Goal: Task Accomplishment & Management: Use online tool/utility

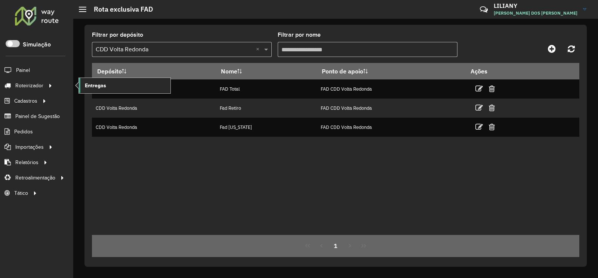
click at [108, 83] on link "Entregas" at bounding box center [125, 85] width 92 height 15
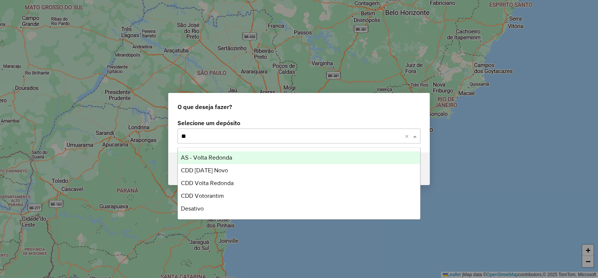
type input "***"
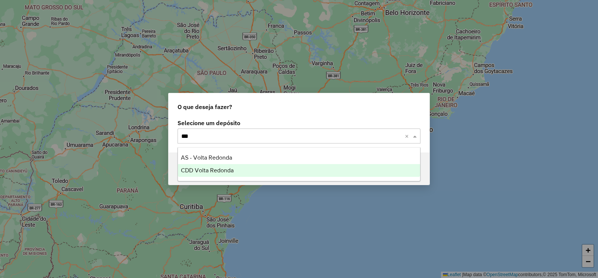
click at [209, 171] on span "CDD Volta Redonda" at bounding box center [207, 170] width 53 height 6
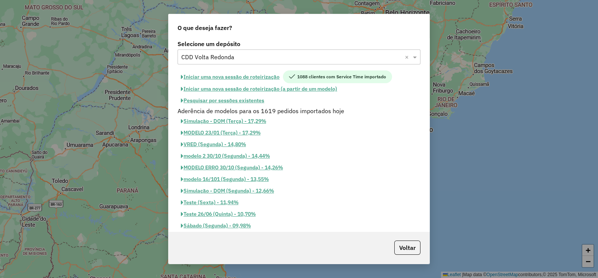
click at [238, 69] on div "Selecione um depósito Selecione um depósito × CDD Volta Redonda × Iniciar uma n…" at bounding box center [299, 134] width 261 height 193
click at [238, 80] on button "Iniciar uma nova sessão de roteirização" at bounding box center [230, 76] width 105 height 13
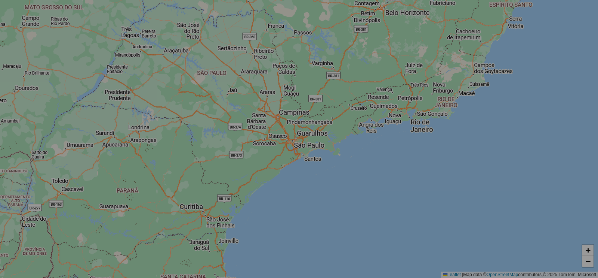
select select "*"
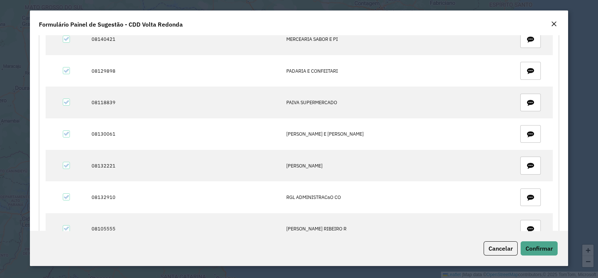
scroll to position [1539, 0]
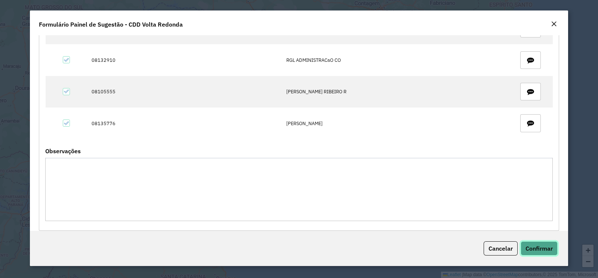
drag, startPoint x: 542, startPoint y: 248, endPoint x: 520, endPoint y: 239, distance: 23.6
click at [542, 247] on span "Confirmar" at bounding box center [539, 247] width 27 height 7
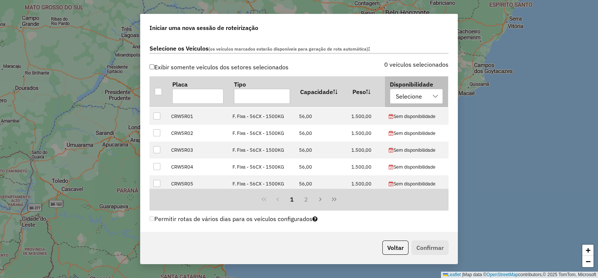
scroll to position [46, 0]
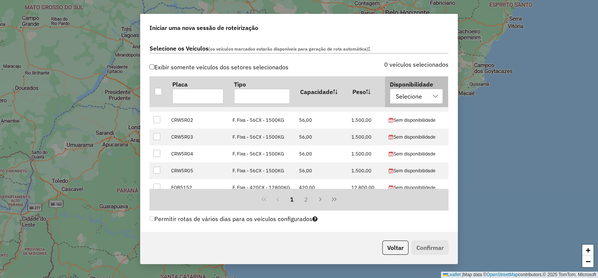
click at [396, 100] on div "Selecione" at bounding box center [408, 96] width 31 height 14
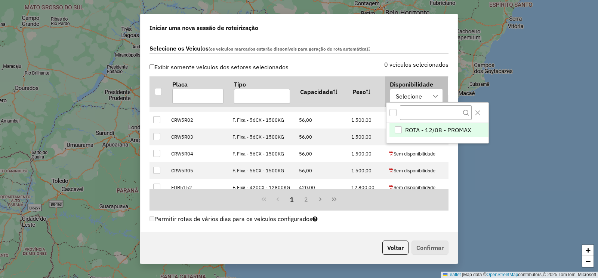
scroll to position [5, 34]
click at [399, 129] on div "ROTA - 12/08 - PROMAX" at bounding box center [398, 129] width 7 height 7
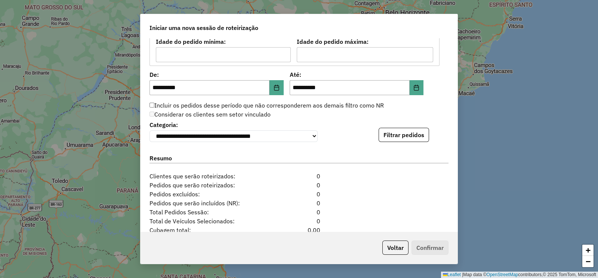
scroll to position [816, 0]
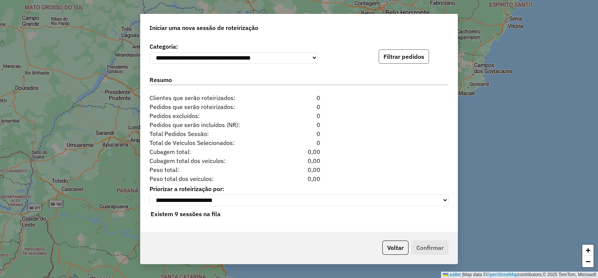
click at [395, 55] on button "Filtrar pedidos" at bounding box center [404, 56] width 50 height 14
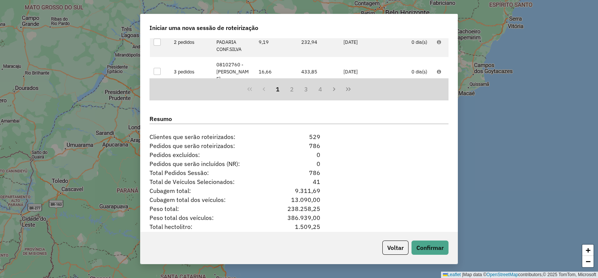
scroll to position [980, 0]
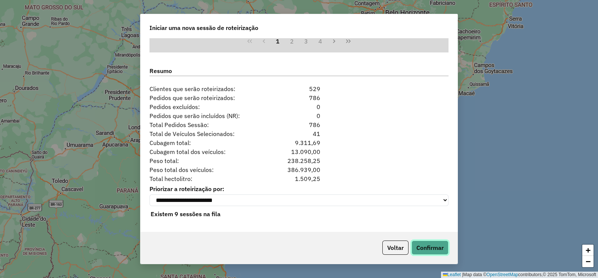
click at [433, 246] on button "Confirmar" at bounding box center [430, 247] width 37 height 14
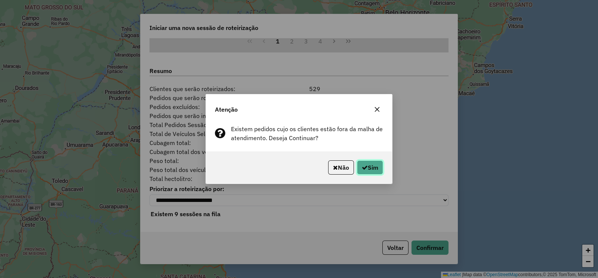
click at [366, 168] on icon "button" at bounding box center [365, 167] width 6 height 6
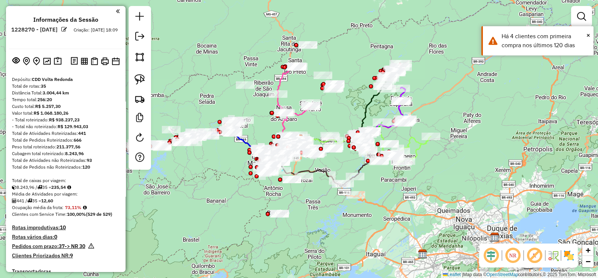
click at [534, 252] on em at bounding box center [535, 255] width 18 height 18
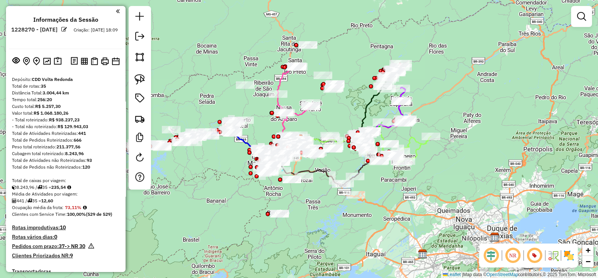
click at [495, 249] on em at bounding box center [491, 255] width 18 height 18
click at [552, 253] on img at bounding box center [554, 255] width 12 height 12
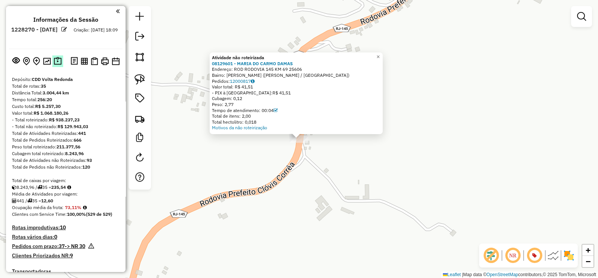
click at [54, 61] on img at bounding box center [58, 61] width 8 height 9
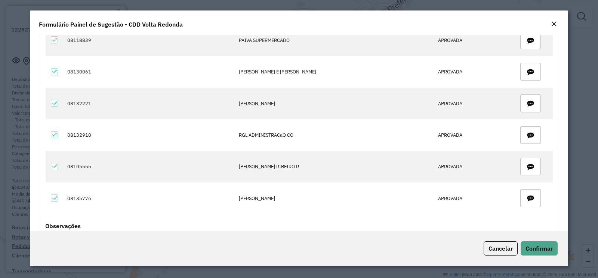
scroll to position [1579, 0]
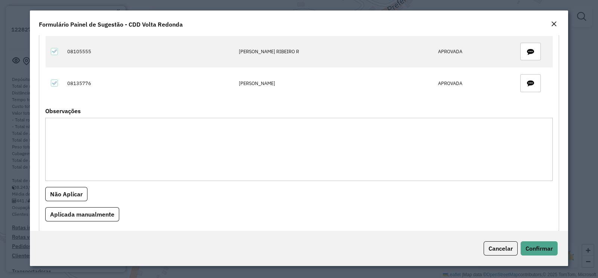
click at [553, 21] on em "Close" at bounding box center [554, 24] width 6 height 6
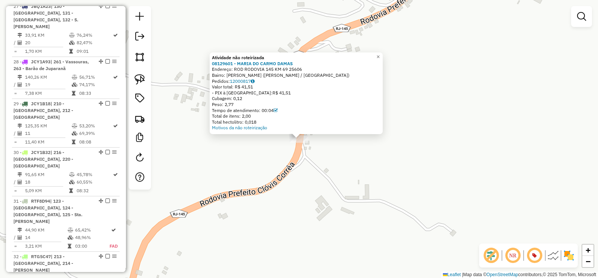
scroll to position [1692, 0]
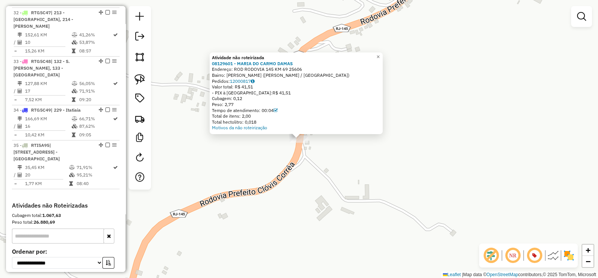
click at [207, 193] on div "Atividade não roteirizada 08129601 - MARIA DO CARMO DAMAS Endereço: ROD RODOVIA…" at bounding box center [299, 139] width 598 height 278
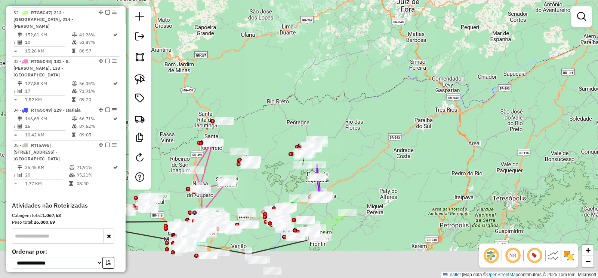
drag, startPoint x: 349, startPoint y: 167, endPoint x: 386, endPoint y: 89, distance: 86.5
click at [386, 90] on div "Janela de atendimento Grade de atendimento Capacidade Transportadoras Veículos …" at bounding box center [299, 139] width 598 height 278
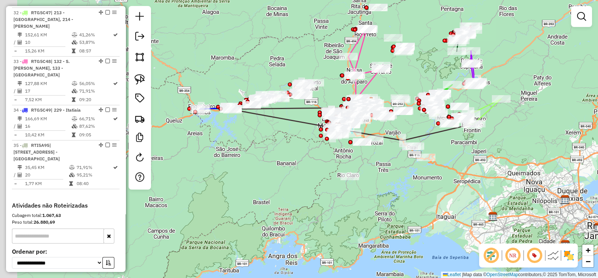
drag, startPoint x: 274, startPoint y: 217, endPoint x: 415, endPoint y: 179, distance: 146.5
click at [415, 179] on div "Janela de atendimento Grade de atendimento Capacidade Transportadoras Veículos …" at bounding box center [299, 139] width 598 height 278
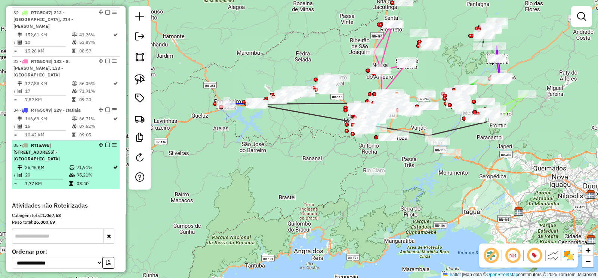
scroll to position [1458, 0]
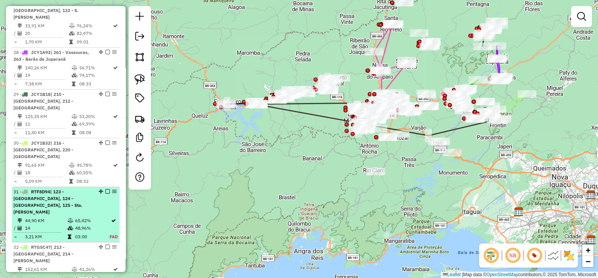
click at [76, 189] on span "| 123 - [GEOGRAPHIC_DATA], 124 - [GEOGRAPHIC_DATA], 125 - Sta. [PERSON_NAME]" at bounding box center [47, 202] width 69 height 26
select select "**********"
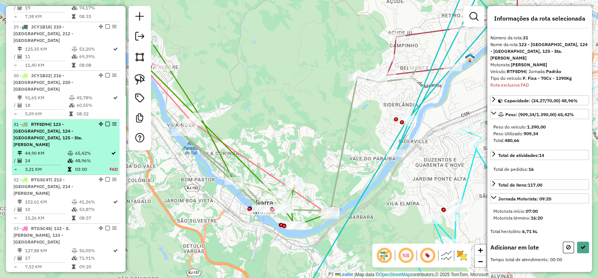
scroll to position [1548, 0]
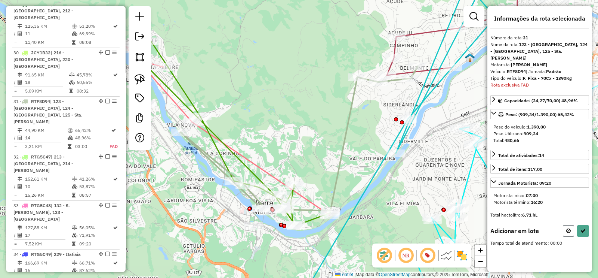
click at [570, 229] on icon at bounding box center [569, 230] width 4 height 5
select select "**********"
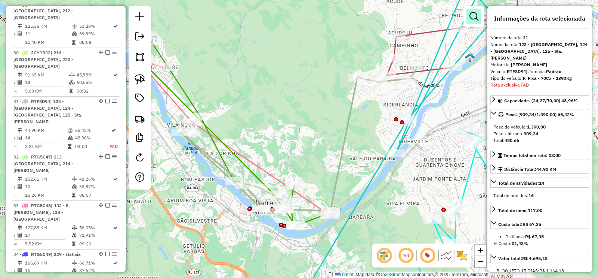
click at [469, 9] on link at bounding box center [474, 16] width 15 height 15
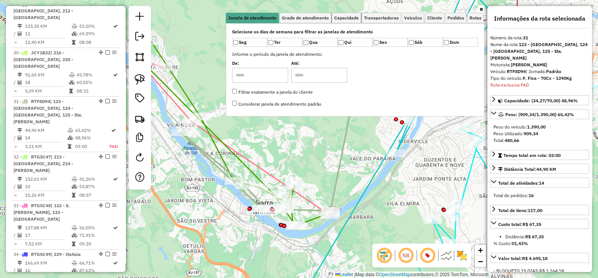
drag, startPoint x: 346, startPoint y: 21, endPoint x: 337, endPoint y: 33, distance: 15.6
click at [346, 21] on link "Capacidade" at bounding box center [346, 18] width 29 height 10
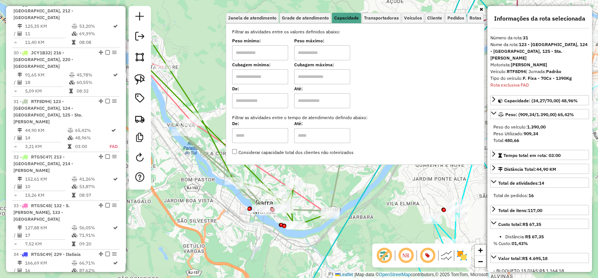
click at [273, 74] on input "text" at bounding box center [260, 76] width 56 height 15
type input "****"
click at [324, 77] on input "text" at bounding box center [322, 76] width 56 height 15
type input "****"
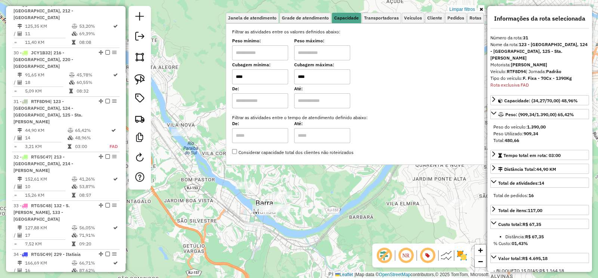
click at [482, 12] on link at bounding box center [481, 9] width 6 height 8
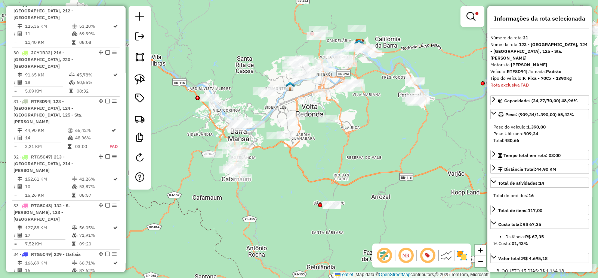
drag, startPoint x: 245, startPoint y: 98, endPoint x: 239, endPoint y: 115, distance: 17.9
click at [239, 115] on div "Limpar filtros Janela de atendimento Grade de atendimento Capacidade Transporta…" at bounding box center [299, 139] width 598 height 278
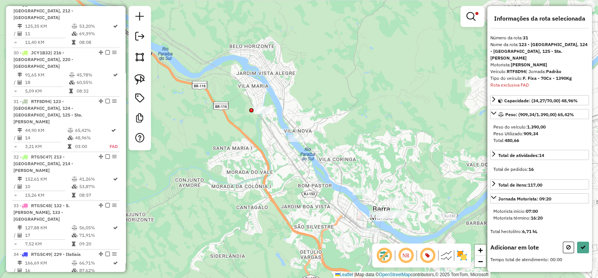
drag, startPoint x: 340, startPoint y: 135, endPoint x: 197, endPoint y: 107, distance: 145.5
click at [200, 105] on div "Rota 31 - Placa RTF8D94 08141567 - 60.359.132 WALLACE DE OLIVEIRA Limpar filtro…" at bounding box center [299, 139] width 598 height 278
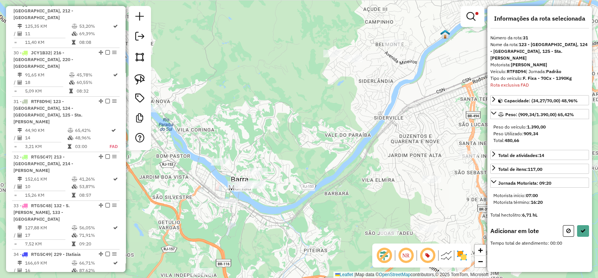
drag, startPoint x: 236, startPoint y: 108, endPoint x: 181, endPoint y: 187, distance: 96.1
click at [183, 185] on div "Limpar filtros Janela de atendimento Grade de atendimento Capacidade Transporta…" at bounding box center [299, 139] width 598 height 278
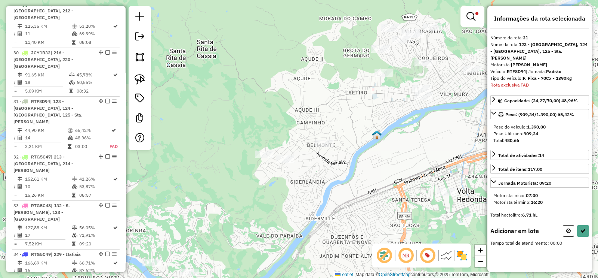
drag, startPoint x: 206, startPoint y: 122, endPoint x: 161, endPoint y: 111, distance: 46.0
click at [191, 127] on div "Limpar filtros Janela de atendimento Grade de atendimento Capacidade Transporta…" at bounding box center [299, 139] width 598 height 278
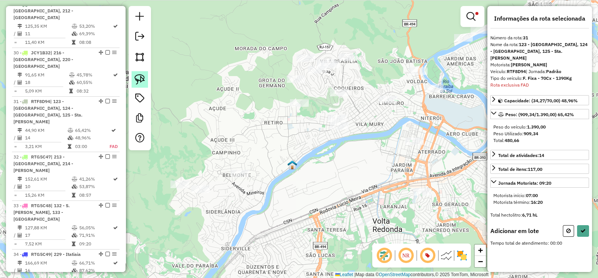
click at [138, 82] on img at bounding box center [140, 79] width 10 height 10
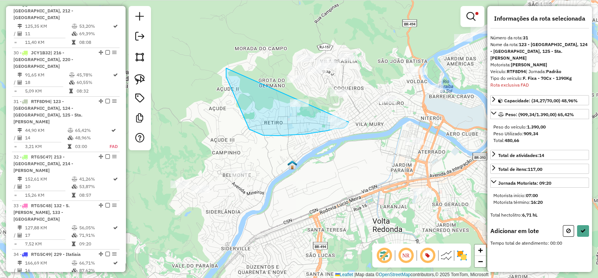
drag, startPoint x: 249, startPoint y: 129, endPoint x: 349, endPoint y: 122, distance: 99.7
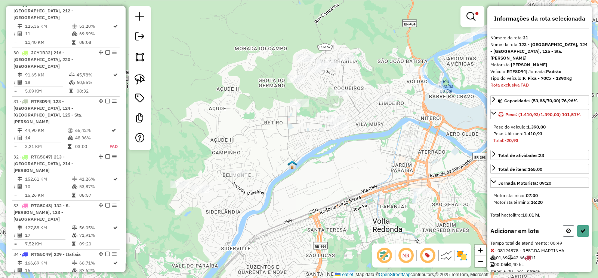
click at [567, 229] on icon at bounding box center [569, 230] width 4 height 5
select select "**********"
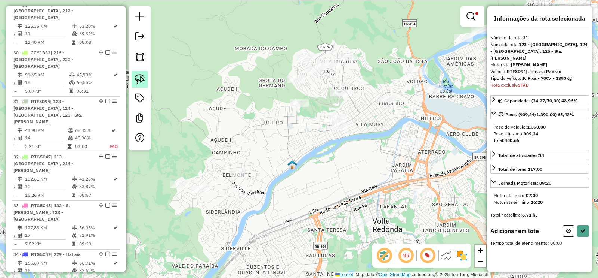
click at [142, 81] on img at bounding box center [140, 79] width 10 height 10
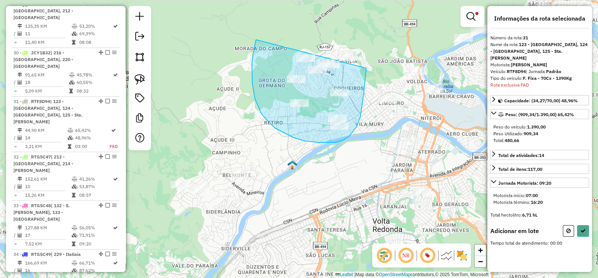
drag, startPoint x: 255, startPoint y: 44, endPoint x: 369, endPoint y: 54, distance: 114.1
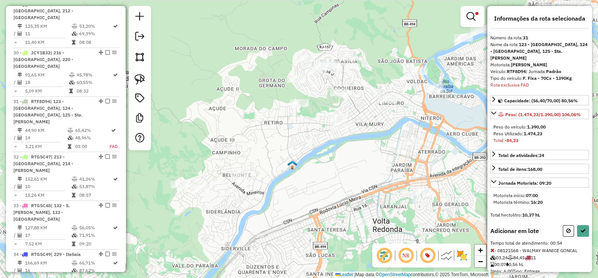
drag, startPoint x: 566, startPoint y: 229, endPoint x: 505, endPoint y: 188, distance: 73.2
click at [567, 229] on icon at bounding box center [569, 230] width 4 height 5
select select "**********"
click at [313, 73] on div at bounding box center [317, 69] width 19 height 7
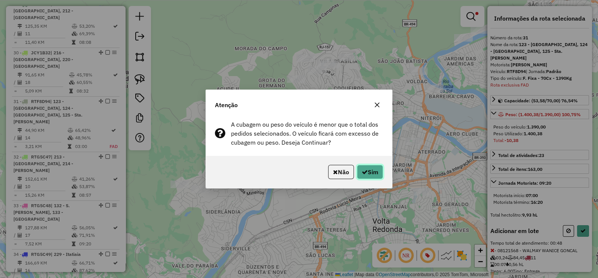
click at [374, 174] on button "Sim" at bounding box center [370, 172] width 26 height 14
select select "**********"
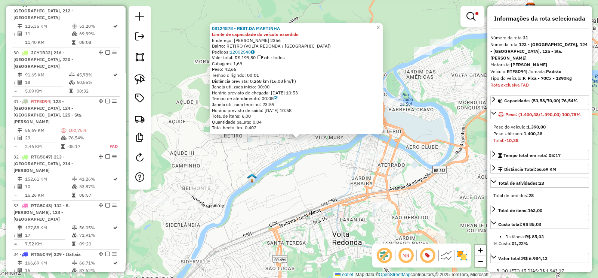
click at [266, 151] on div "08124878 - REST.DA MARTINHA Limite de capacidade do veículo excedido Endereço: …" at bounding box center [299, 139] width 598 height 278
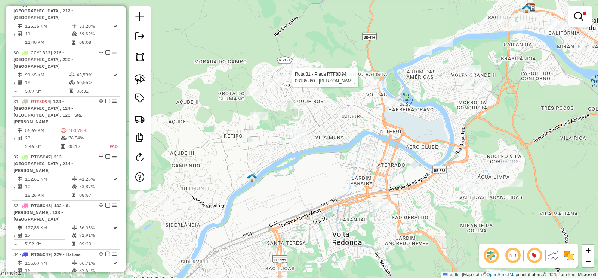
select select "**********"
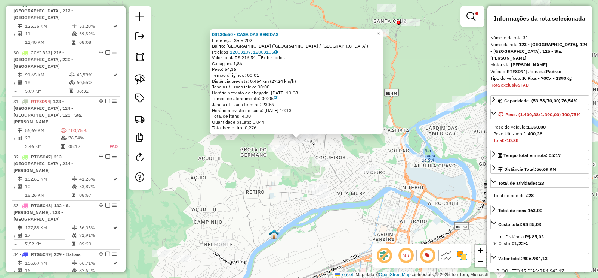
click at [305, 158] on div "Rota 31 - Placa RTF8D94 08130710 - EZEQUIEL SANTOS 08130650 - CASA DAS BEBIDAS …" at bounding box center [299, 139] width 598 height 278
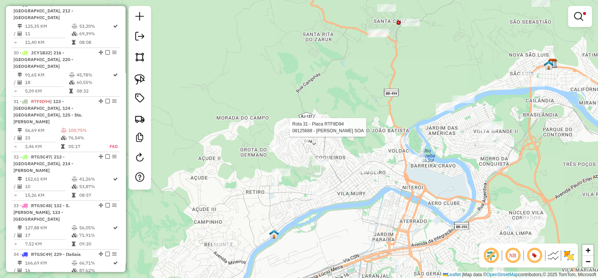
select select "**********"
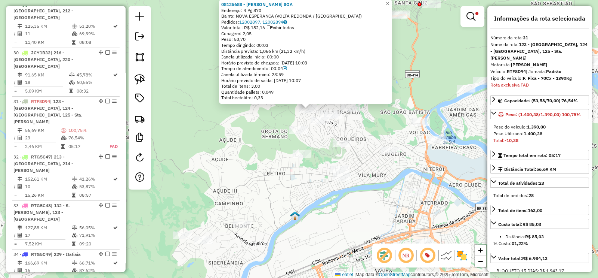
drag, startPoint x: 281, startPoint y: 139, endPoint x: 282, endPoint y: 122, distance: 17.6
click at [282, 122] on div "08125688 - ISABEL GONCALVES SOA Endereço: R Pg 870 Bairro: NOVA ESPERANCA (VOLT…" at bounding box center [299, 139] width 598 height 278
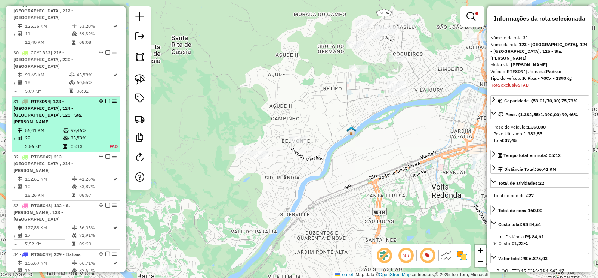
click at [105, 99] on em at bounding box center [107, 101] width 4 height 4
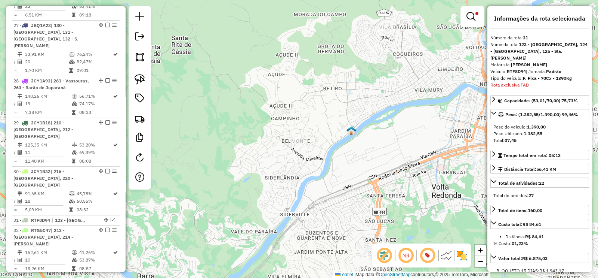
scroll to position [1408, 0]
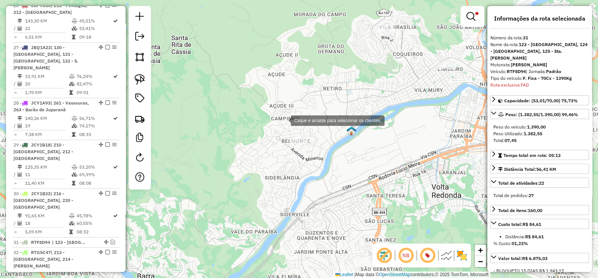
click at [284, 120] on div "Clique e arraste para selecionar os clientes. Limpar filtros Janela de atendime…" at bounding box center [299, 139] width 598 height 278
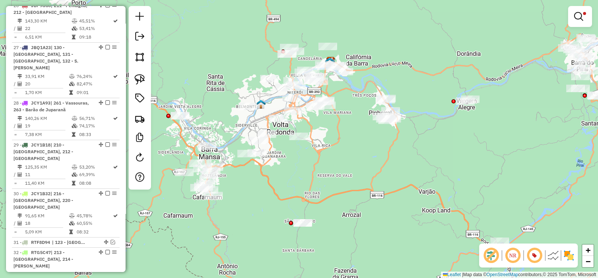
drag, startPoint x: 320, startPoint y: 142, endPoint x: 280, endPoint y: 159, distance: 43.3
click at [280, 159] on div "Limpar filtros Janela de atendimento Grade de atendimento Capacidade Transporta…" at bounding box center [299, 139] width 598 height 278
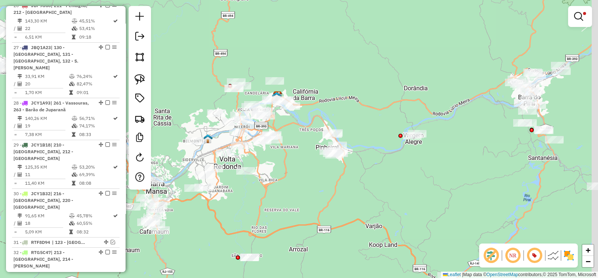
drag, startPoint x: 310, startPoint y: 100, endPoint x: 295, endPoint y: 118, distance: 23.7
click at [295, 118] on div "Limpar filtros Janela de atendimento Grade de atendimento Capacidade Transporta…" at bounding box center [299, 139] width 598 height 278
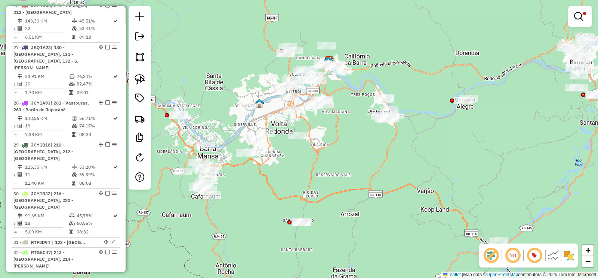
drag, startPoint x: 278, startPoint y: 162, endPoint x: 328, endPoint y: 127, distance: 61.8
click at [328, 127] on div "Limpar filtros Janela de atendimento Grade de atendimento Capacidade Transporta…" at bounding box center [299, 139] width 598 height 278
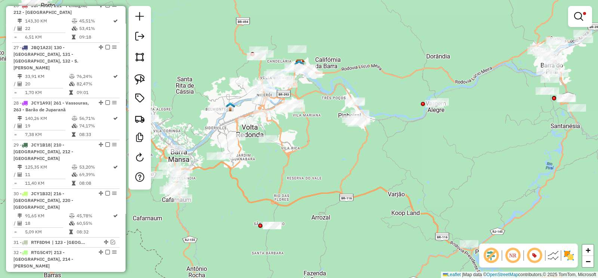
drag, startPoint x: 335, startPoint y: 168, endPoint x: 271, endPoint y: 177, distance: 64.5
click at [269, 177] on div "Limpar filtros Janela de atendimento Grade de atendimento Capacidade Transporta…" at bounding box center [299, 139] width 598 height 278
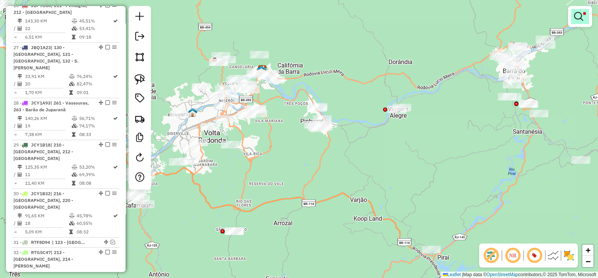
click at [578, 18] on em at bounding box center [578, 16] width 9 height 9
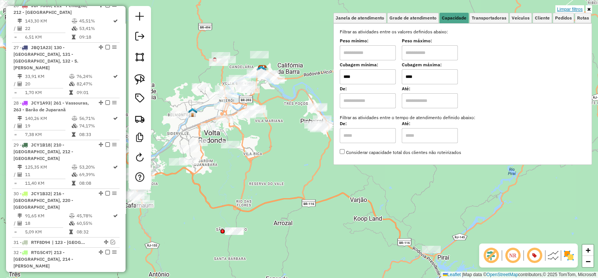
click at [574, 6] on link "Limpar filtros" at bounding box center [570, 9] width 29 height 8
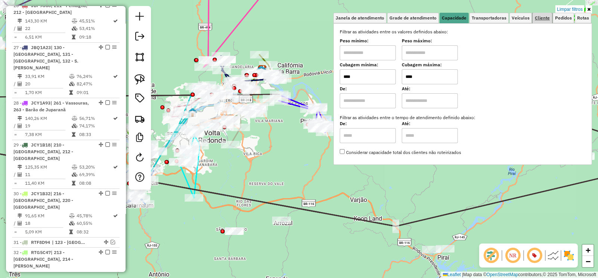
click at [546, 18] on span "Cliente" at bounding box center [542, 18] width 15 height 4
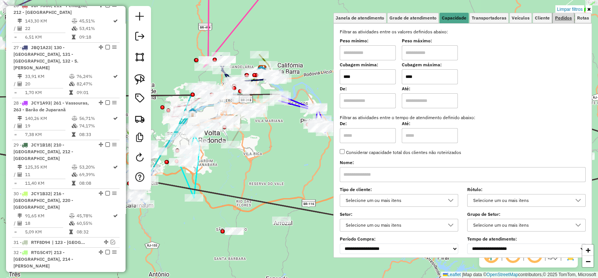
click at [561, 19] on span "Pedidos" at bounding box center [563, 18] width 17 height 4
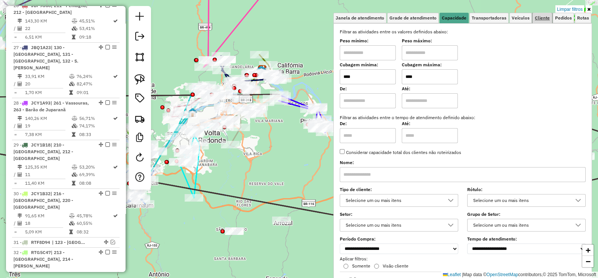
click at [538, 20] on span "Cliente" at bounding box center [542, 18] width 15 height 4
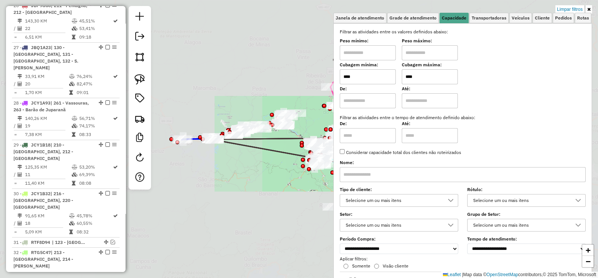
click at [506, 110] on div "Filtrar as atividades entre os valores definidos abaixo: Peso mínimo: Peso máxi…" at bounding box center [463, 91] width 246 height 127
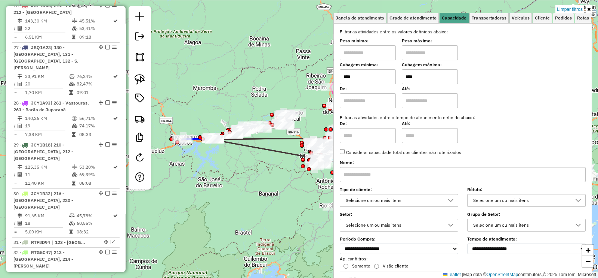
click at [588, 5] on link at bounding box center [589, 9] width 6 height 8
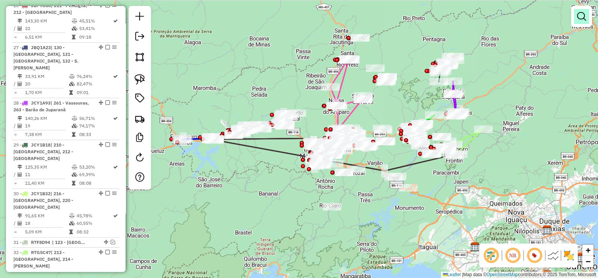
click at [580, 14] on em at bounding box center [581, 16] width 9 height 9
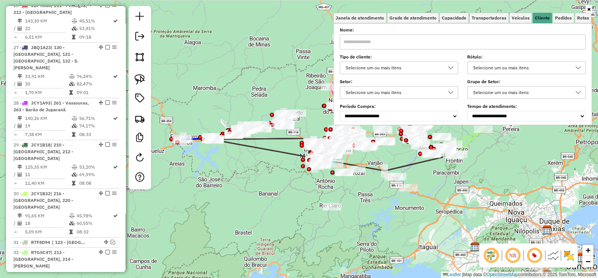
click at [406, 66] on div "Selecione um ou mais itens" at bounding box center [393, 68] width 101 height 12
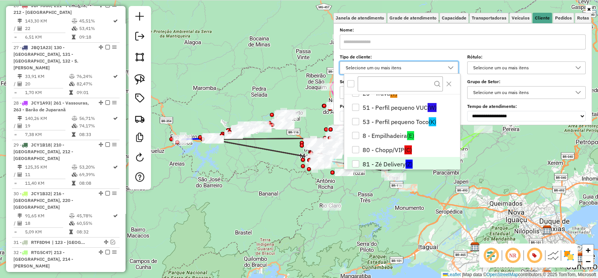
scroll to position [58, 0]
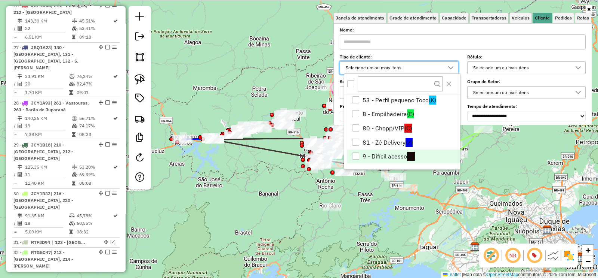
click at [384, 152] on li "9 - Difícil acesso (D)" at bounding box center [403, 156] width 113 height 14
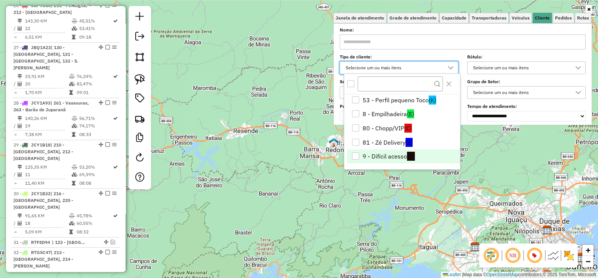
click at [359, 157] on div "9 - Difícil acesso" at bounding box center [355, 155] width 7 height 7
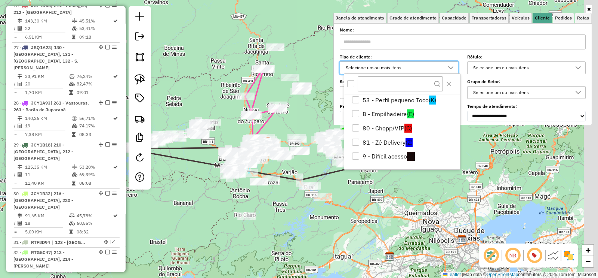
drag, startPoint x: 215, startPoint y: 171, endPoint x: 319, endPoint y: 164, distance: 104.6
click at [212, 174] on div "Janela de atendimento Grade de atendimento Capacidade Transportadoras Veículos …" at bounding box center [299, 139] width 598 height 278
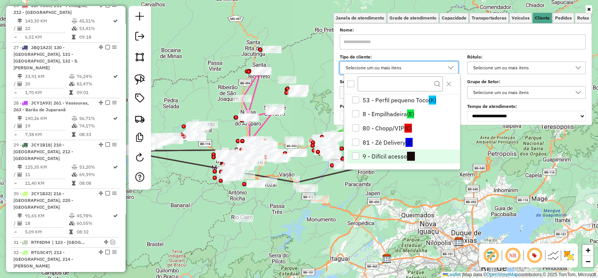
click at [353, 157] on div "9 - Difícil acesso" at bounding box center [355, 155] width 7 height 7
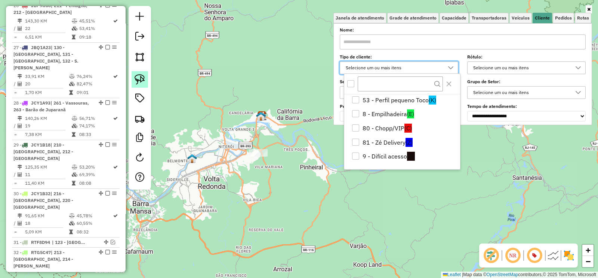
click at [143, 79] on img at bounding box center [140, 79] width 10 height 10
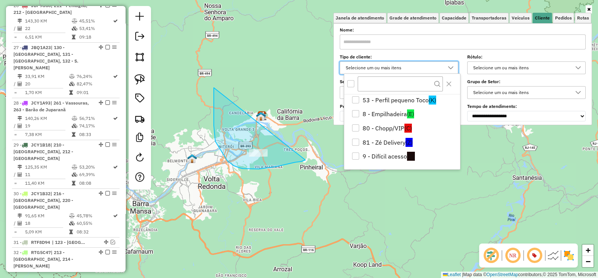
drag, startPoint x: 215, startPoint y: 141, endPoint x: 306, endPoint y: 160, distance: 92.1
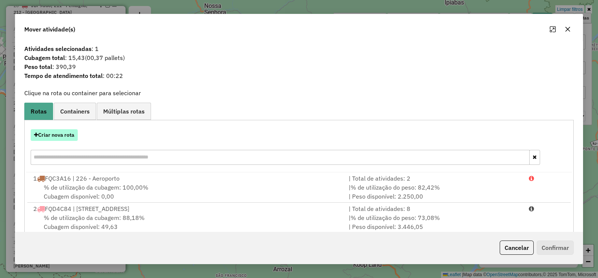
click at [62, 132] on button "Criar nova rota" at bounding box center [54, 135] width 47 height 12
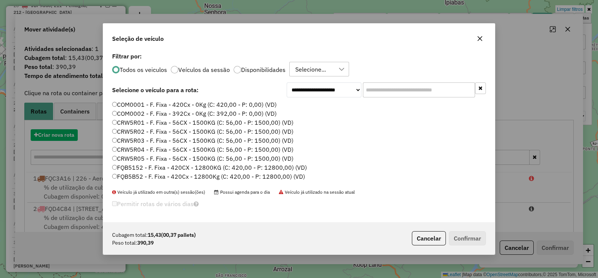
scroll to position [4, 2]
click at [385, 88] on input "text" at bounding box center [419, 89] width 112 height 15
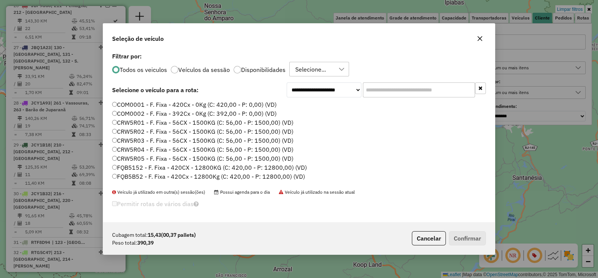
paste input "*******"
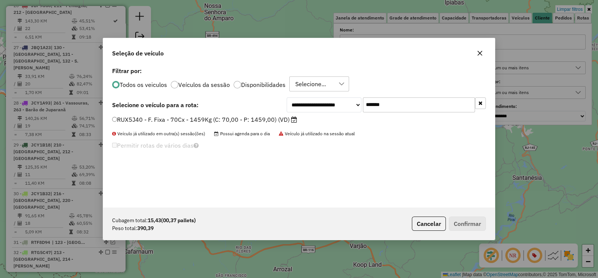
type input "*******"
click at [261, 117] on label "RUX5J40 - F. Fixa - 70Cx - 1459Kg (C: 70,00 - P: 1459,00) (VD)" at bounding box center [204, 119] width 185 height 9
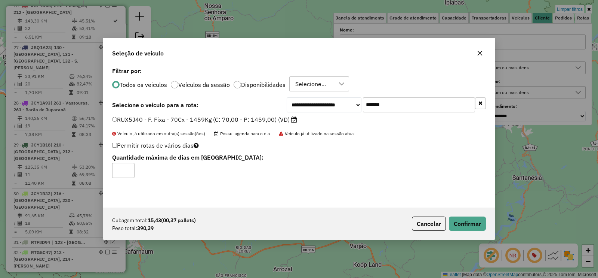
click at [484, 56] on button "button" at bounding box center [480, 53] width 12 height 12
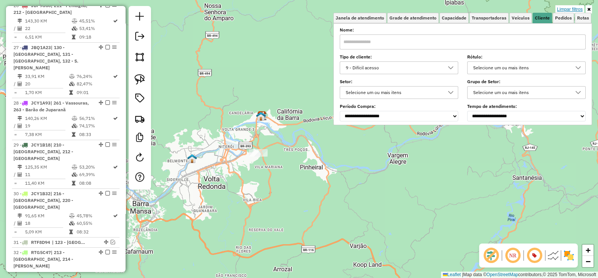
click at [566, 10] on link "Limpar filtros" at bounding box center [570, 9] width 29 height 8
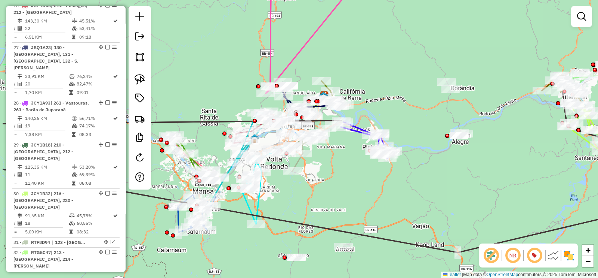
drag, startPoint x: 259, startPoint y: 202, endPoint x: 469, endPoint y: 119, distance: 225.9
click at [358, 175] on div "Janela de atendimento Grade de atendimento Capacidade Transportadoras Veículos …" at bounding box center [299, 139] width 598 height 278
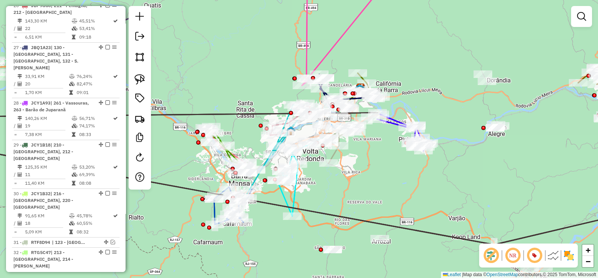
click at [590, 20] on div at bounding box center [582, 16] width 21 height 21
click at [583, 18] on em at bounding box center [581, 16] width 9 height 9
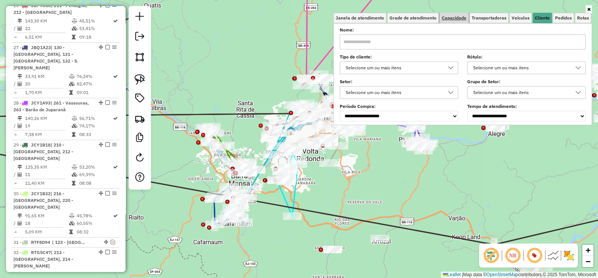
click at [462, 17] on span "Capacidade" at bounding box center [454, 18] width 25 height 4
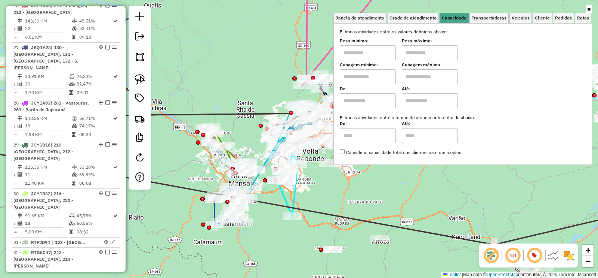
click at [376, 79] on input "text" at bounding box center [368, 76] width 56 height 15
type input "****"
click at [423, 78] on input "text" at bounding box center [430, 76] width 56 height 15
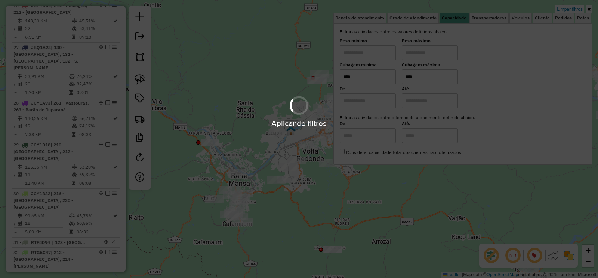
type input "****"
click at [327, 188] on hb-app "Aplicando filtros Pop-up bloqueado! Seu navegador bloqueou automáticamente a ab…" at bounding box center [299, 139] width 598 height 278
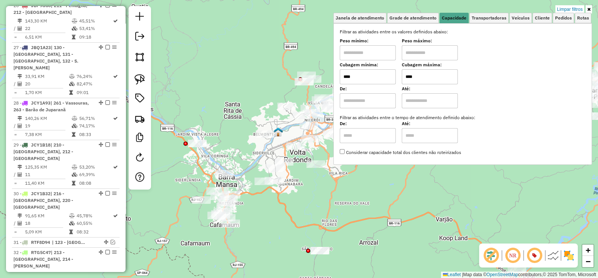
drag, startPoint x: 367, startPoint y: 193, endPoint x: 356, endPoint y: 194, distance: 11.3
click at [356, 194] on div "Limpar filtros Janela de atendimento Grade de atendimento Capacidade Transporta…" at bounding box center [299, 139] width 598 height 278
click at [139, 81] on img at bounding box center [140, 79] width 10 height 10
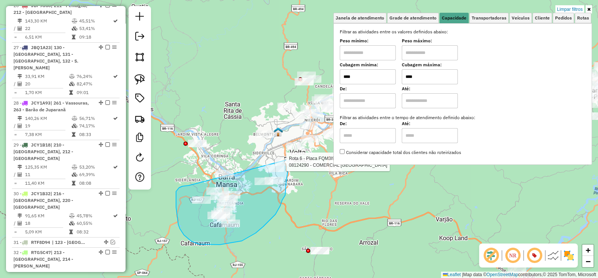
click at [289, 159] on div "Rota 6 - Placa FQM3I99 08124290 - COMERCIAL SANTA ISAB Limpar filtros Janela de…" at bounding box center [299, 139] width 598 height 278
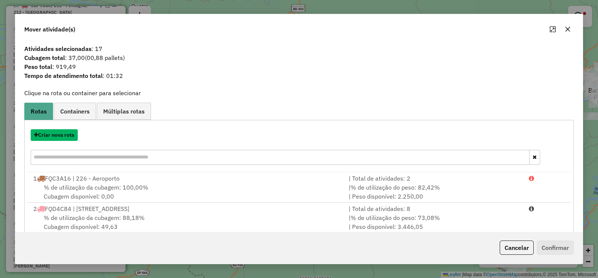
click at [57, 137] on button "Criar nova rota" at bounding box center [54, 135] width 47 height 12
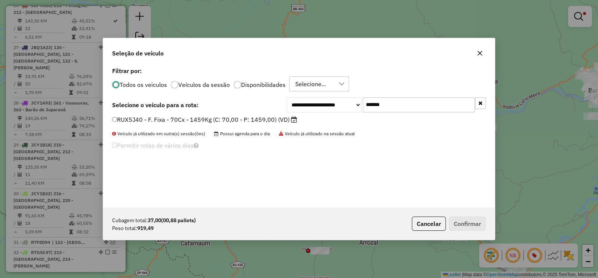
drag, startPoint x: 377, startPoint y: 100, endPoint x: 307, endPoint y: 118, distance: 72.2
click at [350, 105] on div "**********" at bounding box center [386, 104] width 199 height 15
click at [289, 120] on label "RUX5J40 - F. Fixa - 70Cx - 1459Kg (C: 70,00 - P: 1459,00) (VD)" at bounding box center [204, 119] width 185 height 9
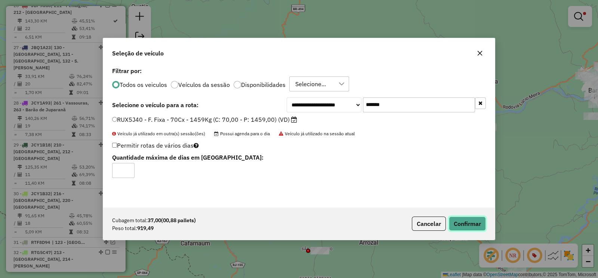
click at [466, 217] on button "Confirmar" at bounding box center [467, 223] width 37 height 14
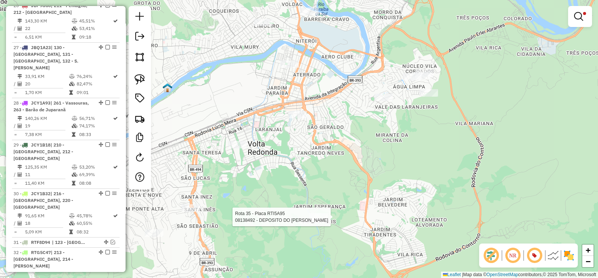
select select "**********"
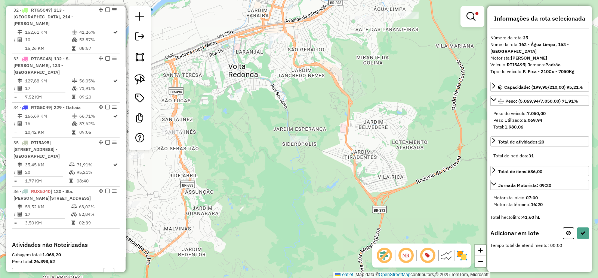
scroll to position [1677, 0]
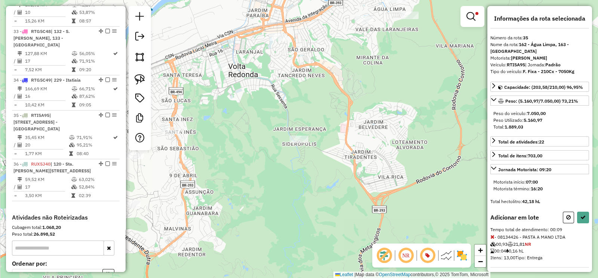
click at [301, 106] on div "Rota 6 - Placa FQM3I99 08141335 - 58.729.726 DANIELE SANTOS BARRETO ALVES Limpa…" at bounding box center [299, 139] width 598 height 278
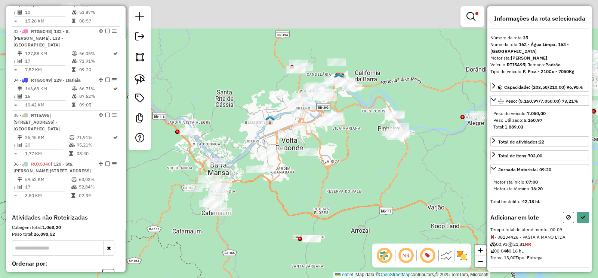
drag, startPoint x: 309, startPoint y: 150, endPoint x: 308, endPoint y: 194, distance: 44.5
click at [308, 194] on div "Limpar filtros Janela de atendimento Grade de atendimento Capacidade Transporta…" at bounding box center [299, 139] width 598 height 278
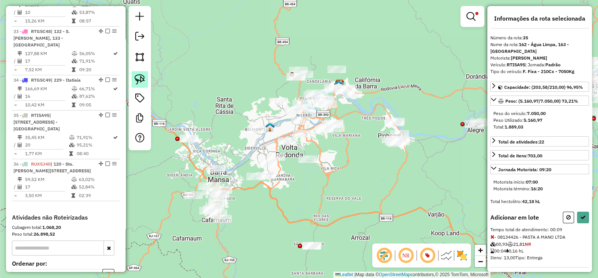
click at [146, 79] on link at bounding box center [140, 79] width 16 height 16
drag, startPoint x: 350, startPoint y: 109, endPoint x: 330, endPoint y: 151, distance: 46.8
click at [473, 15] on em at bounding box center [471, 16] width 9 height 9
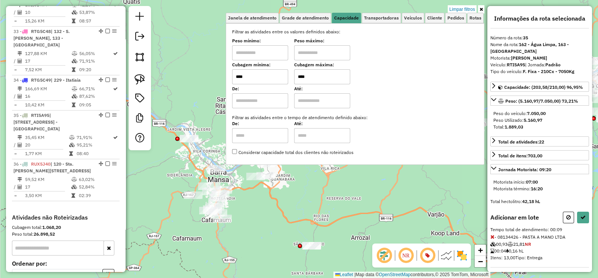
drag, startPoint x: 315, startPoint y: 76, endPoint x: 295, endPoint y: 76, distance: 20.2
click at [295, 76] on div "Cubagem mínima: **** Cubagem máxima: ****" at bounding box center [355, 73] width 246 height 21
type input "****"
click at [481, 9] on icon at bounding box center [481, 9] width 3 height 4
select select "**********"
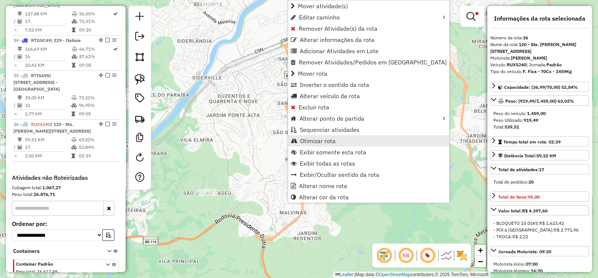
scroll to position [1719, 0]
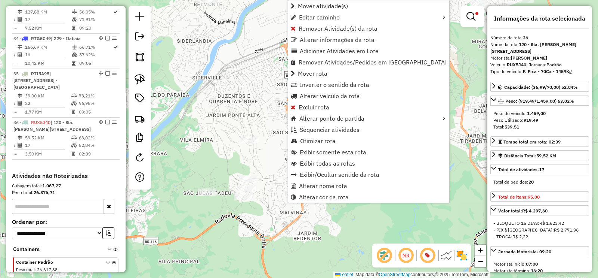
click at [272, 132] on div "Limpar filtros Janela de atendimento Grade de atendimento Capacidade Transporta…" at bounding box center [299, 139] width 598 height 278
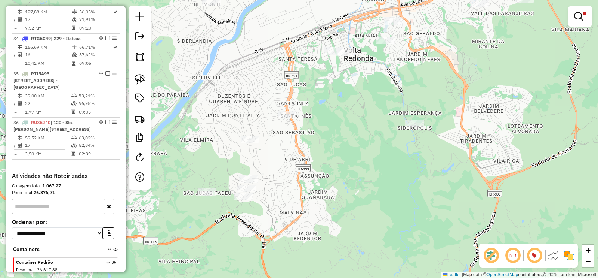
select select "**********"
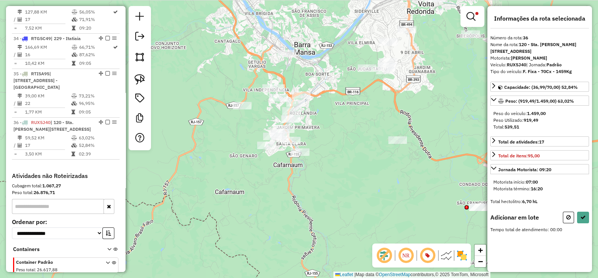
click at [138, 74] on img at bounding box center [140, 79] width 10 height 10
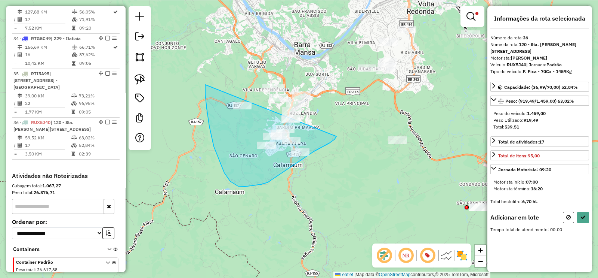
drag, startPoint x: 214, startPoint y: 146, endPoint x: 337, endPoint y: 136, distance: 123.1
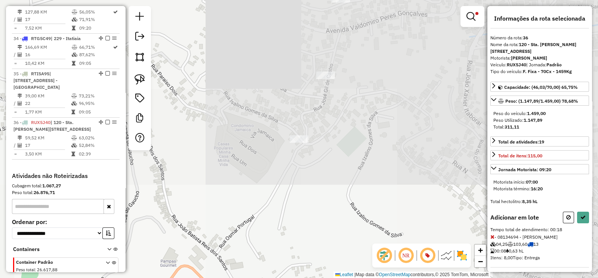
click at [389, 58] on div "Limpar filtros Janela de atendimento Grade de atendimento Capacidade Transporta…" at bounding box center [299, 139] width 598 height 278
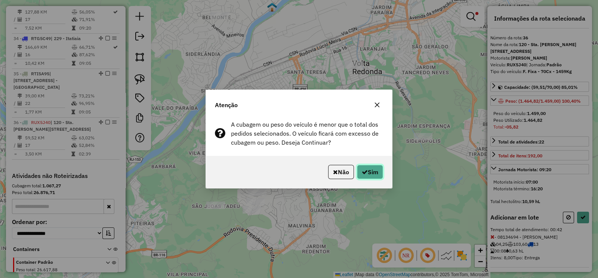
click at [373, 168] on button "Sim" at bounding box center [370, 172] width 26 height 14
select select "**********"
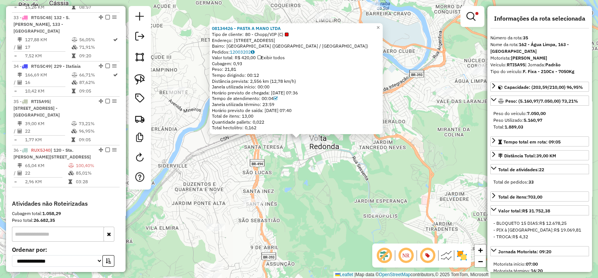
scroll to position [1677, 0]
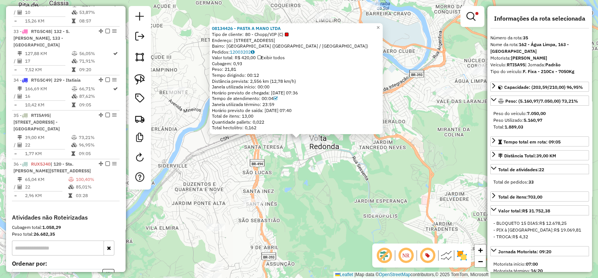
click at [321, 155] on div "08134426 - PASTA A MANO LTDA Tipo de cliente: 80 - Chopp/VIP (C) Endereço: R VI…" at bounding box center [299, 139] width 598 height 278
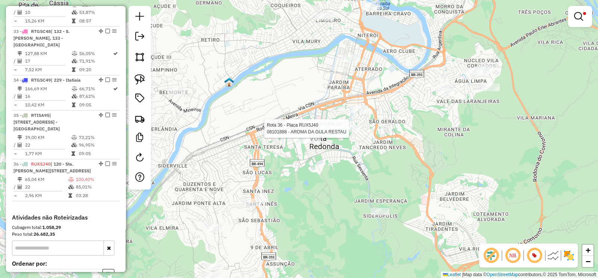
select select "**********"
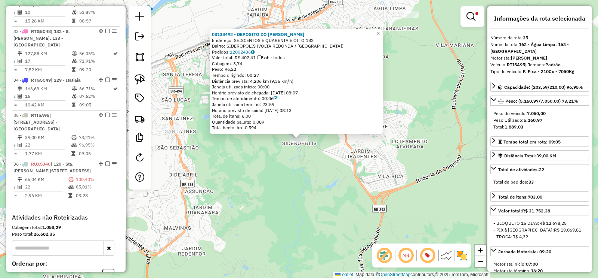
click at [267, 169] on div "08138492 - DEPOSITO DO LEO LEON Endereço: SEISCENTOS E QUARENTA E OITO 182 Bair…" at bounding box center [299, 139] width 598 height 278
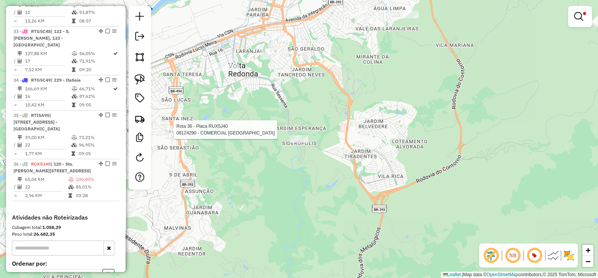
select select "**********"
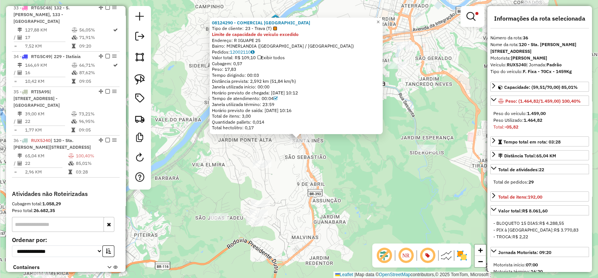
scroll to position [1719, 0]
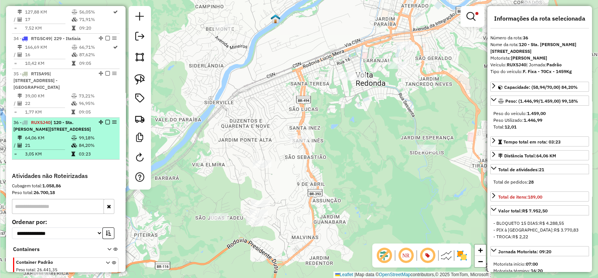
click at [107, 120] on em at bounding box center [107, 122] width 4 height 4
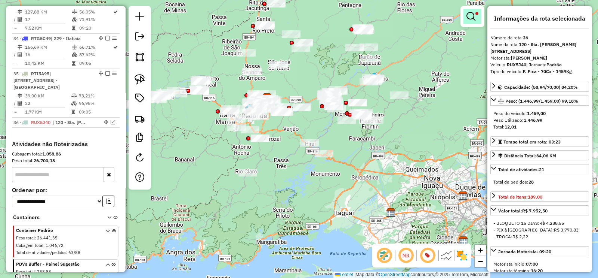
click at [466, 12] on link at bounding box center [473, 16] width 18 height 15
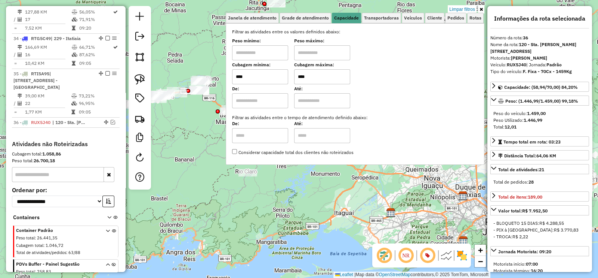
click at [469, 8] on link "Limpar filtros" at bounding box center [462, 9] width 29 height 8
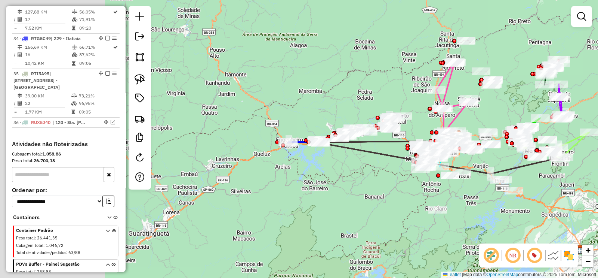
drag, startPoint x: 298, startPoint y: 203, endPoint x: 502, endPoint y: 235, distance: 206.2
click at [502, 235] on div "Janela de atendimento Grade de atendimento Capacidade Transportadoras Veículos …" at bounding box center [299, 139] width 598 height 278
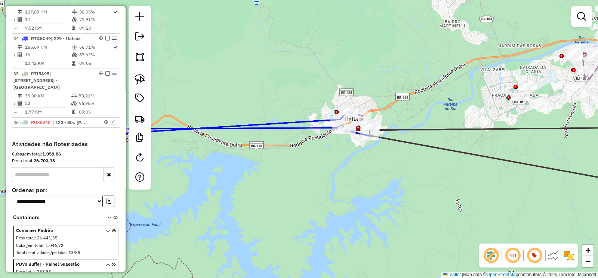
drag, startPoint x: 301, startPoint y: 127, endPoint x: 330, endPoint y: 130, distance: 29.0
click at [301, 127] on icon at bounding box center [238, 123] width 263 height 25
select select "**********"
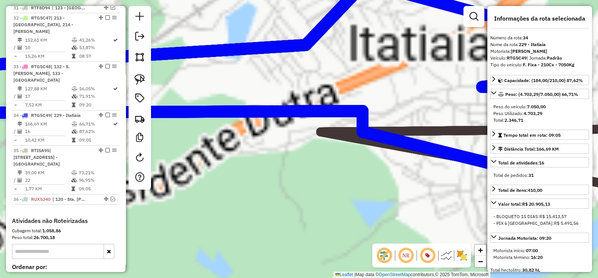
scroll to position [1640, 0]
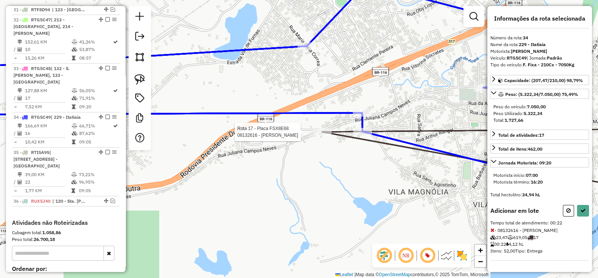
select select "**********"
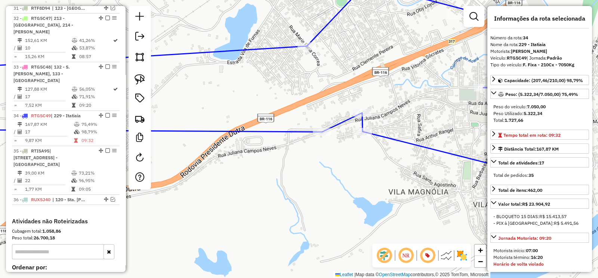
scroll to position [1642, 0]
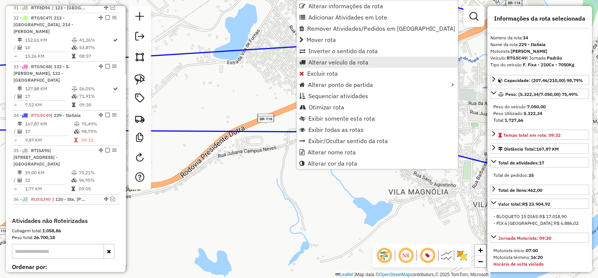
click at [355, 64] on span "Alterar veículo da rota" at bounding box center [339, 62] width 60 height 6
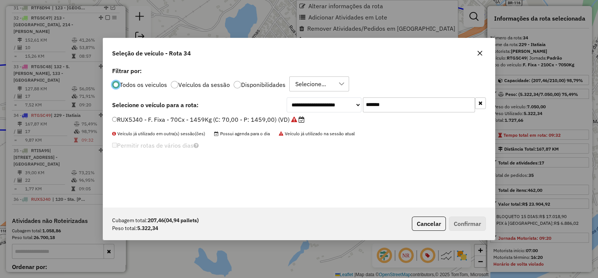
scroll to position [4, 2]
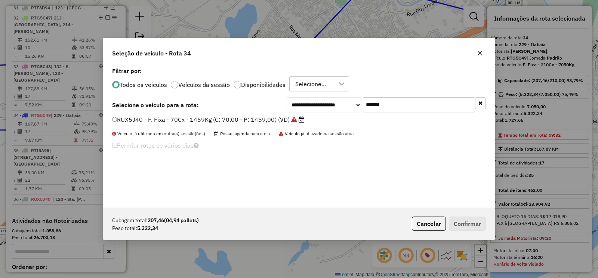
drag, startPoint x: 402, startPoint y: 108, endPoint x: 329, endPoint y: 119, distance: 73.7
click at [329, 119] on div "**********" at bounding box center [299, 136] width 392 height 142
paste input "text"
type input "*******"
click at [290, 121] on label "RTI5A95 - F. Fixa - 210Cx - 7050Kg (C: 210,00 - P: 7050,00) (VD)" at bounding box center [211, 119] width 199 height 9
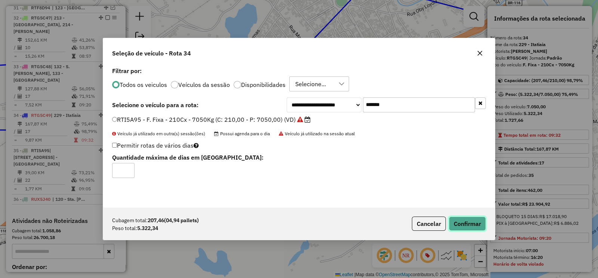
click at [462, 219] on button "Confirmar" at bounding box center [467, 223] width 37 height 14
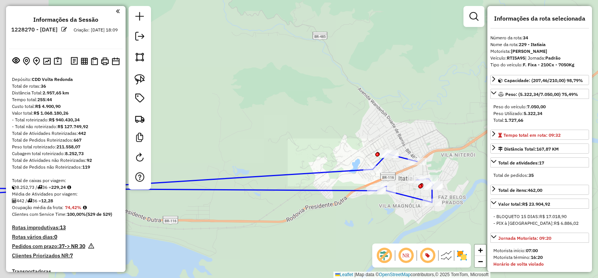
select select "**********"
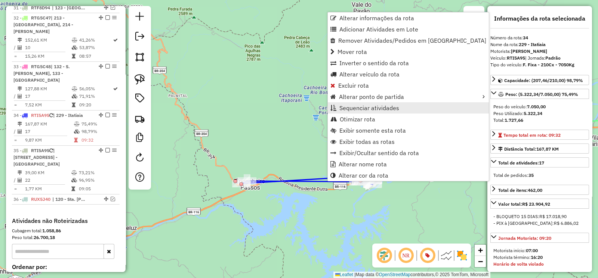
click at [385, 111] on span "Sequenciar atividades" at bounding box center [370, 108] width 60 height 6
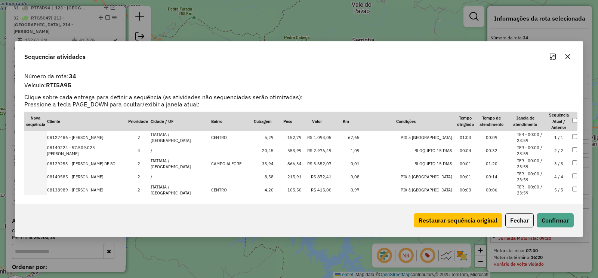
click at [436, 217] on button "Restaurar sequência original" at bounding box center [458, 220] width 89 height 14
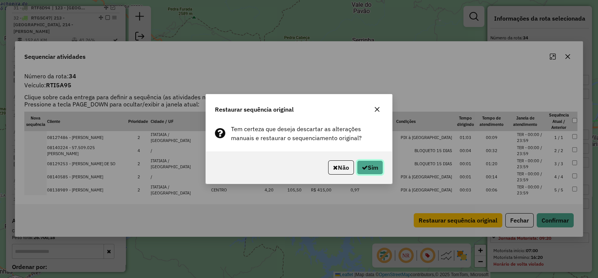
click at [362, 166] on icon "button" at bounding box center [365, 167] width 6 height 6
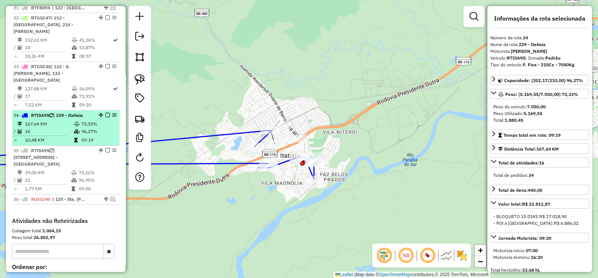
click at [105, 113] on em at bounding box center [107, 115] width 4 height 4
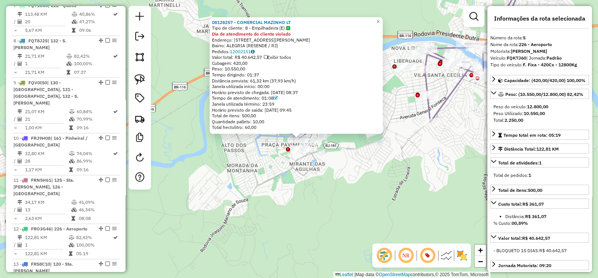
scroll to position [488, 0]
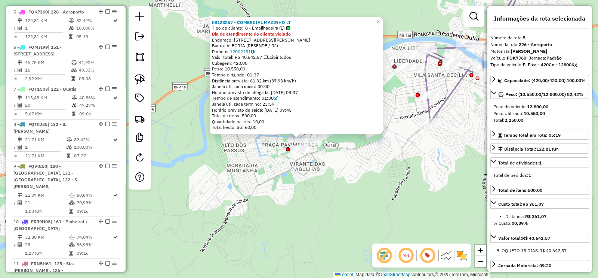
click at [264, 145] on div "08128257 - COMERCIAL MAZINHO LT Tipo de cliente: 8 - Empilhadeira (E) Dia de at…" at bounding box center [299, 139] width 598 height 278
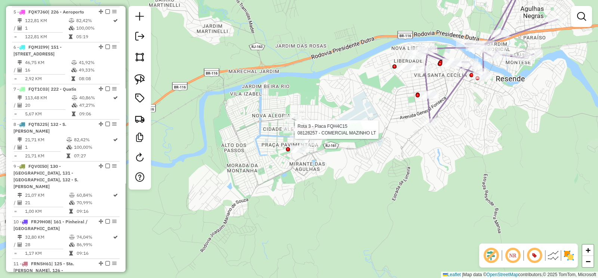
select select "**********"
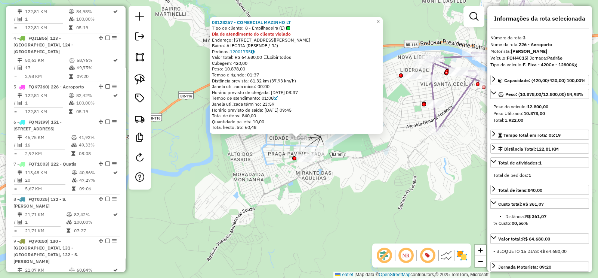
scroll to position [405, 0]
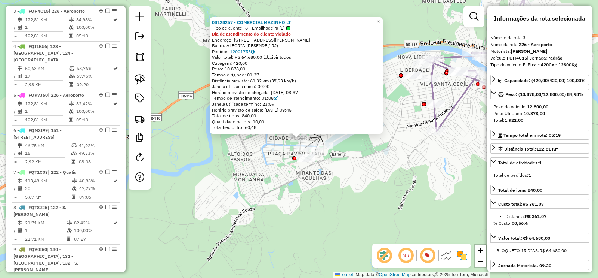
click at [274, 151] on div "08128257 - COMERCIAL MAZINHO LT Tipo de cliente: 8 - Empilhadeira (E) Dia de at…" at bounding box center [299, 139] width 598 height 278
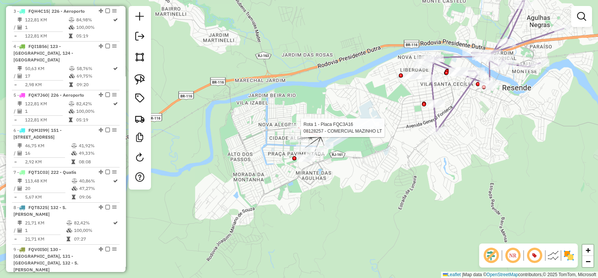
select select "**********"
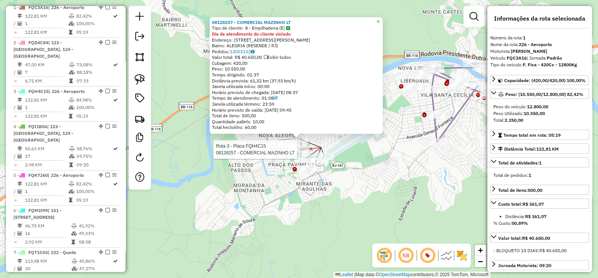
scroll to position [321, 0]
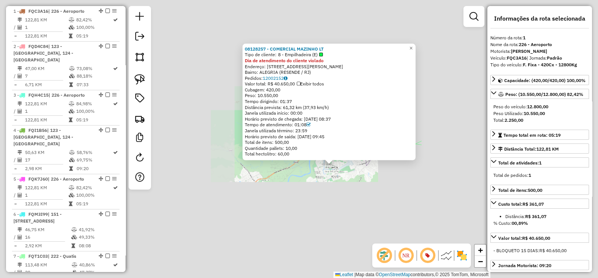
click at [346, 187] on div "08128257 - COMERCIAL MAZINHO LT Tipo de cliente: 8 - Empilhadeira (E) Dia de at…" at bounding box center [299, 139] width 598 height 278
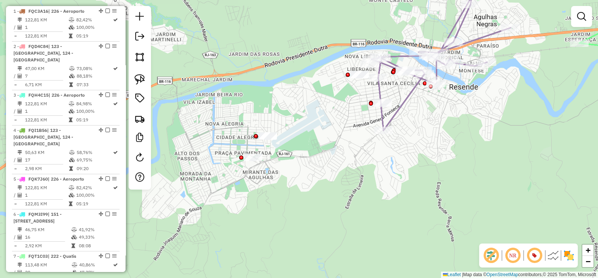
click at [393, 117] on icon at bounding box center [441, 64] width 139 height 134
select select "**********"
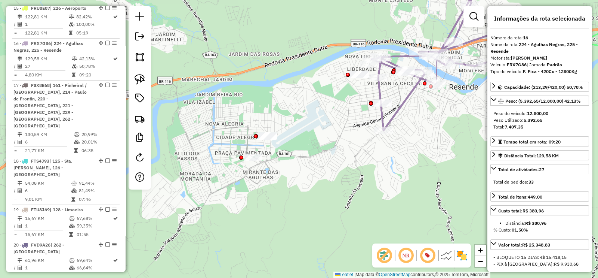
drag, startPoint x: 402, startPoint y: 123, endPoint x: 341, endPoint y: 141, distance: 63.6
click at [341, 140] on div "Janela de atendimento Grade de atendimento Capacidade Transportadoras Veículos …" at bounding box center [299, 139] width 598 height 278
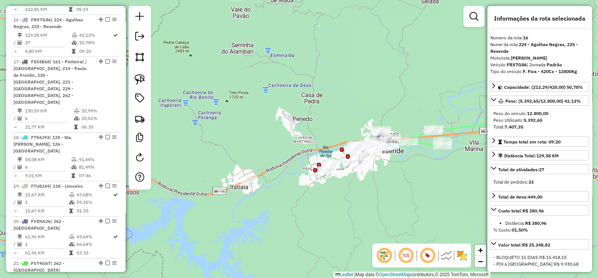
drag, startPoint x: 269, startPoint y: 201, endPoint x: 206, endPoint y: 125, distance: 99.0
click at [281, 197] on div "Janela de atendimento Grade de atendimento Capacidade Transportadoras Veículos …" at bounding box center [299, 139] width 598 height 278
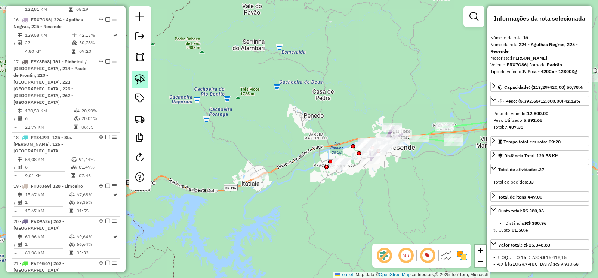
click at [138, 81] on img at bounding box center [140, 79] width 10 height 10
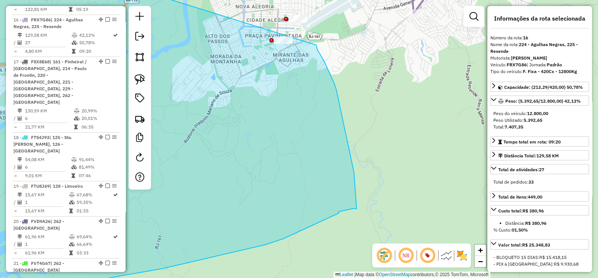
drag, startPoint x: 224, startPoint y: 177, endPoint x: 316, endPoint y: 45, distance: 160.6
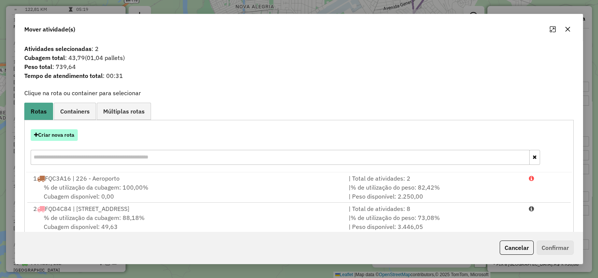
click at [57, 138] on button "Criar nova rota" at bounding box center [54, 135] width 47 height 12
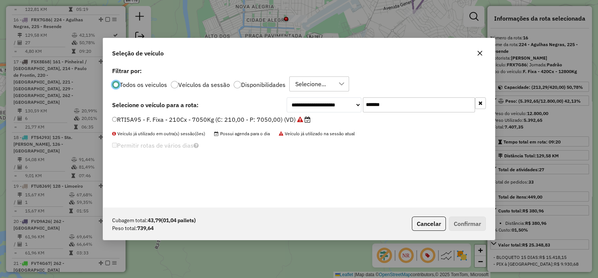
scroll to position [4, 2]
drag, startPoint x: 365, startPoint y: 106, endPoint x: 328, endPoint y: 113, distance: 37.6
click at [328, 113] on div "**********" at bounding box center [299, 136] width 392 height 142
paste input "text"
type input "*******"
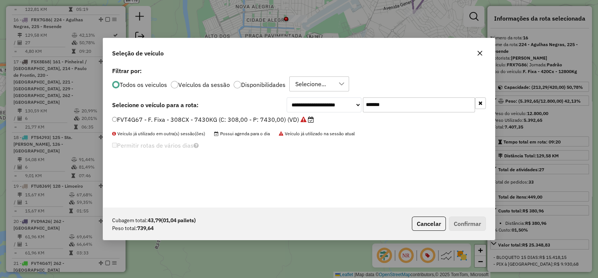
click at [284, 120] on label "FVT4G67 - F. Fixa - 308CX - 7430KG (C: 308,00 - P: 7430,00) (VD)" at bounding box center [213, 119] width 202 height 9
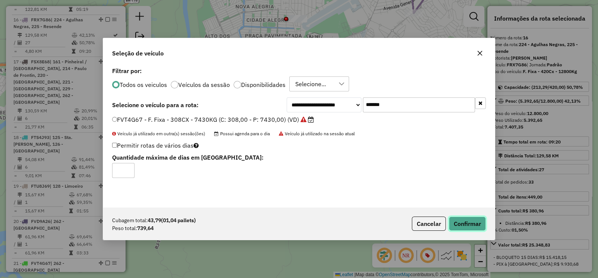
click at [464, 221] on button "Confirmar" at bounding box center [467, 223] width 37 height 14
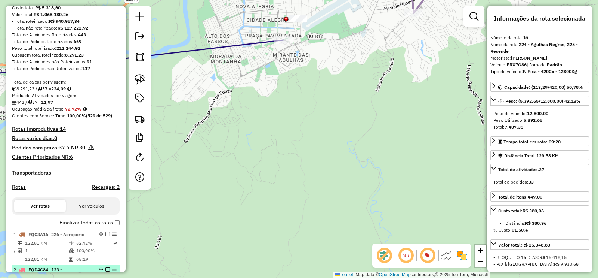
scroll to position [0, 0]
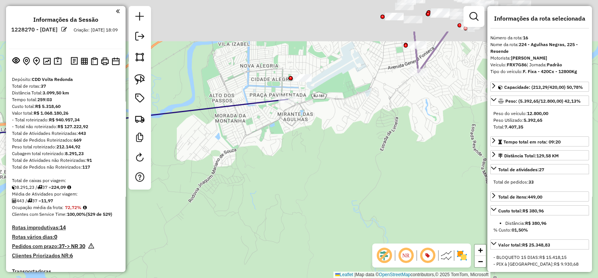
drag, startPoint x: 258, startPoint y: 156, endPoint x: 264, endPoint y: 223, distance: 67.9
click at [264, 223] on div "Janela de atendimento Grade de atendimento Capacidade Transportadoras Veículos …" at bounding box center [299, 139] width 598 height 278
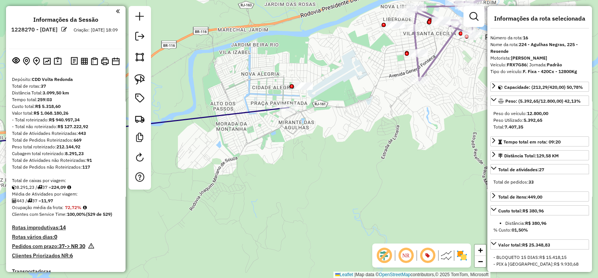
click at [256, 111] on icon at bounding box center [131, 125] width 316 height 37
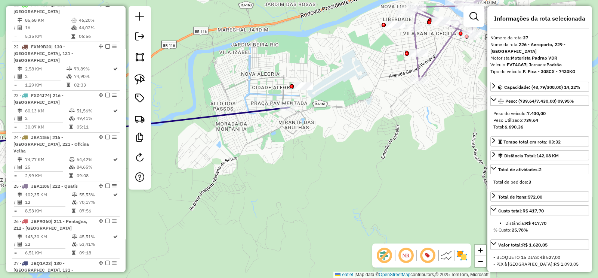
scroll to position [1704, 0]
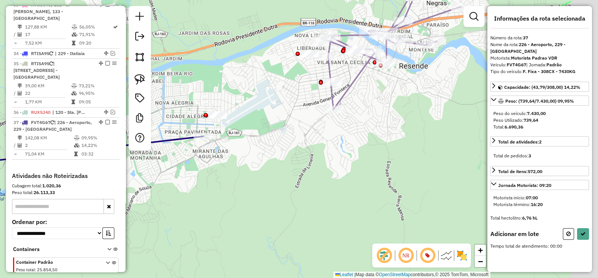
drag, startPoint x: 301, startPoint y: 159, endPoint x: 209, endPoint y: 210, distance: 105.3
click at [210, 208] on div "Janela de atendimento Grade de atendimento Capacidade Transportadoras Veículos …" at bounding box center [299, 139] width 598 height 278
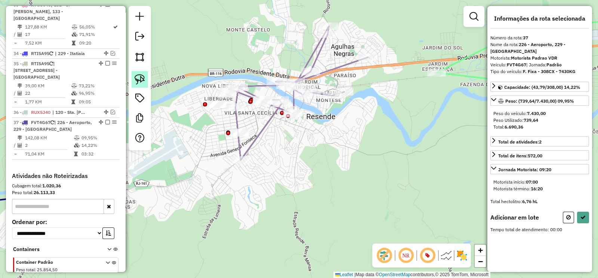
click at [137, 82] on img at bounding box center [140, 79] width 10 height 10
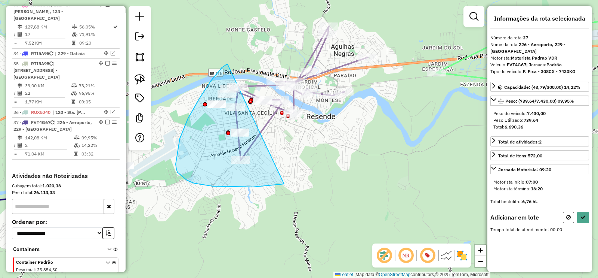
drag, startPoint x: 196, startPoint y: 104, endPoint x: 284, endPoint y: 184, distance: 118.4
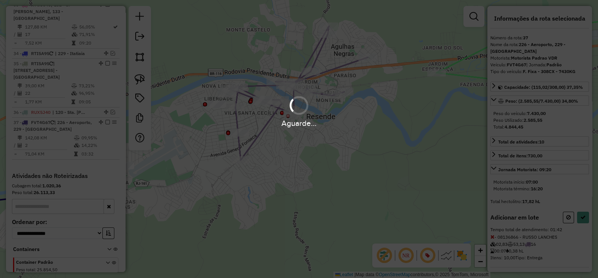
select select "**********"
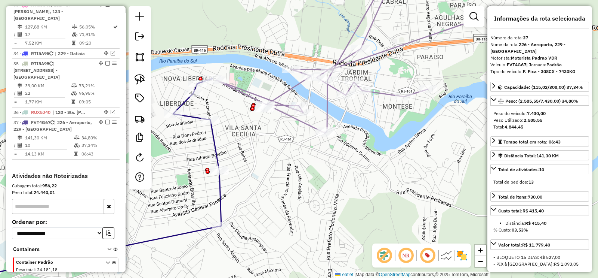
drag, startPoint x: 215, startPoint y: 137, endPoint x: 165, endPoint y: 88, distance: 71.1
click at [215, 137] on icon at bounding box center [80, 180] width 281 height 203
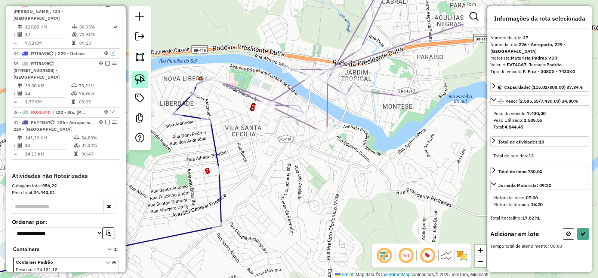
click at [140, 77] on img at bounding box center [140, 79] width 10 height 10
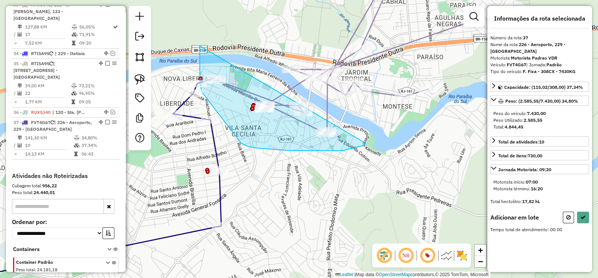
drag, startPoint x: 200, startPoint y: 79, endPoint x: 366, endPoint y: 143, distance: 177.6
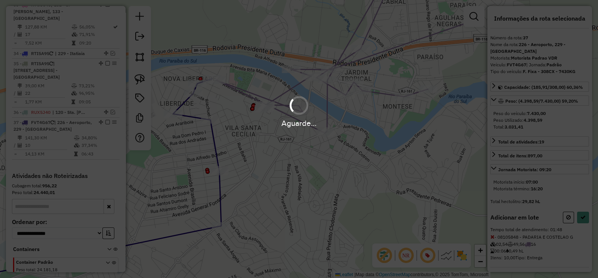
select select "**********"
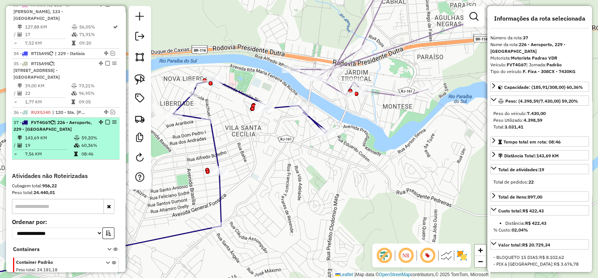
click at [105, 120] on em at bounding box center [107, 122] width 4 height 4
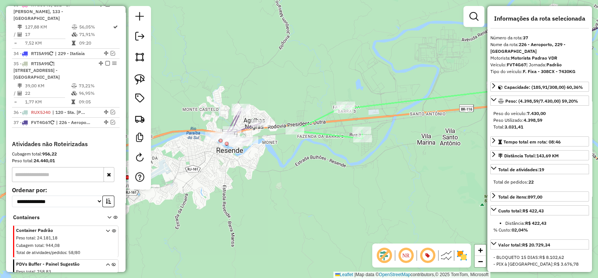
click at [247, 125] on icon at bounding box center [238, 124] width 46 height 34
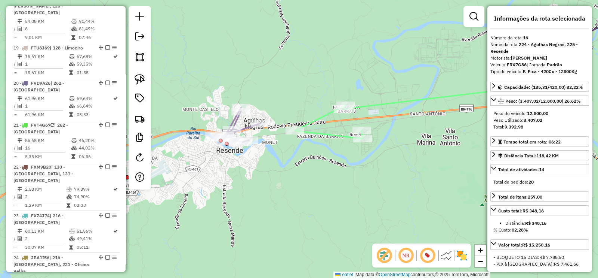
scroll to position [914, 0]
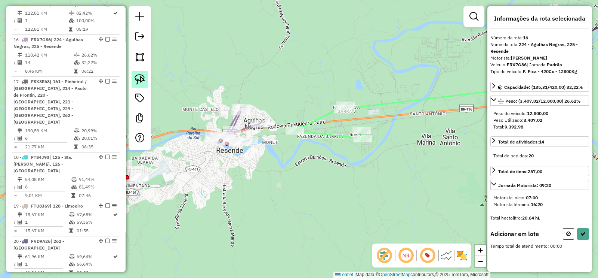
click at [137, 78] on img at bounding box center [140, 79] width 10 height 10
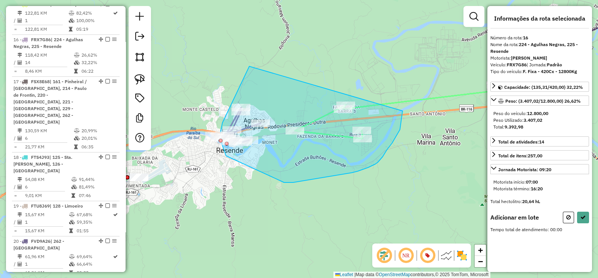
drag, startPoint x: 249, startPoint y: 66, endPoint x: 403, endPoint y: 103, distance: 157.8
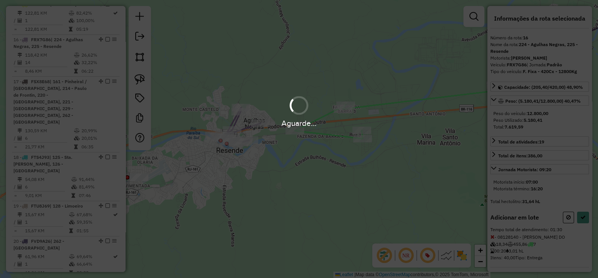
select select "**********"
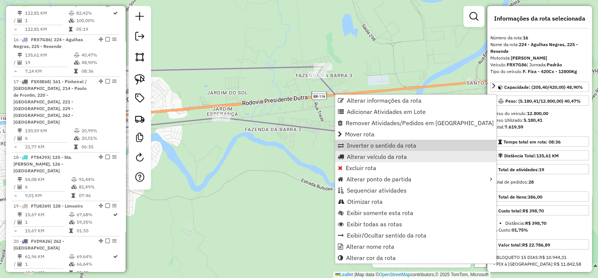
click at [389, 153] on span "Alterar veículo da rota" at bounding box center [377, 156] width 60 height 6
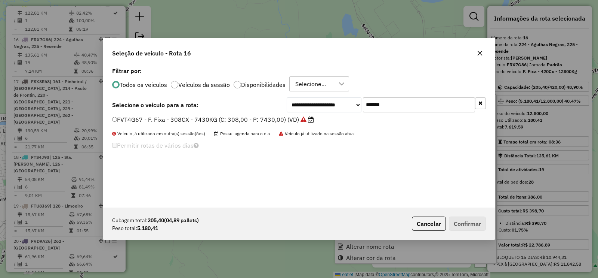
scroll to position [4, 2]
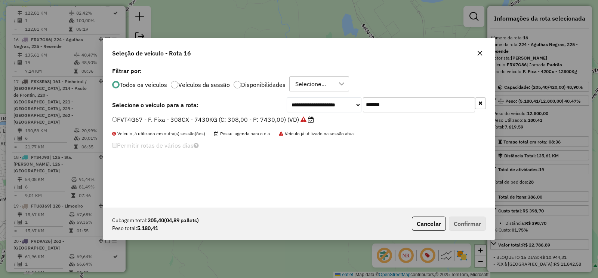
drag, startPoint x: 403, startPoint y: 104, endPoint x: 333, endPoint y: 114, distance: 70.3
click at [334, 113] on div "**********" at bounding box center [299, 136] width 392 height 142
paste input "text"
type input "*******"
click at [287, 118] on label "JBA1I56 - F. Fixa - 210Cx - 7050Kg (C: 210,00 - P: 7050,00) (VD)" at bounding box center [211, 119] width 198 height 9
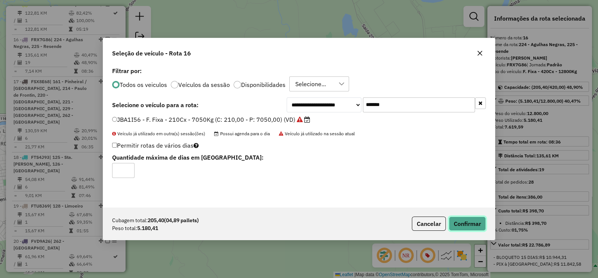
click at [464, 218] on button "Confirmar" at bounding box center [467, 223] width 37 height 14
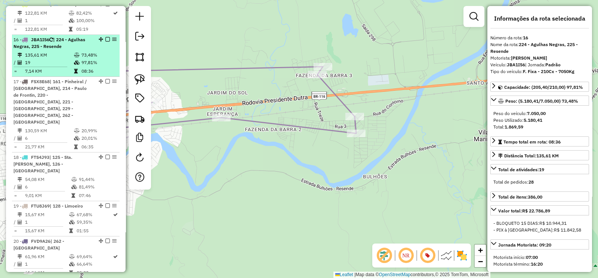
click at [105, 37] on em at bounding box center [107, 39] width 4 height 4
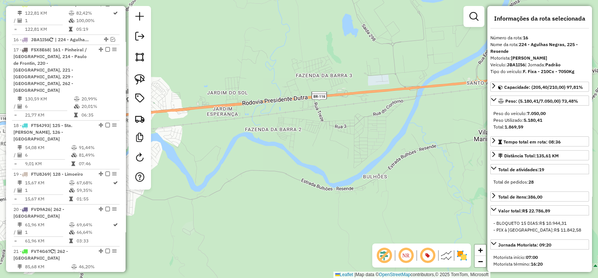
scroll to position [883, 0]
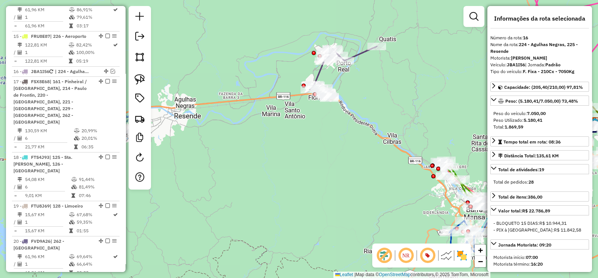
click at [220, 165] on div "Janela de atendimento Grade de atendimento Capacidade Transportadoras Veículos …" at bounding box center [299, 139] width 598 height 278
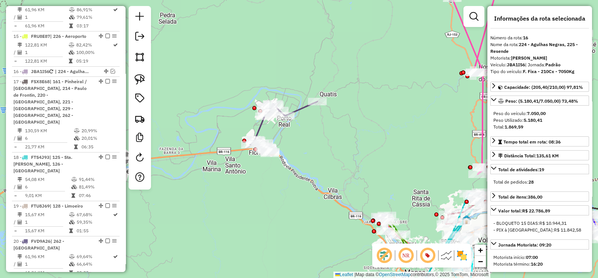
click at [258, 125] on icon at bounding box center [284, 122] width 67 height 43
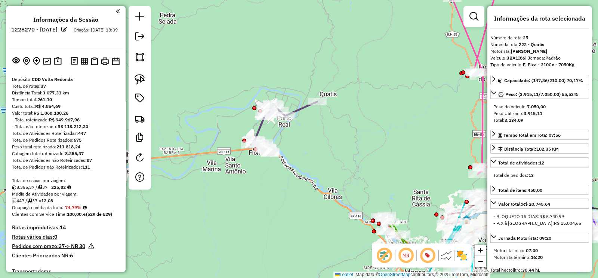
scroll to position [3817, 0]
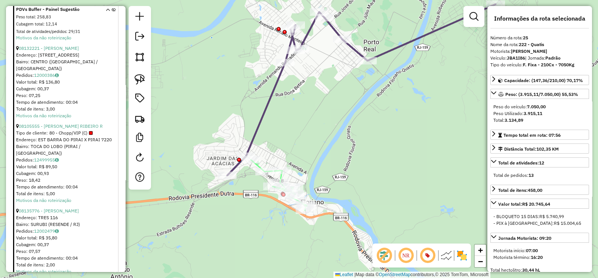
click at [281, 176] on icon at bounding box center [279, 184] width 56 height 50
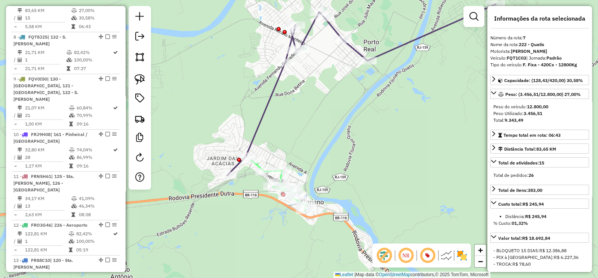
click at [263, 123] on icon at bounding box center [361, 89] width 269 height 171
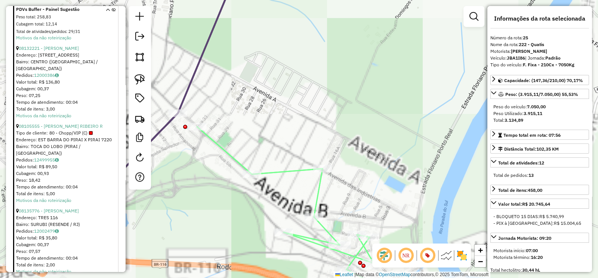
click at [239, 159] on icon at bounding box center [307, 215] width 220 height 179
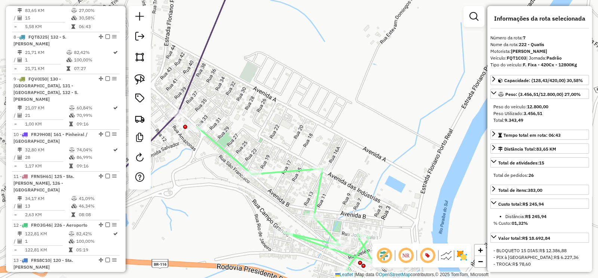
click at [194, 76] on icon at bounding box center [170, 80] width 133 height 217
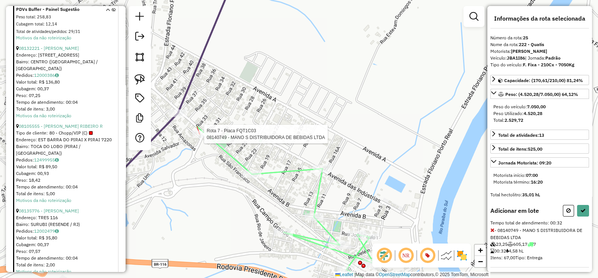
select select "**********"
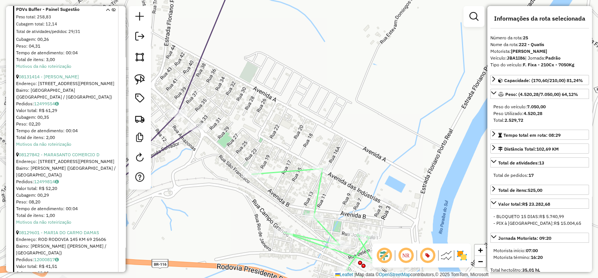
scroll to position [1266, 0]
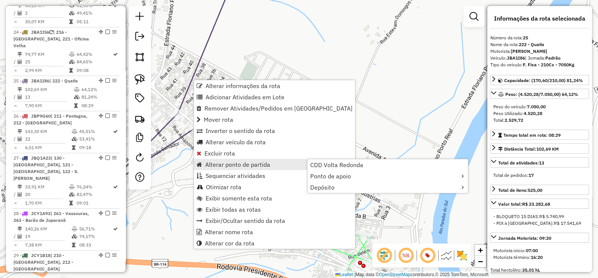
click at [337, 113] on div "Janela de atendimento Grade de atendimento Capacidade Transportadoras Veículos …" at bounding box center [299, 139] width 598 height 278
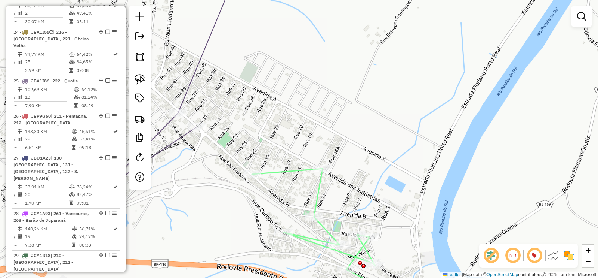
click at [319, 185] on icon at bounding box center [334, 236] width 165 height 137
select select "**********"
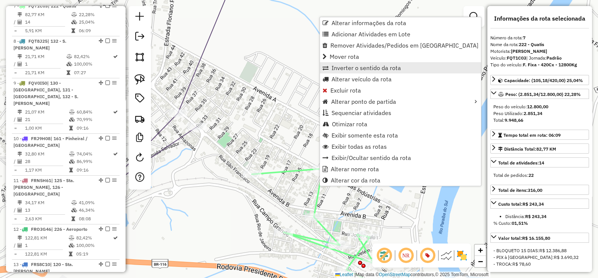
scroll to position [572, 0]
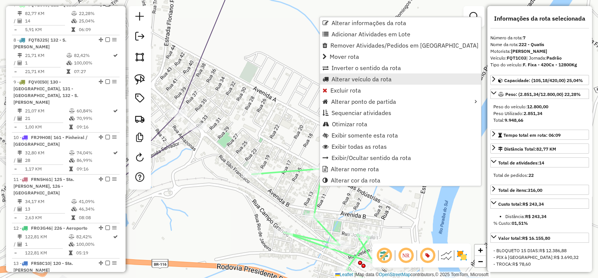
click at [368, 81] on span "Alterar veículo da rota" at bounding box center [362, 79] width 60 height 6
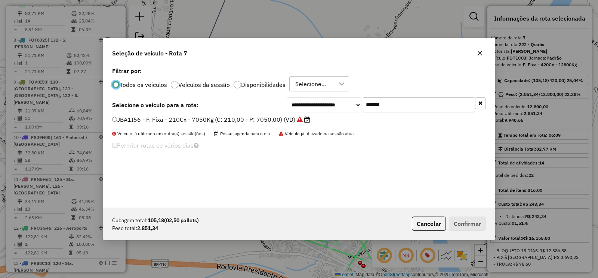
scroll to position [4, 2]
paste input "text"
drag, startPoint x: 360, startPoint y: 108, endPoint x: 314, endPoint y: 114, distance: 46.0
click at [340, 111] on div "**********" at bounding box center [386, 104] width 199 height 15
type input "*******"
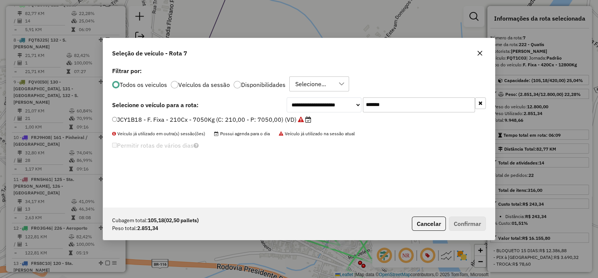
click at [292, 119] on label "JCY1B18 - F. Fixa - 210Cx - 7050Kg (C: 210,00 - P: 7050,00) (VD)" at bounding box center [211, 119] width 199 height 9
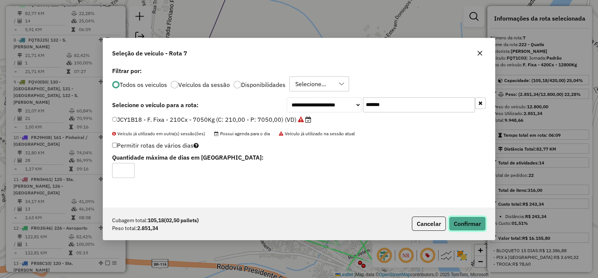
click at [460, 221] on button "Confirmar" at bounding box center [467, 223] width 37 height 14
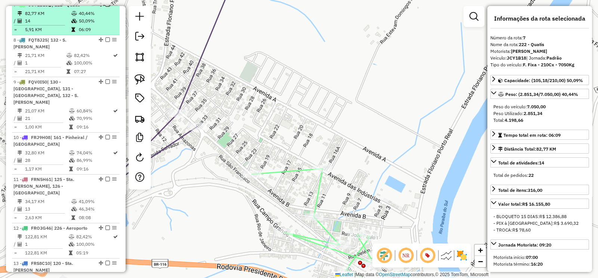
click at [105, 7] on em at bounding box center [107, 4] width 4 height 4
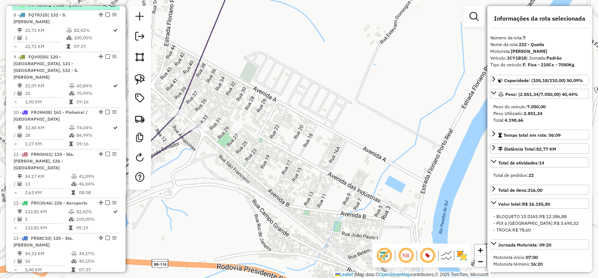
scroll to position [547, 0]
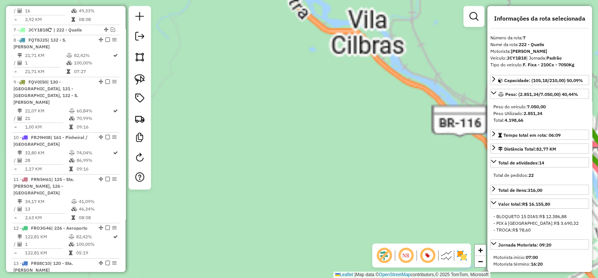
drag, startPoint x: 267, startPoint y: 151, endPoint x: 275, endPoint y: 75, distance: 77.1
click at [284, 182] on div "Janela de atendimento Grade de atendimento Capacidade Transportadoras Veículos …" at bounding box center [299, 139] width 598 height 278
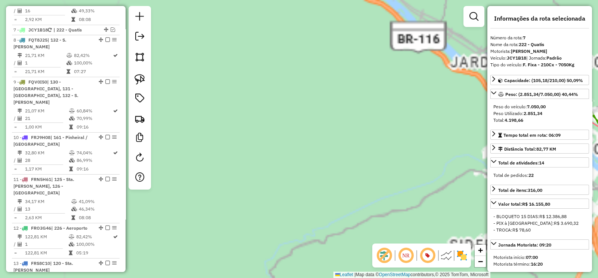
click at [287, 154] on div "Janela de atendimento Grade de atendimento Capacidade Transportadoras Veículos …" at bounding box center [299, 139] width 598 height 278
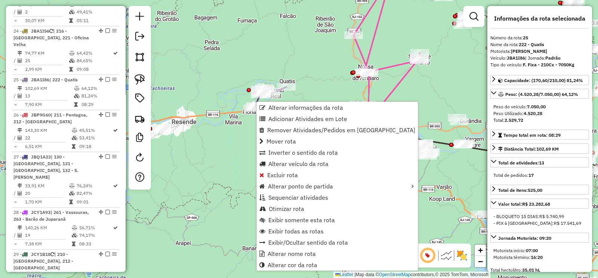
scroll to position [1240, 0]
click at [322, 164] on span "Alterar veículo da rota" at bounding box center [299, 163] width 60 height 6
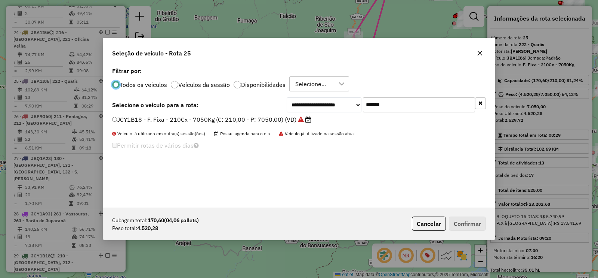
scroll to position [4, 2]
paste input "text"
drag, startPoint x: 402, startPoint y: 103, endPoint x: 328, endPoint y: 110, distance: 74.7
click at [333, 108] on div "**********" at bounding box center [386, 104] width 199 height 15
type input "*******"
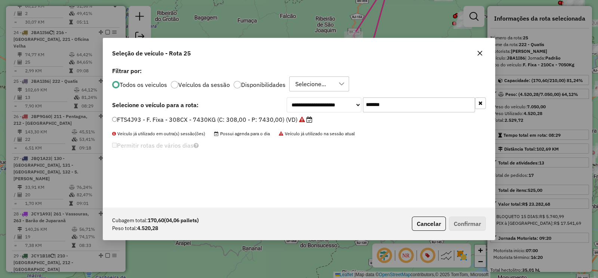
click at [278, 117] on label "FTS4J93 - F. Fixa - 308CX - 7430KG (C: 308,00 - P: 7430,00) (VD)" at bounding box center [212, 119] width 200 height 9
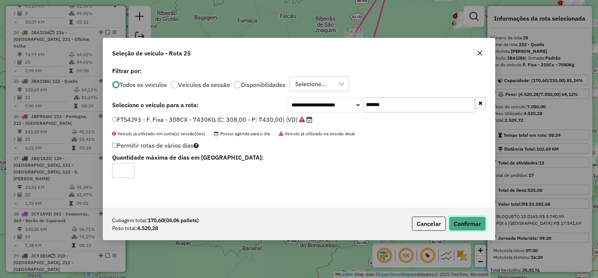
click at [462, 226] on button "Confirmar" at bounding box center [467, 223] width 37 height 14
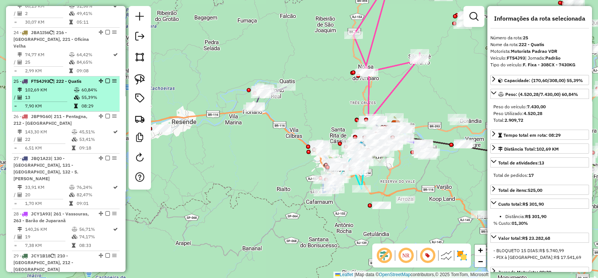
scroll to position [1241, 0]
click at [105, 78] on em at bounding box center [107, 80] width 4 height 4
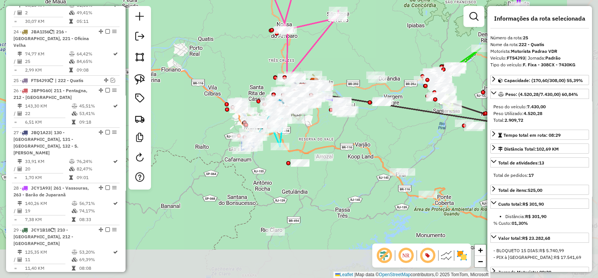
drag, startPoint x: 254, startPoint y: 79, endPoint x: 235, endPoint y: 71, distance: 20.4
click at [232, 65] on div "Janela de atendimento Grade de atendimento Capacidade Transportadoras Veículos …" at bounding box center [299, 139] width 598 height 278
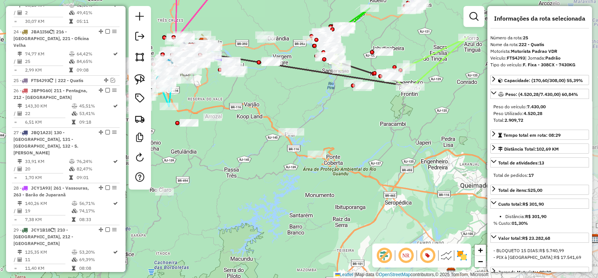
drag, startPoint x: 365, startPoint y: 203, endPoint x: 284, endPoint y: 175, distance: 85.9
click at [284, 175] on div "Janela de atendimento Grade de atendimento Capacidade Transportadoras Veículos …" at bounding box center [299, 139] width 598 height 278
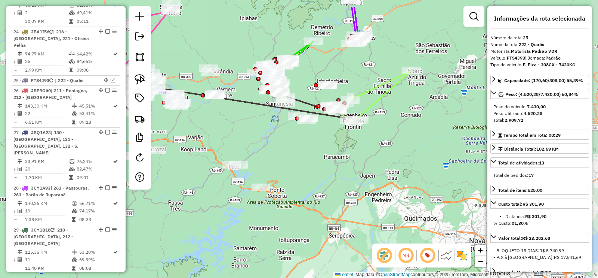
drag, startPoint x: 396, startPoint y: 166, endPoint x: 349, endPoint y: 201, distance: 59.3
click at [342, 204] on div "Janela de atendimento Grade de atendimento Capacidade Transportadoras Veículos …" at bounding box center [299, 139] width 598 height 278
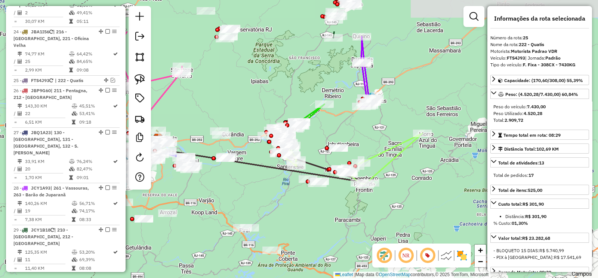
drag, startPoint x: 372, startPoint y: 160, endPoint x: 383, endPoint y: 220, distance: 60.2
click at [383, 220] on div "Janela de atendimento Grade de atendimento Capacidade Transportadoras Veículos …" at bounding box center [299, 139] width 598 height 278
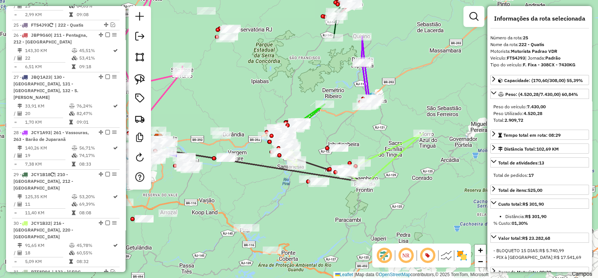
scroll to position [1568, 0]
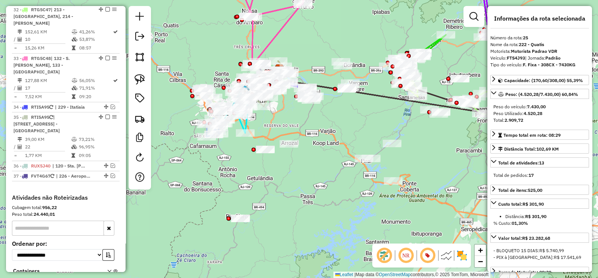
drag, startPoint x: 245, startPoint y: 182, endPoint x: 365, endPoint y: 109, distance: 140.2
click at [365, 109] on div "Janela de atendimento Grade de atendimento Capacidade Transportadoras Veículos …" at bounding box center [299, 139] width 598 height 278
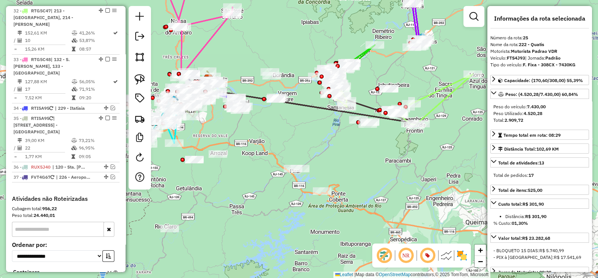
drag, startPoint x: 284, startPoint y: 174, endPoint x: 239, endPoint y: 187, distance: 46.4
click at [240, 184] on div "Janela de atendimento Grade de atendimento Capacidade Transportadoras Veículos …" at bounding box center [299, 139] width 598 height 278
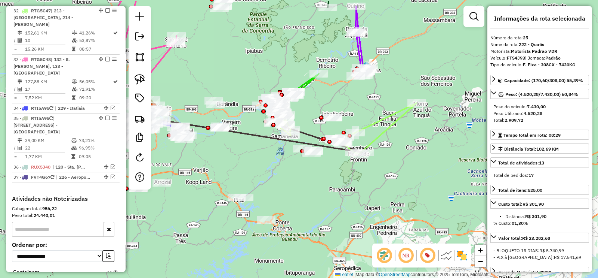
drag, startPoint x: 341, startPoint y: 190, endPoint x: 333, endPoint y: 203, distance: 15.3
click at [331, 199] on div "Janela de atendimento Grade de atendimento Capacidade Transportadoras Veículos …" at bounding box center [299, 139] width 598 height 278
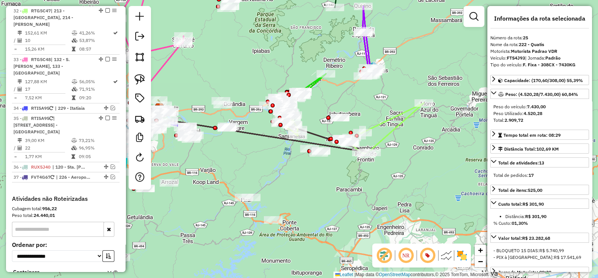
drag, startPoint x: 330, startPoint y: 206, endPoint x: 335, endPoint y: 205, distance: 5.1
click at [335, 205] on div "Janela de atendimento Grade de atendimento Capacidade Transportadoras Veículos …" at bounding box center [299, 139] width 598 height 278
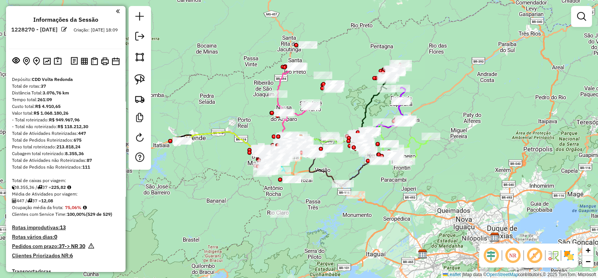
click at [537, 253] on em at bounding box center [535, 255] width 18 height 18
drag, startPoint x: 488, startPoint y: 253, endPoint x: 528, endPoint y: 255, distance: 40.5
click at [488, 253] on em at bounding box center [491, 255] width 18 height 18
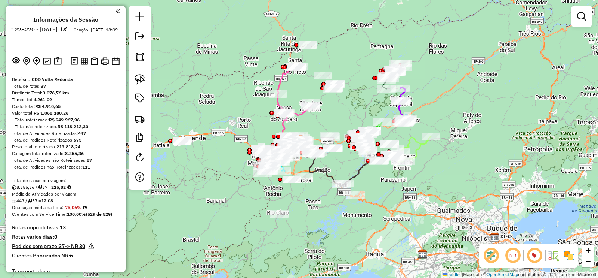
click at [555, 251] on img at bounding box center [554, 255] width 12 height 12
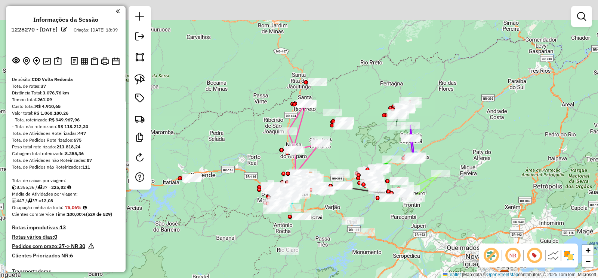
drag, startPoint x: 463, startPoint y: 109, endPoint x: 458, endPoint y: 180, distance: 70.9
click at [459, 180] on div "Janela de atendimento Grade de atendimento Capacidade Transportadoras Veículos …" at bounding box center [299, 139] width 598 height 278
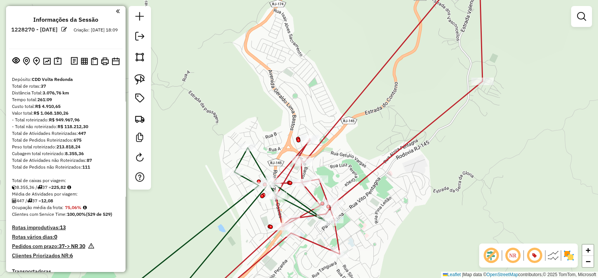
click at [404, 157] on div "Janela de atendimento Grade de atendimento Capacidade Transportadoras Veículos …" at bounding box center [299, 139] width 598 height 278
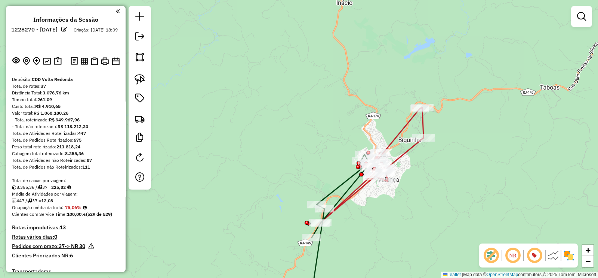
click at [341, 184] on icon at bounding box center [347, 229] width 75 height 151
select select "**********"
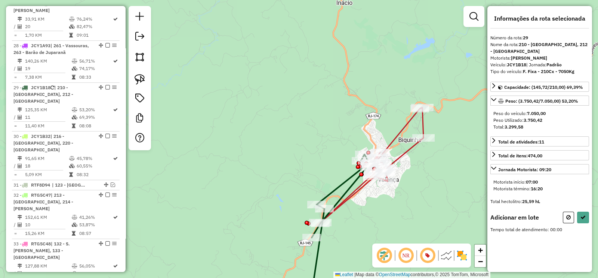
scroll to position [1383, 0]
click at [142, 77] on img at bounding box center [140, 79] width 10 height 10
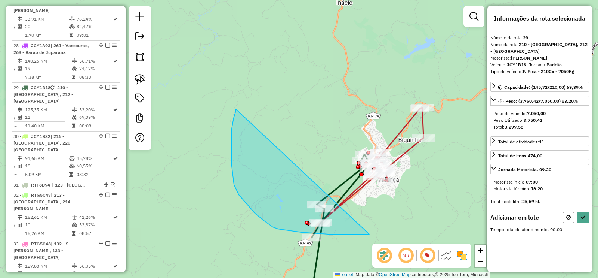
drag, startPoint x: 232, startPoint y: 128, endPoint x: 370, endPoint y: 234, distance: 173.4
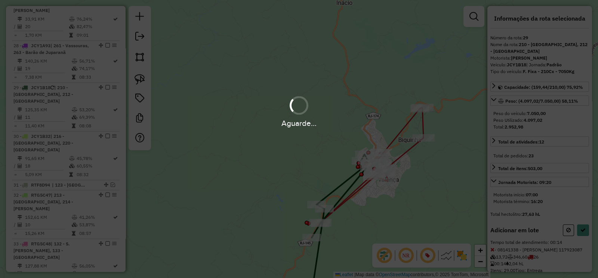
select select "**********"
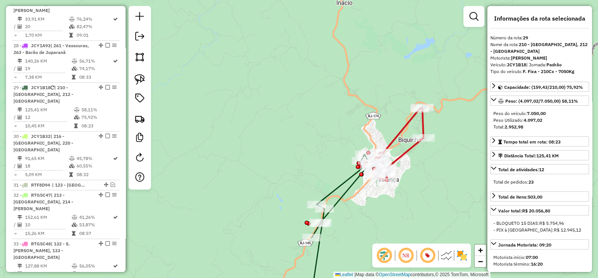
click at [401, 156] on icon at bounding box center [397, 144] width 53 height 74
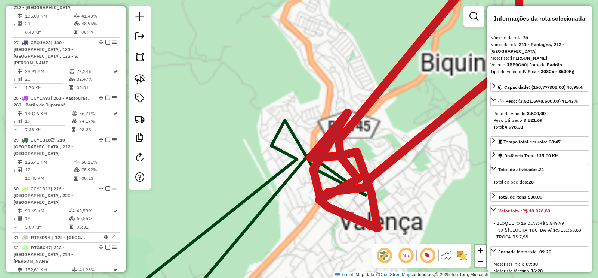
scroll to position [1251, 0]
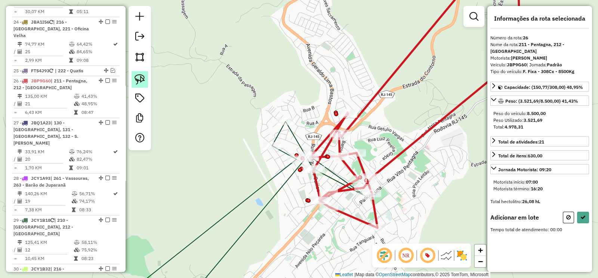
click at [139, 79] on img at bounding box center [140, 79] width 10 height 10
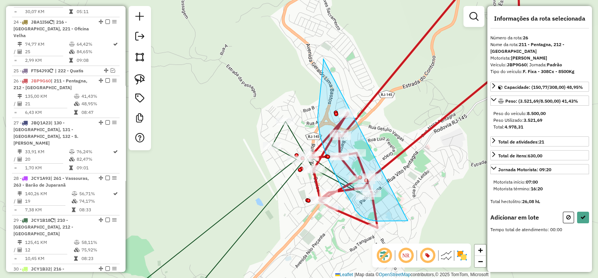
drag, startPoint x: 324, startPoint y: 63, endPoint x: 410, endPoint y: 220, distance: 179.6
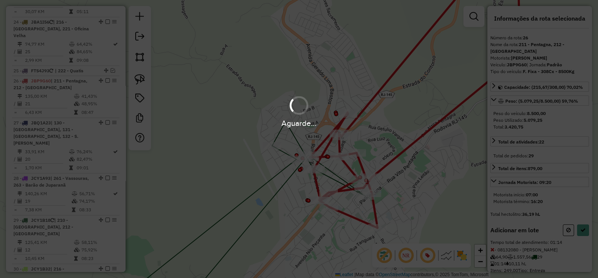
select select "**********"
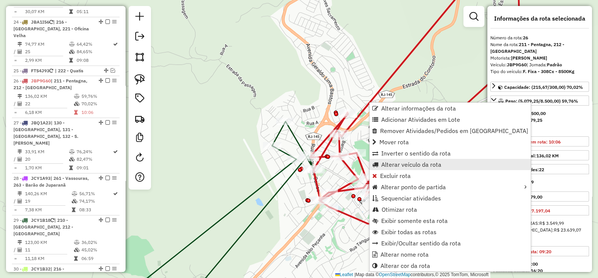
click at [426, 164] on span "Alterar veículo da rota" at bounding box center [412, 164] width 60 height 6
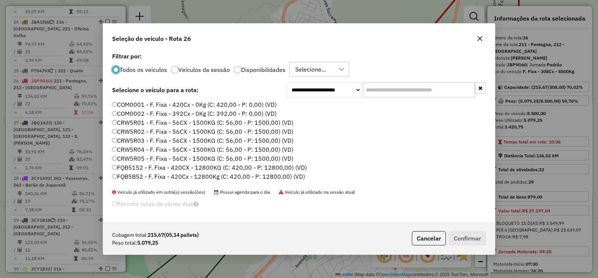
scroll to position [4, 2]
click at [388, 87] on input "text" at bounding box center [419, 89] width 112 height 15
paste input "*******"
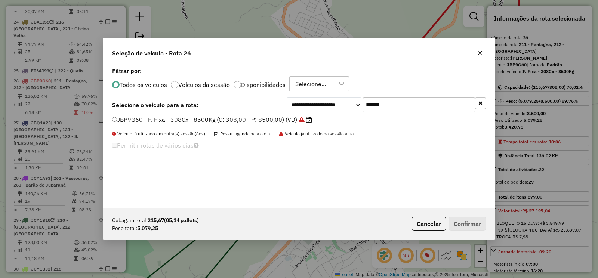
type input "*******"
click at [284, 115] on label "JBP9G60 - F. Fixa - 308Cx - 8500Kg (C: 308,00 - P: 8500,00) (VD)" at bounding box center [212, 119] width 200 height 9
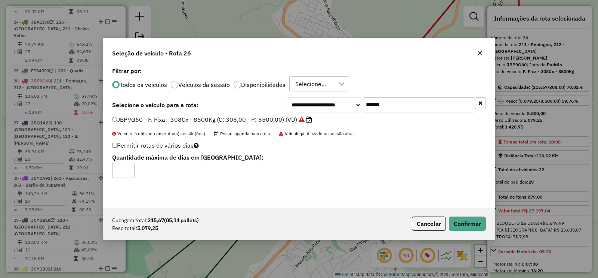
click at [479, 51] on icon "button" at bounding box center [480, 53] width 6 height 6
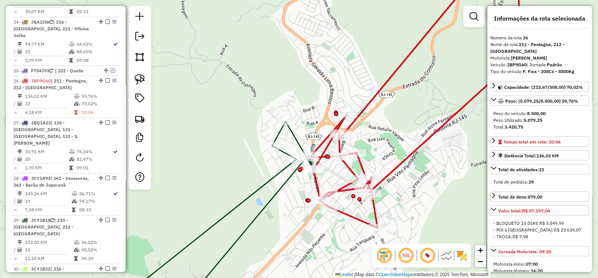
click at [289, 173] on icon at bounding box center [213, 213] width 201 height 184
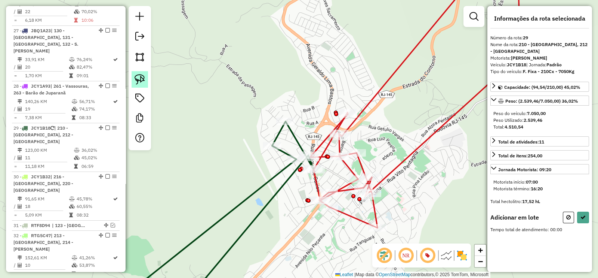
scroll to position [1383, 0]
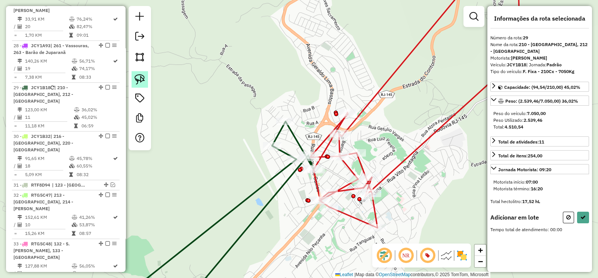
click at [138, 76] on img at bounding box center [140, 79] width 10 height 10
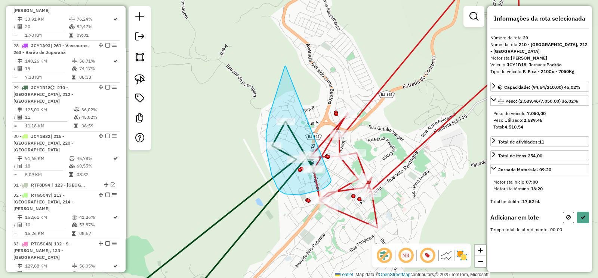
drag, startPoint x: 285, startPoint y: 66, endPoint x: 331, endPoint y: 180, distance: 122.8
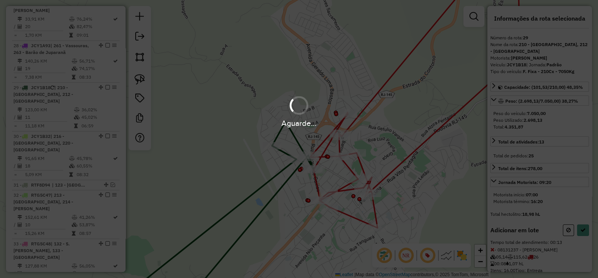
select select "**********"
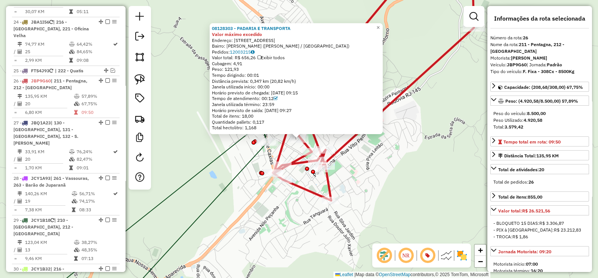
click at [258, 156] on icon at bounding box center [158, 199] width 220 height 211
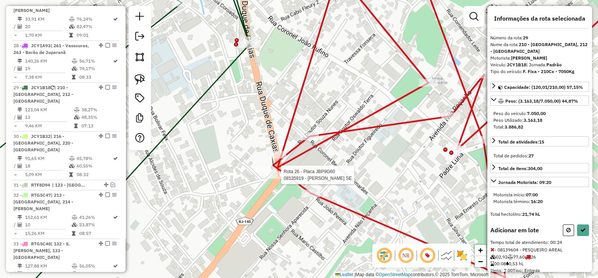
select select "**********"
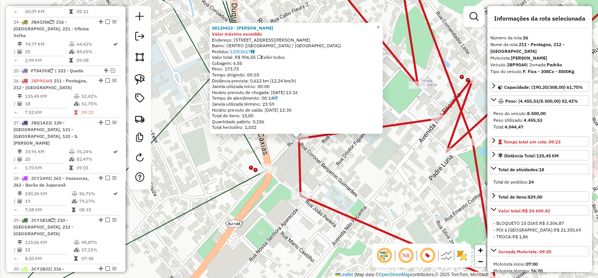
click at [254, 153] on icon at bounding box center [135, 138] width 265 height 333
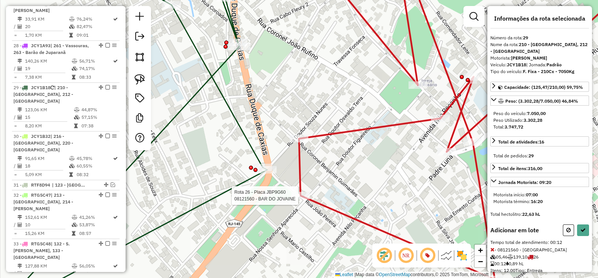
select select "**********"
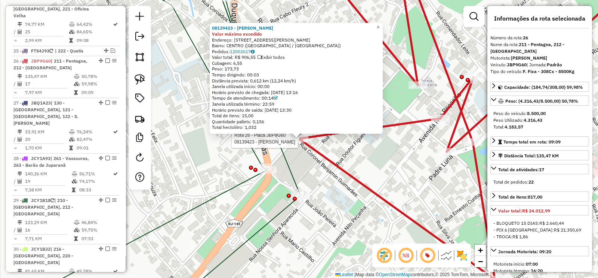
scroll to position [1251, 0]
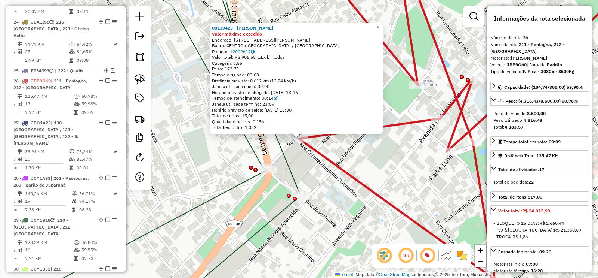
click at [289, 167] on icon at bounding box center [156, 138] width 290 height 333
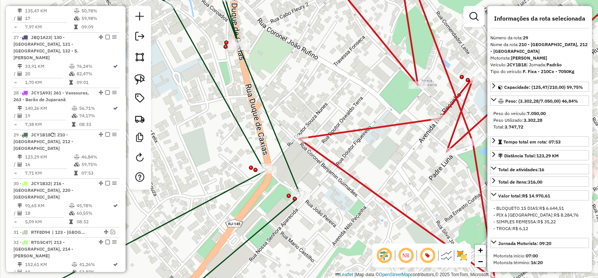
scroll to position [1383, 0]
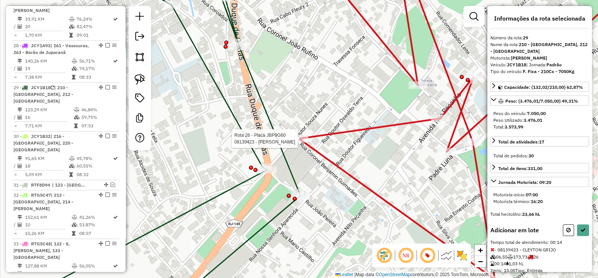
select select "**********"
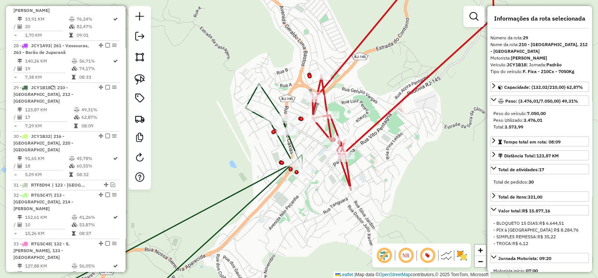
click at [363, 131] on icon at bounding box center [403, 80] width 182 height 217
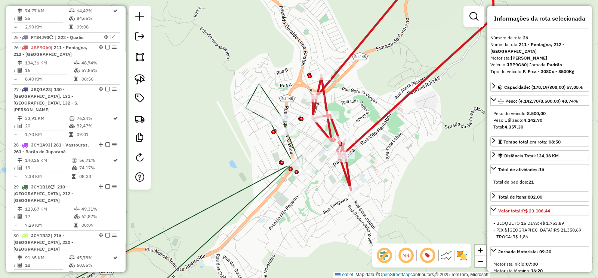
scroll to position [1251, 0]
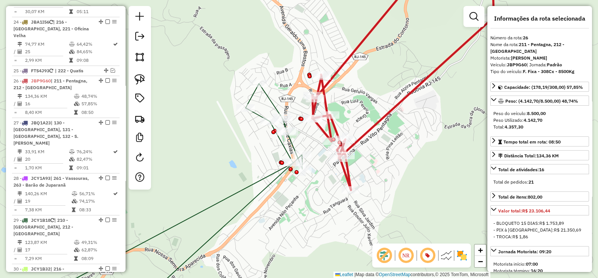
drag, startPoint x: 371, startPoint y: 133, endPoint x: 350, endPoint y: 131, distance: 21.1
click at [350, 131] on div "Janela de atendimento Grade de atendimento Capacidade Transportadoras Veículos …" at bounding box center [299, 139] width 598 height 278
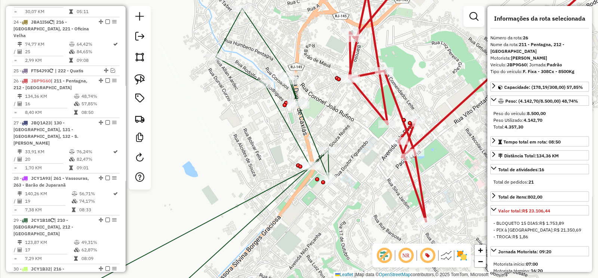
click at [308, 132] on icon at bounding box center [189, 156] width 280 height 297
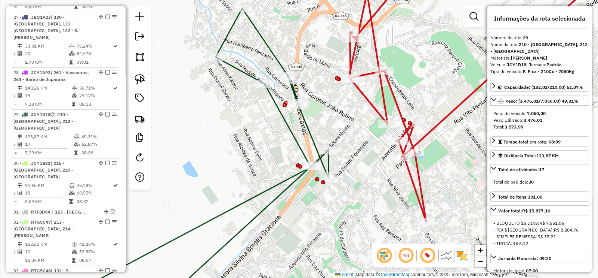
scroll to position [1383, 0]
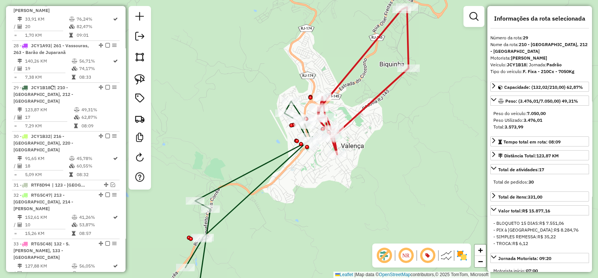
click at [353, 116] on icon at bounding box center [363, 80] width 91 height 147
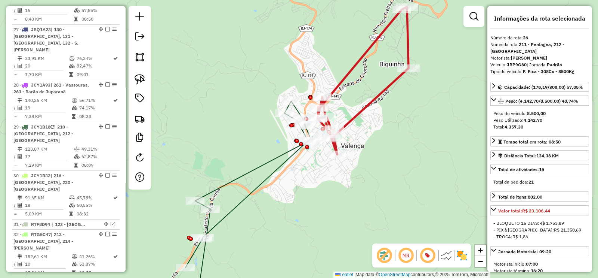
scroll to position [1251, 0]
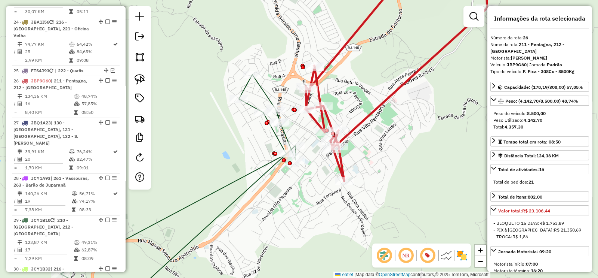
click at [285, 131] on icon at bounding box center [178, 189] width 235 height 231
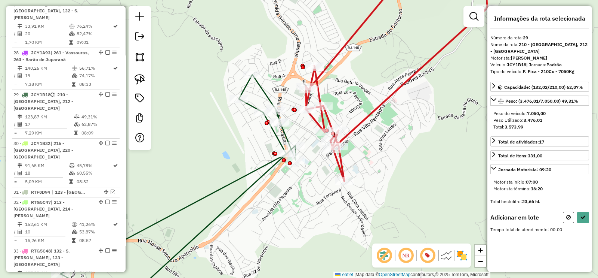
scroll to position [1383, 0]
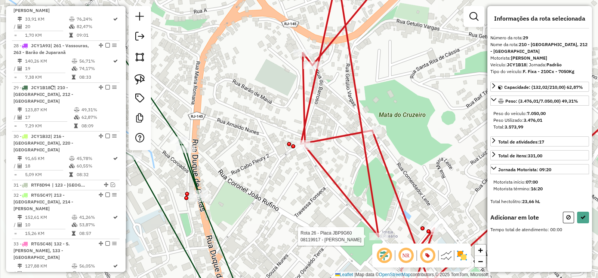
click at [375, 240] on div at bounding box center [379, 235] width 19 height 7
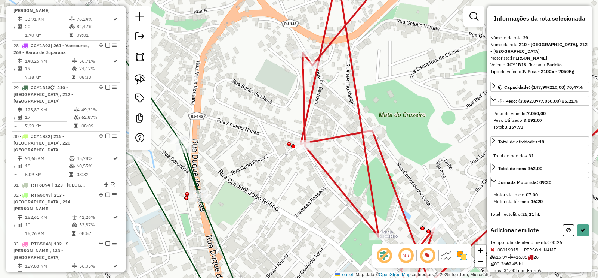
select select "**********"
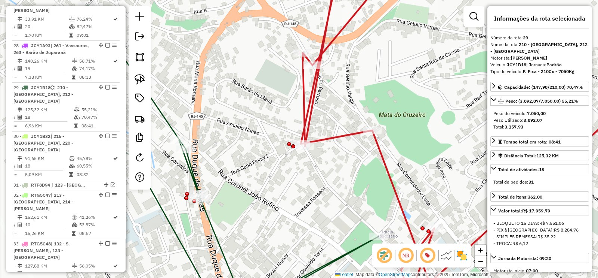
click at [340, 138] on icon at bounding box center [479, 138] width 357 height 333
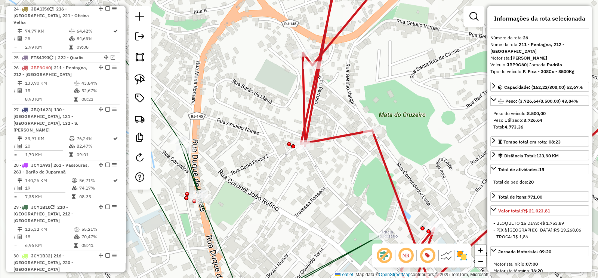
scroll to position [1251, 0]
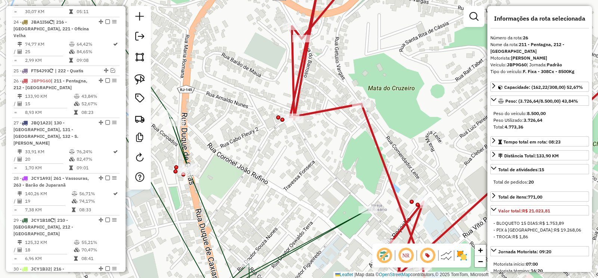
drag, startPoint x: 340, startPoint y: 138, endPoint x: 329, endPoint y: 111, distance: 29.4
click at [329, 111] on icon at bounding box center [468, 112] width 357 height 333
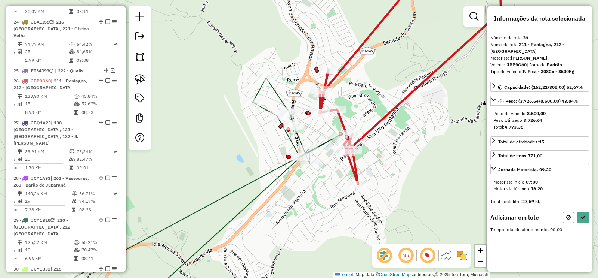
click at [564, 211] on button at bounding box center [568, 217] width 11 height 12
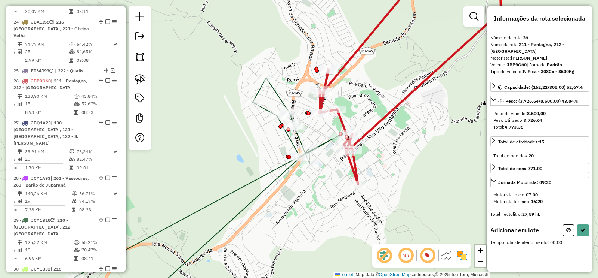
select select "**********"
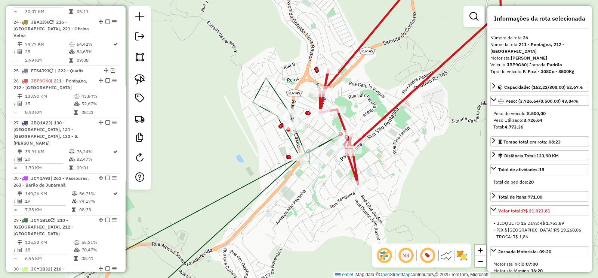
click at [298, 141] on icon at bounding box center [206, 191] width 264 height 227
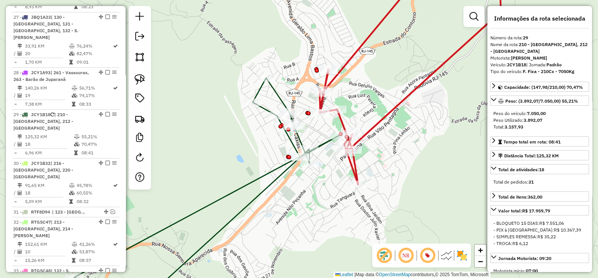
scroll to position [1383, 0]
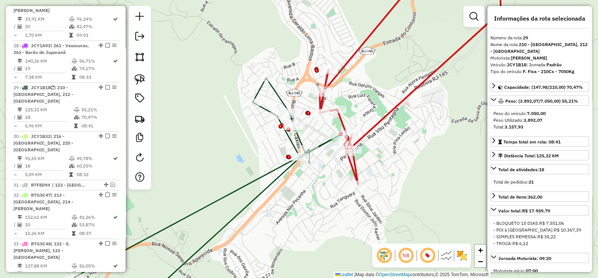
click at [343, 123] on icon at bounding box center [410, 78] width 182 height 212
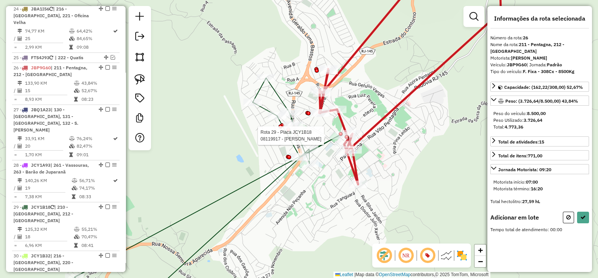
scroll to position [1251, 0]
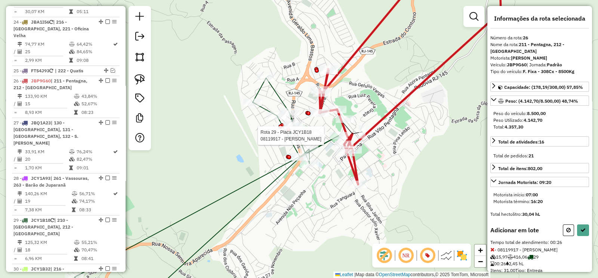
select select "**********"
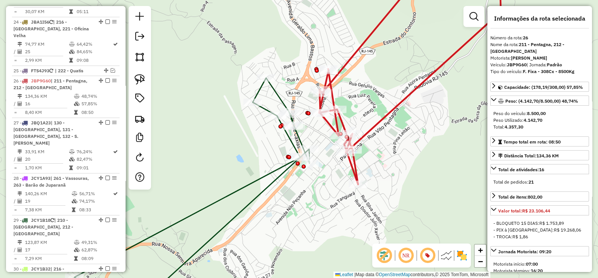
click at [301, 140] on icon at bounding box center [191, 191] width 235 height 227
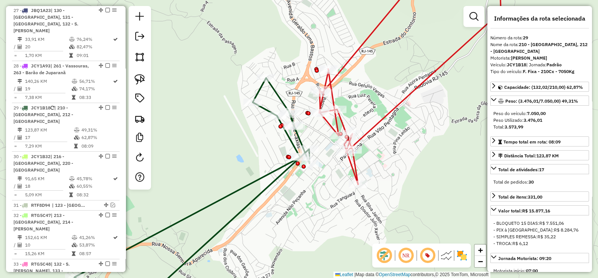
scroll to position [1383, 0]
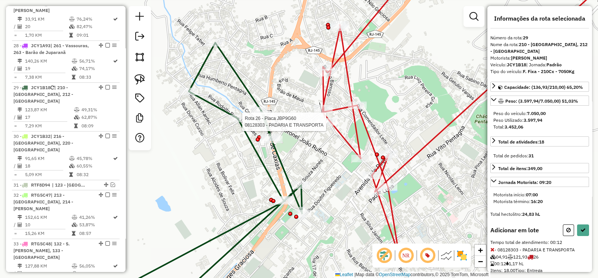
select select "**********"
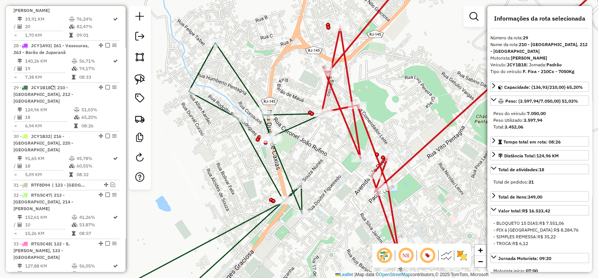
click at [352, 128] on icon at bounding box center [469, 113] width 295 height 283
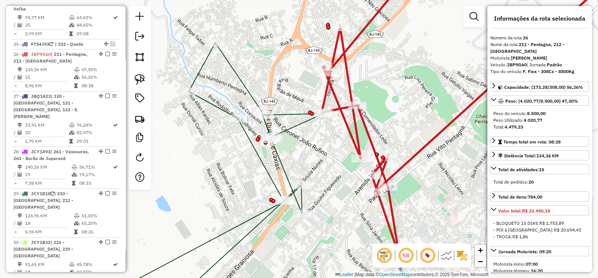
scroll to position [1251, 0]
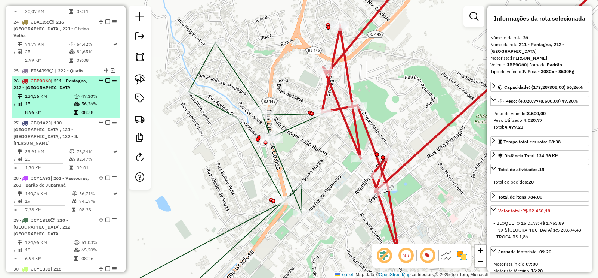
click at [106, 78] on em at bounding box center [107, 80] width 4 height 4
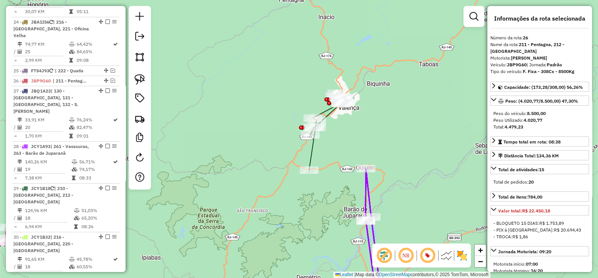
click at [311, 154] on icon at bounding box center [326, 131] width 34 height 77
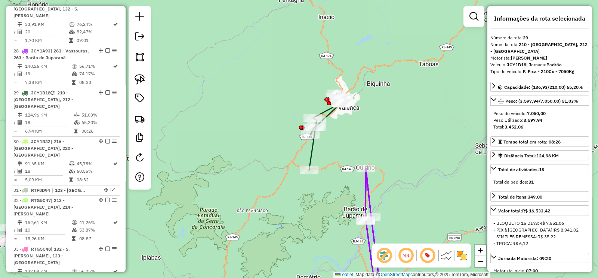
scroll to position [1351, 0]
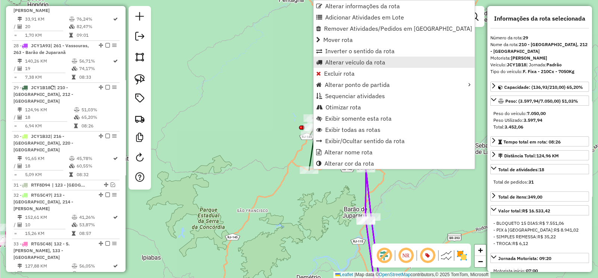
click at [360, 59] on span "Alterar veículo da rota" at bounding box center [355, 62] width 60 height 6
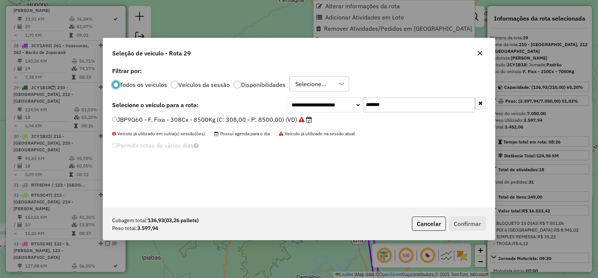
scroll to position [4, 2]
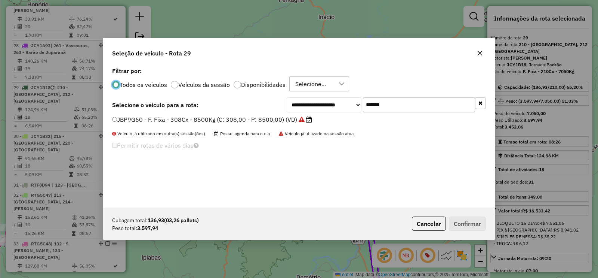
drag, startPoint x: 397, startPoint y: 105, endPoint x: 338, endPoint y: 113, distance: 59.2
click at [338, 113] on div "**********" at bounding box center [299, 136] width 392 height 142
paste input "text"
type input "*******"
click at [286, 122] on label "JCY1A92 - F. Fixa - 210Cx - 7050Kg (C: 210,00 - P: 7050,00) (VD)" at bounding box center [208, 119] width 192 height 9
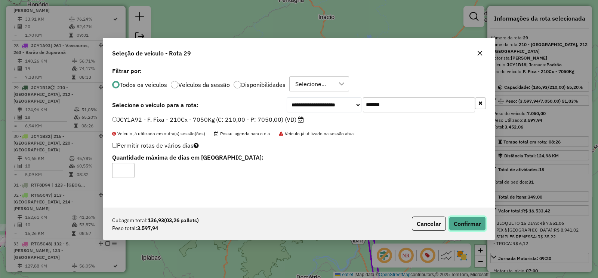
click at [479, 221] on button "Confirmar" at bounding box center [467, 223] width 37 height 14
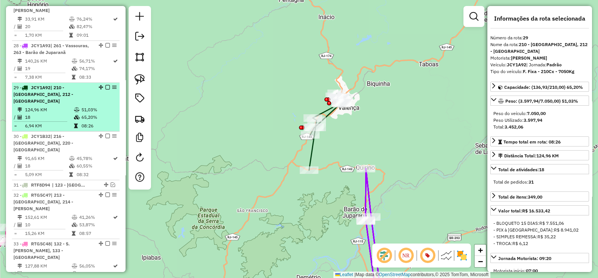
click at [105, 85] on em at bounding box center [107, 87] width 4 height 4
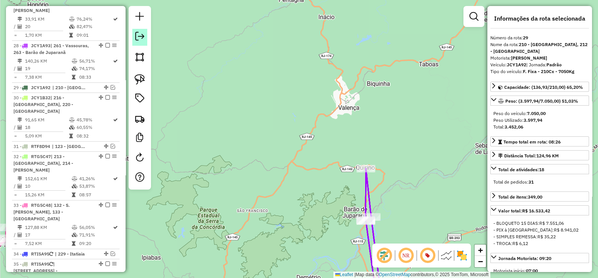
scroll to position [1320, 0]
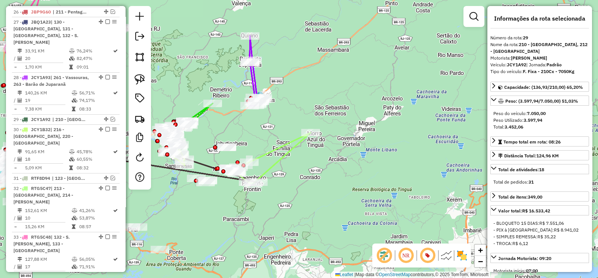
click at [252, 73] on icon at bounding box center [256, 71] width 13 height 70
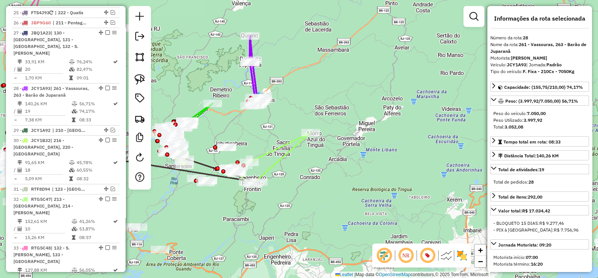
scroll to position [1384, 0]
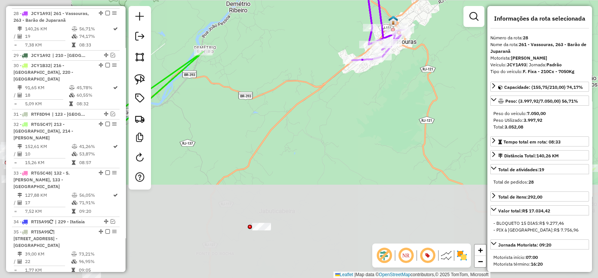
drag, startPoint x: 333, startPoint y: 156, endPoint x: 391, endPoint y: 79, distance: 96.9
click at [395, 76] on div "Janela de atendimento Grade de atendimento Capacidade Transportadoras Veículos …" at bounding box center [299, 139] width 598 height 278
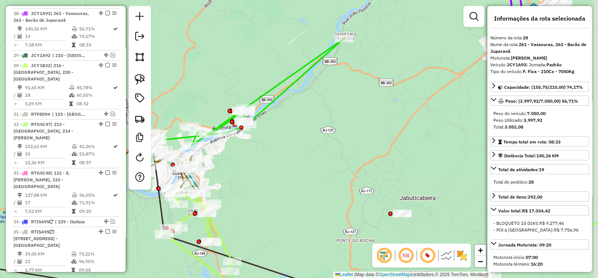
drag, startPoint x: 309, startPoint y: 138, endPoint x: 175, endPoint y: 213, distance: 153.4
click at [175, 212] on div "Janela de atendimento Grade de atendimento Capacidade Transportadoras Veículos …" at bounding box center [299, 139] width 598 height 278
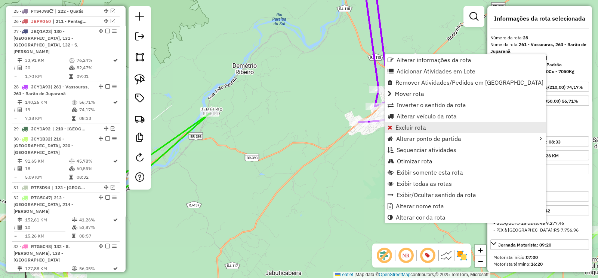
scroll to position [1350, 0]
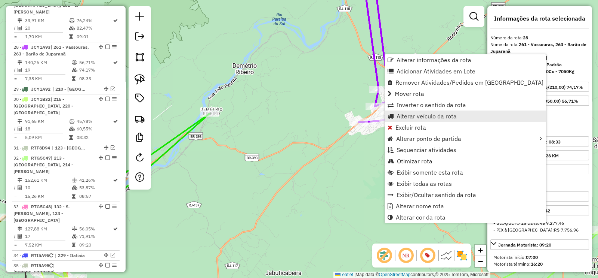
click at [439, 115] on span "Alterar veículo da rota" at bounding box center [427, 116] width 60 height 6
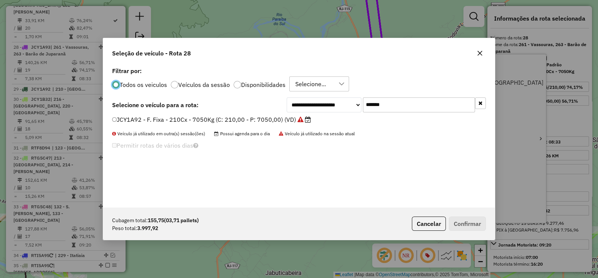
scroll to position [4, 2]
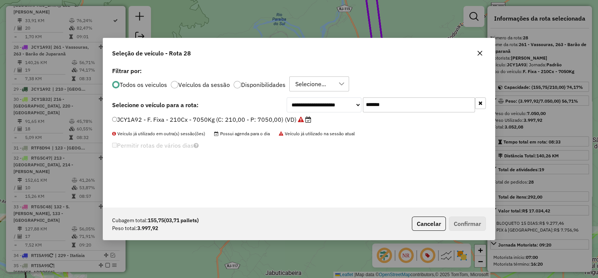
drag, startPoint x: 396, startPoint y: 102, endPoint x: 324, endPoint y: 122, distance: 75.2
click at [328, 121] on div "**********" at bounding box center [299, 136] width 392 height 142
paste input "text"
type input "*******"
click at [293, 118] on label "JBA1I86 - F. Fixa - 210Cx - 7050Kg (C: 210,00 - P: 7050,00) (VD)" at bounding box center [207, 119] width 191 height 9
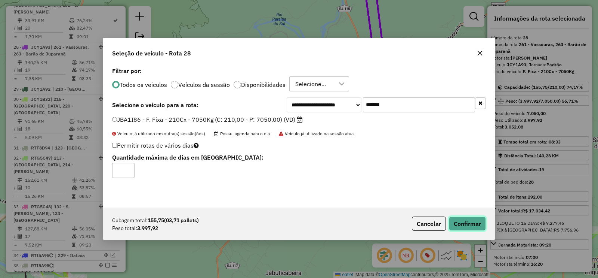
click at [471, 220] on button "Confirmar" at bounding box center [467, 223] width 37 height 14
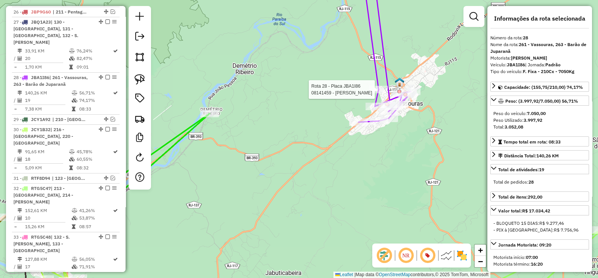
scroll to position [1309, 0]
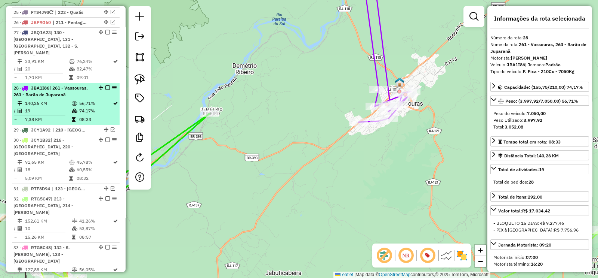
click at [106, 85] on em at bounding box center [107, 87] width 4 height 4
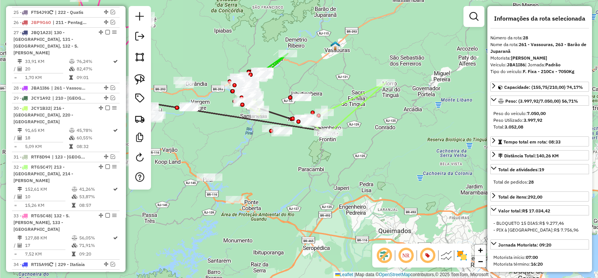
click at [344, 102] on icon at bounding box center [346, 108] width 80 height 51
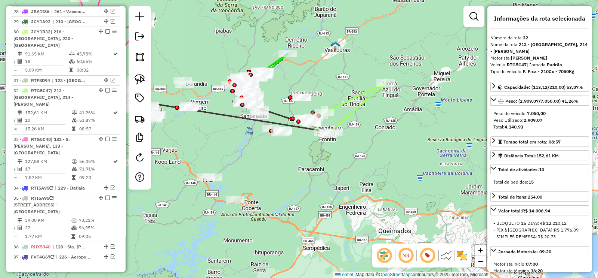
scroll to position [1471, 0]
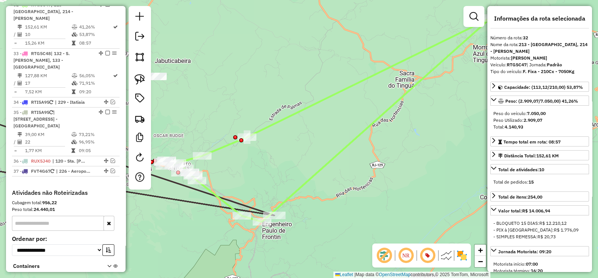
click at [322, 106] on div "Janela de atendimento Grade de atendimento Capacidade Transportadoras Veículos …" at bounding box center [299, 139] width 598 height 278
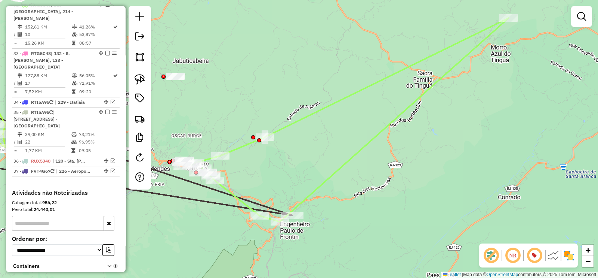
drag, startPoint x: 311, startPoint y: 121, endPoint x: 377, endPoint y: 110, distance: 67.1
click at [377, 110] on div "Janela de atendimento Grade de atendimento Capacidade Transportadoras Veículos …" at bounding box center [299, 139] width 598 height 278
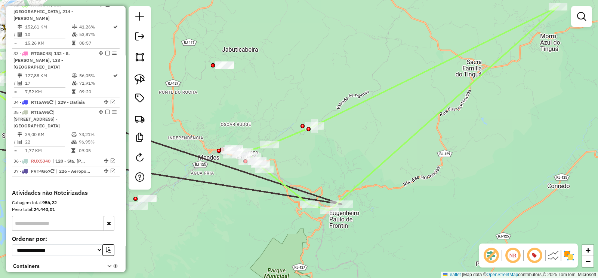
click at [344, 109] on icon at bounding box center [399, 108] width 317 height 203
select select "**********"
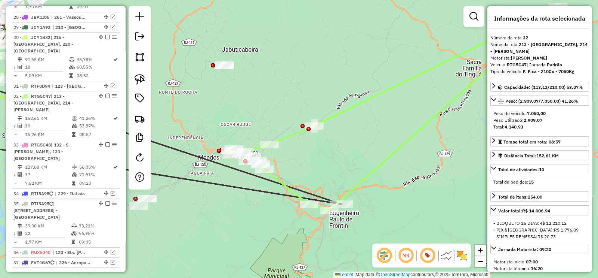
scroll to position [1161, 0]
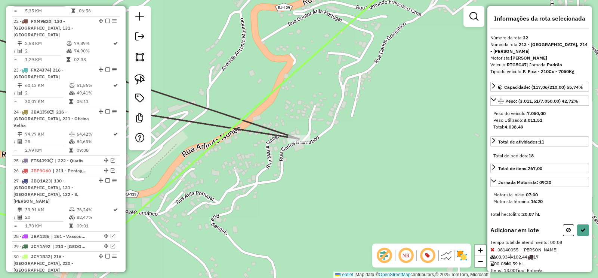
select select "**********"
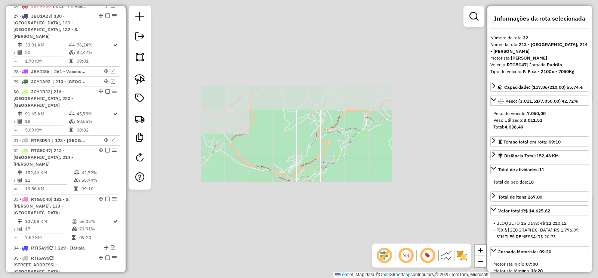
scroll to position [1381, 0]
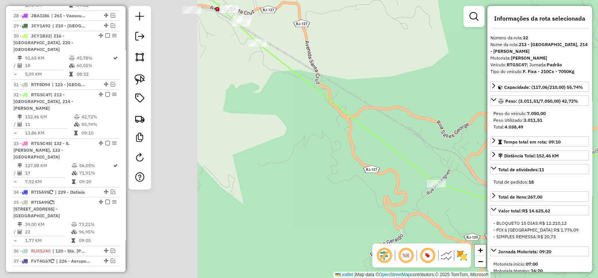
drag, startPoint x: 307, startPoint y: 143, endPoint x: 530, endPoint y: 162, distance: 223.3
click at [530, 162] on hb-router-mapa "Informações da Sessão 1228270 - 12/08/2025 Criação: 11/08/2025 18:09 Depósito: …" at bounding box center [299, 139] width 598 height 278
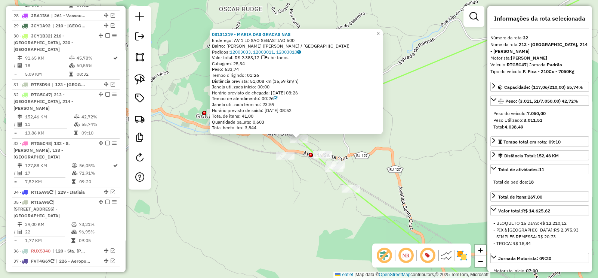
drag, startPoint x: 315, startPoint y: 197, endPoint x: 316, endPoint y: 193, distance: 3.9
click at [315, 197] on div "08131319 - MARIA DAS GRACAS NAS Endereço: AV 1 LD SAO SEBASTIAO 500 Bairro: HUM…" at bounding box center [299, 139] width 598 height 278
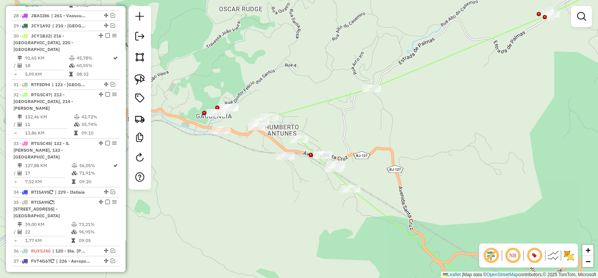
click at [306, 105] on icon at bounding box center [447, 138] width 379 height 333
select select "**********"
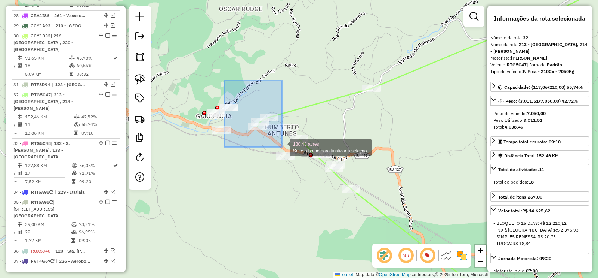
drag, startPoint x: 227, startPoint y: 83, endPoint x: 282, endPoint y: 147, distance: 84.8
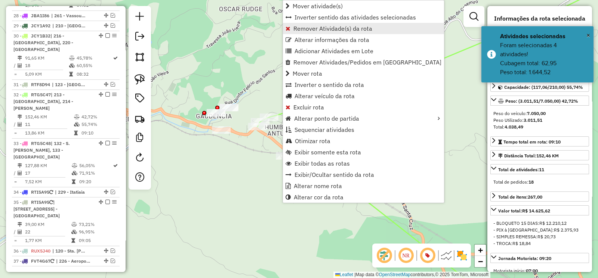
click at [307, 29] on span "Remover Atividade(s) da rota" at bounding box center [333, 28] width 79 height 6
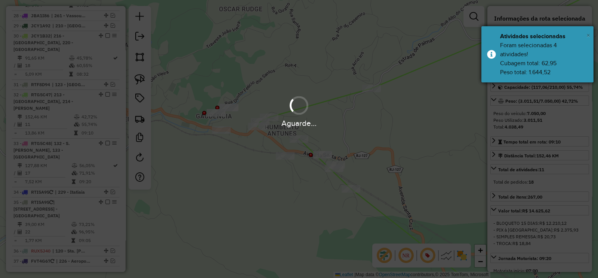
click at [589, 33] on span "×" at bounding box center [589, 35] width 4 height 8
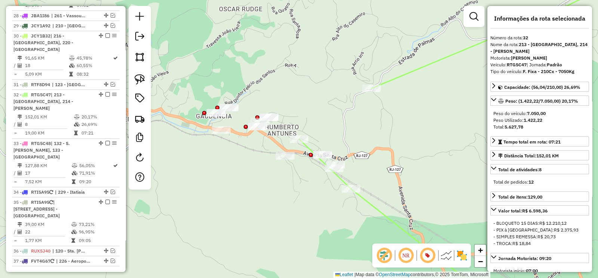
click at [361, 193] on icon at bounding box center [467, 138] width 337 height 333
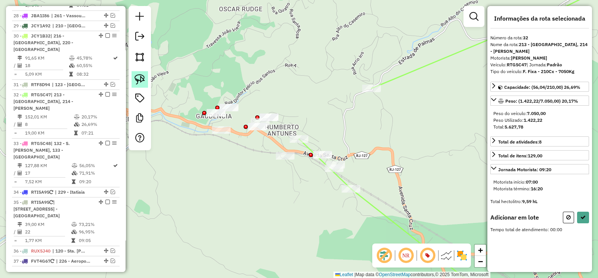
click at [143, 81] on img at bounding box center [140, 79] width 10 height 10
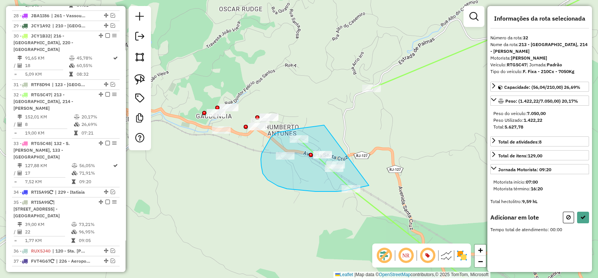
drag, startPoint x: 316, startPoint y: 126, endPoint x: 373, endPoint y: 184, distance: 81.7
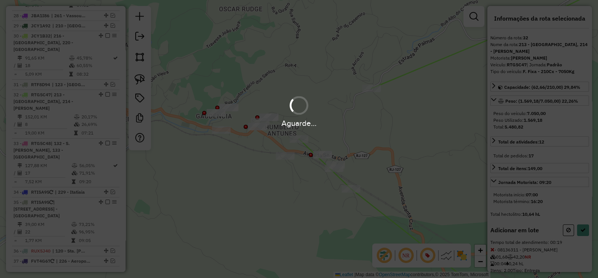
select select "**********"
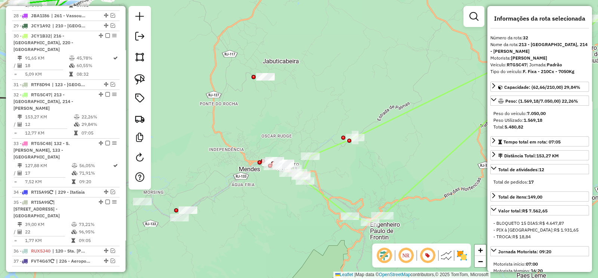
click at [336, 143] on icon at bounding box center [444, 119] width 310 height 203
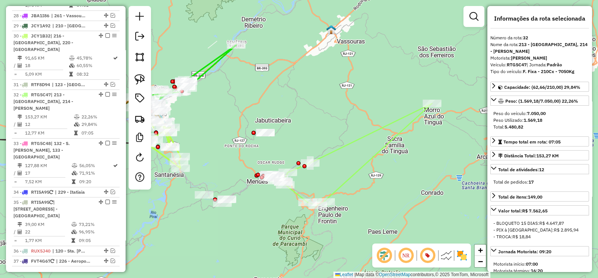
drag, startPoint x: 402, startPoint y: 126, endPoint x: 355, endPoint y: 155, distance: 55.1
click at [384, 138] on div "Janela de atendimento Grade de atendimento Capacidade Transportadoras Veículos …" at bounding box center [299, 139] width 598 height 278
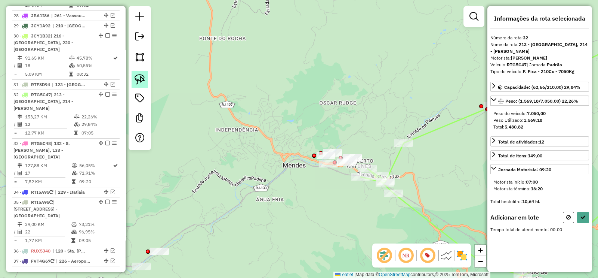
click at [142, 77] on img at bounding box center [140, 79] width 10 height 10
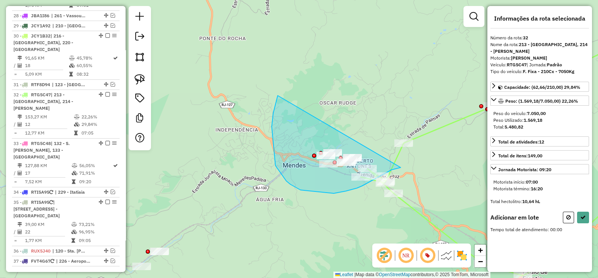
drag, startPoint x: 276, startPoint y: 165, endPoint x: 401, endPoint y: 167, distance: 125.3
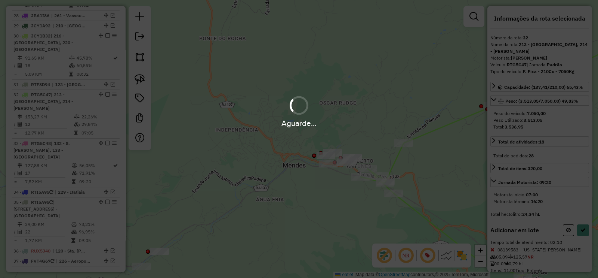
select select "**********"
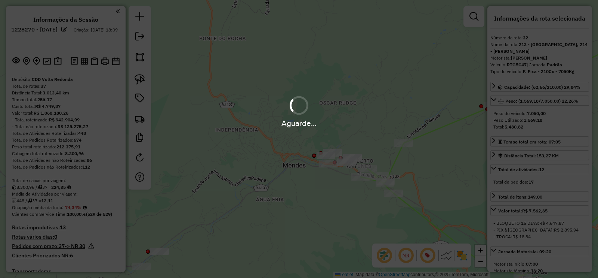
select select "**********"
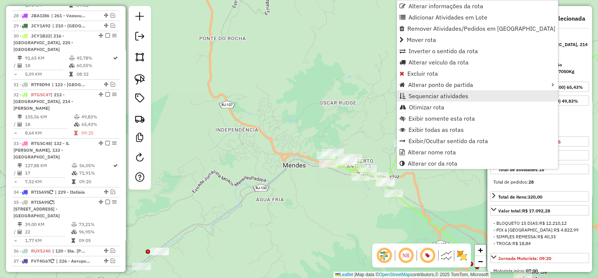
click at [444, 97] on span "Sequenciar atividades" at bounding box center [439, 96] width 60 height 6
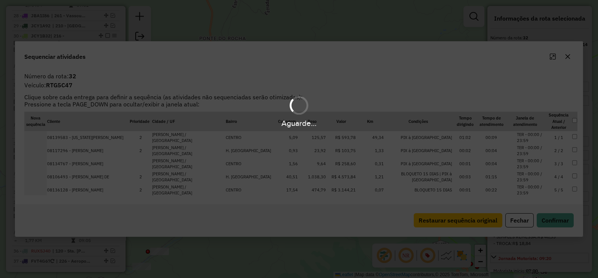
click at [425, 220] on div "Aguarde..." at bounding box center [299, 139] width 598 height 278
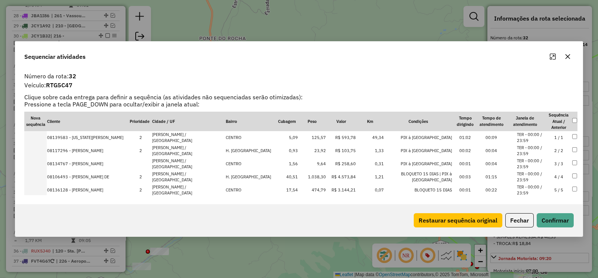
click at [425, 220] on button "Restaurar sequência original" at bounding box center [458, 220] width 89 height 14
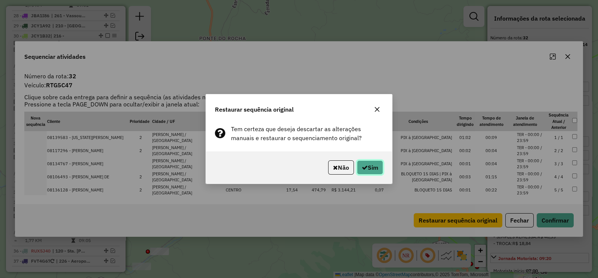
click at [376, 166] on button "Sim" at bounding box center [370, 167] width 26 height 14
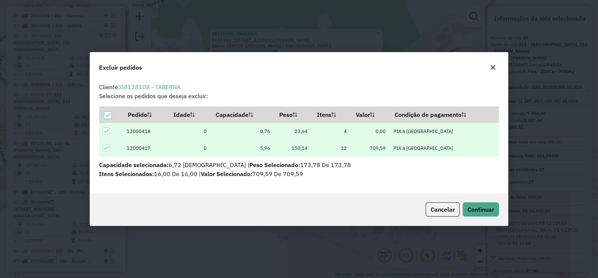
scroll to position [0, 0]
click at [466, 211] on button "Continuar" at bounding box center [481, 209] width 36 height 14
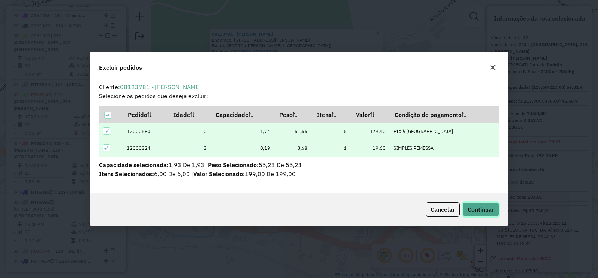
click at [474, 208] on span "Continuar" at bounding box center [481, 208] width 27 height 7
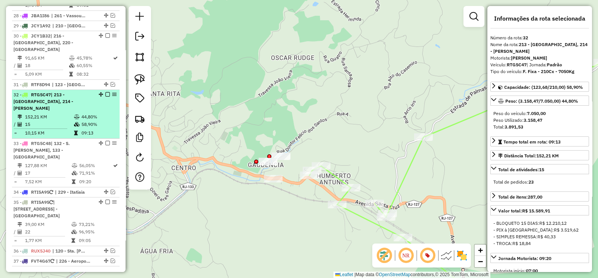
click at [105, 92] on em at bounding box center [107, 94] width 4 height 4
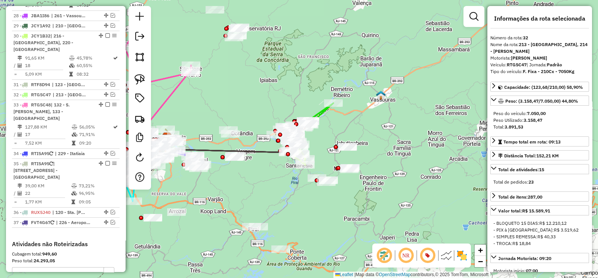
drag, startPoint x: 283, startPoint y: 134, endPoint x: 341, endPoint y: 197, distance: 86.3
click at [341, 197] on div "Janela de atendimento Grade de atendimento Capacidade Transportadoras Veículos …" at bounding box center [299, 139] width 598 height 278
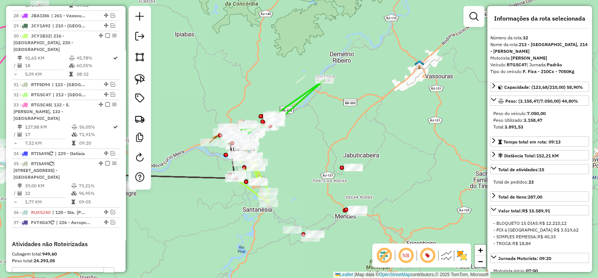
click at [297, 101] on icon at bounding box center [277, 107] width 95 height 54
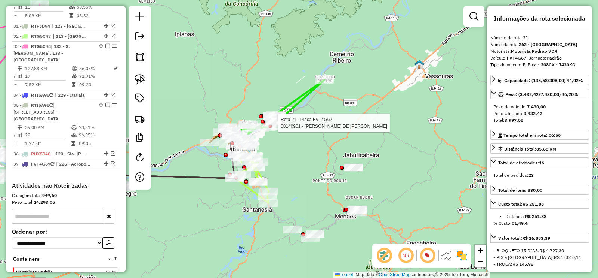
scroll to position [1440, 0]
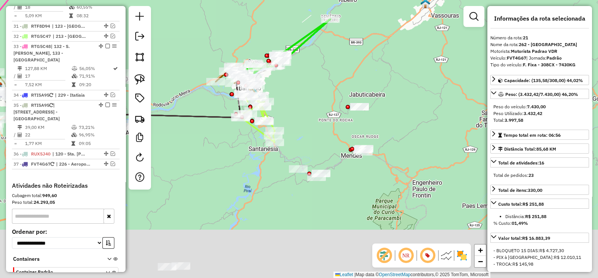
drag, startPoint x: 312, startPoint y: 105, endPoint x: 307, endPoint y: 75, distance: 30.3
click at [307, 70] on div "Rota 21 - Placa FVT4G67 08140901 - RONALDO DE [PERSON_NAME] de atendimento Grad…" at bounding box center [299, 139] width 598 height 278
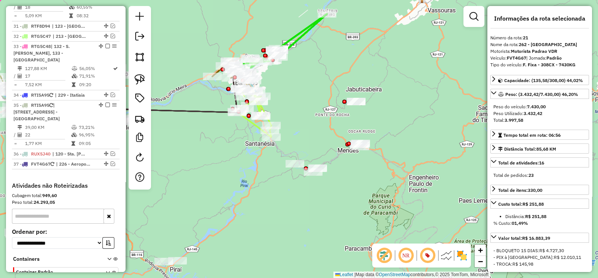
drag, startPoint x: 298, startPoint y: 84, endPoint x: 309, endPoint y: 134, distance: 51.0
click at [309, 134] on div "Janela de atendimento Grade de atendimento Capacidade Transportadoras Veículos …" at bounding box center [299, 139] width 598 height 278
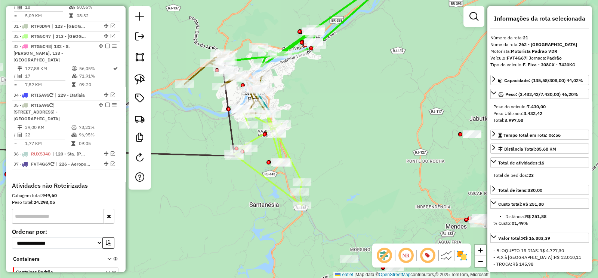
click at [286, 153] on icon at bounding box center [268, 156] width 68 height 97
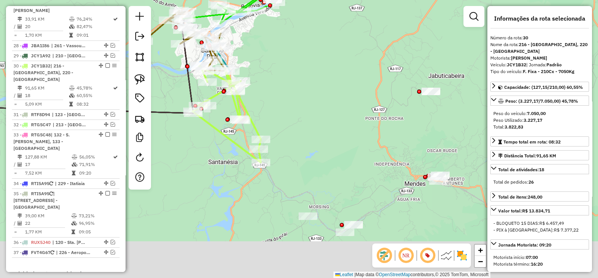
drag, startPoint x: 322, startPoint y: 150, endPoint x: 252, endPoint y: 83, distance: 96.6
click at [252, 83] on div "Janela de atendimento Grade de atendimento Capacidade Transportadoras Veículos …" at bounding box center [299, 139] width 598 height 278
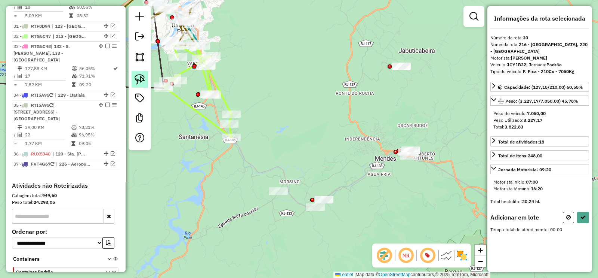
click at [140, 77] on img at bounding box center [140, 79] width 10 height 10
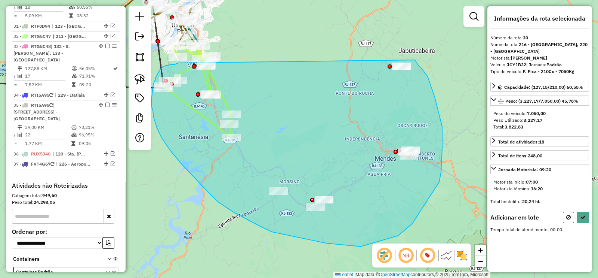
drag, startPoint x: 165, startPoint y: 66, endPoint x: 415, endPoint y: 60, distance: 250.7
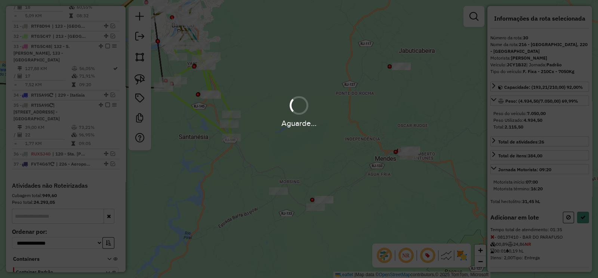
select select "**********"
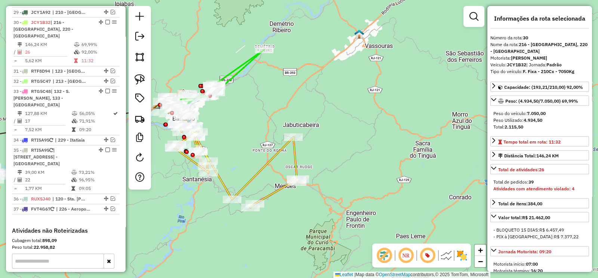
scroll to position [1329, 0]
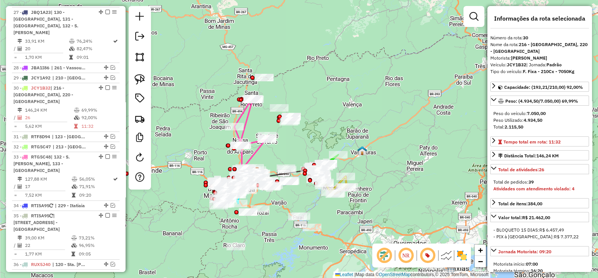
drag, startPoint x: 337, startPoint y: 226, endPoint x: 346, endPoint y: 224, distance: 9.7
click at [346, 224] on div "Janela de atendimento Grade de atendimento Capacidade Transportadoras Veículos …" at bounding box center [299, 139] width 598 height 278
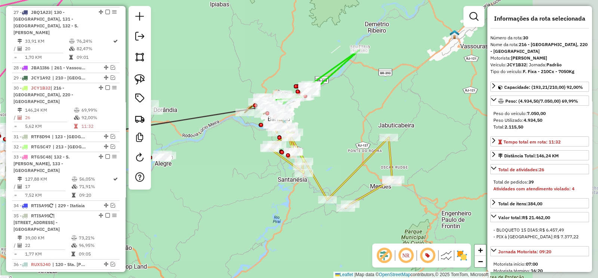
drag, startPoint x: 356, startPoint y: 176, endPoint x: 270, endPoint y: 212, distance: 93.9
click at [203, 200] on div "Janela de atendimento Grade de atendimento Capacidade Transportadoras Veículos …" at bounding box center [299, 139] width 598 height 278
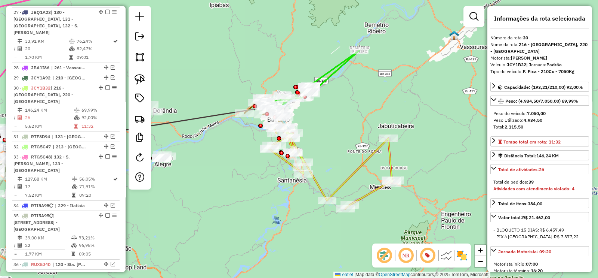
click at [353, 169] on icon at bounding box center [331, 166] width 124 height 83
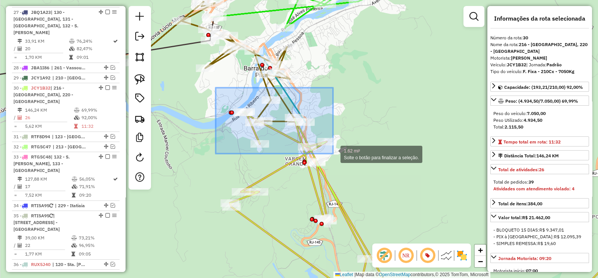
drag, startPoint x: 216, startPoint y: 88, endPoint x: 335, endPoint y: 154, distance: 136.6
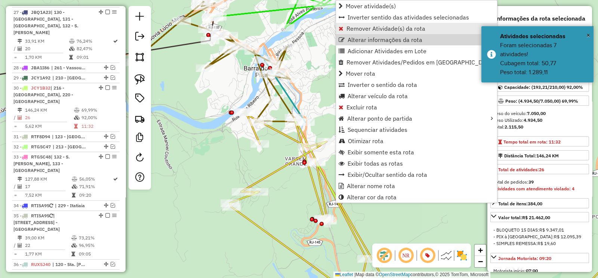
click at [367, 31] on span "Remover Atividade(s) da rota" at bounding box center [386, 28] width 79 height 6
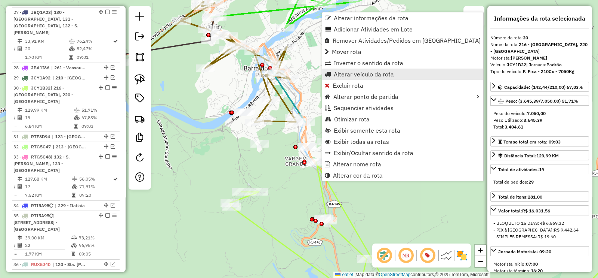
click at [368, 76] on span "Alterar veículo da rota" at bounding box center [364, 74] width 60 height 6
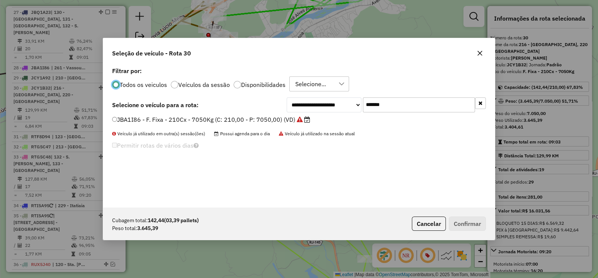
scroll to position [4, 2]
drag, startPoint x: 398, startPoint y: 105, endPoint x: 331, endPoint y: 105, distance: 66.6
click at [331, 105] on div "**********" at bounding box center [386, 104] width 199 height 15
paste input "text"
type input "*******"
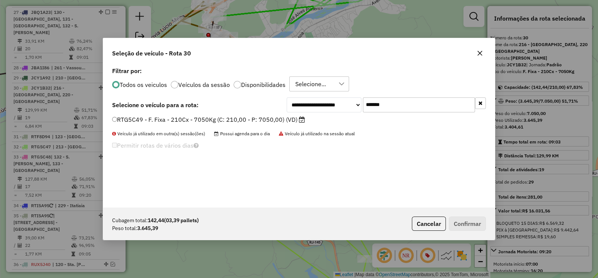
click at [282, 117] on label "RTG5C49 - F. Fixa - 210Cx - 7050Kg (C: 210,00 - P: 7050,00) (VD)" at bounding box center [208, 119] width 193 height 9
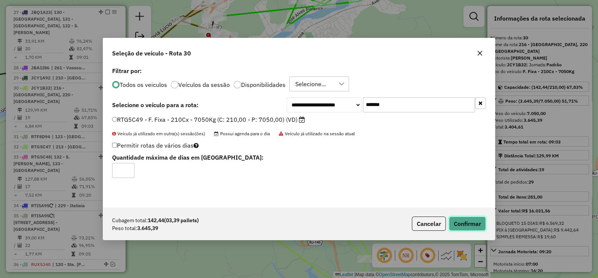
click at [464, 225] on button "Confirmar" at bounding box center [467, 223] width 37 height 14
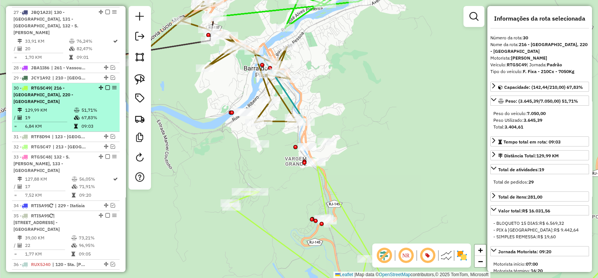
click at [105, 85] on em at bounding box center [107, 87] width 4 height 4
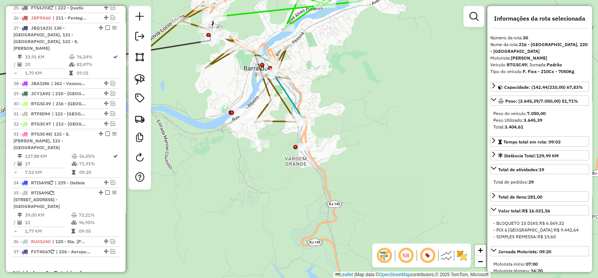
scroll to position [1329, 0]
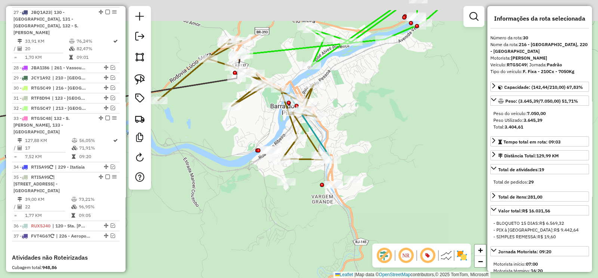
drag, startPoint x: 351, startPoint y: 134, endPoint x: 365, endPoint y: 149, distance: 20.6
click at [365, 149] on div "Janela de atendimento Grade de atendimento Capacidade Transportadoras Veículos …" at bounding box center [299, 139] width 598 height 278
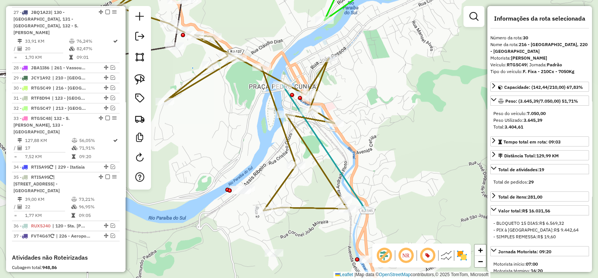
click at [319, 138] on icon at bounding box center [324, 147] width 83 height 125
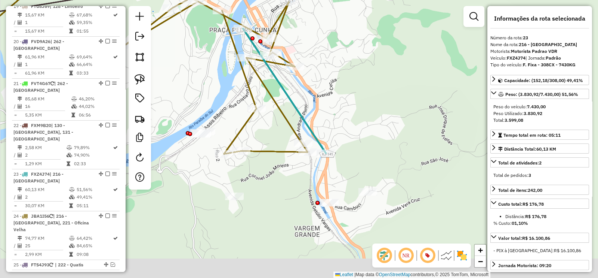
click at [322, 92] on div "Janela de atendimento Grade de atendimento Capacidade Transportadoras Veículos …" at bounding box center [299, 139] width 598 height 278
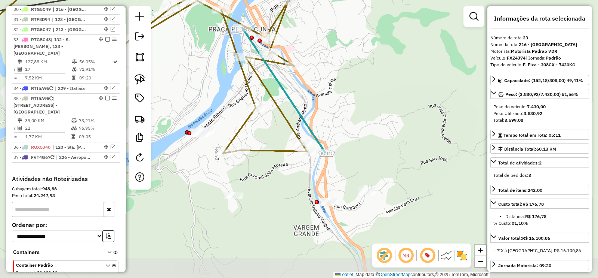
scroll to position [1408, 0]
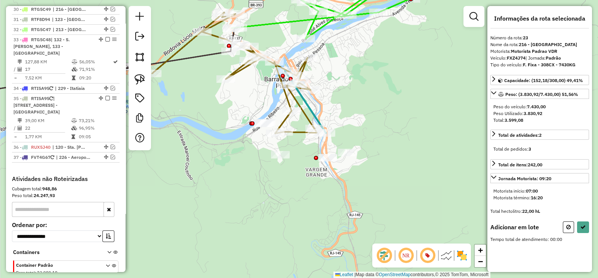
click at [138, 81] on img at bounding box center [140, 79] width 10 height 10
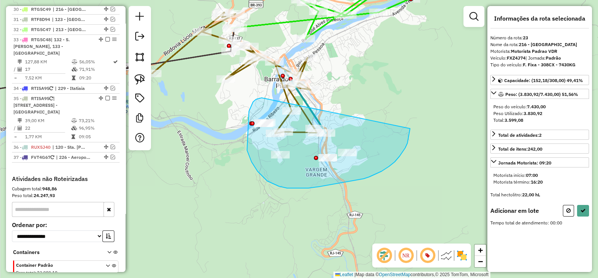
drag, startPoint x: 262, startPoint y: 98, endPoint x: 410, endPoint y: 128, distance: 151.5
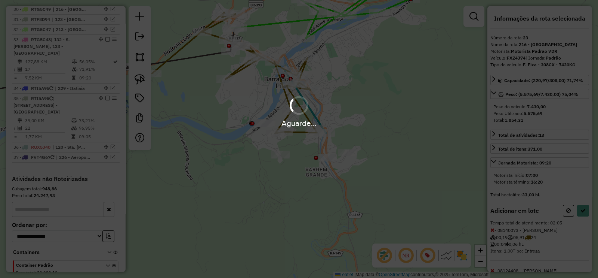
select select "**********"
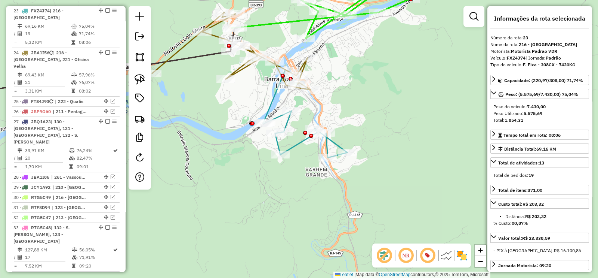
scroll to position [1157, 0]
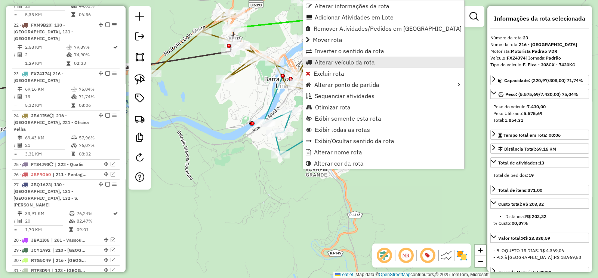
click at [358, 60] on span "Alterar veículo da rota" at bounding box center [345, 62] width 60 height 6
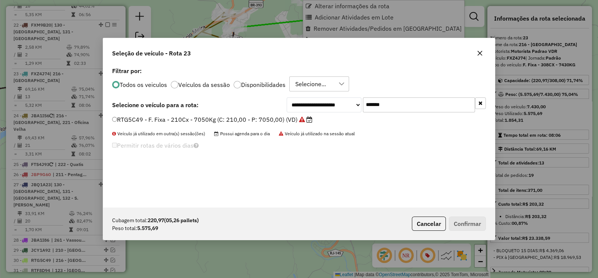
scroll to position [4, 2]
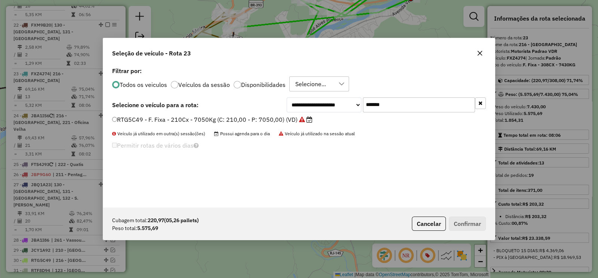
drag, startPoint x: 376, startPoint y: 108, endPoint x: 346, endPoint y: 114, distance: 30.1
click at [350, 112] on div "**********" at bounding box center [299, 136] width 392 height 142
paste input "text"
type input "*******"
click at [300, 119] on icon at bounding box center [303, 119] width 6 height 6
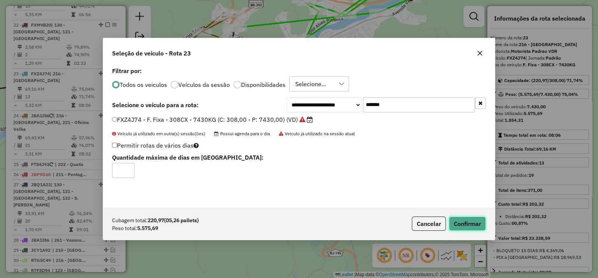
click at [464, 218] on button "Confirmar" at bounding box center [467, 223] width 37 height 14
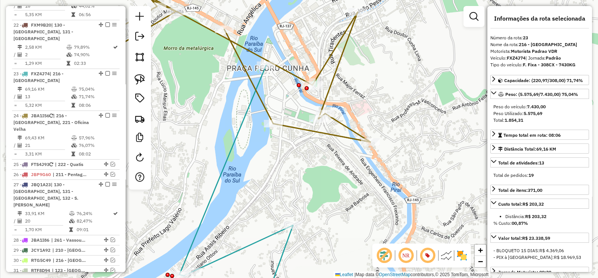
click at [245, 115] on icon at bounding box center [290, 185] width 221 height 240
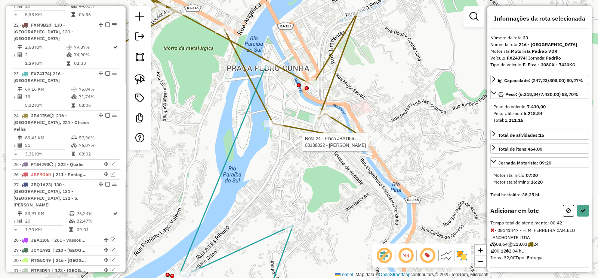
select select "**********"
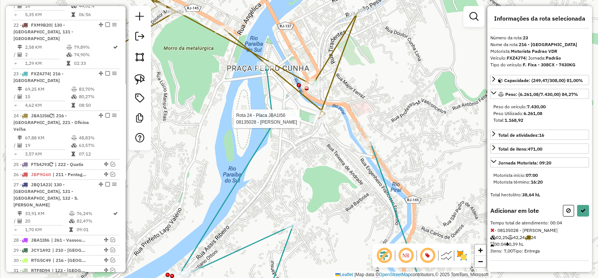
select select "**********"
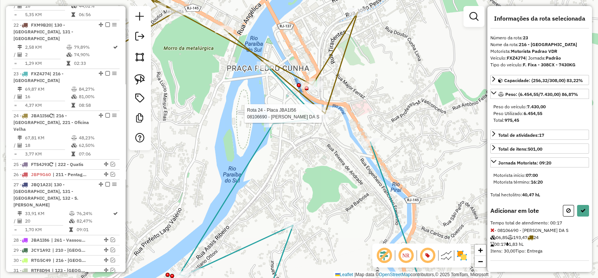
select select "**********"
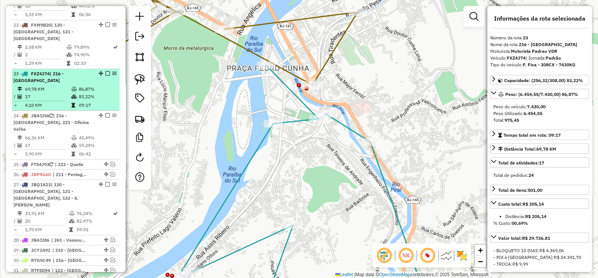
click at [106, 71] on em at bounding box center [107, 73] width 4 height 4
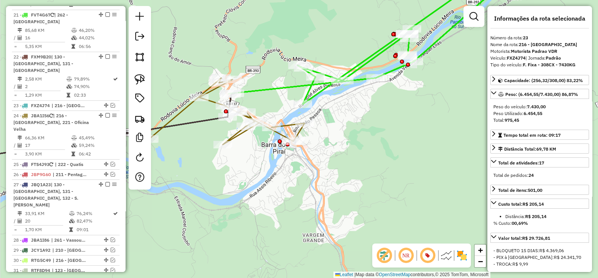
drag, startPoint x: 266, startPoint y: 178, endPoint x: 267, endPoint y: 186, distance: 7.6
click at [267, 184] on div "Janela de atendimento Grade de atendimento Capacidade Transportadoras Veículos …" at bounding box center [299, 139] width 598 height 278
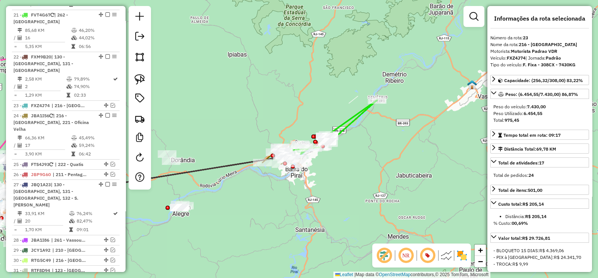
click at [342, 127] on icon at bounding box center [330, 127] width 95 height 54
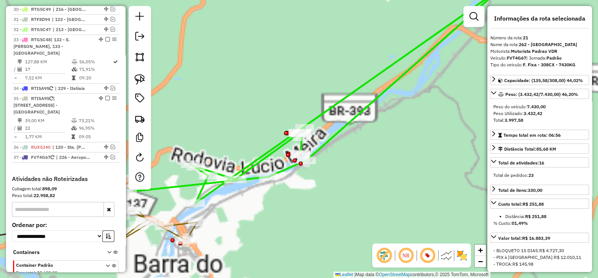
scroll to position [0, 0]
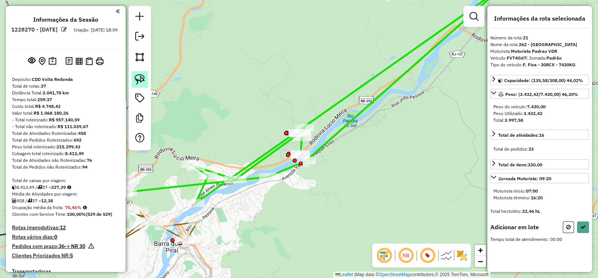
click at [141, 82] on img at bounding box center [140, 79] width 10 height 10
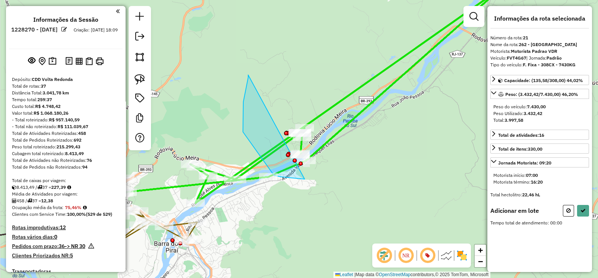
drag, startPoint x: 243, startPoint y: 108, endPoint x: 352, endPoint y: 178, distance: 128.9
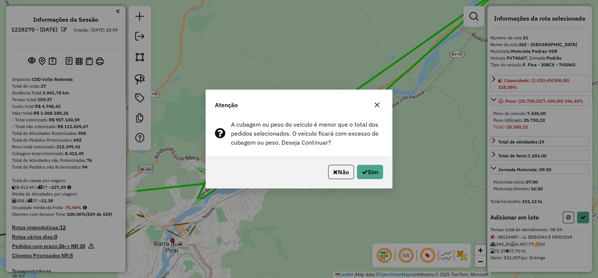
click at [377, 99] on button "button" at bounding box center [377, 105] width 12 height 12
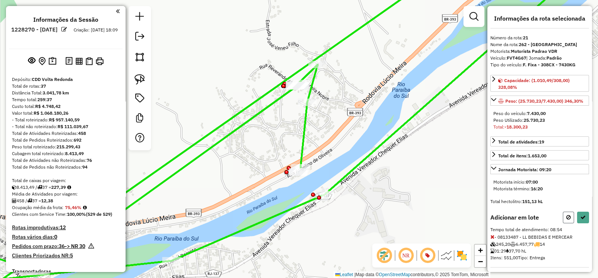
click at [567, 214] on icon at bounding box center [569, 216] width 4 height 5
select select "**********"
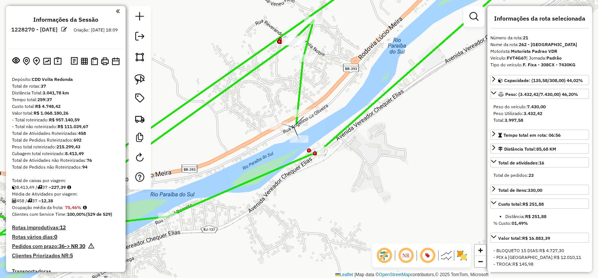
select select "**********"
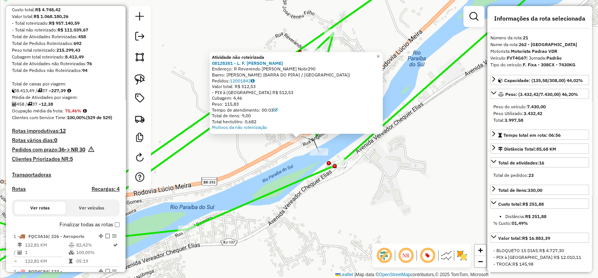
scroll to position [1376, 0]
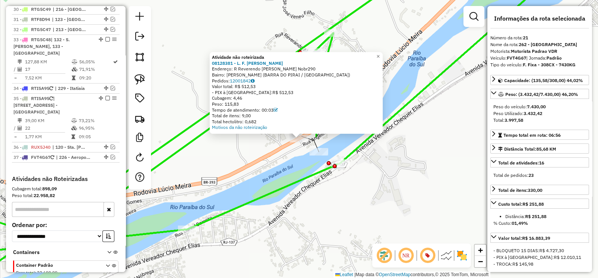
click at [302, 182] on icon at bounding box center [248, 137] width 616 height 330
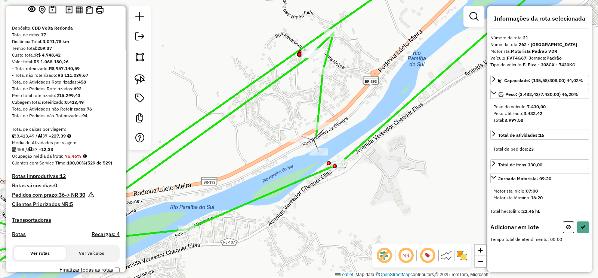
scroll to position [0, 0]
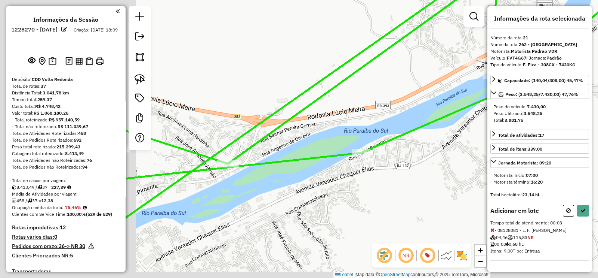
drag, startPoint x: 240, startPoint y: 154, endPoint x: 444, endPoint y: 76, distance: 218.9
click at [457, 59] on div "Janela de atendimento Grade de atendimento Capacidade Transportadoras Veículos …" at bounding box center [299, 139] width 598 height 278
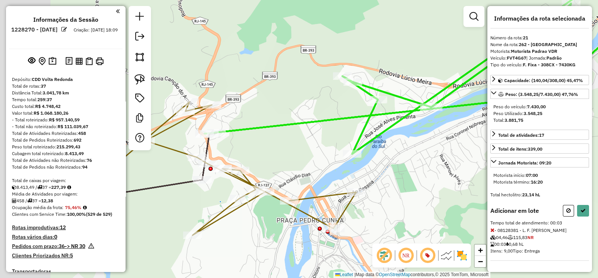
drag, startPoint x: 312, startPoint y: 95, endPoint x: 392, endPoint y: 70, distance: 84.2
click at [397, 70] on div "Janela de atendimento Grade de atendimento Capacidade Transportadoras Veículos …" at bounding box center [299, 139] width 598 height 278
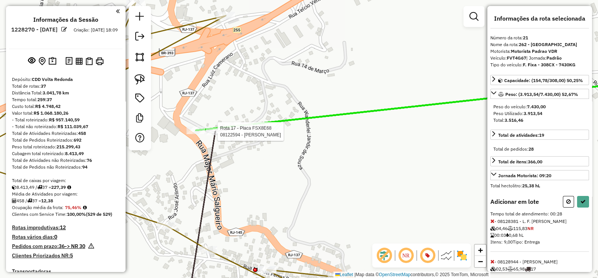
select select "**********"
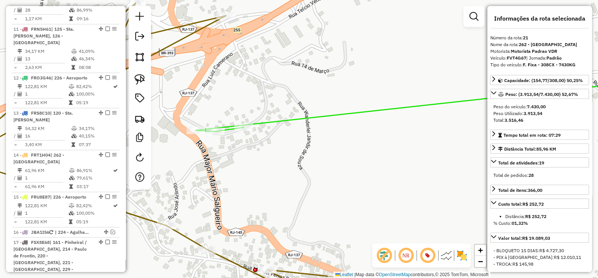
scroll to position [1073, 0]
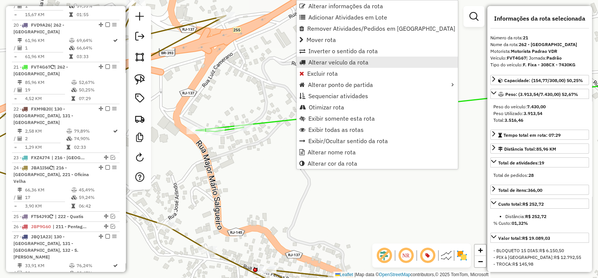
click at [359, 61] on span "Alterar veículo da rota" at bounding box center [339, 62] width 60 height 6
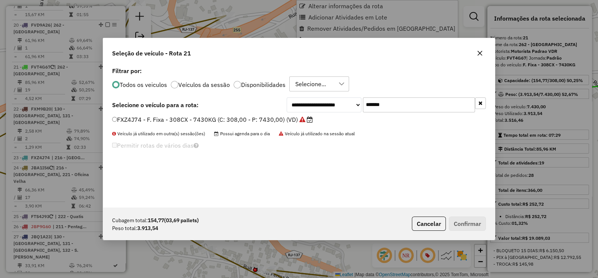
scroll to position [4, 2]
drag, startPoint x: 401, startPoint y: 105, endPoint x: 325, endPoint y: 111, distance: 75.5
click at [335, 110] on div "**********" at bounding box center [386, 104] width 199 height 15
paste input "text"
type input "*******"
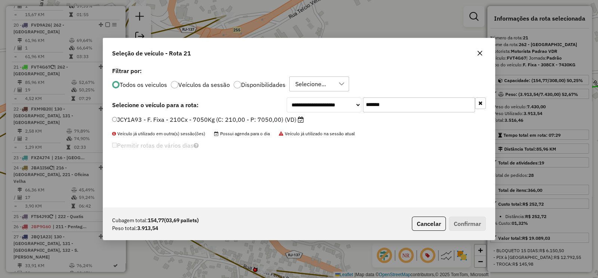
click at [291, 117] on label "JCY1A93 - F. Fixa - 210Cx - 7050Kg (C: 210,00 - P: 7050,00) (VD)" at bounding box center [208, 119] width 192 height 9
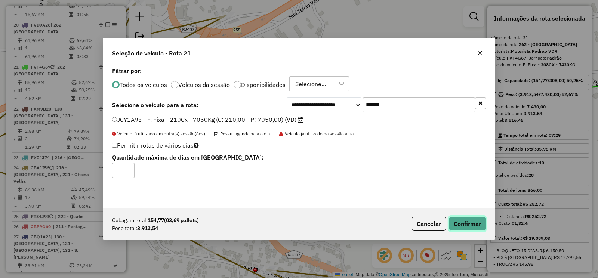
click at [465, 220] on button "Confirmar" at bounding box center [467, 223] width 37 height 14
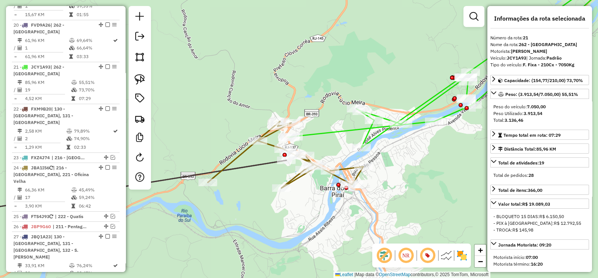
click at [319, 131] on icon at bounding box center [455, 59] width 335 height 175
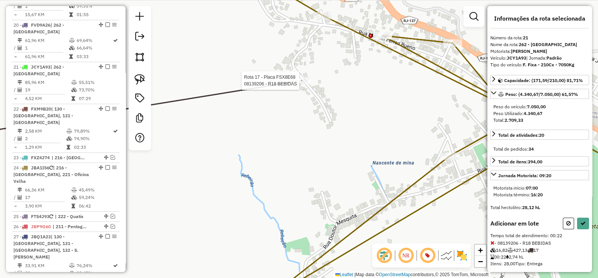
select select "**********"
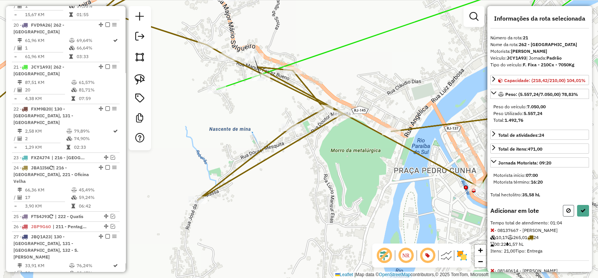
click at [569, 213] on icon at bounding box center [569, 210] width 4 height 5
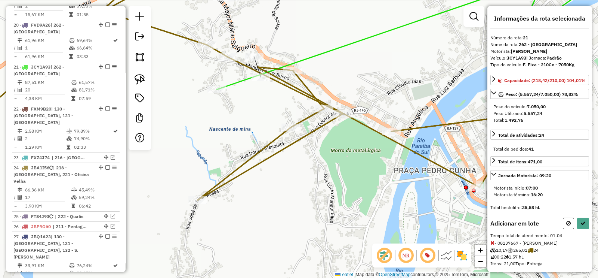
select select "**********"
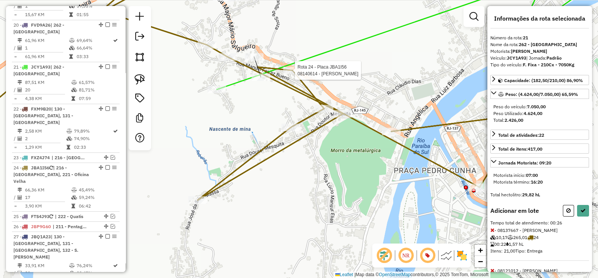
click at [297, 74] on div at bounding box center [293, 70] width 19 height 7
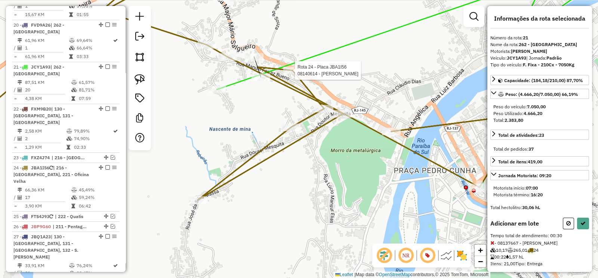
select select "**********"
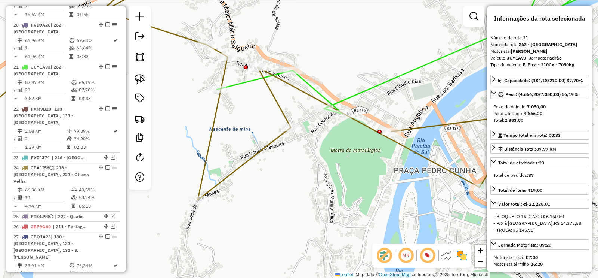
click at [315, 86] on icon at bounding box center [428, 42] width 423 height 141
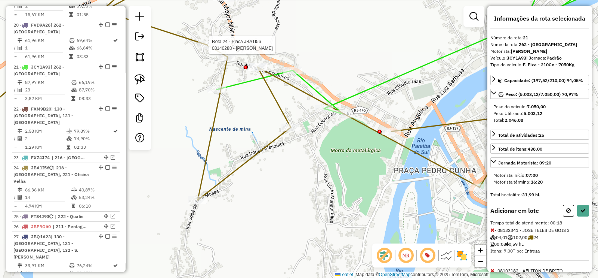
click at [209, 49] on div at bounding box center [207, 44] width 19 height 7
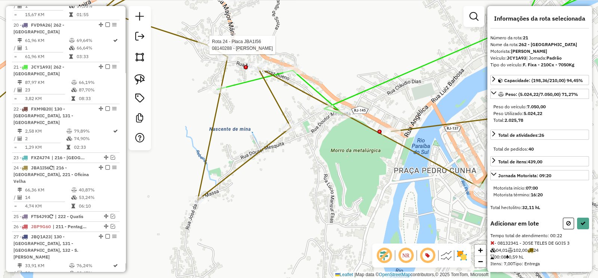
select select "**********"
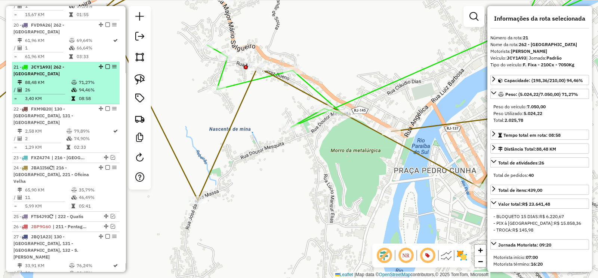
click at [105, 64] on em at bounding box center [107, 66] width 4 height 4
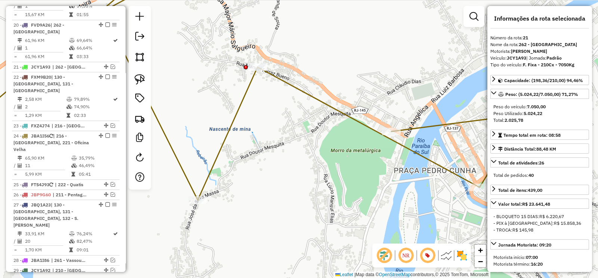
scroll to position [1042, 0]
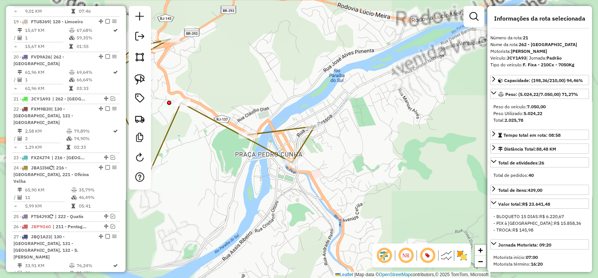
drag, startPoint x: 286, startPoint y: 133, endPoint x: 286, endPoint y: 129, distance: 4.1
click at [286, 133] on icon at bounding box center [159, 102] width 311 height 133
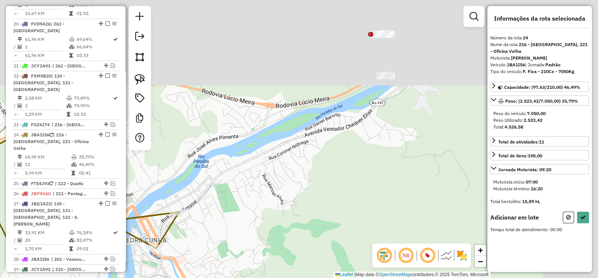
drag, startPoint x: 179, startPoint y: 154, endPoint x: 296, endPoint y: 153, distance: 117.4
click at [172, 162] on div "Janela de atendimento Grade de atendimento Capacidade Transportadoras Veículos …" at bounding box center [299, 139] width 598 height 278
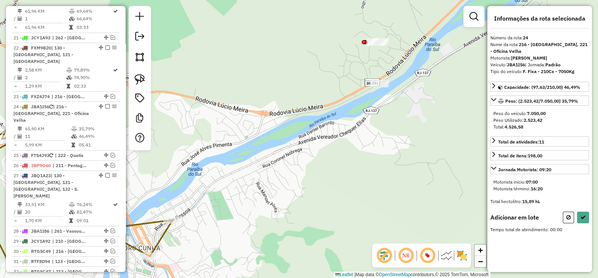
scroll to position [1135, 0]
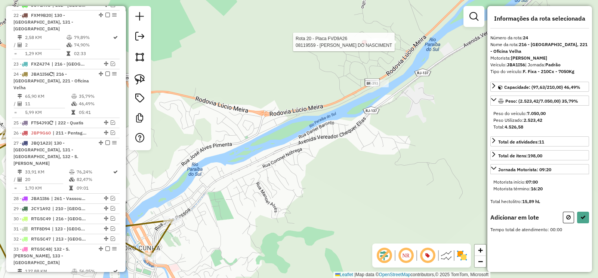
click at [373, 46] on div at bounding box center [378, 41] width 22 height 7
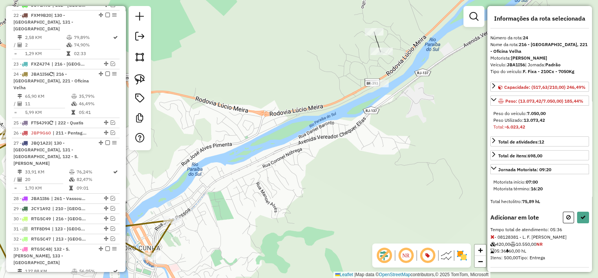
click at [569, 220] on icon at bounding box center [569, 216] width 4 height 5
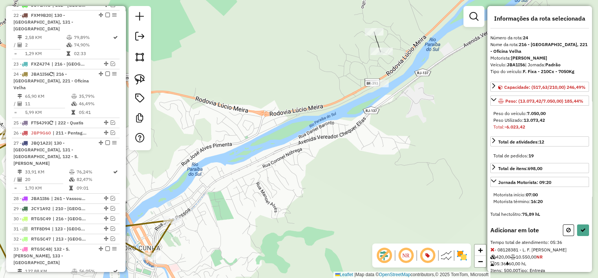
select select "**********"
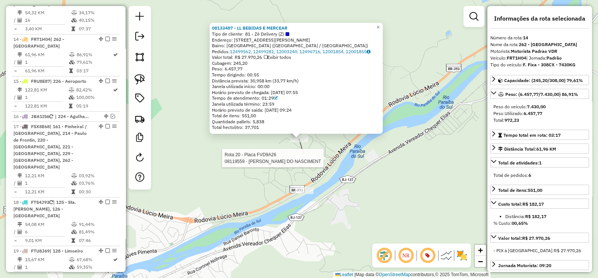
drag, startPoint x: 312, startPoint y: 153, endPoint x: 306, endPoint y: 162, distance: 10.4
click at [306, 162] on div at bounding box center [306, 157] width 22 height 7
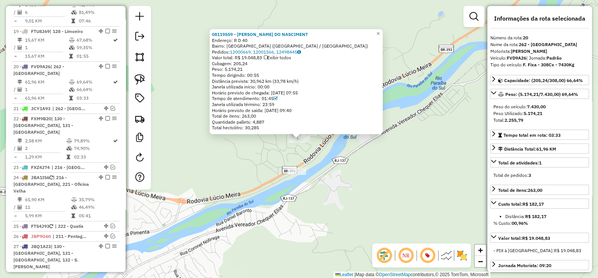
scroll to position [1032, 0]
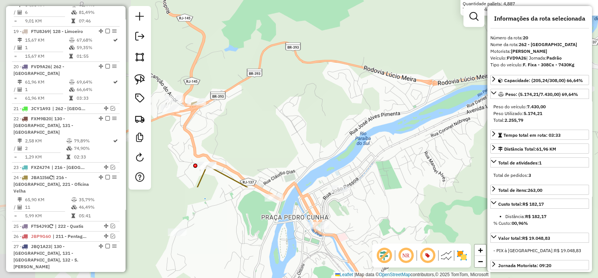
drag, startPoint x: 215, startPoint y: 160, endPoint x: 461, endPoint y: 42, distance: 272.5
click at [466, 40] on div "08119559 - TATIANA DO NASCIMENT Endereço: R D 40 Bairro: COIMBRA (BARRA DO PIRA…" at bounding box center [299, 139] width 598 height 278
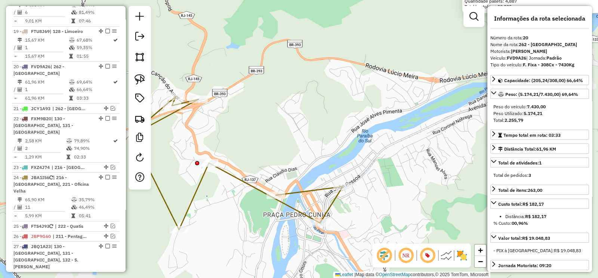
click at [247, 183] on icon at bounding box center [187, 162] width 311 height 133
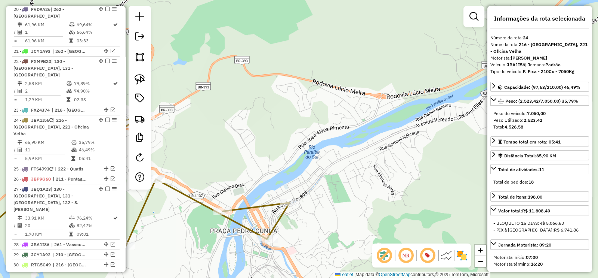
drag, startPoint x: 290, startPoint y: 111, endPoint x: 243, endPoint y: 141, distance: 55.5
click at [243, 137] on div "Janela de atendimento Grade de atendimento Capacidade Transportadoras Veículos …" at bounding box center [299, 139] width 598 height 278
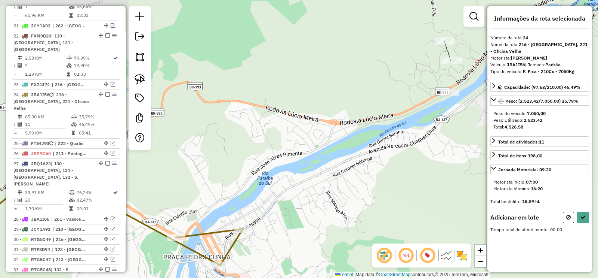
scroll to position [1135, 0]
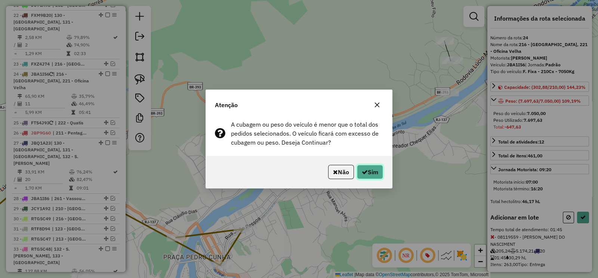
click at [373, 172] on button "Sim" at bounding box center [370, 172] width 26 height 14
select select "**********"
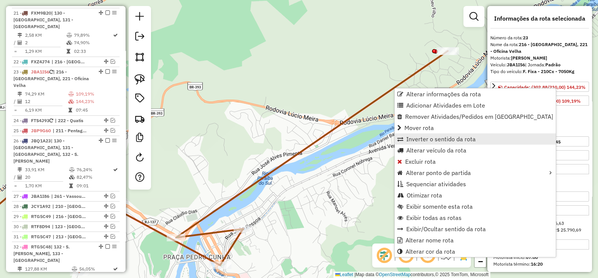
scroll to position [1094, 0]
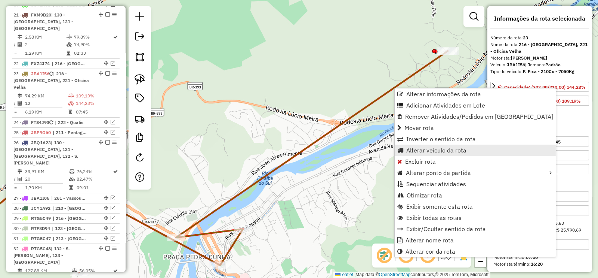
click at [451, 147] on span "Alterar veículo da rota" at bounding box center [437, 150] width 60 height 6
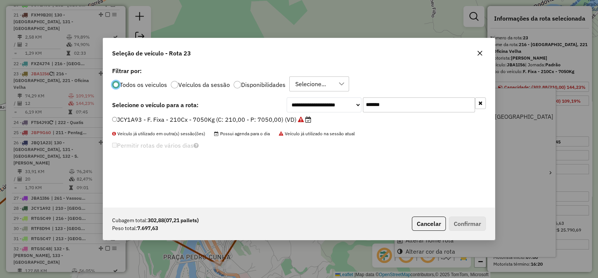
scroll to position [4, 2]
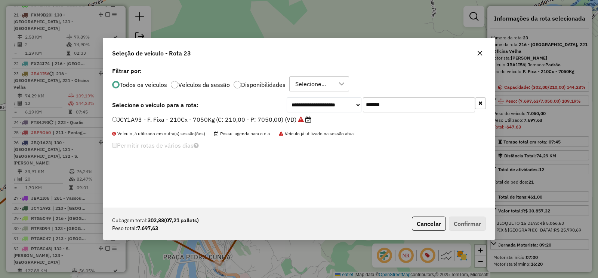
drag, startPoint x: 440, startPoint y: 100, endPoint x: 332, endPoint y: 110, distance: 108.2
click at [332, 110] on div "**********" at bounding box center [386, 104] width 199 height 15
paste input "text"
type input "*******"
click at [291, 118] on label "FTU8J69 - F. Fixa - 308CX - 7430KG (C: 308,00 - P: 7430,00) (VD)" at bounding box center [212, 119] width 201 height 9
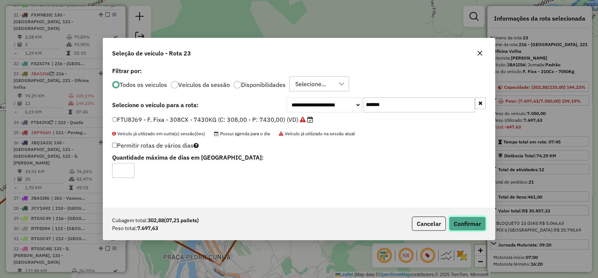
click at [466, 223] on button "Confirmar" at bounding box center [467, 223] width 37 height 14
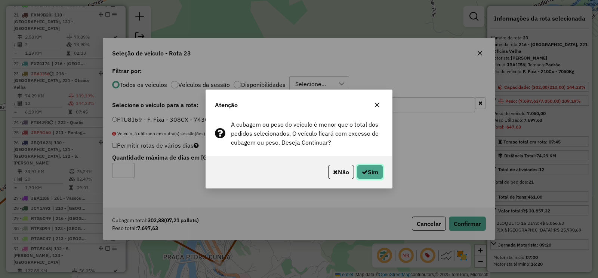
click at [369, 171] on button "Sim" at bounding box center [370, 172] width 26 height 14
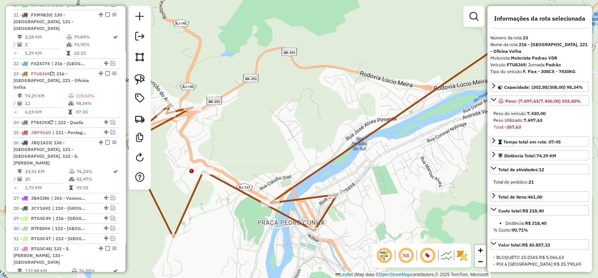
drag, startPoint x: 374, startPoint y: 89, endPoint x: 393, endPoint y: 86, distance: 19.7
click at [410, 79] on div "Janela de atendimento Grade de atendimento Capacidade Transportadoras Veículos …" at bounding box center [299, 139] width 598 height 278
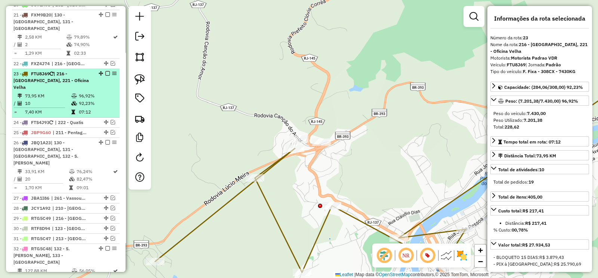
click at [105, 71] on em at bounding box center [107, 73] width 4 height 4
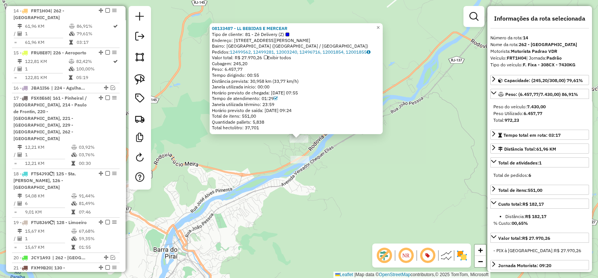
scroll to position [813, 0]
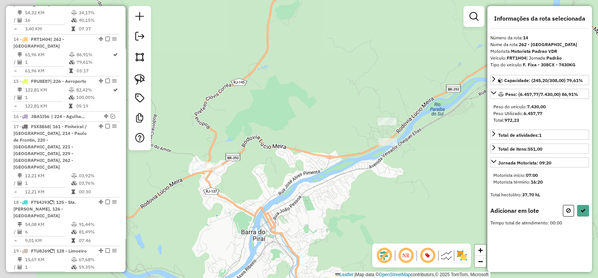
drag, startPoint x: 338, startPoint y: 120, endPoint x: 349, endPoint y: 118, distance: 10.3
click at [346, 118] on div "Janela de atendimento Grade de atendimento Capacidade Transportadoras Veículos …" at bounding box center [299, 139] width 598 height 278
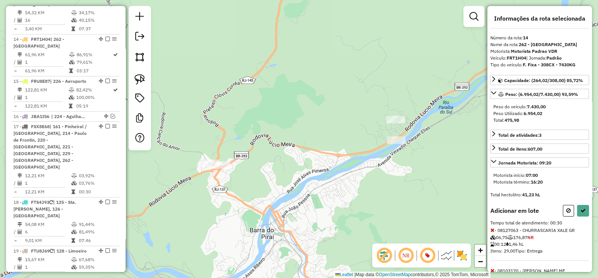
select select "**********"
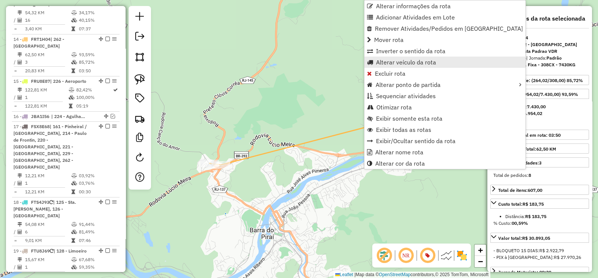
click at [419, 62] on span "Alterar veículo da rota" at bounding box center [406, 62] width 60 height 6
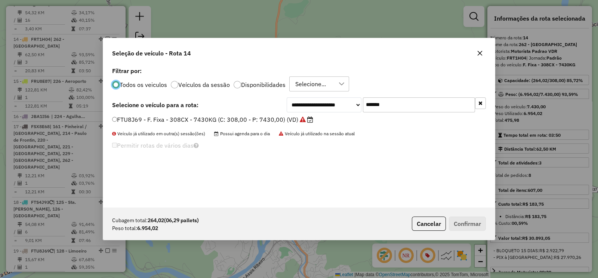
scroll to position [4, 2]
drag, startPoint x: 405, startPoint y: 102, endPoint x: 325, endPoint y: 113, distance: 80.8
click at [333, 109] on div "**********" at bounding box center [386, 104] width 199 height 15
paste input "text"
type input "*******"
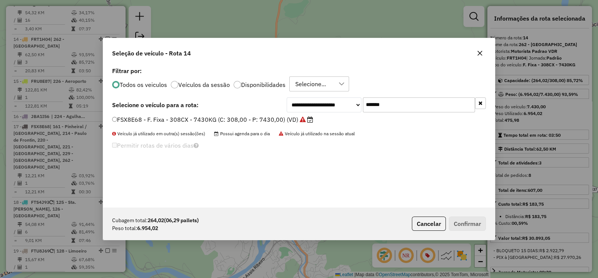
click at [301, 117] on icon at bounding box center [303, 119] width 6 height 6
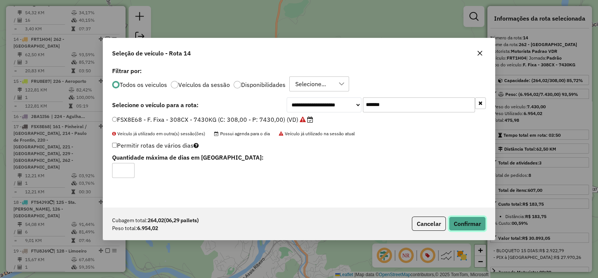
click at [471, 222] on button "Confirmar" at bounding box center [467, 223] width 37 height 14
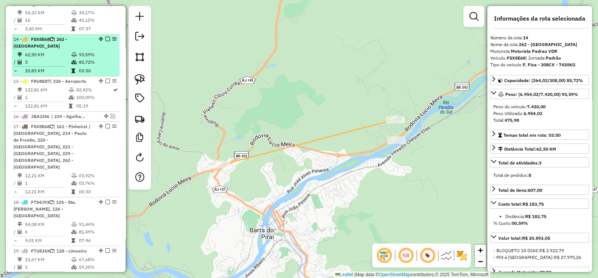
click at [105, 37] on em at bounding box center [107, 39] width 4 height 4
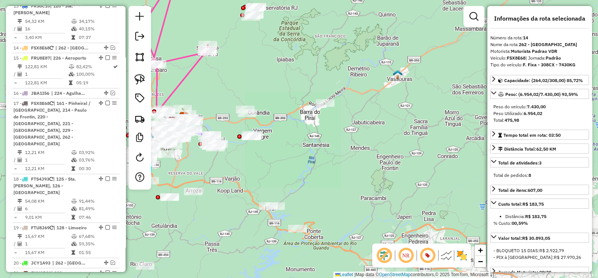
scroll to position [813, 0]
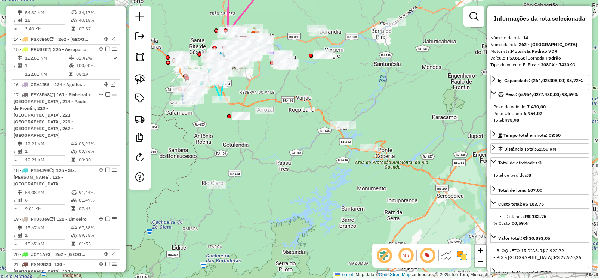
drag, startPoint x: 297, startPoint y: 148, endPoint x: 368, endPoint y: 68, distance: 107.8
click at [368, 68] on div "Janela de atendimento Grade de atendimento Capacidade Transportadoras Veículos …" at bounding box center [299, 139] width 598 height 278
click at [143, 73] on link at bounding box center [140, 79] width 16 height 16
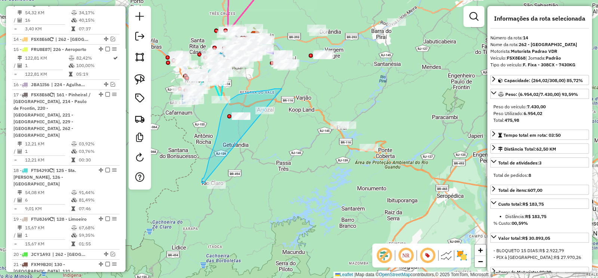
drag, startPoint x: 282, startPoint y: 89, endPoint x: 204, endPoint y: 183, distance: 122.5
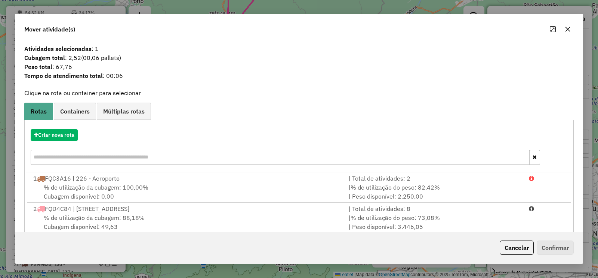
click at [566, 28] on icon "button" at bounding box center [568, 29] width 6 height 6
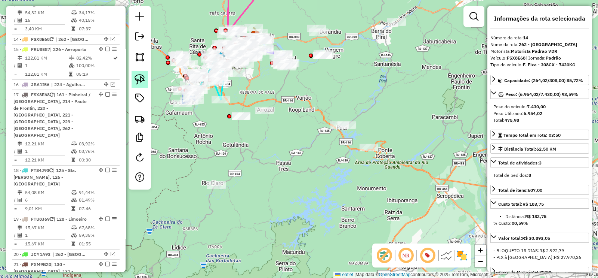
click at [132, 75] on link at bounding box center [140, 79] width 16 height 16
click at [138, 79] on img at bounding box center [140, 79] width 10 height 10
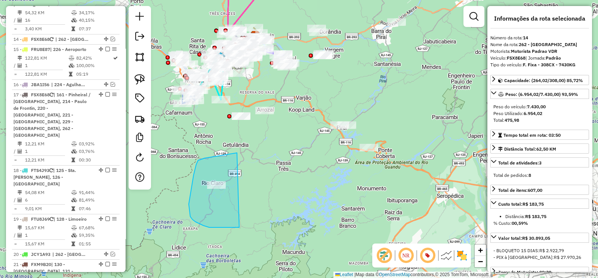
drag, startPoint x: 194, startPoint y: 175, endPoint x: 239, endPoint y: 227, distance: 69.5
click at [239, 227] on div "Janela de atendimento Grade de atendimento Capacidade Transportadoras Veículos …" at bounding box center [299, 139] width 598 height 278
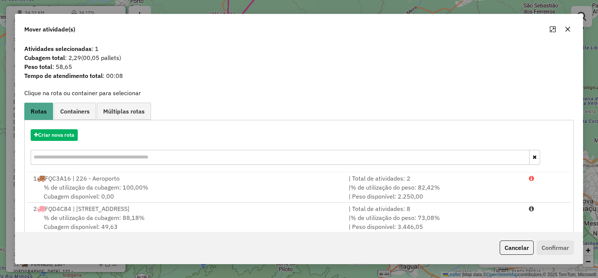
click at [572, 29] on button "button" at bounding box center [568, 29] width 12 height 12
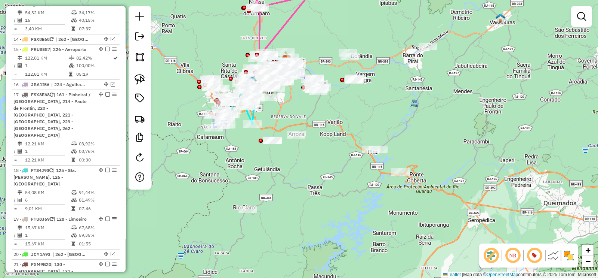
drag, startPoint x: 298, startPoint y: 131, endPoint x: 331, endPoint y: 157, distance: 42.4
click at [331, 157] on div "Janela de atendimento Grade de atendimento Capacidade Transportadoras Veículos …" at bounding box center [299, 139] width 598 height 278
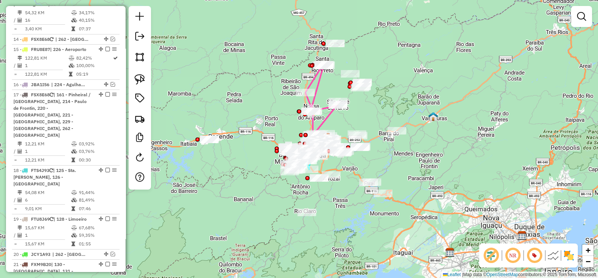
drag, startPoint x: 355, startPoint y: 77, endPoint x: 374, endPoint y: 111, distance: 38.5
click at [374, 111] on div "Janela de atendimento Grade de atendimento Capacidade Transportadoras Veículos …" at bounding box center [299, 139] width 598 height 278
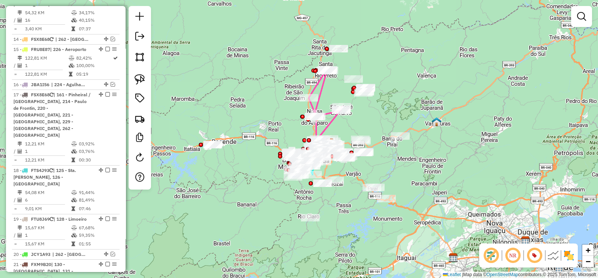
drag, startPoint x: 370, startPoint y: 118, endPoint x: 392, endPoint y: 130, distance: 25.6
click at [392, 130] on div "Janela de atendimento Grade de atendimento Capacidade Transportadoras Veículos …" at bounding box center [299, 139] width 598 height 278
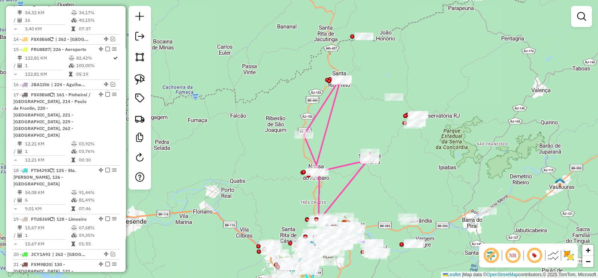
click at [335, 104] on icon at bounding box center [337, 151] width 66 height 144
select select "**********"
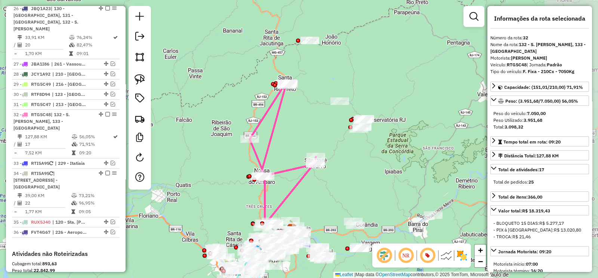
drag, startPoint x: 348, startPoint y: 108, endPoint x: 294, endPoint y: 113, distance: 54.4
click at [294, 113] on div "Janela de atendimento Grade de atendimento Capacidade Transportadoras Veículos …" at bounding box center [299, 139] width 598 height 278
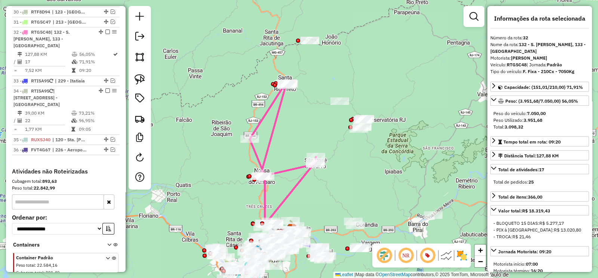
scroll to position [0, 0]
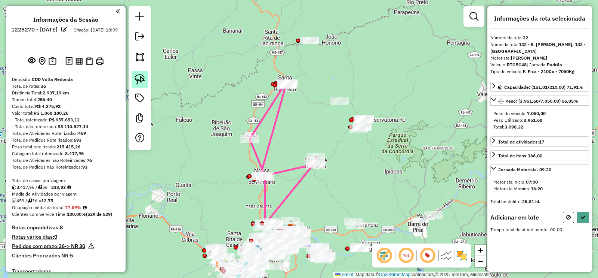
click at [139, 77] on img at bounding box center [140, 79] width 10 height 10
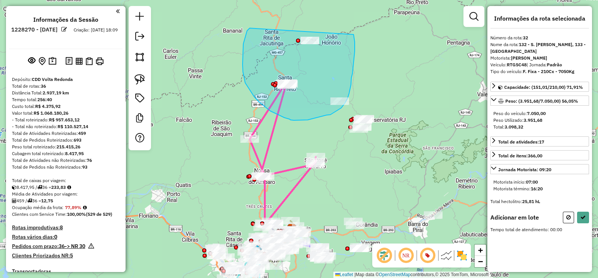
drag, startPoint x: 247, startPoint y: 31, endPoint x: 352, endPoint y: 28, distance: 105.1
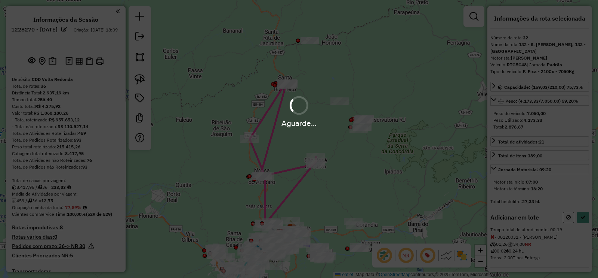
select select "**********"
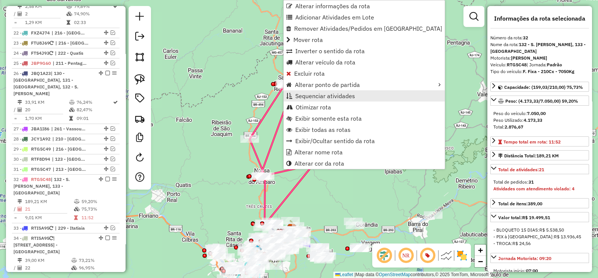
scroll to position [1191, 0]
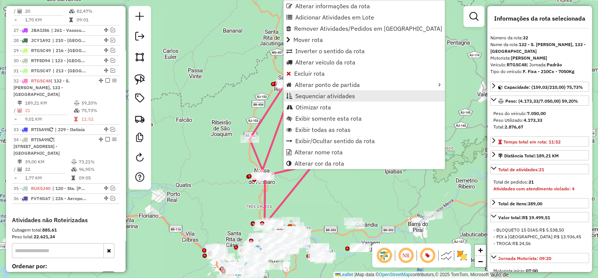
click at [317, 95] on span "Sequenciar atividades" at bounding box center [325, 96] width 60 height 6
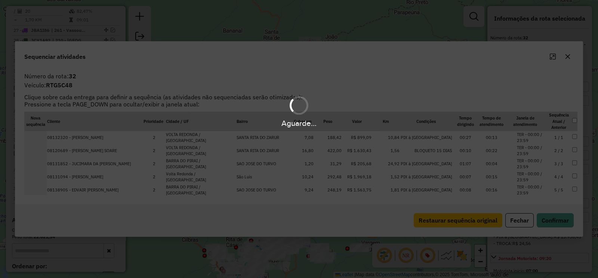
click at [433, 218] on div "Aguarde..." at bounding box center [299, 139] width 598 height 278
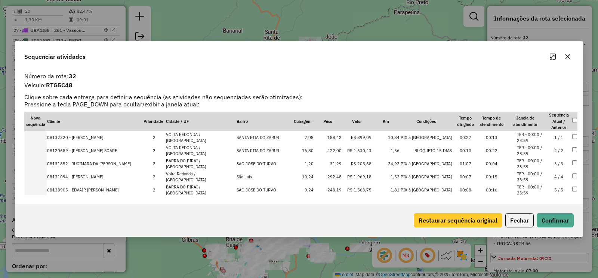
click at [431, 214] on button "Restaurar sequência original" at bounding box center [458, 220] width 89 height 14
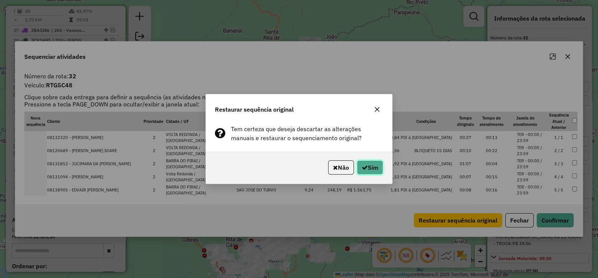
click at [367, 167] on button "Sim" at bounding box center [370, 167] width 26 height 14
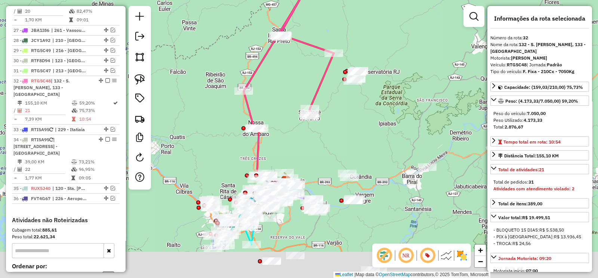
drag, startPoint x: 340, startPoint y: 117, endPoint x: 344, endPoint y: 94, distance: 23.6
click at [342, 93] on div "Janela de atendimento Grade de atendimento Capacidade Transportadoras Veículos …" at bounding box center [299, 139] width 598 height 278
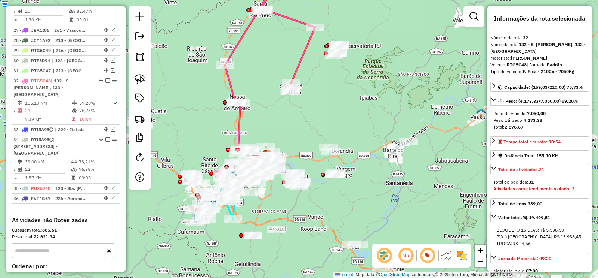
drag, startPoint x: 370, startPoint y: 113, endPoint x: 349, endPoint y: 111, distance: 21.0
click at [349, 111] on div "Janela de atendimento Grade de atendimento Capacidade Transportadoras Veículos …" at bounding box center [299, 139] width 598 height 278
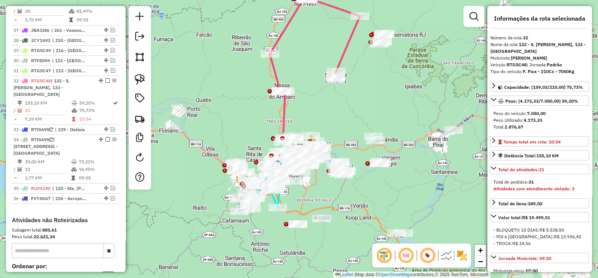
drag, startPoint x: 261, startPoint y: 129, endPoint x: 308, endPoint y: 116, distance: 48.9
click at [308, 117] on div "Janela de atendimento Grade de atendimento Capacidade Transportadoras Veículos …" at bounding box center [299, 139] width 598 height 278
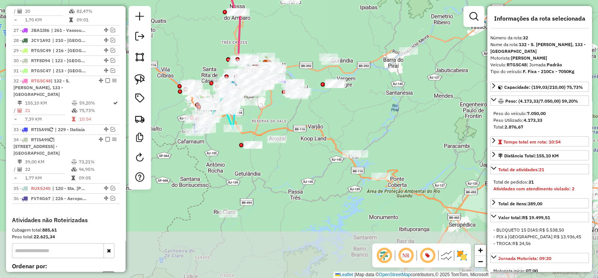
drag, startPoint x: 321, startPoint y: 207, endPoint x: 272, endPoint y: 128, distance: 93.3
click at [272, 128] on div "Janela de atendimento Grade de atendimento Capacidade Transportadoras Veículos …" at bounding box center [299, 139] width 598 height 278
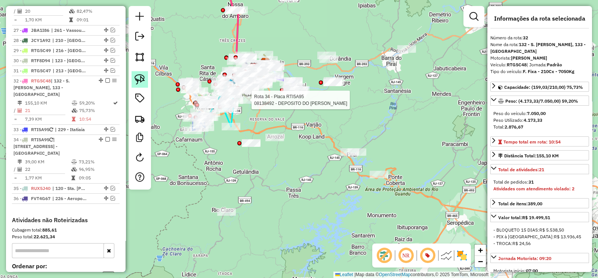
click at [140, 78] on img at bounding box center [140, 79] width 10 height 10
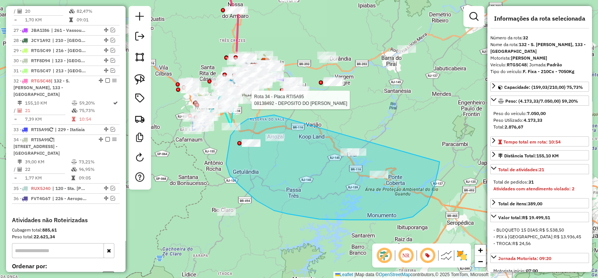
drag, startPoint x: 274, startPoint y: 115, endPoint x: 440, endPoint y: 162, distance: 172.2
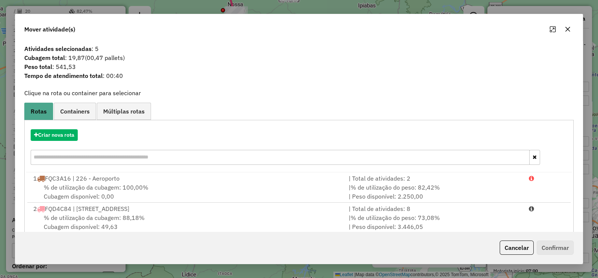
click at [569, 31] on icon "button" at bounding box center [568, 29] width 6 height 6
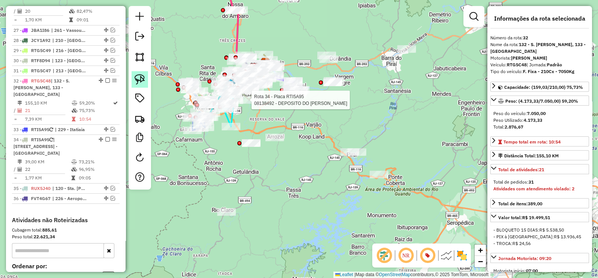
click at [138, 74] on img at bounding box center [140, 79] width 10 height 10
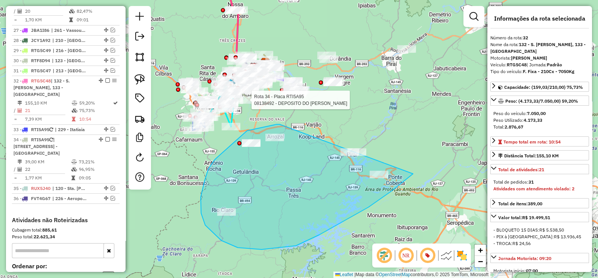
drag, startPoint x: 256, startPoint y: 129, endPoint x: 424, endPoint y: 162, distance: 170.8
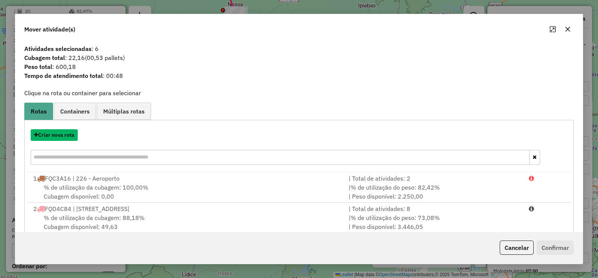
click at [63, 135] on button "Criar nova rota" at bounding box center [54, 135] width 47 height 12
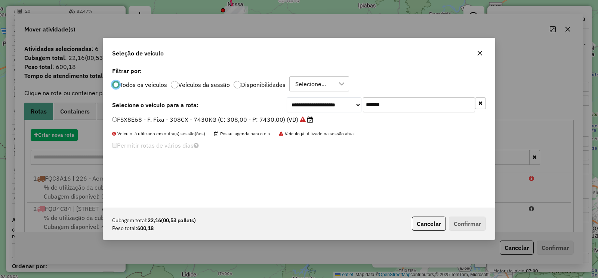
scroll to position [4, 2]
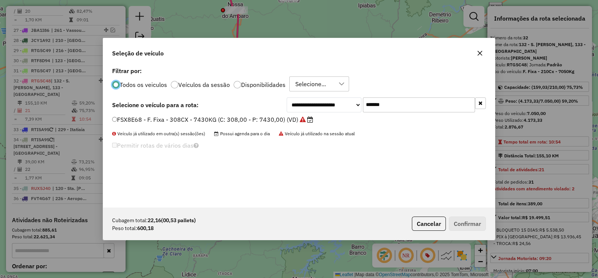
drag, startPoint x: 404, startPoint y: 105, endPoint x: 324, endPoint y: 115, distance: 81.0
click at [337, 110] on div "**********" at bounding box center [386, 104] width 199 height 15
paste input "text"
type input "*******"
click at [288, 116] on label "JCY1B32 - F. Fixa - 210Cx - 7050Kg (C: 210,00 - P: 7050,00) (VD)" at bounding box center [208, 119] width 192 height 9
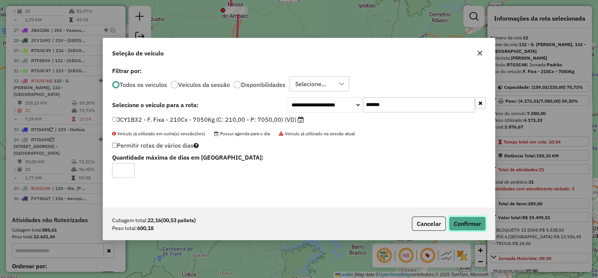
click at [471, 222] on button "Confirmar" at bounding box center [467, 223] width 37 height 14
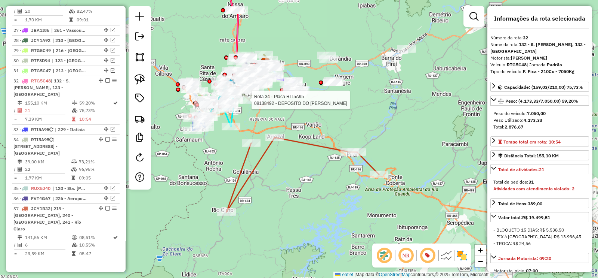
click at [261, 160] on icon at bounding box center [303, 174] width 153 height 74
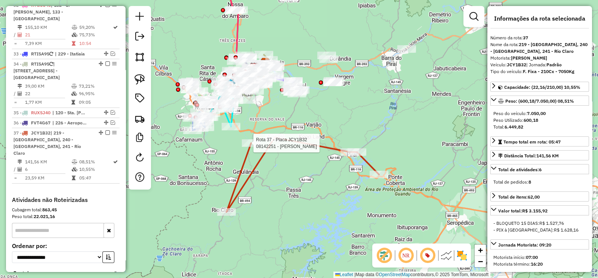
scroll to position [1281, 0]
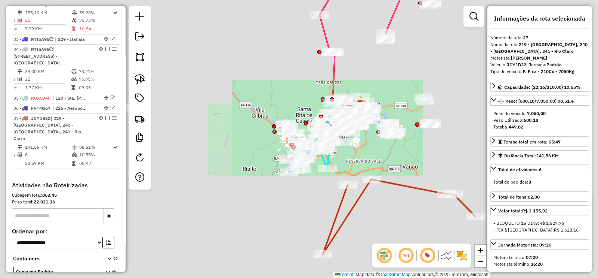
click at [387, 259] on em at bounding box center [385, 255] width 18 height 18
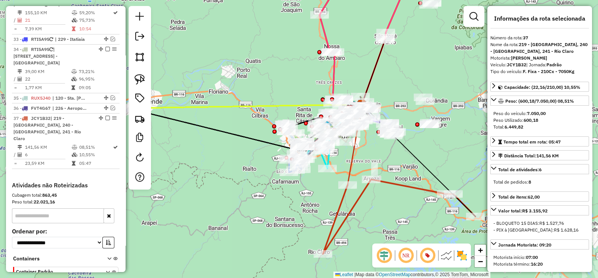
click at [444, 254] on img at bounding box center [447, 255] width 12 height 12
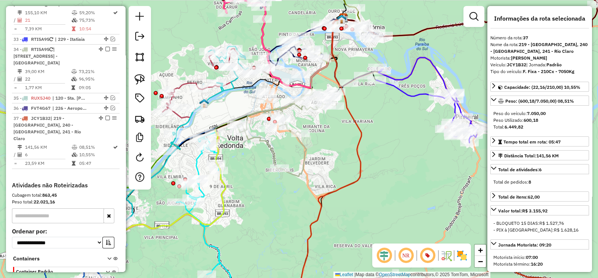
click at [357, 128] on icon at bounding box center [323, 162] width 75 height 286
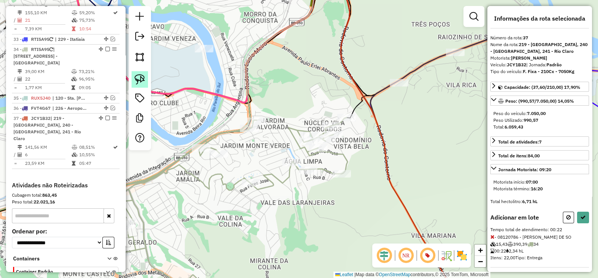
click at [144, 82] on img at bounding box center [140, 79] width 10 height 10
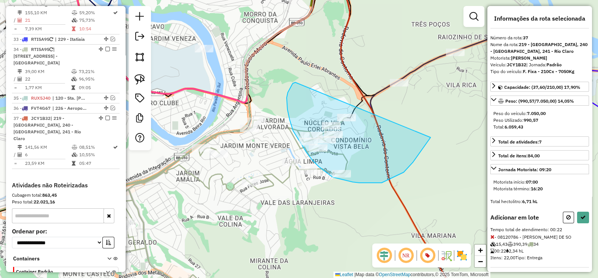
drag, startPoint x: 295, startPoint y: 82, endPoint x: 431, endPoint y: 137, distance: 146.1
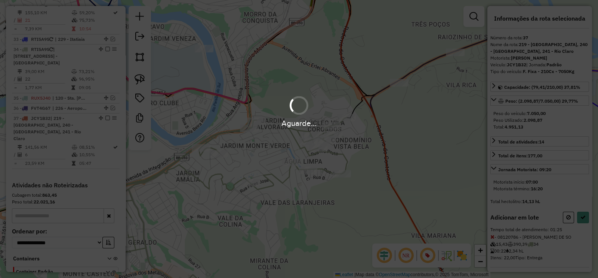
select select "**********"
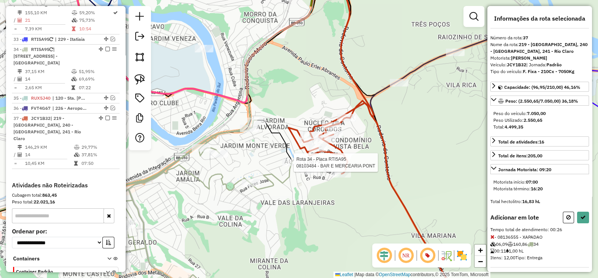
select select "**********"
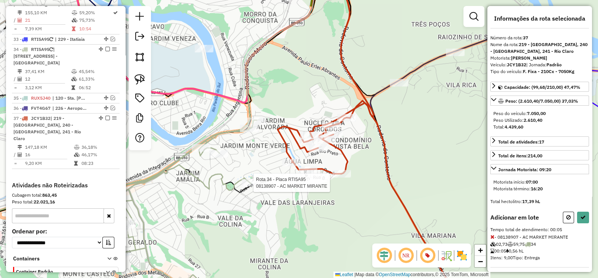
select select "**********"
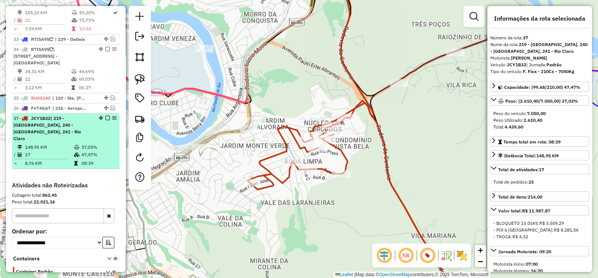
click at [105, 116] on em at bounding box center [107, 118] width 4 height 4
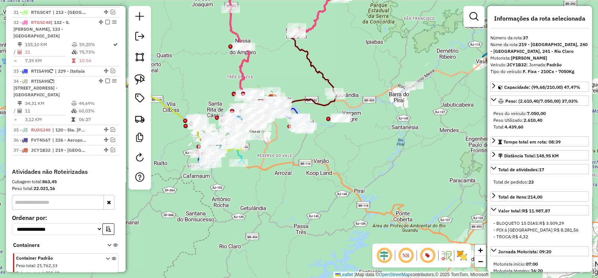
click at [382, 249] on em at bounding box center [385, 255] width 18 height 18
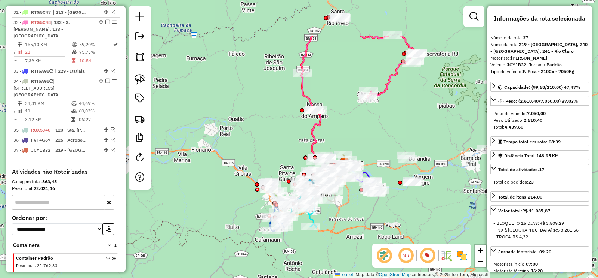
drag, startPoint x: 320, startPoint y: 173, endPoint x: 392, endPoint y: 236, distance: 95.9
click at [392, 236] on div "Janela de atendimento Grade de atendimento Capacidade Transportadoras Veículos …" at bounding box center [299, 139] width 598 height 278
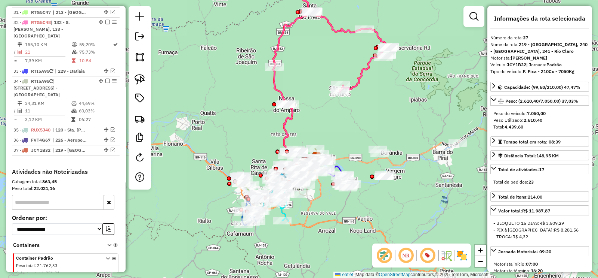
drag, startPoint x: 395, startPoint y: 94, endPoint x: 365, endPoint y: 87, distance: 30.3
click at [365, 87] on div "Janela de atendimento Grade de atendimento Capacidade Transportadoras Veículos …" at bounding box center [299, 139] width 598 height 278
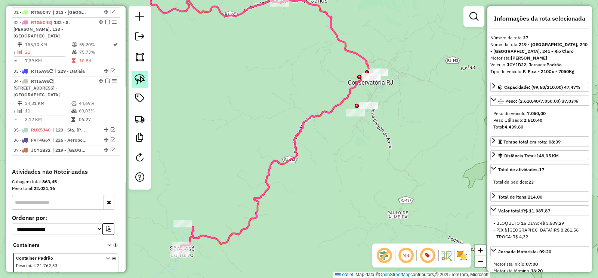
click at [138, 76] on img at bounding box center [140, 79] width 10 height 10
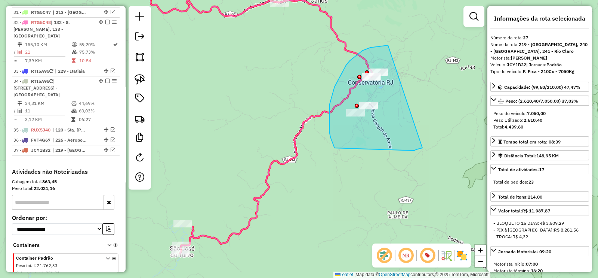
drag, startPoint x: 386, startPoint y: 46, endPoint x: 425, endPoint y: 147, distance: 108.4
click at [425, 147] on div "Janela de atendimento Grade de atendimento Capacidade Transportadoras Veículos …" at bounding box center [299, 139] width 598 height 278
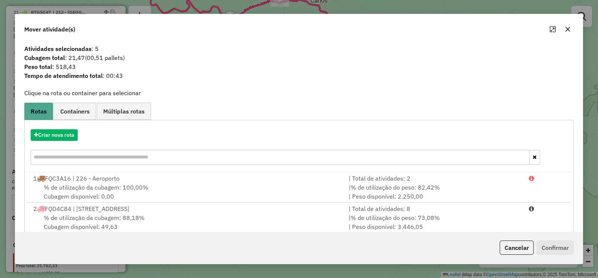
click at [62, 135] on hb-app "Aguarde... Pop-up bloqueado! Seu navegador bloqueou automáticamente a abertura …" at bounding box center [299, 139] width 598 height 278
click at [62, 135] on button "Criar nova rota" at bounding box center [54, 135] width 47 height 12
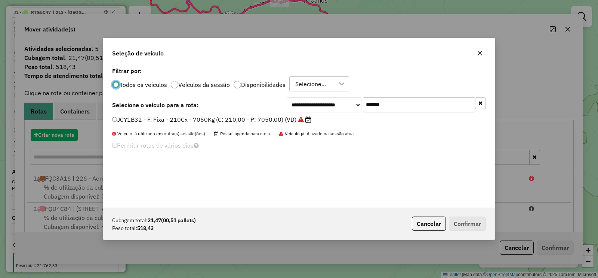
scroll to position [4, 2]
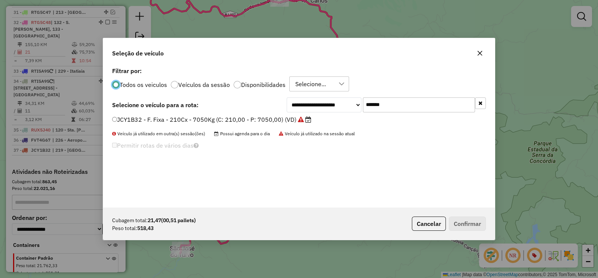
scroll to position [4, 2]
click at [395, 102] on input "*******" at bounding box center [419, 104] width 112 height 15
drag, startPoint x: 374, startPoint y: 105, endPoint x: 341, endPoint y: 106, distance: 33.7
click at [341, 105] on div "**********" at bounding box center [386, 104] width 199 height 15
paste input "text"
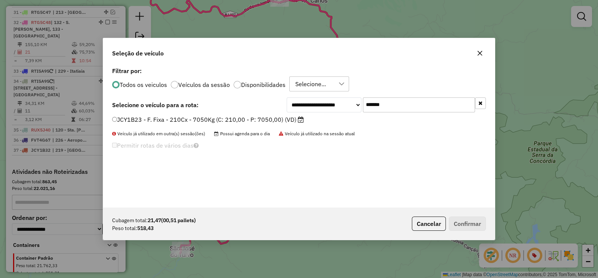
type input "*******"
click at [288, 117] on label "JCY1B23 - F. Fixa - 210Cx - 7050Kg (C: 210,00 - P: 7050,00) (VD)" at bounding box center [208, 119] width 192 height 9
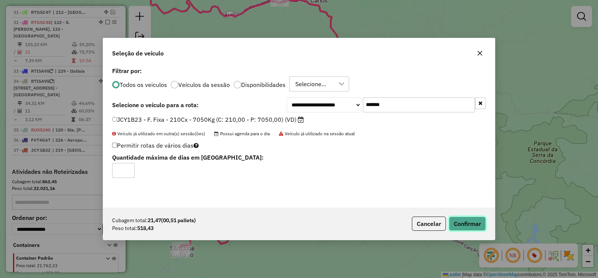
click at [457, 223] on button "Confirmar" at bounding box center [467, 223] width 37 height 14
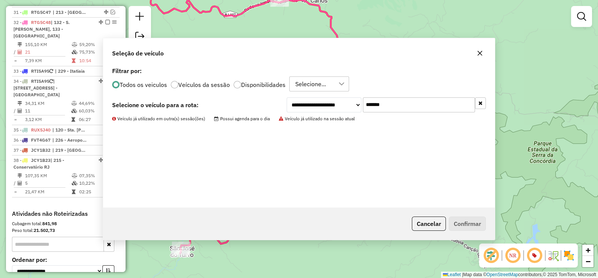
scroll to position [1281, 0]
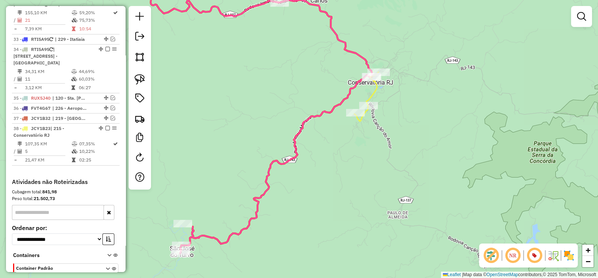
click at [375, 91] on icon at bounding box center [367, 96] width 24 height 49
select select "**********"
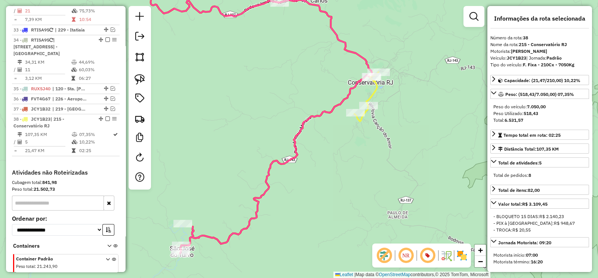
scroll to position [1291, 0]
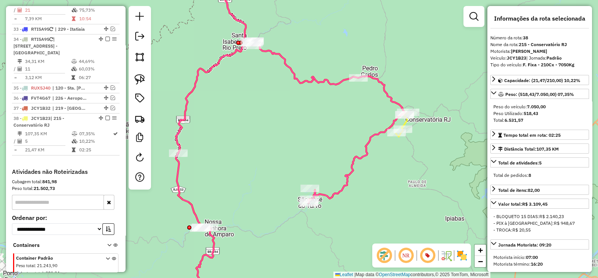
click at [386, 253] on em at bounding box center [385, 255] width 18 height 18
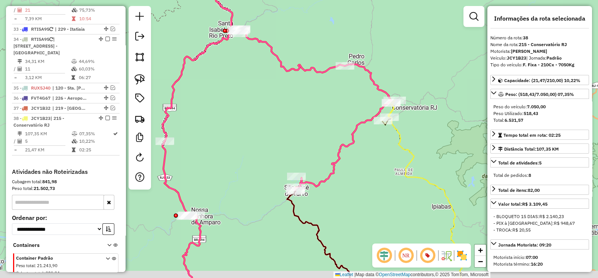
drag, startPoint x: 408, startPoint y: 189, endPoint x: 315, endPoint y: 81, distance: 143.2
click at [315, 82] on div "Janela de atendimento Grade de atendimento Capacidade Transportadoras Veículos …" at bounding box center [299, 139] width 598 height 278
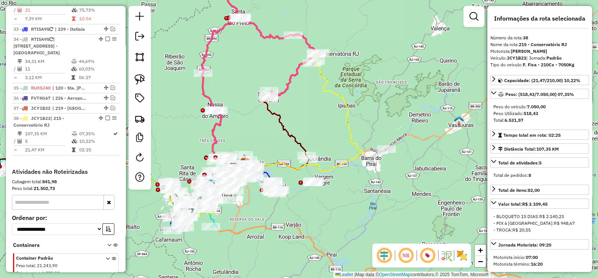
click at [355, 138] on icon at bounding box center [304, 112] width 119 height 119
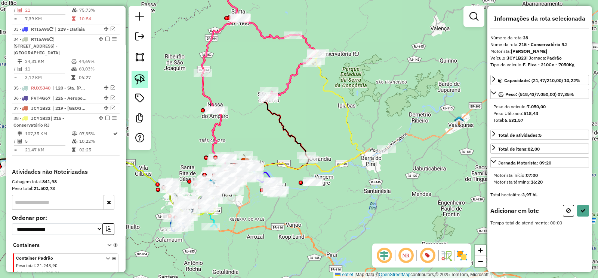
click at [139, 82] on img at bounding box center [140, 79] width 10 height 10
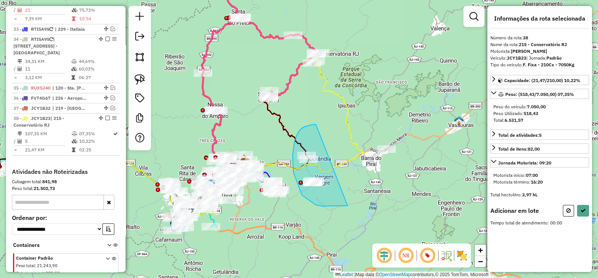
drag, startPoint x: 305, startPoint y: 126, endPoint x: 348, endPoint y: 205, distance: 89.7
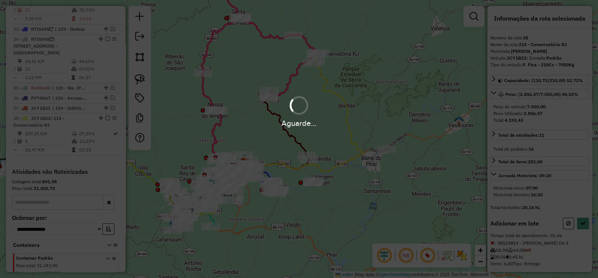
select select "**********"
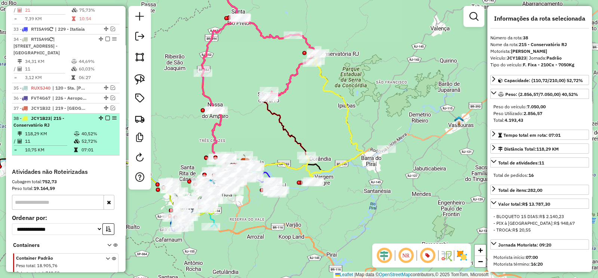
click at [105, 116] on em at bounding box center [107, 118] width 4 height 4
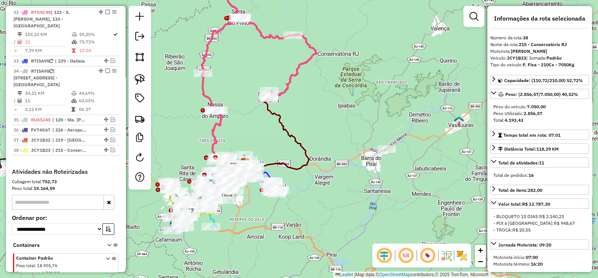
click at [387, 255] on em at bounding box center [385, 255] width 18 height 18
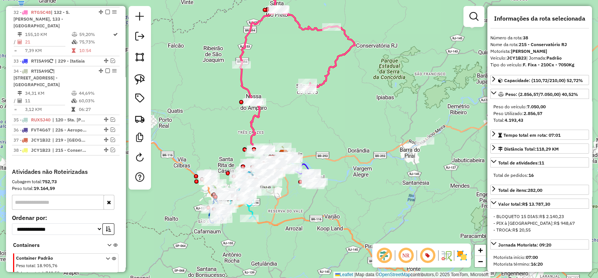
drag, startPoint x: 287, startPoint y: 138, endPoint x: 346, endPoint y: 124, distance: 61.1
click at [346, 124] on div "Janela de atendimento Grade de atendimento Capacidade Transportadoras Veículos …" at bounding box center [299, 139] width 598 height 278
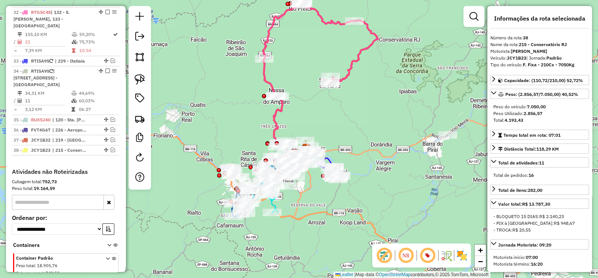
click at [277, 120] on icon at bounding box center [320, 59] width 115 height 174
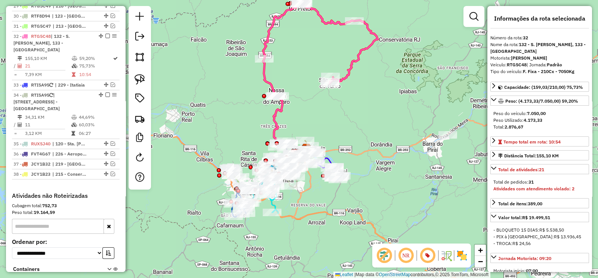
scroll to position [1191, 0]
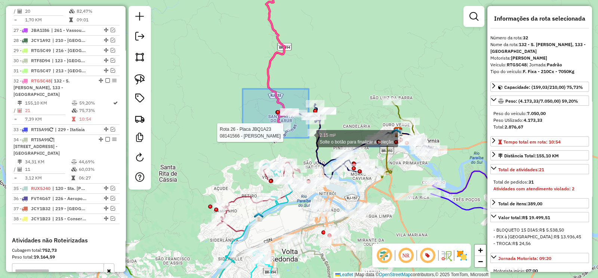
drag, startPoint x: 292, startPoint y: 126, endPoint x: 324, endPoint y: 147, distance: 38.3
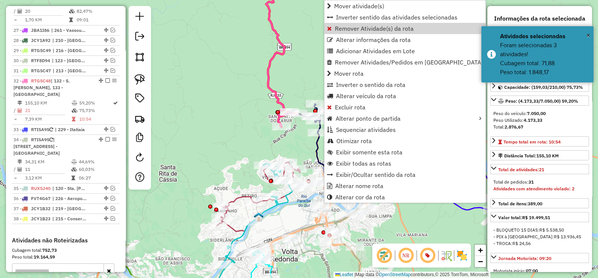
click at [361, 29] on span "Remover Atividade(s) da rota" at bounding box center [374, 28] width 79 height 6
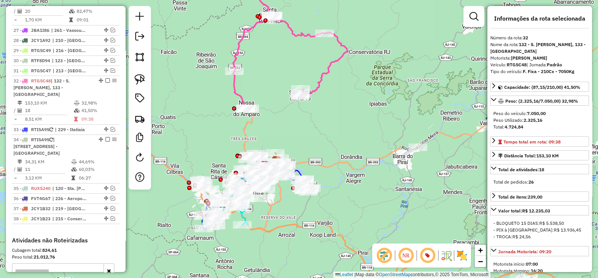
drag, startPoint x: 349, startPoint y: 119, endPoint x: 316, endPoint y: 135, distance: 36.6
click at [316, 135] on div "Janela de atendimento Grade de atendimento Capacidade Transportadoras Veículos …" at bounding box center [299, 139] width 598 height 278
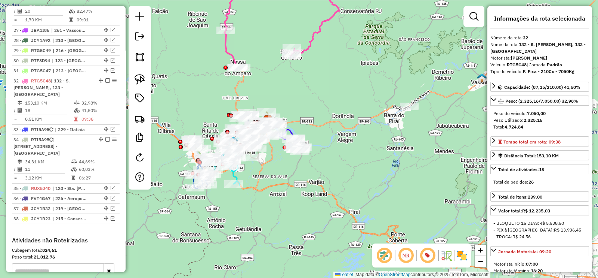
drag, startPoint x: 335, startPoint y: 123, endPoint x: 322, endPoint y: 53, distance: 71.6
click at [322, 53] on div "Janela de atendimento Grade de atendimento Capacidade Transportadoras Veículos …" at bounding box center [299, 139] width 598 height 278
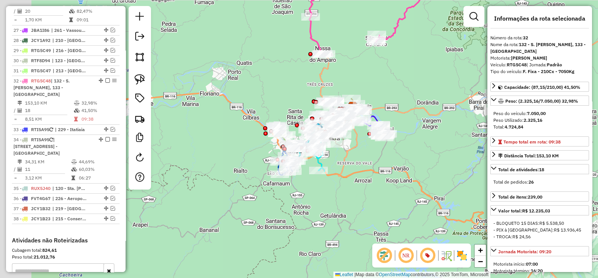
drag, startPoint x: 280, startPoint y: 177, endPoint x: 396, endPoint y: 199, distance: 118.0
click at [394, 199] on div "Janela de atendimento Grade de atendimento Capacidade Transportadoras Veículos …" at bounding box center [299, 139] width 598 height 278
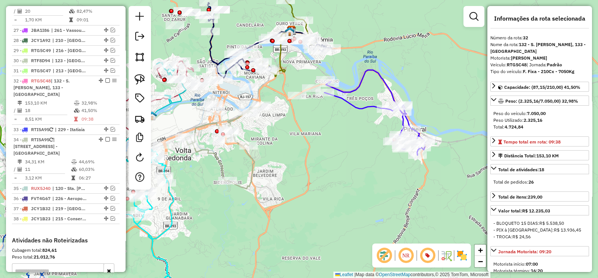
click at [361, 105] on icon at bounding box center [375, 112] width 101 height 85
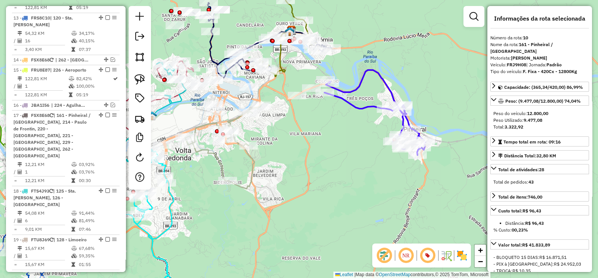
scroll to position [659, 0]
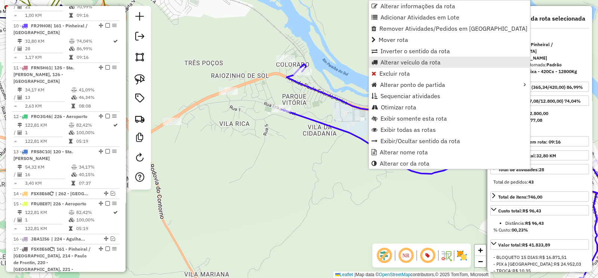
click at [428, 64] on span "Alterar veículo da rota" at bounding box center [411, 62] width 60 height 6
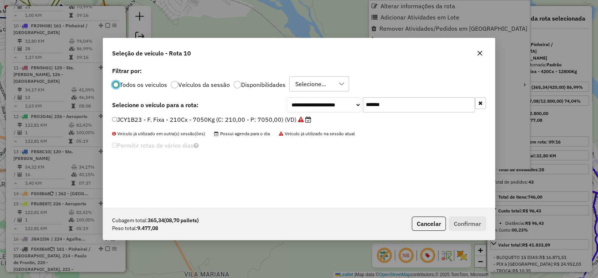
scroll to position [4, 2]
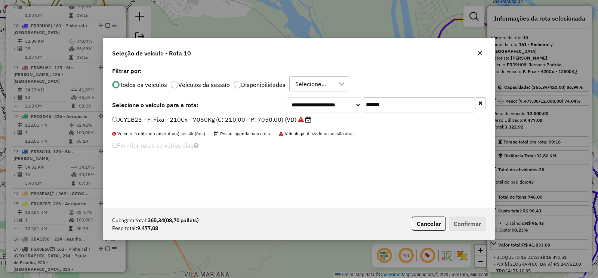
drag, startPoint x: 398, startPoint y: 108, endPoint x: 322, endPoint y: 113, distance: 76.5
click at [333, 109] on div "**********" at bounding box center [386, 104] width 199 height 15
paste input "text"
type input "*******"
click at [295, 119] on label "FRG6G87 - F. Fixa - 420Cx - 12800Kg (C: 420,00 - P: 12800,00) (VD)" at bounding box center [212, 119] width 201 height 9
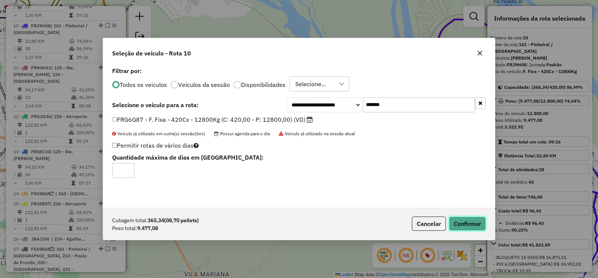
click at [469, 222] on button "Confirmar" at bounding box center [467, 223] width 37 height 14
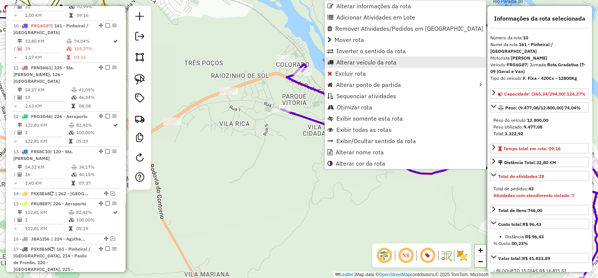
click at [389, 62] on span "Alterar veículo da rota" at bounding box center [367, 62] width 60 height 6
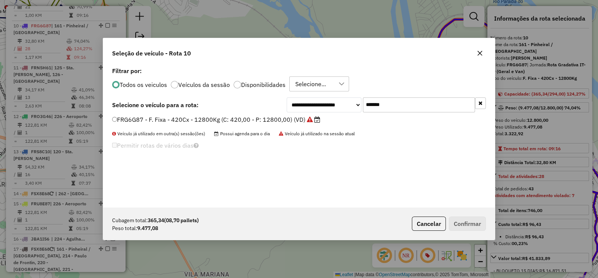
drag, startPoint x: 401, startPoint y: 102, endPoint x: 347, endPoint y: 108, distance: 53.8
click at [347, 108] on div "**********" at bounding box center [386, 104] width 199 height 15
paste input "text"
type input "*******"
click at [294, 122] on label "FQK7J60 - F. Fixa - 420Cx - 12800Kg (C: 420,00 - P: 12800,00) (VD)" at bounding box center [215, 119] width 207 height 9
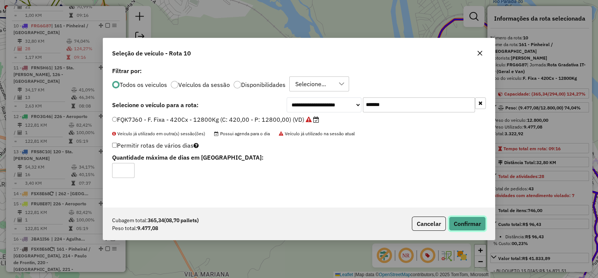
click at [469, 221] on button "Confirmar" at bounding box center [467, 223] width 37 height 14
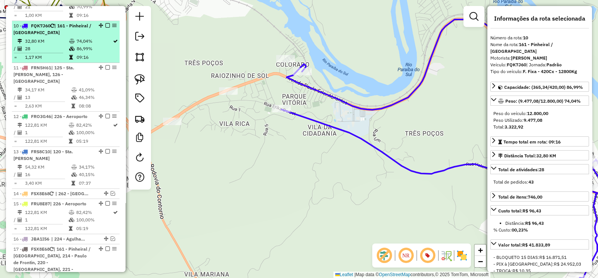
click at [105, 23] on em at bounding box center [107, 25] width 4 height 4
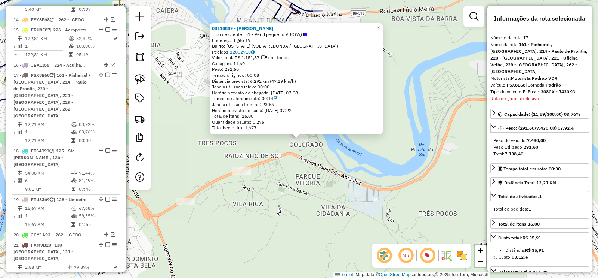
scroll to position [836, 0]
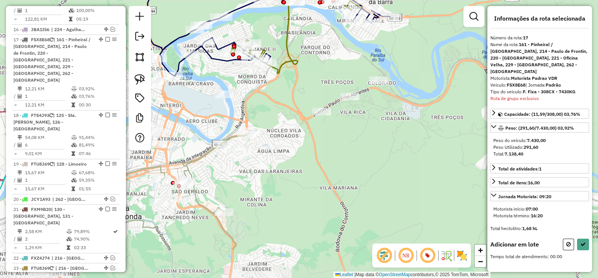
drag, startPoint x: 297, startPoint y: 218, endPoint x: 353, endPoint y: 163, distance: 78.3
click at [353, 163] on div "Janela de atendimento Grade de atendimento Capacidade Transportadoras Veículos …" at bounding box center [299, 139] width 598 height 278
click at [570, 241] on icon at bounding box center [569, 243] width 4 height 5
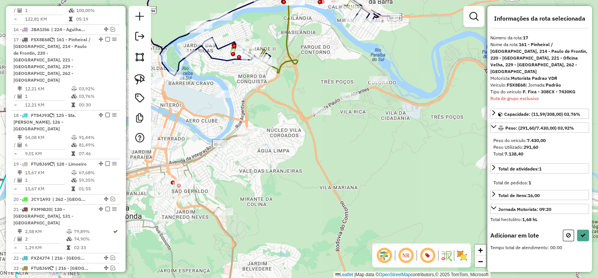
select select "**********"
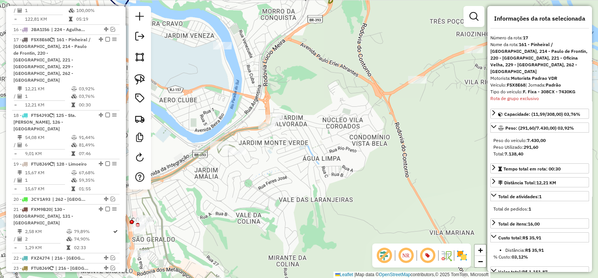
click at [240, 132] on icon at bounding box center [122, 211] width 307 height 188
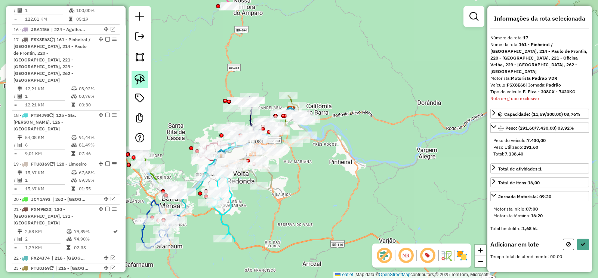
click at [140, 76] on img at bounding box center [140, 79] width 10 height 10
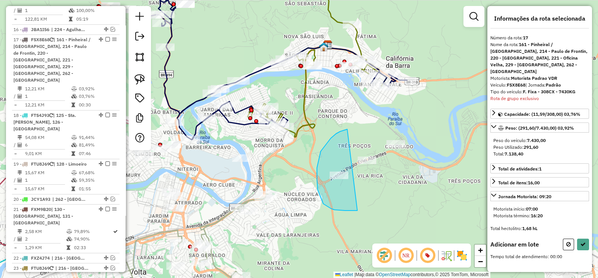
drag, startPoint x: 340, startPoint y: 131, endPoint x: 411, endPoint y: 202, distance: 99.4
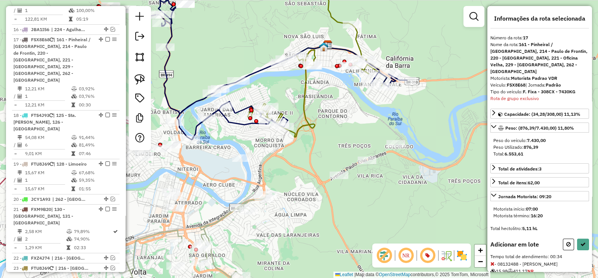
click at [450, 257] on img at bounding box center [447, 255] width 12 height 12
click at [368, 165] on div "Janela de atendimento Grade de atendimento Capacidade Transportadoras Veículos …" at bounding box center [299, 139] width 598 height 278
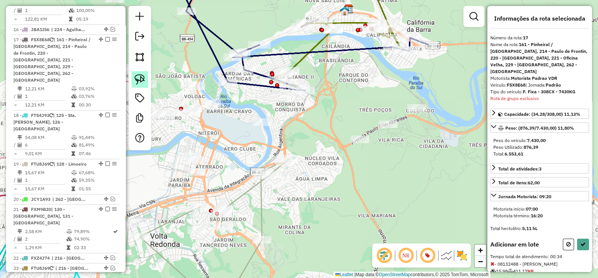
click at [142, 73] on link at bounding box center [140, 79] width 16 height 16
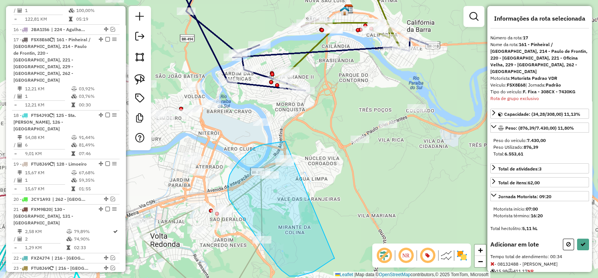
drag, startPoint x: 268, startPoint y: 144, endPoint x: 335, endPoint y: 258, distance: 132.6
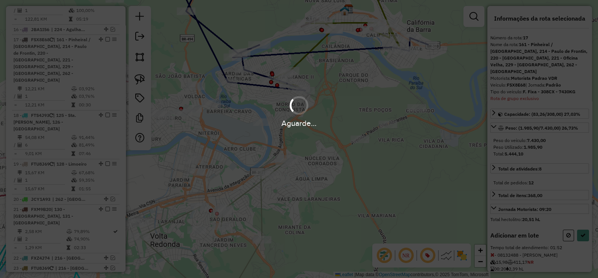
select select "**********"
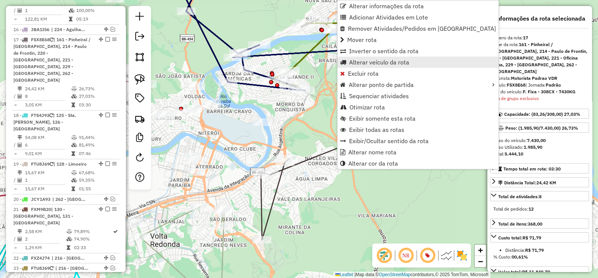
click at [393, 64] on span "Alterar veículo da rota" at bounding box center [379, 62] width 60 height 6
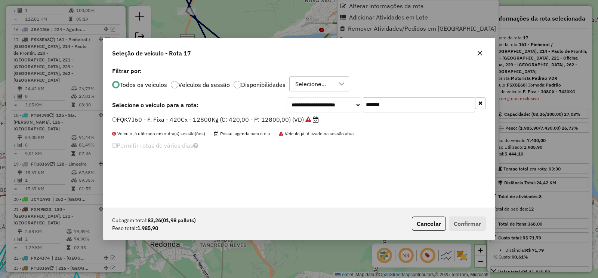
scroll to position [4, 2]
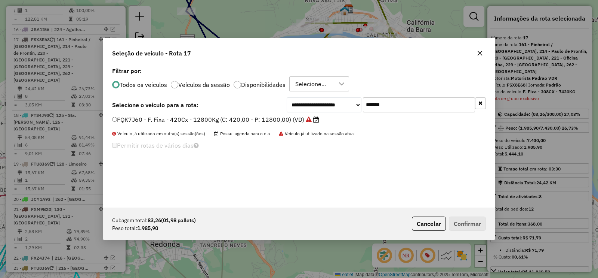
drag, startPoint x: 405, startPoint y: 105, endPoint x: 327, endPoint y: 114, distance: 78.7
click at [336, 108] on div "**********" at bounding box center [386, 104] width 199 height 15
paste input "text"
type input "*******"
click at [299, 120] on icon at bounding box center [302, 119] width 6 height 6
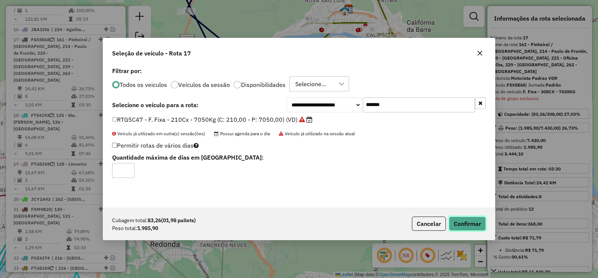
click at [466, 219] on button "Confirmar" at bounding box center [467, 223] width 37 height 14
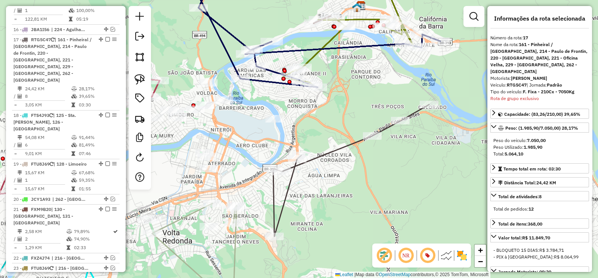
scroll to position [843, 0]
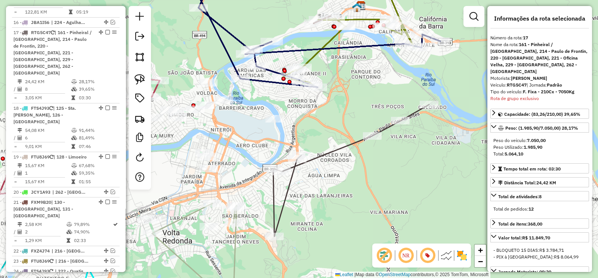
drag, startPoint x: 267, startPoint y: 202, endPoint x: 367, endPoint y: 147, distance: 113.5
click at [367, 147] on div "Janela de atendimento Grade de atendimento Capacidade Transportadoras Veículos …" at bounding box center [299, 139] width 598 height 278
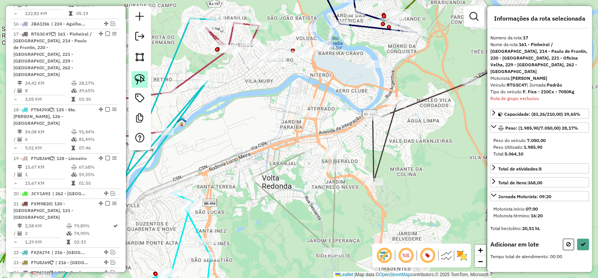
click at [137, 78] on img at bounding box center [140, 79] width 10 height 10
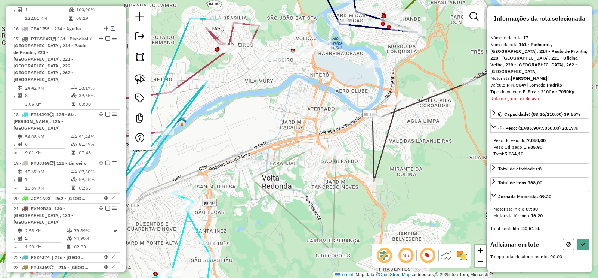
scroll to position [836, 0]
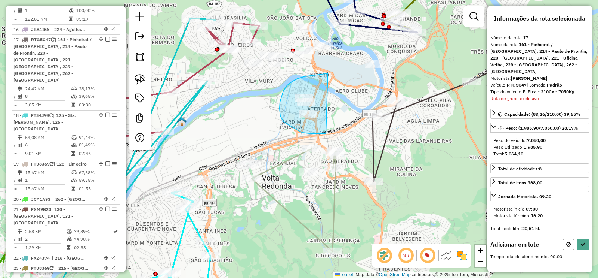
drag, startPoint x: 298, startPoint y: 79, endPoint x: 328, endPoint y: 134, distance: 62.6
click at [328, 134] on div "Janela de atendimento Grade de atendimento Capacidade Transportadoras Veículos …" at bounding box center [299, 139] width 598 height 278
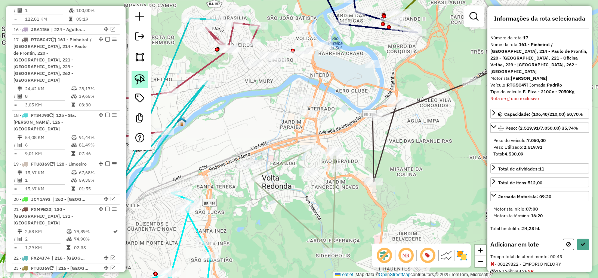
click at [141, 80] on img at bounding box center [140, 79] width 10 height 10
drag, startPoint x: 340, startPoint y: 130, endPoint x: 359, endPoint y: 189, distance: 61.7
click at [359, 189] on div "Rota 34 - Placa RTI5A95 08134148 - ZERO HORA Rota 34 - Placa RTI5A95 08142260 -…" at bounding box center [299, 139] width 598 height 278
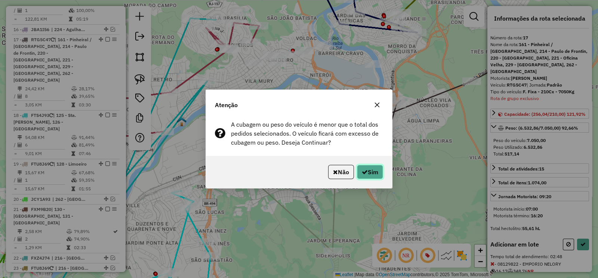
click at [376, 175] on button "Sim" at bounding box center [370, 172] width 26 height 14
select select "**********"
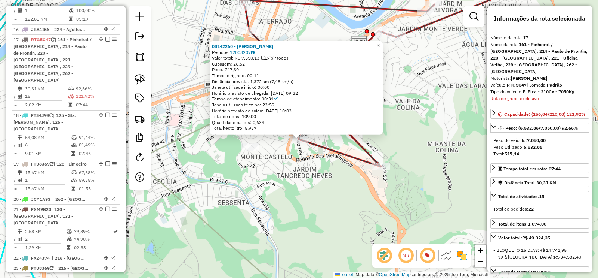
click at [294, 164] on div "08142260 - GABRIEL GOMESDE ARAUJO Pedidos: 12003207 Valor total: R$ 7.550,13 Ex…" at bounding box center [299, 139] width 598 height 278
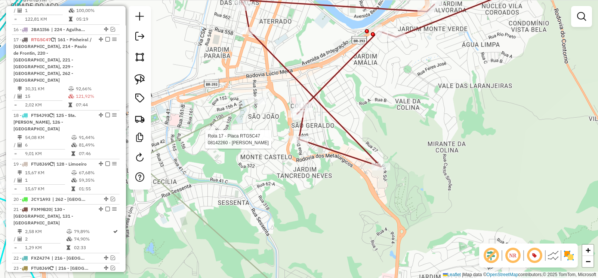
select select "**********"
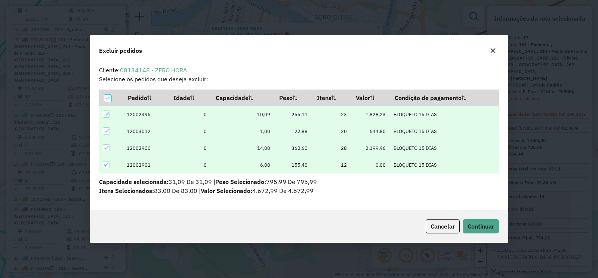
scroll to position [4, 2]
click at [477, 229] on button "Continuar" at bounding box center [481, 226] width 36 height 14
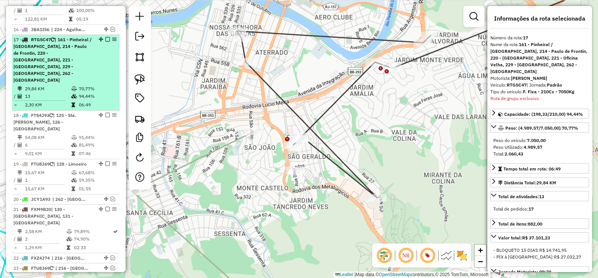
click at [105, 37] on em at bounding box center [107, 39] width 4 height 4
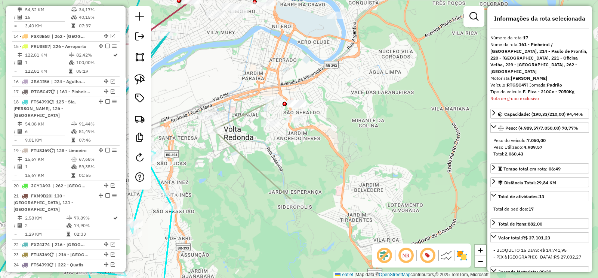
click at [245, 157] on icon at bounding box center [254, 151] width 81 height 102
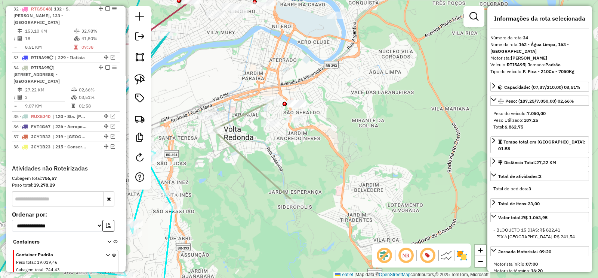
scroll to position [1165, 0]
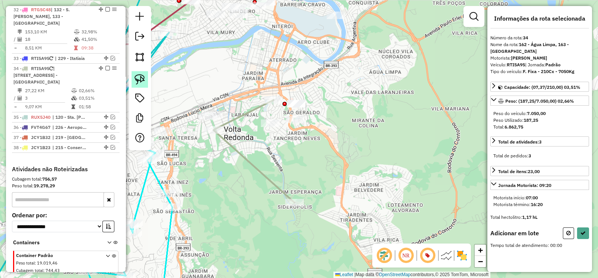
click at [141, 75] on img at bounding box center [140, 79] width 10 height 10
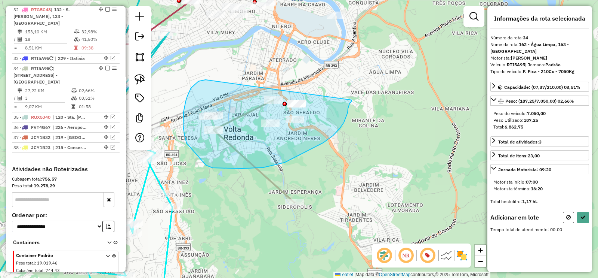
drag, startPoint x: 186, startPoint y: 101, endPoint x: 353, endPoint y: 99, distance: 167.2
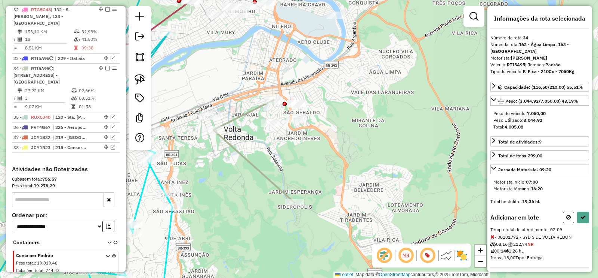
select select "**********"
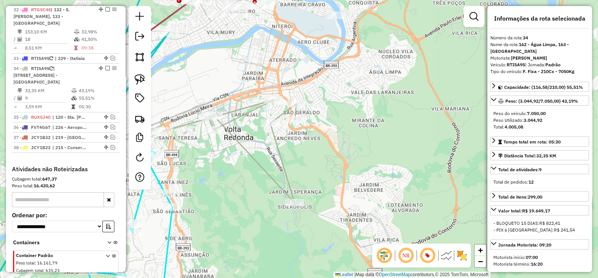
scroll to position [1165, 0]
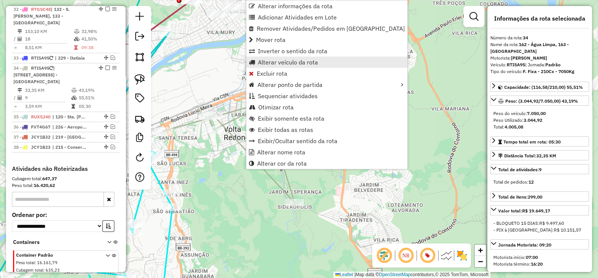
click at [296, 59] on span "Alterar veículo da rota" at bounding box center [288, 62] width 60 height 6
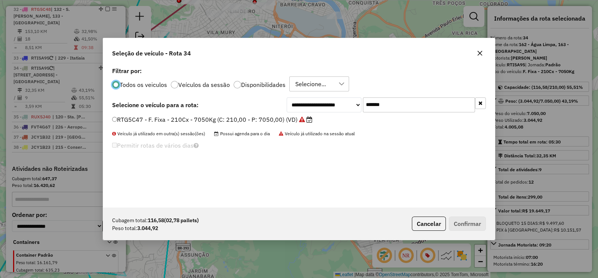
scroll to position [4, 2]
drag, startPoint x: 402, startPoint y: 104, endPoint x: 344, endPoint y: 113, distance: 58.6
click at [349, 110] on div "**********" at bounding box center [386, 104] width 199 height 15
paste input "text"
type input "*******"
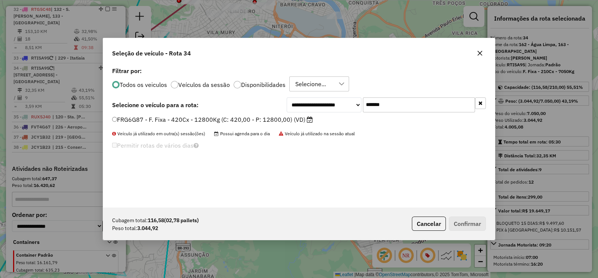
click at [278, 119] on label "FRG6G87 - F. Fixa - 420Cx - 12800Kg (C: 420,00 - P: 12800,00) (VD)" at bounding box center [212, 119] width 201 height 9
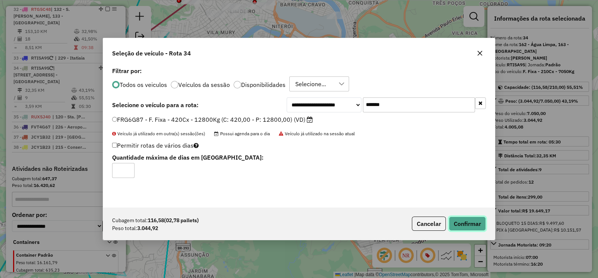
click at [482, 228] on button "Confirmar" at bounding box center [467, 223] width 37 height 14
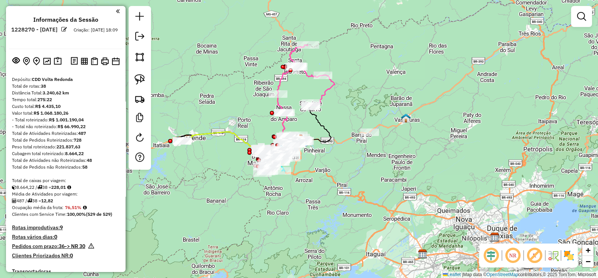
click at [535, 257] on em at bounding box center [535, 255] width 18 height 18
click at [492, 254] on em at bounding box center [491, 255] width 18 height 18
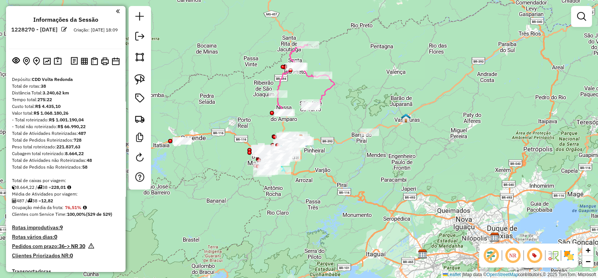
click at [552, 254] on img at bounding box center [554, 255] width 12 height 12
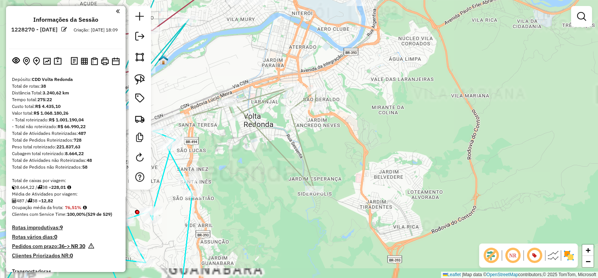
drag, startPoint x: 349, startPoint y: 150, endPoint x: 337, endPoint y: 151, distance: 11.6
click at [368, 147] on div "Janela de atendimento Grade de atendimento Capacidade Transportadoras Veículos …" at bounding box center [299, 139] width 598 height 278
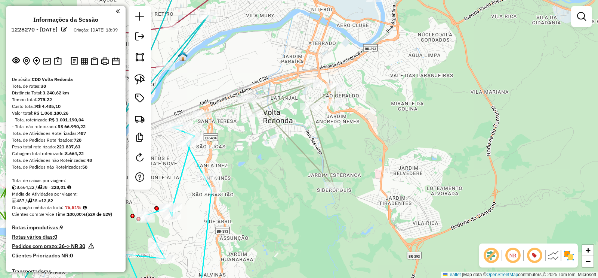
click at [294, 143] on icon at bounding box center [269, 134] width 133 height 102
select select "**********"
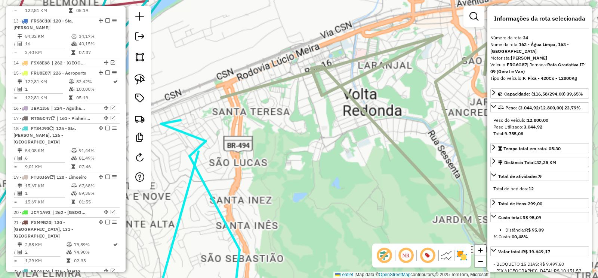
scroll to position [1165, 0]
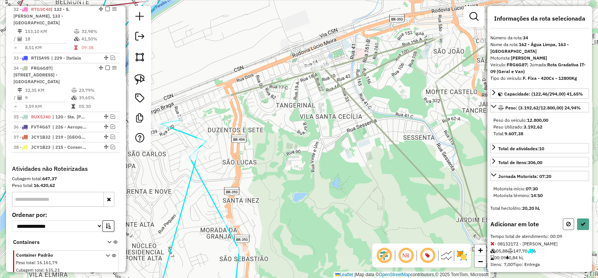
click at [565, 226] on button at bounding box center [568, 224] width 11 height 12
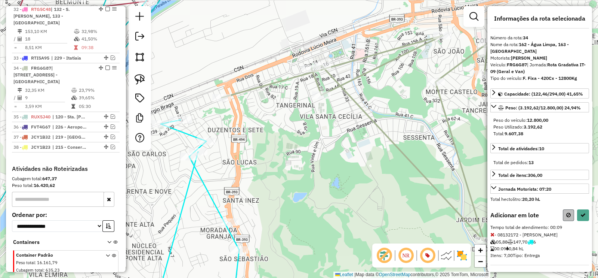
select select "**********"
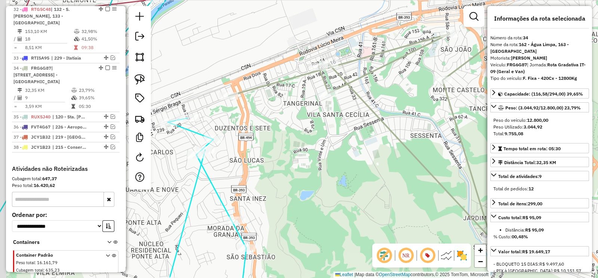
drag, startPoint x: 343, startPoint y: 157, endPoint x: 350, endPoint y: 146, distance: 13.3
click at [362, 151] on div "Janela de atendimento Grade de atendimento Capacidade Transportadoras Veículos …" at bounding box center [299, 139] width 598 height 278
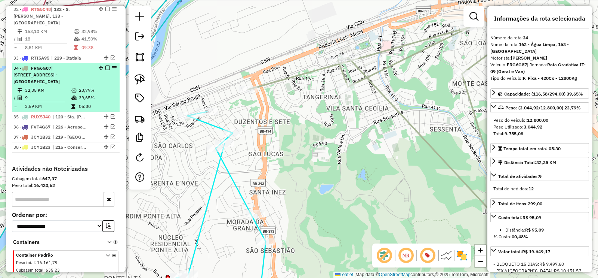
click at [105, 65] on em at bounding box center [107, 67] width 4 height 4
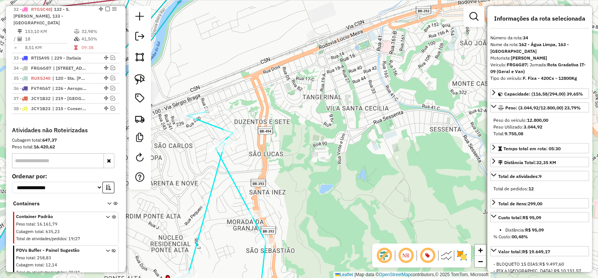
scroll to position [1150, 0]
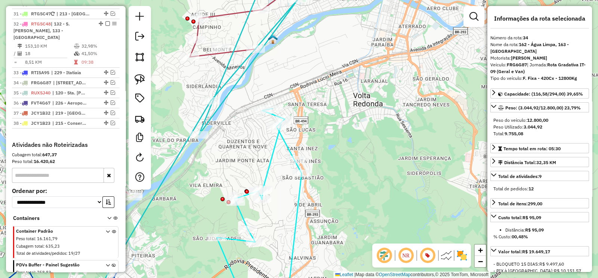
drag, startPoint x: 396, startPoint y: 76, endPoint x: 419, endPoint y: 11, distance: 68.4
click at [419, 12] on div "Janela de atendimento Grade de atendimento Capacidade Transportadoras Veículos …" at bounding box center [299, 139] width 598 height 278
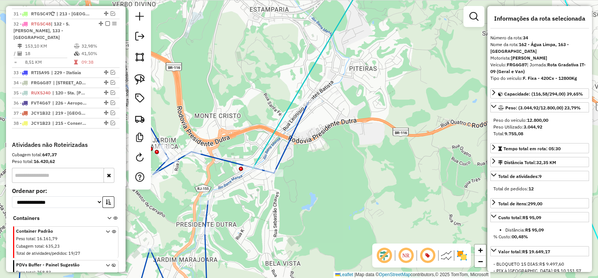
click at [297, 138] on div "Janela de atendimento Grade de atendimento Capacidade Transportadoras Veículos …" at bounding box center [299, 139] width 598 height 278
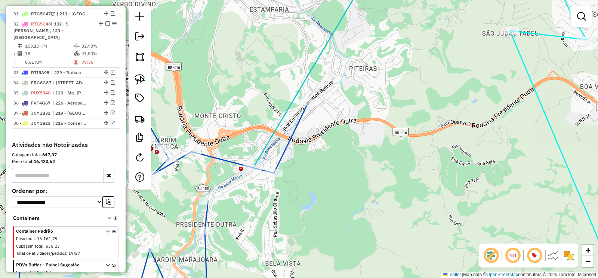
click at [295, 138] on icon at bounding box center [158, 195] width 299 height 220
select select "**********"
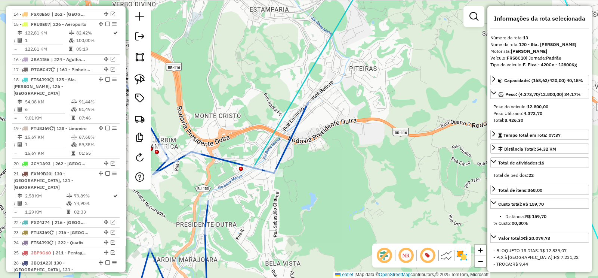
scroll to position [746, 0]
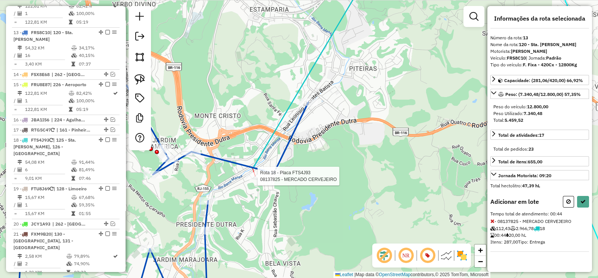
select select "**********"
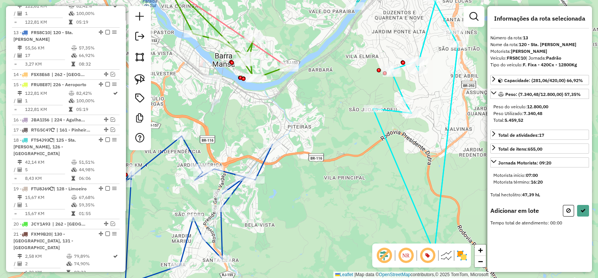
drag, startPoint x: 232, startPoint y: 145, endPoint x: 237, endPoint y: 147, distance: 5.6
click at [236, 148] on div "Janela de atendimento Grade de atendimento Capacidade Transportadoras Veículos …" at bounding box center [299, 139] width 598 height 278
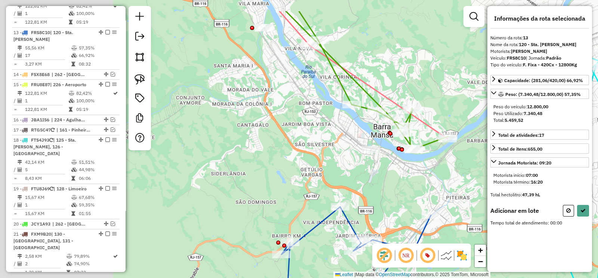
drag, startPoint x: 234, startPoint y: 139, endPoint x: 324, endPoint y: 160, distance: 92.1
click at [322, 159] on div "Janela de atendimento Grade de atendimento Capacidade Transportadoras Veículos …" at bounding box center [299, 139] width 598 height 278
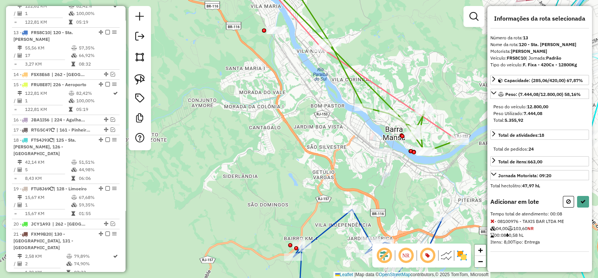
select select "**********"
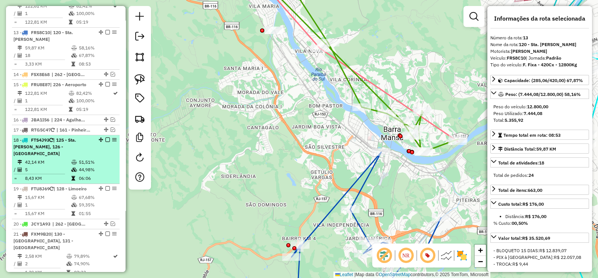
drag, startPoint x: 304, startPoint y: 142, endPoint x: 71, endPoint y: 108, distance: 236.2
click at [71, 107] on hb-router-mapa "Informações da Sessão 1228270 - 12/08/2025 Criação: 11/08/2025 18:09 Depósito: …" at bounding box center [299, 139] width 598 height 278
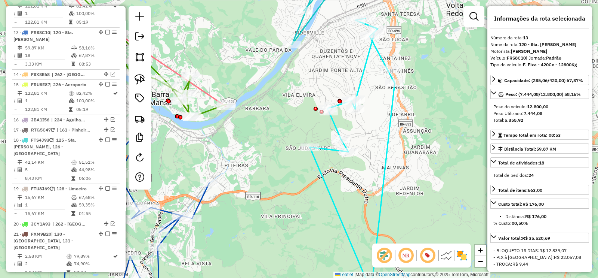
click at [361, 82] on icon at bounding box center [352, 154] width 85 height 272
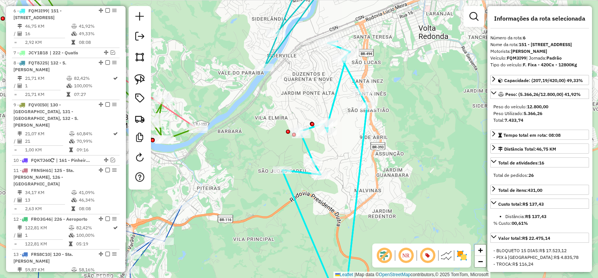
scroll to position [524, 0]
drag, startPoint x: 363, startPoint y: 77, endPoint x: 221, endPoint y: 125, distance: 150.6
click at [294, 141] on icon at bounding box center [324, 177] width 85 height 272
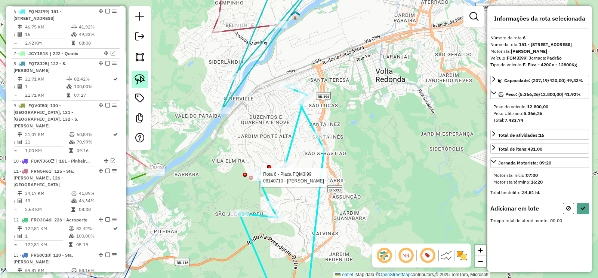
click at [140, 79] on img at bounding box center [140, 79] width 10 height 10
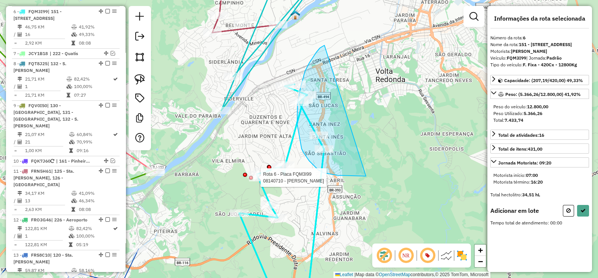
drag, startPoint x: 322, startPoint y: 46, endPoint x: 366, endPoint y: 176, distance: 136.6
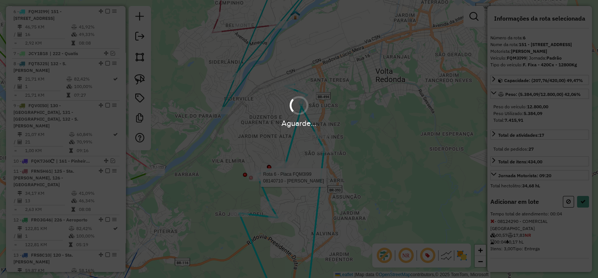
select select "**********"
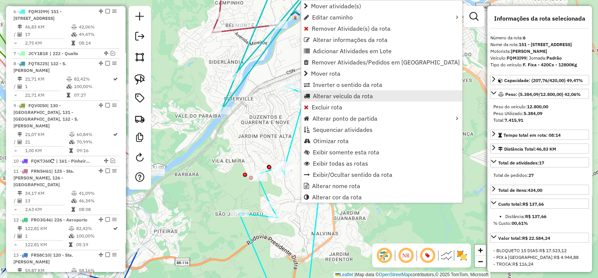
click at [362, 94] on span "Alterar veículo da rota" at bounding box center [343, 96] width 60 height 6
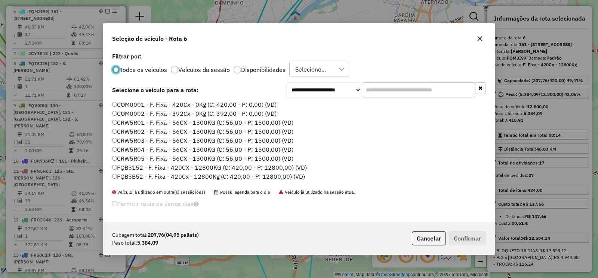
scroll to position [4, 2]
click at [374, 87] on input "text" at bounding box center [419, 89] width 112 height 15
paste input "*******"
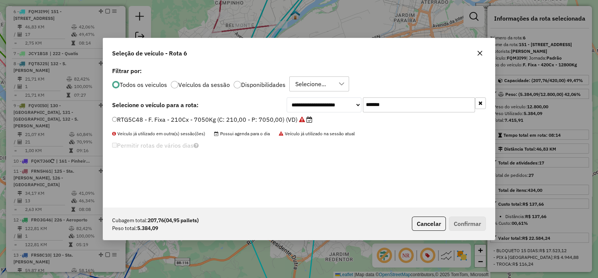
type input "*******"
click at [278, 116] on label "RTG5C48 - F. Fixa - 210Cx - 7050Kg (C: 210,00 - P: 7050,00) (VD)" at bounding box center [212, 119] width 200 height 9
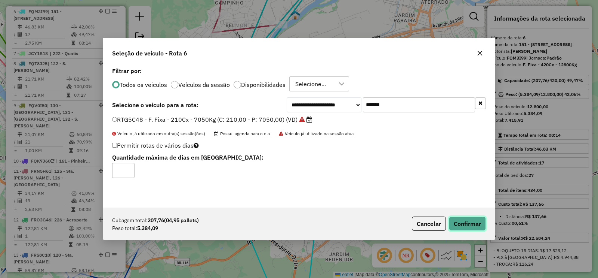
click at [456, 228] on button "Confirmar" at bounding box center [467, 223] width 37 height 14
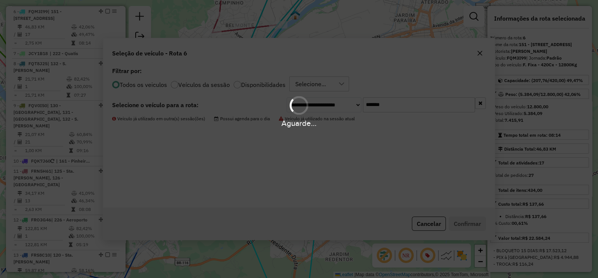
click at [456, 226] on div "Aguarde..." at bounding box center [299, 139] width 598 height 278
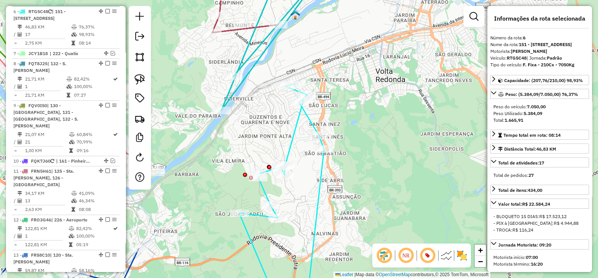
click at [105, 11] on em at bounding box center [107, 11] width 4 height 4
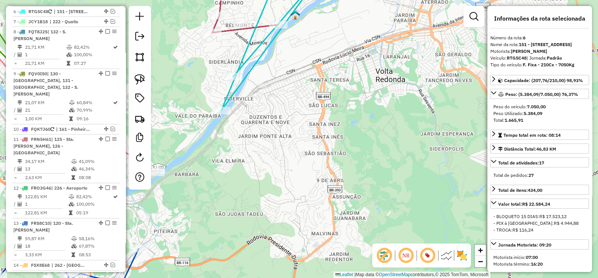
scroll to position [485, 0]
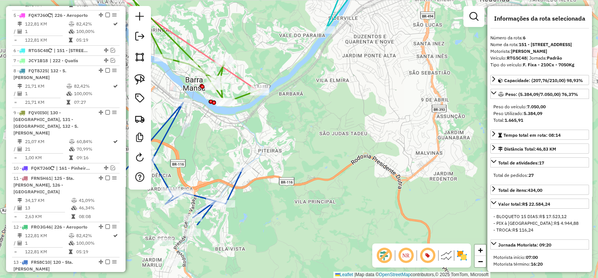
drag, startPoint x: 251, startPoint y: 160, endPoint x: 414, endPoint y: 7, distance: 224.4
click at [413, 9] on div "Janela de atendimento Grade de atendimento Capacidade Transportadoras Veículos …" at bounding box center [299, 139] width 598 height 278
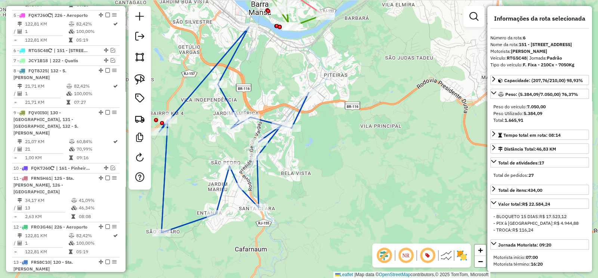
click at [303, 110] on icon at bounding box center [234, 129] width 150 height 205
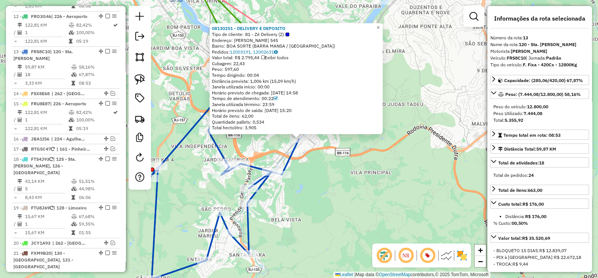
scroll to position [707, 0]
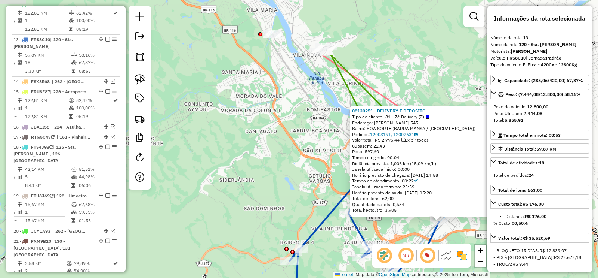
drag, startPoint x: 251, startPoint y: 110, endPoint x: 305, endPoint y: 135, distance: 59.9
click at [305, 135] on div "08130251 - DELIVERY E DEPOSITO Tipo de cliente: 81 - Zé Delivery (Z) Endereço: …" at bounding box center [299, 139] width 598 height 278
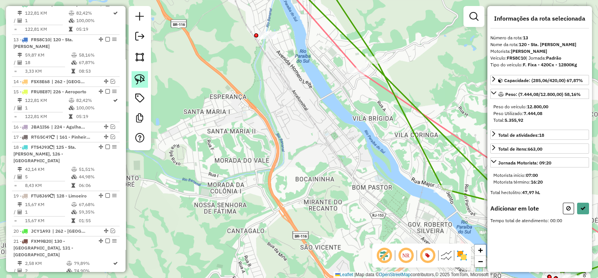
click at [141, 78] on img at bounding box center [140, 79] width 10 height 10
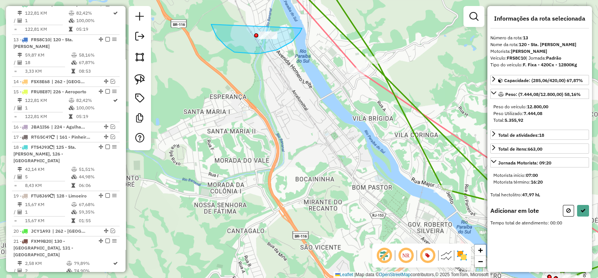
drag, startPoint x: 221, startPoint y: 41, endPoint x: 302, endPoint y: 28, distance: 82.5
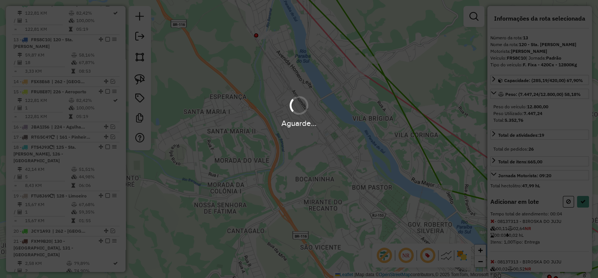
select select "**********"
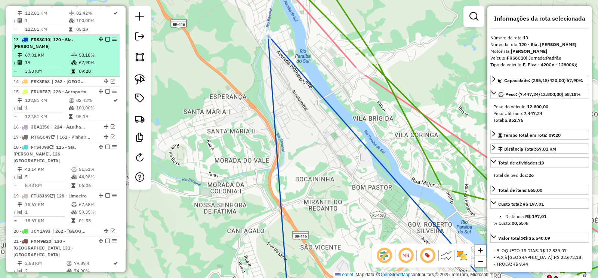
click at [104, 35] on li "13 - FRS8C10 | 120 - Sta. Clara 67,01 KM 58,18% / 19 67,90% = 3,53 KM 09:20" at bounding box center [66, 56] width 108 height 42
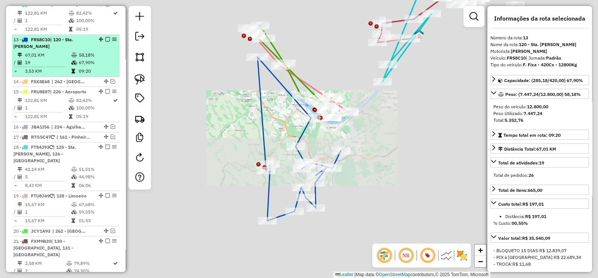
click at [105, 37] on em at bounding box center [107, 39] width 4 height 4
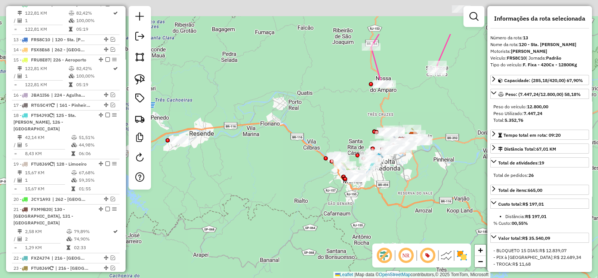
drag, startPoint x: 324, startPoint y: 202, endPoint x: 322, endPoint y: 173, distance: 29.7
click at [337, 206] on div "Janela de atendimento Grade de atendimento Capacidade Transportadoras Veículos …" at bounding box center [299, 139] width 598 height 278
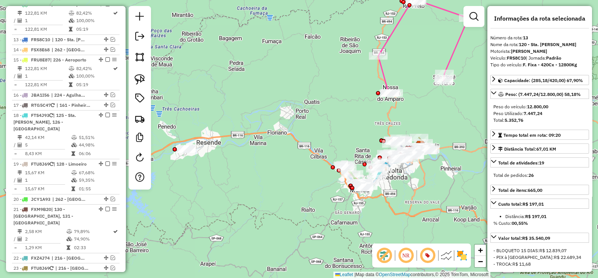
drag, startPoint x: 320, startPoint y: 111, endPoint x: 302, endPoint y: 126, distance: 23.4
click at [297, 126] on div "Janela de atendimento Grade de atendimento Capacidade Transportadoras Veículos …" at bounding box center [299, 139] width 598 height 278
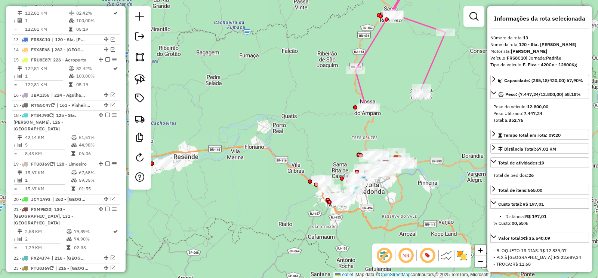
click at [356, 85] on icon at bounding box center [401, 39] width 90 height 135
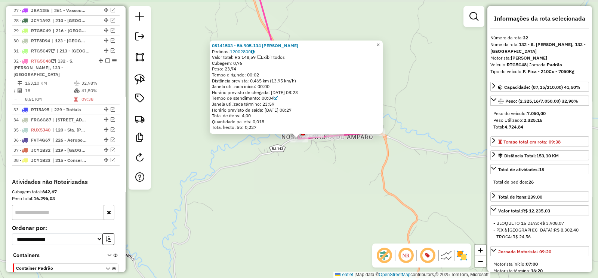
scroll to position [1050, 0]
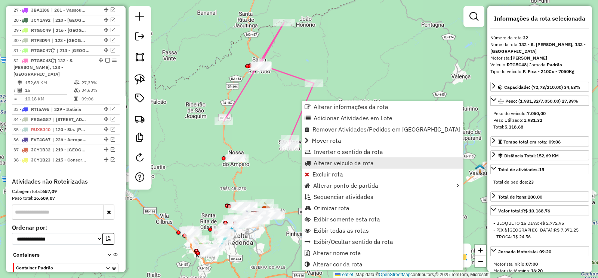
click at [347, 165] on span "Alterar veículo da rota" at bounding box center [344, 163] width 60 height 6
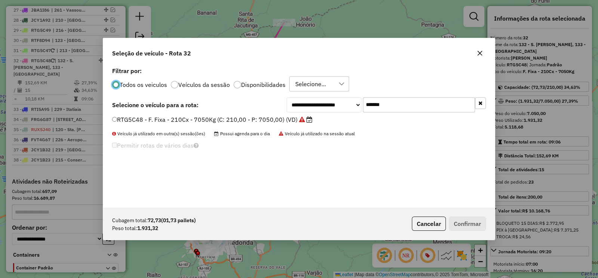
scroll to position [4, 2]
drag, startPoint x: 369, startPoint y: 109, endPoint x: 328, endPoint y: 113, distance: 41.0
click at [336, 111] on div "**********" at bounding box center [386, 104] width 199 height 15
paste input "text"
type input "*******"
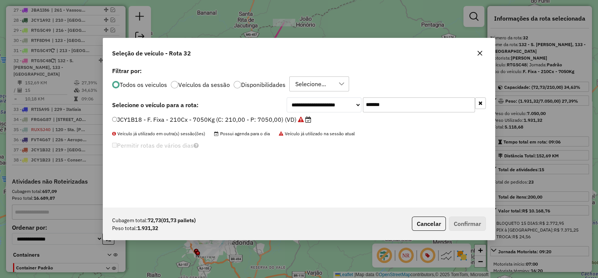
click at [284, 120] on label "JCY1B18 - F. Fixa - 210Cx - 7050Kg (C: 210,00 - P: 7050,00) (VD)" at bounding box center [211, 119] width 199 height 9
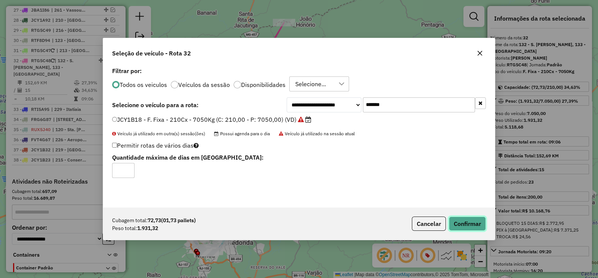
click at [468, 223] on button "Confirmar" at bounding box center [467, 223] width 37 height 14
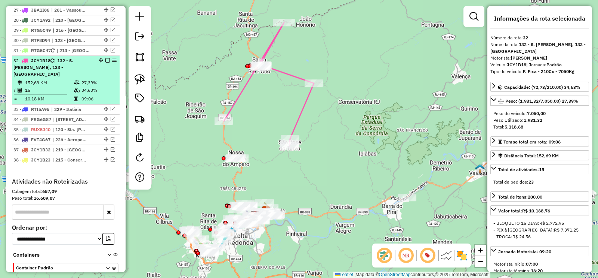
click at [106, 58] on em at bounding box center [107, 60] width 4 height 4
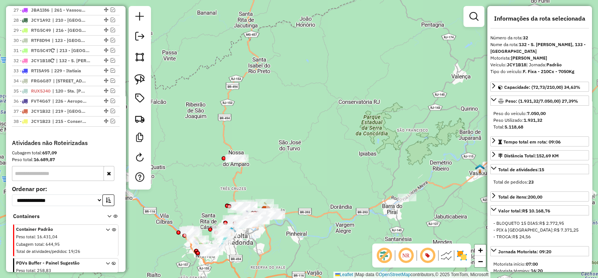
scroll to position [1012, 0]
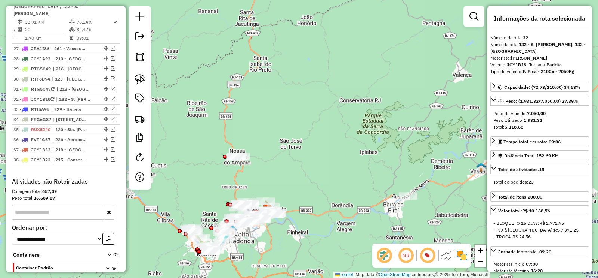
drag, startPoint x: 311, startPoint y: 131, endPoint x: 328, endPoint y: 46, distance: 87.0
click at [328, 46] on div "Janela de atendimento Grade de atendimento Capacidade Transportadoras Veículos …" at bounding box center [299, 139] width 598 height 278
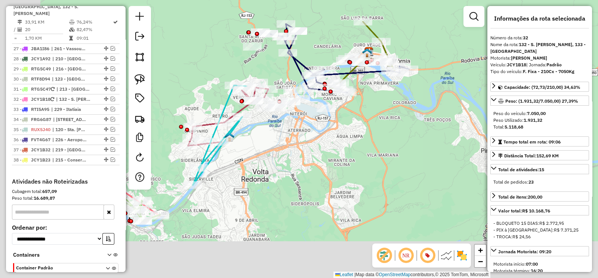
drag, startPoint x: 306, startPoint y: 203, endPoint x: 391, endPoint y: 102, distance: 131.7
click at [389, 105] on div "Janela de atendimento Grade de atendimento Capacidade Transportadoras Veículos …" at bounding box center [299, 139] width 598 height 278
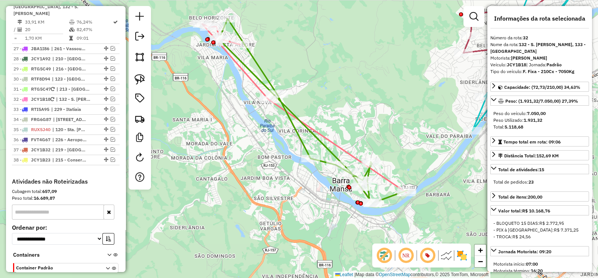
drag, startPoint x: 313, startPoint y: 85, endPoint x: 316, endPoint y: 117, distance: 31.5
click at [292, 71] on div "Janela de atendimento Grade de atendimento Capacidade Transportadoras Veículos …" at bounding box center [299, 139] width 598 height 278
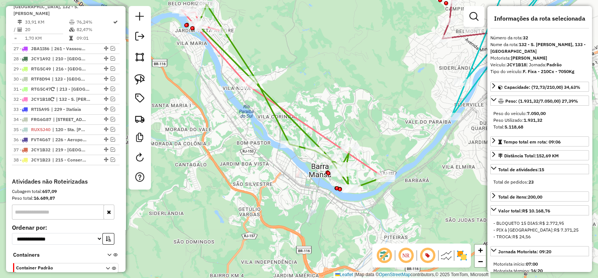
click at [316, 127] on icon at bounding box center [283, 94] width 204 height 168
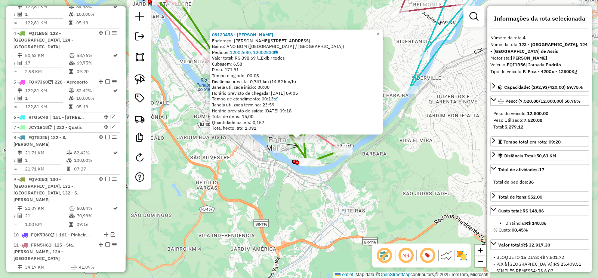
scroll to position [439, 0]
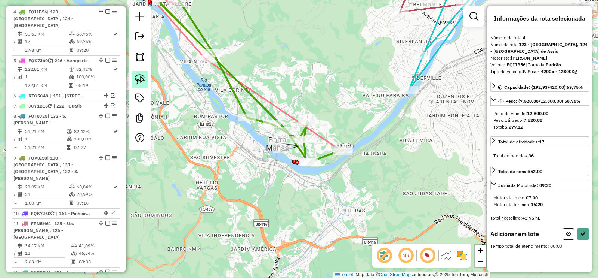
click at [137, 76] on img at bounding box center [140, 79] width 10 height 10
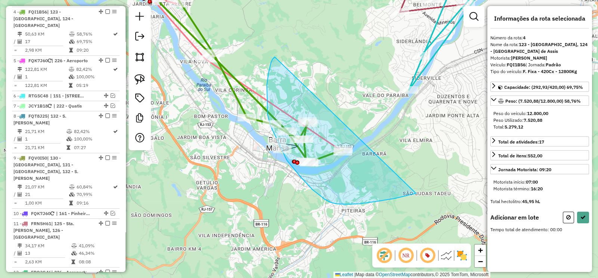
drag, startPoint x: 275, startPoint y: 57, endPoint x: 416, endPoint y: 193, distance: 196.3
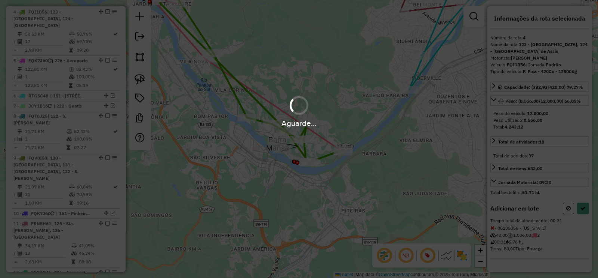
select select "**********"
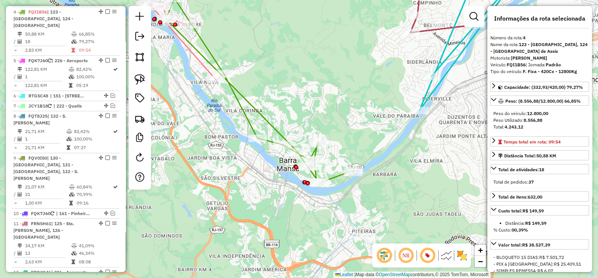
drag, startPoint x: 233, startPoint y: 139, endPoint x: 301, endPoint y: 208, distance: 97.6
click at [301, 208] on div "Janela de atendimento Grade de atendimento Capacidade Transportadoras Veículos …" at bounding box center [299, 139] width 598 height 278
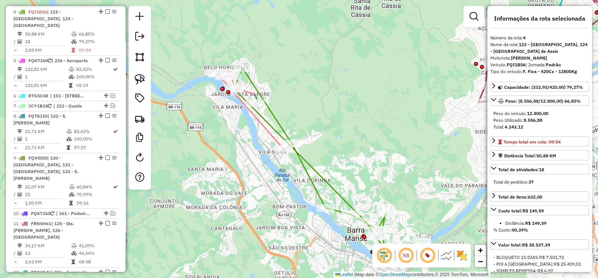
click at [255, 98] on div "Janela de atendimento Grade de atendimento Capacidade Transportadoras Veículos …" at bounding box center [299, 139] width 598 height 278
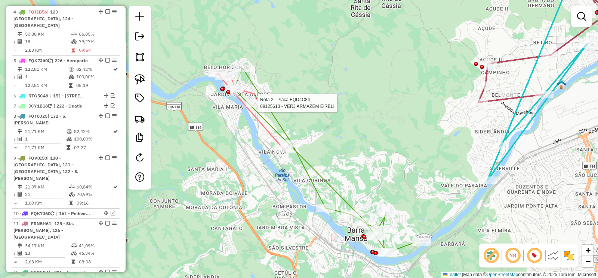
select select "**********"
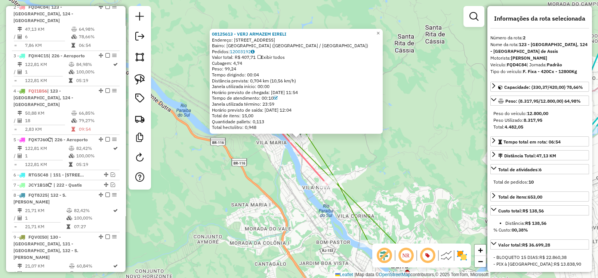
scroll to position [356, 0]
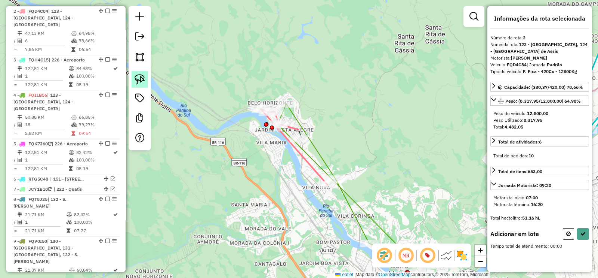
click at [141, 76] on img at bounding box center [140, 79] width 10 height 10
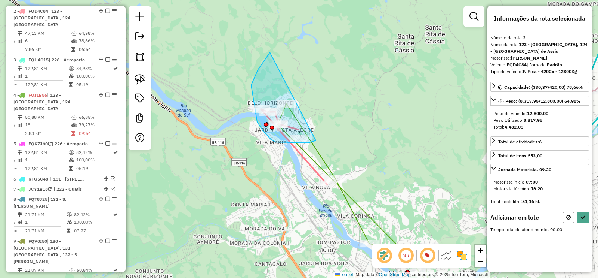
drag, startPoint x: 270, startPoint y: 52, endPoint x: 336, endPoint y: 131, distance: 102.4
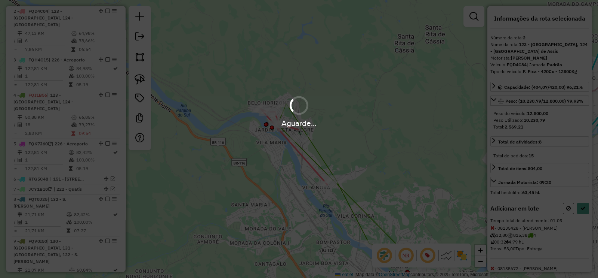
select select "**********"
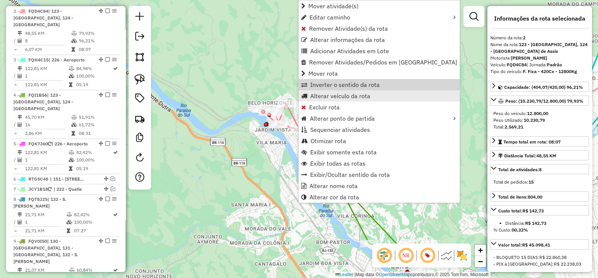
click at [347, 93] on span "Alterar veículo da rota" at bounding box center [340, 96] width 60 height 6
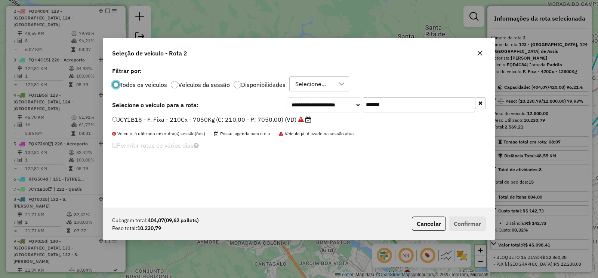
scroll to position [4, 2]
drag, startPoint x: 362, startPoint y: 107, endPoint x: 333, endPoint y: 113, distance: 30.1
click at [333, 113] on div "**********" at bounding box center [299, 136] width 392 height 142
paste input "text"
type input "*******"
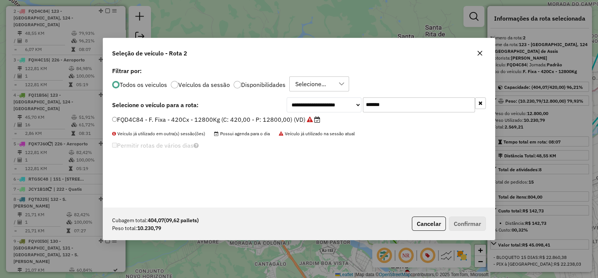
click at [281, 125] on div "FQD4C84 - F. Fixa - 420Cx - 12800Kg (C: 420,00 - P: 12800,00) (VD)" at bounding box center [299, 122] width 383 height 15
click at [288, 115] on label "FQD4C84 - F. Fixa - 420Cx - 12800Kg (C: 420,00 - P: 12800,00) (VD)" at bounding box center [216, 119] width 208 height 9
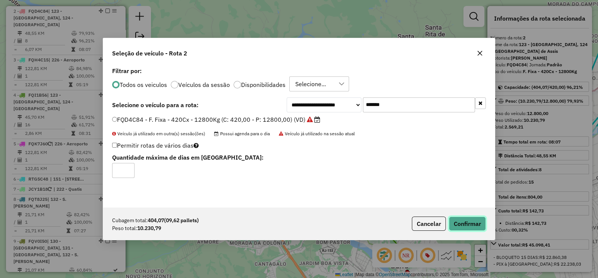
click at [471, 218] on button "Confirmar" at bounding box center [467, 223] width 37 height 14
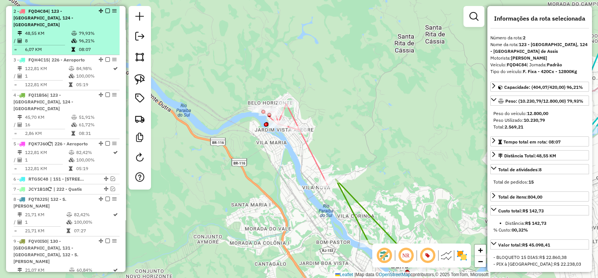
click at [105, 11] on em at bounding box center [107, 11] width 4 height 4
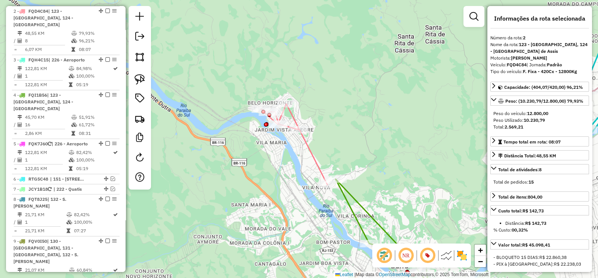
scroll to position [318, 0]
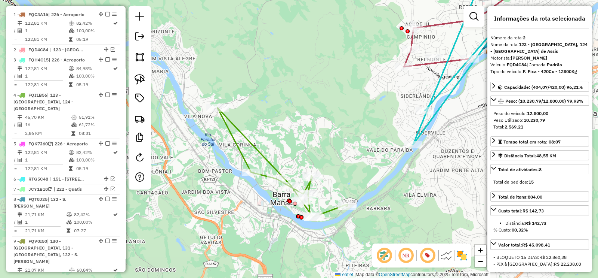
drag, startPoint x: 373, startPoint y: 129, endPoint x: 249, endPoint y: 107, distance: 125.6
click at [238, 46] on div "Janela de atendimento Grade de atendimento Capacidade Transportadoras Veículos …" at bounding box center [299, 139] width 598 height 278
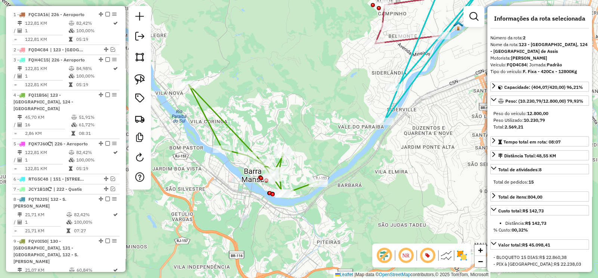
click at [234, 127] on icon at bounding box center [254, 139] width 130 height 109
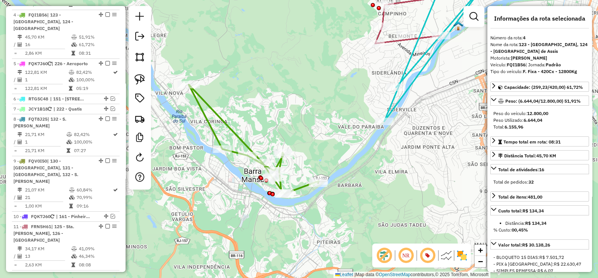
scroll to position [401, 0]
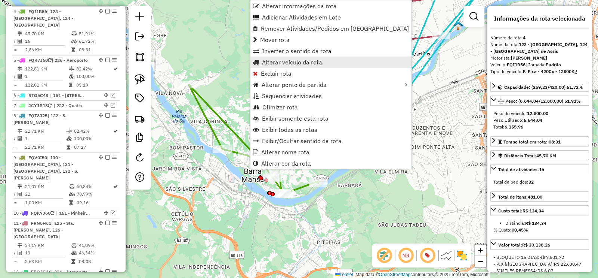
click at [320, 64] on span "Alterar veículo da rota" at bounding box center [292, 62] width 60 height 6
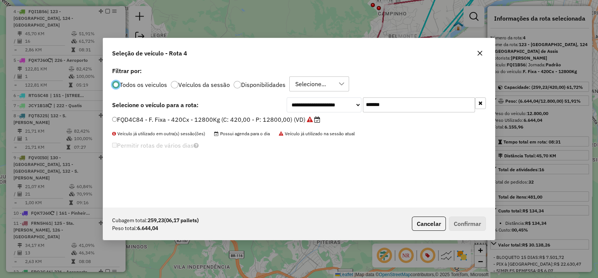
scroll to position [4, 2]
drag, startPoint x: 396, startPoint y: 104, endPoint x: 337, endPoint y: 107, distance: 60.0
click at [337, 107] on div "**********" at bounding box center [386, 104] width 199 height 15
paste input "text"
type input "*******"
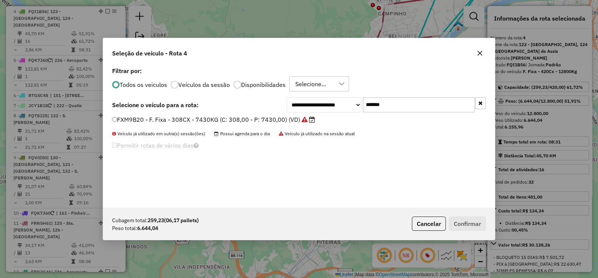
click at [281, 119] on label "FXM9B20 - F. Fixa - 308CX - 7430KG (C: 308,00 - P: 7430,00) (VD)" at bounding box center [213, 119] width 203 height 9
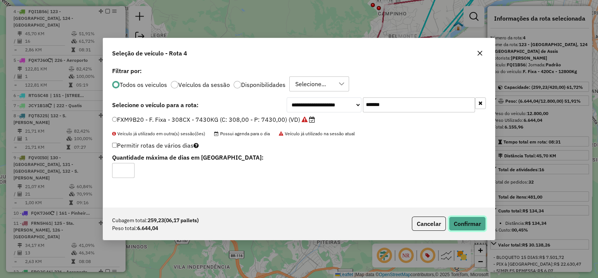
click at [485, 222] on button "Confirmar" at bounding box center [467, 223] width 37 height 14
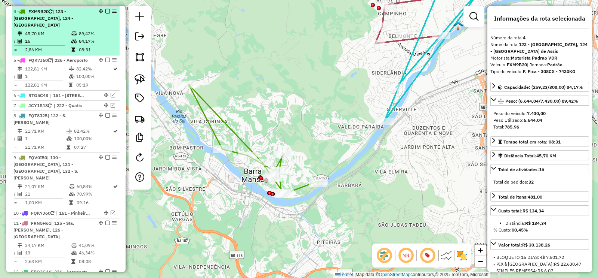
click at [105, 9] on em at bounding box center [107, 11] width 4 height 4
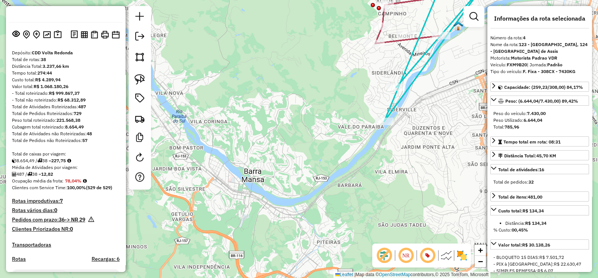
scroll to position [0, 0]
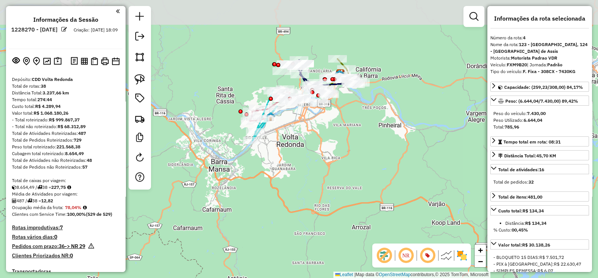
drag, startPoint x: 215, startPoint y: 128, endPoint x: 213, endPoint y: 141, distance: 13.6
click at [213, 141] on div "Janela de atendimento Grade de atendimento Capacidade Transportadoras Veículos …" at bounding box center [299, 139] width 598 height 278
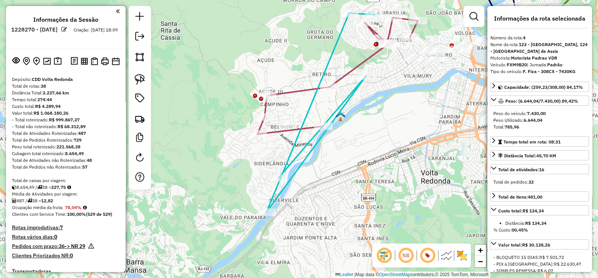
drag, startPoint x: 363, startPoint y: 150, endPoint x: 318, endPoint y: 176, distance: 51.9
click at [318, 176] on div "Janela de atendimento Grade de atendimento Capacidade Transportadoras Veículos …" at bounding box center [299, 139] width 598 height 278
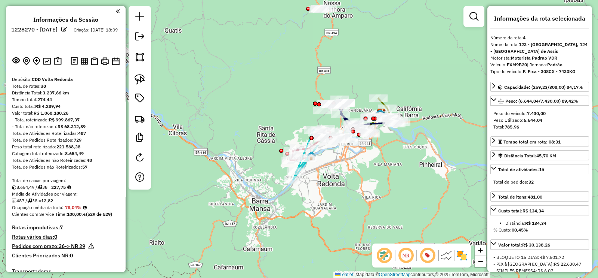
drag, startPoint x: 335, startPoint y: 163, endPoint x: 267, endPoint y: 178, distance: 70.4
click at [267, 178] on div "Janela de atendimento Grade de atendimento Capacidade Transportadoras Veículos …" at bounding box center [299, 139] width 598 height 278
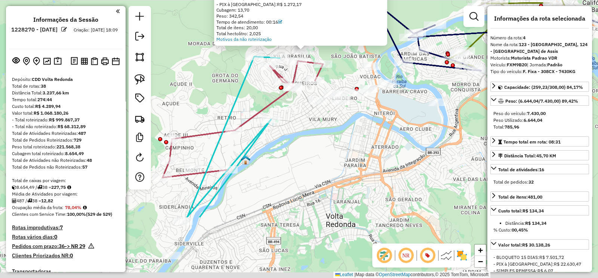
drag, startPoint x: 209, startPoint y: 161, endPoint x: 218, endPoint y: 63, distance: 98.4
click at [218, 64] on div "Atividade não roteirizada 08107967 - ZENILTON DIAS XAVIER Tipo de cliente: 51 -…" at bounding box center [299, 139] width 598 height 278
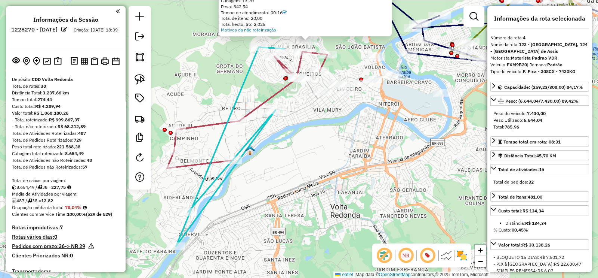
click at [260, 128] on icon at bounding box center [230, 146] width 108 height 199
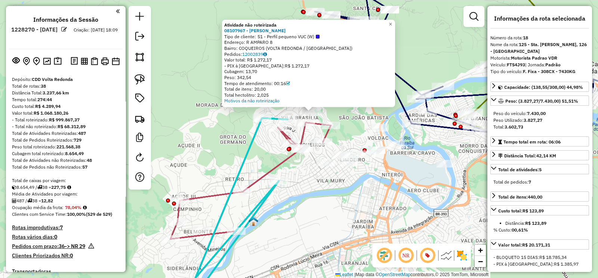
drag, startPoint x: 206, startPoint y: 152, endPoint x: 252, endPoint y: 76, distance: 89.1
click at [252, 64] on div "Atividade não roteirizada 08107967 - ZENILTON DIAS XAVIER Tipo de cliente: 51 -…" at bounding box center [299, 139] width 598 height 278
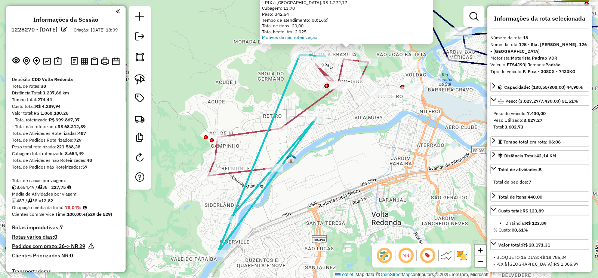
click at [294, 142] on icon at bounding box center [271, 154] width 108 height 199
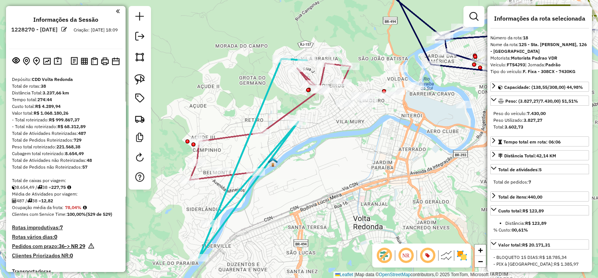
drag, startPoint x: 294, startPoint y: 142, endPoint x: 275, endPoint y: 146, distance: 18.8
click at [275, 146] on icon at bounding box center [253, 158] width 108 height 199
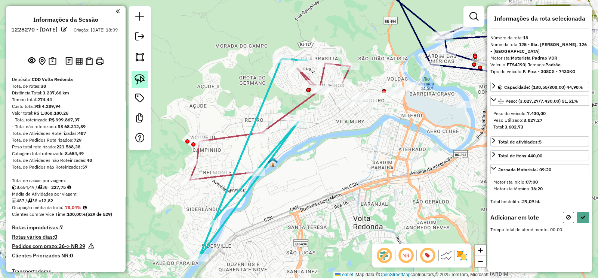
click at [141, 80] on img at bounding box center [140, 79] width 10 height 10
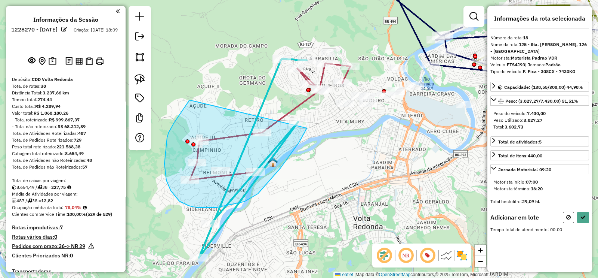
drag, startPoint x: 190, startPoint y: 100, endPoint x: 307, endPoint y: 128, distance: 120.7
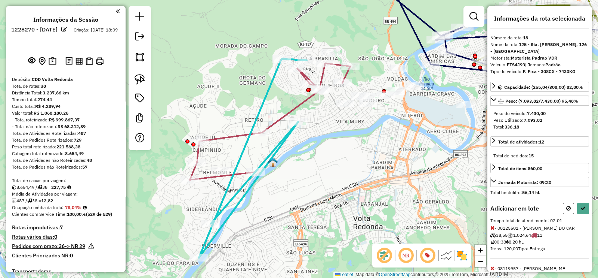
select select "**********"
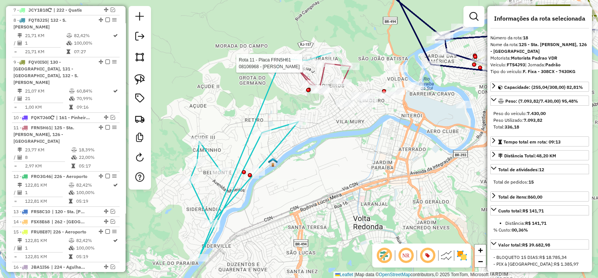
scroll to position [705, 0]
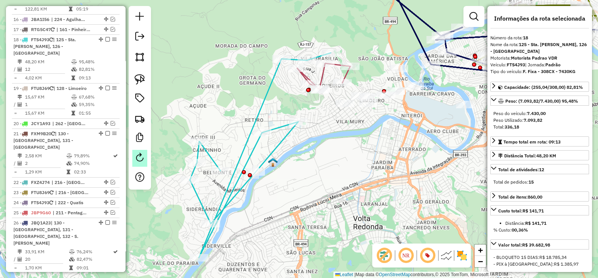
click at [137, 156] on em at bounding box center [139, 157] width 9 height 9
select select "*"
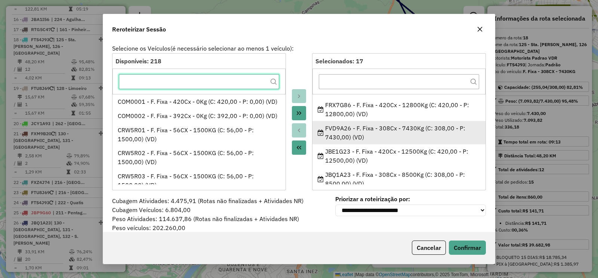
scroll to position [303, 0]
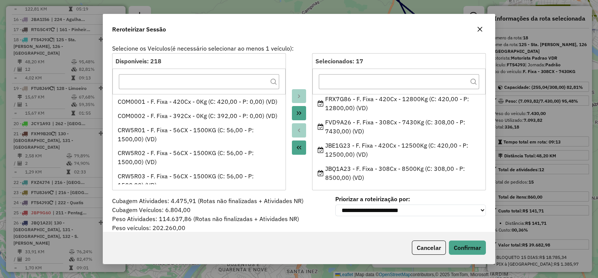
click at [481, 28] on icon "button" at bounding box center [480, 29] width 5 height 5
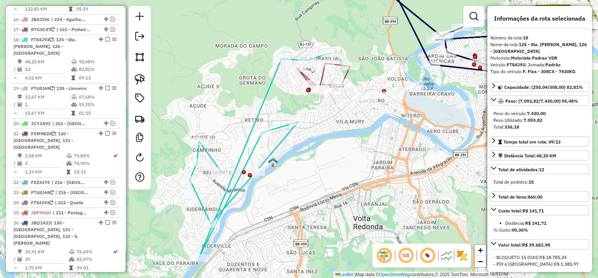
click at [269, 85] on icon at bounding box center [260, 155] width 141 height 205
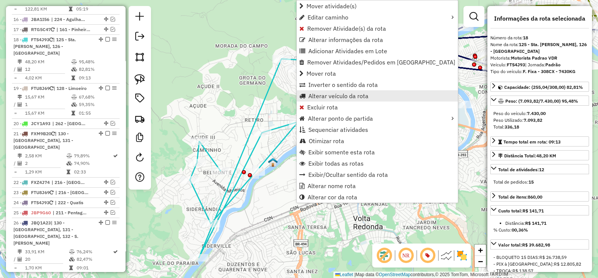
click at [359, 97] on span "Alterar veículo da rota" at bounding box center [339, 96] width 60 height 6
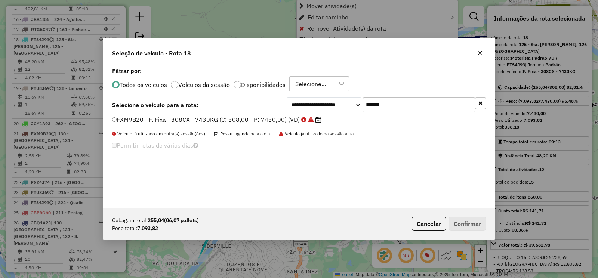
scroll to position [4, 2]
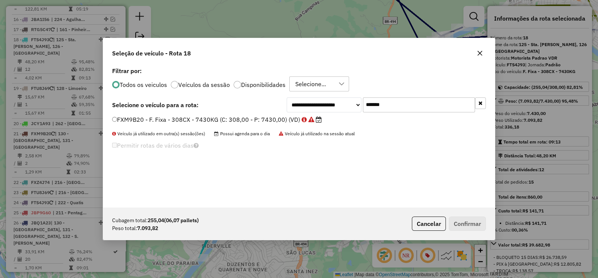
drag, startPoint x: 383, startPoint y: 109, endPoint x: 337, endPoint y: 114, distance: 47.0
click at [346, 111] on div "**********" at bounding box center [386, 104] width 199 height 15
paste input "text"
type input "*******"
click at [301, 119] on icon at bounding box center [302, 119] width 6 height 6
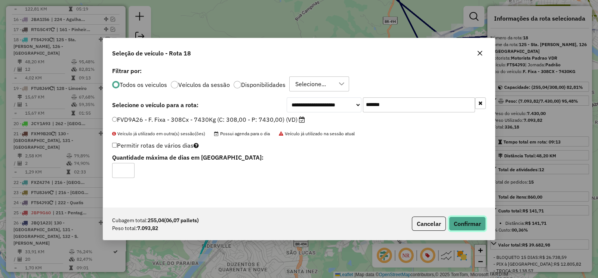
drag, startPoint x: 462, startPoint y: 221, endPoint x: 451, endPoint y: 207, distance: 16.8
click at [462, 220] on button "Confirmar" at bounding box center [467, 223] width 37 height 14
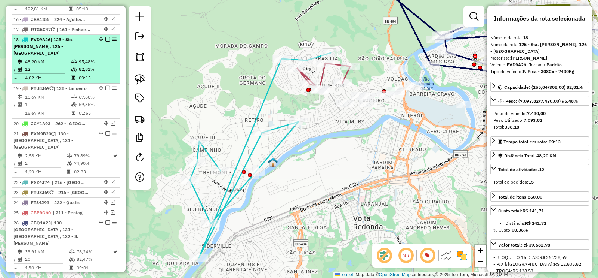
click at [107, 37] on em at bounding box center [107, 39] width 4 height 4
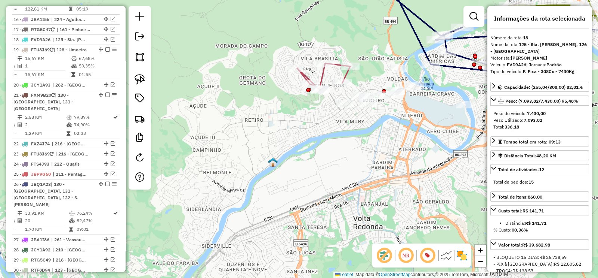
click at [326, 79] on icon at bounding box center [323, 76] width 53 height 27
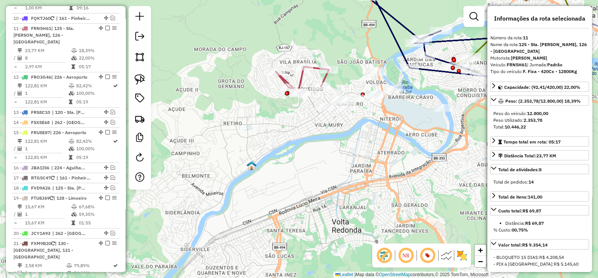
scroll to position [554, 0]
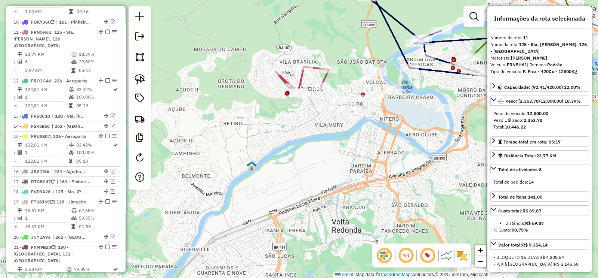
drag, startPoint x: 327, startPoint y: 78, endPoint x: 206, endPoint y: 102, distance: 122.7
click at [276, 93] on icon at bounding box center [302, 80] width 53 height 27
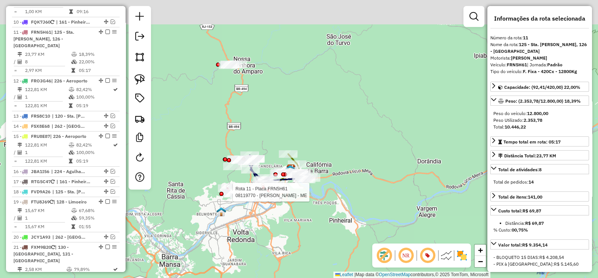
drag, startPoint x: 241, startPoint y: 126, endPoint x: 245, endPoint y: 128, distance: 4.2
click at [245, 128] on div "Rota 11 - Placa FRN5H61 08119770 - L.A. DE ANDRADE - ME Janela de atendimento G…" at bounding box center [299, 139] width 598 height 278
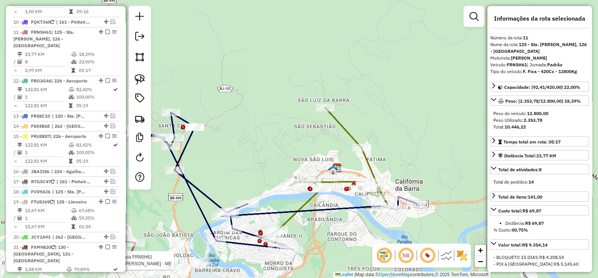
click at [367, 165] on icon at bounding box center [324, 177] width 132 height 140
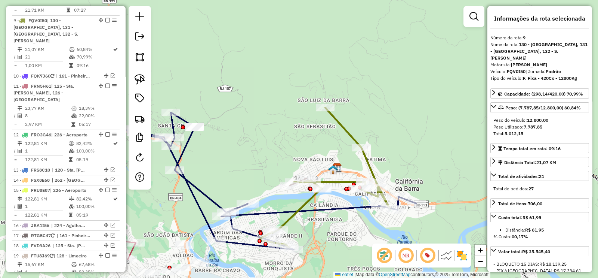
scroll to position [500, 0]
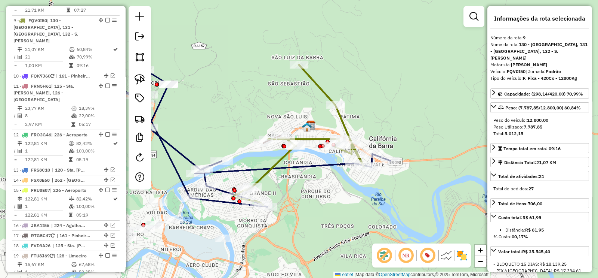
drag, startPoint x: 376, startPoint y: 162, endPoint x: 345, endPoint y: 105, distance: 64.3
click at [345, 106] on div "Janela de atendimento Grade de atendimento Capacidade Transportadoras Veículos …" at bounding box center [299, 139] width 598 height 278
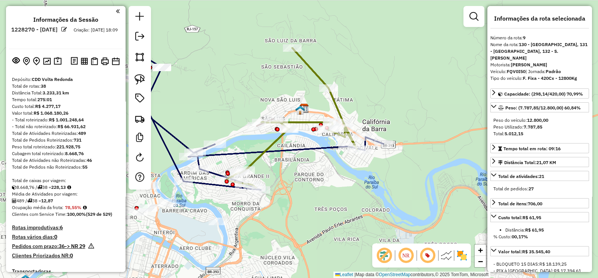
click at [338, 100] on icon at bounding box center [292, 118] width 132 height 140
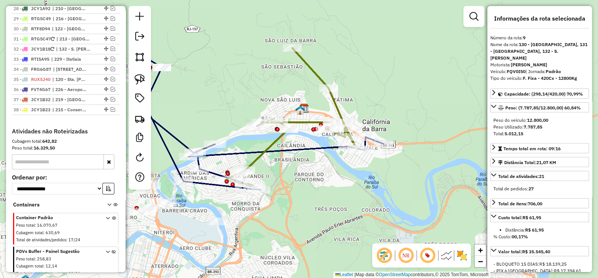
click at [273, 142] on icon at bounding box center [292, 118] width 132 height 140
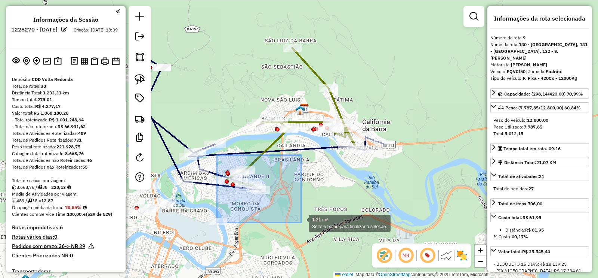
drag, startPoint x: 227, startPoint y: 161, endPoint x: 301, endPoint y: 222, distance: 95.9
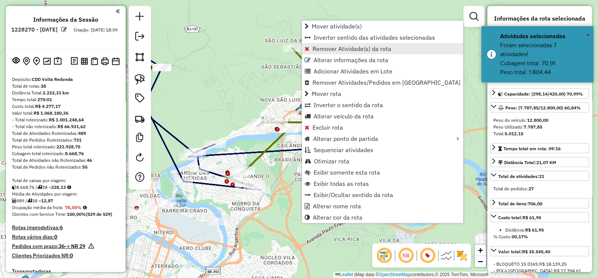
click at [337, 48] on span "Remover Atividade(s) da rota" at bounding box center [352, 49] width 79 height 6
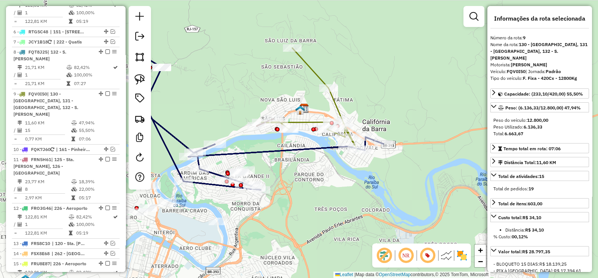
scroll to position [501, 0]
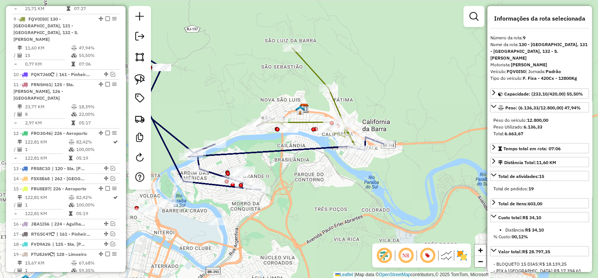
click at [337, 108] on icon at bounding box center [309, 98] width 96 height 101
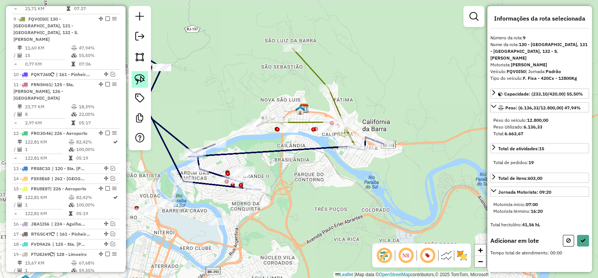
click at [139, 81] on img at bounding box center [140, 79] width 10 height 10
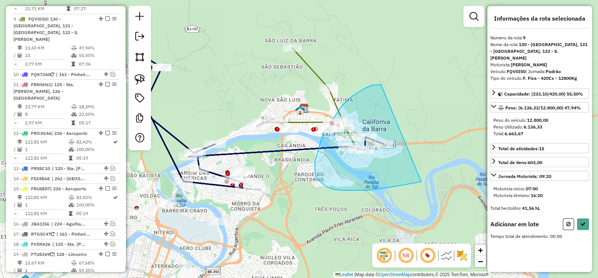
drag, startPoint x: 342, startPoint y: 105, endPoint x: 423, endPoint y: 181, distance: 110.3
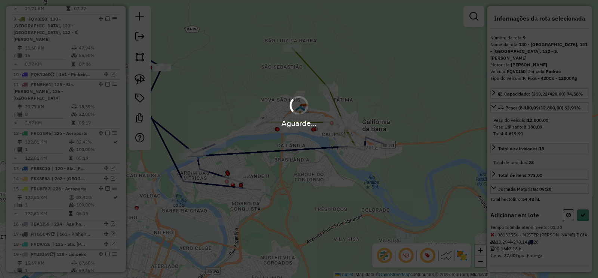
select select "**********"
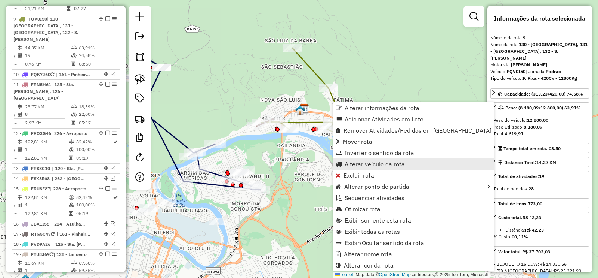
click at [399, 163] on span "Alterar veículo da rota" at bounding box center [375, 164] width 60 height 6
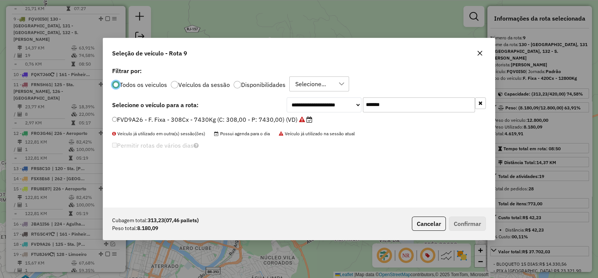
scroll to position [4, 2]
drag, startPoint x: 402, startPoint y: 105, endPoint x: 331, endPoint y: 113, distance: 71.5
click at [331, 113] on div "**********" at bounding box center [299, 136] width 392 height 142
paste input "text"
type input "*******"
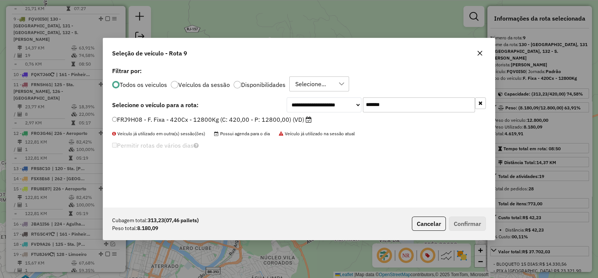
click at [288, 120] on label "FRJ9H08 - F. Fixa - 420Cx - 12800Kg (C: 420,00 - P: 12800,00) (VD)" at bounding box center [212, 119] width 200 height 9
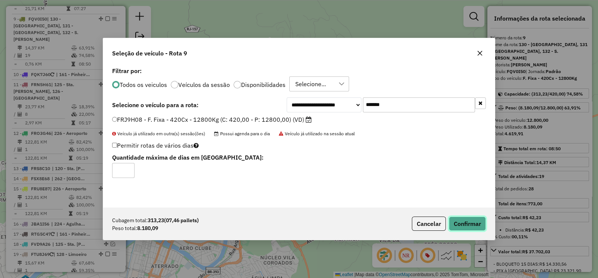
click at [479, 225] on button "Confirmar" at bounding box center [467, 223] width 37 height 14
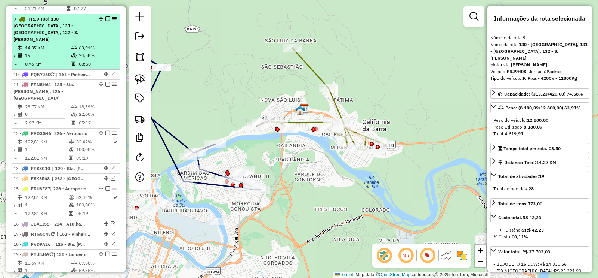
click at [106, 16] on em at bounding box center [107, 18] width 4 height 4
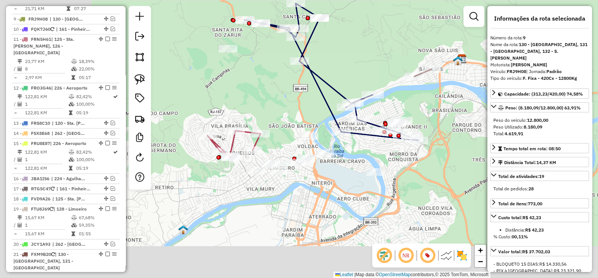
drag, startPoint x: 457, startPoint y: 129, endPoint x: 497, endPoint y: 103, distance: 47.2
click at [497, 103] on hb-router-mapa "Informações da Sessão 1228270 - 12/08/2025 Criação: 11/08/2025 18:09 Depósito: …" at bounding box center [299, 139] width 598 height 278
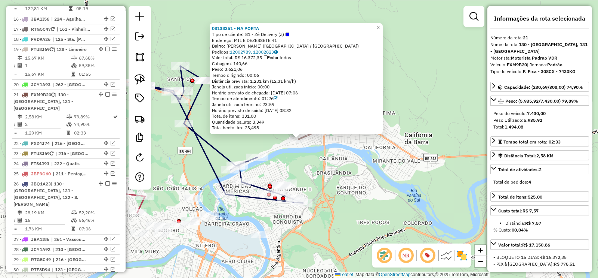
scroll to position [729, 0]
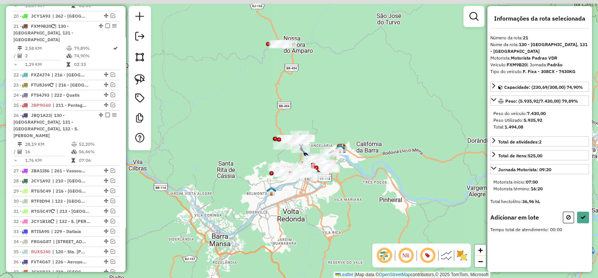
drag, startPoint x: 325, startPoint y: 101, endPoint x: 209, endPoint y: 94, distance: 116.2
click at [330, 140] on div "Janela de atendimento Grade de atendimento Capacidade Transportadoras Veículos …" at bounding box center [299, 139] width 598 height 278
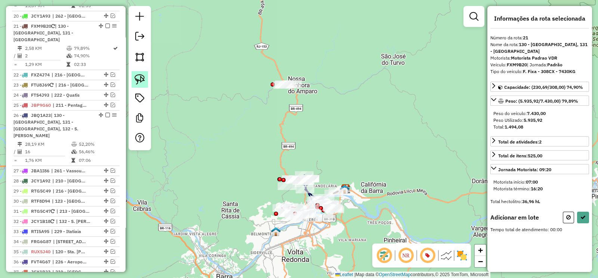
click at [140, 77] on img at bounding box center [140, 79] width 10 height 10
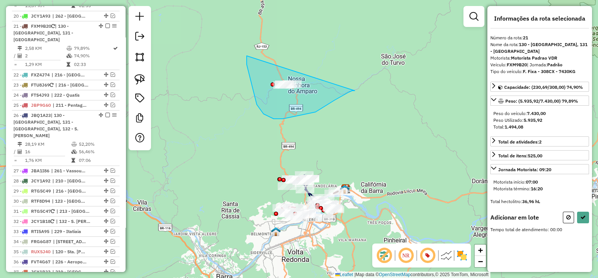
drag, startPoint x: 257, startPoint y: 104, endPoint x: 355, endPoint y: 91, distance: 99.0
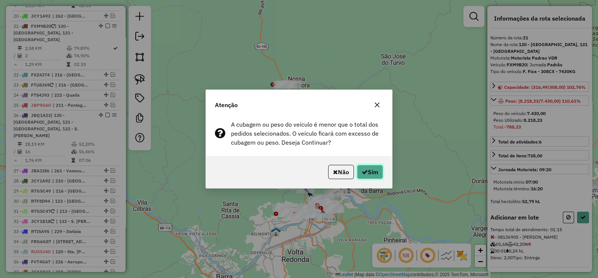
click at [373, 169] on button "Sim" at bounding box center [370, 172] width 26 height 14
select select "**********"
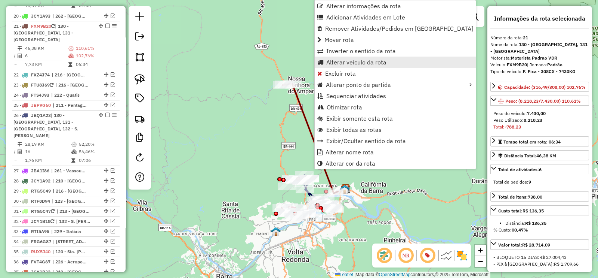
click at [363, 59] on span "Alterar veículo da rota" at bounding box center [357, 62] width 60 height 6
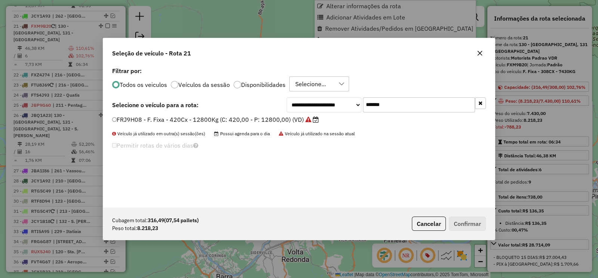
scroll to position [4, 2]
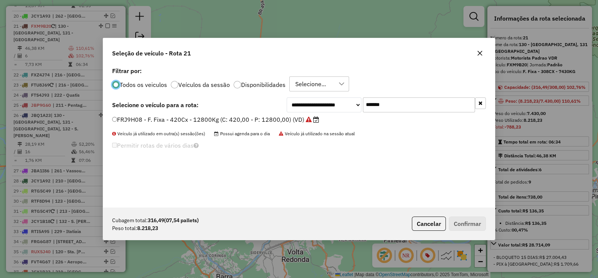
drag, startPoint x: 387, startPoint y: 105, endPoint x: 338, endPoint y: 113, distance: 49.3
click at [339, 113] on div "**********" at bounding box center [299, 136] width 392 height 142
paste input "text"
type input "*******"
click at [300, 119] on label "FQM3I99 - F. Fixa - 420Cx - 12800Kg (C: 420,00 - P: 12800,00) (VD)" at bounding box center [212, 119] width 200 height 9
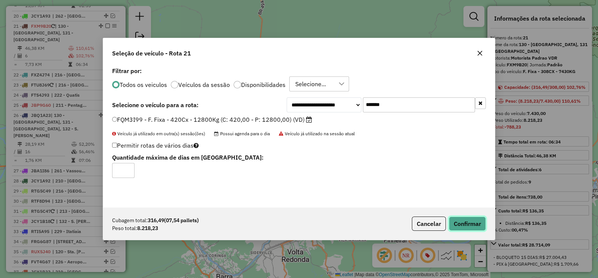
click at [468, 223] on button "Confirmar" at bounding box center [467, 223] width 37 height 14
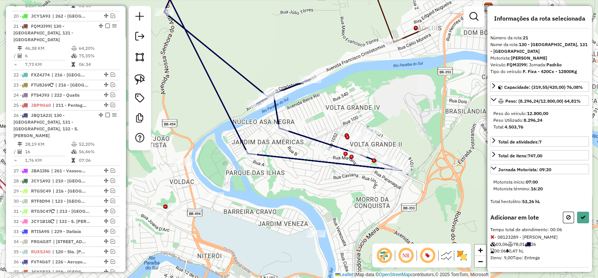
click at [563, 209] on div "Informações da rota selecionada Número da rota: 21 Nome da rota: 130 - Brasilân…" at bounding box center [540, 139] width 105 height 266
select select "**********"
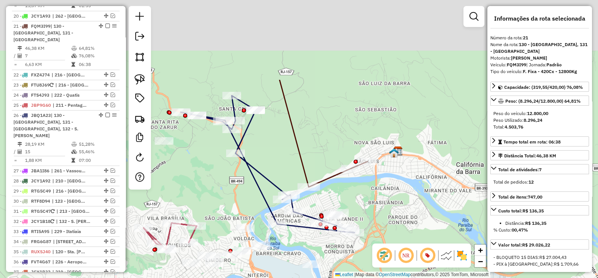
drag, startPoint x: 266, startPoint y: 36, endPoint x: 292, endPoint y: 136, distance: 103.3
click at [282, 151] on div "Janela de atendimento Grade de atendimento Capacidade Transportadoras Veículos …" at bounding box center [299, 139] width 598 height 278
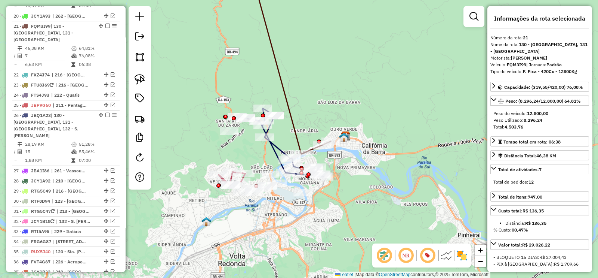
click at [282, 77] on icon at bounding box center [291, 62] width 79 height 181
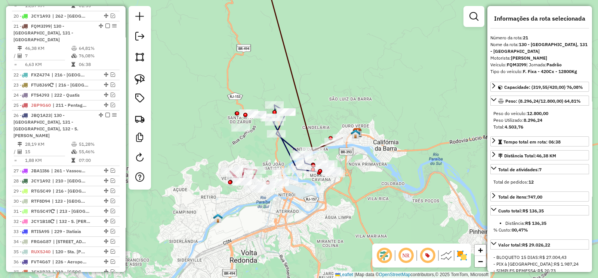
drag, startPoint x: 307, startPoint y: 105, endPoint x: 324, endPoint y: 106, distance: 16.9
click at [321, 101] on div "Janela de atendimento Grade de atendimento Capacidade Transportadoras Veículos …" at bounding box center [299, 139] width 598 height 278
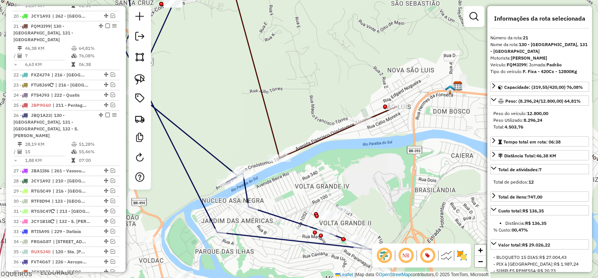
click at [215, 155] on icon at bounding box center [197, 112] width 348 height 274
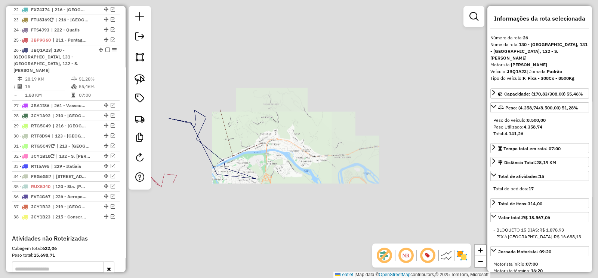
scroll to position [811, 0]
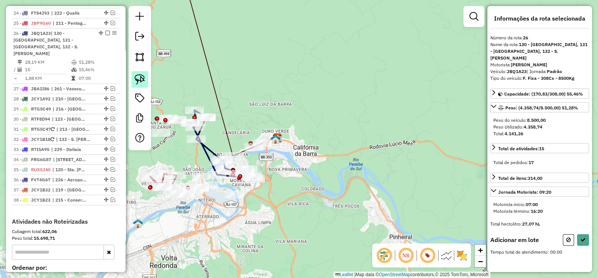
click at [137, 74] on img at bounding box center [140, 79] width 10 height 10
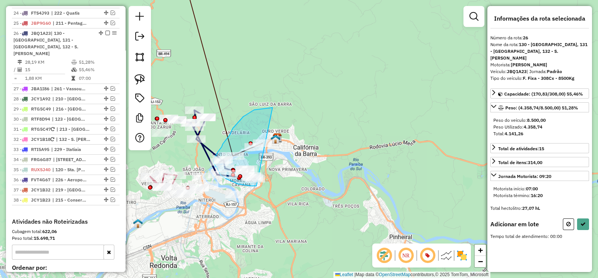
drag, startPoint x: 248, startPoint y: 113, endPoint x: 278, endPoint y: 185, distance: 77.9
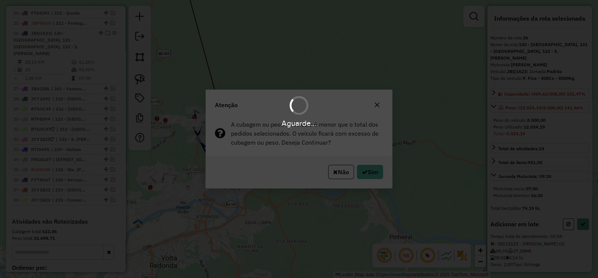
click at [367, 166] on div "Aguarde..." at bounding box center [299, 139] width 598 height 278
click at [374, 171] on button "Sim" at bounding box center [370, 172] width 26 height 14
select select "**********"
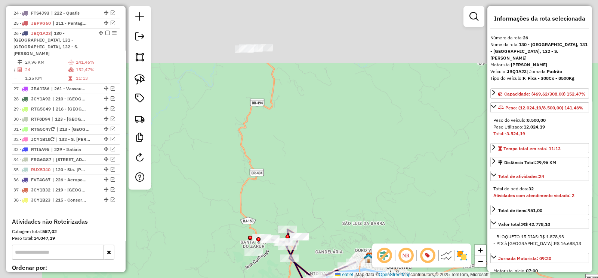
drag, startPoint x: 306, startPoint y: 89, endPoint x: 417, endPoint y: 228, distance: 177.7
click at [417, 228] on div "Janela de atendimento Grade de atendimento Capacidade Transportadoras Veículos …" at bounding box center [299, 139] width 598 height 278
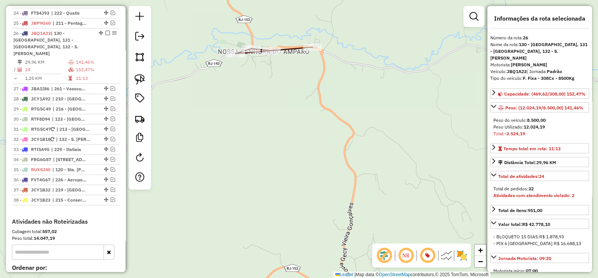
click at [289, 49] on icon at bounding box center [274, 50] width 77 height 6
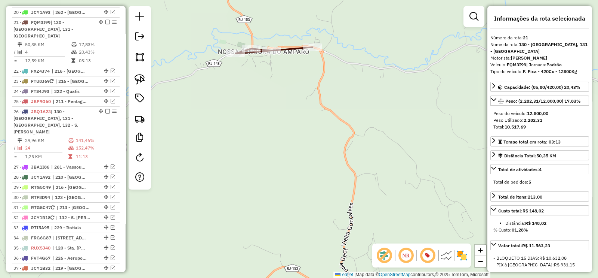
scroll to position [729, 0]
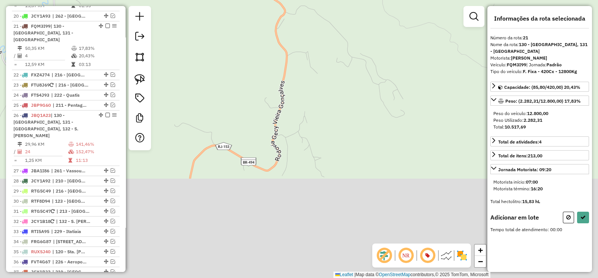
drag, startPoint x: 341, startPoint y: 165, endPoint x: 264, endPoint y: 15, distance: 169.0
click at [265, 20] on div "Janela de atendimento Grade de atendimento Capacidade Transportadoras Veículos …" at bounding box center [299, 139] width 598 height 278
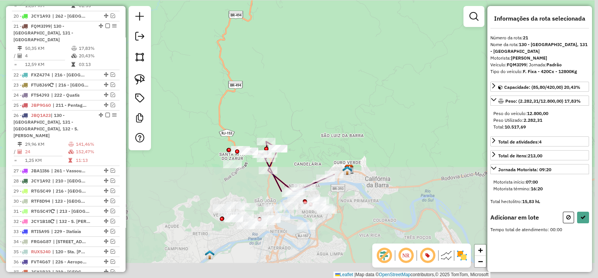
drag, startPoint x: 299, startPoint y: 158, endPoint x: 272, endPoint y: 63, distance: 98.8
click at [277, 38] on div "Janela de atendimento Grade de atendimento Capacidade Transportadoras Veículos …" at bounding box center [299, 139] width 598 height 278
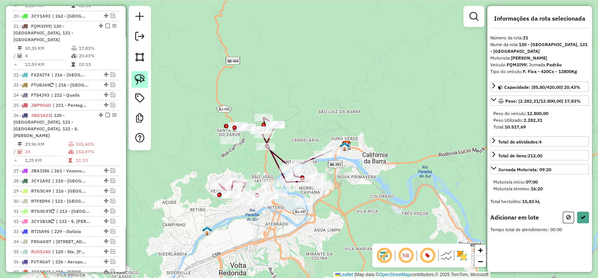
click at [146, 80] on link at bounding box center [140, 79] width 16 height 16
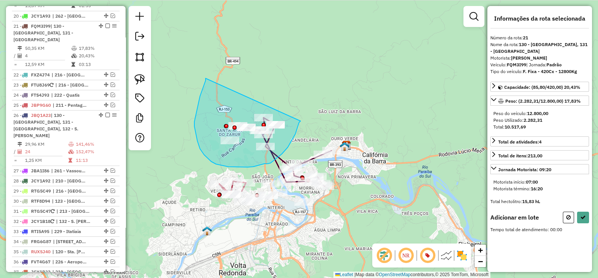
drag, startPoint x: 197, startPoint y: 141, endPoint x: 301, endPoint y: 120, distance: 105.6
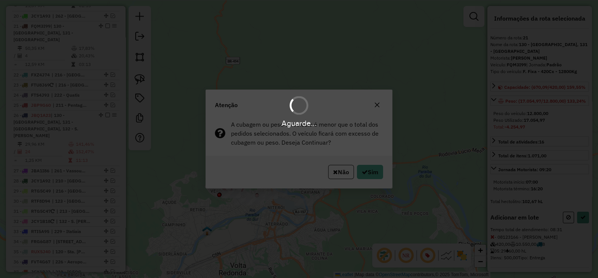
click at [373, 165] on div "Aguarde..." at bounding box center [299, 139] width 598 height 278
click at [374, 169] on div "Aguarde..." at bounding box center [299, 139] width 598 height 278
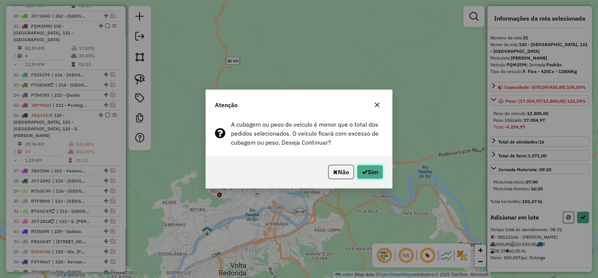
click at [374, 169] on button "Sim" at bounding box center [370, 172] width 26 height 14
select select "**********"
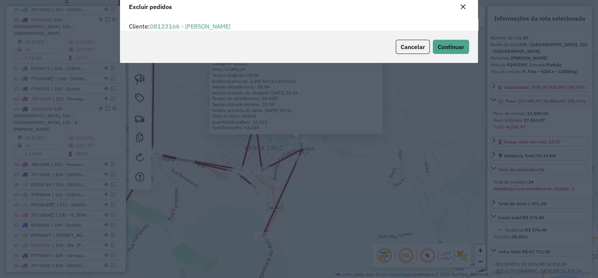
scroll to position [0, 0]
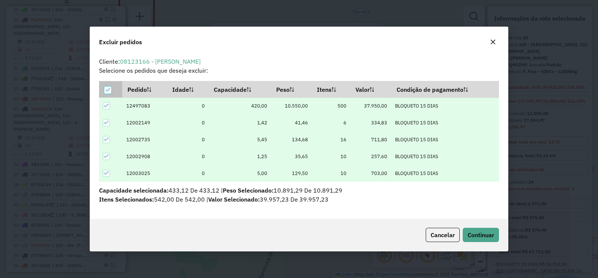
click at [104, 91] on div at bounding box center [107, 89] width 7 height 7
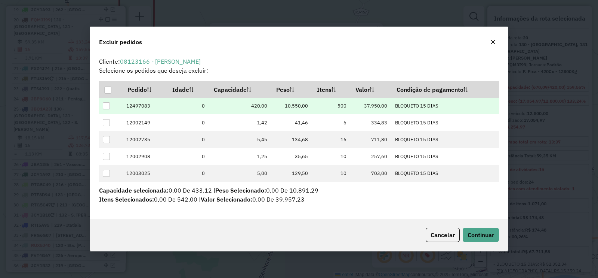
click at [107, 104] on div at bounding box center [106, 105] width 7 height 7
click at [482, 235] on span "Continuar" at bounding box center [481, 234] width 27 height 7
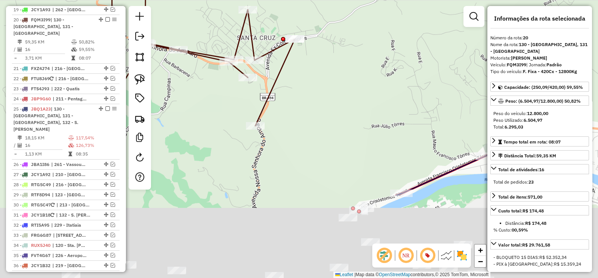
drag, startPoint x: 331, startPoint y: 101, endPoint x: 335, endPoint y: 62, distance: 39.1
click at [335, 62] on div "Janela de atendimento Grade de atendimento Capacidade Transportadoras Veículos …" at bounding box center [299, 139] width 598 height 278
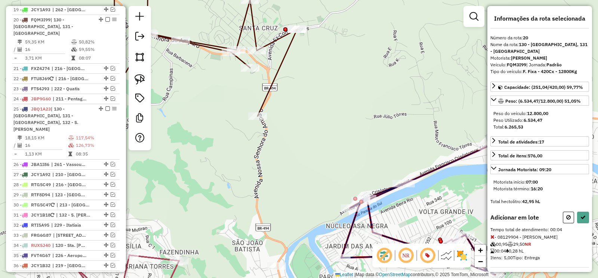
select select "**********"
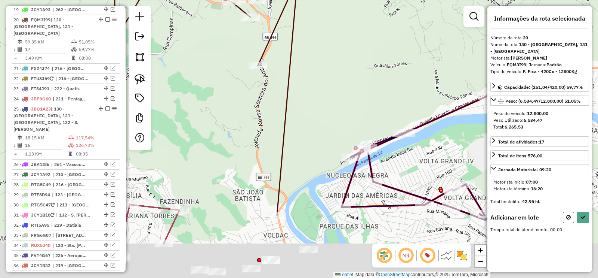
drag, startPoint x: 303, startPoint y: 174, endPoint x: 303, endPoint y: 120, distance: 53.1
click at [303, 120] on div "Rota 25 - Placa JBQ1A23 08117358 - PADARIA DA ILHA SANT Janela de atendimento G…" at bounding box center [299, 139] width 598 height 278
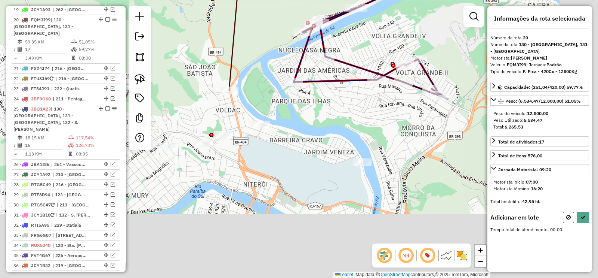
drag, startPoint x: 363, startPoint y: 221, endPoint x: 269, endPoint y: 83, distance: 166.7
click at [269, 83] on div "Janela de atendimento Grade de atendimento Capacidade Transportadoras Veículos …" at bounding box center [299, 139] width 598 height 278
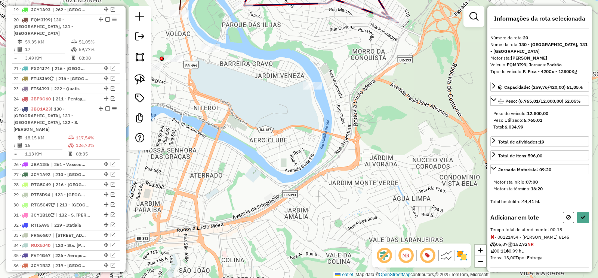
select select "**********"
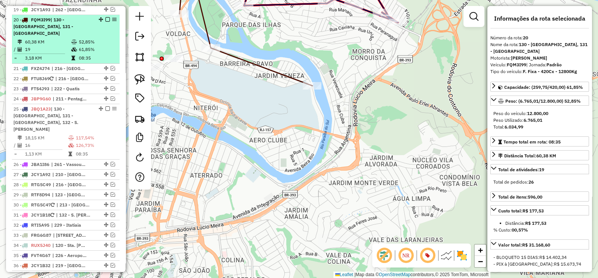
click at [105, 17] on em at bounding box center [107, 19] width 4 height 4
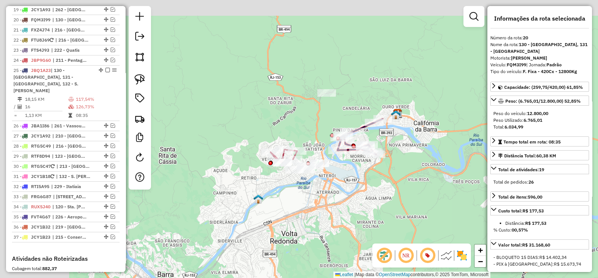
drag, startPoint x: 319, startPoint y: 172, endPoint x: 340, endPoint y: 187, distance: 26.0
click at [340, 187] on div "Janela de atendimento Grade de atendimento Capacidade Transportadoras Veículos …" at bounding box center [299, 139] width 598 height 278
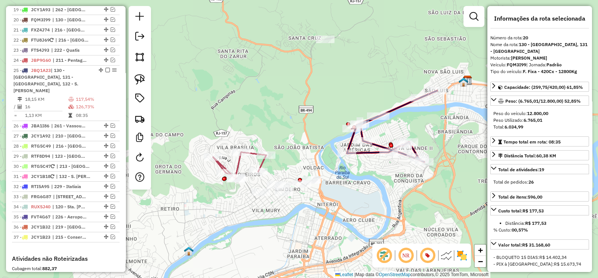
click at [378, 143] on icon at bounding box center [392, 126] width 90 height 71
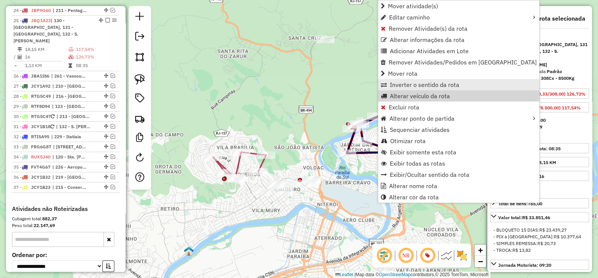
scroll to position [744, 0]
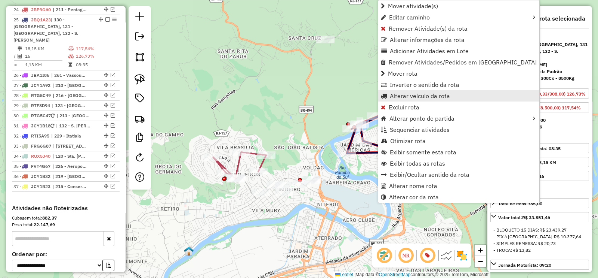
click at [435, 95] on span "Alterar veículo da rota" at bounding box center [420, 96] width 60 height 6
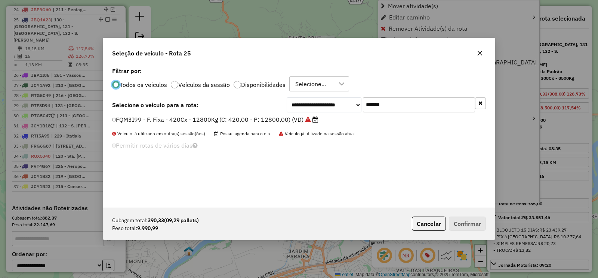
scroll to position [4, 2]
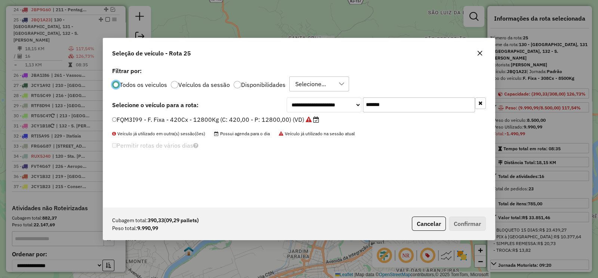
drag, startPoint x: 404, startPoint y: 101, endPoint x: 307, endPoint y: 111, distance: 98.1
click at [311, 109] on div "**********" at bounding box center [386, 104] width 199 height 15
paste input "text"
type input "*******"
drag, startPoint x: 287, startPoint y: 121, endPoint x: 310, endPoint y: 138, distance: 29.4
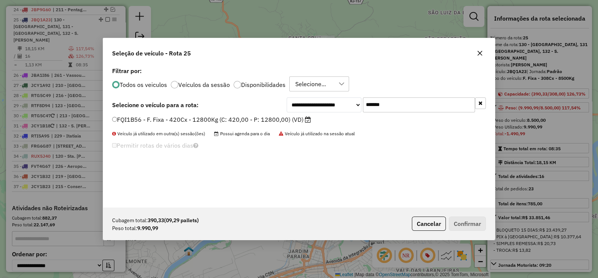
click at [287, 121] on label "FQI1B56 - F. Fixa - 420Cx - 12800Kg (C: 420,00 - P: 12800,00) (VD)" at bounding box center [211, 119] width 199 height 9
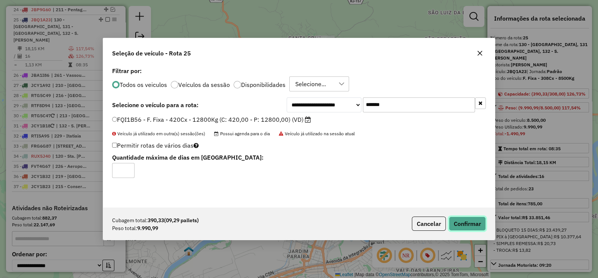
click at [473, 226] on button "Confirmar" at bounding box center [467, 223] width 37 height 14
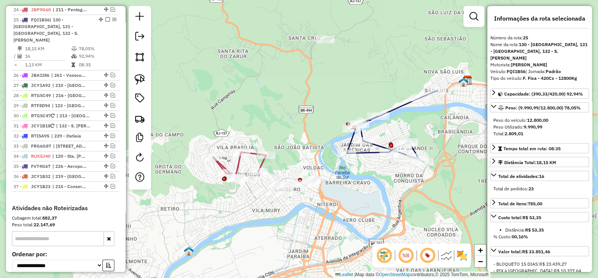
drag, startPoint x: 104, startPoint y: 10, endPoint x: 185, endPoint y: 123, distance: 139.0
click at [105, 17] on em at bounding box center [107, 19] width 4 height 4
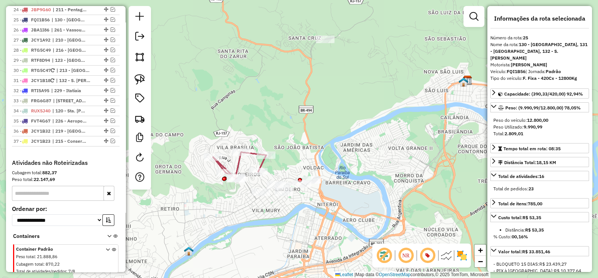
click at [239, 163] on icon at bounding box center [239, 165] width 53 height 27
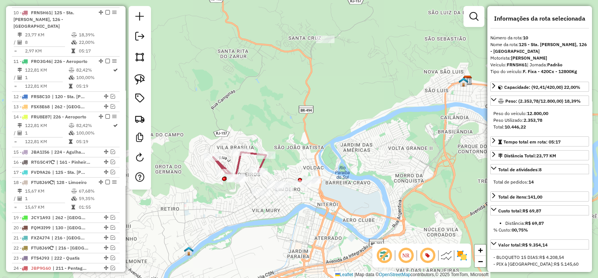
scroll to position [809, 0]
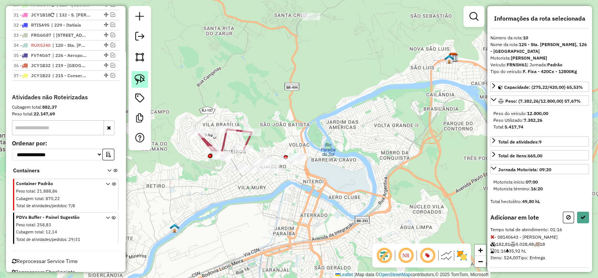
click at [137, 81] on img at bounding box center [140, 79] width 10 height 10
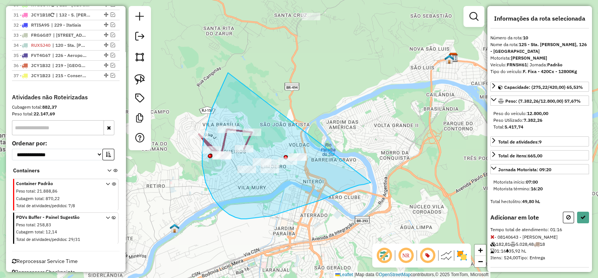
drag, startPoint x: 206, startPoint y: 182, endPoint x: 371, endPoint y: 182, distance: 165.3
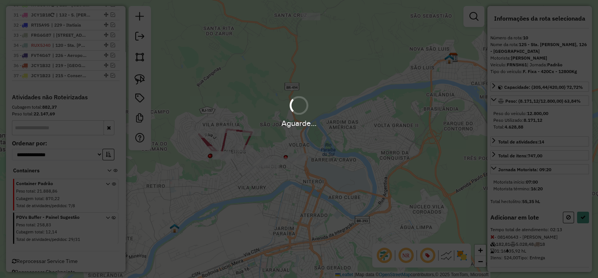
select select "**********"
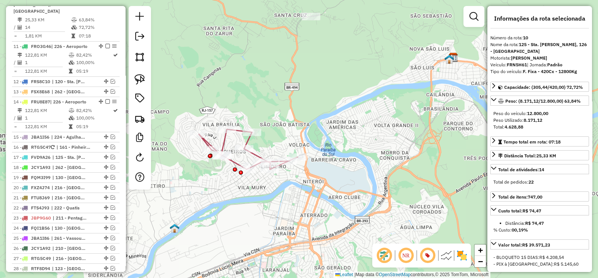
scroll to position [486, 0]
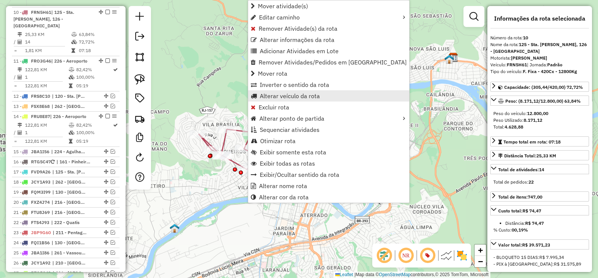
click at [304, 95] on span "Alterar veículo da rota" at bounding box center [290, 96] width 60 height 6
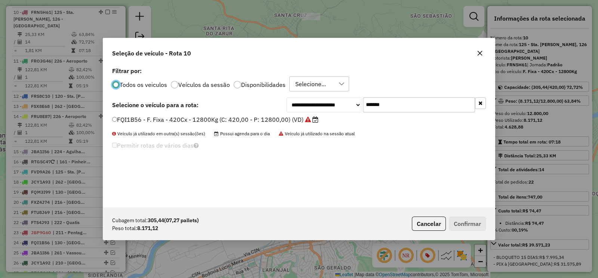
scroll to position [4, 2]
drag, startPoint x: 398, startPoint y: 104, endPoint x: 344, endPoint y: 109, distance: 54.2
click at [348, 107] on div "**********" at bounding box center [386, 104] width 199 height 15
paste input "text"
type input "*******"
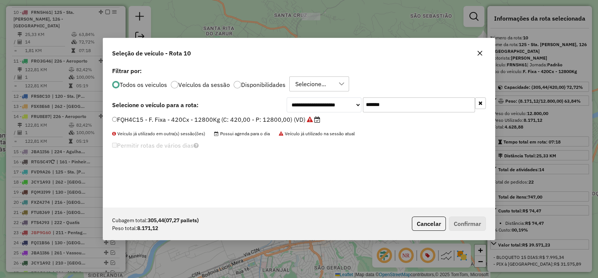
click at [285, 119] on label "FQH4C15 - F. Fixa - 420Cx - 12800Kg (C: 420,00 - P: 12800,00) (VD)" at bounding box center [216, 119] width 208 height 9
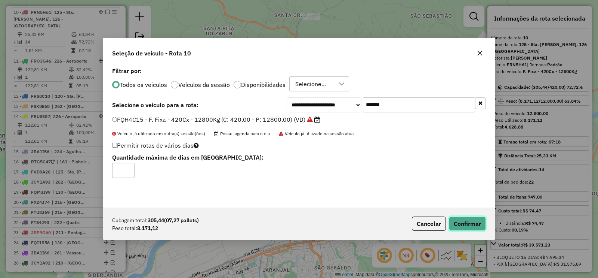
click at [458, 221] on button "Confirmar" at bounding box center [467, 223] width 37 height 14
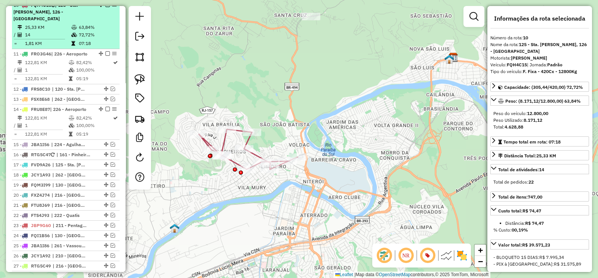
click at [105, 7] on em at bounding box center [107, 5] width 4 height 4
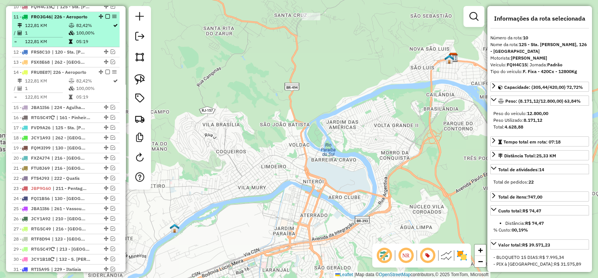
scroll to position [486, 0]
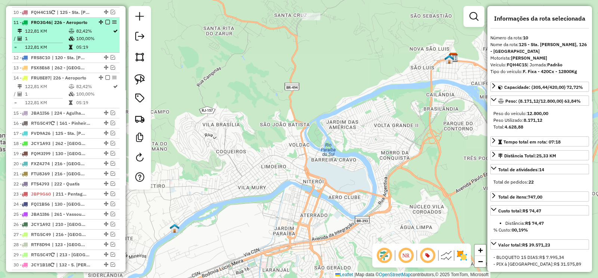
click at [87, 35] on td "82,42%" at bounding box center [94, 30] width 37 height 7
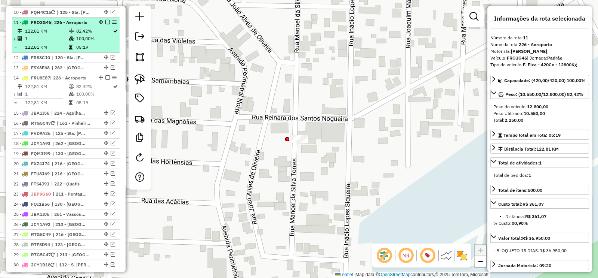
click at [105, 24] on em at bounding box center [107, 22] width 4 height 4
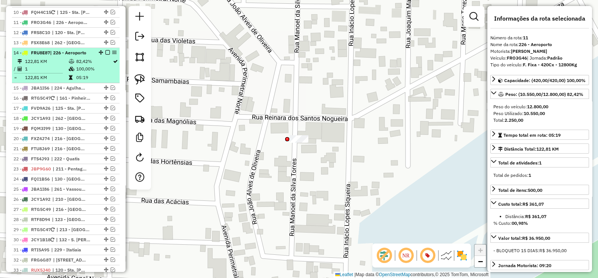
click at [77, 65] on td "82,42%" at bounding box center [94, 61] width 37 height 7
click at [105, 55] on em at bounding box center [107, 52] width 4 height 4
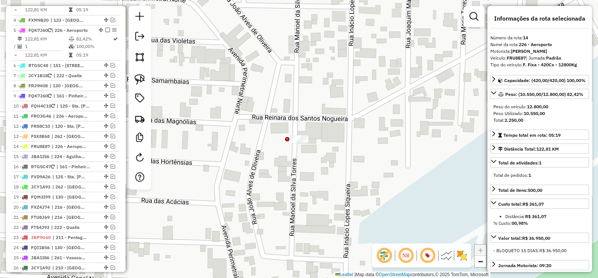
scroll to position [299, 0]
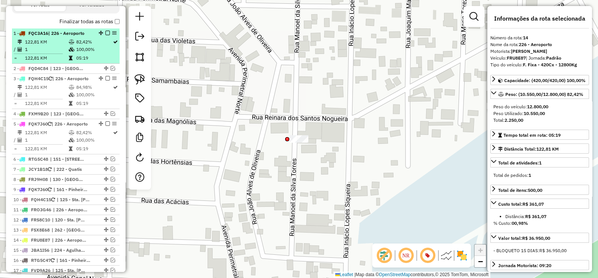
click at [77, 37] on li "1 - FQC3A16 | 226 - Aeroporto 122,81 KM 82,42% / 1 100,00% = 122,81 KM 05:19" at bounding box center [66, 45] width 108 height 35
click at [107, 31] on em at bounding box center [107, 33] width 4 height 4
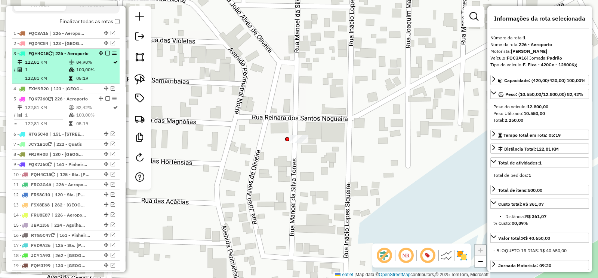
click at [80, 57] on div "3 - FQH4C15 | 226 - Aeroporto" at bounding box center [52, 53] width 79 height 7
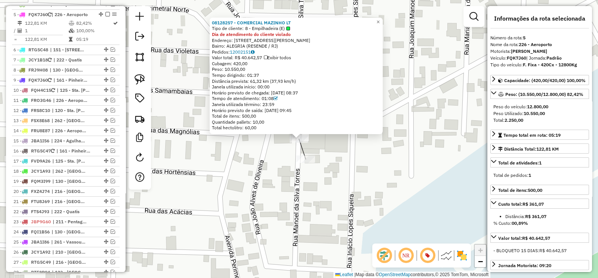
scroll to position [393, 0]
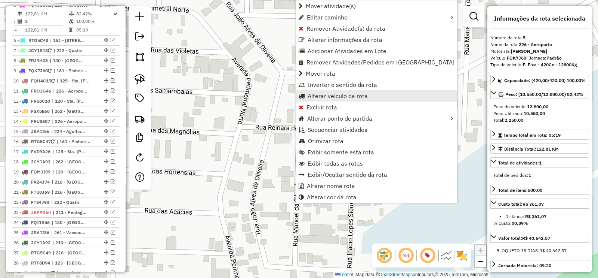
click at [331, 96] on span "Alterar veículo da rota" at bounding box center [338, 96] width 60 height 6
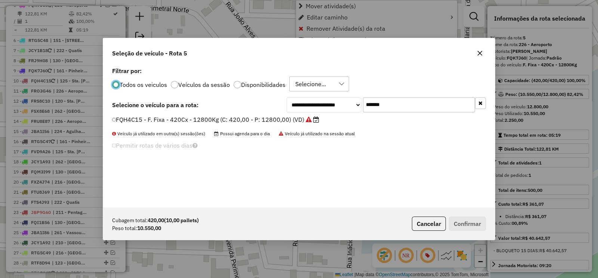
scroll to position [4, 2]
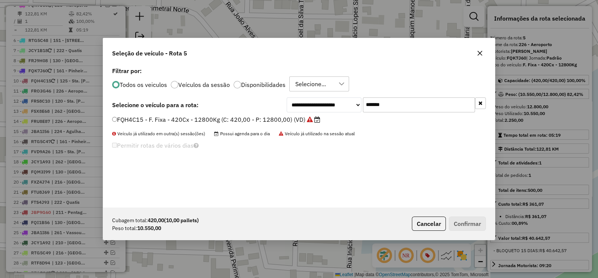
drag, startPoint x: 393, startPoint y: 103, endPoint x: 364, endPoint y: 103, distance: 29.5
click at [364, 103] on input "*******" at bounding box center [419, 104] width 112 height 15
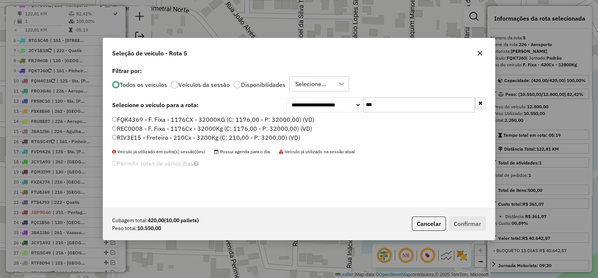
click at [318, 86] on div "Selecione..." at bounding box center [311, 84] width 36 height 14
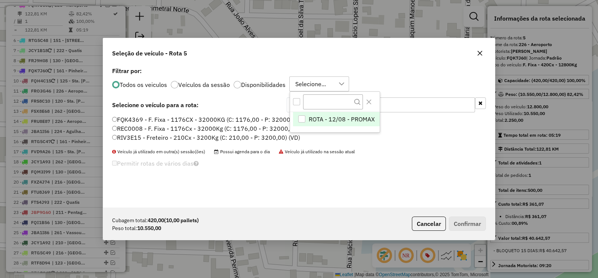
scroll to position [5, 34]
click at [303, 120] on div "ROTA - 12/08 - PROMAX" at bounding box center [301, 118] width 7 height 7
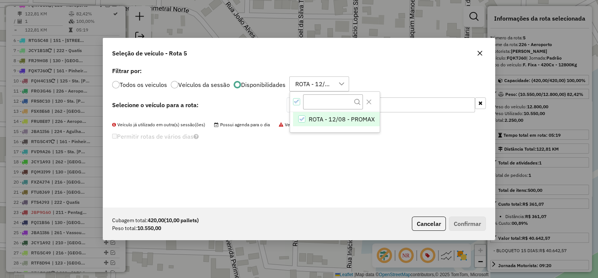
click at [396, 126] on div "Veículo já utilizado em outra(s) sessão(ões) Possui agenda para o dia Veículo j…" at bounding box center [299, 124] width 374 height 7
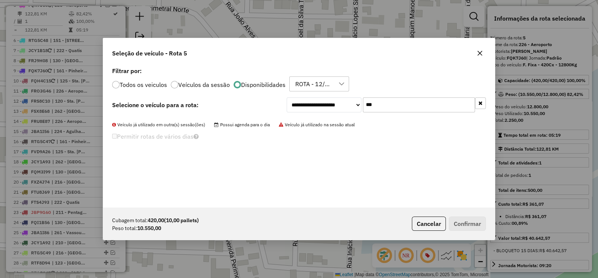
drag, startPoint x: 396, startPoint y: 102, endPoint x: 360, endPoint y: 102, distance: 36.7
click at [360, 102] on div "**********" at bounding box center [386, 104] width 199 height 15
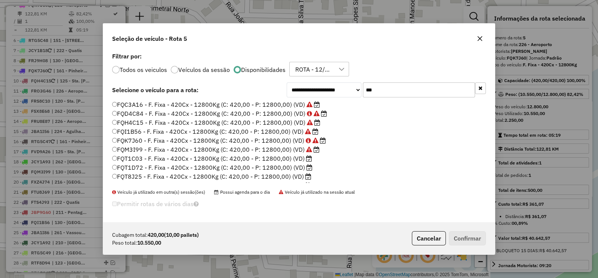
type input "***"
click at [290, 156] on label "FQT1C03 - F. Fixa - 420Cx - 12800Kg (C: 420,00 - P: 12800,00) (VD)" at bounding box center [212, 158] width 200 height 9
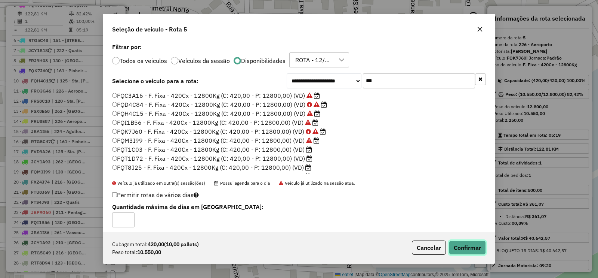
click at [467, 245] on button "Confirmar" at bounding box center [467, 247] width 37 height 14
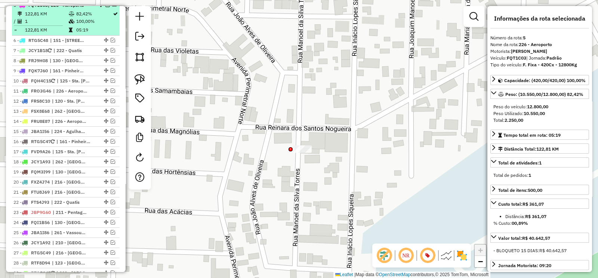
click at [105, 7] on em at bounding box center [107, 5] width 4 height 4
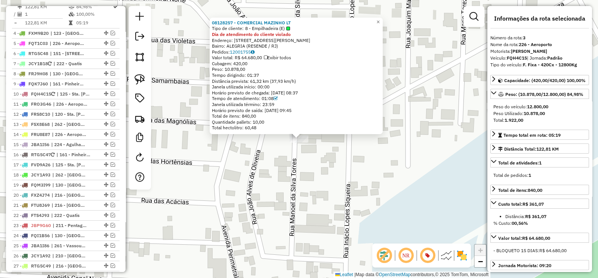
scroll to position [341, 0]
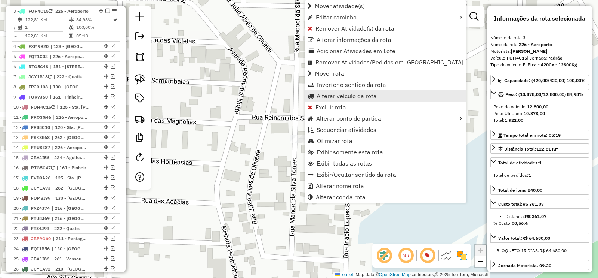
click at [353, 96] on span "Alterar veículo da rota" at bounding box center [347, 96] width 60 height 6
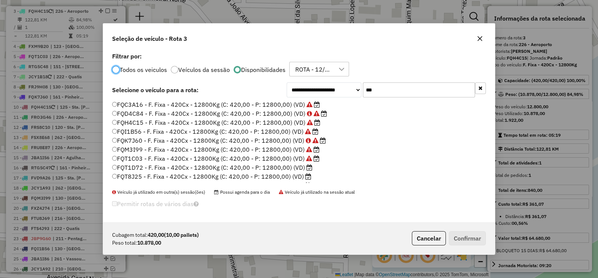
scroll to position [4, 2]
click at [302, 166] on label "FQT1D72 - F. Fixa - 420Cx - 12800Kg (C: 420,00 - P: 12800,00) (VD)" at bounding box center [212, 167] width 200 height 9
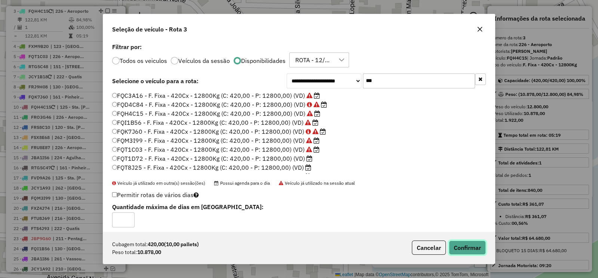
click at [468, 243] on button "Confirmar" at bounding box center [467, 247] width 37 height 14
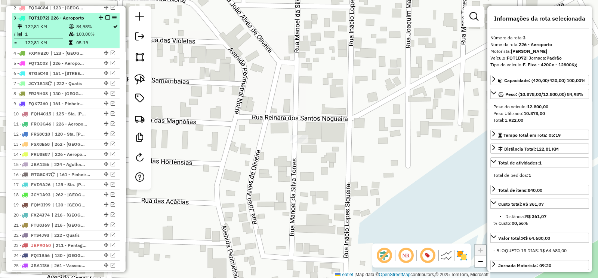
click at [106, 17] on em at bounding box center [107, 17] width 4 height 4
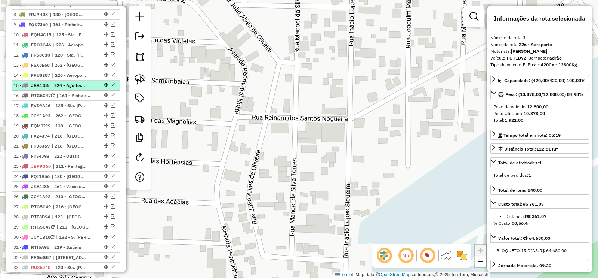
scroll to position [248, 0]
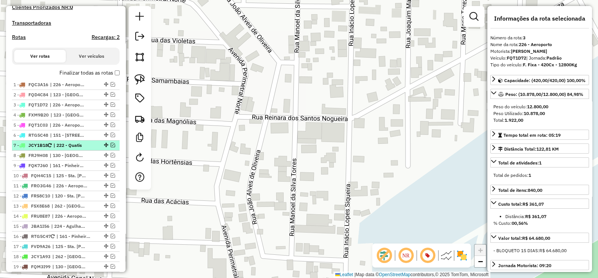
click at [94, 143] on div at bounding box center [105, 145] width 22 height 4
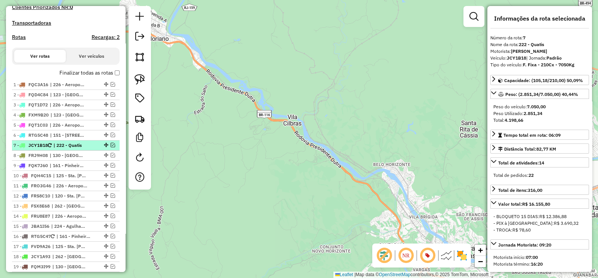
click at [114, 143] on div at bounding box center [105, 145] width 22 height 4
click at [113, 143] on div at bounding box center [105, 145] width 22 height 4
click at [111, 144] on em at bounding box center [113, 145] width 4 height 4
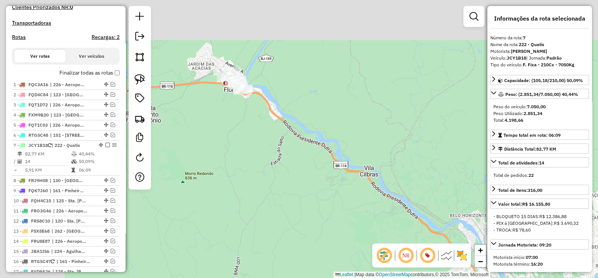
drag, startPoint x: 224, startPoint y: 140, endPoint x: 307, endPoint y: 189, distance: 96.7
click at [307, 196] on div "Janela de atendimento Grade de atendimento Capacidade Transportadoras Veículos …" at bounding box center [299, 139] width 598 height 278
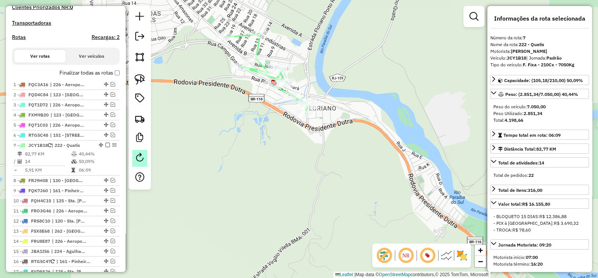
click at [137, 155] on em at bounding box center [139, 157] width 9 height 9
select select "*"
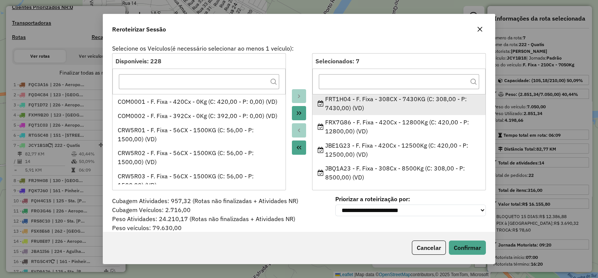
scroll to position [0, 0]
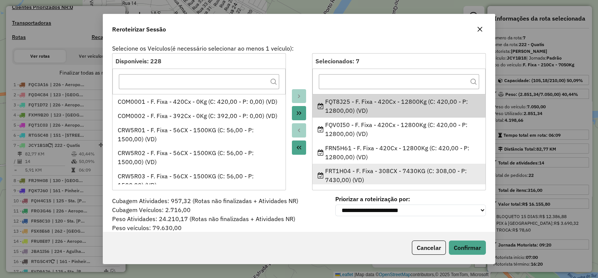
drag, startPoint x: 350, startPoint y: 168, endPoint x: 325, endPoint y: 170, distance: 24.4
click at [325, 170] on ul "FQT8J25 - F. Fixa - 420Cx - 12800Kg (C: 420,00 - P: 12800,00) (VD) FQV0I50 - F.…" at bounding box center [399, 139] width 173 height 90
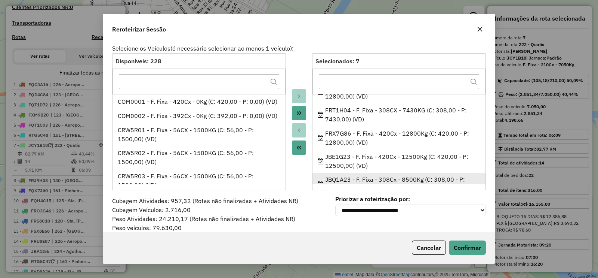
scroll to position [72, 0]
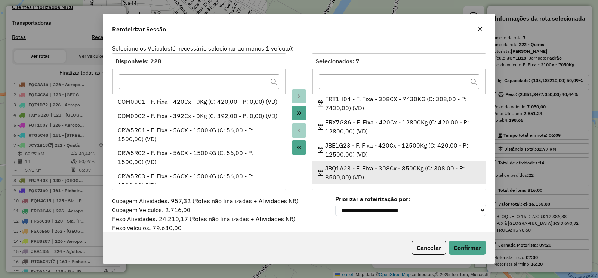
drag, startPoint x: 350, startPoint y: 168, endPoint x: 322, endPoint y: 165, distance: 29.0
click at [321, 166] on div "JBQ1A23 - F. Fixa - 308Cx - 8500Kg (C: 308,00 - P: 8500,00) (VD)" at bounding box center [399, 172] width 163 height 18
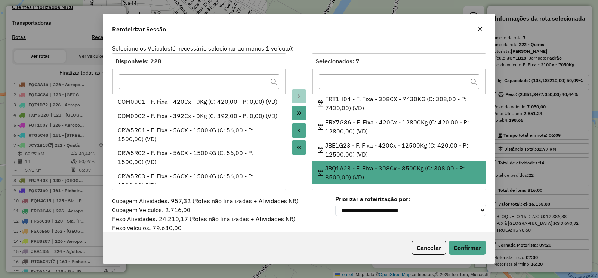
copy div "JBQ1A23"
click at [481, 34] on button "button" at bounding box center [480, 29] width 12 height 12
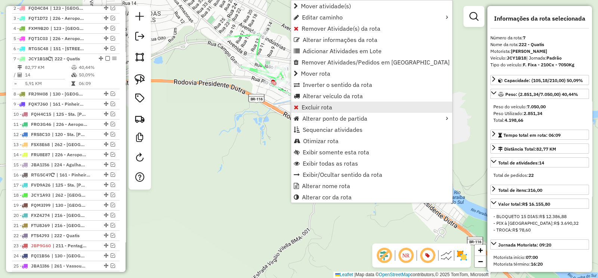
scroll to position [381, 0]
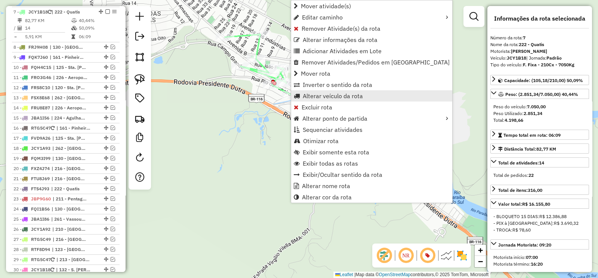
click at [356, 100] on link "Alterar veículo da rota" at bounding box center [371, 95] width 161 height 11
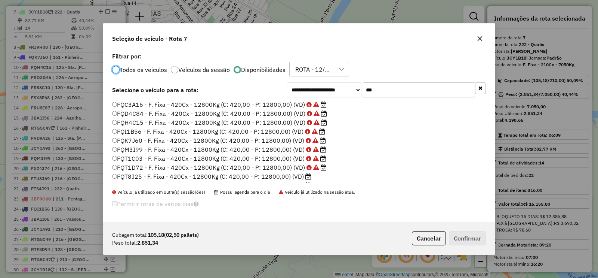
scroll to position [4, 2]
drag, startPoint x: 401, startPoint y: 91, endPoint x: 325, endPoint y: 100, distance: 75.8
click at [325, 100] on div "**********" at bounding box center [299, 136] width 392 height 172
paste input "****"
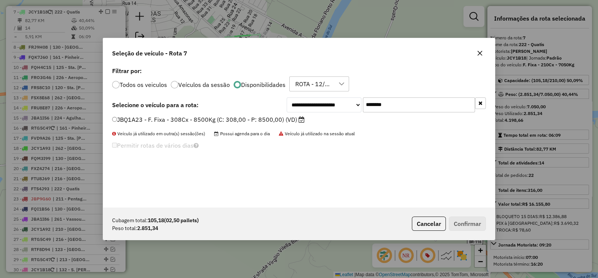
type input "*******"
drag, startPoint x: 284, startPoint y: 122, endPoint x: 304, endPoint y: 128, distance: 21.1
click at [284, 122] on label "JBQ1A23 - F. Fixa - 308Cx - 8500Kg (C: 308,00 - P: 8500,00) (VD)" at bounding box center [208, 119] width 193 height 9
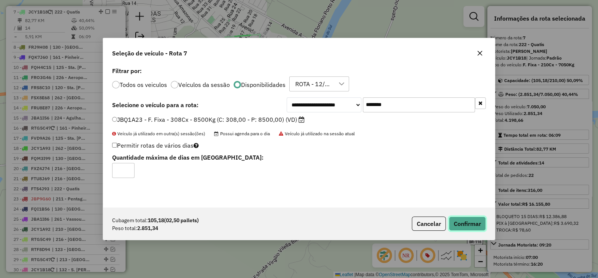
click at [469, 221] on button "Confirmar" at bounding box center [467, 223] width 37 height 14
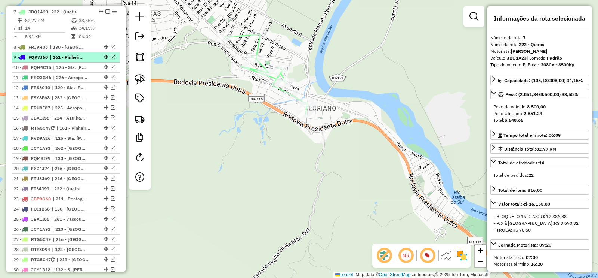
click at [105, 12] on em at bounding box center [107, 11] width 4 height 4
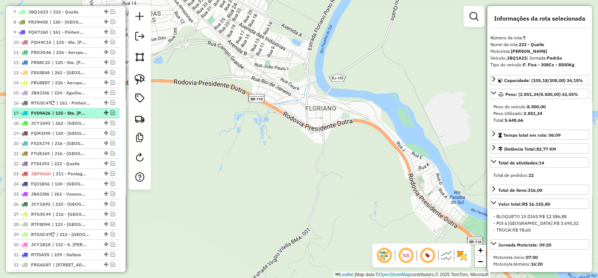
click at [99, 112] on div at bounding box center [105, 112] width 22 height 4
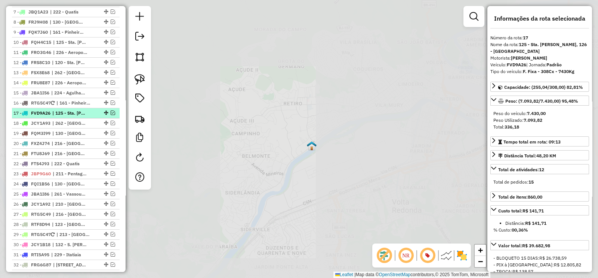
click at [111, 110] on em at bounding box center [113, 112] width 4 height 4
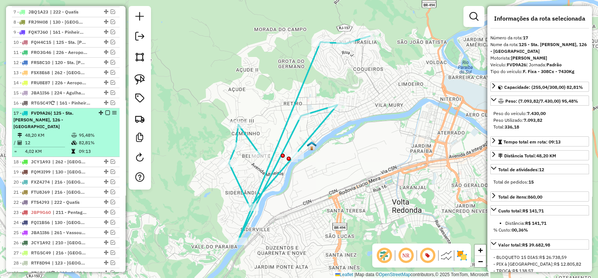
click at [92, 113] on div "17 - FVD9A26 | 125 - Sta. Rita de Cássia, 126 - Vila Verde" at bounding box center [65, 120] width 105 height 20
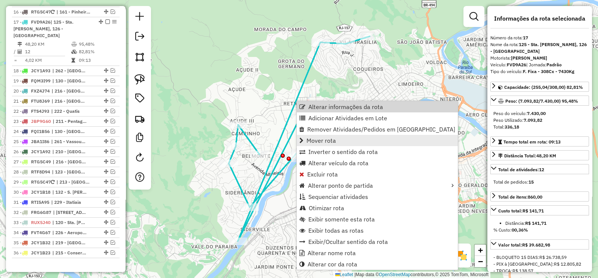
scroll to position [649, 0]
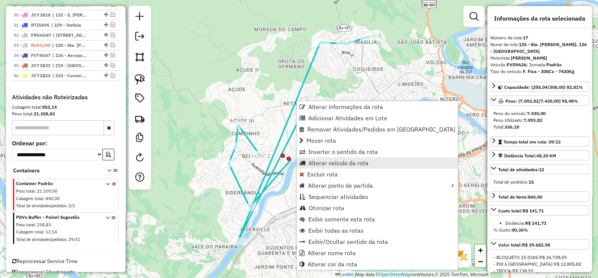
click at [353, 162] on span "Alterar veículo da rota" at bounding box center [339, 163] width 60 height 6
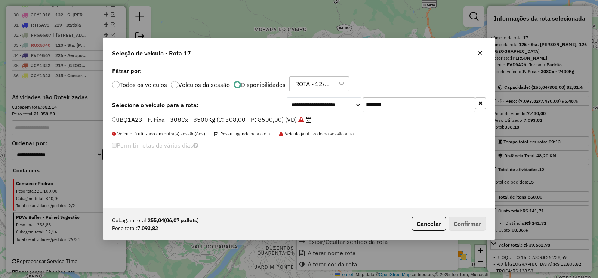
scroll to position [4, 2]
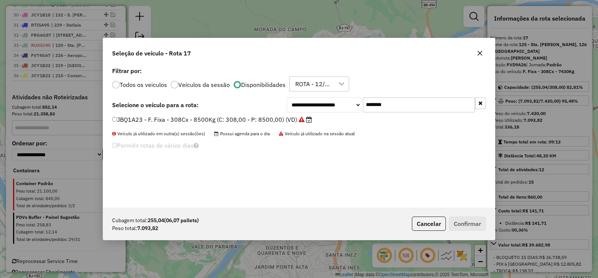
drag, startPoint x: 386, startPoint y: 109, endPoint x: 347, endPoint y: 108, distance: 38.9
click at [347, 108] on div "**********" at bounding box center [386, 104] width 199 height 15
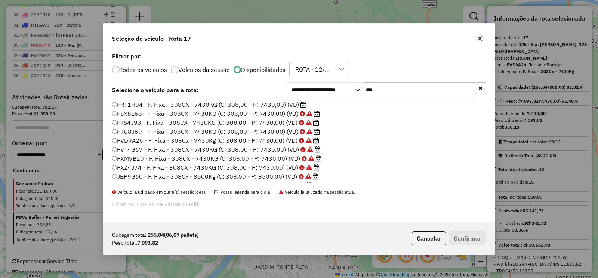
type input "***"
click at [235, 103] on label "FRT1H04 - F. Fixa - 308CX - 7430KG (C: 308,00 - P: 7430,00) (VD)" at bounding box center [209, 104] width 194 height 9
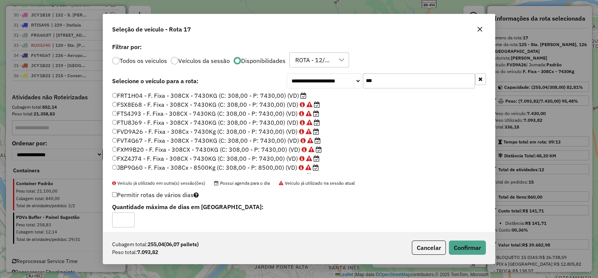
click at [471, 236] on div "Cubagem total: 255,04 (06,07 pallets) Peso total: 7.093,82 Cancelar Confirmar" at bounding box center [299, 247] width 392 height 32
click at [465, 237] on div "Cubagem total: 255,04 (06,07 pallets) Peso total: 7.093,82 Cancelar Confirmar" at bounding box center [299, 247] width 392 height 32
click at [471, 245] on button "Confirmar" at bounding box center [467, 247] width 37 height 14
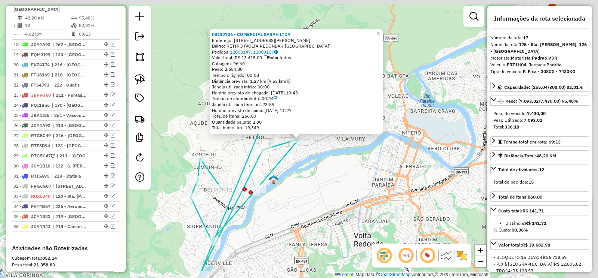
scroll to position [482, 0]
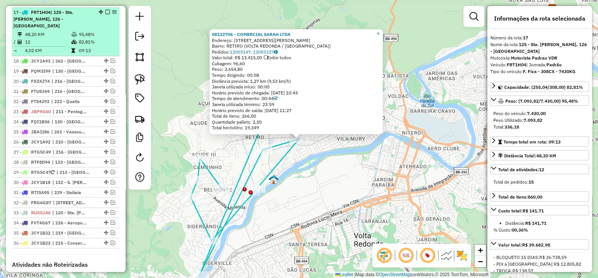
click at [105, 10] on em at bounding box center [107, 12] width 4 height 4
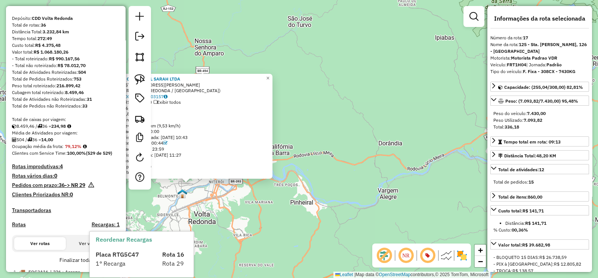
scroll to position [295, 0]
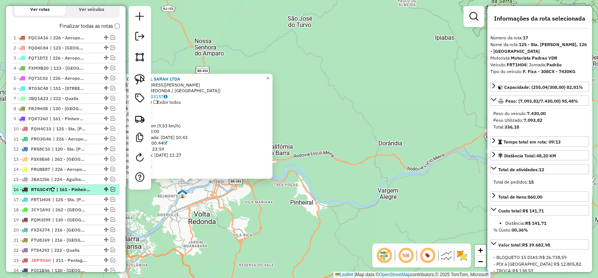
click at [76, 186] on span "| 161 - Pinheiral / Vila Rica, 214 - Paulo de Frontin, 220 - Muqueca, 221 - Ofi…" at bounding box center [73, 189] width 34 height 7
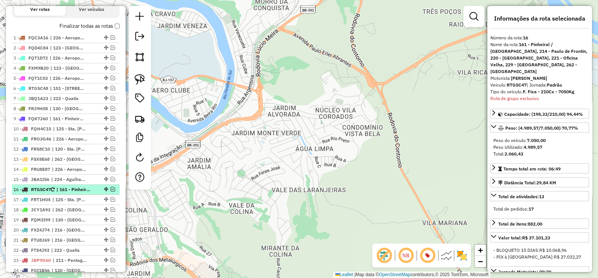
scroll to position [482, 0]
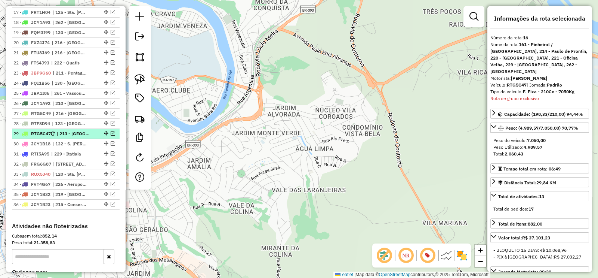
click at [69, 130] on span "| 213 - Tinguá, 214 - Paulo de Frontin" at bounding box center [73, 133] width 34 height 7
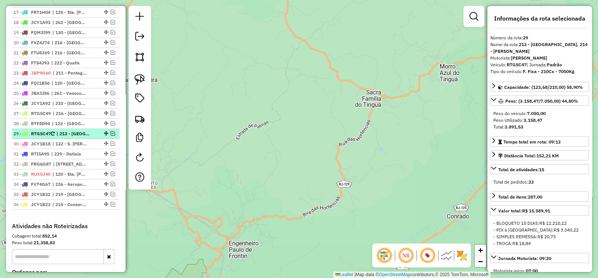
click at [111, 132] on em at bounding box center [113, 133] width 4 height 4
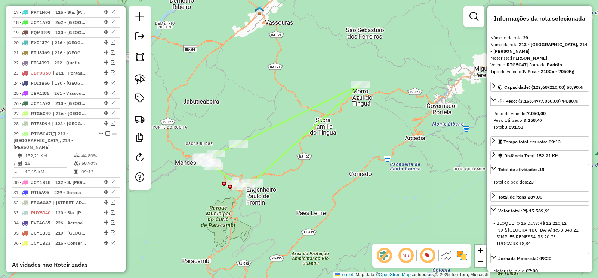
click at [276, 124] on icon at bounding box center [281, 136] width 159 height 102
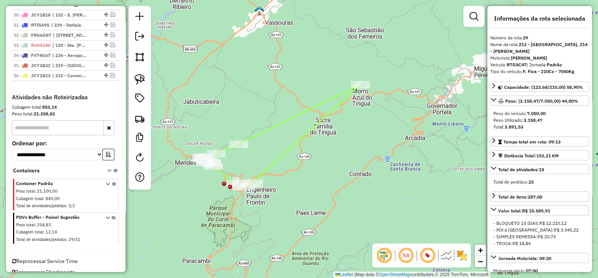
scroll to position [31, 0]
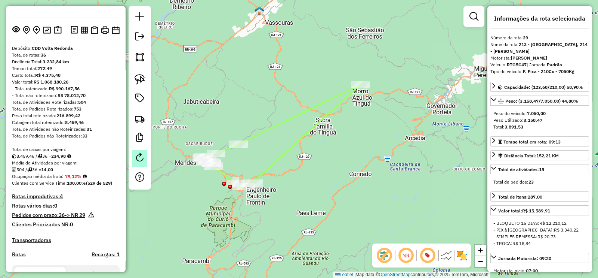
click at [138, 157] on em at bounding box center [139, 157] width 9 height 9
select select "*"
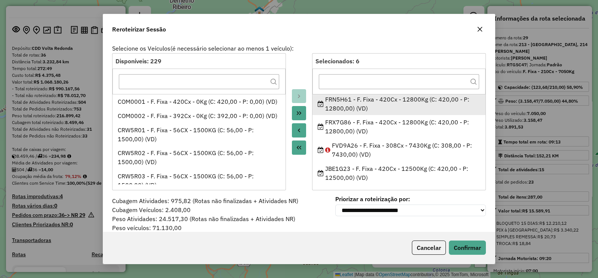
scroll to position [0, 0]
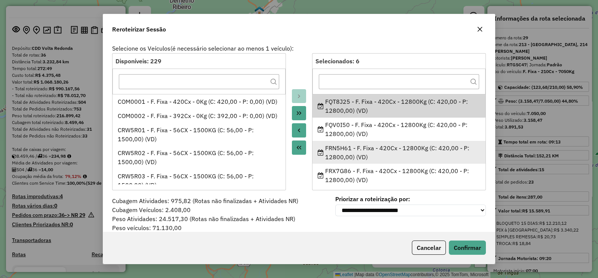
drag, startPoint x: 356, startPoint y: 147, endPoint x: 336, endPoint y: 152, distance: 20.8
click at [334, 148] on ul "FQT8J25 - F. Fixa - 420Cx - 12800Kg (C: 420,00 - P: 12800,00) (VD) FQV0I50 - F.…" at bounding box center [399, 139] width 173 height 90
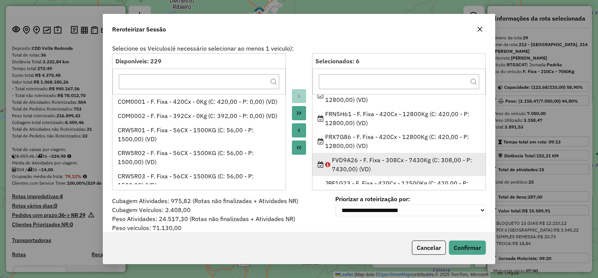
scroll to position [49, 0]
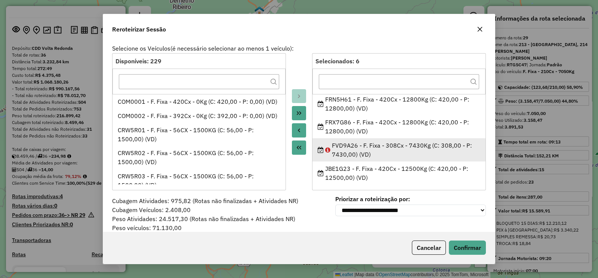
drag, startPoint x: 357, startPoint y: 145, endPoint x: 331, endPoint y: 148, distance: 26.4
click at [331, 148] on div "FVD9A26 - F. Fixa - 308Cx - 7430Kg (C: 308,00 - P: 7430,00) (VD)" at bounding box center [399, 150] width 163 height 18
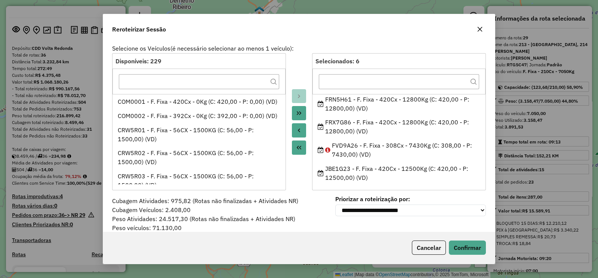
copy div "FVD9A26"
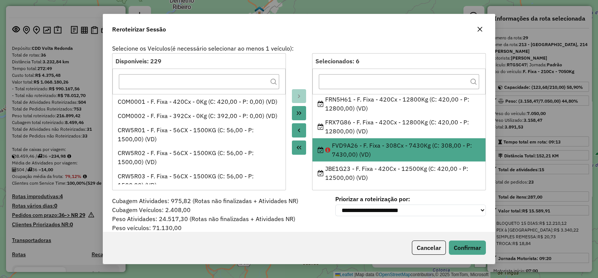
click at [481, 31] on icon "button" at bounding box center [480, 29] width 6 height 6
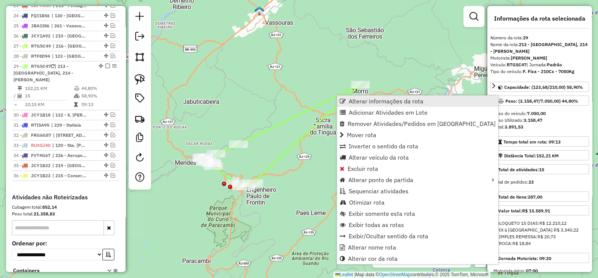
scroll to position [0, 0]
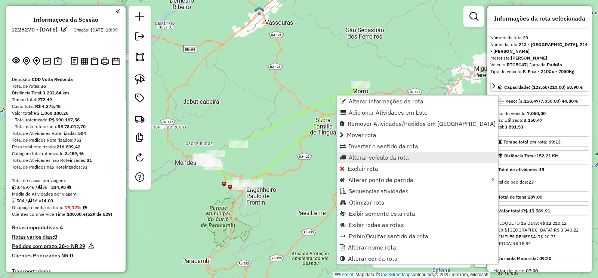
click at [400, 156] on span "Alterar veículo da rota" at bounding box center [379, 157] width 60 height 6
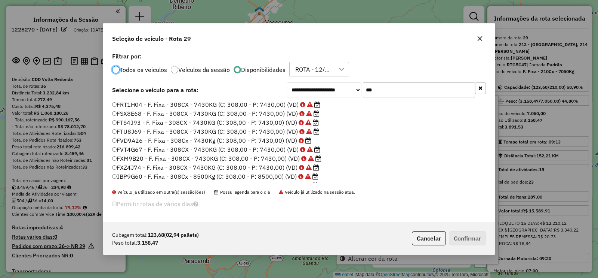
scroll to position [4, 2]
drag, startPoint x: 356, startPoint y: 93, endPoint x: 327, endPoint y: 105, distance: 31.0
click at [336, 95] on div "**********" at bounding box center [386, 89] width 199 height 15
paste input "****"
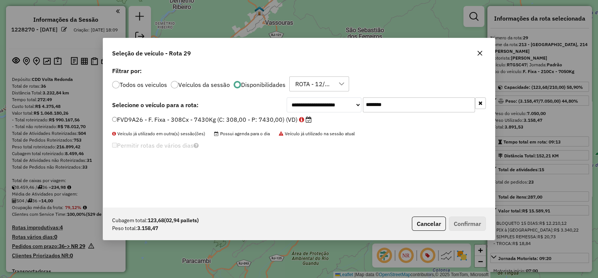
type input "*******"
click at [282, 120] on label "FVD9A26 - F. Fixa - 308Cx - 7430Kg (C: 308,00 - P: 7430,00) (VD)" at bounding box center [212, 119] width 200 height 9
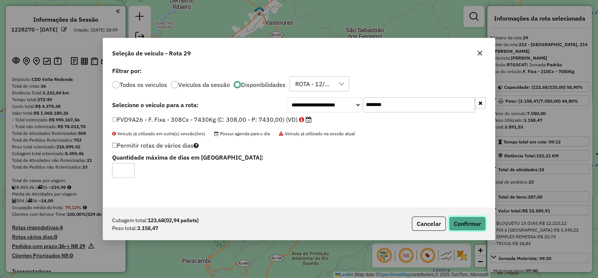
click at [465, 225] on button "Confirmar" at bounding box center [467, 223] width 37 height 14
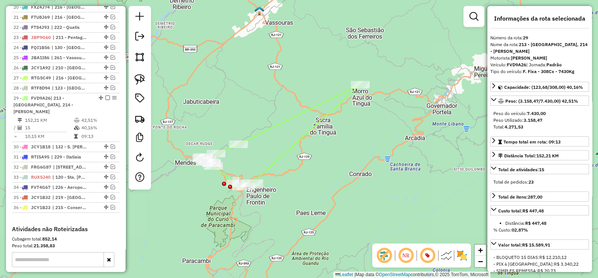
scroll to position [509, 0]
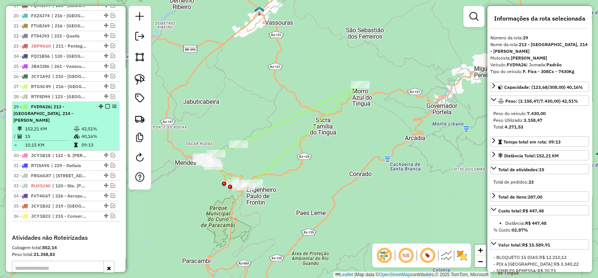
click at [105, 104] on em at bounding box center [107, 106] width 4 height 4
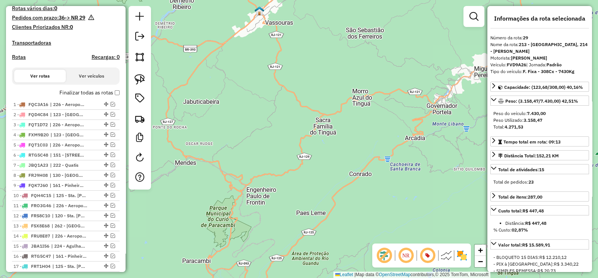
scroll to position [181, 0]
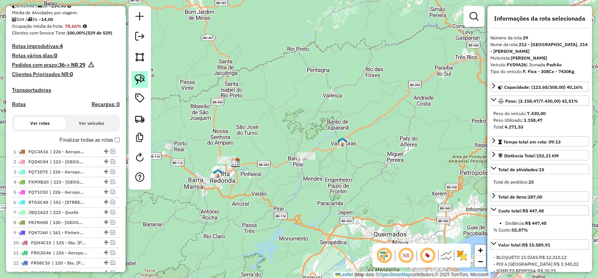
click at [139, 77] on img at bounding box center [140, 79] width 10 height 10
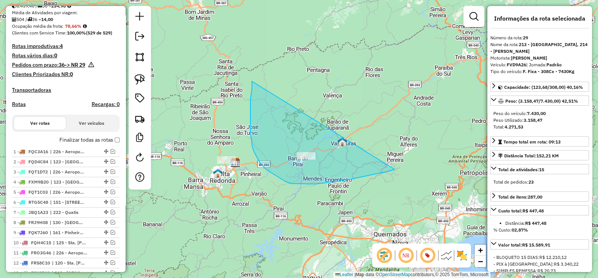
drag, startPoint x: 267, startPoint y: 169, endPoint x: 395, endPoint y: 169, distance: 128.3
click at [395, 169] on div "Janela de atendimento Grade de atendimento Capacidade Transportadoras Veículos …" at bounding box center [299, 139] width 598 height 278
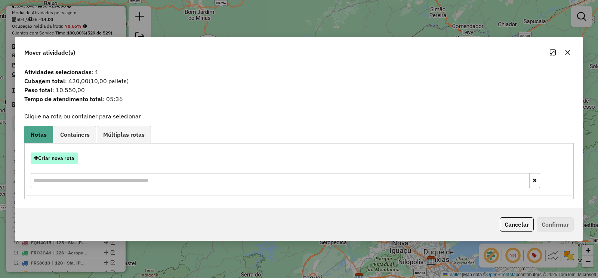
click at [71, 156] on button "Criar nova rota" at bounding box center [54, 158] width 47 height 12
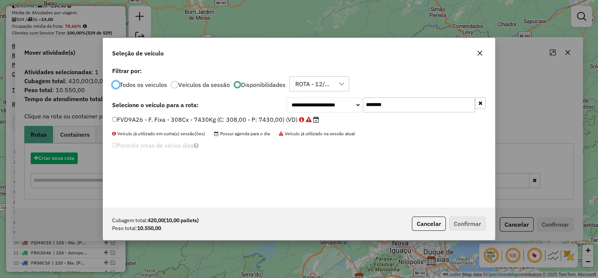
scroll to position [4, 2]
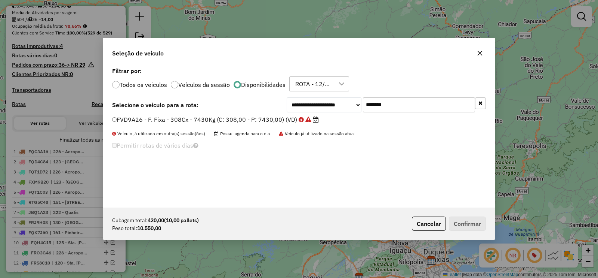
drag, startPoint x: 405, startPoint y: 107, endPoint x: 351, endPoint y: 107, distance: 54.2
click at [351, 107] on div "**********" at bounding box center [386, 104] width 199 height 15
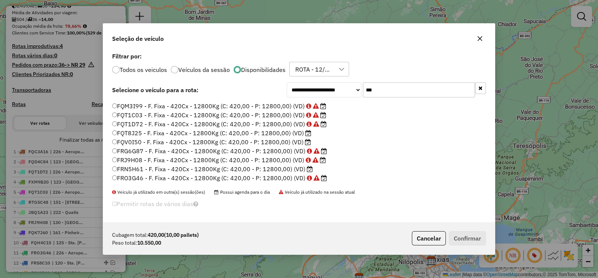
scroll to position [32, 0]
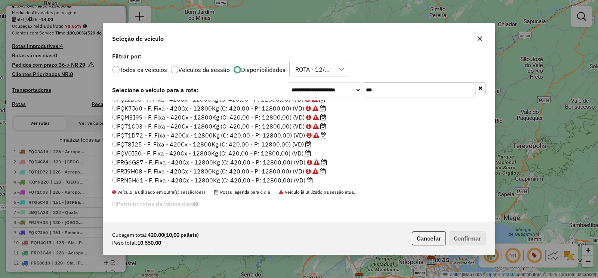
type input "***"
click at [292, 143] on label "FQT8J25 - F. Fixa - 420Cx - 12800Kg (C: 420,00 - P: 12800,00) (VD)" at bounding box center [211, 144] width 199 height 9
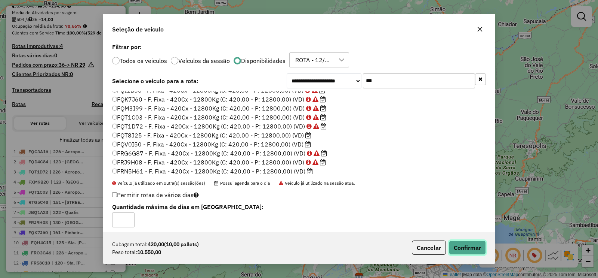
click at [461, 251] on button "Confirmar" at bounding box center [467, 247] width 37 height 14
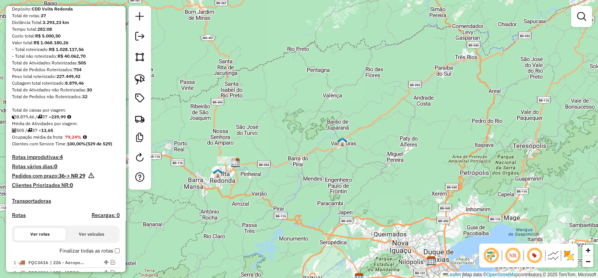
scroll to position [0, 0]
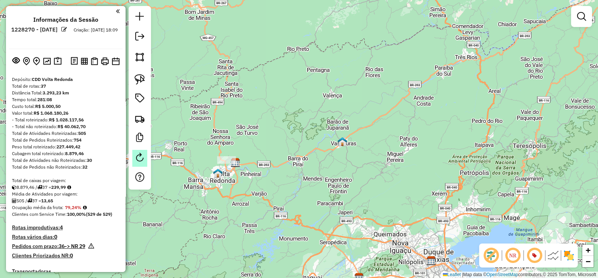
click at [135, 158] on em at bounding box center [139, 157] width 9 height 9
select select "*"
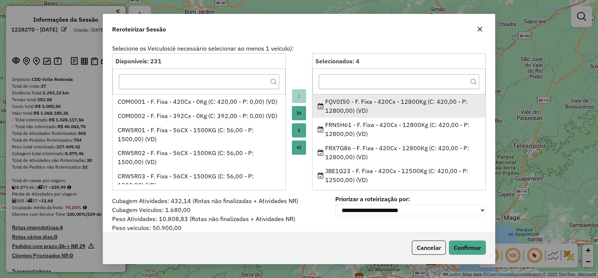
drag, startPoint x: 350, startPoint y: 102, endPoint x: 337, endPoint y: 104, distance: 12.5
click at [337, 104] on div "FQV0I50 - F. Fixa - 420Cx - 12800Kg (C: 420,00 - P: 12800,00) (VD)" at bounding box center [399, 106] width 163 height 18
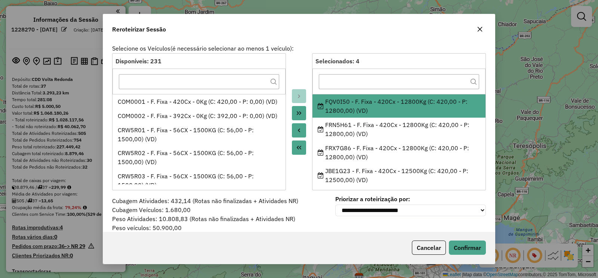
click at [336, 109] on div "FQV0I50 - F. Fixa - 420Cx - 12800Kg (C: 420,00 - P: 12800,00) (VD)" at bounding box center [399, 106] width 163 height 18
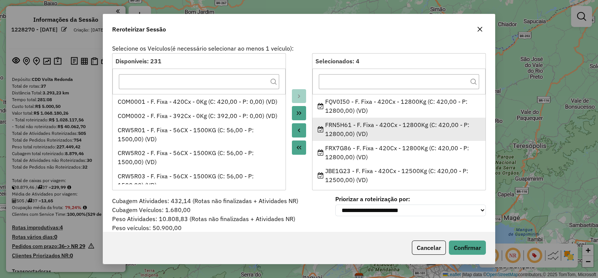
drag, startPoint x: 350, startPoint y: 124, endPoint x: 324, endPoint y: 126, distance: 26.6
click at [324, 126] on div "FRN5H61 - F. Fixa - 420Cx - 12800Kg (C: 420,00 - P: 12800,00) (VD)" at bounding box center [399, 129] width 163 height 18
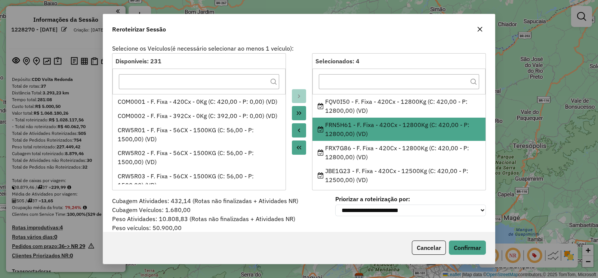
copy div "FRN5H61"
click at [482, 28] on icon "button" at bounding box center [480, 29] width 6 height 6
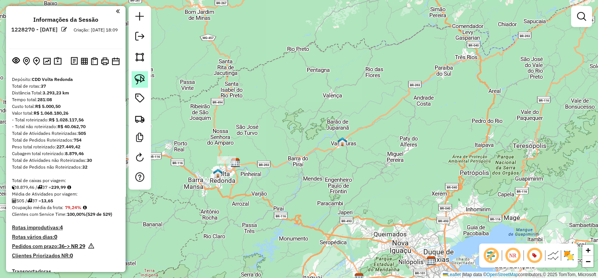
click at [142, 80] on img at bounding box center [140, 79] width 10 height 10
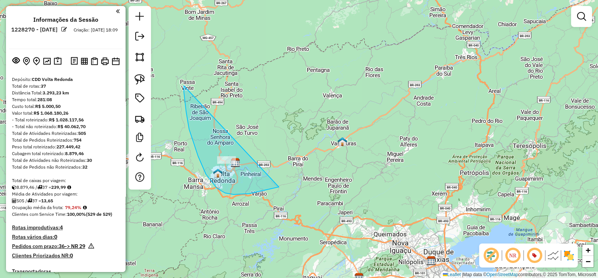
drag, startPoint x: 184, startPoint y: 87, endPoint x: 279, endPoint y: 187, distance: 137.8
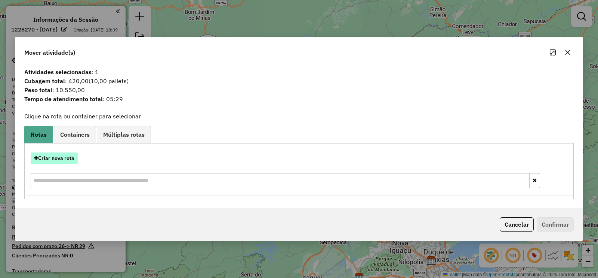
click at [67, 157] on button "Criar nova rota" at bounding box center [54, 158] width 47 height 12
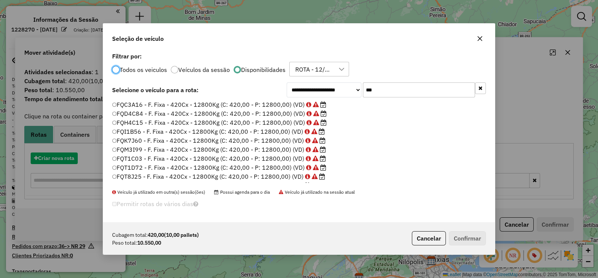
scroll to position [4, 2]
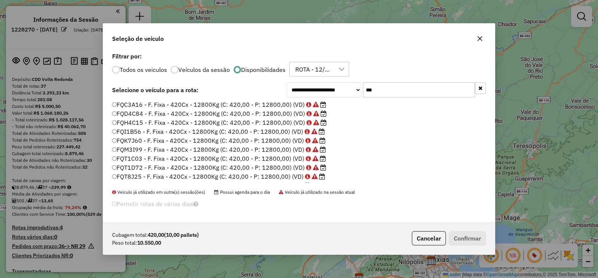
drag, startPoint x: 383, startPoint y: 92, endPoint x: 331, endPoint y: 104, distance: 53.9
click at [333, 102] on div "**********" at bounding box center [299, 136] width 392 height 172
paste input "****"
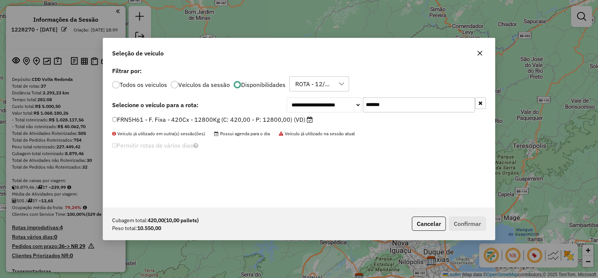
type input "*******"
click at [289, 119] on label "FRN5H61 - F. Fixa - 420Cx - 12800Kg (C: 420,00 - P: 12800,00) (VD)" at bounding box center [212, 119] width 201 height 9
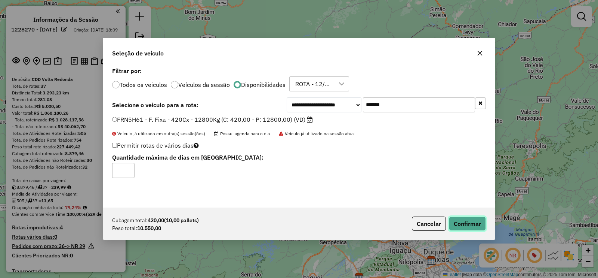
click at [479, 225] on button "Confirmar" at bounding box center [467, 223] width 37 height 14
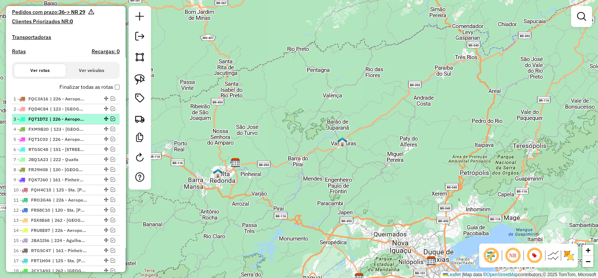
scroll to position [0, 0]
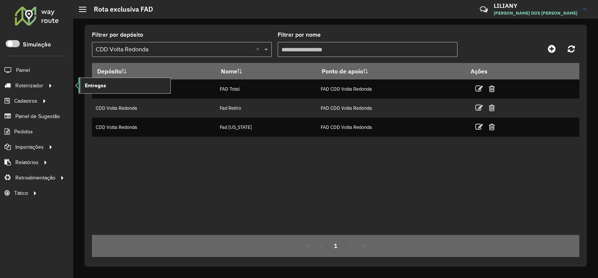
click at [123, 82] on link "Entregas" at bounding box center [125, 85] width 92 height 15
click at [117, 85] on link "Entregas" at bounding box center [125, 85] width 92 height 15
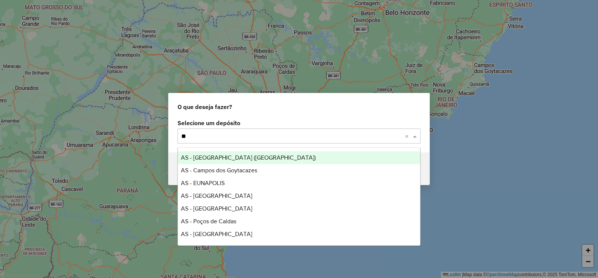
type input "***"
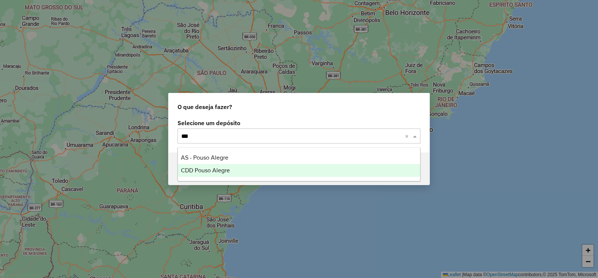
click at [191, 170] on span "CDD Pouso Alegre" at bounding box center [205, 170] width 49 height 6
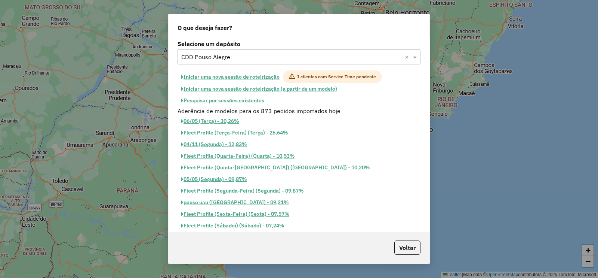
click at [251, 72] on button "Iniciar uma nova sessão de roteirização" at bounding box center [230, 76] width 105 height 13
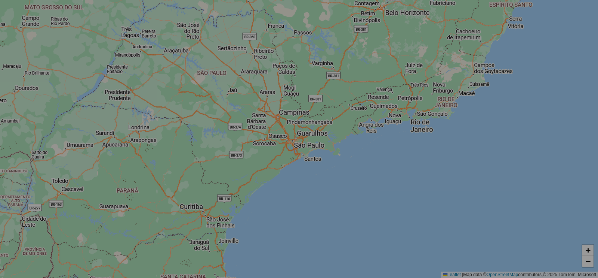
select select "*"
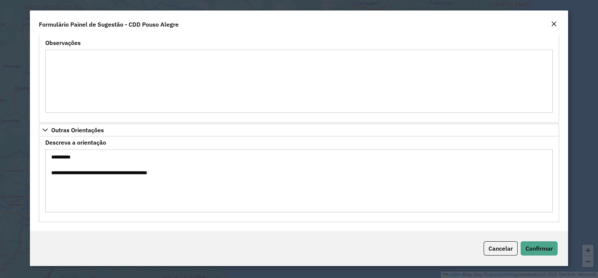
scroll to position [633, 0]
click at [526, 249] on span "Confirmar" at bounding box center [539, 247] width 27 height 7
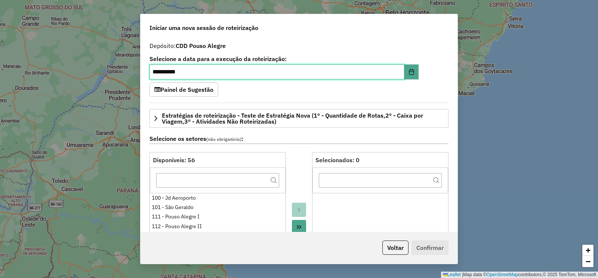
scroll to position [187, 0]
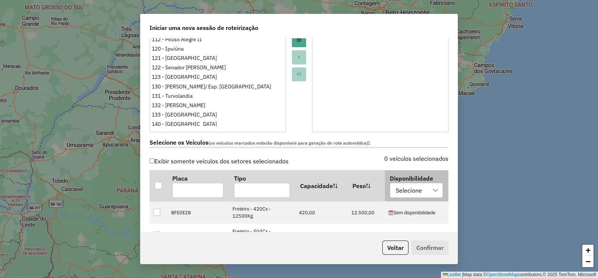
click at [399, 190] on div "Selecione" at bounding box center [408, 190] width 31 height 14
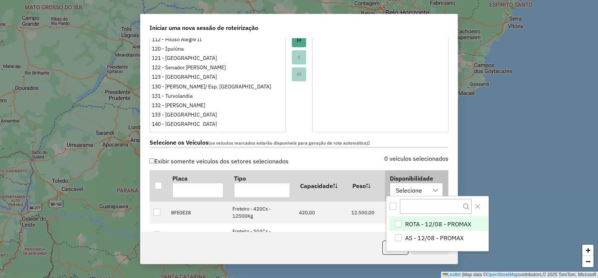
scroll to position [5, 34]
click at [403, 221] on li "ROTA - 12/08 - PROMAX" at bounding box center [439, 224] width 99 height 14
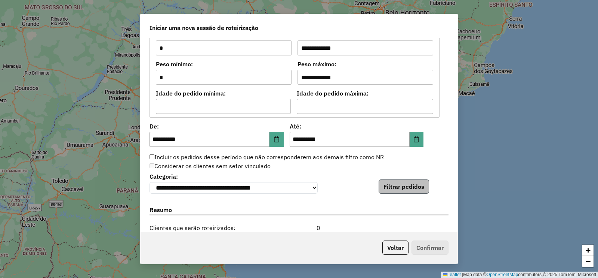
scroll to position [701, 0]
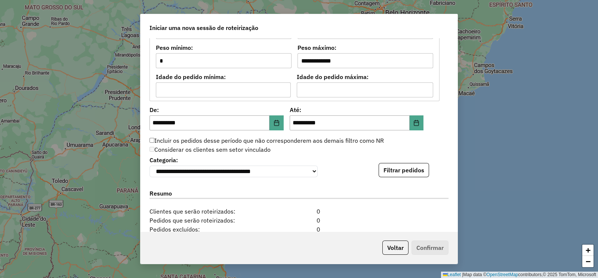
click at [404, 177] on div "**********" at bounding box center [299, 134] width 317 height 193
click at [376, 160] on div "**********" at bounding box center [299, 165] width 299 height 23
click at [385, 167] on button "Filtrar pedidos" at bounding box center [404, 170] width 50 height 14
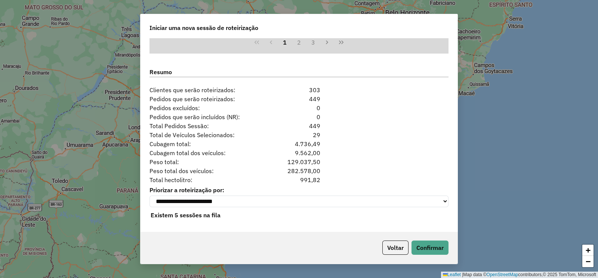
scroll to position [980, 0]
click at [430, 246] on button "Confirmar" at bounding box center [430, 247] width 37 height 14
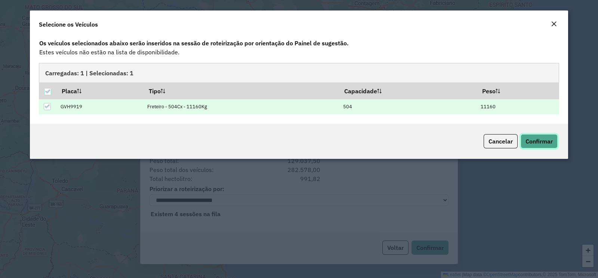
click at [525, 147] on button "Confirmar" at bounding box center [539, 141] width 37 height 14
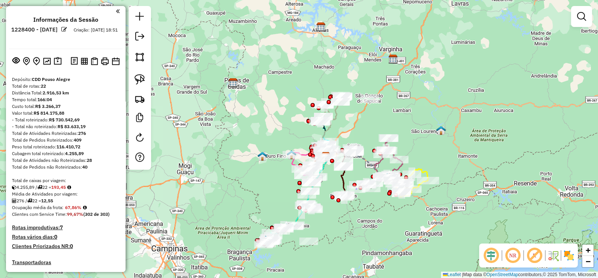
click at [540, 257] on em at bounding box center [535, 255] width 18 height 18
click at [494, 254] on em at bounding box center [491, 255] width 18 height 18
click at [554, 257] on img at bounding box center [554, 255] width 12 height 12
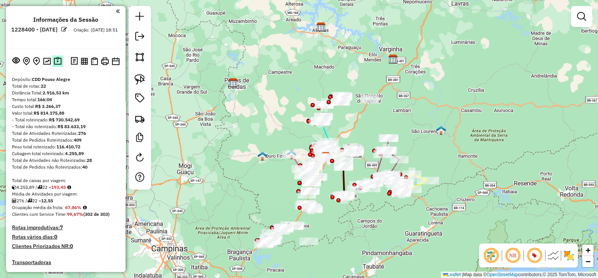
click at [56, 62] on img at bounding box center [58, 61] width 8 height 9
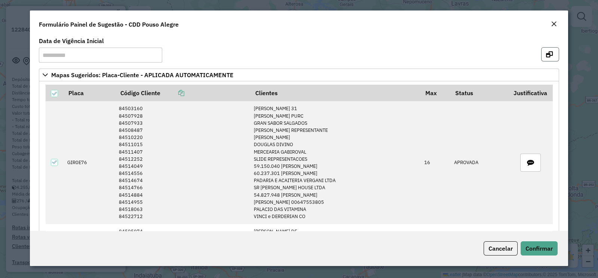
click at [546, 56] on icon "button" at bounding box center [549, 54] width 7 height 6
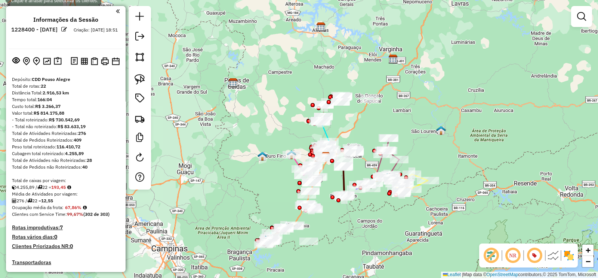
scroll to position [900, 0]
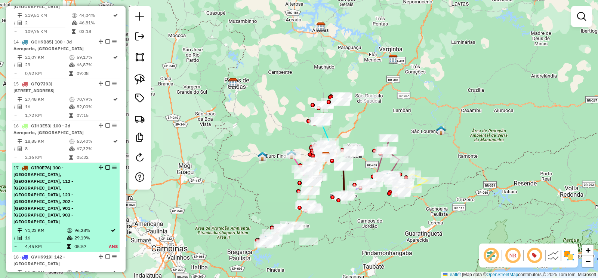
click at [65, 165] on span "| 100 - [GEOGRAPHIC_DATA], [GEOGRAPHIC_DATA], 112 - [GEOGRAPHIC_DATA], [GEOGRAP…" at bounding box center [43, 194] width 60 height 59
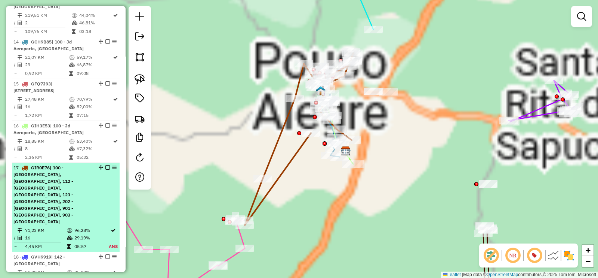
select select "**********"
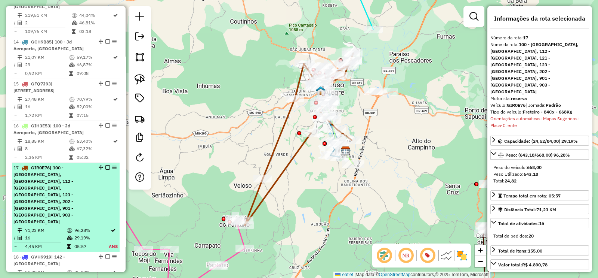
click at [106, 165] on em at bounding box center [107, 167] width 4 height 4
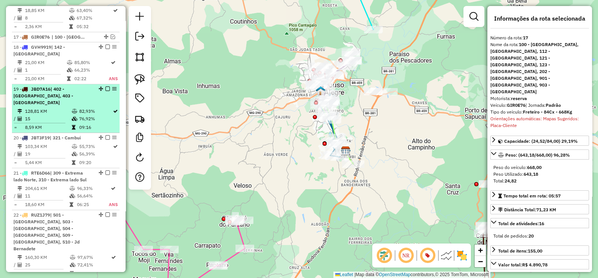
scroll to position [1087, 0]
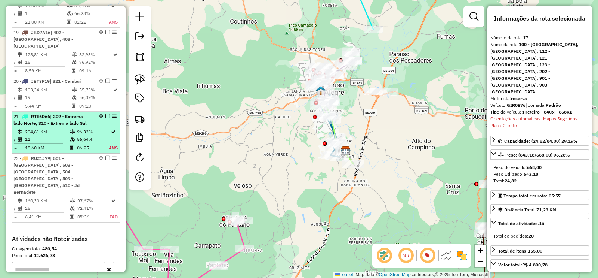
click at [88, 128] on td "96,33%" at bounding box center [93, 131] width 32 height 7
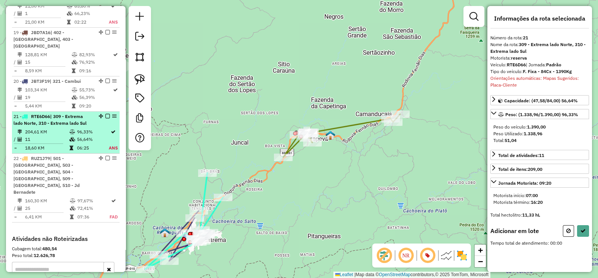
click at [105, 114] on em at bounding box center [107, 116] width 4 height 4
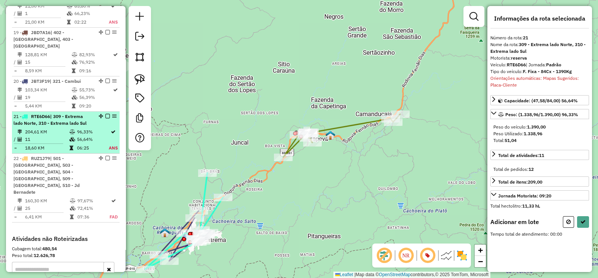
select select "**********"
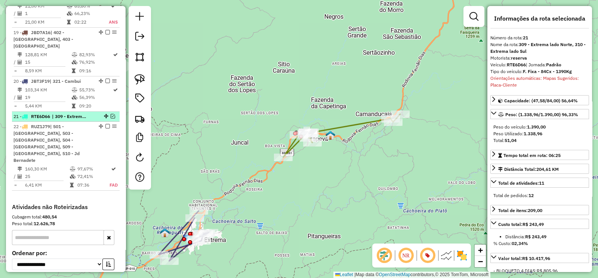
click at [111, 114] on em at bounding box center [113, 116] width 4 height 4
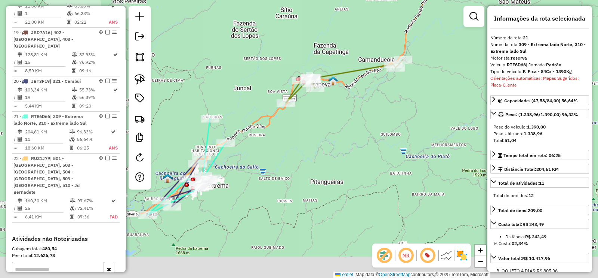
drag, startPoint x: 174, startPoint y: 197, endPoint x: 181, endPoint y: 136, distance: 61.0
click at [180, 137] on div "Janela de atendimento Grade de atendimento Capacidade Transportadoras Veículos …" at bounding box center [299, 139] width 598 height 278
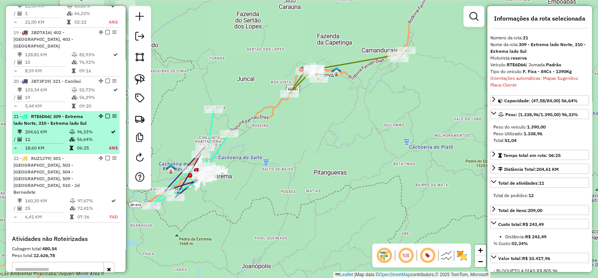
click at [105, 114] on em at bounding box center [107, 116] width 4 height 4
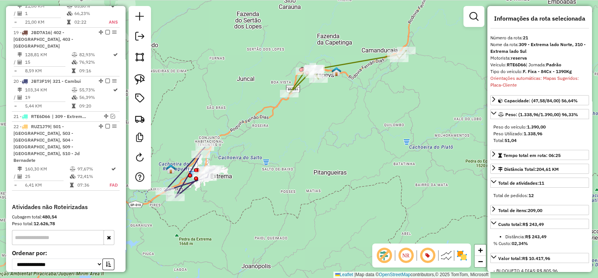
scroll to position [358, 0]
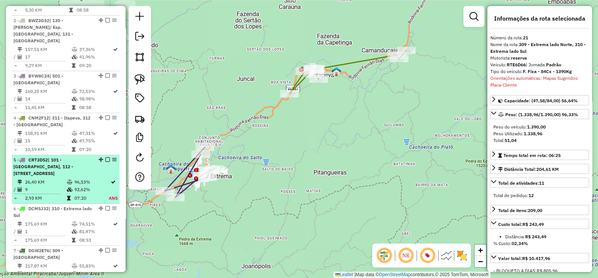
click at [72, 160] on span "| 101 - [GEOGRAPHIC_DATA], 112 - [STREET_ADDRESS]" at bounding box center [43, 166] width 60 height 19
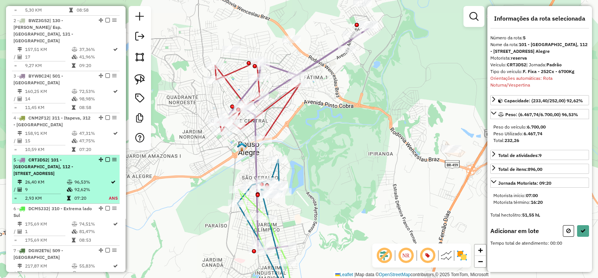
click at [105, 157] on em at bounding box center [107, 159] width 4 height 4
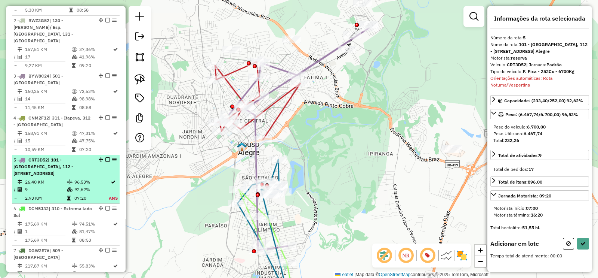
select select "**********"
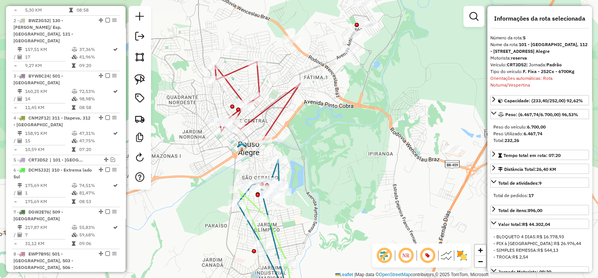
scroll to position [858, 0]
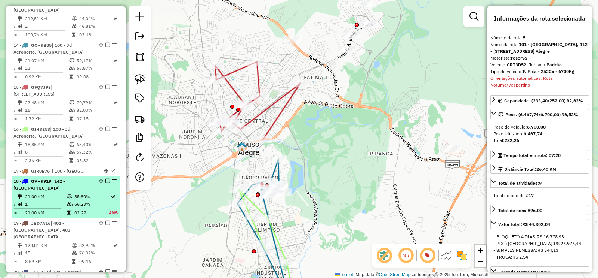
click at [62, 178] on div "18 - GVH9919 | 142 - São Sebastião" at bounding box center [52, 184] width 79 height 13
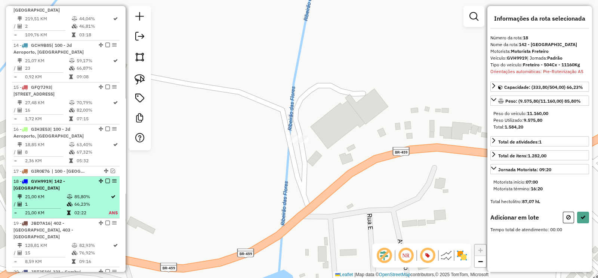
click at [106, 178] on em at bounding box center [107, 180] width 4 height 4
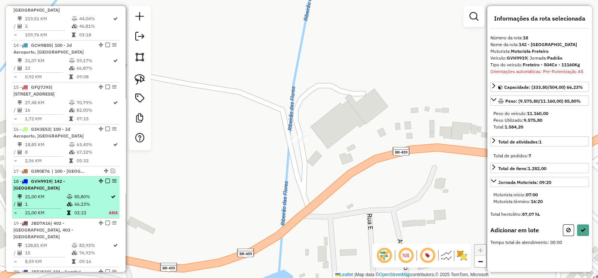
select select "**********"
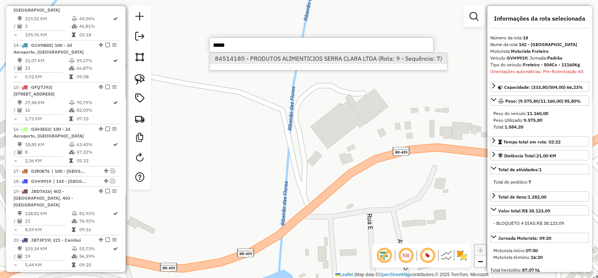
type input "*****"
click at [260, 62] on li "84514180 - PRODUTOS ALIMENTICIOS SERRA CLARA LTDA (Rota: 9 - Sequência: 7)" at bounding box center [329, 58] width 238 height 11
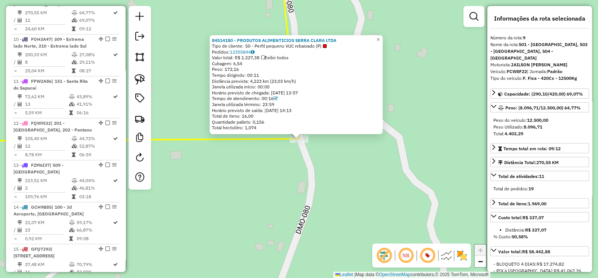
scroll to position [628, 0]
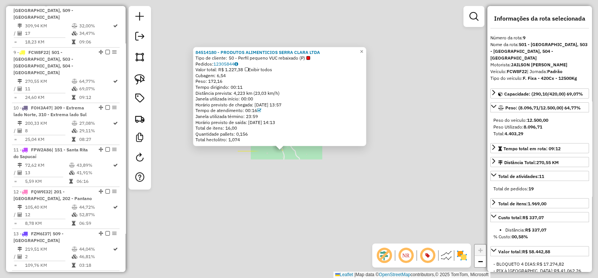
click at [275, 177] on div "84514180 - PRODUTOS ALIMENTICIOS SERRA CLARA LTDA Tipo de cliente: 50 - Perfil …" at bounding box center [299, 139] width 598 height 278
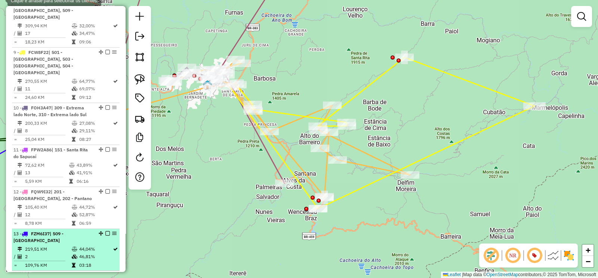
scroll to position [955, 0]
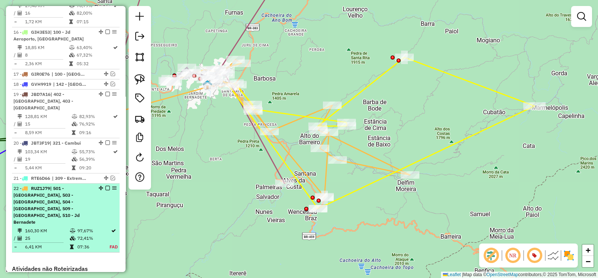
click at [67, 234] on td "25" at bounding box center [47, 237] width 45 height 7
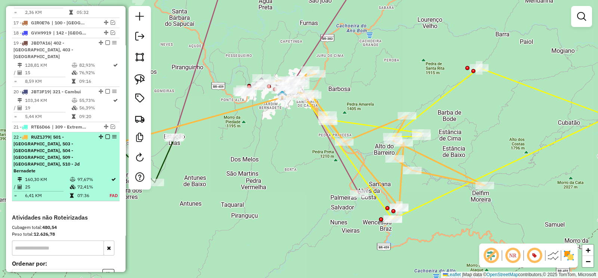
scroll to position [1040, 0]
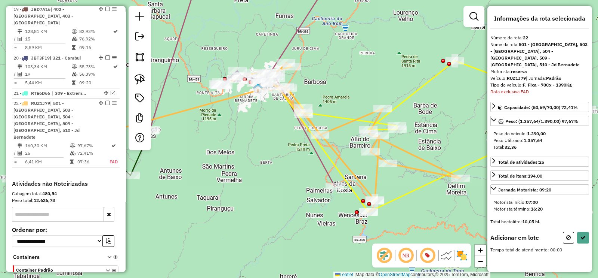
drag, startPoint x: 325, startPoint y: 78, endPoint x: 238, endPoint y: 72, distance: 88.1
click at [238, 72] on div "Rota 22 - Placa RUZ1J79 84510496 - HELLEN OLIVEIRA Janela de atendimento Grade …" at bounding box center [299, 139] width 598 height 278
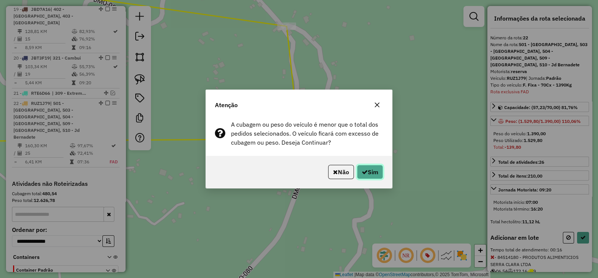
click at [370, 172] on button "Sim" at bounding box center [370, 172] width 26 height 14
select select "**********"
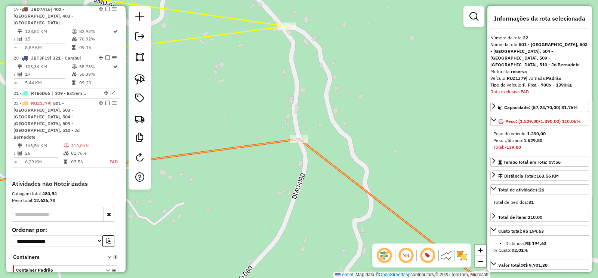
click at [298, 139] on icon at bounding box center [227, 222] width 574 height 166
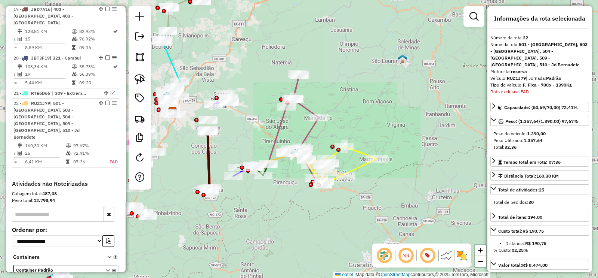
click at [300, 113] on div "Janela de atendimento Grade de atendimento Capacidade Transportadoras Veículos …" at bounding box center [299, 139] width 598 height 278
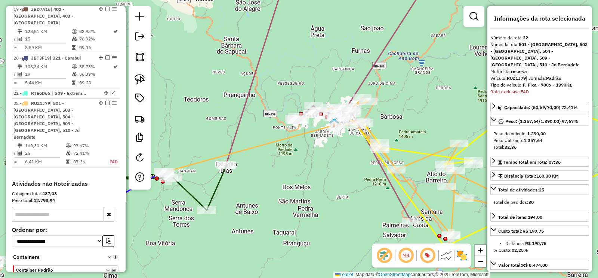
drag, startPoint x: 284, startPoint y: 150, endPoint x: 290, endPoint y: 131, distance: 20.2
click at [320, 143] on div "Janela de atendimento Grade de atendimento Capacidade Transportadoras Veículos …" at bounding box center [299, 139] width 598 height 278
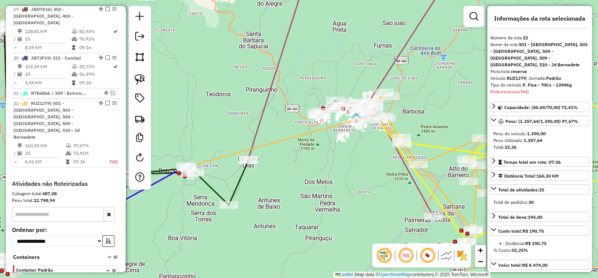
click at [282, 137] on icon at bounding box center [373, 161] width 372 height 138
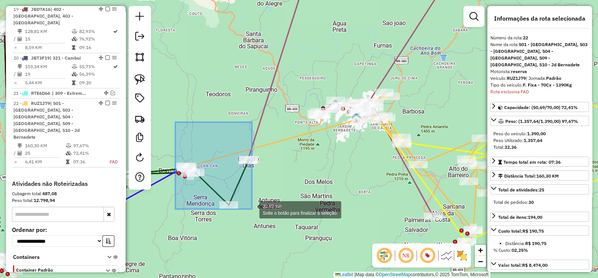
drag, startPoint x: 185, startPoint y: 133, endPoint x: 252, endPoint y: 209, distance: 100.9
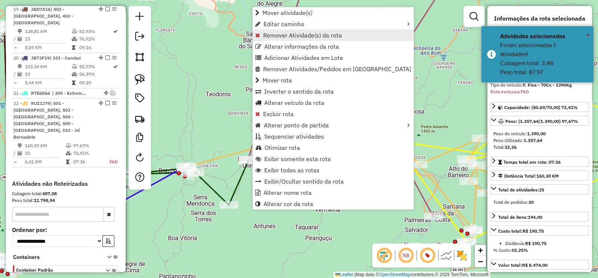
click at [282, 34] on span "Remover Atividade(s) da rota" at bounding box center [302, 35] width 79 height 6
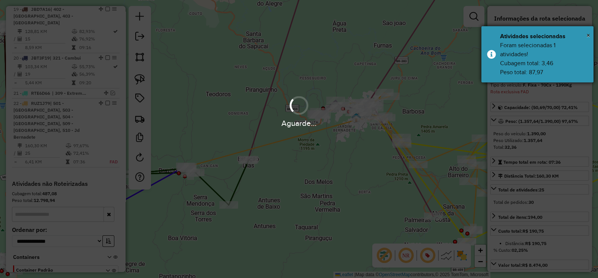
click at [591, 32] on div "× Atividades selecionadas Foram selecionadas 1 atividades! Cubagem total: 3,46 …" at bounding box center [538, 54] width 112 height 56
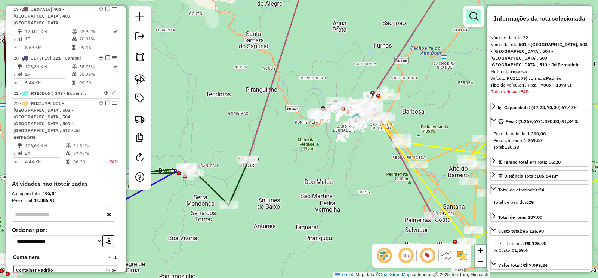
click at [471, 16] on em at bounding box center [474, 16] width 9 height 9
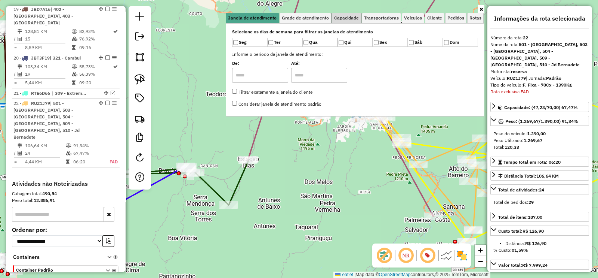
click at [343, 19] on span "Capacidade" at bounding box center [346, 18] width 25 height 4
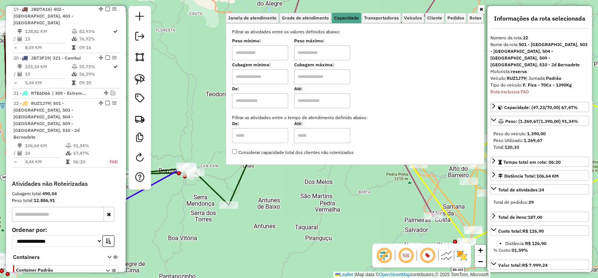
click at [275, 73] on input "text" at bounding box center [260, 76] width 56 height 15
type input "****"
click at [321, 77] on input "text" at bounding box center [322, 76] width 56 height 15
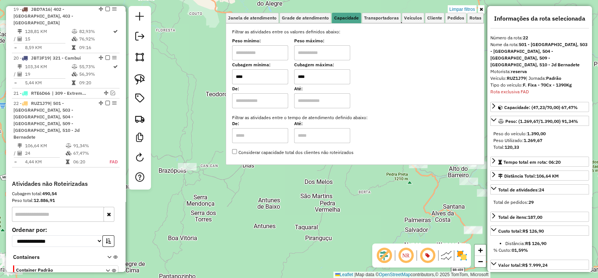
click at [482, 9] on icon at bounding box center [481, 9] width 3 height 4
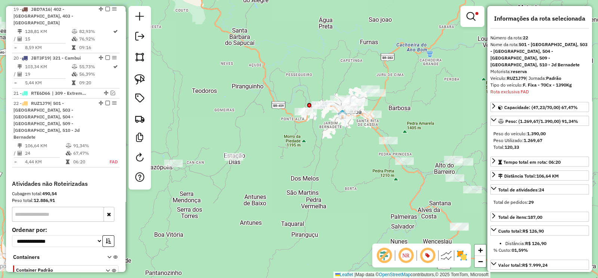
drag, startPoint x: 385, startPoint y: 150, endPoint x: 213, endPoint y: 90, distance: 181.9
click at [217, 94] on div "Rota 22 - Placa RUZ1J79 84508427 - MARCOS ANTONIO ALCAN Limpar filtros Janela d…" at bounding box center [299, 139] width 598 height 278
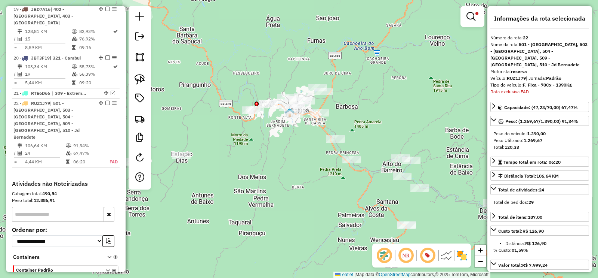
click at [314, 153] on div "Rota 22 - Placa RUZ1J79 84508582 - LUIZ FERNANDES SOARE Rota 22 - Placa RUZ1J79…" at bounding box center [299, 139] width 598 height 278
click at [471, 21] on link at bounding box center [473, 16] width 18 height 15
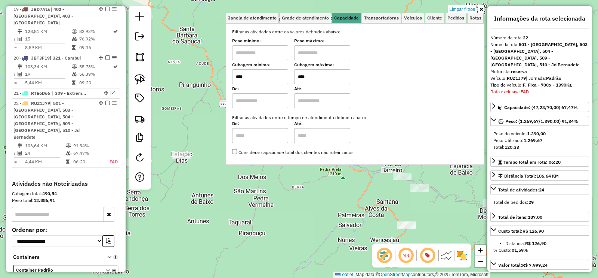
drag, startPoint x: 333, startPoint y: 79, endPoint x: 284, endPoint y: 77, distance: 49.4
click at [284, 77] on div "Cubagem mínima: **** Cubagem máxima: ****" at bounding box center [355, 73] width 246 height 21
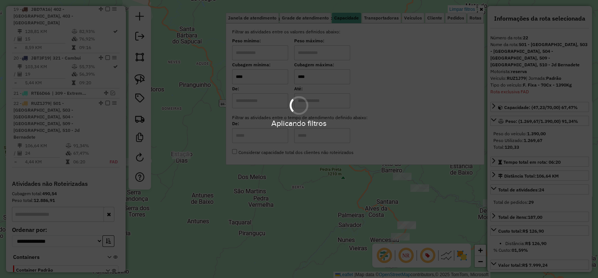
type input "****"
click at [268, 212] on hb-app "Aplicando filtros Pop-up bloqueado! Seu navegador bloqueou automáticamente a ab…" at bounding box center [299, 139] width 598 height 278
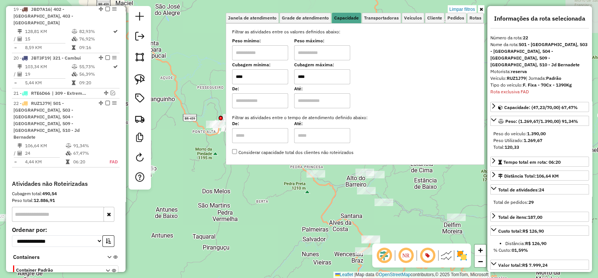
click at [211, 215] on div "Limpar filtros Janela de atendimento Grade de atendimento Capacidade Transporta…" at bounding box center [299, 139] width 598 height 278
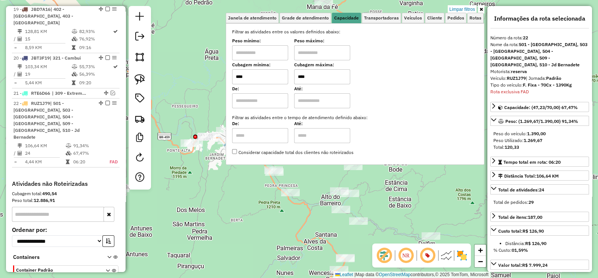
click at [483, 9] on icon at bounding box center [481, 9] width 3 height 4
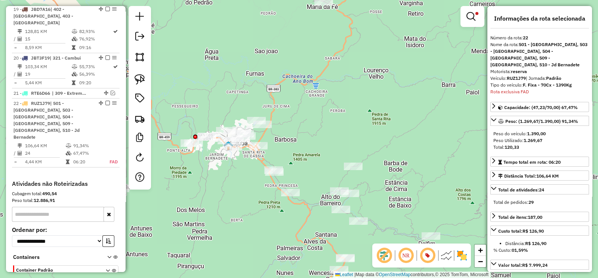
drag, startPoint x: 299, startPoint y: 129, endPoint x: 285, endPoint y: 125, distance: 14.6
click at [300, 125] on div "Limpar filtros Janela de atendimento Grade de atendimento Capacidade Transporta…" at bounding box center [299, 139] width 598 height 278
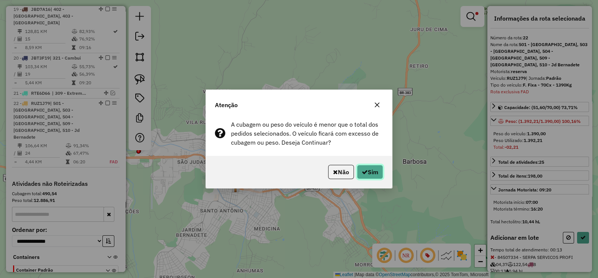
click at [367, 169] on button "Sim" at bounding box center [370, 172] width 26 height 14
select select "**********"
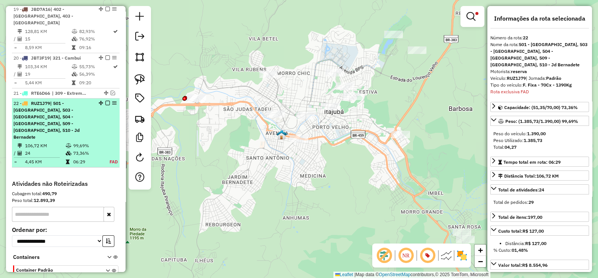
click at [105, 101] on em at bounding box center [107, 103] width 4 height 4
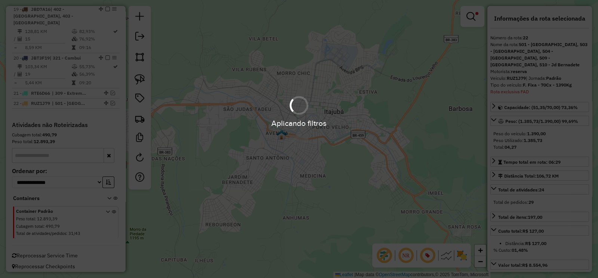
scroll to position [995, 0]
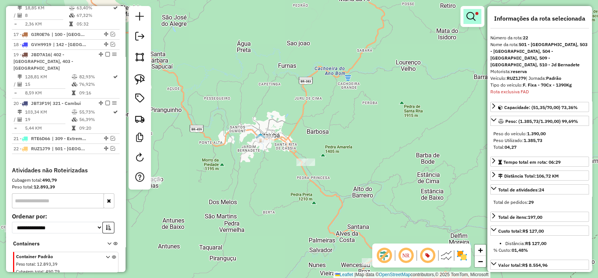
click at [466, 10] on link at bounding box center [473, 16] width 18 height 15
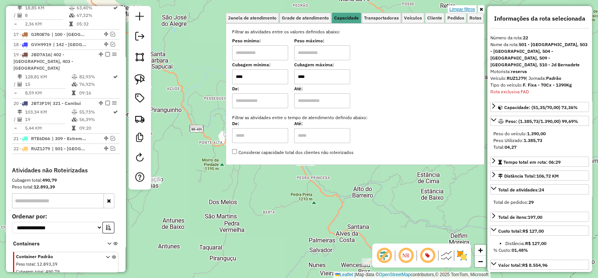
click at [463, 6] on link "Limpar filtros" at bounding box center [462, 9] width 29 height 8
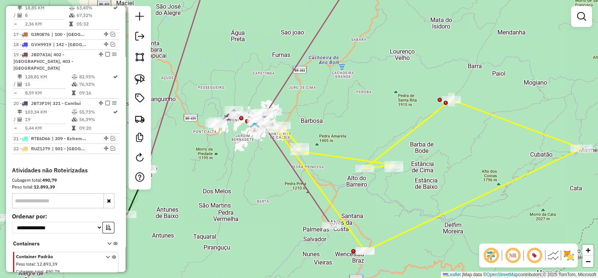
drag, startPoint x: 338, startPoint y: 183, endPoint x: 249, endPoint y: 83, distance: 133.5
click at [249, 83] on div "Janela de atendimento Grade de atendimento Capacidade Transportadoras Veículos …" at bounding box center [299, 139] width 598 height 278
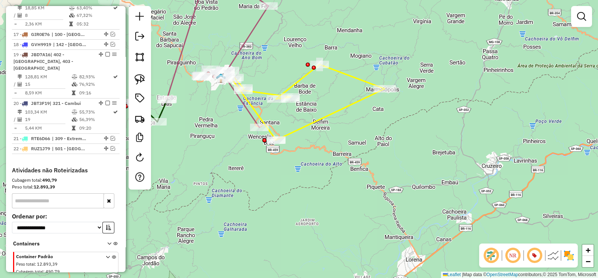
click at [318, 121] on icon at bounding box center [308, 102] width 153 height 76
select select "**********"
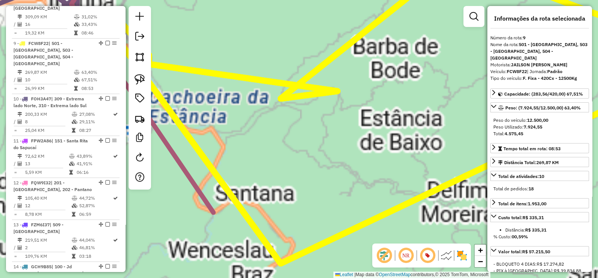
scroll to position [628, 0]
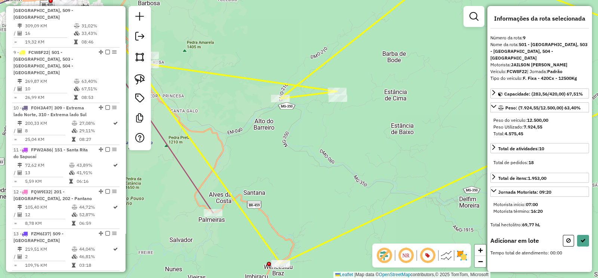
click at [149, 83] on div at bounding box center [140, 78] width 22 height 144
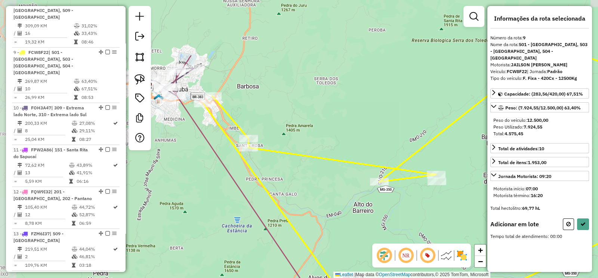
drag, startPoint x: 289, startPoint y: 44, endPoint x: 239, endPoint y: 65, distance: 53.9
click at [260, 57] on div "Janela de atendimento Grade de atendimento Capacidade Transportadoras Veículos …" at bounding box center [299, 139] width 598 height 278
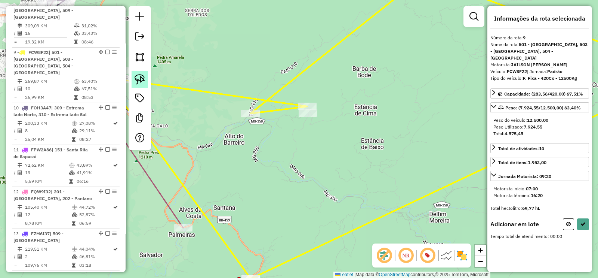
click at [140, 75] on img at bounding box center [140, 79] width 10 height 10
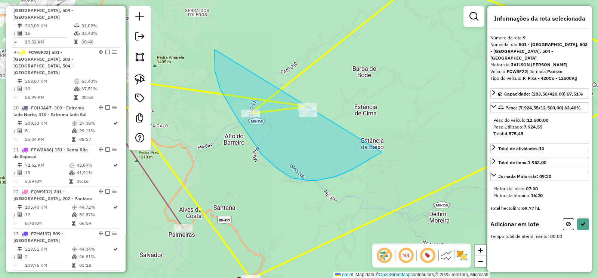
drag, startPoint x: 215, startPoint y: 71, endPoint x: 392, endPoint y: 145, distance: 191.6
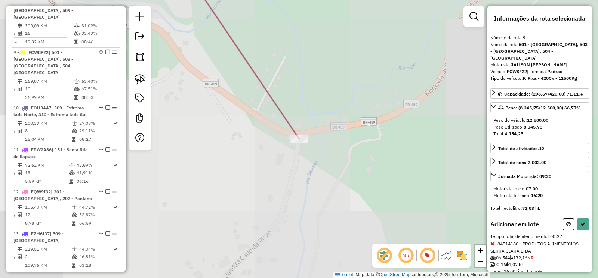
select select "**********"
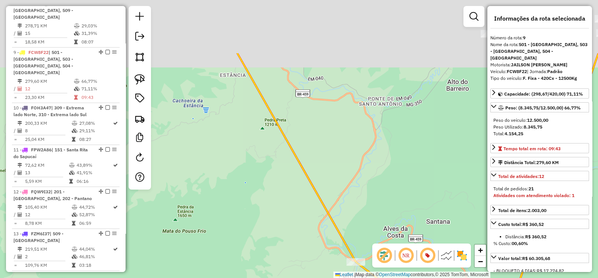
drag, startPoint x: 310, startPoint y: 201, endPoint x: 325, endPoint y: 229, distance: 31.5
click at [324, 227] on div "Janela de atendimento Grade de atendimento Capacidade Transportadoras Veículos …" at bounding box center [299, 139] width 598 height 278
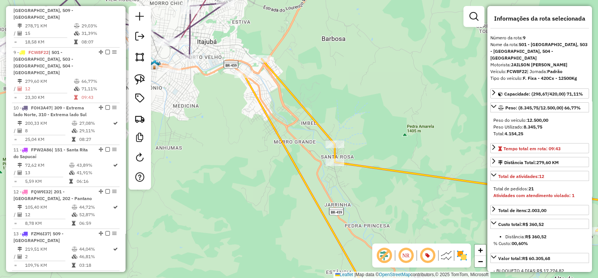
click at [242, 68] on div "Janela de atendimento Grade de atendimento Capacidade Transportadoras Veículos …" at bounding box center [299, 139] width 598 height 278
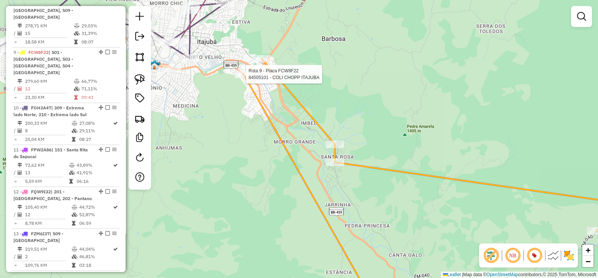
select select "**********"
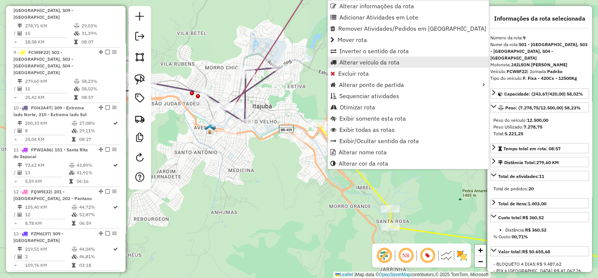
click at [381, 64] on span "Alterar veículo da rota" at bounding box center [370, 62] width 60 height 6
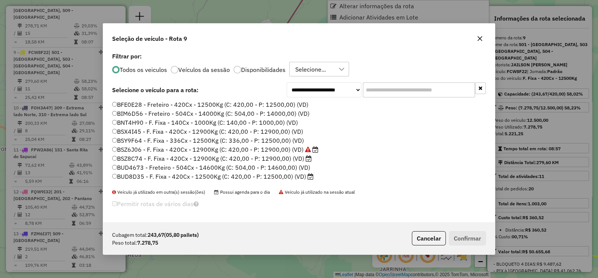
click at [397, 86] on input "text" at bounding box center [419, 89] width 112 height 15
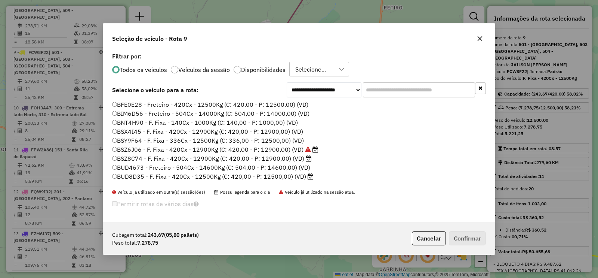
scroll to position [4, 2]
paste input "*******"
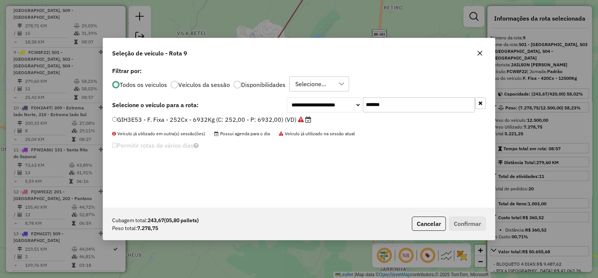
type input "*******"
drag, startPoint x: 294, startPoint y: 113, endPoint x: 286, endPoint y: 120, distance: 10.3
click at [294, 113] on div "**********" at bounding box center [299, 136] width 392 height 142
click at [286, 120] on label "GIH3E53 - F. Fixa - 252Cx - 6932Kg (C: 252,00 - P: 6932,00) (VD)" at bounding box center [211, 119] width 199 height 9
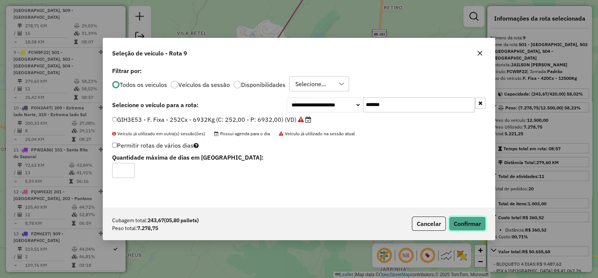
click at [473, 225] on button "Confirmar" at bounding box center [467, 223] width 37 height 14
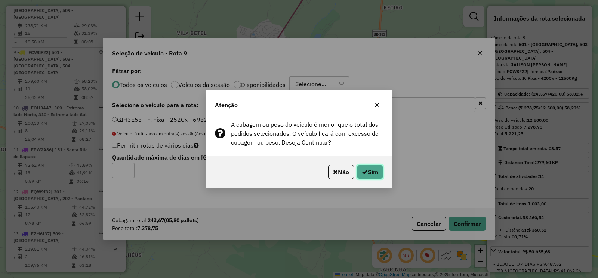
click at [373, 171] on button "Sim" at bounding box center [370, 172] width 26 height 14
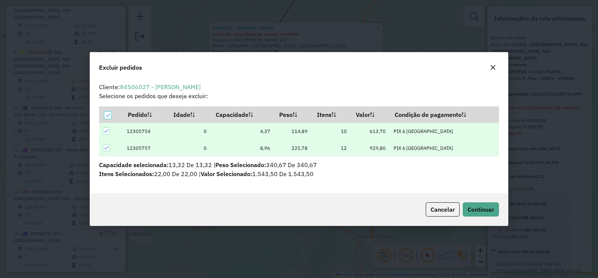
scroll to position [4, 2]
click at [488, 208] on span "Continuar" at bounding box center [481, 208] width 27 height 7
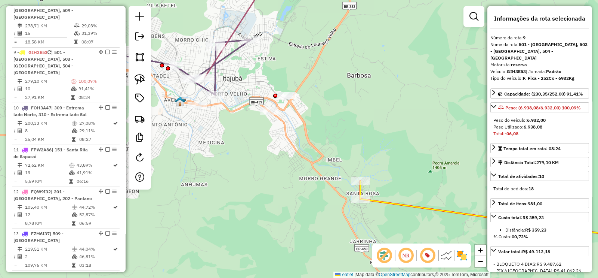
drag, startPoint x: 396, startPoint y: 153, endPoint x: 383, endPoint y: 98, distance: 57.0
click at [383, 98] on div "Janela de atendimento Grade de atendimento Capacidade Transportadoras Veículos …" at bounding box center [299, 139] width 598 height 278
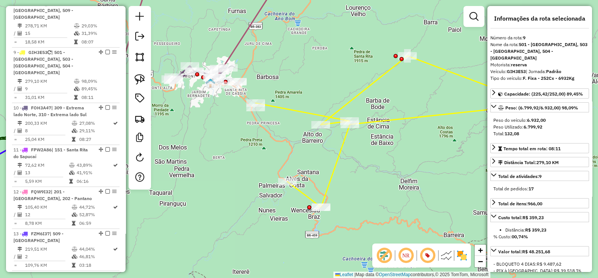
click at [386, 259] on em at bounding box center [385, 255] width 18 height 18
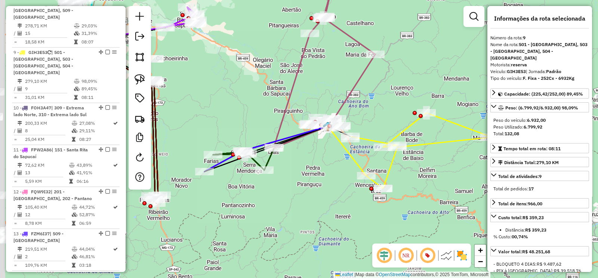
drag, startPoint x: 306, startPoint y: 162, endPoint x: 342, endPoint y: 165, distance: 36.7
click at [341, 165] on div "Janela de atendimento Grade de atendimento Capacidade Transportadoras Veículos …" at bounding box center [299, 139] width 598 height 278
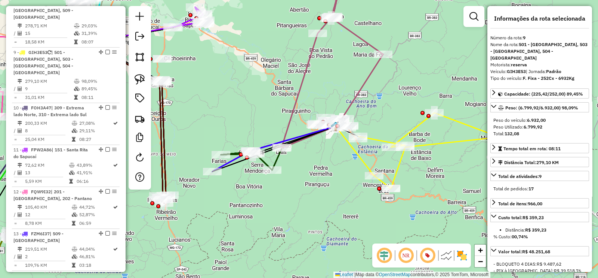
click at [387, 253] on em at bounding box center [385, 255] width 18 height 18
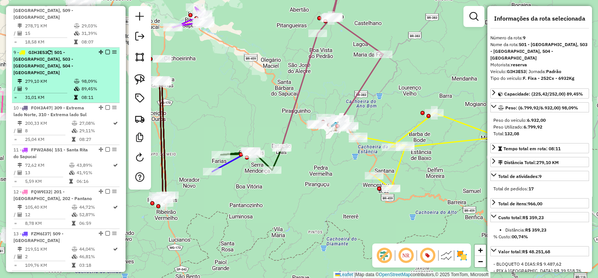
click at [106, 50] on em at bounding box center [107, 52] width 4 height 4
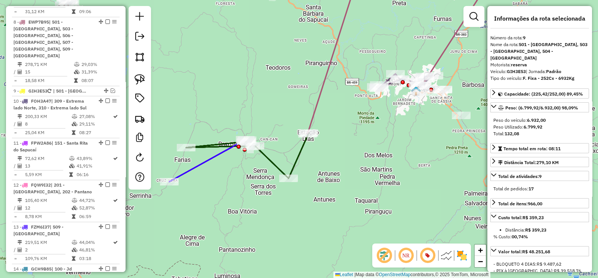
click at [211, 162] on icon at bounding box center [207, 161] width 76 height 42
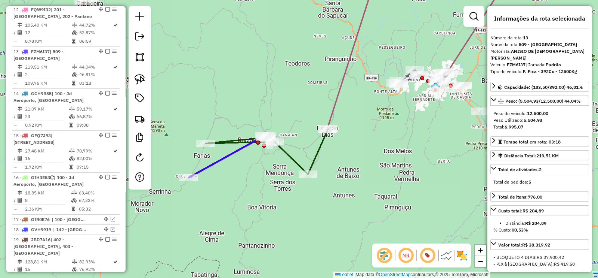
scroll to position [716, 0]
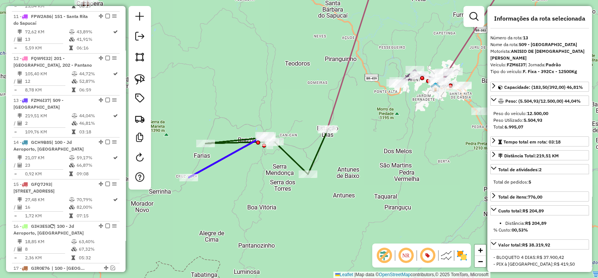
drag, startPoint x: 229, startPoint y: 168, endPoint x: 278, endPoint y: 156, distance: 50.4
click at [276, 157] on div "Janela de atendimento Grade de atendimento Capacidade Transportadoras Veículos …" at bounding box center [299, 139] width 598 height 278
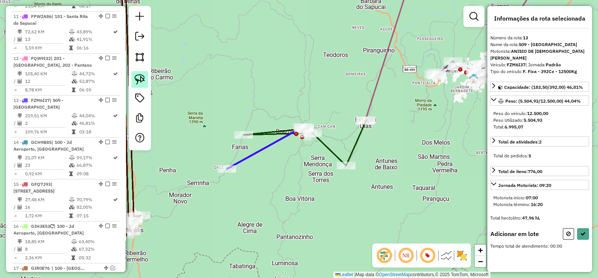
click at [138, 80] on img at bounding box center [140, 79] width 10 height 10
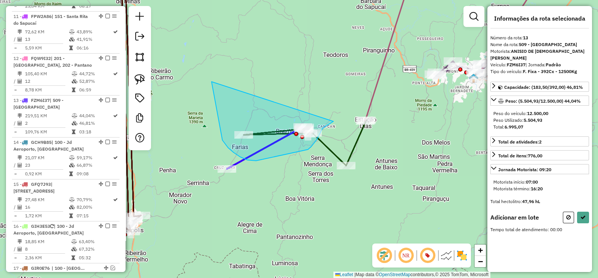
drag, startPoint x: 212, startPoint y: 82, endPoint x: 334, endPoint y: 121, distance: 128.0
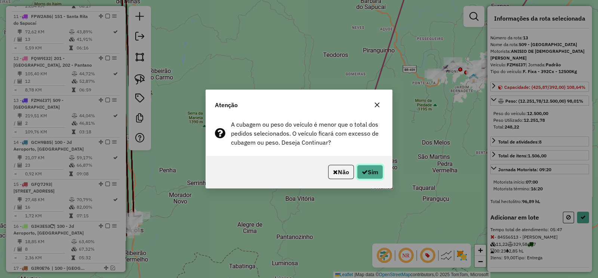
click at [367, 171] on button "Sim" at bounding box center [370, 172] width 26 height 14
select select "**********"
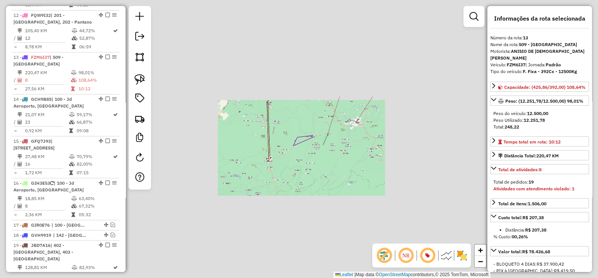
scroll to position [763, 0]
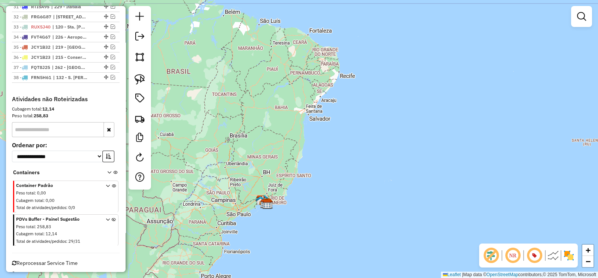
scroll to position [637, 0]
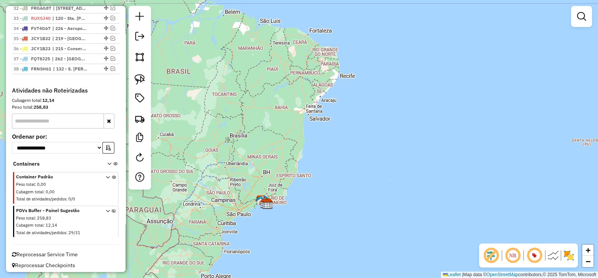
click at [110, 207] on span at bounding box center [111, 222] width 10 height 30
click at [112, 209] on icon at bounding box center [114, 223] width 4 height 28
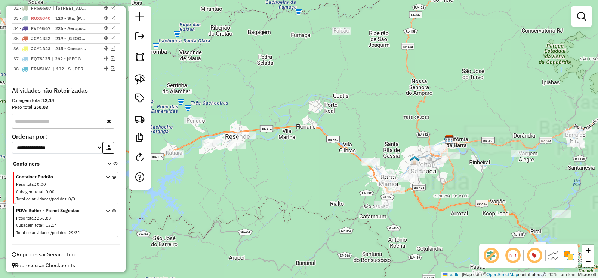
drag, startPoint x: 323, startPoint y: 128, endPoint x: 271, endPoint y: 133, distance: 52.6
click at [269, 128] on div "Janela de atendimento Grade de atendimento Capacidade Transportadoras Veículos …" at bounding box center [299, 139] width 598 height 278
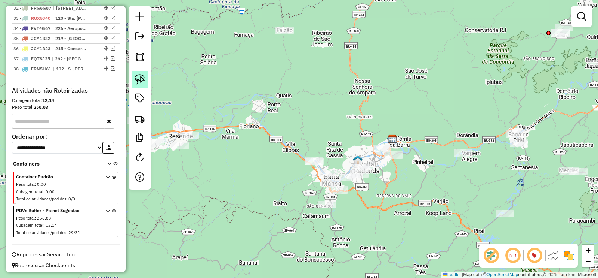
click at [137, 82] on img at bounding box center [140, 79] width 10 height 10
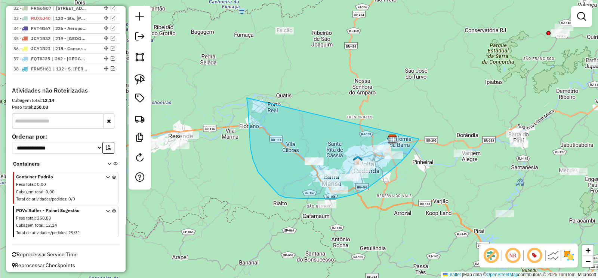
drag, startPoint x: 248, startPoint y: 110, endPoint x: 419, endPoint y: 139, distance: 173.7
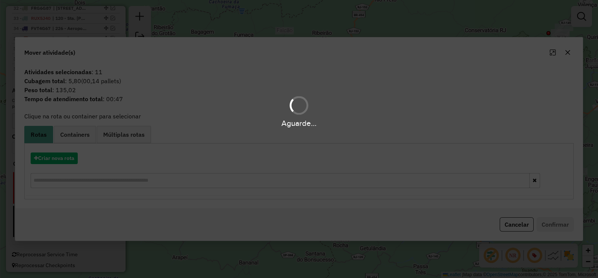
click at [567, 53] on div "Aguarde..." at bounding box center [299, 139] width 598 height 278
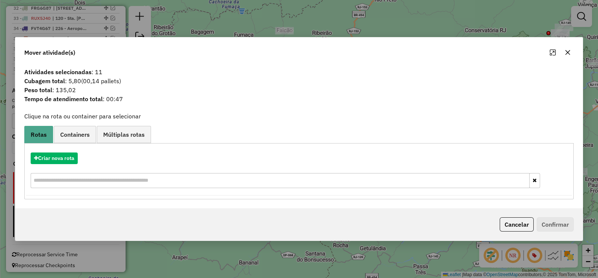
click at [567, 53] on icon "button" at bounding box center [568, 52] width 6 height 6
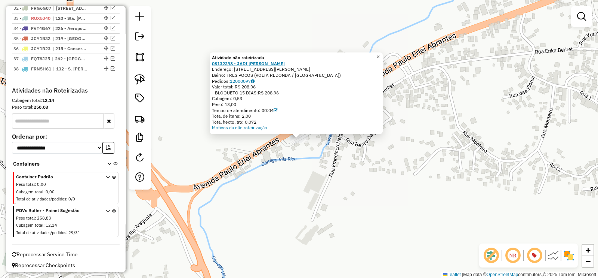
click at [261, 62] on strong "08132398 - JADI [PERSON_NAME]" at bounding box center [248, 64] width 73 height 6
click at [240, 81] on link "12000097" at bounding box center [242, 81] width 25 height 6
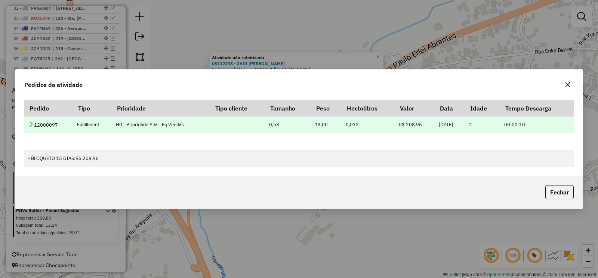
click at [28, 121] on icon at bounding box center [31, 124] width 6 height 6
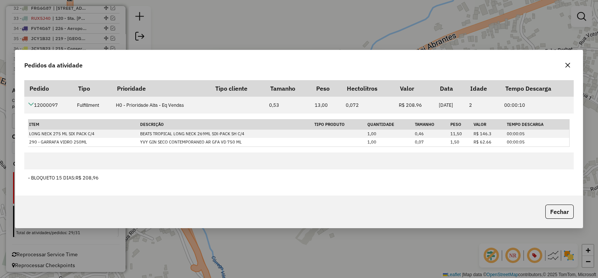
click at [572, 67] on button "button" at bounding box center [568, 65] width 12 height 12
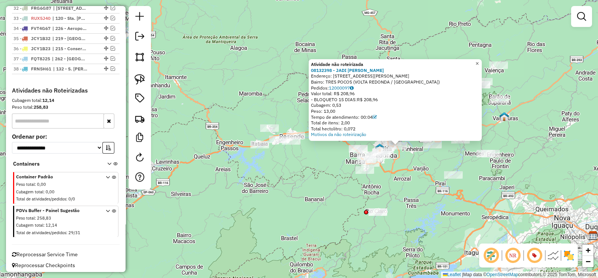
click at [479, 61] on span "×" at bounding box center [477, 63] width 3 height 6
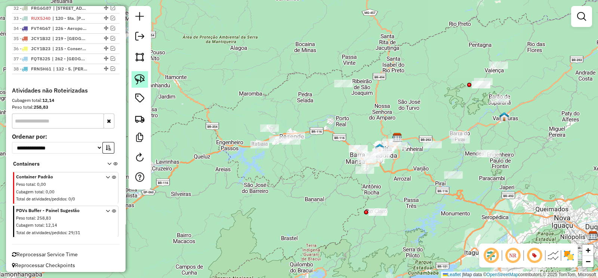
click at [137, 83] on img at bounding box center [140, 79] width 10 height 10
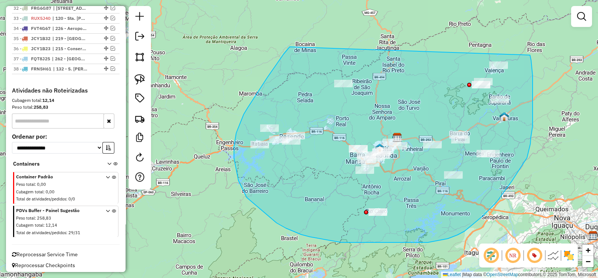
drag, startPoint x: 236, startPoint y: 133, endPoint x: 530, endPoint y: 55, distance: 304.1
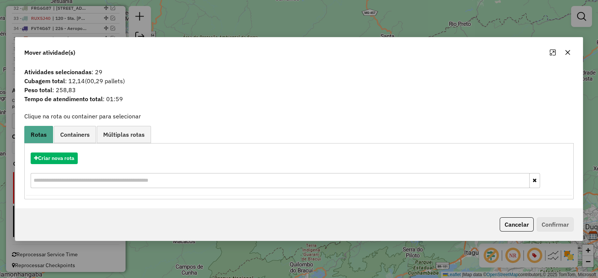
click at [565, 50] on icon "button" at bounding box center [568, 52] width 6 height 6
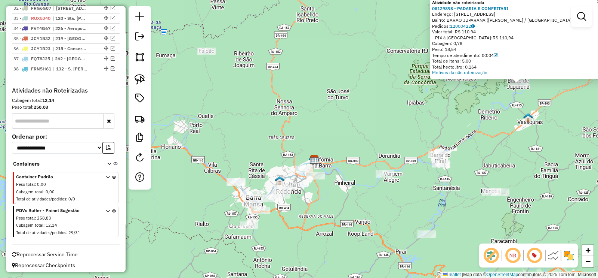
drag, startPoint x: 314, startPoint y: 160, endPoint x: 359, endPoint y: 121, distance: 59.4
click at [359, 122] on div "Atividade não roteirizada 08129898 - PADARIA E CONFEITARI Endereço: [STREET_ADD…" at bounding box center [299, 139] width 598 height 278
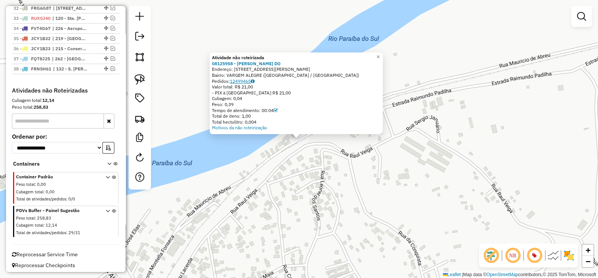
click at [238, 82] on link "12499465" at bounding box center [242, 81] width 25 height 6
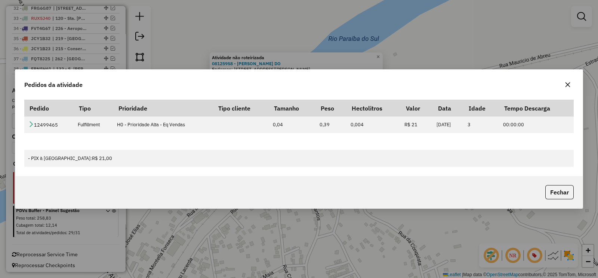
click at [565, 82] on icon "button" at bounding box center [568, 85] width 6 height 6
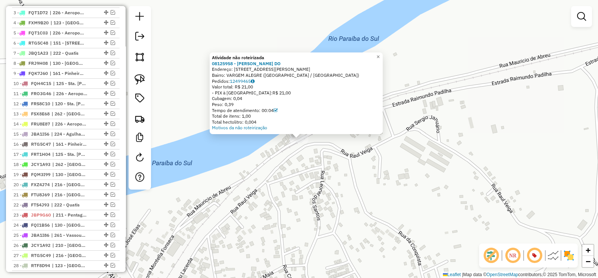
scroll to position [170, 0]
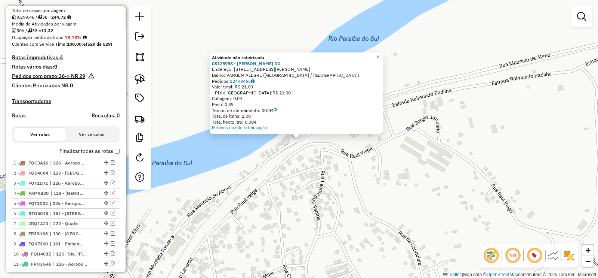
click at [277, 208] on div "Atividade não roteirizada 08125958 - [PERSON_NAME] DO Endereço: R [PERSON_NAME]…" at bounding box center [299, 139] width 598 height 278
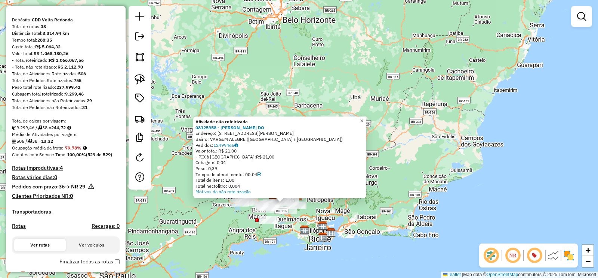
scroll to position [0, 0]
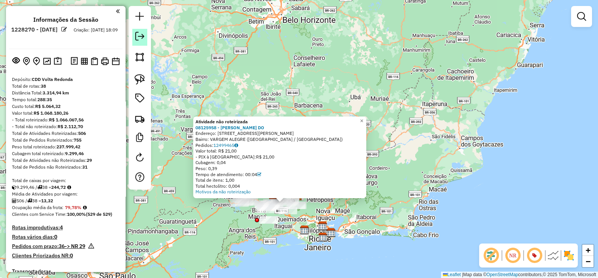
click at [138, 38] on em at bounding box center [139, 36] width 9 height 9
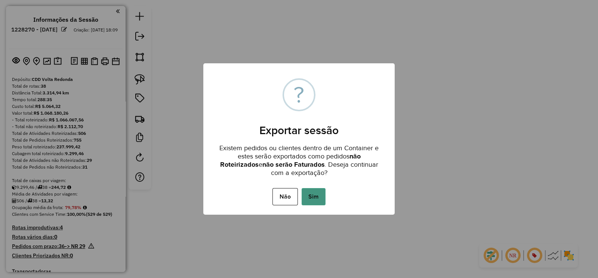
click at [322, 195] on button "Sim" at bounding box center [314, 196] width 24 height 17
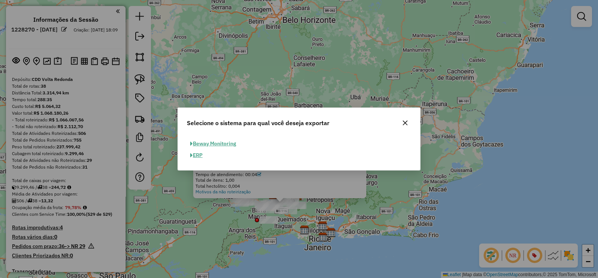
click at [196, 152] on button "ERP" at bounding box center [196, 155] width 19 height 12
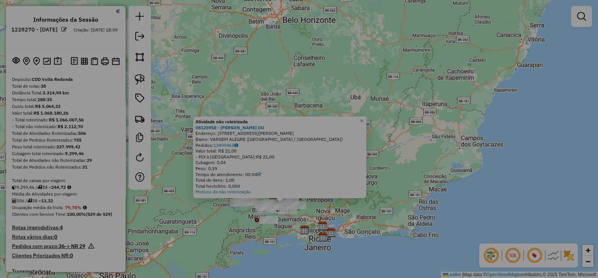
select select "**"
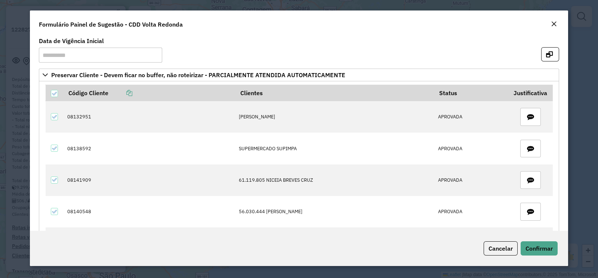
click at [550, 25] on button "Close" at bounding box center [554, 24] width 10 height 10
click at [554, 25] on div "**********" at bounding box center [299, 139] width 598 height 278
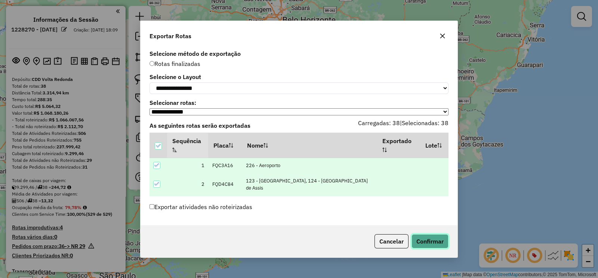
click at [435, 242] on button "Confirmar" at bounding box center [430, 241] width 37 height 14
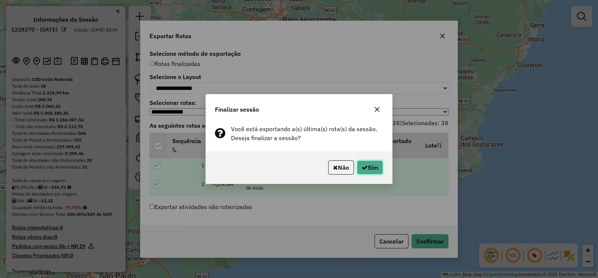
click at [372, 171] on button "Sim" at bounding box center [370, 167] width 26 height 14
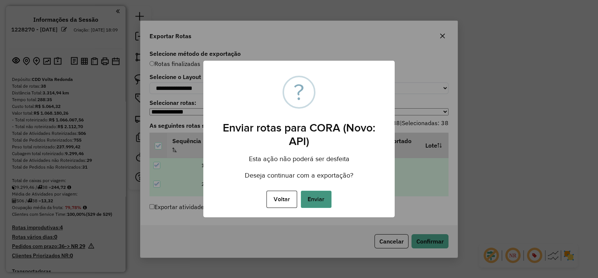
click at [317, 204] on button "Enviar" at bounding box center [316, 198] width 31 height 17
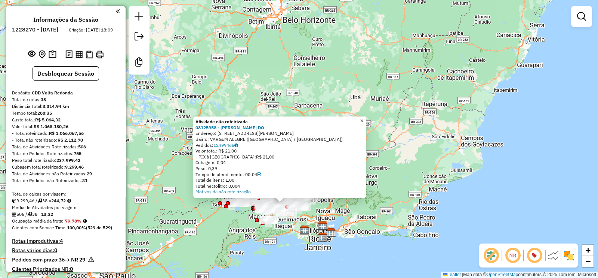
click at [364, 120] on span "×" at bounding box center [361, 120] width 3 height 6
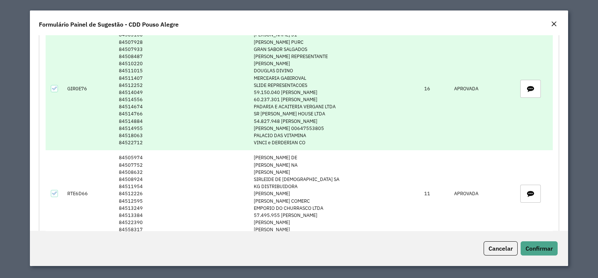
scroll to position [46, 0]
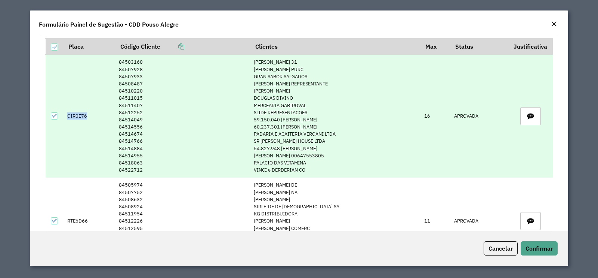
drag, startPoint x: 91, startPoint y: 119, endPoint x: 68, endPoint y: 122, distance: 23.5
click at [68, 122] on td "GIR0E76" at bounding box center [90, 116] width 52 height 123
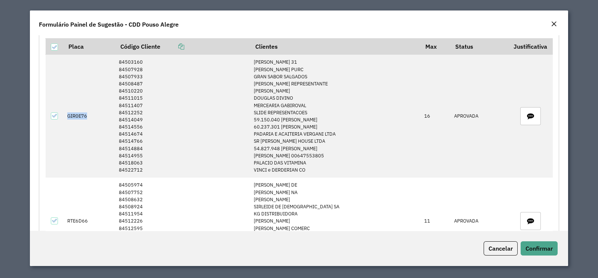
copy td "GIR0E76"
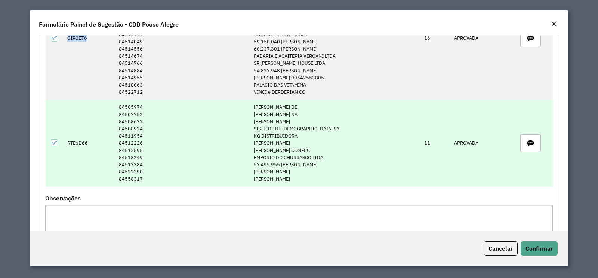
scroll to position [140, 0]
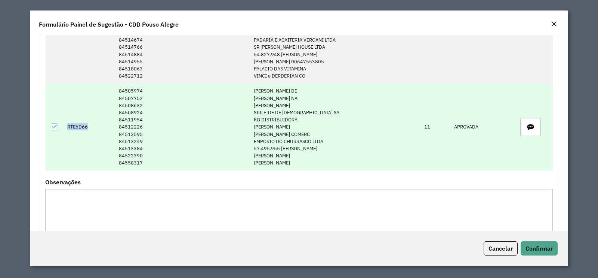
drag, startPoint x: 92, startPoint y: 132, endPoint x: 68, endPoint y: 135, distance: 23.4
click at [68, 135] on td "RTE6D66" at bounding box center [90, 126] width 52 height 87
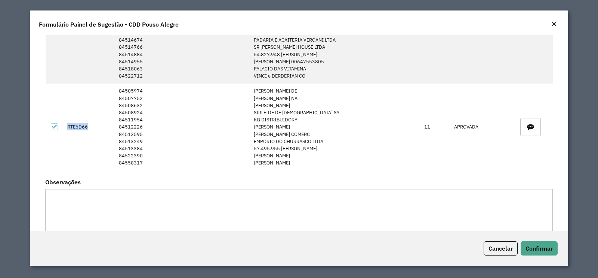
copy td "RTE6D66"
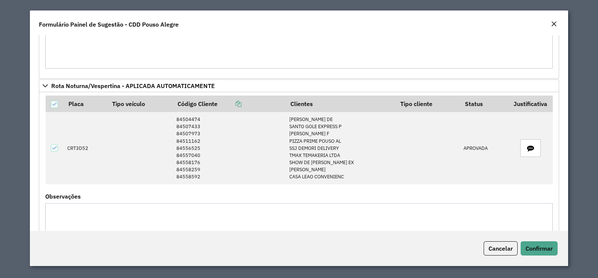
scroll to position [327, 0]
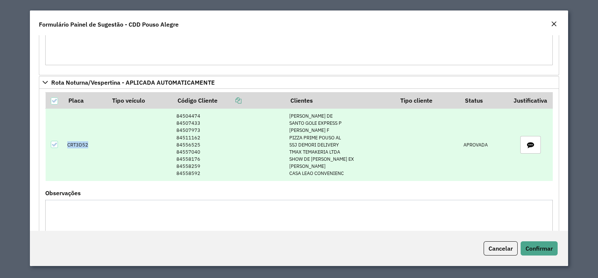
drag, startPoint x: 92, startPoint y: 148, endPoint x: 66, endPoint y: 151, distance: 26.4
click at [66, 151] on td "CRT3D52" at bounding box center [86, 144] width 44 height 73
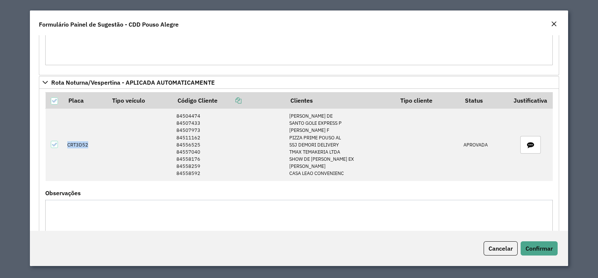
copy td "CRT3D52"
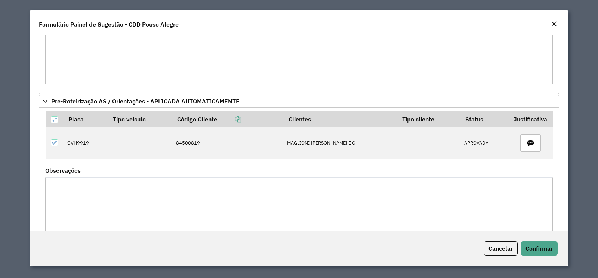
scroll to position [561, 0]
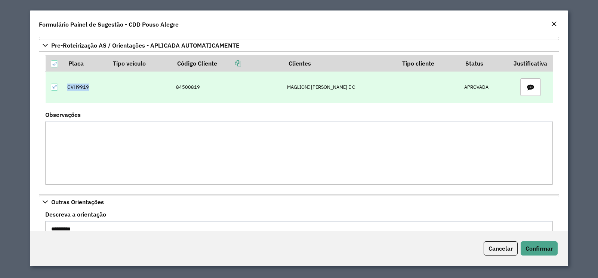
drag, startPoint x: 86, startPoint y: 88, endPoint x: 67, endPoint y: 92, distance: 19.4
click at [67, 92] on td "GVH9919" at bounding box center [86, 86] width 44 height 31
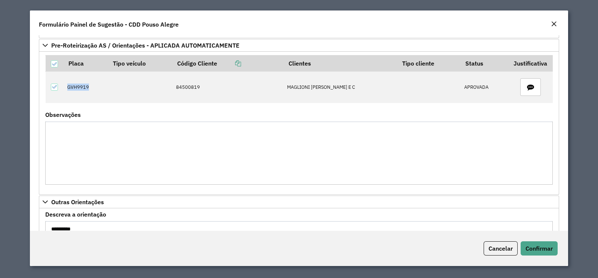
copy td "GVH9919"
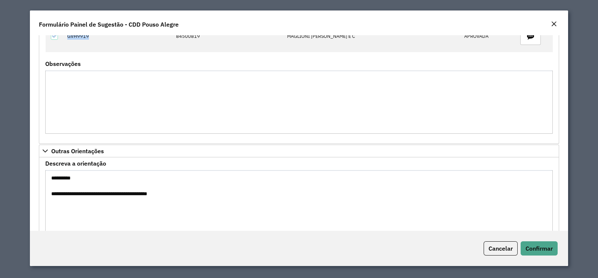
scroll to position [633, 0]
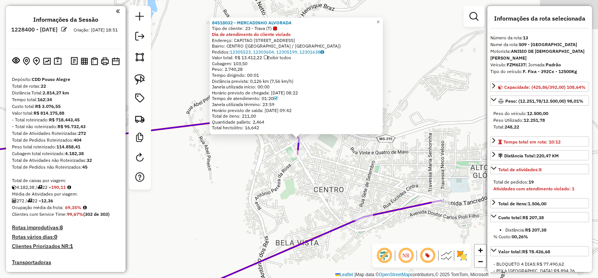
select select "**********"
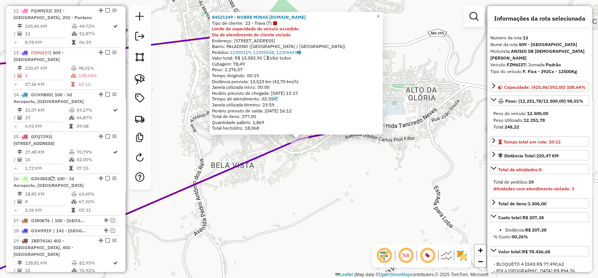
click at [331, 210] on div "84521249 - NOBRE MINAS [DOMAIN_NAME] Tipo de cliente: 23 - Trava (T) Limite de …" at bounding box center [299, 139] width 598 height 278
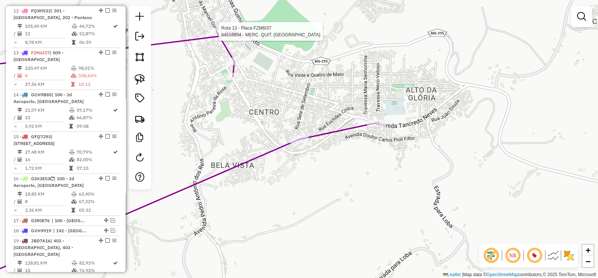
select select "**********"
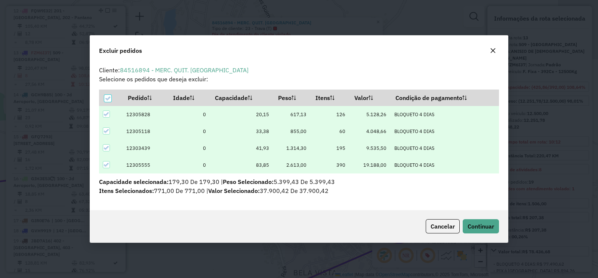
scroll to position [0, 0]
click at [496, 228] on button "Continuar" at bounding box center [481, 226] width 36 height 14
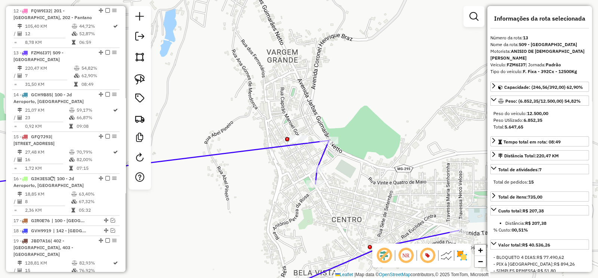
drag, startPoint x: 369, startPoint y: 162, endPoint x: 303, endPoint y: 91, distance: 97.4
click at [303, 91] on div "Janela de atendimento Grade de atendimento Capacidade Transportadoras Veículos …" at bounding box center [299, 139] width 598 height 278
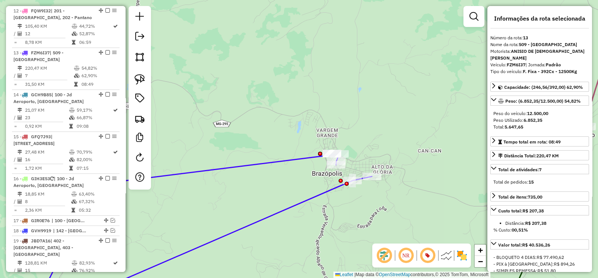
click at [334, 193] on icon at bounding box center [204, 229] width 336 height 151
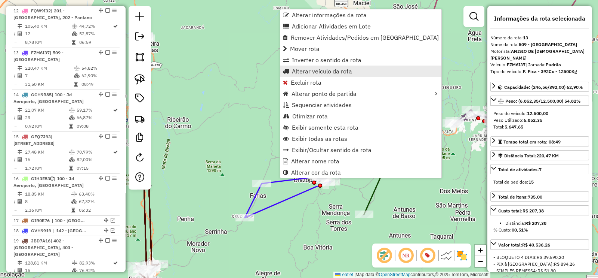
click at [344, 68] on span "Alterar veículo da rota" at bounding box center [322, 71] width 60 height 6
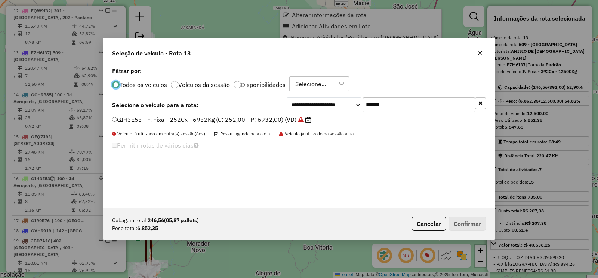
scroll to position [4, 2]
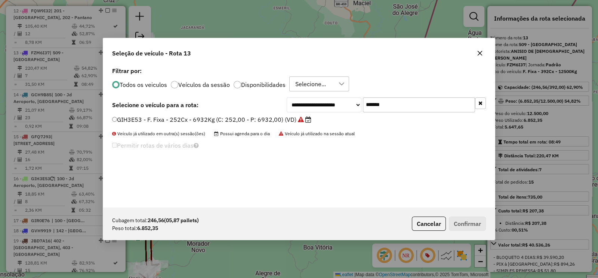
drag, startPoint x: 390, startPoint y: 104, endPoint x: 326, endPoint y: 116, distance: 65.2
click at [344, 110] on div "**********" at bounding box center [386, 104] width 199 height 15
paste input "text"
type input "*******"
click at [282, 118] on label "BYW8C24 - F. Fixa - 336Cx - 12500Kg (C: 336,00 - P: 12500,00) (VD)" at bounding box center [216, 119] width 209 height 9
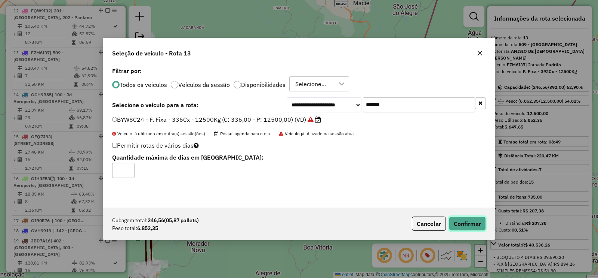
click at [464, 222] on button "Confirmar" at bounding box center [467, 223] width 37 height 14
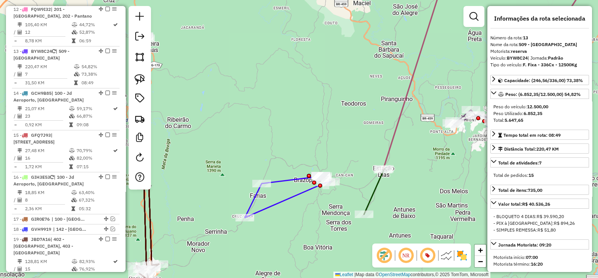
scroll to position [763, 0]
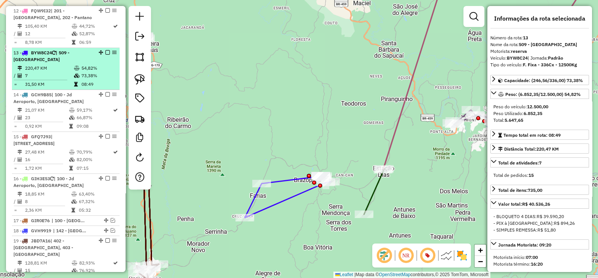
click at [105, 50] on em at bounding box center [107, 52] width 4 height 4
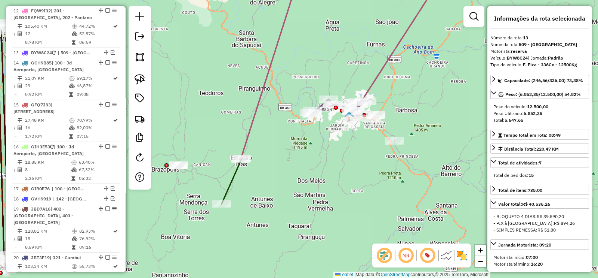
click at [229, 187] on icon at bounding box center [232, 180] width 20 height 45
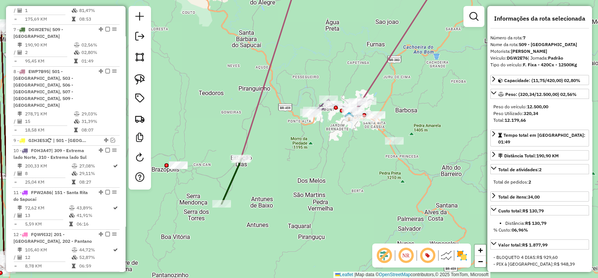
scroll to position [538, 0]
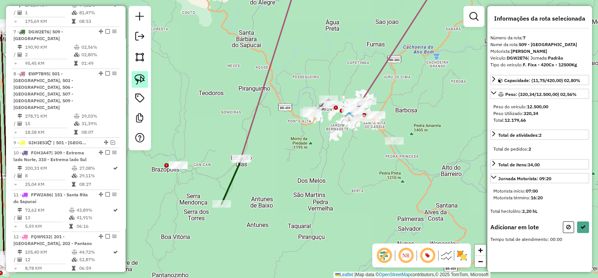
click at [141, 79] on img at bounding box center [140, 79] width 10 height 10
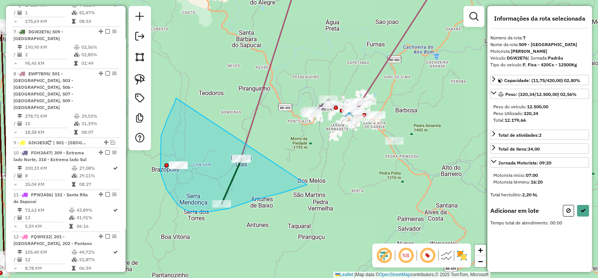
drag, startPoint x: 161, startPoint y: 135, endPoint x: 319, endPoint y: 178, distance: 163.2
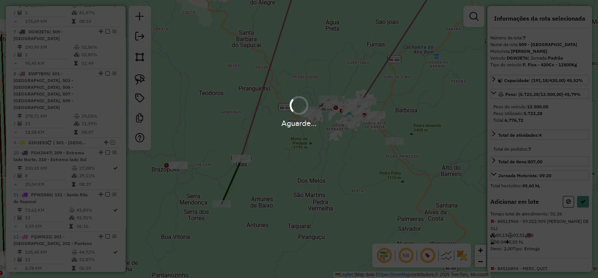
select select "**********"
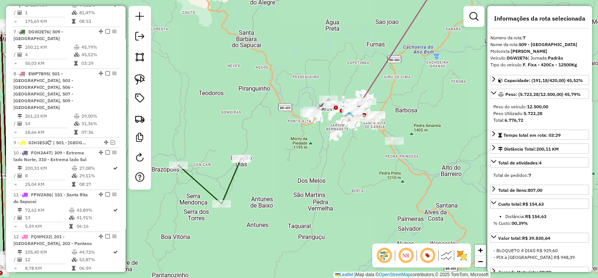
click at [233, 178] on icon at bounding box center [210, 180] width 64 height 45
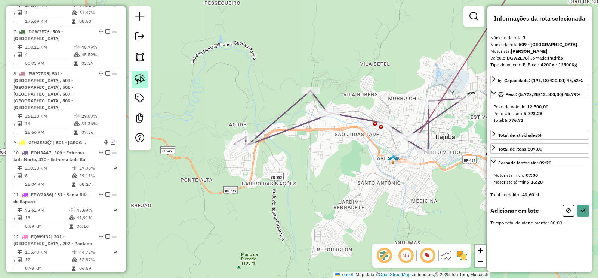
click at [141, 77] on img at bounding box center [140, 79] width 10 height 10
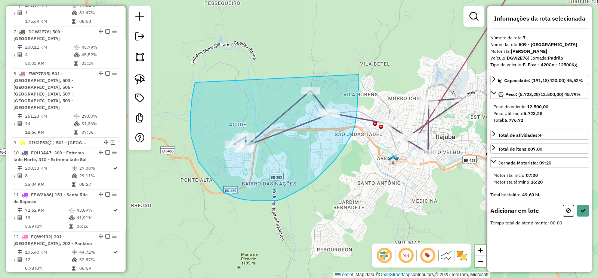
drag, startPoint x: 199, startPoint y: 162, endPoint x: 359, endPoint y: 74, distance: 182.6
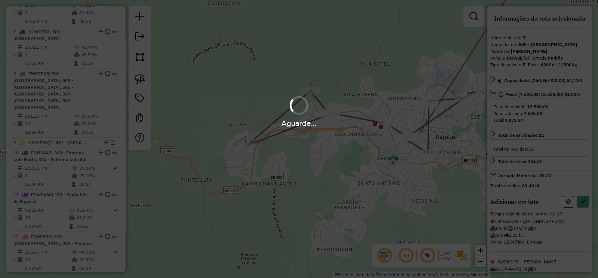
select select "**********"
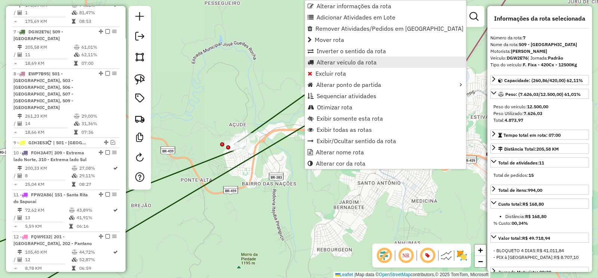
click at [371, 65] on span "Alterar veículo da rota" at bounding box center [347, 62] width 60 height 6
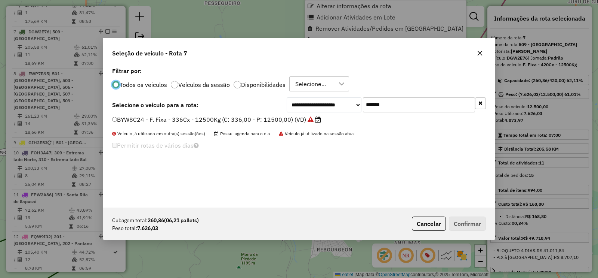
scroll to position [4, 2]
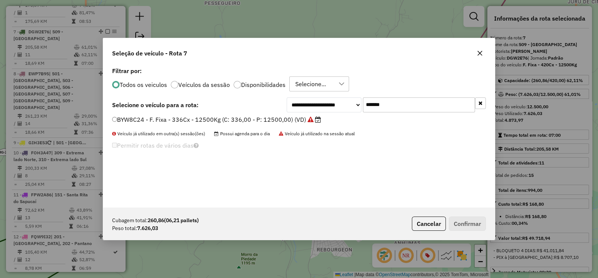
drag, startPoint x: 344, startPoint y: 111, endPoint x: 334, endPoint y: 115, distance: 11.6
click at [338, 113] on div "**********" at bounding box center [299, 136] width 392 height 142
paste input "text"
type input "*******"
click at [306, 120] on icon at bounding box center [308, 119] width 6 height 6
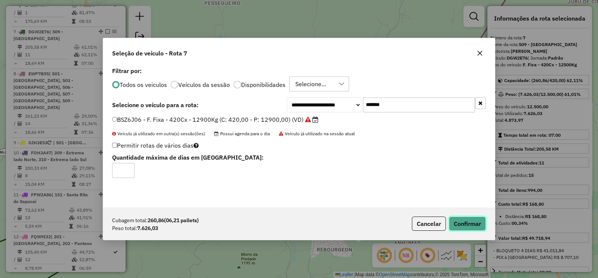
click at [456, 218] on button "Confirmar" at bounding box center [467, 223] width 37 height 14
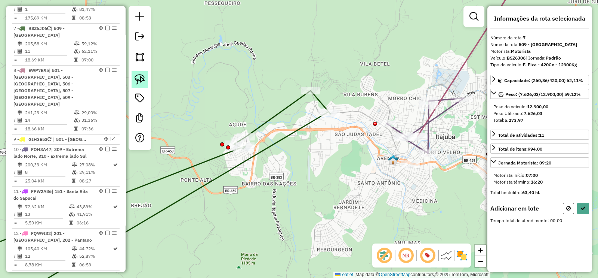
click at [138, 80] on img at bounding box center [140, 79] width 10 height 10
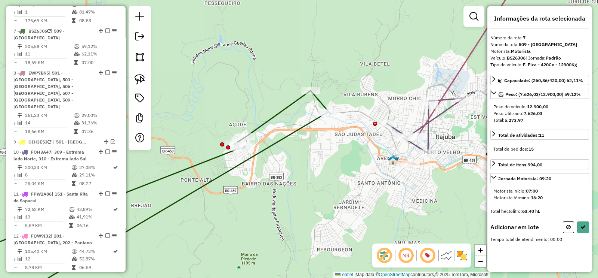
scroll to position [538, 0]
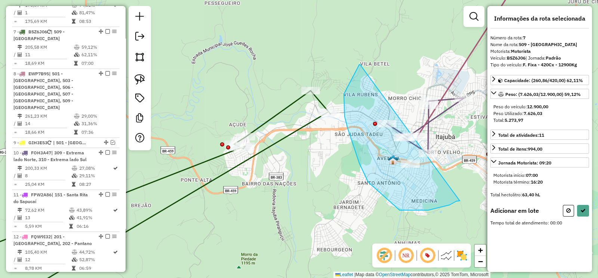
drag, startPoint x: 359, startPoint y: 65, endPoint x: 460, endPoint y: 200, distance: 169.0
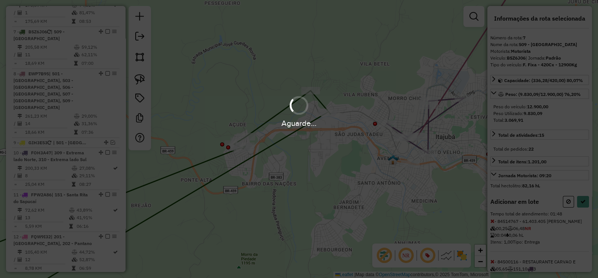
select select "**********"
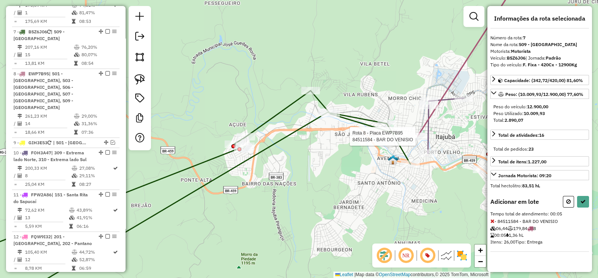
select select "**********"
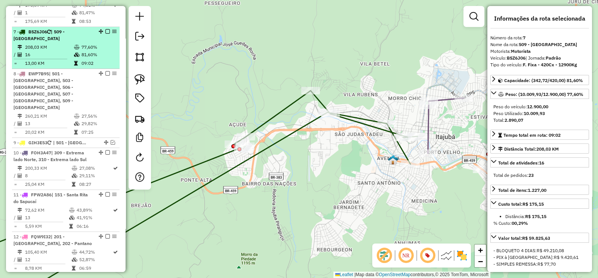
click at [105, 29] on em at bounding box center [107, 31] width 4 height 4
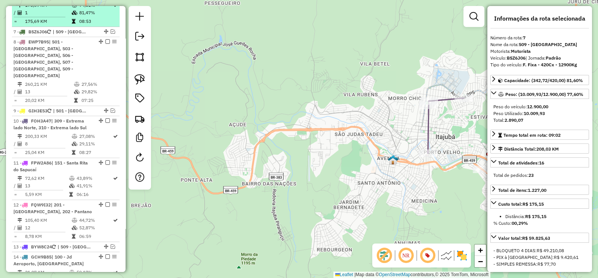
scroll to position [506, 0]
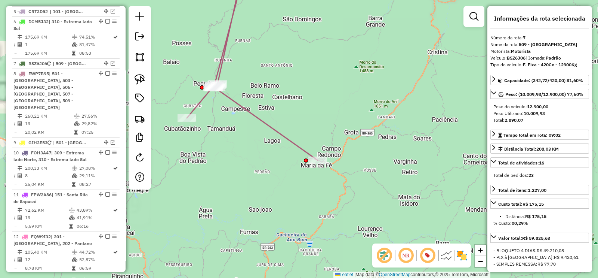
click at [272, 126] on icon at bounding box center [252, 73] width 131 height 174
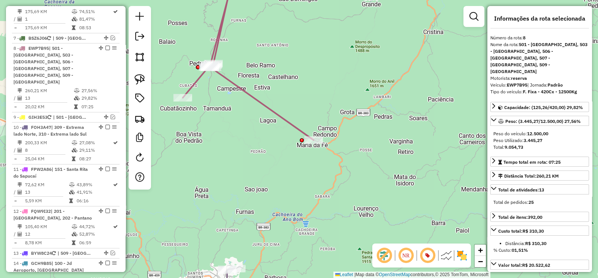
drag, startPoint x: 277, startPoint y: 160, endPoint x: 278, endPoint y: 37, distance: 122.7
click at [278, 40] on div "Janela de atendimento Grade de atendimento Capacidade Transportadoras Veículos …" at bounding box center [299, 139] width 598 height 278
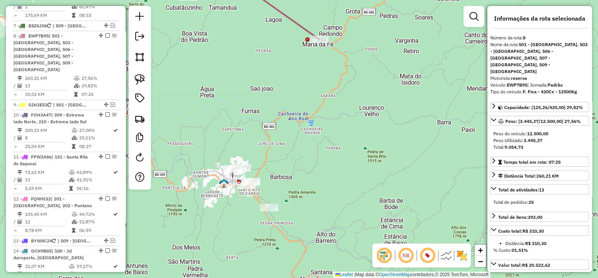
scroll to position [548, 0]
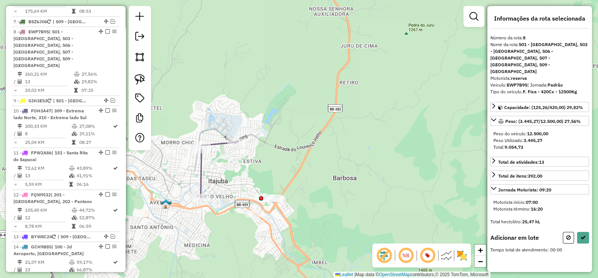
drag, startPoint x: 322, startPoint y: 186, endPoint x: 287, endPoint y: 143, distance: 55.1
click at [296, 145] on div "Janela de atendimento Grade de atendimento Capacidade Transportadoras Veículos …" at bounding box center [299, 139] width 598 height 278
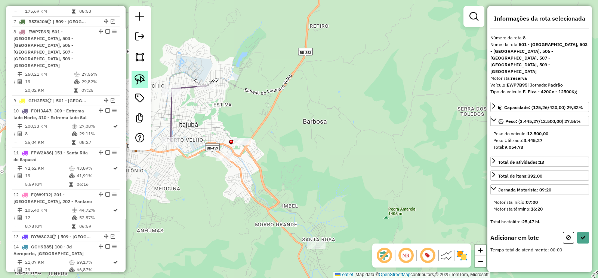
click at [144, 86] on link at bounding box center [140, 79] width 16 height 16
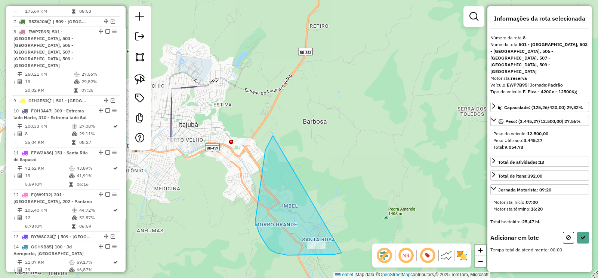
drag, startPoint x: 273, startPoint y: 135, endPoint x: 342, endPoint y: 252, distance: 135.8
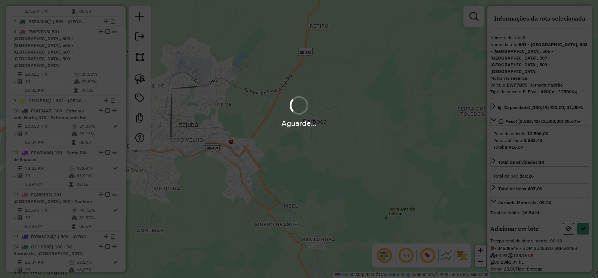
select select "**********"
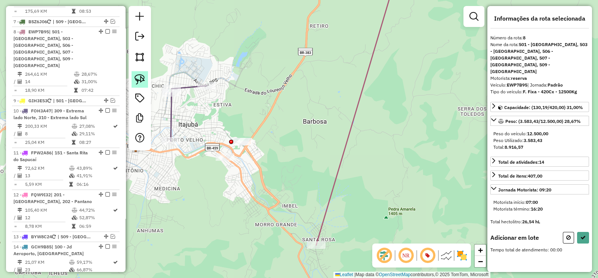
click at [141, 78] on img at bounding box center [140, 79] width 10 height 10
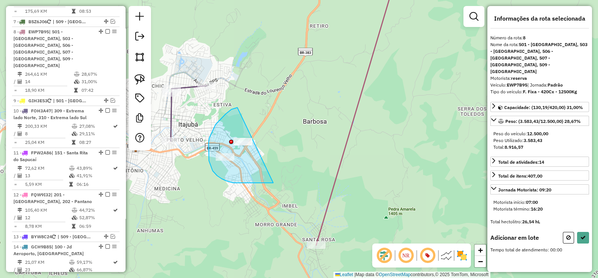
drag, startPoint x: 237, startPoint y: 107, endPoint x: 273, endPoint y: 183, distance: 83.6
click at [273, 183] on div "Janela de atendimento Grade de atendimento Capacidade Transportadoras Veículos …" at bounding box center [299, 139] width 598 height 278
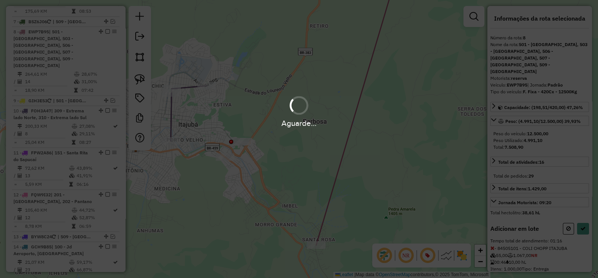
select select "**********"
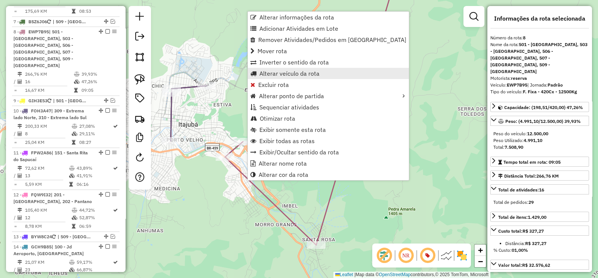
click at [305, 76] on span "Alterar veículo da rota" at bounding box center [290, 73] width 60 height 6
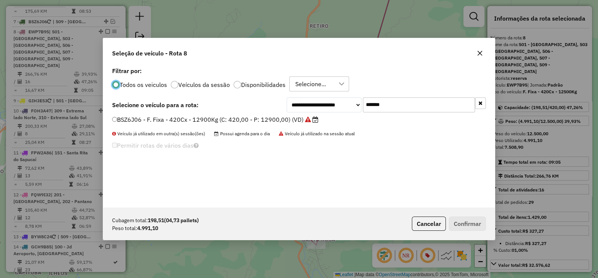
scroll to position [4, 2]
drag, startPoint x: 368, startPoint y: 109, endPoint x: 337, endPoint y: 117, distance: 32.2
click at [339, 115] on div "**********" at bounding box center [299, 136] width 392 height 142
paste input "text"
type input "*******"
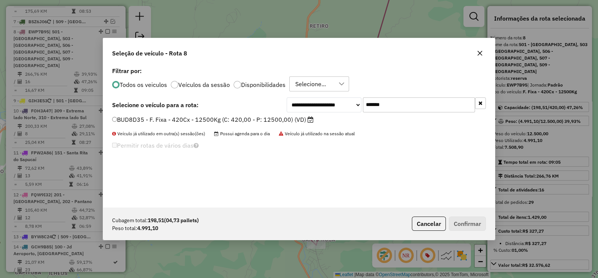
click at [301, 120] on label "BUD8D35 - F. Fixa - 420Cx - 12500Kg (C: 420,00 - P: 12500,00) (VD)" at bounding box center [213, 119] width 202 height 9
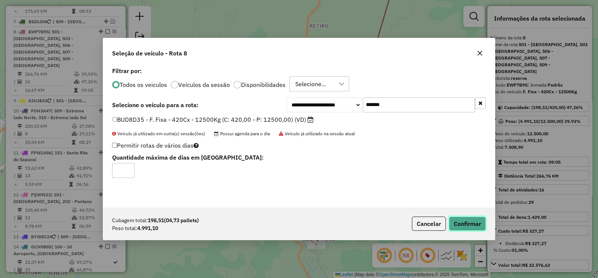
click at [469, 225] on button "Confirmar" at bounding box center [467, 223] width 37 height 14
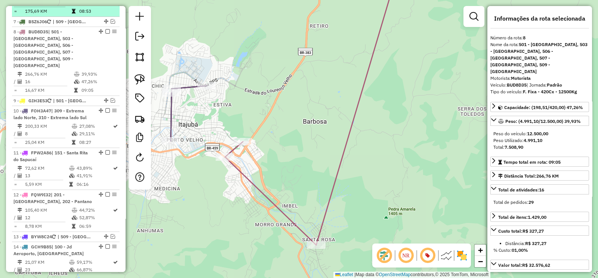
click at [105, 29] on em at bounding box center [107, 31] width 4 height 4
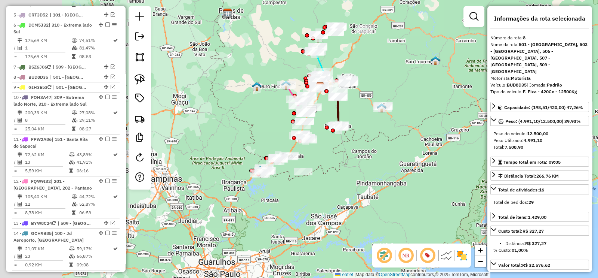
drag, startPoint x: 292, startPoint y: 171, endPoint x: 352, endPoint y: 150, distance: 63.5
click at [353, 150] on div "Janela de atendimento Grade de atendimento Capacidade Transportadoras Veículos …" at bounding box center [299, 139] width 598 height 278
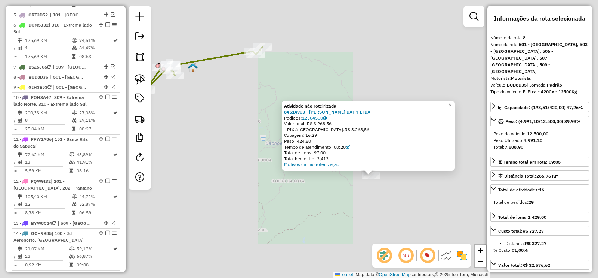
click at [349, 194] on div "Atividade não roteirizada 84514903 - MARYANE MARTINS DAHY LTDA Pedidos: 1230450…" at bounding box center [299, 139] width 598 height 278
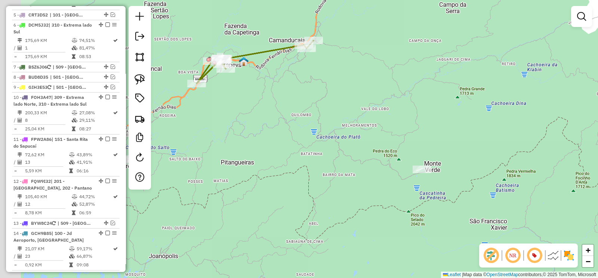
drag, startPoint x: 324, startPoint y: 176, endPoint x: 419, endPoint y: 160, distance: 96.3
click at [426, 162] on div "Janela de atendimento Grade de atendimento Capacidade Transportadoras Veículos …" at bounding box center [299, 139] width 598 height 278
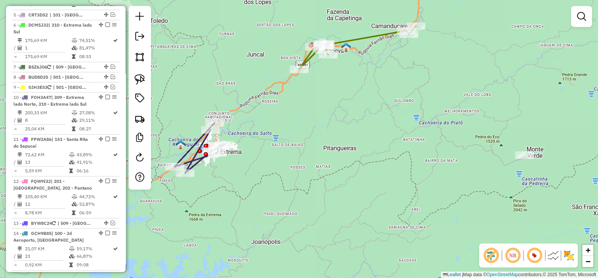
click at [192, 143] on icon at bounding box center [200, 148] width 50 height 50
select select "**********"
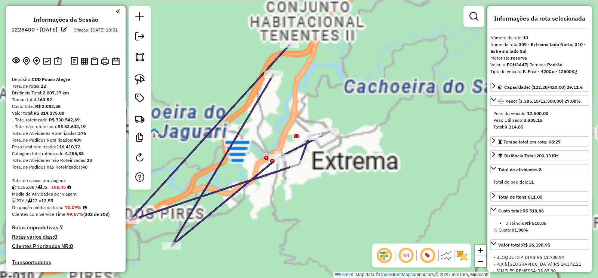
scroll to position [0, 0]
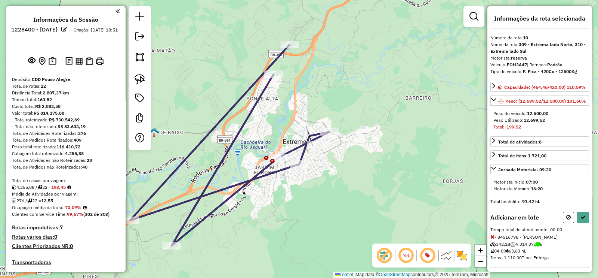
click at [564, 223] on button at bounding box center [568, 217] width 11 height 12
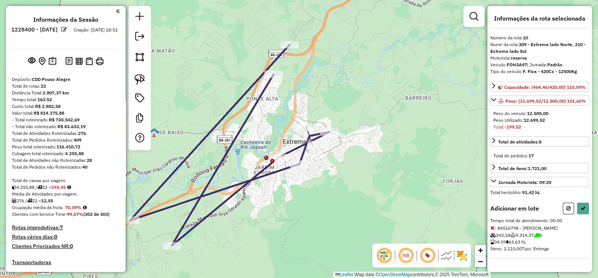
select select "**********"
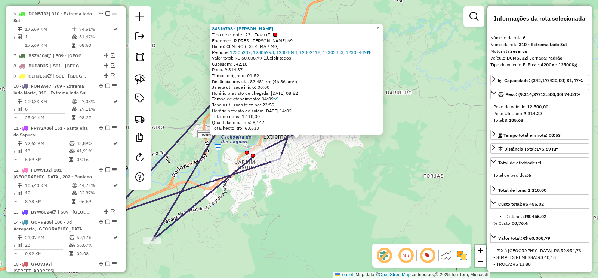
scroll to position [496, 0]
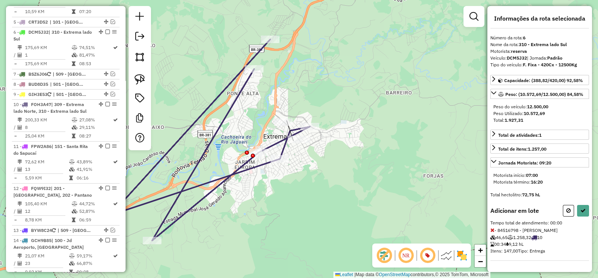
drag, startPoint x: 569, startPoint y: 211, endPoint x: 558, endPoint y: 210, distance: 10.5
click at [569, 211] on icon at bounding box center [569, 210] width 4 height 5
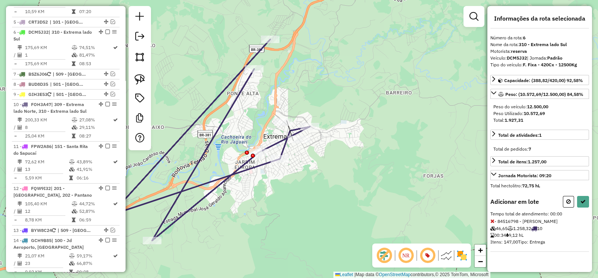
select select "**********"
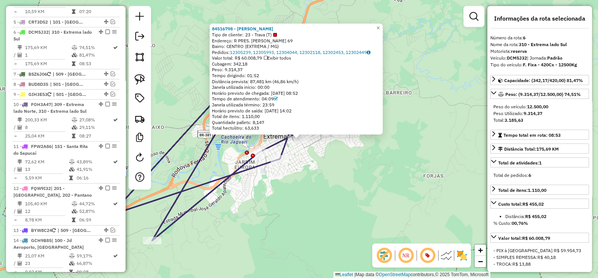
click at [314, 163] on div "84516798 - RICARDO CARDOSO LOPE Tipo de cliente: 23 - Trava (T) Endereço: R PRE…" at bounding box center [299, 139] width 598 height 278
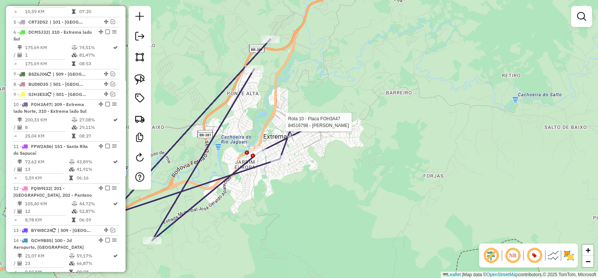
select select "**********"
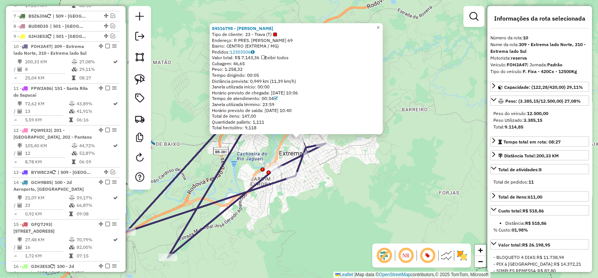
scroll to position [568, 0]
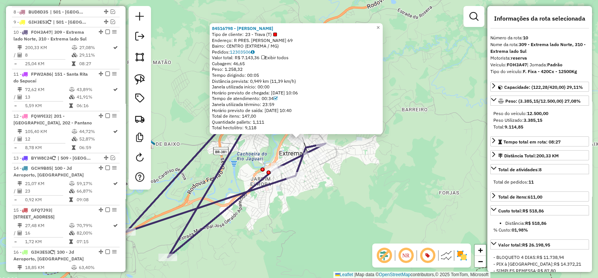
click at [316, 162] on div "84516798 - RICARDO CARDOSO LOPE Tipo de cliente: 23 - Trava (T) Endereço: R PRE…" at bounding box center [299, 139] width 598 height 278
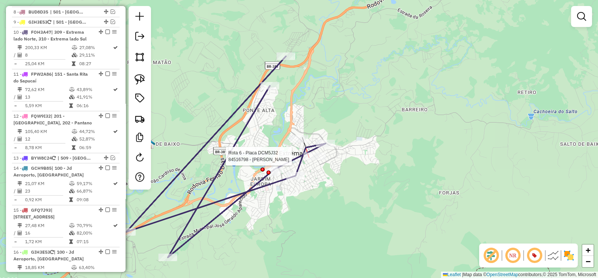
select select "**********"
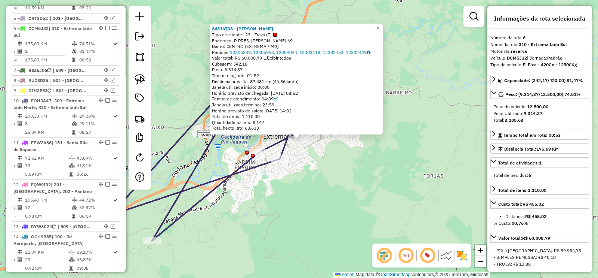
scroll to position [496, 0]
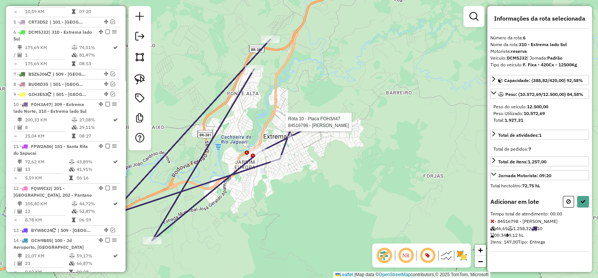
select select "**********"
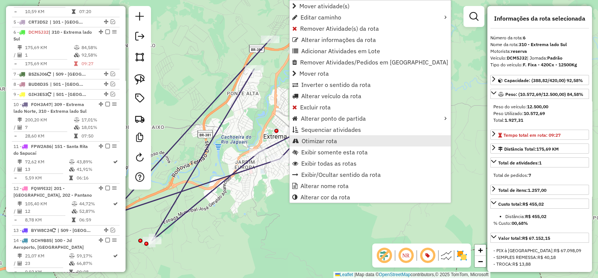
click at [330, 139] on span "Otimizar rota" at bounding box center [320, 141] width 36 height 6
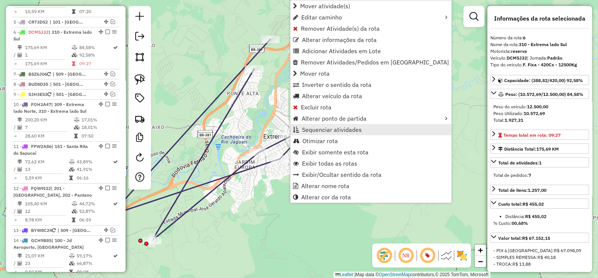
click at [344, 128] on span "Sequenciar atividades" at bounding box center [332, 129] width 60 height 6
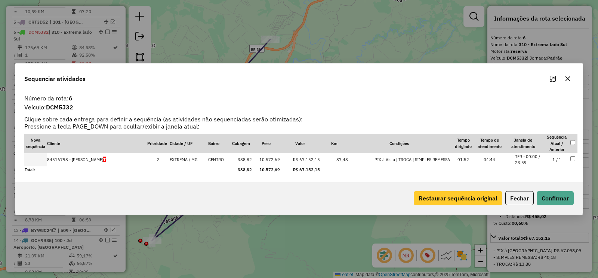
click at [456, 201] on button "Restaurar sequência original" at bounding box center [458, 198] width 89 height 14
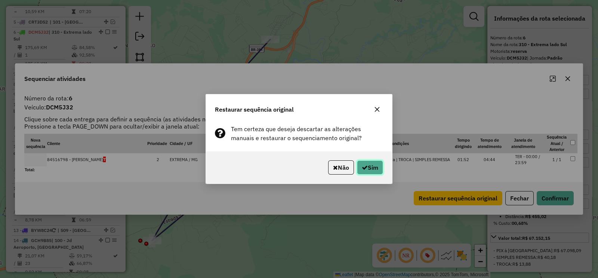
click at [372, 162] on button "Sim" at bounding box center [370, 167] width 26 height 14
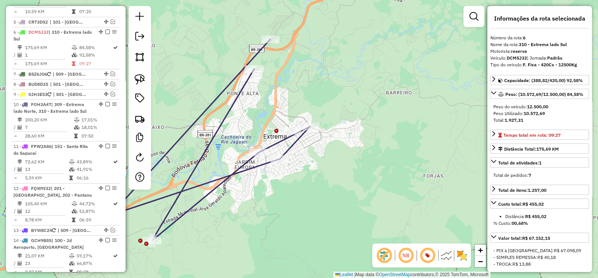
click at [256, 162] on icon at bounding box center [210, 139] width 199 height 201
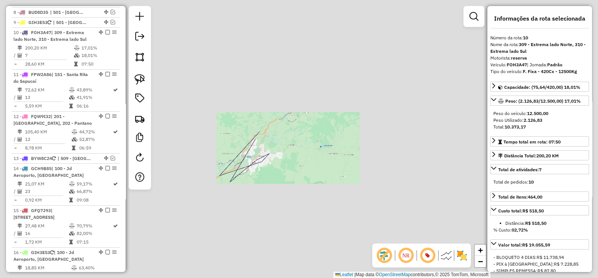
scroll to position [569, 0]
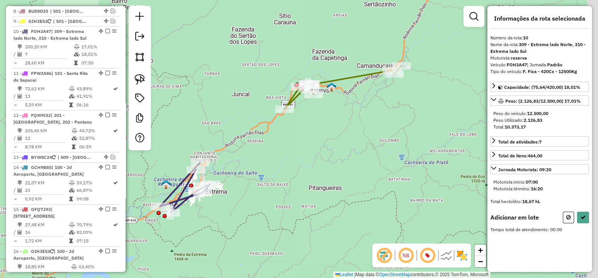
drag, startPoint x: 266, startPoint y: 166, endPoint x: 265, endPoint y: 151, distance: 15.7
click at [265, 168] on div "Janela de atendimento Grade de atendimento Capacidade Transportadoras Veículos …" at bounding box center [299, 139] width 598 height 278
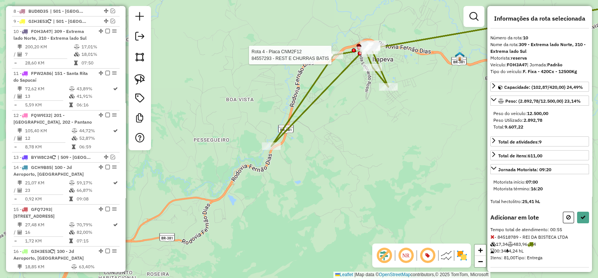
select select "**********"
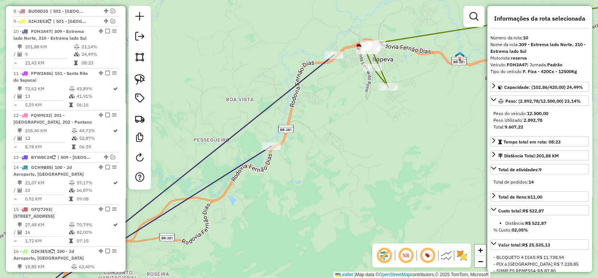
scroll to position [568, 0]
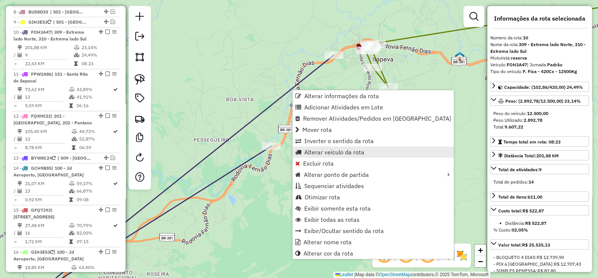
click at [348, 149] on span "Alterar veículo da rota" at bounding box center [334, 152] width 60 height 6
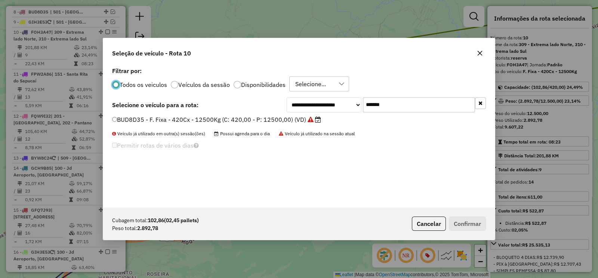
scroll to position [4, 2]
drag, startPoint x: 387, startPoint y: 105, endPoint x: 331, endPoint y: 113, distance: 56.7
click at [333, 112] on div "**********" at bounding box center [299, 136] width 392 height 142
paste input "text"
type input "*******"
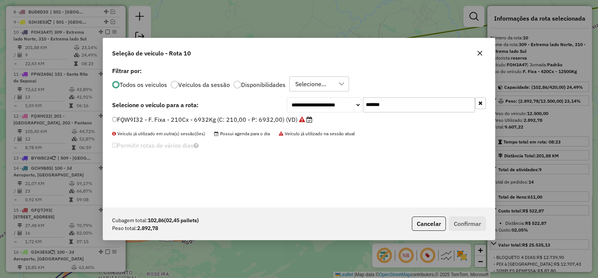
click at [294, 120] on label "FQW9I32 - F. Fixa - 210Cx - 6932Kg (C: 210,00 - P: 6932,00) (VD)" at bounding box center [212, 119] width 200 height 9
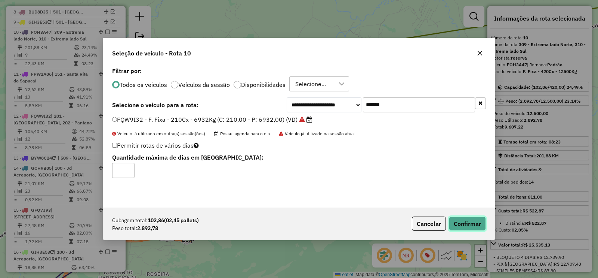
click at [461, 218] on button "Confirmar" at bounding box center [467, 223] width 37 height 14
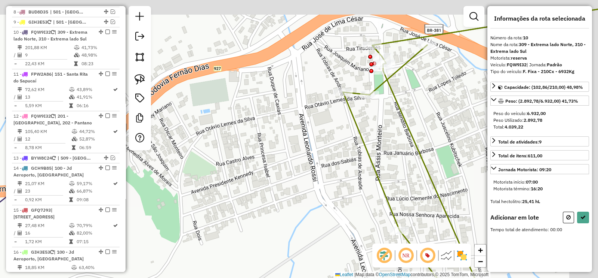
drag, startPoint x: 354, startPoint y: 26, endPoint x: 299, endPoint y: 59, distance: 64.1
click at [300, 59] on div "Janela de atendimento Grade de atendimento Capacidade Transportadoras Veículos …" at bounding box center [299, 139] width 598 height 278
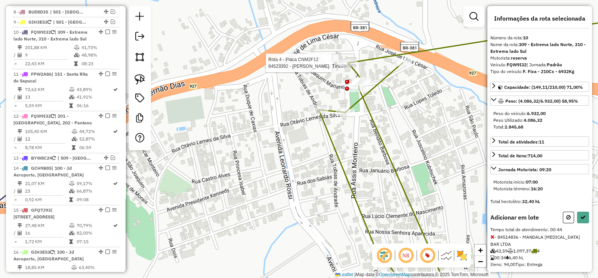
select select "**********"
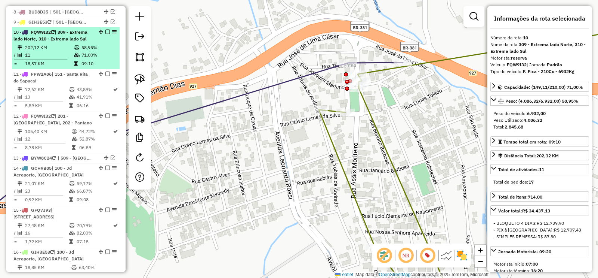
drag, startPoint x: 106, startPoint y: 9, endPoint x: 110, endPoint y: 13, distance: 6.1
click at [106, 30] on em at bounding box center [107, 32] width 4 height 4
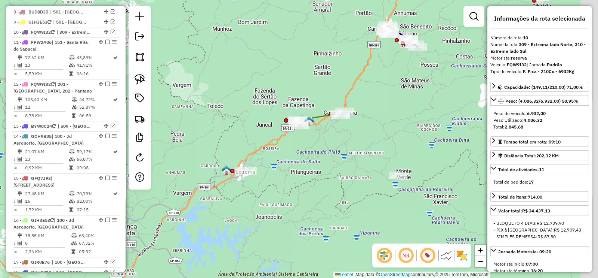
click at [341, 135] on div "Janela de atendimento Grade de atendimento Capacidade Transportadoras Veículos …" at bounding box center [299, 139] width 598 height 278
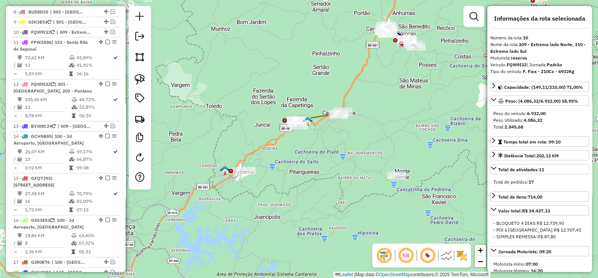
click at [320, 112] on icon at bounding box center [319, 118] width 47 height 14
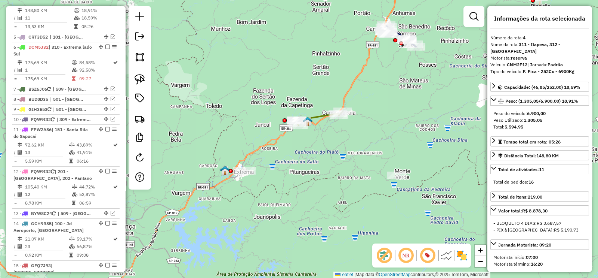
scroll to position [444, 0]
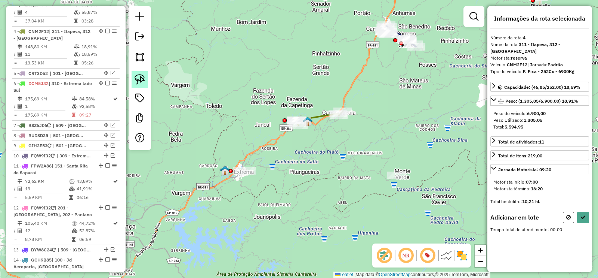
click at [140, 76] on img at bounding box center [140, 79] width 10 height 10
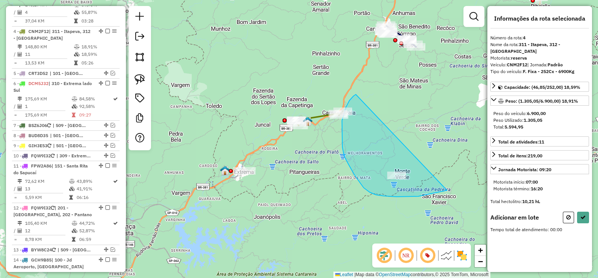
drag, startPoint x: 350, startPoint y: 100, endPoint x: 447, endPoint y: 190, distance: 132.4
click at [447, 190] on div "Janela de atendimento Grade de atendimento Capacidade Transportadoras Veículos …" at bounding box center [299, 139] width 598 height 278
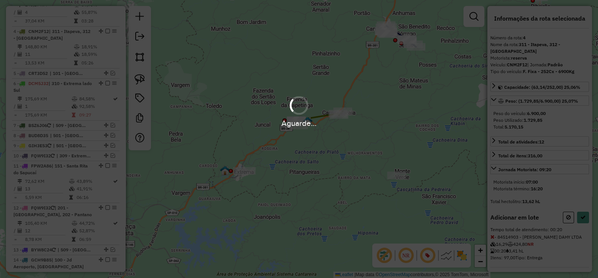
select select "**********"
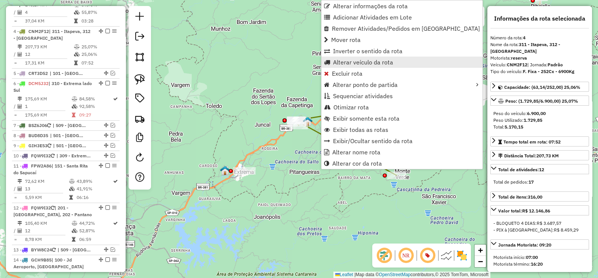
click at [385, 62] on span "Alterar veículo da rota" at bounding box center [363, 62] width 60 height 6
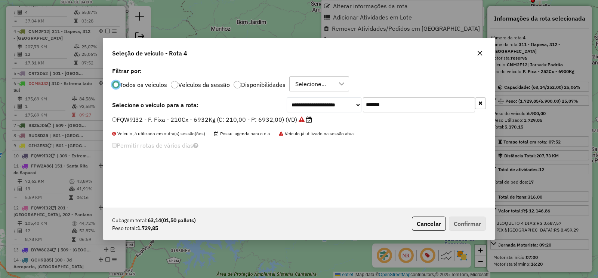
scroll to position [4, 2]
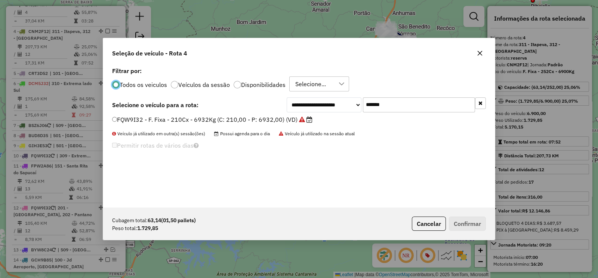
drag, startPoint x: 399, startPoint y: 103, endPoint x: 331, endPoint y: 117, distance: 69.1
click at [332, 116] on div "**********" at bounding box center [299, 136] width 392 height 142
paste input "text"
type input "*******"
drag, startPoint x: 285, startPoint y: 120, endPoint x: 292, endPoint y: 124, distance: 8.2
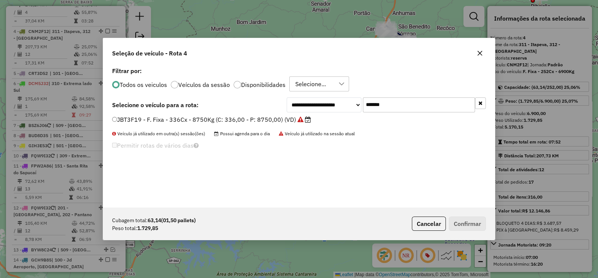
click at [285, 120] on label "JBT3F19 - F. Fixa - 336Cx - 8750Kg (C: 336,00 - P: 8750,00) (VD)" at bounding box center [211, 119] width 199 height 9
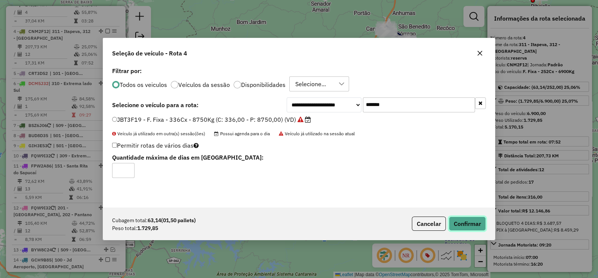
click at [460, 220] on button "Confirmar" at bounding box center [467, 223] width 37 height 14
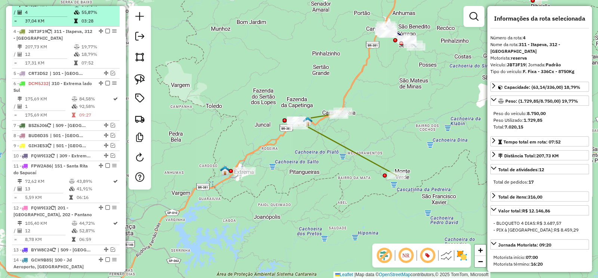
click at [105, 29] on em at bounding box center [107, 31] width 4 height 4
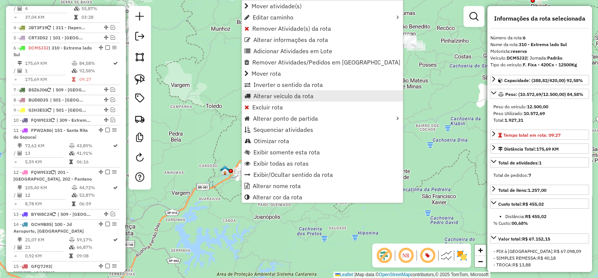
scroll to position [464, 0]
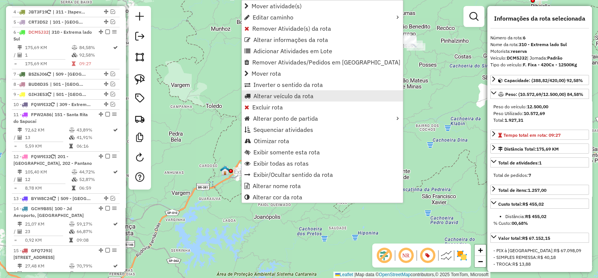
click at [297, 98] on span "Alterar veículo da rota" at bounding box center [284, 96] width 60 height 6
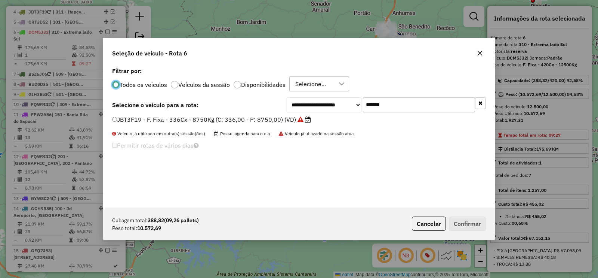
scroll to position [4, 2]
drag, startPoint x: 397, startPoint y: 99, endPoint x: 335, endPoint y: 114, distance: 63.4
click at [343, 111] on div "**********" at bounding box center [386, 104] width 199 height 15
paste input "text"
type input "*******"
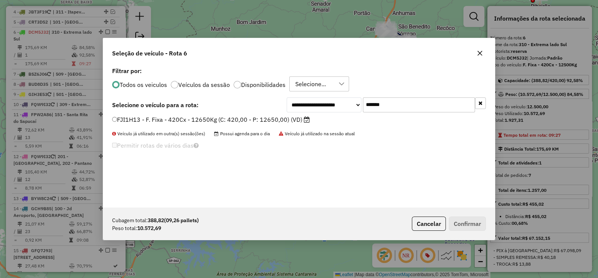
click at [269, 117] on label "FJI1H13 - F. Fixa - 420Cx - 12650Kg (C: 420,00 - P: 12650,00) (VD)" at bounding box center [211, 119] width 198 height 9
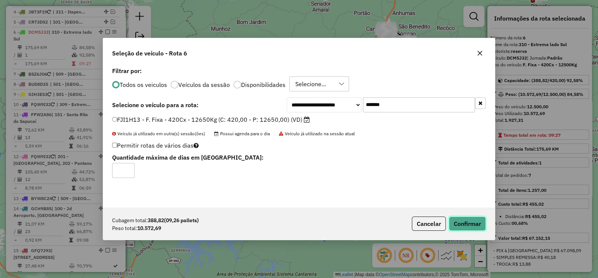
click at [469, 225] on button "Confirmar" at bounding box center [467, 223] width 37 height 14
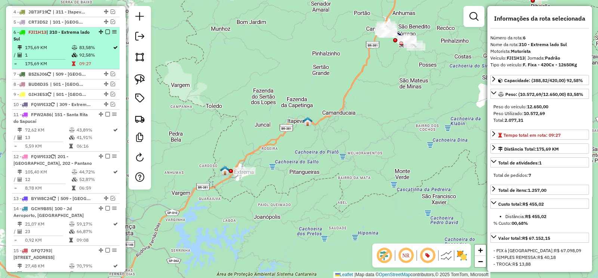
click at [107, 30] on em at bounding box center [107, 32] width 4 height 4
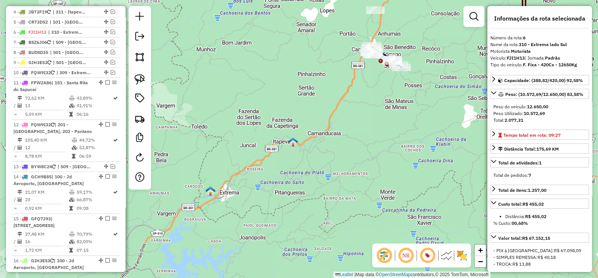
drag, startPoint x: 276, startPoint y: 64, endPoint x: 220, endPoint y: 169, distance: 119.0
click at [218, 168] on div "Janela de atendimento Grade de atendimento Capacidade Transportadoras Veículos …" at bounding box center [299, 139] width 598 height 278
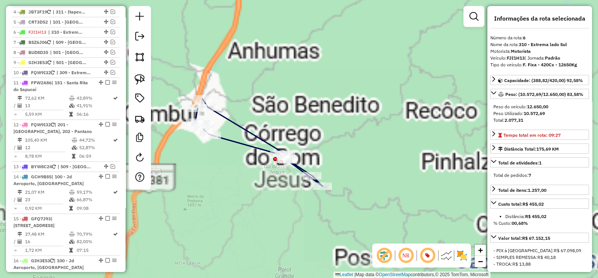
click at [263, 140] on icon at bounding box center [259, 142] width 128 height 87
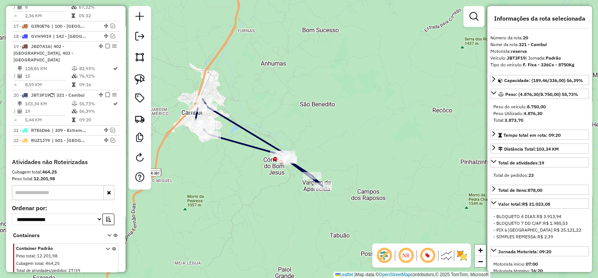
scroll to position [765, 0]
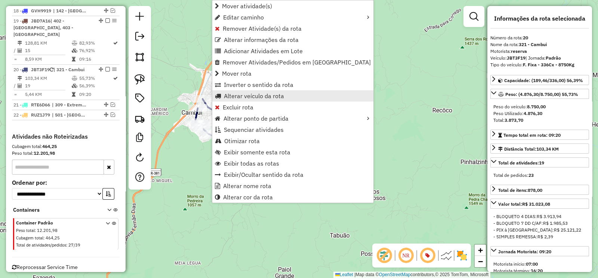
click at [279, 93] on span "Alterar veículo da rota" at bounding box center [254, 96] width 60 height 6
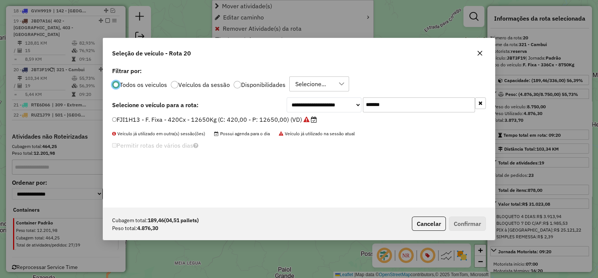
scroll to position [4, 2]
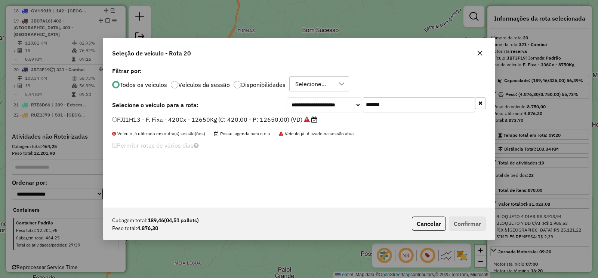
drag, startPoint x: 403, startPoint y: 98, endPoint x: 344, endPoint y: 110, distance: 59.9
click at [348, 107] on div "**********" at bounding box center [386, 104] width 199 height 15
paste input "text"
type input "*******"
click at [279, 120] on label "DGW2E76 - F. Fixa - 420Cx - 12500Kg (C: 420,00 - P: 12500,00) (VD)" at bounding box center [213, 119] width 202 height 9
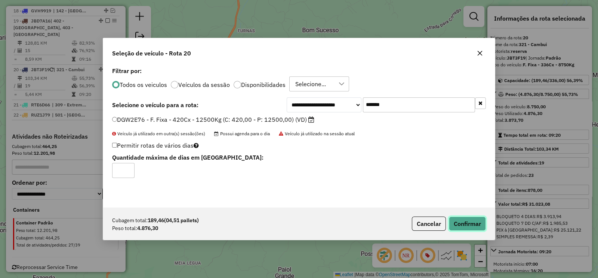
click at [477, 225] on button "Confirmar" at bounding box center [467, 223] width 37 height 14
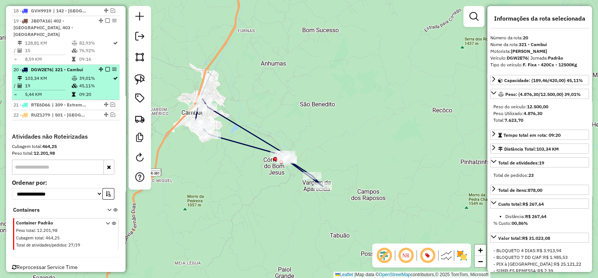
drag, startPoint x: 105, startPoint y: 53, endPoint x: 113, endPoint y: 64, distance: 13.7
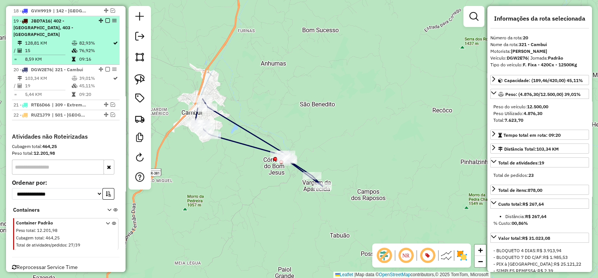
click at [105, 67] on em at bounding box center [107, 69] width 4 height 4
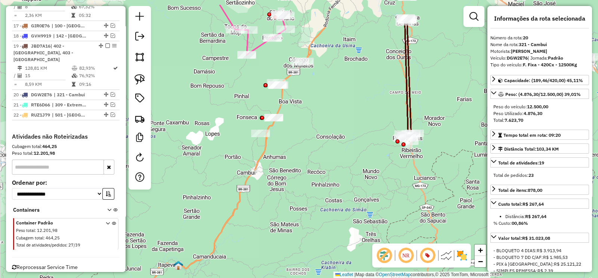
drag, startPoint x: 249, startPoint y: 155, endPoint x: 249, endPoint y: 207, distance: 52.4
click at [249, 208] on div "Janela de atendimento Grade de atendimento Capacidade Transportadoras Veículos …" at bounding box center [299, 139] width 598 height 278
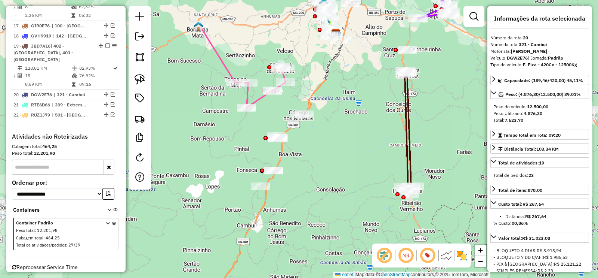
click at [217, 51] on icon at bounding box center [242, 66] width 86 height 83
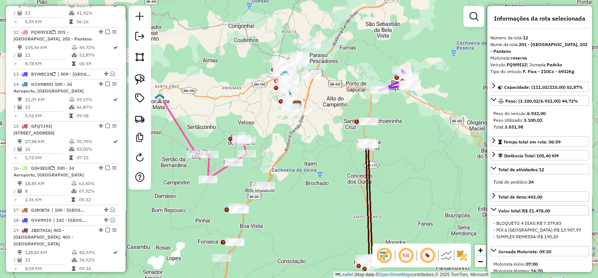
drag, startPoint x: 205, startPoint y: 115, endPoint x: 203, endPoint y: 130, distance: 15.0
click at [203, 130] on div "Janela de atendimento Grade de atendimento Capacidade Transportadoras Veículos …" at bounding box center [299, 139] width 598 height 278
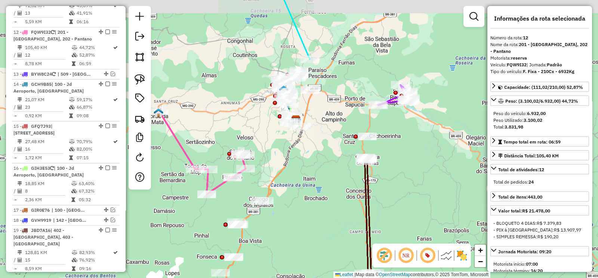
scroll to position [554, 0]
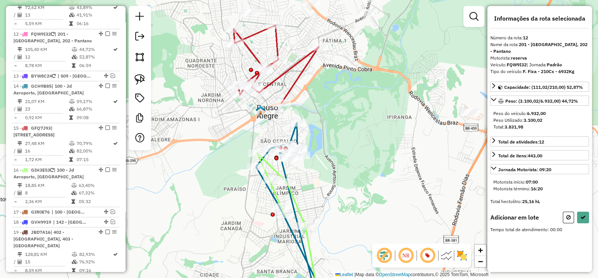
drag, startPoint x: 333, startPoint y: 182, endPoint x: 333, endPoint y: 66, distance: 115.9
click at [333, 66] on div "Janela de atendimento Grade de atendimento Capacidade Transportadoras Veículos …" at bounding box center [299, 139] width 598 height 278
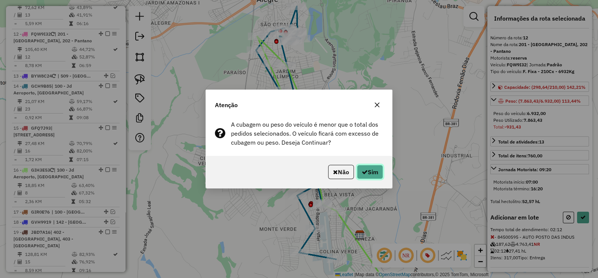
click at [376, 171] on button "Sim" at bounding box center [370, 172] width 26 height 14
select select "**********"
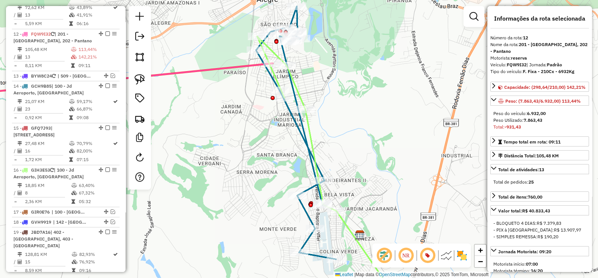
scroll to position [556, 0]
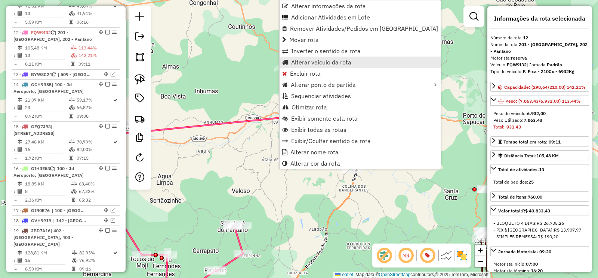
click at [350, 64] on span "Alterar veículo da rota" at bounding box center [321, 62] width 60 height 6
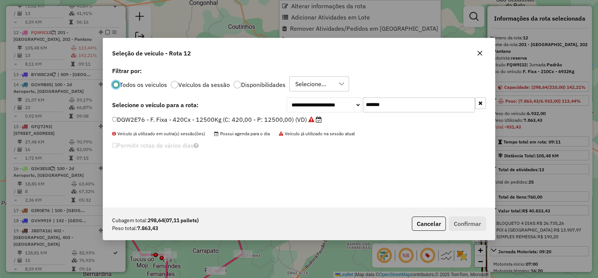
scroll to position [4, 2]
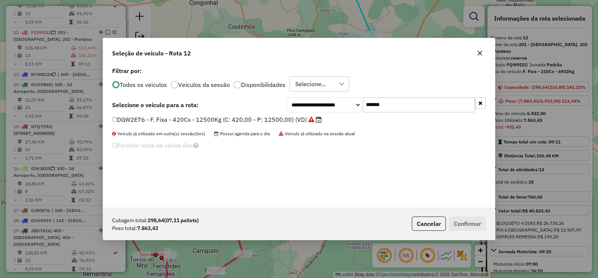
drag, startPoint x: 405, startPoint y: 108, endPoint x: 327, endPoint y: 116, distance: 78.9
click at [341, 110] on div "**********" at bounding box center [386, 104] width 199 height 15
paste input "text"
type input "*******"
click at [294, 119] on label "JBD7A16 - F. Fixa - 336Cx - 8750Kg (C: 336,00 - P: 8750,00) (VD)" at bounding box center [212, 119] width 200 height 9
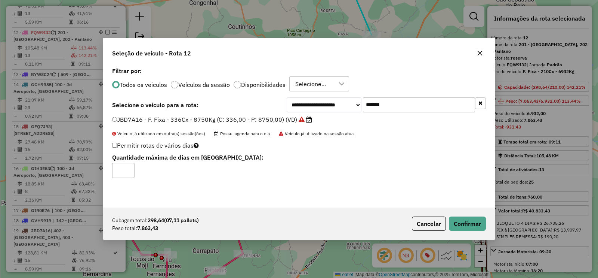
click at [462, 230] on div "Cubagem total: 298,64 (07,11 pallets) Peso total: 7.863,43 Cancelar Confirmar" at bounding box center [299, 223] width 392 height 32
click at [459, 228] on button "Confirmar" at bounding box center [467, 223] width 37 height 14
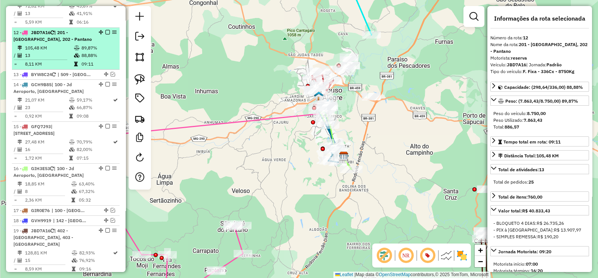
click at [105, 30] on em at bounding box center [107, 32] width 4 height 4
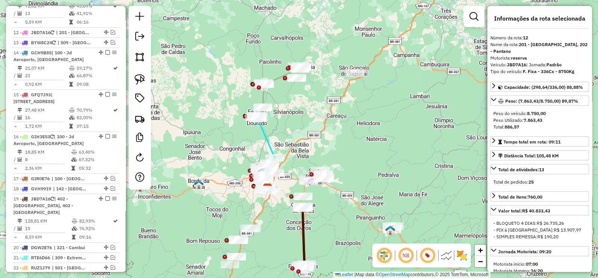
drag, startPoint x: 338, startPoint y: 122, endPoint x: 358, endPoint y: 185, distance: 65.4
click at [358, 185] on div "Janela de atendimento Grade de atendimento Capacidade Transportadoras Veículos …" at bounding box center [299, 139] width 598 height 278
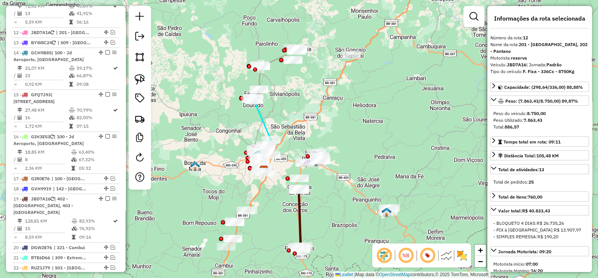
drag, startPoint x: 352, startPoint y: 125, endPoint x: 336, endPoint y: 80, distance: 47.6
click at [336, 80] on div "Janela de atendimento Grade de atendimento Capacidade Transportadoras Veículos …" at bounding box center [299, 139] width 598 height 278
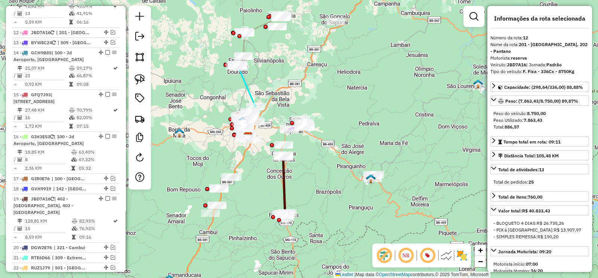
drag, startPoint x: 310, startPoint y: 83, endPoint x: 310, endPoint y: 116, distance: 32.5
click at [310, 119] on div "Janela de atendimento Grade de atendimento Capacidade Transportadoras Veículos …" at bounding box center [299, 139] width 598 height 278
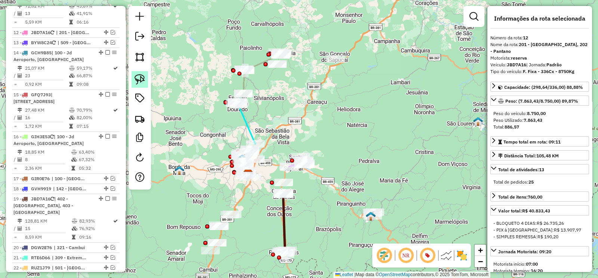
click at [139, 80] on img at bounding box center [140, 79] width 10 height 10
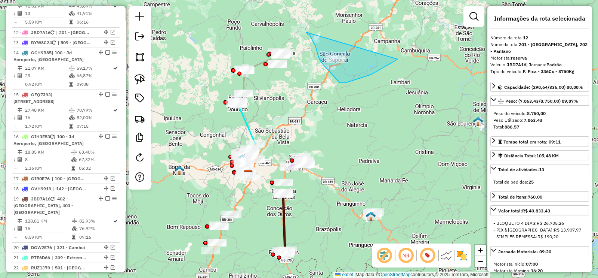
drag, startPoint x: 322, startPoint y: 62, endPoint x: 398, endPoint y: 59, distance: 76.4
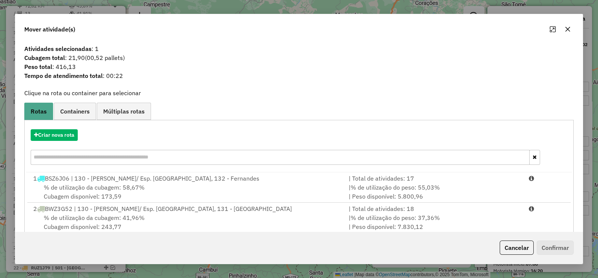
click at [570, 29] on icon "button" at bounding box center [568, 29] width 6 height 6
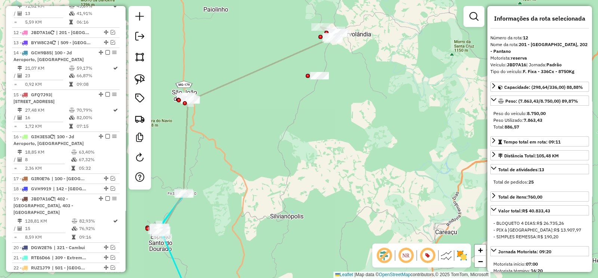
click at [284, 59] on icon at bounding box center [251, 129] width 181 height 205
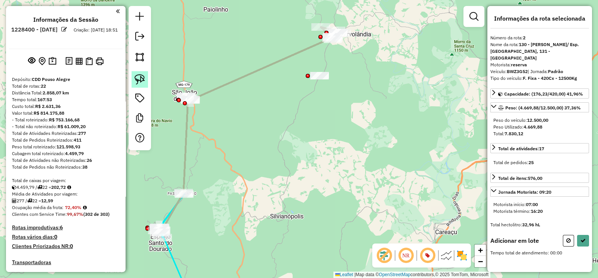
scroll to position [708, 0]
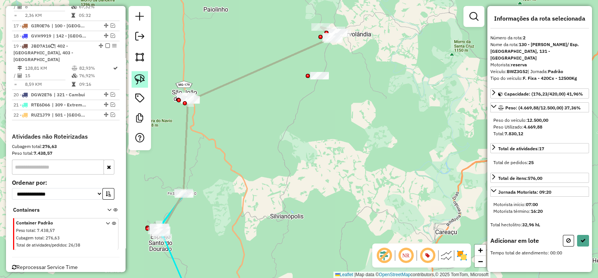
click at [141, 74] on img at bounding box center [140, 79] width 10 height 10
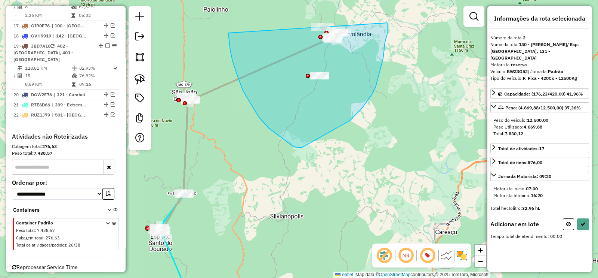
drag, startPoint x: 243, startPoint y: 91, endPoint x: 387, endPoint y: 23, distance: 159.5
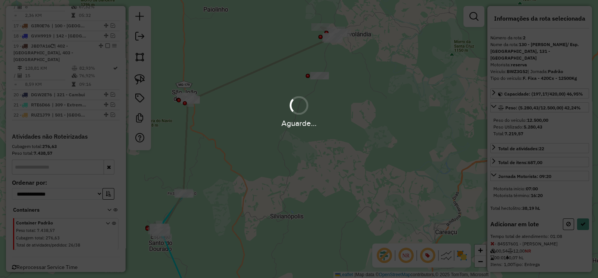
select select "**********"
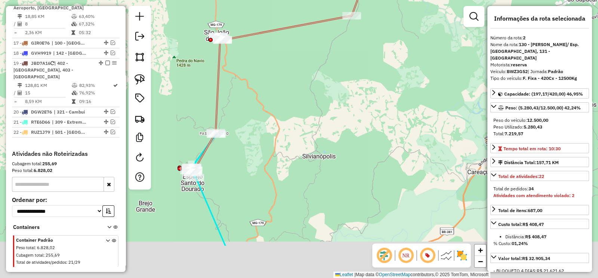
drag, startPoint x: 238, startPoint y: 104, endPoint x: 249, endPoint y: 88, distance: 18.9
click at [249, 88] on div "Janela de atendimento Grade de atendimento Capacidade Transportadoras Veículos …" at bounding box center [299, 139] width 598 height 278
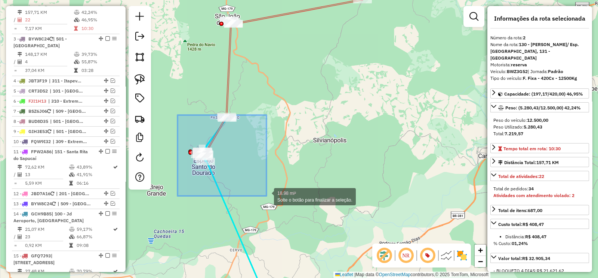
drag, startPoint x: 232, startPoint y: 165, endPoint x: 267, endPoint y: 196, distance: 45.8
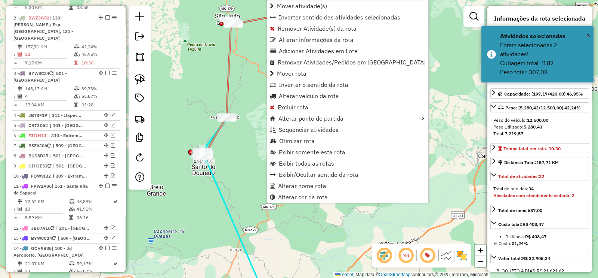
drag, startPoint x: 232, startPoint y: 60, endPoint x: 227, endPoint y: 64, distance: 5.8
click at [232, 60] on icon at bounding box center [288, 64] width 169 height 184
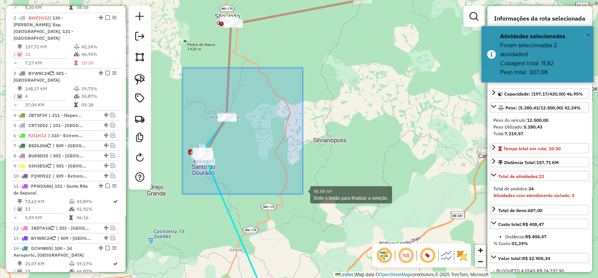
drag, startPoint x: 200, startPoint y: 92, endPoint x: 303, endPoint y: 194, distance: 144.9
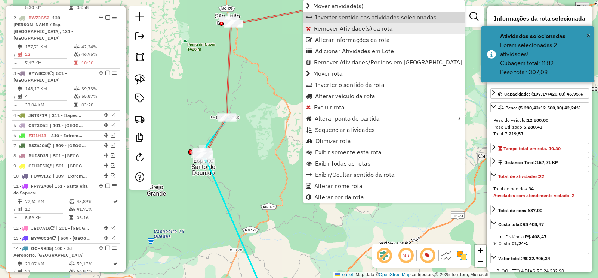
click at [321, 27] on span "Remover Atividade(s) da rota" at bounding box center [353, 28] width 79 height 6
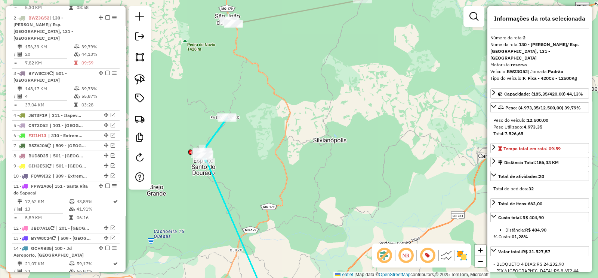
drag, startPoint x: 291, startPoint y: 167, endPoint x: 289, endPoint y: 119, distance: 47.9
click at [291, 174] on div "Janela de atendimento Grade de atendimento Capacidade Transportadoras Veículos …" at bounding box center [299, 139] width 598 height 278
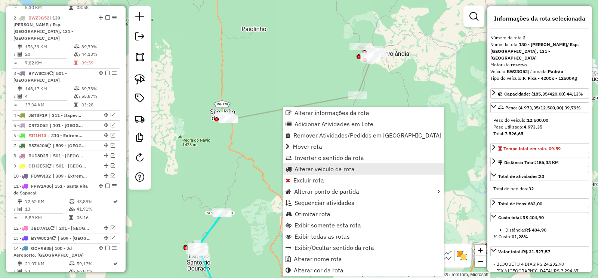
click at [346, 167] on span "Alterar veículo da rota" at bounding box center [325, 169] width 60 height 6
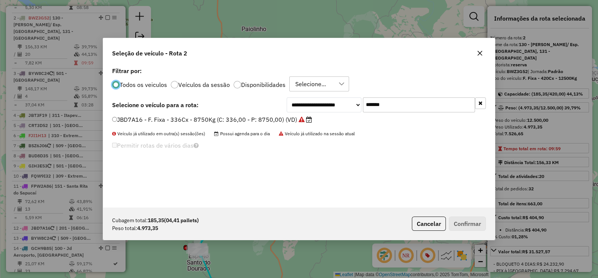
scroll to position [4, 2]
drag, startPoint x: 402, startPoint y: 101, endPoint x: 299, endPoint y: 124, distance: 105.2
click at [333, 116] on div "**********" at bounding box center [299, 136] width 392 height 142
paste input "text"
type input "*******"
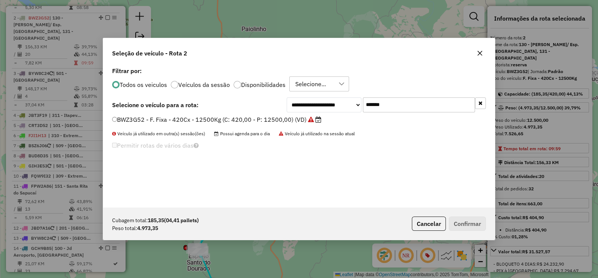
click at [289, 117] on label "BWZ3G52 - F. Fixa - 420Cx - 12500Kg (C: 420,00 - P: 12500,00) (VD)" at bounding box center [216, 119] width 209 height 9
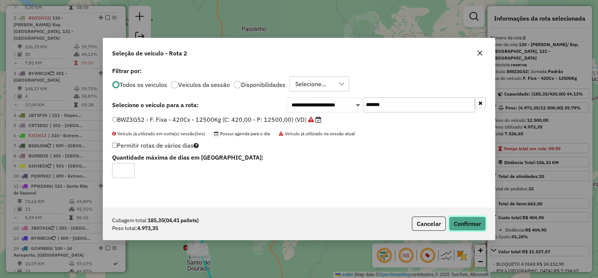
click at [470, 217] on button "Confirmar" at bounding box center [467, 223] width 37 height 14
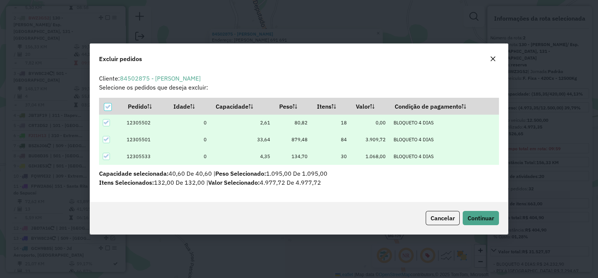
scroll to position [0, 0]
click at [487, 218] on span "Continuar" at bounding box center [481, 217] width 27 height 7
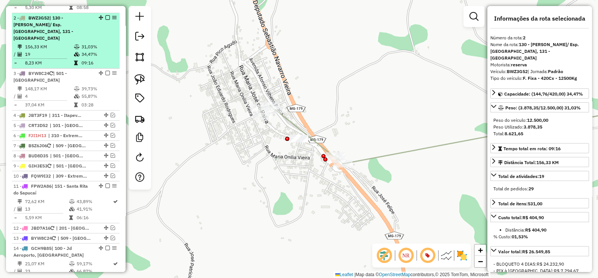
click at [105, 15] on em at bounding box center [107, 17] width 4 height 4
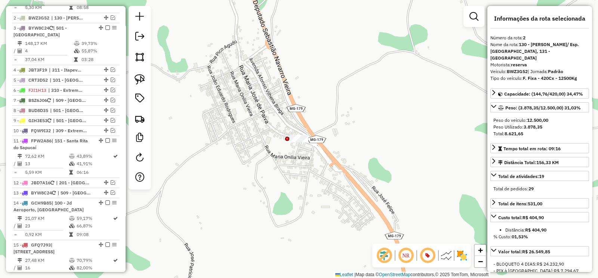
scroll to position [322, 0]
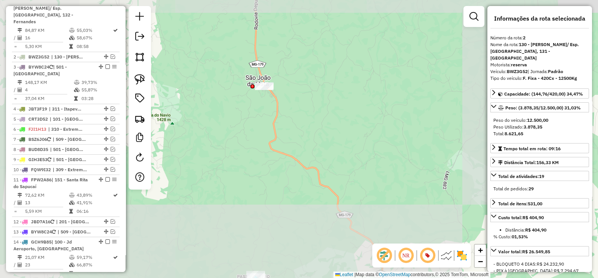
drag, startPoint x: 293, startPoint y: 129, endPoint x: 257, endPoint y: 63, distance: 75.5
click at [257, 64] on div "Janela de atendimento Grade de atendimento Capacidade Transportadoras Veículos …" at bounding box center [299, 139] width 598 height 278
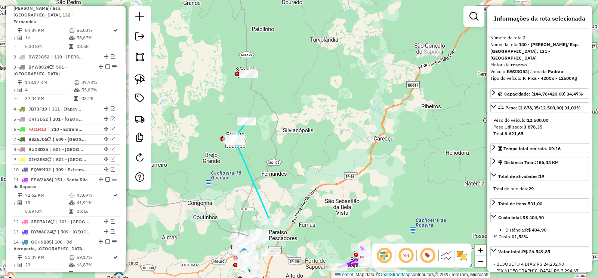
click at [246, 160] on icon at bounding box center [252, 171] width 36 height 100
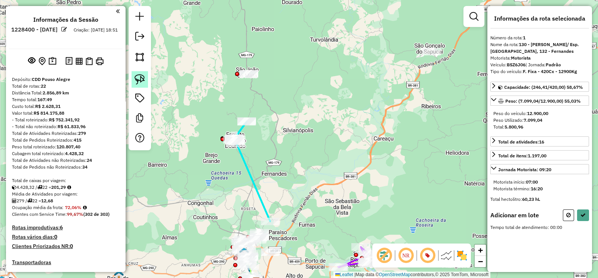
scroll to position [670, 0]
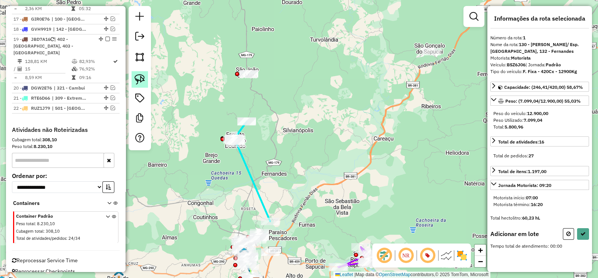
click at [144, 78] on img at bounding box center [140, 79] width 10 height 10
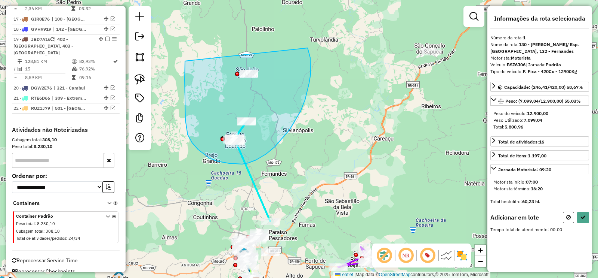
drag, startPoint x: 185, startPoint y: 103, endPoint x: 308, endPoint y: 48, distance: 134.4
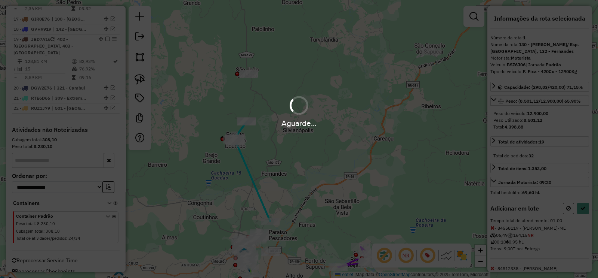
select select "**********"
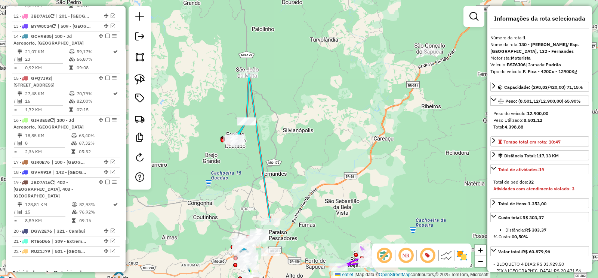
scroll to position [312, 0]
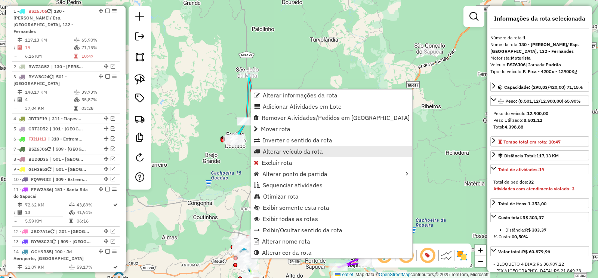
click at [315, 151] on span "Alterar veículo da rota" at bounding box center [293, 151] width 60 height 6
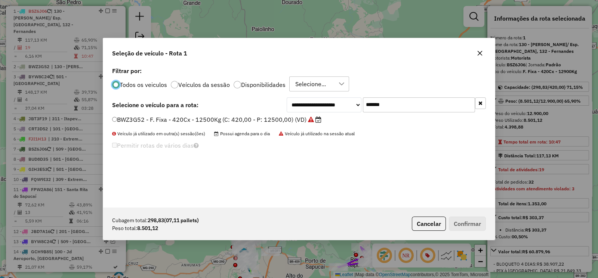
scroll to position [4, 2]
drag, startPoint x: 406, startPoint y: 105, endPoint x: 347, endPoint y: 113, distance: 59.5
click at [352, 109] on div "**********" at bounding box center [386, 104] width 199 height 15
click at [299, 120] on label "BWZ3G52 - F. Fixa - 420Cx - 12500Kg (C: 420,00 - P: 12500,00) (VD)" at bounding box center [216, 119] width 209 height 9
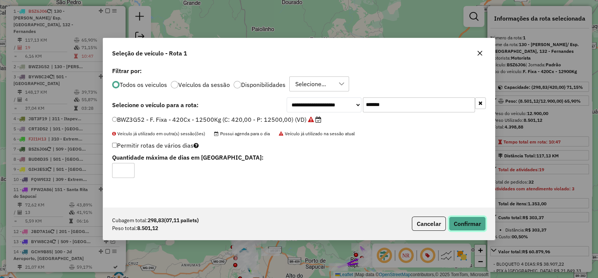
click at [477, 220] on button "Confirmar" at bounding box center [467, 223] width 37 height 14
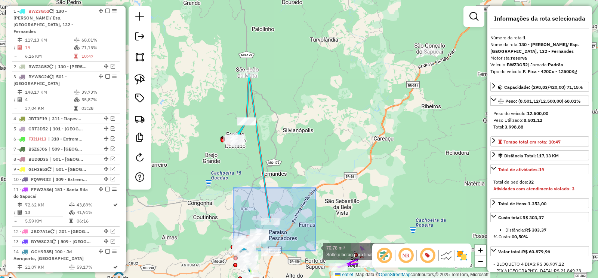
drag, startPoint x: 284, startPoint y: 226, endPoint x: 316, endPoint y: 250, distance: 39.5
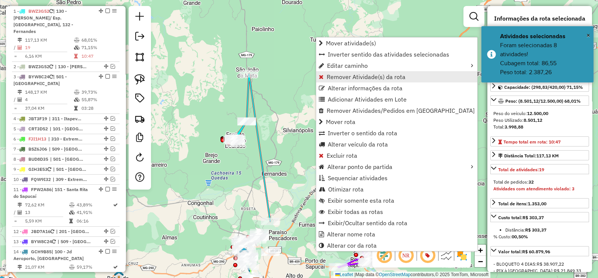
click at [338, 74] on span "Remover Atividade(s) da rota" at bounding box center [366, 77] width 79 height 6
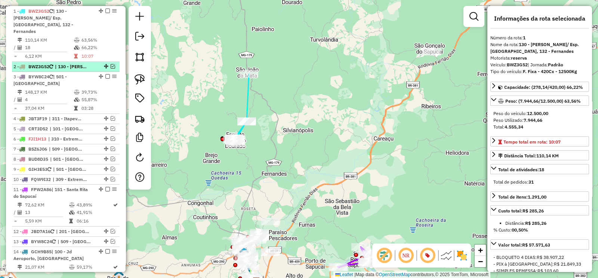
click at [111, 64] on em at bounding box center [113, 66] width 4 height 4
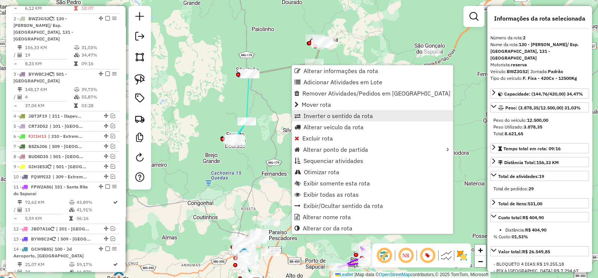
scroll to position [359, 0]
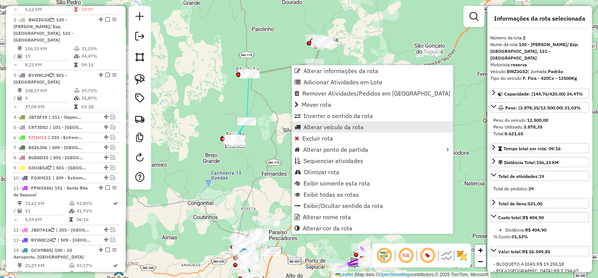
click at [365, 123] on link "Alterar veículo da rota" at bounding box center [372, 126] width 161 height 11
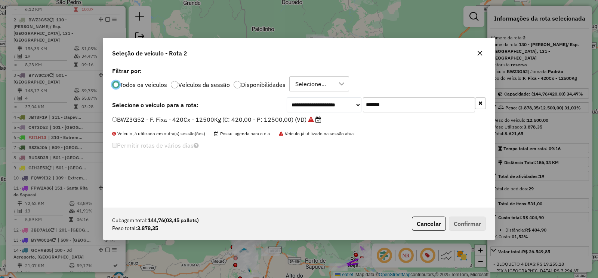
scroll to position [4, 2]
drag, startPoint x: 400, startPoint y: 107, endPoint x: 339, endPoint y: 114, distance: 61.5
click at [344, 112] on div "**********" at bounding box center [299, 136] width 392 height 142
paste input "text"
type input "*******"
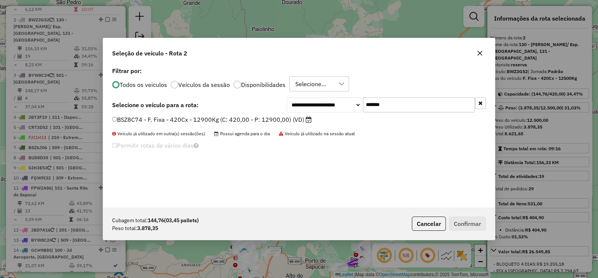
click at [292, 118] on label "BSZ8C74 - F. Fixa - 420Cx - 12900Kg (C: 420,00 - P: 12900,00) (VD)" at bounding box center [212, 119] width 200 height 9
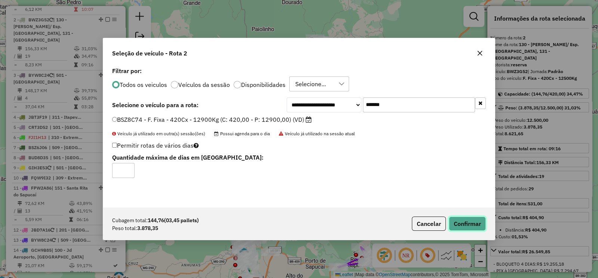
click at [469, 221] on button "Confirmar" at bounding box center [467, 223] width 37 height 14
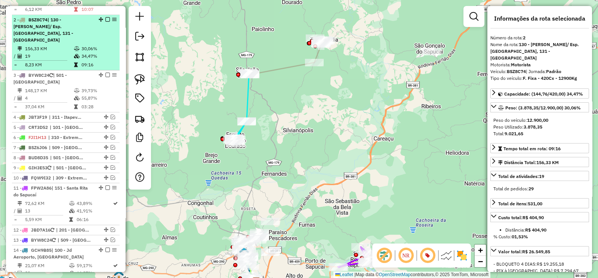
click at [107, 17] on em at bounding box center [107, 19] width 4 height 4
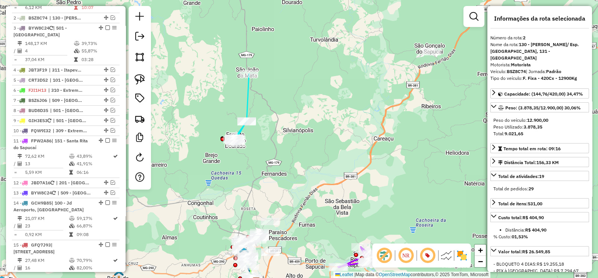
click at [248, 104] on icon at bounding box center [241, 109] width 15 height 70
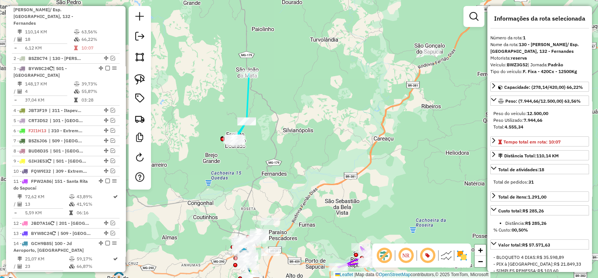
scroll to position [312, 0]
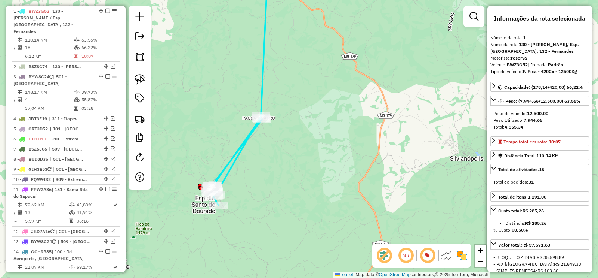
drag, startPoint x: 253, startPoint y: 174, endPoint x: 279, endPoint y: 89, distance: 89.5
click at [278, 91] on div "Janela de atendimento Grade de atendimento Capacidade Transportadoras Veículos …" at bounding box center [299, 139] width 598 height 278
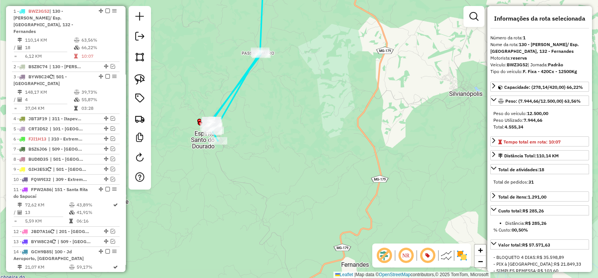
drag, startPoint x: 241, startPoint y: 66, endPoint x: 230, endPoint y: 85, distance: 21.9
click at [230, 85] on div "Janela de atendimento Grade de atendimento Capacidade Transportadoras Veículos …" at bounding box center [299, 139] width 598 height 278
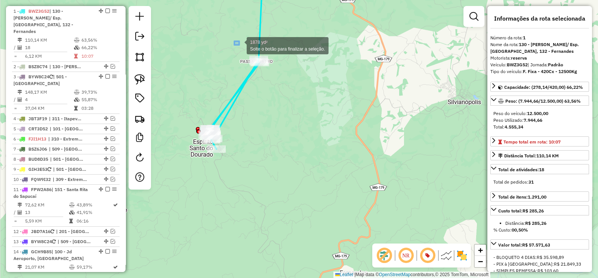
drag, startPoint x: 236, startPoint y: 42, endPoint x: 312, endPoint y: 113, distance: 104.0
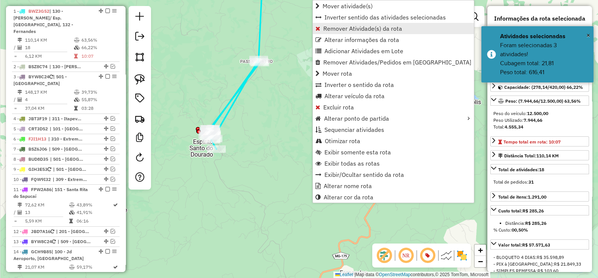
click at [324, 30] on span "Remover Atividade(s) da rota" at bounding box center [363, 28] width 79 height 6
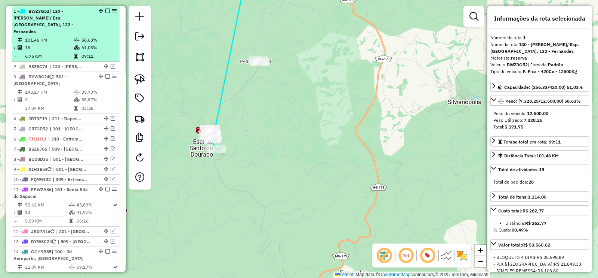
click at [102, 9] on div at bounding box center [105, 11] width 22 height 4
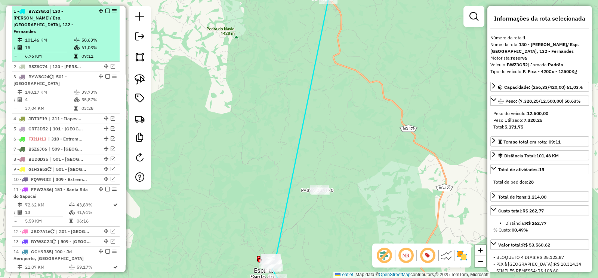
click at [105, 9] on em at bounding box center [107, 11] width 4 height 4
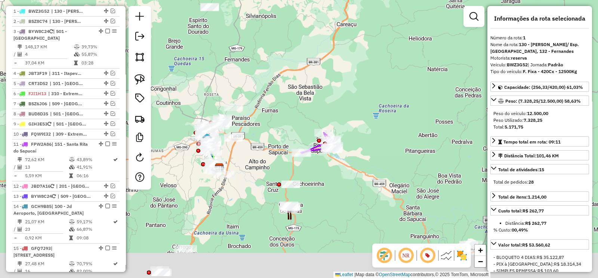
drag, startPoint x: 296, startPoint y: 83, endPoint x: 294, endPoint y: 49, distance: 34.1
click at [294, 49] on div "Janela de atendimento Grade de atendimento Capacidade Transportadoras Veículos …" at bounding box center [299, 139] width 598 height 278
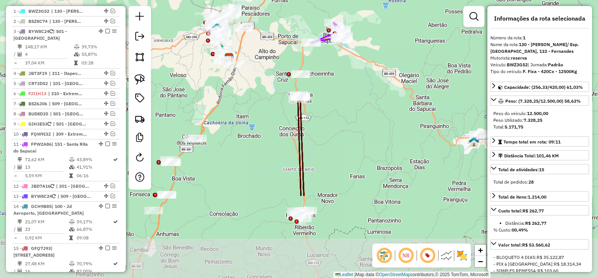
drag, startPoint x: 266, startPoint y: 94, endPoint x: 286, endPoint y: 53, distance: 45.2
click at [281, 16] on div "Janela de atendimento Grade de atendimento Capacidade Transportadoras Veículos …" at bounding box center [299, 139] width 598 height 278
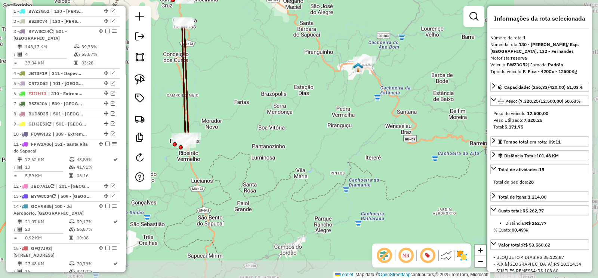
drag, startPoint x: 317, startPoint y: 96, endPoint x: 256, endPoint y: 59, distance: 71.1
click at [256, 59] on div "Janela de atendimento Grade de atendimento Capacidade Transportadoras Veículos …" at bounding box center [299, 139] width 598 height 278
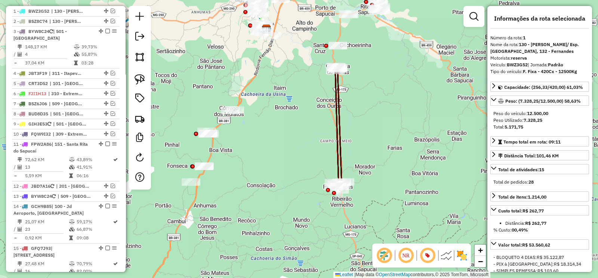
drag, startPoint x: 301, startPoint y: 96, endPoint x: 401, endPoint y: 124, distance: 103.3
click at [397, 122] on div "Janela de atendimento Grade de atendimento Capacidade Transportadoras Veículos …" at bounding box center [299, 139] width 598 height 278
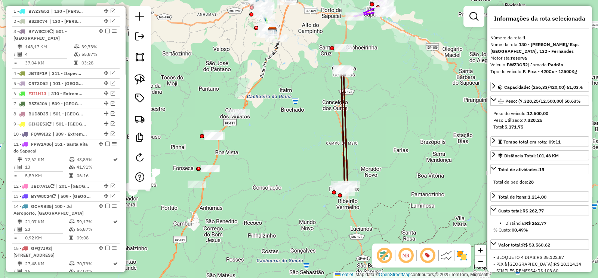
click at [344, 118] on icon at bounding box center [345, 131] width 11 height 122
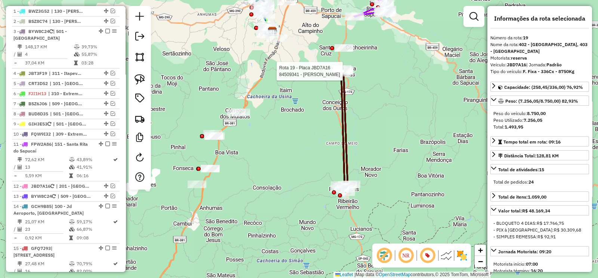
scroll to position [632, 0]
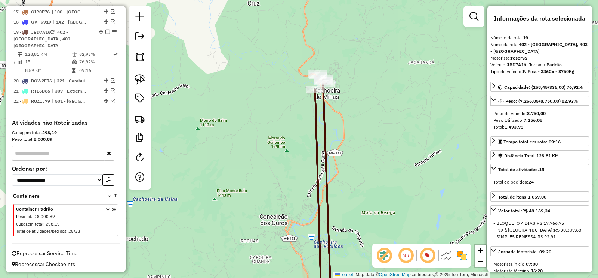
click at [332, 123] on div "Janela de atendimento Grade de atendimento Capacidade Transportadoras Veículos …" at bounding box center [299, 139] width 598 height 278
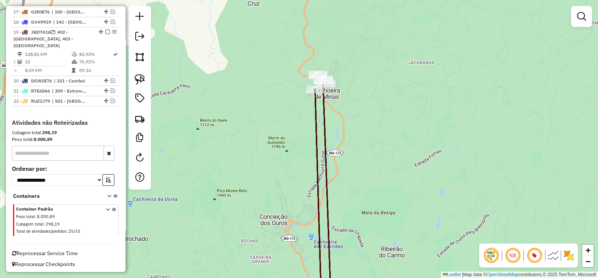
click at [325, 132] on icon at bounding box center [323, 192] width 16 height 226
select select "**********"
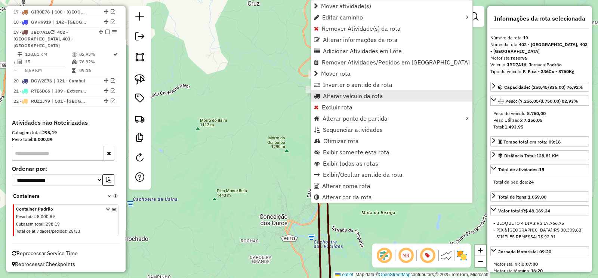
click at [371, 96] on span "Alterar veículo da rota" at bounding box center [353, 96] width 60 height 6
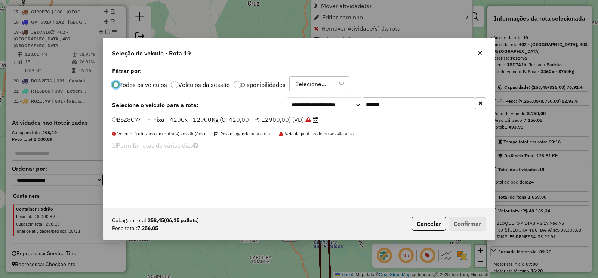
scroll to position [4, 2]
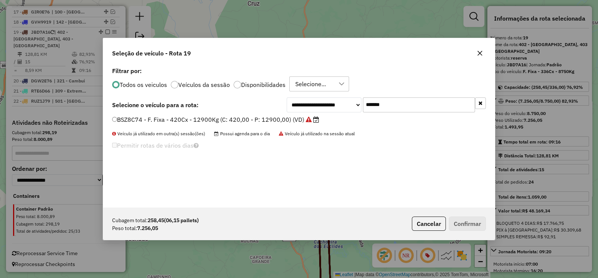
drag, startPoint x: 404, startPoint y: 105, endPoint x: 348, endPoint y: 114, distance: 56.3
click at [349, 113] on div "**********" at bounding box center [299, 136] width 392 height 142
paste input "text"
type input "*******"
click at [300, 120] on label "DBS8H81 - F. Fixa - 420Cx - 16890Kg (C: 420,00 - P: 16890,00) (VD)" at bounding box center [212, 119] width 201 height 9
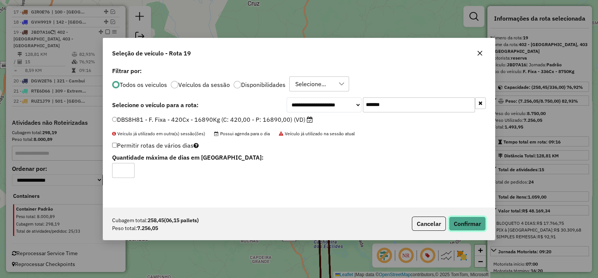
click at [459, 221] on button "Confirmar" at bounding box center [467, 223] width 37 height 14
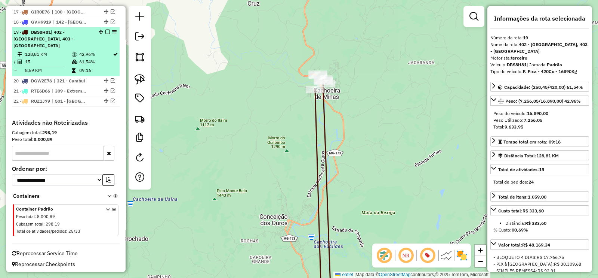
click at [106, 34] on em at bounding box center [107, 32] width 4 height 4
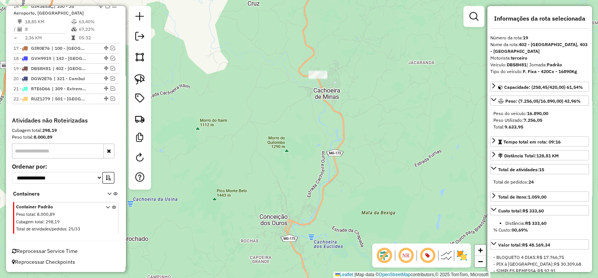
scroll to position [600, 0]
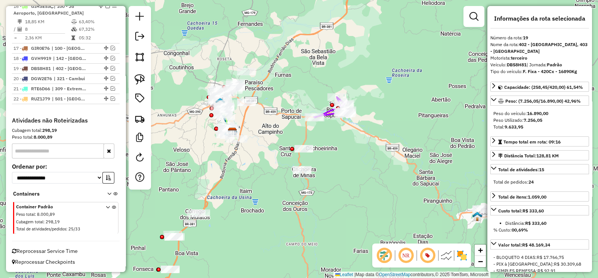
drag, startPoint x: 246, startPoint y: 158, endPoint x: 281, endPoint y: 190, distance: 46.8
click at [281, 190] on div "Janela de atendimento Grade de atendimento Capacidade Transportadoras Veículos …" at bounding box center [299, 139] width 598 height 278
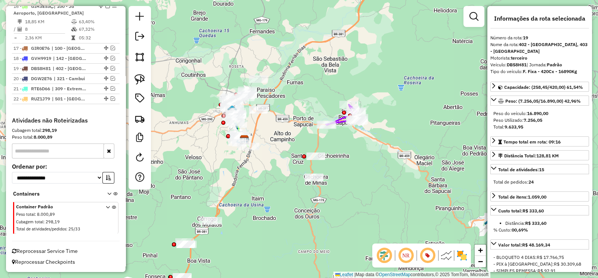
click at [340, 116] on icon at bounding box center [342, 114] width 33 height 21
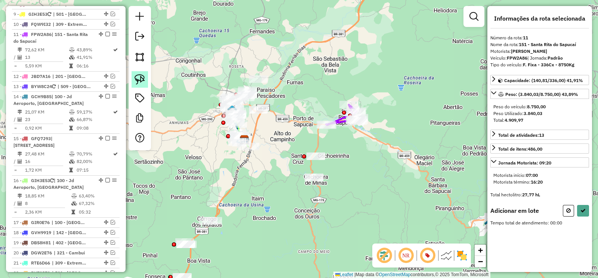
scroll to position [0, 0]
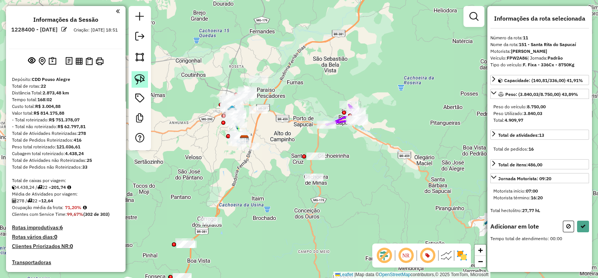
click at [137, 81] on img at bounding box center [140, 79] width 10 height 10
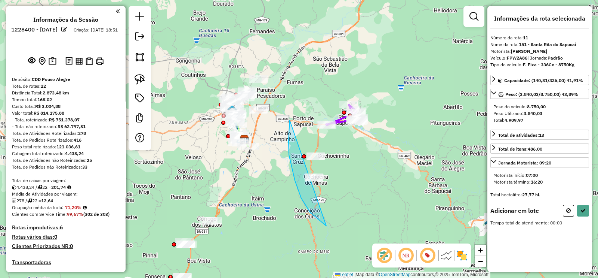
drag, startPoint x: 327, startPoint y: 226, endPoint x: 394, endPoint y: 198, distance: 73.0
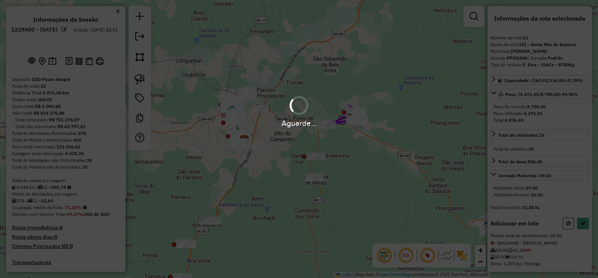
select select "**********"
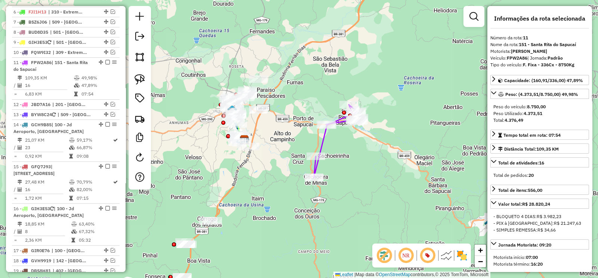
scroll to position [438, 0]
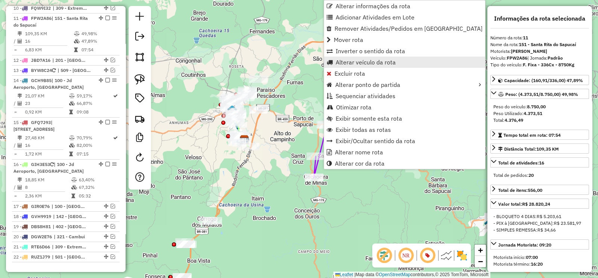
click at [382, 61] on span "Alterar veículo da rota" at bounding box center [366, 62] width 60 height 6
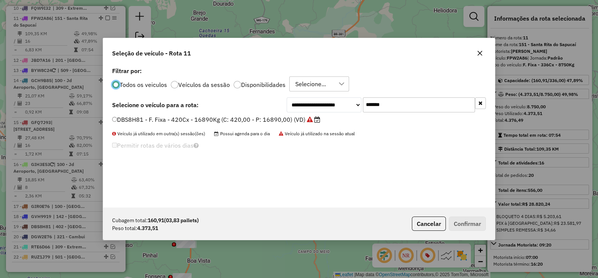
scroll to position [4, 2]
drag, startPoint x: 399, startPoint y: 103, endPoint x: 343, endPoint y: 108, distance: 56.3
click at [343, 108] on div "**********" at bounding box center [386, 104] width 199 height 15
paste input "text"
type input "*******"
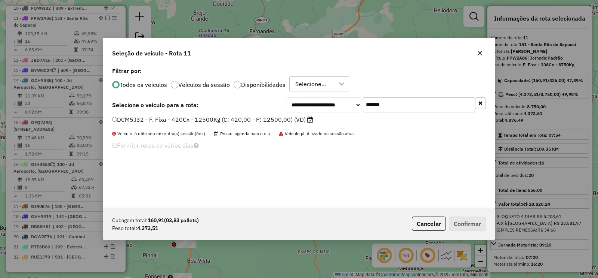
drag, startPoint x: 325, startPoint y: 112, endPoint x: 301, endPoint y: 123, distance: 26.4
click at [295, 119] on label "DCM5J32 - F. Fixa - 420Cx - 12500Kg (C: 420,00 - P: 12500,00) (VD)" at bounding box center [212, 119] width 201 height 9
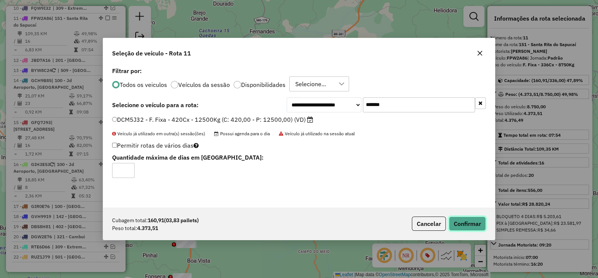
click at [462, 219] on button "Confirmar" at bounding box center [467, 223] width 37 height 14
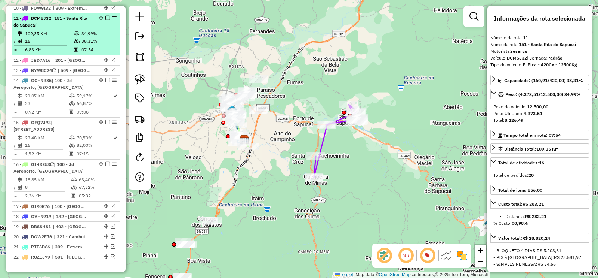
click at [107, 16] on em at bounding box center [107, 18] width 4 height 4
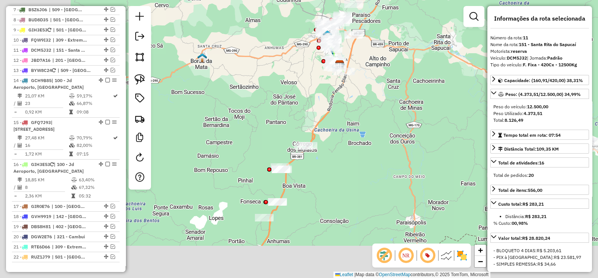
drag, startPoint x: 255, startPoint y: 154, endPoint x: 348, endPoint y: 79, distance: 119.2
click at [348, 79] on div "Rota 16 - Placa GIH3E53 84504342 - AUTO POSTO LIMEIRA L Janela de atendimento G…" at bounding box center [299, 139] width 598 height 278
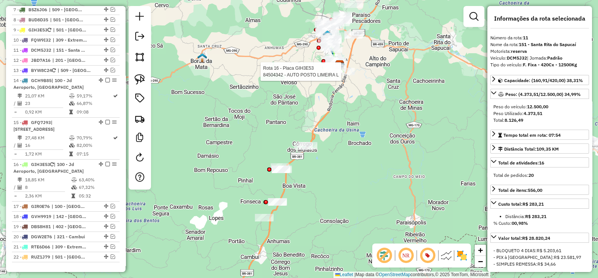
drag, startPoint x: 287, startPoint y: 107, endPoint x: 259, endPoint y: 111, distance: 28.3
click at [259, 111] on div "Rota 16 - Placa GIH3E53 84504342 - AUTO POSTO LIMEIRA L Janela de atendimento G…" at bounding box center [299, 139] width 598 height 278
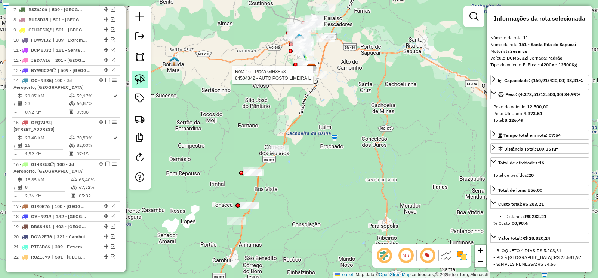
click at [142, 85] on link at bounding box center [140, 79] width 16 height 16
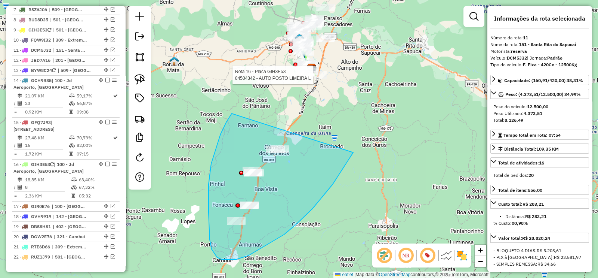
drag, startPoint x: 221, startPoint y: 134, endPoint x: 356, endPoint y: 148, distance: 136.6
click at [356, 148] on div "Rota 16 - Placa GIH3E53 84504342 - AUTO POSTO LIMEIRA L Janela de atendimento G…" at bounding box center [299, 139] width 598 height 278
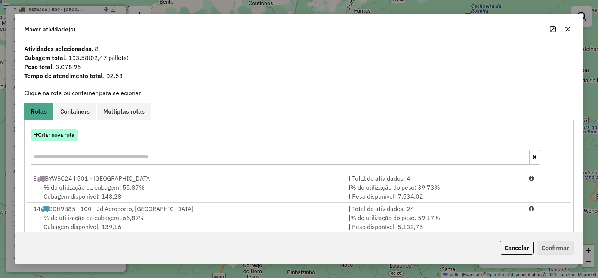
click at [60, 135] on button "Criar nova rota" at bounding box center [54, 135] width 47 height 12
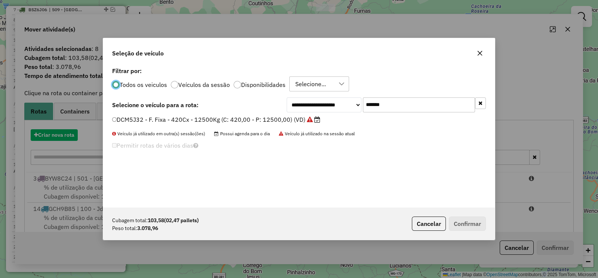
scroll to position [4, 2]
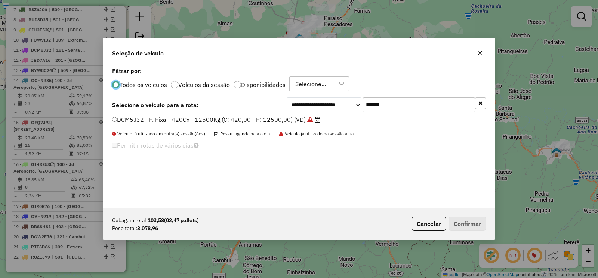
drag, startPoint x: 340, startPoint y: 106, endPoint x: 337, endPoint y: 108, distance: 4.2
click at [338, 107] on div "**********" at bounding box center [386, 104] width 199 height 15
paste input "text"
type input "*******"
click at [292, 119] on label "FPW2A86 - F. Fixa - 336Cx - 8750Kg (C: 336,00 - P: 8750,00) (VD)" at bounding box center [209, 119] width 194 height 9
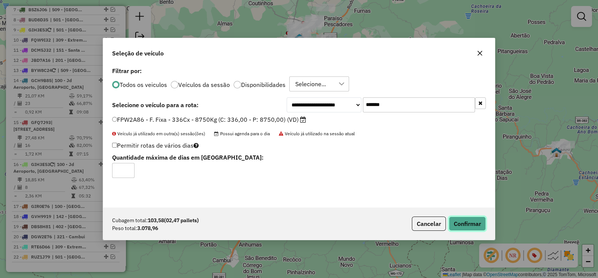
click at [460, 223] on button "Confirmar" at bounding box center [467, 223] width 37 height 14
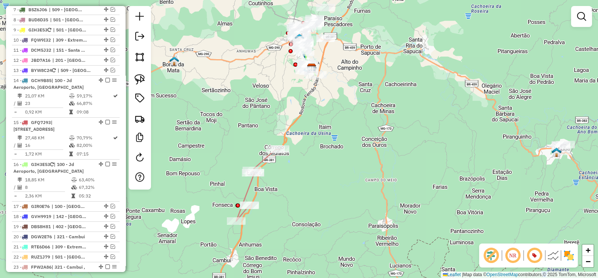
click at [263, 160] on icon at bounding box center [258, 185] width 44 height 72
select select "**********"
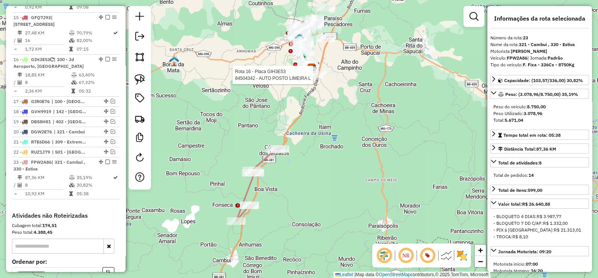
scroll to position [610, 0]
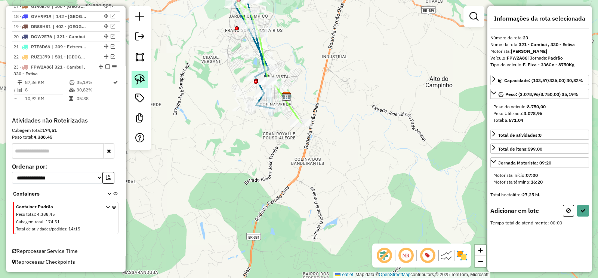
click at [144, 79] on img at bounding box center [140, 79] width 10 height 10
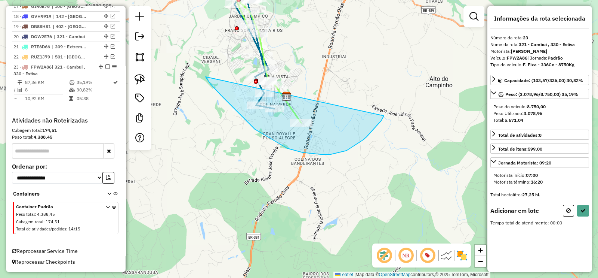
drag, startPoint x: 234, startPoint y: 108, endPoint x: 385, endPoint y: 114, distance: 151.6
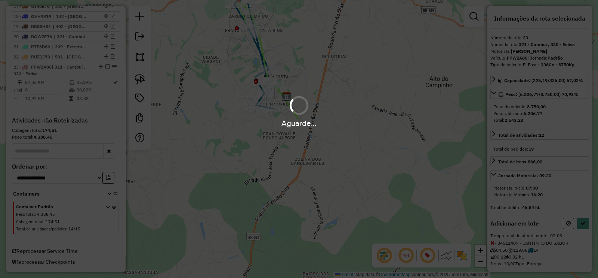
select select "**********"
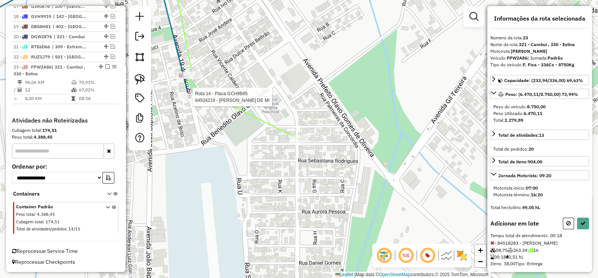
select select "**********"
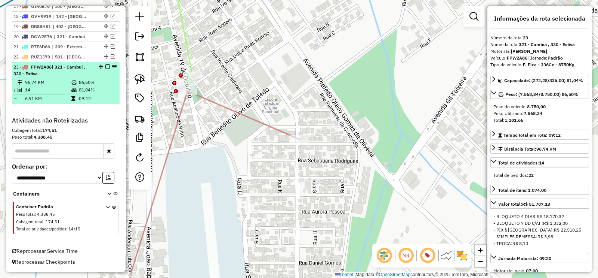
click at [106, 68] on em at bounding box center [107, 66] width 4 height 4
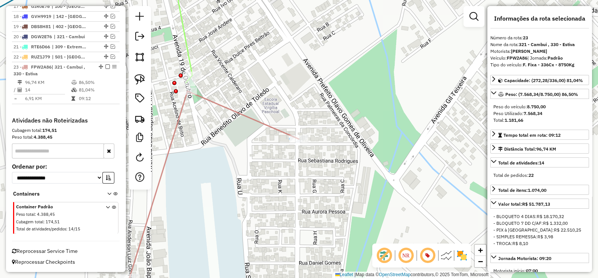
scroll to position [578, 0]
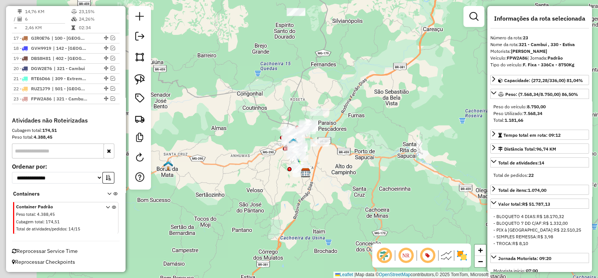
drag, startPoint x: 297, startPoint y: 159, endPoint x: 333, endPoint y: 186, distance: 45.5
click at [334, 183] on div "Janela de atendimento Grade de atendimento Capacidade Transportadoras Veículos …" at bounding box center [299, 139] width 598 height 278
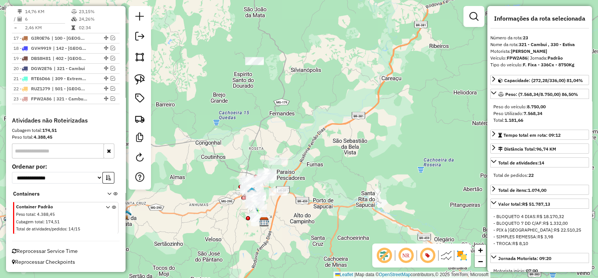
drag, startPoint x: 263, startPoint y: 113, endPoint x: 159, endPoint y: 96, distance: 105.0
click at [228, 128] on div "Janela de atendimento Grade de atendimento Capacidade Transportadoras Veículos …" at bounding box center [299, 139] width 598 height 278
click at [140, 79] on img at bounding box center [140, 79] width 10 height 10
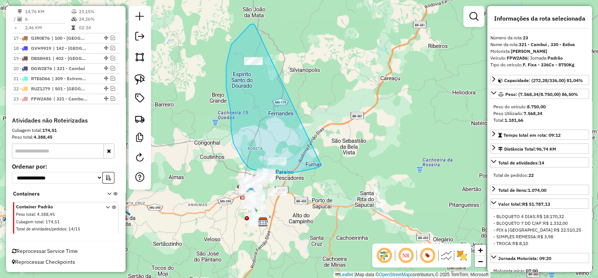
drag, startPoint x: 254, startPoint y: 24, endPoint x: 324, endPoint y: 165, distance: 157.2
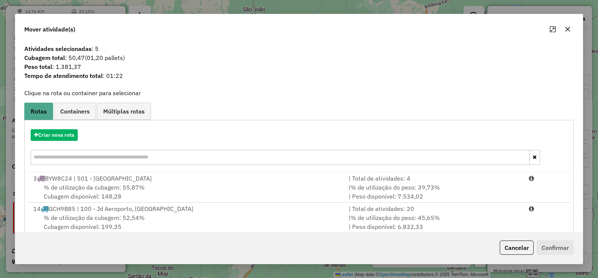
click at [79, 134] on div "Criar nova rota" at bounding box center [299, 135] width 546 height 12
click at [62, 136] on button "Criar nova rota" at bounding box center [54, 135] width 47 height 12
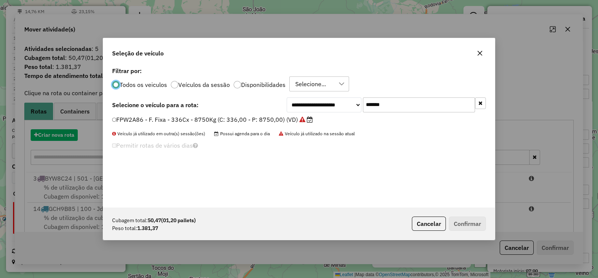
scroll to position [4, 2]
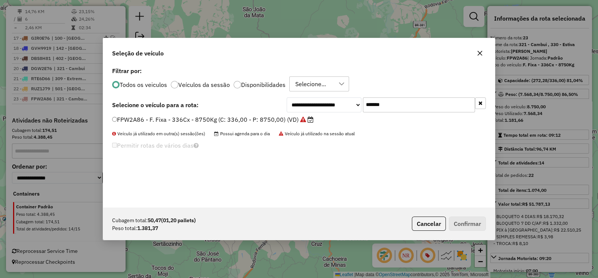
drag, startPoint x: 352, startPoint y: 108, endPoint x: 330, endPoint y: 114, distance: 22.4
click at [333, 112] on div "**********" at bounding box center [299, 136] width 392 height 142
paste input "text"
type input "*******"
click at [295, 120] on label "EWP7B95 - F. Fixa - 420Cx - 12500Kg (C: 420,00 - P: 12500,00) (VD)" at bounding box center [213, 119] width 202 height 9
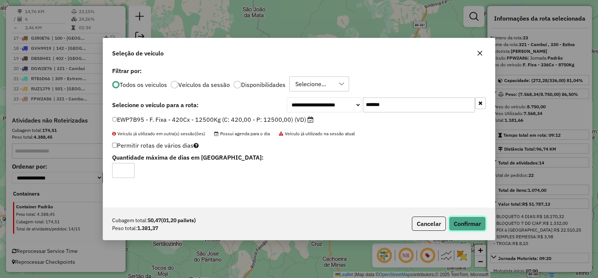
click at [471, 219] on button "Confirmar" at bounding box center [467, 223] width 37 height 14
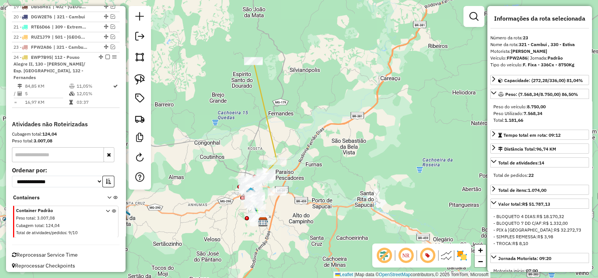
scroll to position [626, 0]
click at [266, 124] on icon at bounding box center [266, 116] width 24 height 111
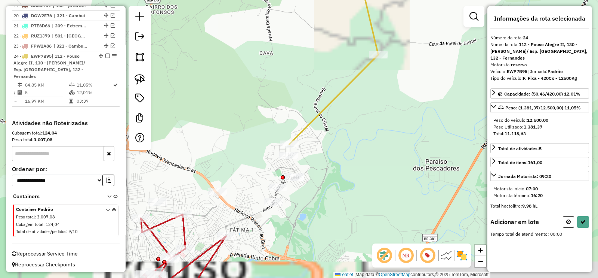
drag, startPoint x: 241, startPoint y: 138, endPoint x: 221, endPoint y: 94, distance: 48.5
click at [238, 105] on div "Janela de atendimento Grade de atendimento Capacidade Transportadoras Veículos …" at bounding box center [299, 139] width 598 height 278
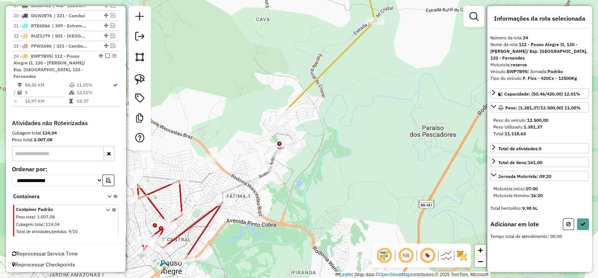
click at [150, 79] on div at bounding box center [140, 78] width 22 height 144
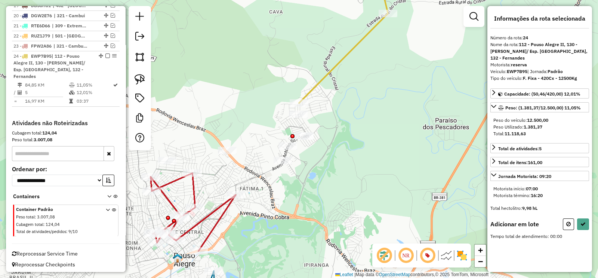
drag, startPoint x: 191, startPoint y: 102, endPoint x: 174, endPoint y: 55, distance: 50.2
click at [200, 67] on div "Janela de atendimento Grade de atendimento Capacidade Transportadoras Veículos …" at bounding box center [299, 139] width 598 height 278
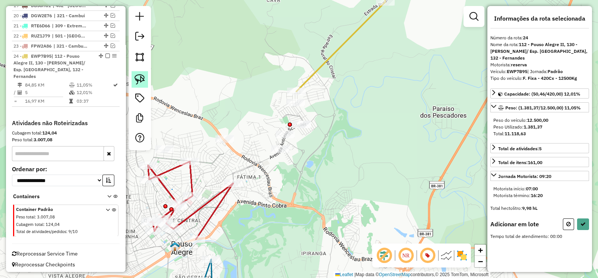
click at [142, 74] on img at bounding box center [140, 79] width 10 height 10
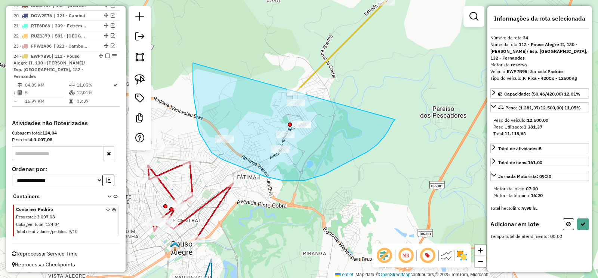
drag, startPoint x: 193, startPoint y: 63, endPoint x: 395, endPoint y: 119, distance: 210.1
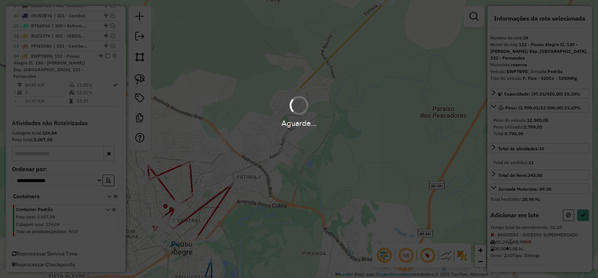
select select "**********"
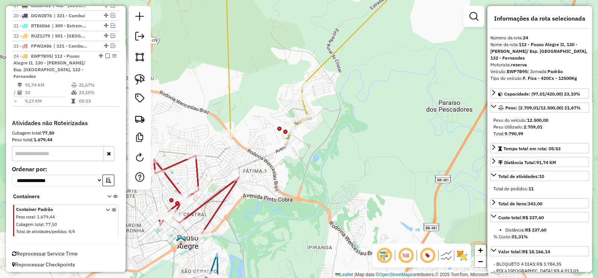
drag, startPoint x: 294, startPoint y: 196, endPoint x: 348, endPoint y: 126, distance: 88.0
click at [359, 128] on div "Janela de atendimento Grade de atendimento Capacidade Transportadoras Veículos …" at bounding box center [299, 139] width 598 height 278
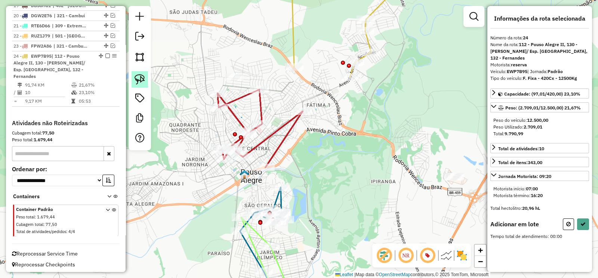
click at [143, 80] on img at bounding box center [140, 79] width 10 height 10
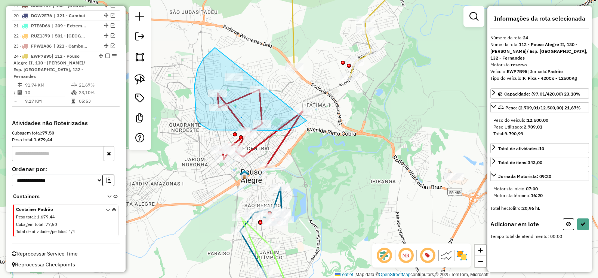
drag, startPoint x: 197, startPoint y: 73, endPoint x: 323, endPoint y: 111, distance: 131.9
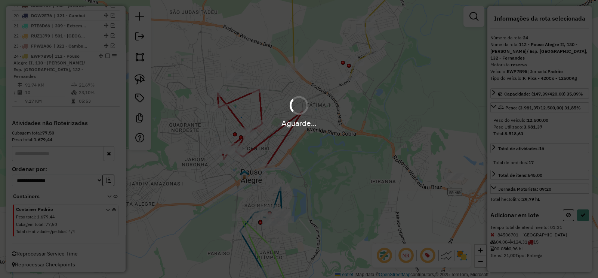
select select "**********"
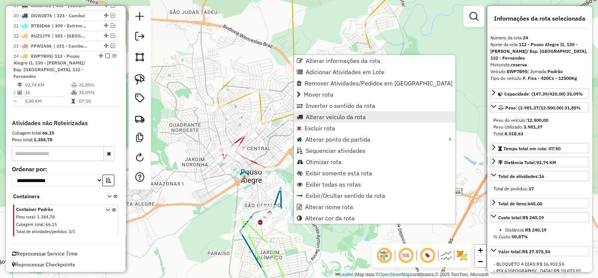
click at [337, 116] on span "Alterar veículo da rota" at bounding box center [336, 117] width 60 height 6
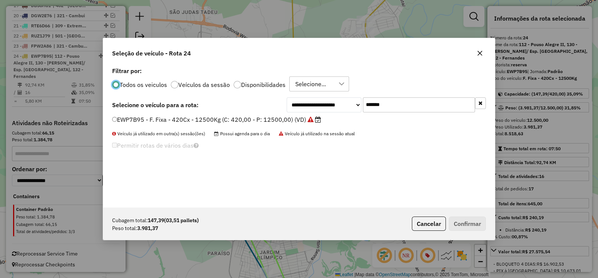
scroll to position [4, 2]
drag, startPoint x: 385, startPoint y: 105, endPoint x: 319, endPoint y: 119, distance: 67.9
click at [324, 116] on div "**********" at bounding box center [299, 136] width 392 height 142
paste input "text"
type input "*******"
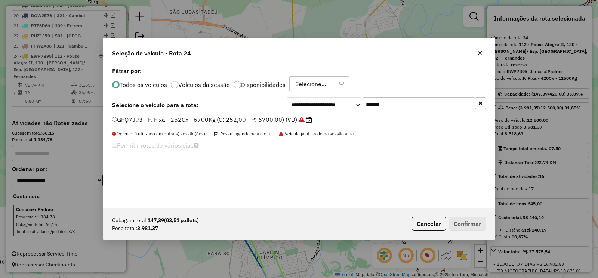
click at [292, 119] on label "GFQ7J93 - F. Fixa - 252Cx - 6700Kg (C: 252,00 - P: 6700,00) (VD)" at bounding box center [212, 119] width 200 height 9
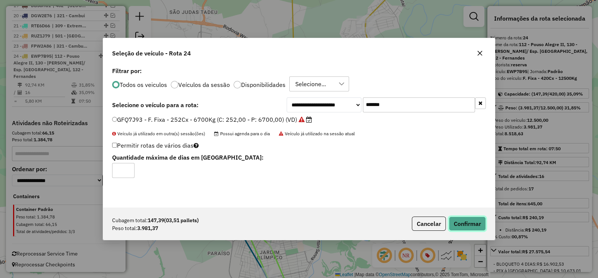
click at [470, 217] on button "Confirmar" at bounding box center [467, 223] width 37 height 14
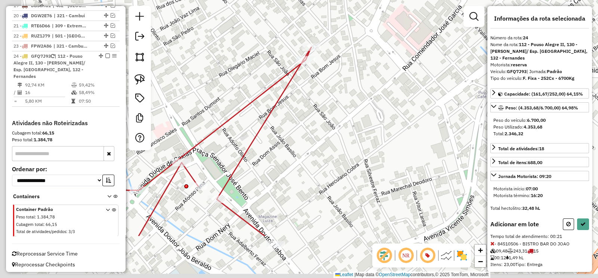
drag, startPoint x: 244, startPoint y: 157, endPoint x: 353, endPoint y: 66, distance: 141.3
click at [353, 66] on div "Janela de atendimento Grade de atendimento Capacidade Transportadoras Veículos …" at bounding box center [299, 139] width 598 height 278
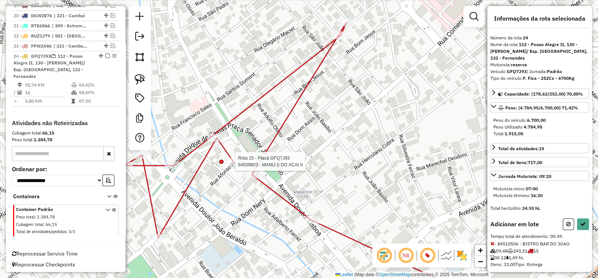
click at [235, 165] on div at bounding box center [233, 160] width 19 height 7
click at [309, 213] on icon at bounding box center [307, 162] width 367 height 281
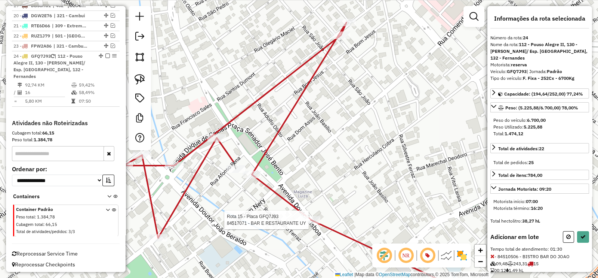
select select "**********"
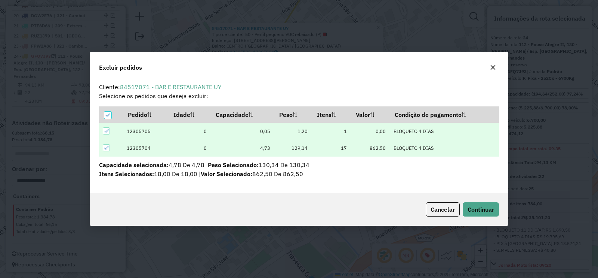
scroll to position [0, 0]
click at [488, 205] on span "Continuar" at bounding box center [481, 208] width 27 height 7
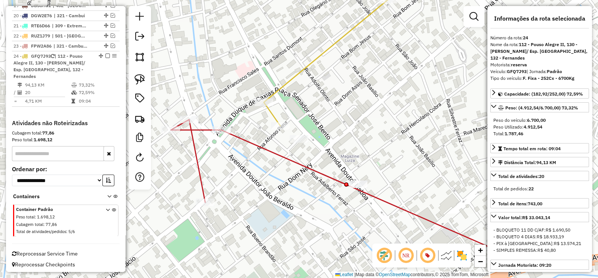
click at [105, 58] on em at bounding box center [107, 55] width 4 height 4
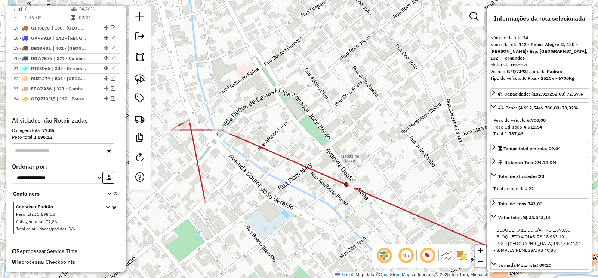
scroll to position [588, 0]
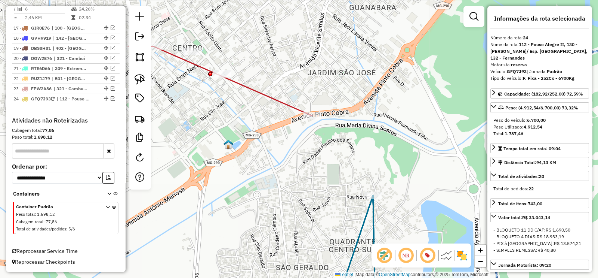
click at [251, 89] on icon at bounding box center [220, 78] width 184 height 74
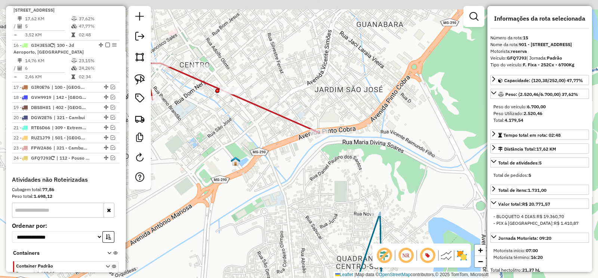
scroll to position [509, 0]
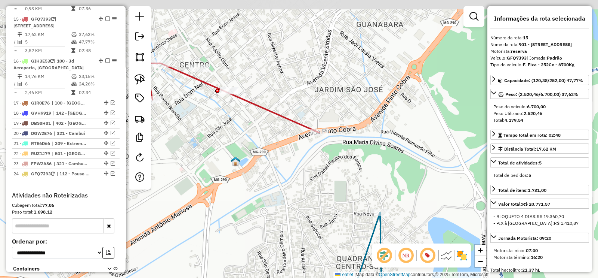
drag, startPoint x: 254, startPoint y: 119, endPoint x: 278, endPoint y: 154, distance: 42.1
click at [278, 156] on div "Janela de atendimento Grade de atendimento Capacidade Transportadoras Veículos …" at bounding box center [299, 139] width 598 height 278
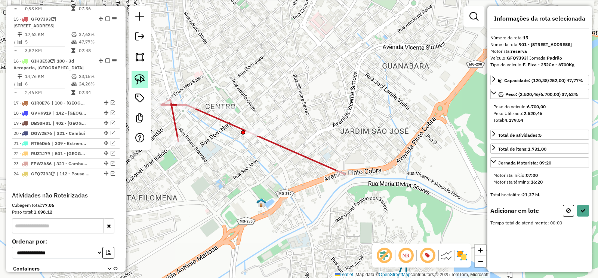
click at [140, 74] on img at bounding box center [140, 79] width 10 height 10
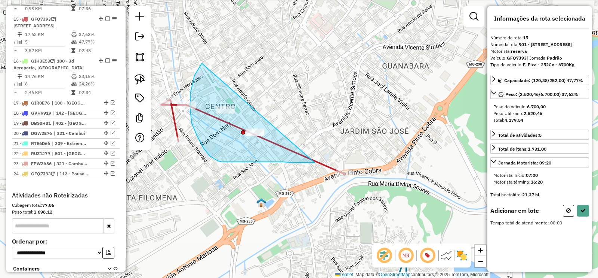
drag, startPoint x: 200, startPoint y: 66, endPoint x: 315, endPoint y: 162, distance: 149.7
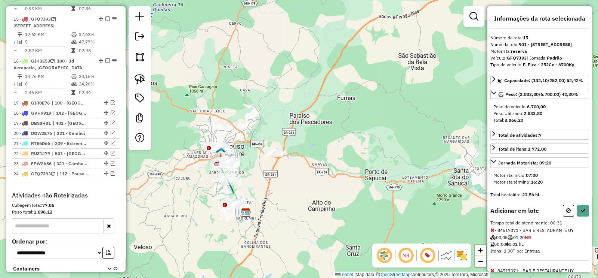
drag, startPoint x: 270, startPoint y: 120, endPoint x: 223, endPoint y: 169, distance: 67.5
click at [224, 167] on div "Janela de atendimento Grade de atendimento Capacidade Transportadoras Veículos …" at bounding box center [299, 139] width 598 height 278
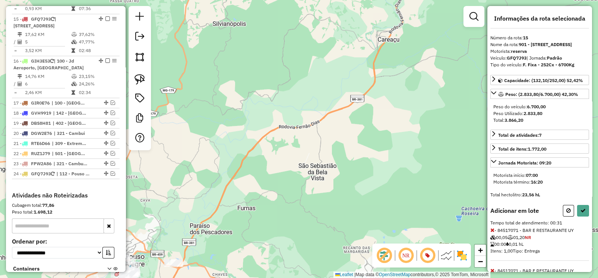
drag, startPoint x: 229, startPoint y: 161, endPoint x: 184, endPoint y: 218, distance: 72.9
click at [184, 218] on div "Janela de atendimento Grade de atendimento Capacidade Transportadoras Veículos …" at bounding box center [299, 139] width 598 height 278
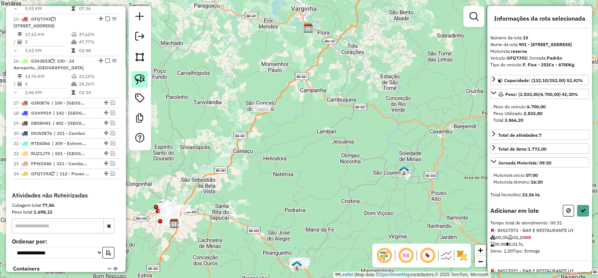
click at [140, 80] on img at bounding box center [140, 79] width 10 height 10
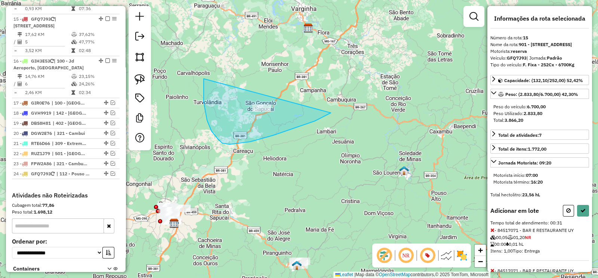
drag, startPoint x: 204, startPoint y: 79, endPoint x: 342, endPoint y: 108, distance: 141.2
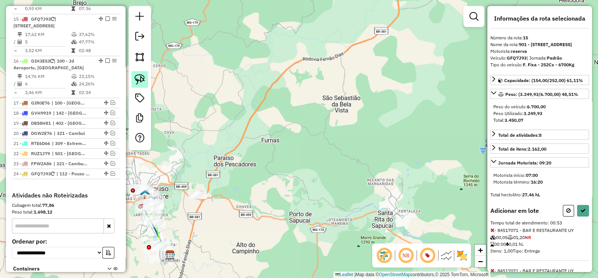
click at [137, 80] on img at bounding box center [140, 79] width 10 height 10
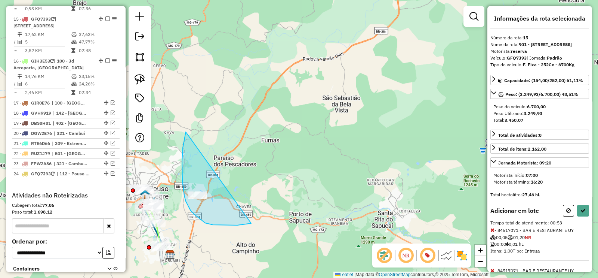
drag, startPoint x: 186, startPoint y: 201, endPoint x: 251, endPoint y: 223, distance: 69.0
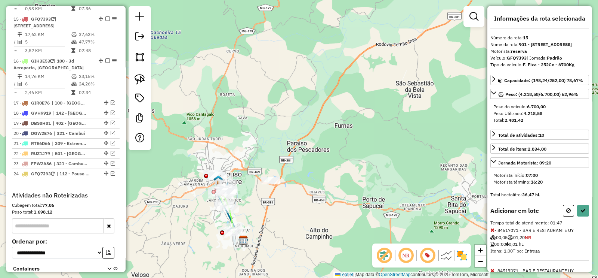
drag, startPoint x: 281, startPoint y: 215, endPoint x: 286, endPoint y: 205, distance: 10.5
click at [299, 210] on div "Janela de atendimento Grade de atendimento Capacidade Transportadoras Veículos …" at bounding box center [299, 139] width 598 height 278
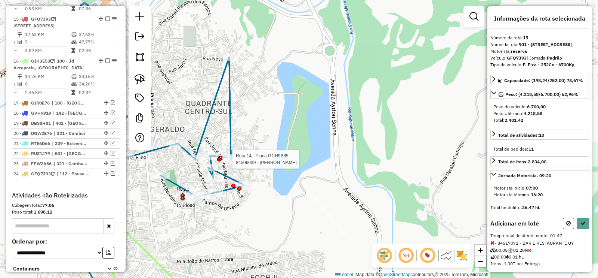
select select "**********"
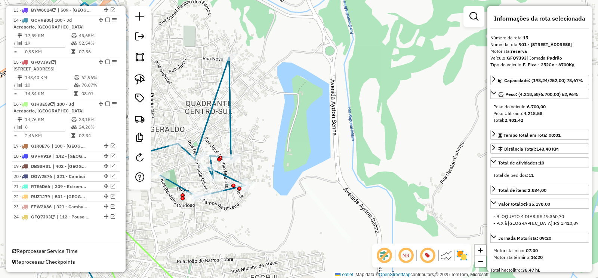
scroll to position [471, 0]
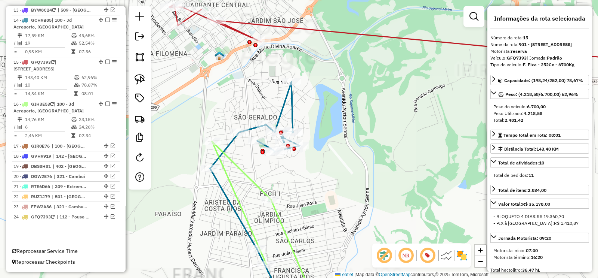
click at [293, 112] on icon at bounding box center [255, 194] width 90 height 224
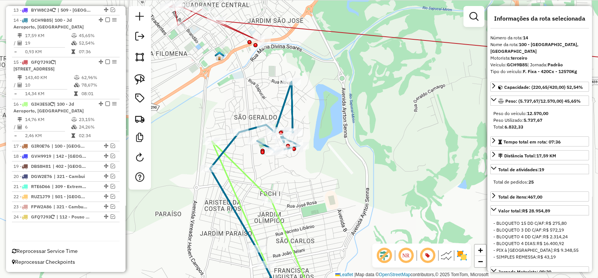
scroll to position [465, 0]
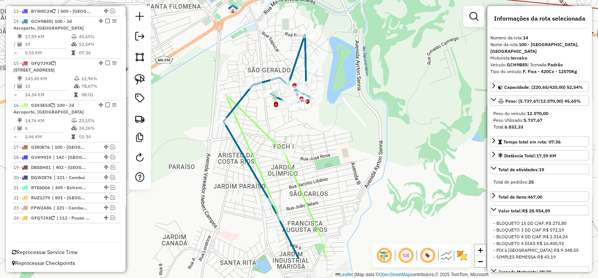
drag, startPoint x: 293, startPoint y: 108, endPoint x: 307, endPoint y: 61, distance: 49.0
click at [307, 61] on icon at bounding box center [269, 146] width 90 height 224
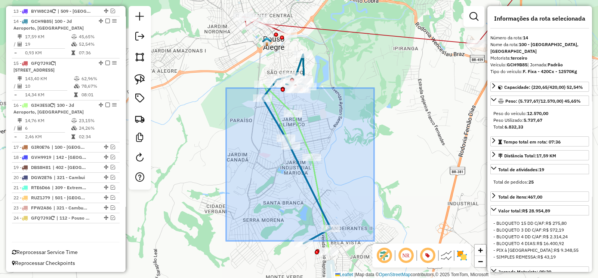
drag, startPoint x: 226, startPoint y: 88, endPoint x: 384, endPoint y: 255, distance: 229.4
click at [384, 255] on hb-router-mapa "Informações da Sessão 1228400 - 12/08/2025 Criação: 11/08/2025 18:51 Depósito: …" at bounding box center [299, 139] width 598 height 278
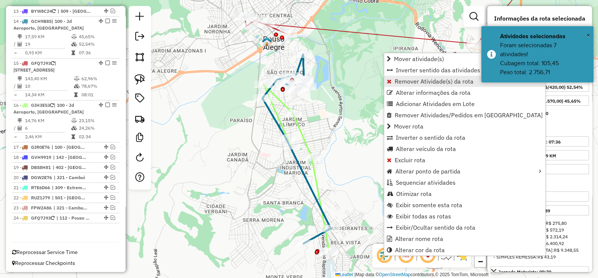
click at [410, 79] on span "Remover Atividade(s) da rota" at bounding box center [434, 81] width 79 height 6
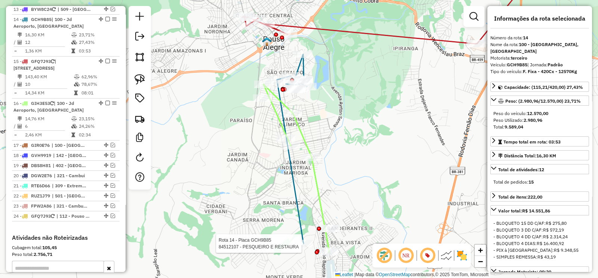
scroll to position [468, 0]
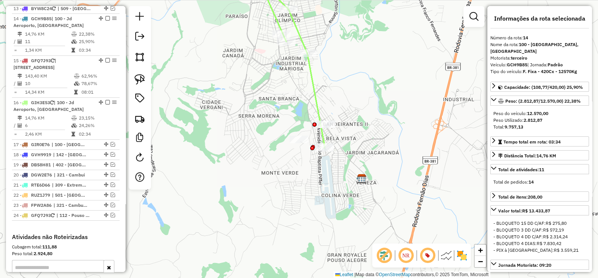
drag, startPoint x: 394, startPoint y: 154, endPoint x: 424, endPoint y: 249, distance: 99.2
click at [424, 249] on hb-router-mapa "Informações da Sessão 1228400 - 12/08/2025 Criação: 11/08/2025 18:51 Depósito: …" at bounding box center [299, 139] width 598 height 278
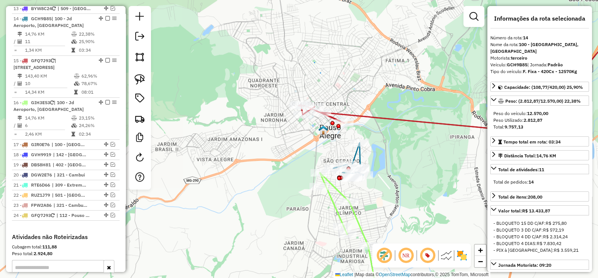
click at [355, 156] on icon at bounding box center [349, 159] width 30 height 32
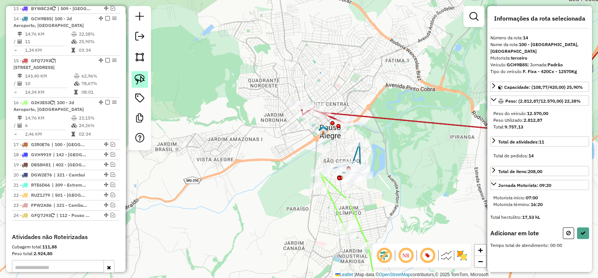
click at [139, 77] on img at bounding box center [140, 79] width 10 height 10
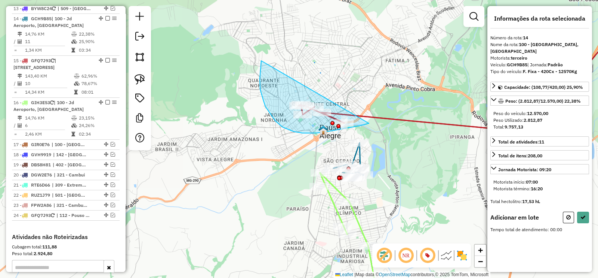
drag, startPoint x: 260, startPoint y: 89, endPoint x: 388, endPoint y: 120, distance: 131.3
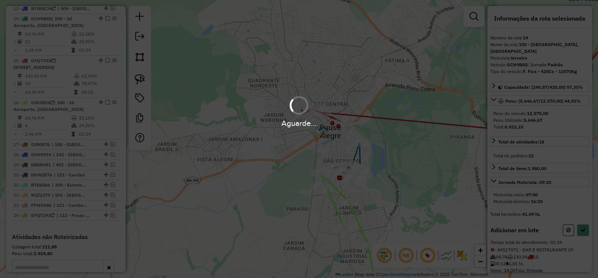
select select "**********"
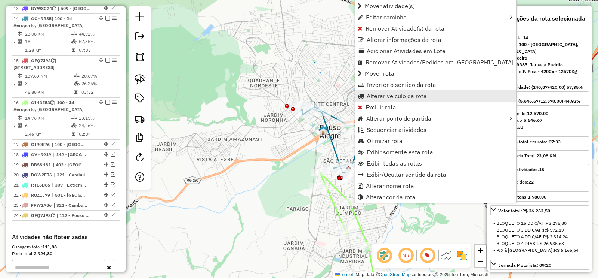
click at [405, 93] on span "Alterar veículo da rota" at bounding box center [397, 96] width 60 height 6
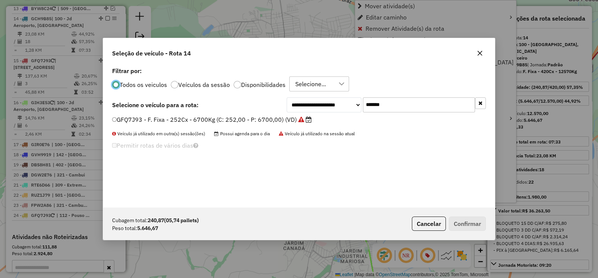
scroll to position [4, 2]
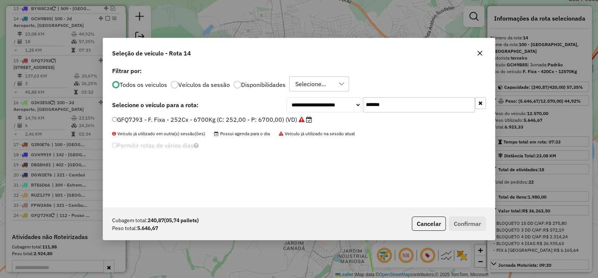
drag, startPoint x: 383, startPoint y: 106, endPoint x: 321, endPoint y: 116, distance: 63.7
click at [329, 113] on div "**********" at bounding box center [299, 136] width 392 height 142
paste input "text"
type input "*******"
click at [291, 118] on label "CNM2F12 - F. Fixa - 252Cx - 6900Kg (C: 252,00 - P: 6900,00) (VD)" at bounding box center [209, 119] width 194 height 9
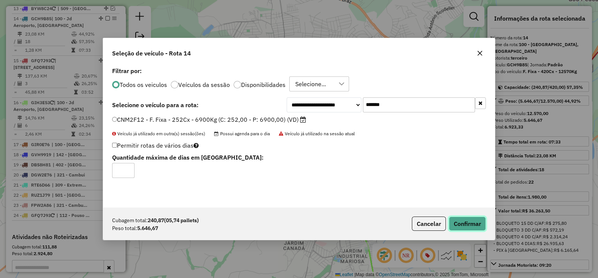
click at [474, 220] on button "Confirmar" at bounding box center [467, 223] width 37 height 14
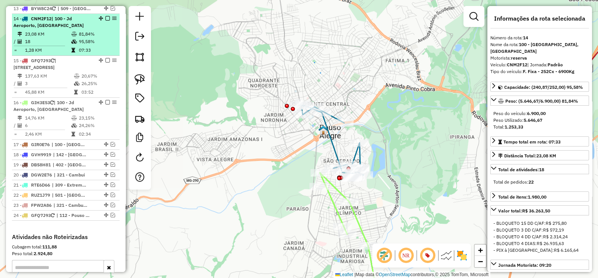
click at [105, 16] on em at bounding box center [107, 18] width 4 height 4
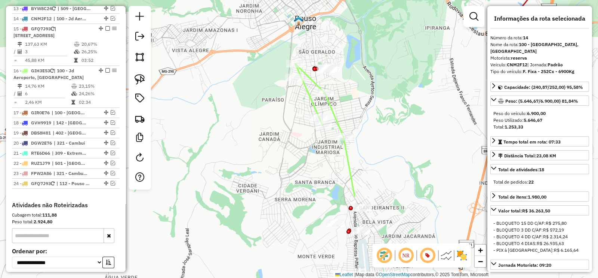
click at [230, 11] on div "Janela de atendimento Grade de atendimento Capacidade Transportadoras Veículos …" at bounding box center [299, 139] width 598 height 278
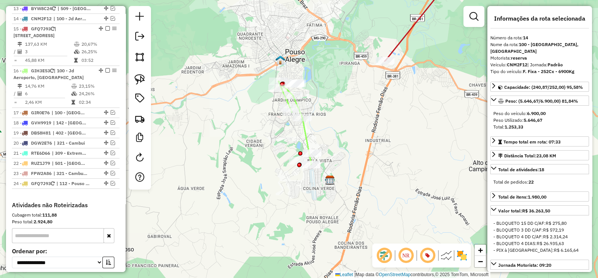
click at [306, 132] on icon at bounding box center [295, 122] width 33 height 83
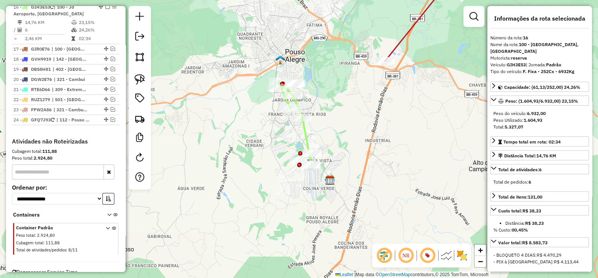
scroll to position [540, 0]
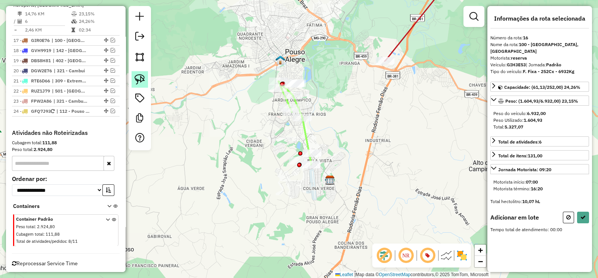
click at [147, 78] on link at bounding box center [140, 79] width 16 height 16
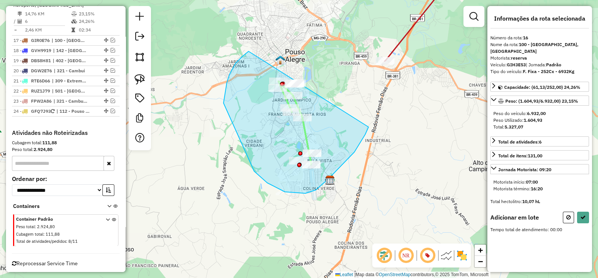
drag, startPoint x: 249, startPoint y: 51, endPoint x: 374, endPoint y: 117, distance: 141.7
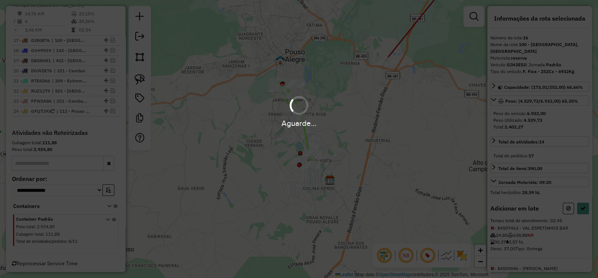
select select "**********"
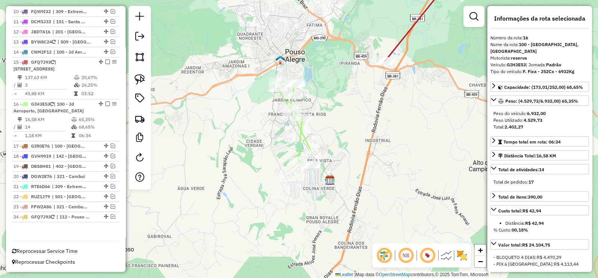
click at [396, 51] on icon at bounding box center [421, 16] width 72 height 89
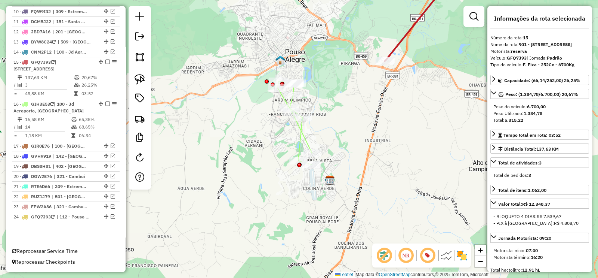
scroll to position [439, 0]
click at [299, 132] on icon at bounding box center [295, 122] width 34 height 83
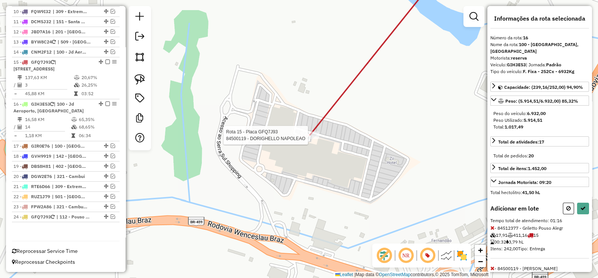
select select "**********"
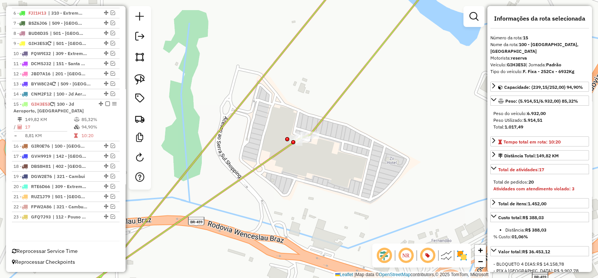
scroll to position [384, 0]
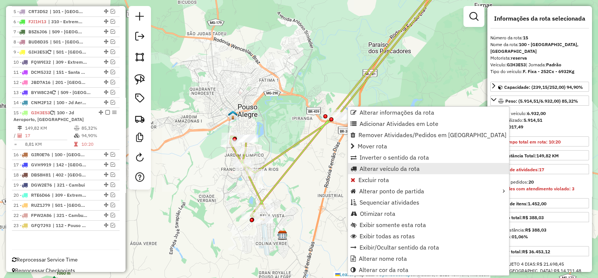
click at [398, 168] on span "Alterar veículo da rota" at bounding box center [390, 168] width 60 height 6
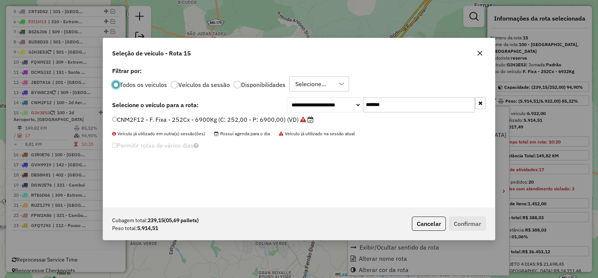
scroll to position [4, 2]
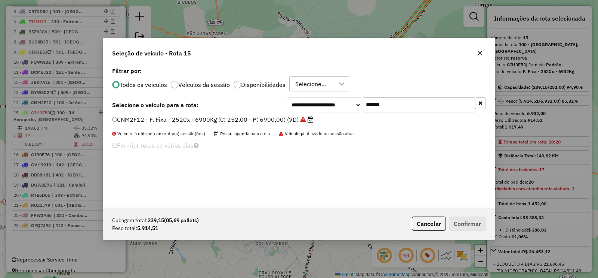
drag, startPoint x: 387, startPoint y: 105, endPoint x: 340, endPoint y: 114, distance: 48.4
click at [346, 110] on div "**********" at bounding box center [386, 104] width 199 height 15
paste input "text"
type input "*******"
click at [287, 119] on label "FCW8F22 - F. Fixa - 420Cx - 12500Kg (C: 420,00 - P: 12500,00) (VD)" at bounding box center [212, 119] width 201 height 9
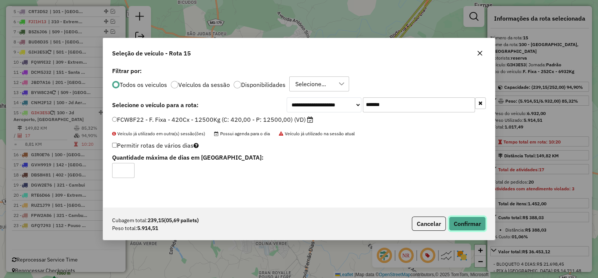
click at [454, 220] on button "Confirmar" at bounding box center [467, 223] width 37 height 14
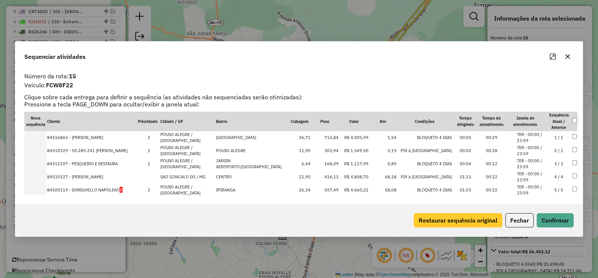
click at [432, 217] on button "Restaurar sequência original" at bounding box center [458, 220] width 89 height 14
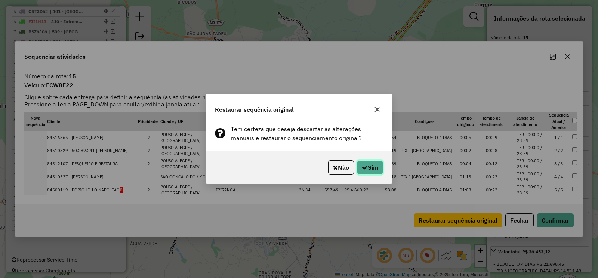
click at [375, 165] on button "Sim" at bounding box center [370, 167] width 26 height 14
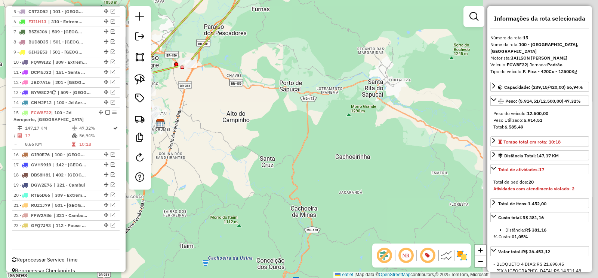
drag, startPoint x: 221, startPoint y: 99, endPoint x: 214, endPoint y: 95, distance: 7.9
click at [214, 94] on div "Janela de atendimento Grade de atendimento Capacidade Transportadoras Veículos …" at bounding box center [299, 139] width 598 height 278
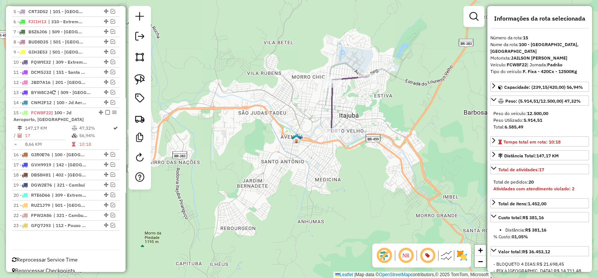
click at [334, 104] on icon at bounding box center [350, 104] width 36 height 55
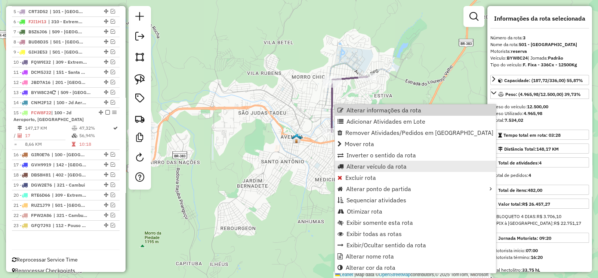
scroll to position [0, 0]
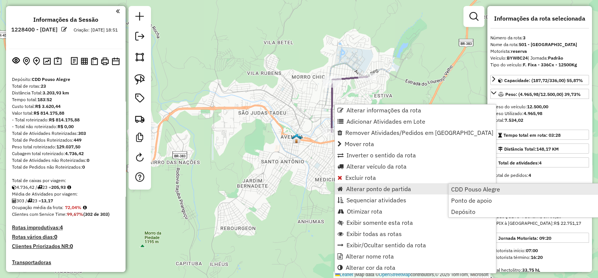
click at [462, 190] on span "CDD Pouso Alegre" at bounding box center [475, 189] width 49 height 6
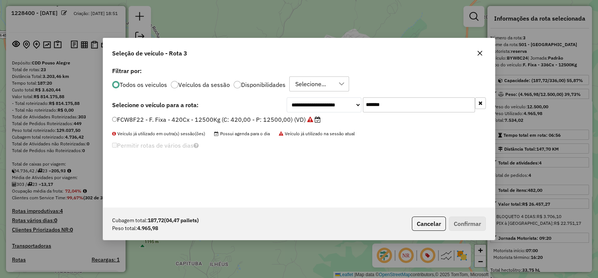
scroll to position [49, 0]
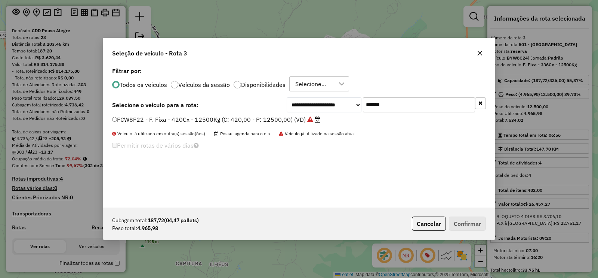
drag, startPoint x: 396, startPoint y: 104, endPoint x: 340, endPoint y: 113, distance: 56.9
click at [349, 109] on div "**********" at bounding box center [386, 104] width 199 height 15
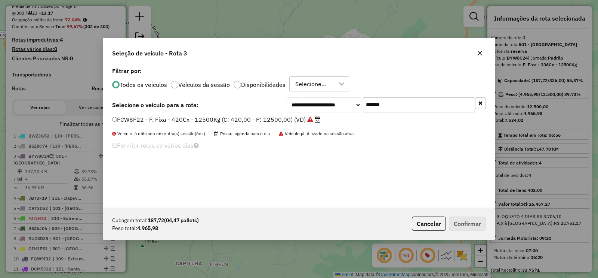
paste input "text"
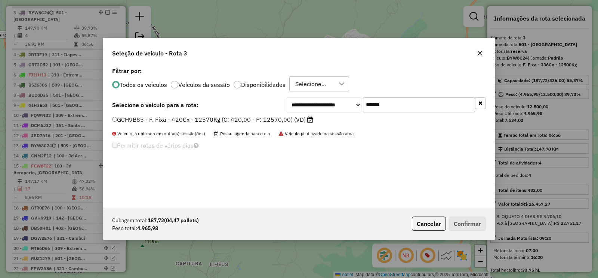
scroll to position [332, 0]
type input "*******"
drag, startPoint x: 299, startPoint y: 119, endPoint x: 325, endPoint y: 145, distance: 37.0
click at [299, 119] on label "GCH9B85 - F. Fixa - 420Cx - 12570Kg (C: 420,00 - P: 12570,00) (VD)" at bounding box center [212, 119] width 201 height 9
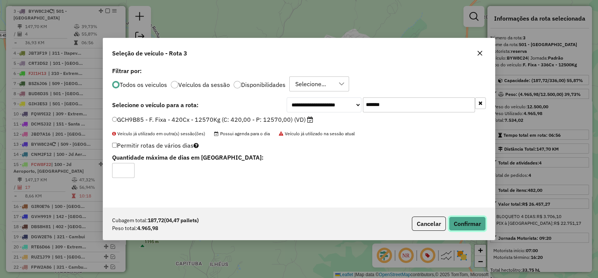
click at [460, 220] on button "Confirmar" at bounding box center [467, 223] width 37 height 14
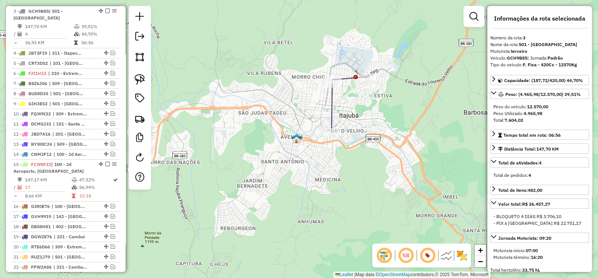
click at [332, 115] on icon at bounding box center [350, 104] width 36 height 55
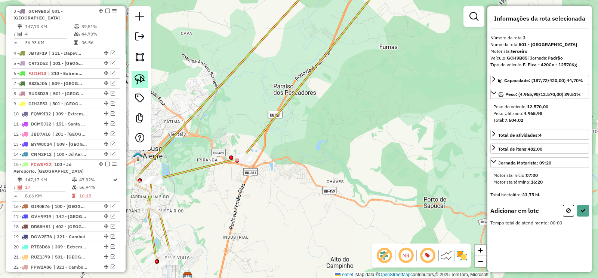
click at [138, 79] on img at bounding box center [140, 79] width 10 height 10
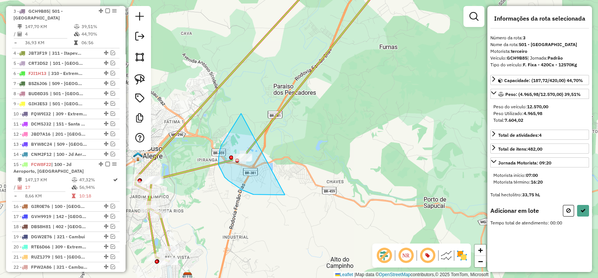
drag, startPoint x: 240, startPoint y: 116, endPoint x: 290, endPoint y: 194, distance: 93.5
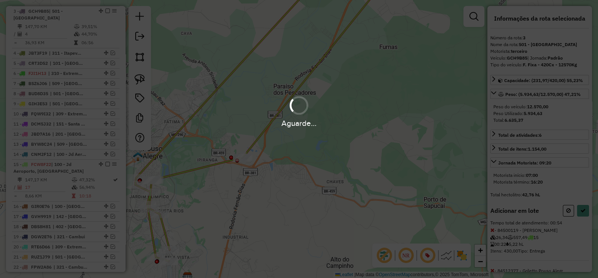
select select "**********"
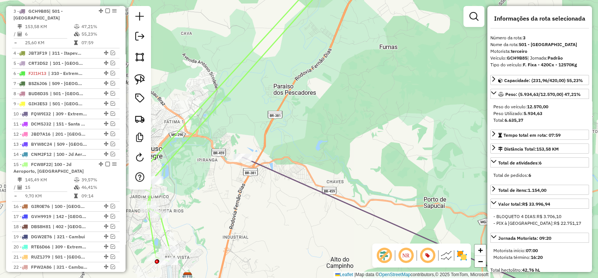
click at [196, 133] on icon at bounding box center [236, 116] width 202 height 289
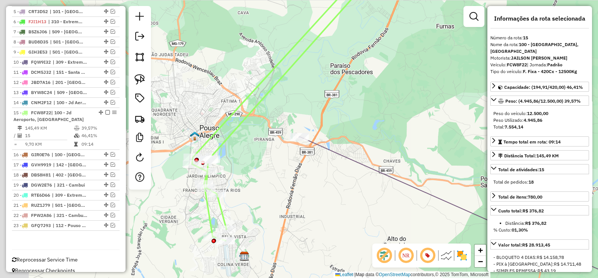
drag, startPoint x: 258, startPoint y: 117, endPoint x: 304, endPoint y: 140, distance: 51.5
click at [264, 113] on div "Janela de atendimento Grade de atendimento Capacidade Transportadoras Veículos …" at bounding box center [299, 139] width 598 height 278
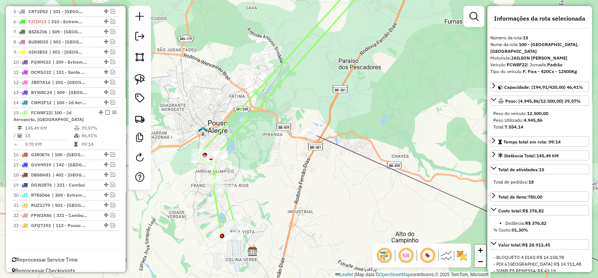
click at [328, 143] on icon at bounding box center [482, 209] width 351 height 155
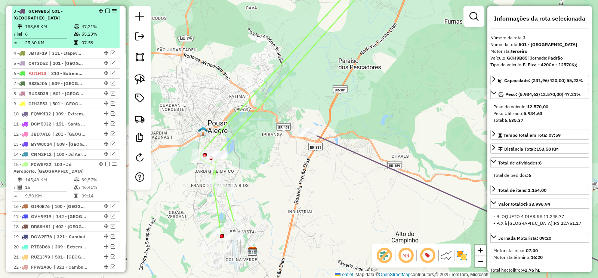
click at [107, 11] on em at bounding box center [107, 11] width 4 height 4
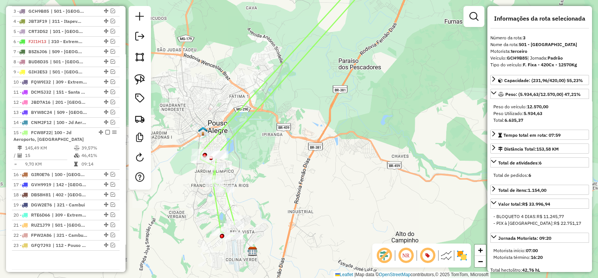
click at [233, 133] on icon at bounding box center [289, 103] width 179 height 263
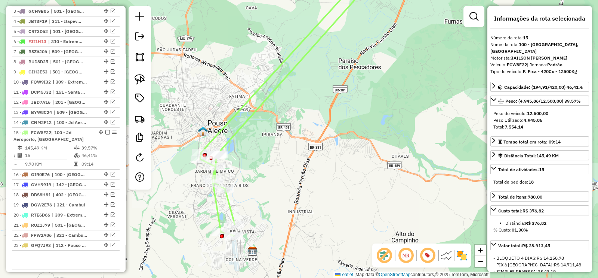
scroll to position [359, 0]
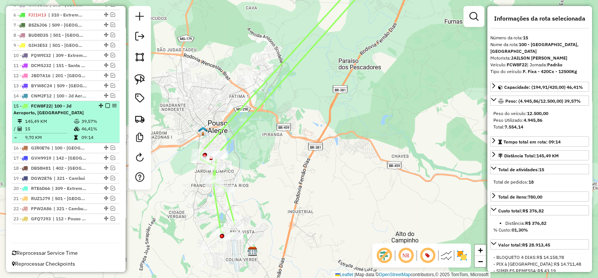
click at [106, 103] on em at bounding box center [107, 105] width 4 height 4
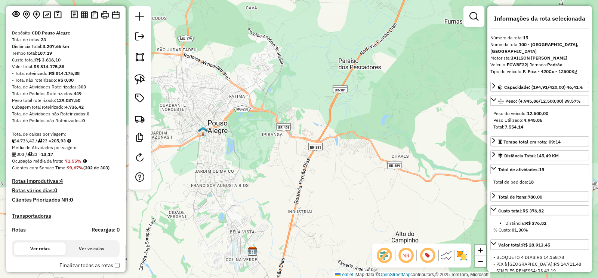
scroll to position [0, 0]
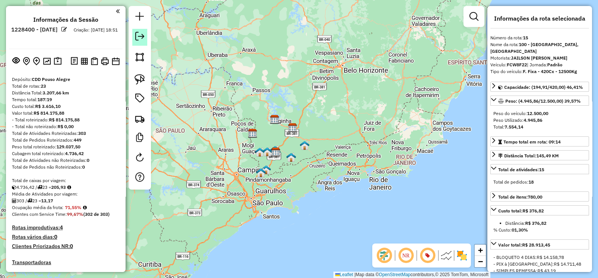
click at [136, 34] on em at bounding box center [139, 36] width 9 height 9
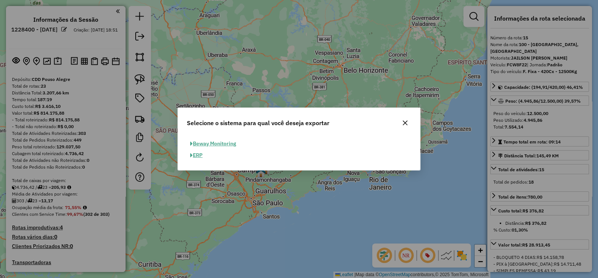
click at [199, 155] on button "ERP" at bounding box center [196, 155] width 19 height 12
select select "*********"
select select "**"
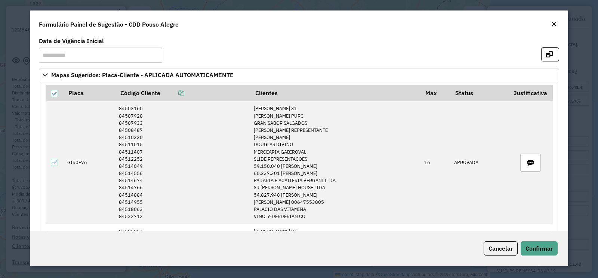
click at [552, 26] on em "Close" at bounding box center [554, 24] width 6 height 6
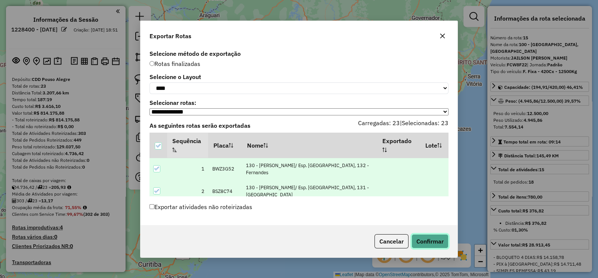
click at [433, 237] on button "Confirmar" at bounding box center [430, 241] width 37 height 14
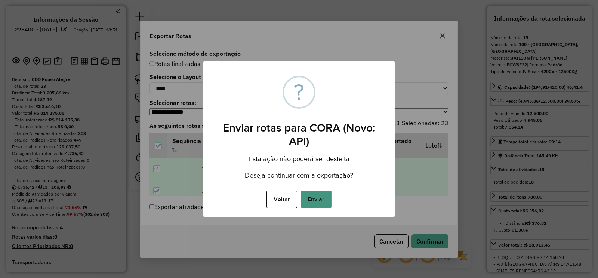
click at [324, 199] on button "Enviar" at bounding box center [316, 198] width 31 height 17
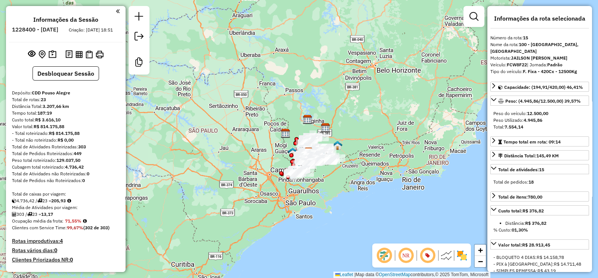
drag, startPoint x: 220, startPoint y: 87, endPoint x: 254, endPoint y: 86, distance: 34.8
click at [255, 86] on div "Janela de atendimento Grade de atendimento Capacidade Transportadoras Veículos …" at bounding box center [299, 139] width 598 height 278
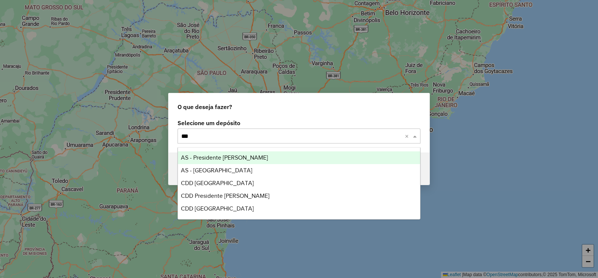
type input "****"
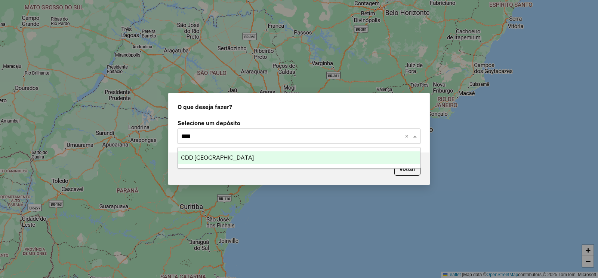
click at [197, 159] on span "CDD [GEOGRAPHIC_DATA]" at bounding box center [217, 157] width 73 height 6
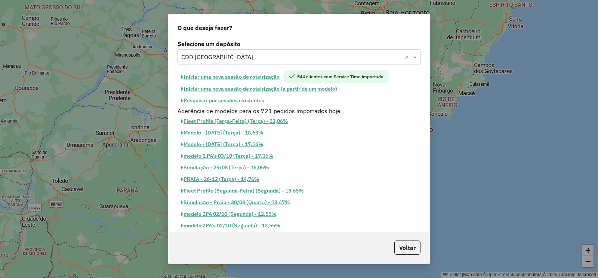
click at [239, 78] on button "Iniciar uma nova sessão de roteirização" at bounding box center [230, 76] width 105 height 13
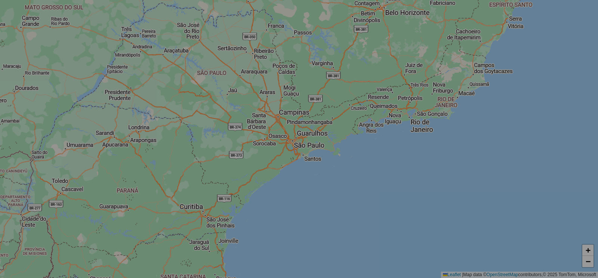
select select "*"
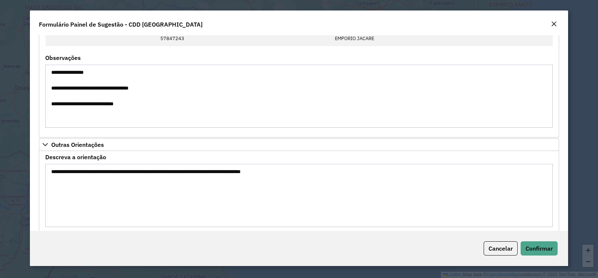
scroll to position [254, 0]
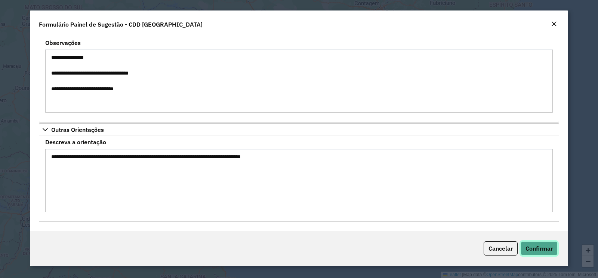
click at [540, 245] on span "Confirmar" at bounding box center [539, 247] width 27 height 7
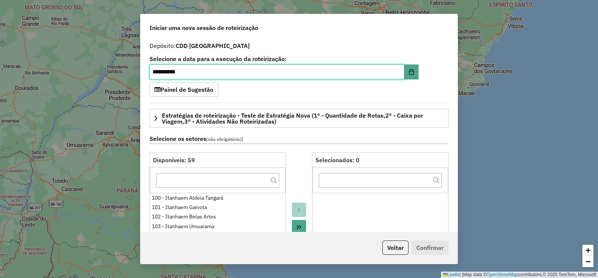
scroll to position [187, 0]
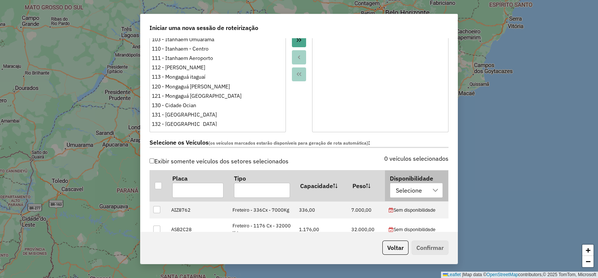
click at [395, 189] on div "Selecione" at bounding box center [408, 190] width 31 height 14
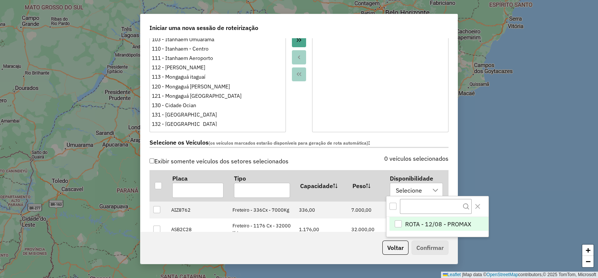
scroll to position [5, 34]
click at [397, 220] on div "ROTA - 12/08 - PROMAX" at bounding box center [398, 223] width 7 height 7
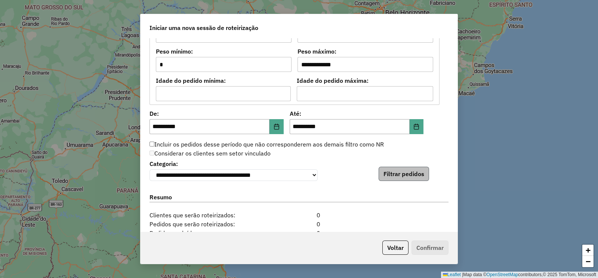
scroll to position [701, 0]
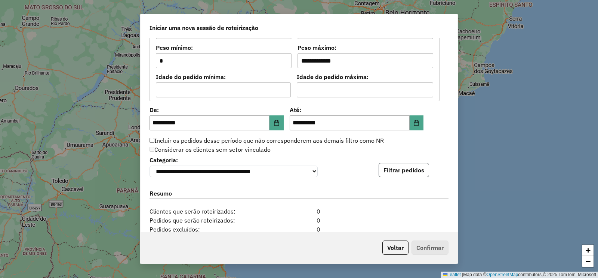
click at [399, 172] on button "Filtrar pedidos" at bounding box center [404, 170] width 50 height 14
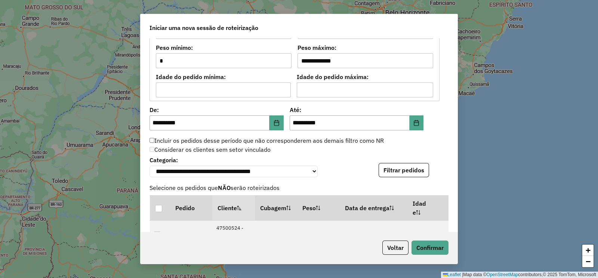
scroll to position [980, 0]
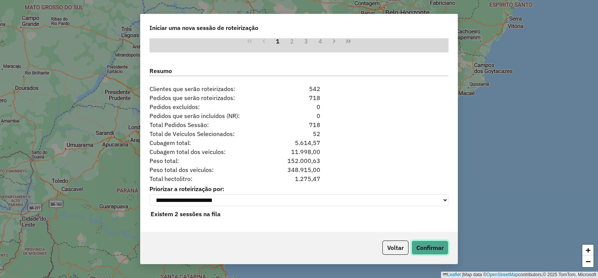
click at [421, 248] on button "Confirmar" at bounding box center [430, 247] width 37 height 14
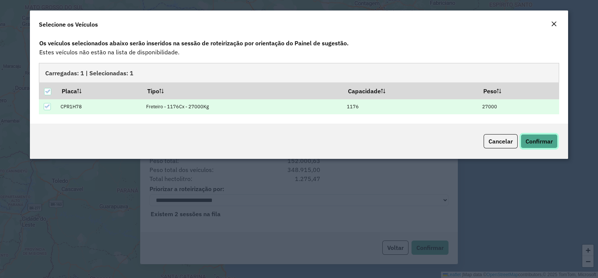
click at [537, 143] on span "Confirmar" at bounding box center [539, 140] width 27 height 7
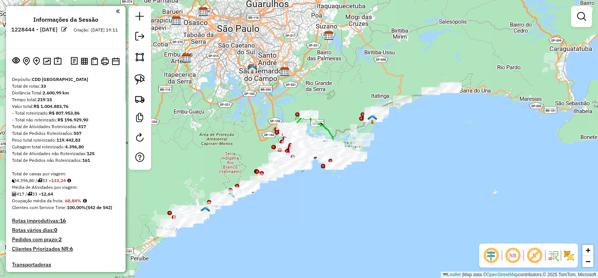
drag, startPoint x: 534, startPoint y: 254, endPoint x: 483, endPoint y: 254, distance: 50.9
click at [534, 254] on em at bounding box center [535, 255] width 18 height 18
click at [494, 255] on em at bounding box center [491, 255] width 18 height 18
click at [557, 255] on img at bounding box center [554, 255] width 12 height 12
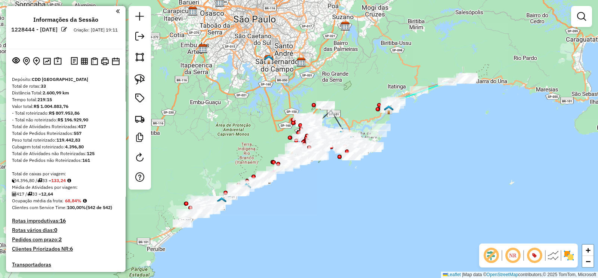
drag, startPoint x: 418, startPoint y: 135, endPoint x: 425, endPoint y: 129, distance: 9.1
click at [425, 130] on div "Janela de atendimento Grade de atendimento Capacidade Transportadoras Veículos …" at bounding box center [299, 139] width 598 height 278
click at [56, 51] on div "Informações da Sessão 1228444 - 12/08/2025 Criação: 11/08/2025 19:11 Depósito: …" at bounding box center [66, 139] width 120 height 266
click at [58, 59] on img at bounding box center [58, 61] width 8 height 9
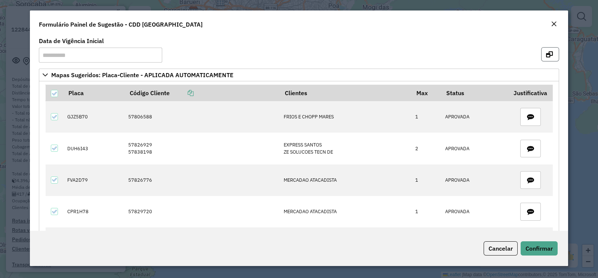
click at [547, 49] on button "button" at bounding box center [551, 54] width 18 height 14
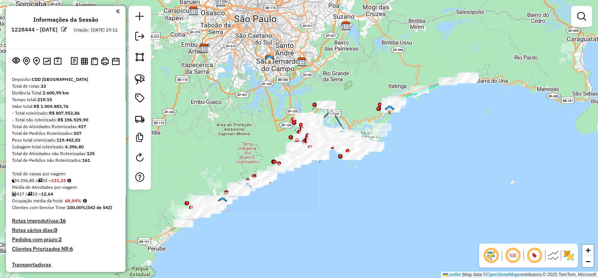
scroll to position [667, 0]
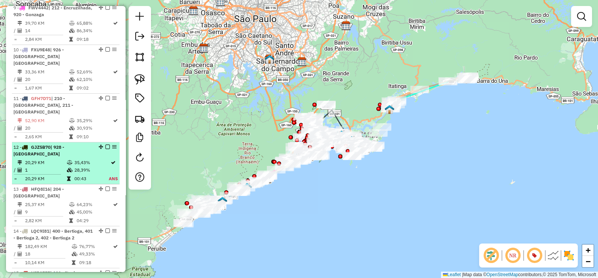
click at [68, 145] on div "12 - GJZ5B70 | 928 - Centro de São Vicente" at bounding box center [52, 150] width 79 height 13
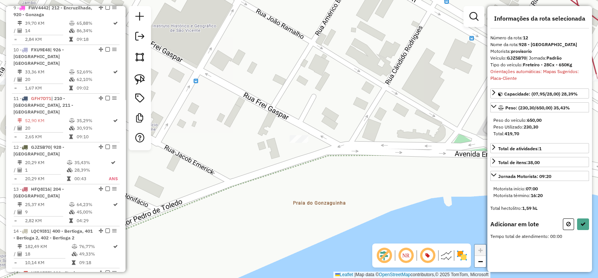
click at [566, 223] on button at bounding box center [568, 224] width 11 height 12
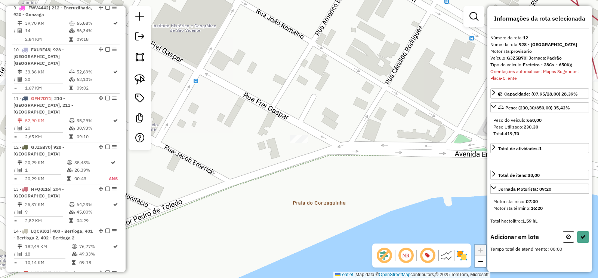
select select "**********"
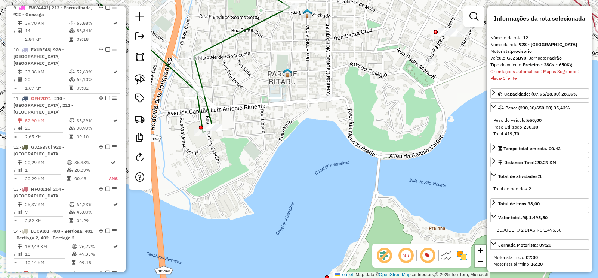
scroll to position [228, 0]
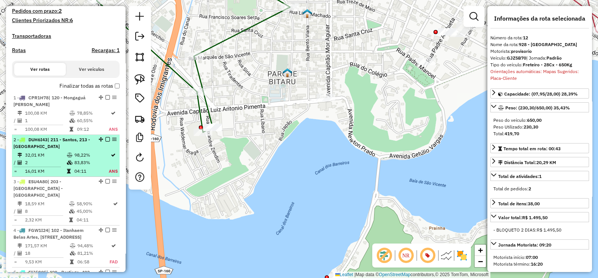
click at [65, 146] on div "2 - DUH6I43 | 211 - Santos, 213 - Vila Nova" at bounding box center [52, 142] width 79 height 13
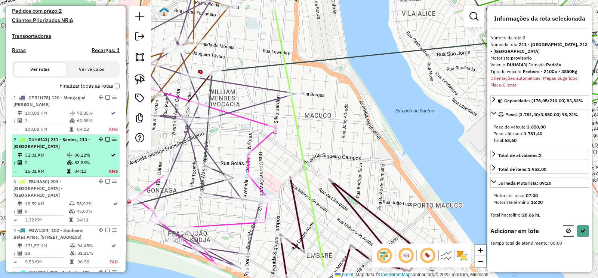
click at [106, 138] on em at bounding box center [107, 139] width 4 height 4
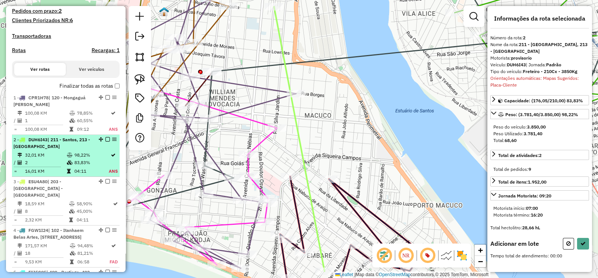
select select "**********"
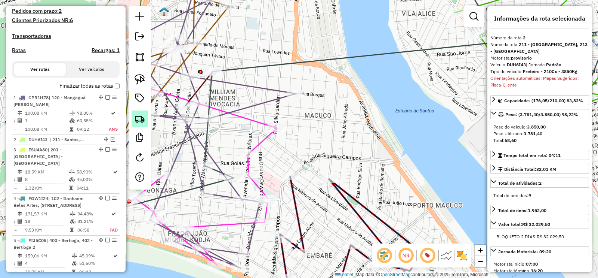
click at [140, 117] on img at bounding box center [140, 118] width 10 height 10
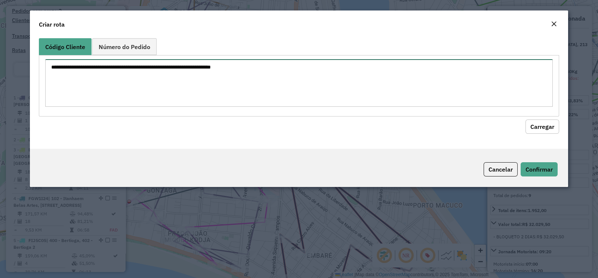
click at [165, 76] on textarea at bounding box center [299, 83] width 508 height 48
paste textarea "******** ********"
type textarea "******** ********"
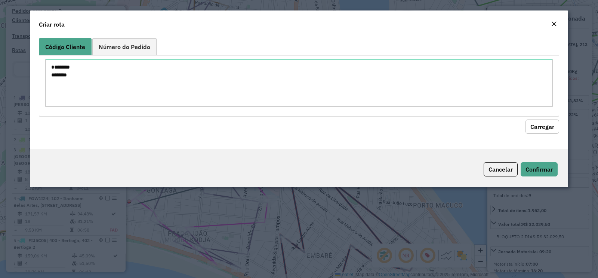
click at [542, 122] on button "Carregar" at bounding box center [543, 126] width 34 height 14
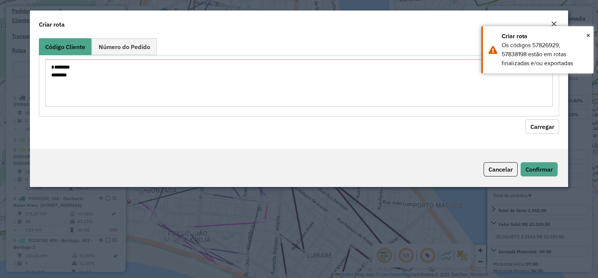
click at [556, 24] on em "Close" at bounding box center [554, 24] width 6 height 6
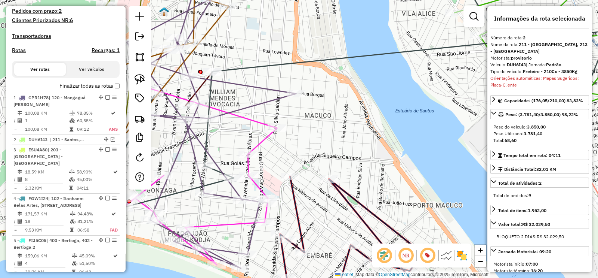
scroll to position [468, 0]
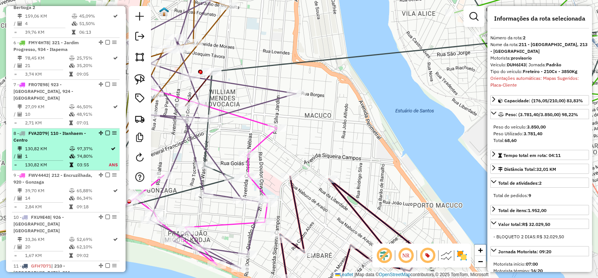
click at [73, 143] on div "8 - FVA2D79 | 110 - Itanhaem - Centro" at bounding box center [52, 136] width 79 height 13
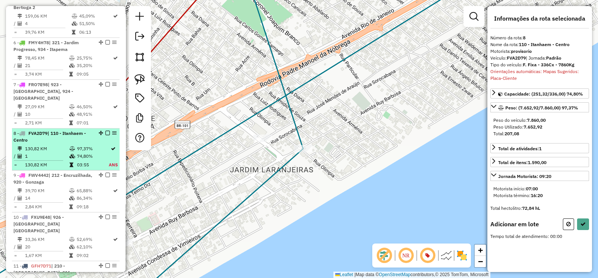
click at [105, 135] on em at bounding box center [107, 133] width 4 height 4
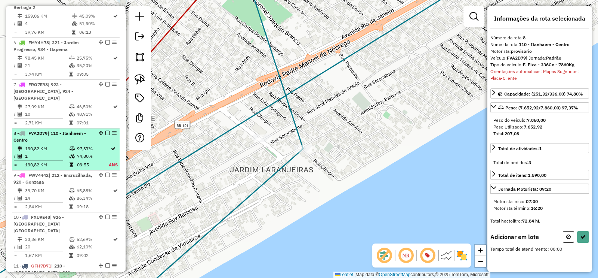
select select "**********"
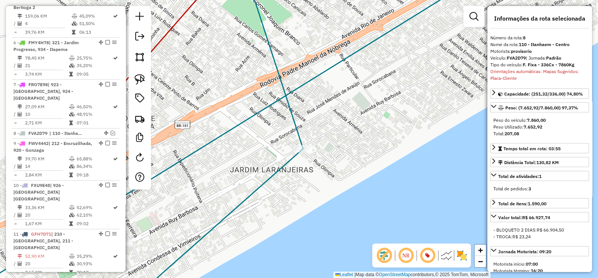
scroll to position [187, 0]
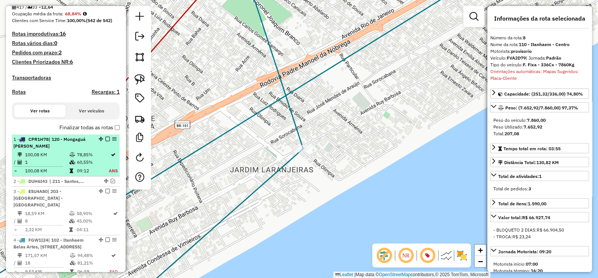
click at [89, 145] on div "1 - CPR1H78 | 120 - Mongaguá Vera Cruz" at bounding box center [52, 142] width 79 height 13
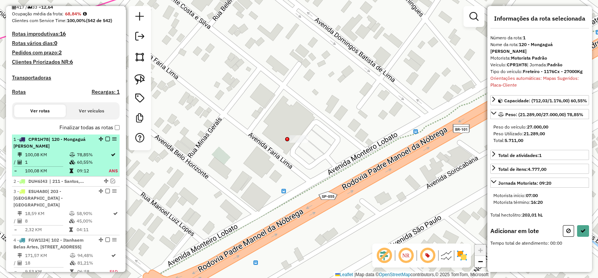
click at [107, 139] on em at bounding box center [107, 139] width 4 height 4
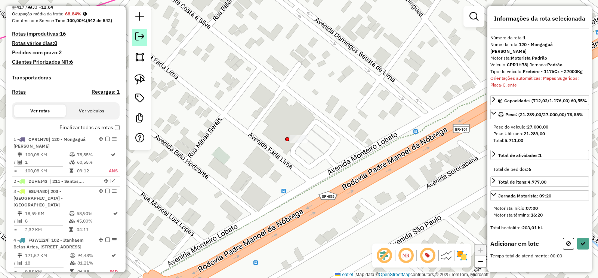
select select "**********"
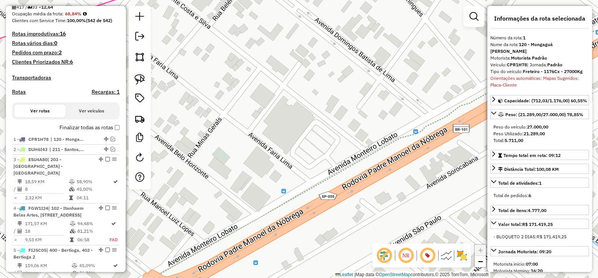
scroll to position [1501, 0]
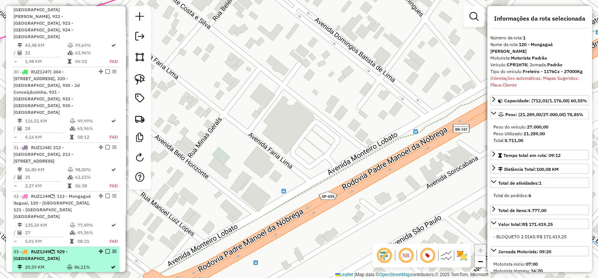
click at [68, 248] on span "| 929 - [GEOGRAPHIC_DATA]" at bounding box center [40, 254] width 54 height 12
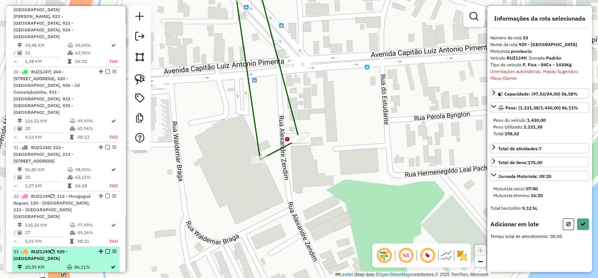
click at [106, 249] on em at bounding box center [107, 251] width 4 height 4
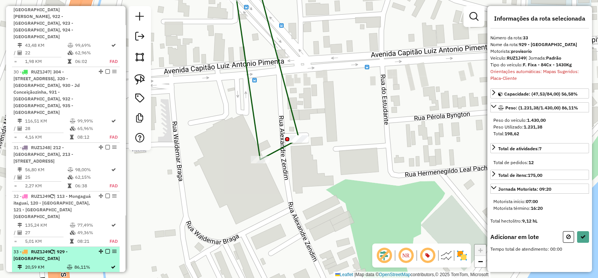
select select "**********"
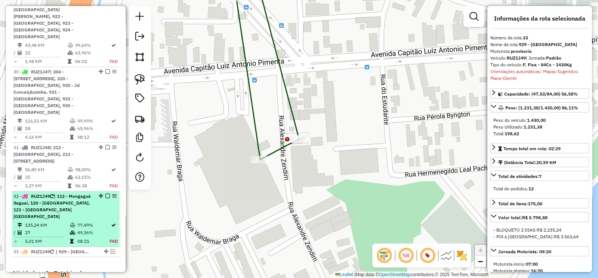
click at [86, 191] on li "32 - RUZ1J49 | 113 - Mongaguá itaguaí, 120 - Mongaguá Vera Cruz, 121 - Mongaguá…" at bounding box center [66, 218] width 108 height 55
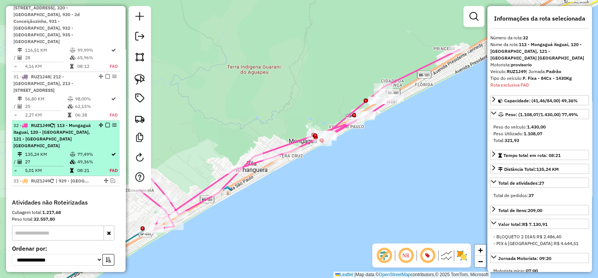
scroll to position [1596, 0]
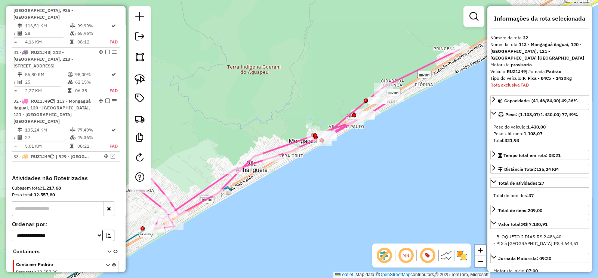
drag, startPoint x: 110, startPoint y: 138, endPoint x: 118, endPoint y: 41, distance: 97.2
click at [93, 126] on td "77,49%" at bounding box center [93, 129] width 32 height 7
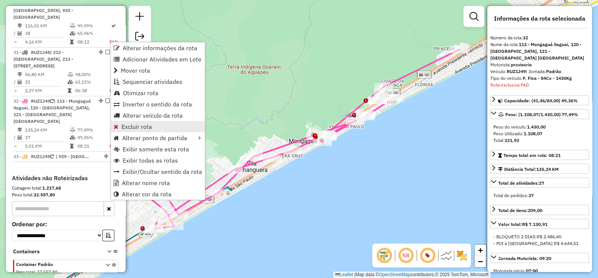
click at [137, 127] on span "Excluir rota" at bounding box center [137, 126] width 31 height 6
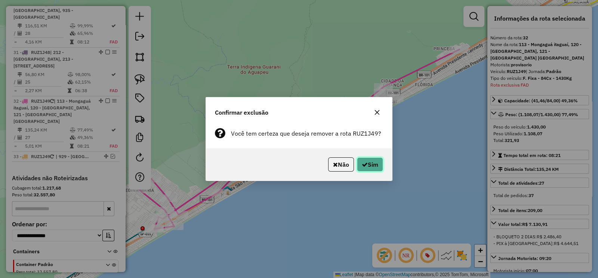
click at [370, 162] on button "Sim" at bounding box center [370, 164] width 26 height 14
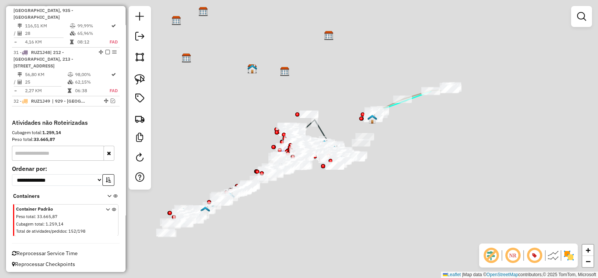
scroll to position [1541, 0]
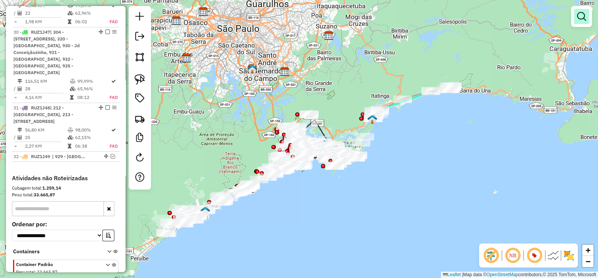
click at [585, 21] on link at bounding box center [581, 16] width 15 height 15
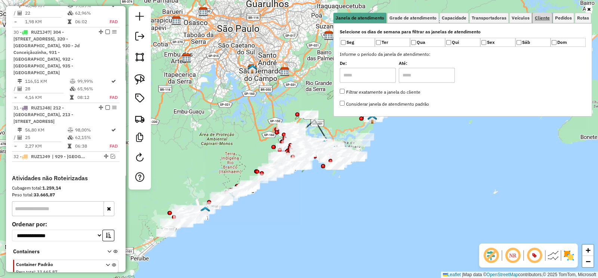
click at [550, 20] on span "Cliente" at bounding box center [542, 18] width 15 height 4
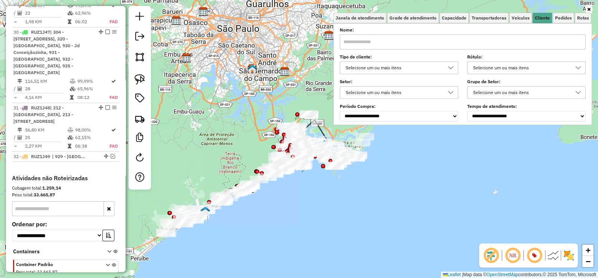
click at [421, 64] on div "Selecione um ou mais itens" at bounding box center [393, 68] width 101 height 12
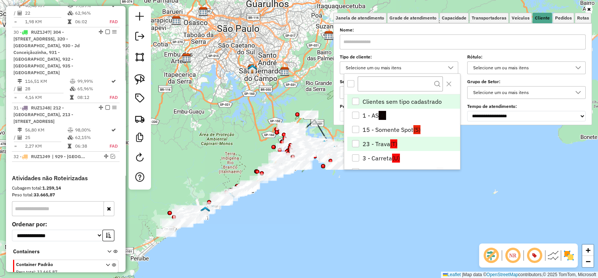
scroll to position [4, 25]
click at [591, 14] on link "Rotas" at bounding box center [583, 18] width 16 height 10
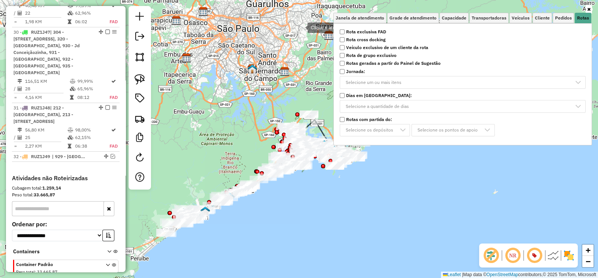
scroll to position [571, 0]
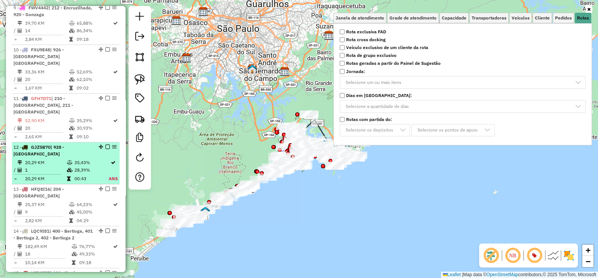
click at [81, 148] on div "12 - GJZ5B70 | 928 - Centro de São Vicente" at bounding box center [52, 150] width 79 height 13
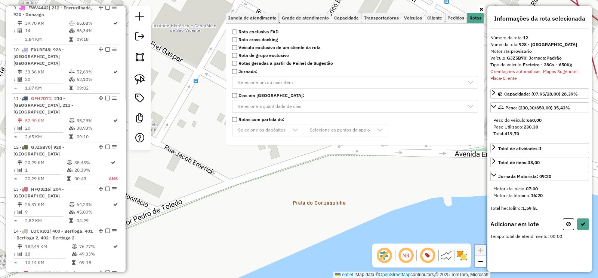
click at [480, 11] on icon at bounding box center [481, 9] width 3 height 4
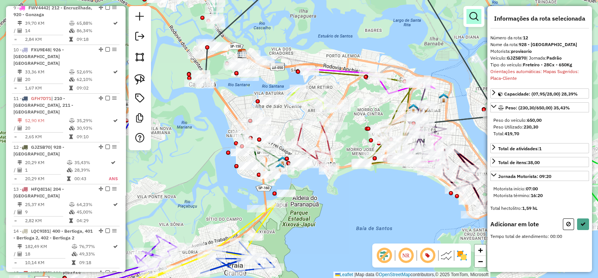
click at [475, 18] on em at bounding box center [474, 16] width 9 height 9
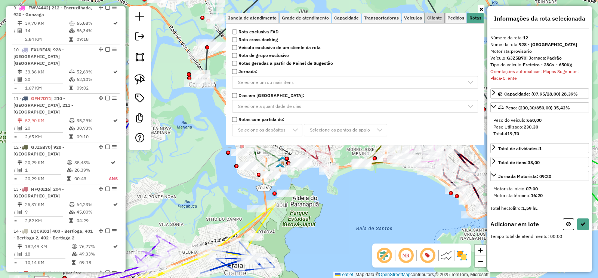
click at [439, 18] on span "Cliente" at bounding box center [435, 18] width 15 height 4
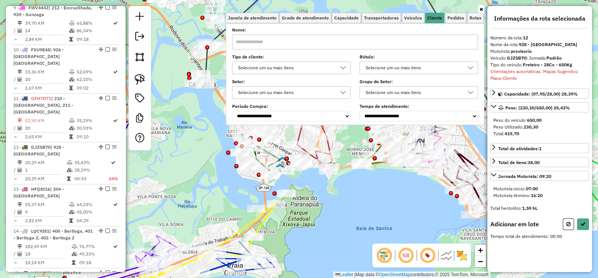
click at [313, 63] on div "Selecione um ou mais itens" at bounding box center [286, 68] width 101 height 12
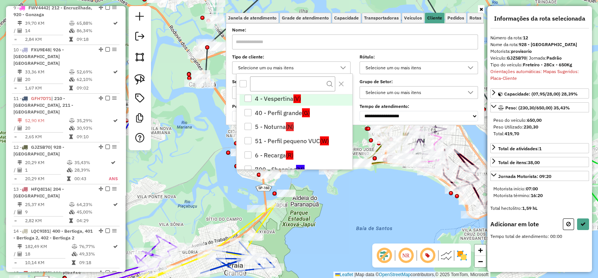
scroll to position [93, 0]
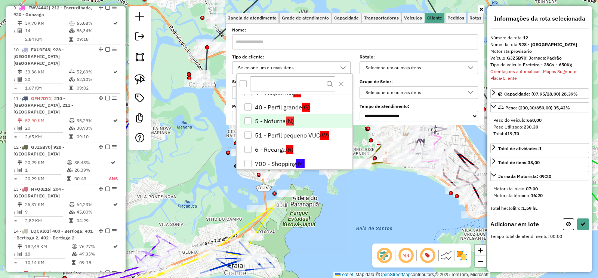
click at [264, 120] on li "5 - Noturna (N)" at bounding box center [296, 121] width 113 height 14
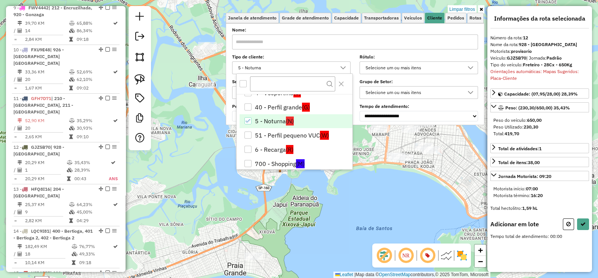
drag, startPoint x: 481, startPoint y: 10, endPoint x: 481, endPoint y: 39, distance: 29.2
click at [481, 10] on icon at bounding box center [481, 9] width 3 height 4
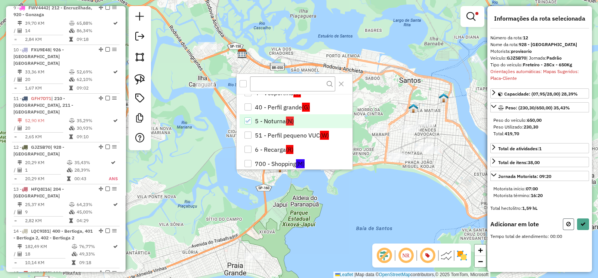
drag, startPoint x: 569, startPoint y: 221, endPoint x: 509, endPoint y: 219, distance: 59.9
click at [568, 221] on icon at bounding box center [569, 223] width 4 height 5
select select "**********"
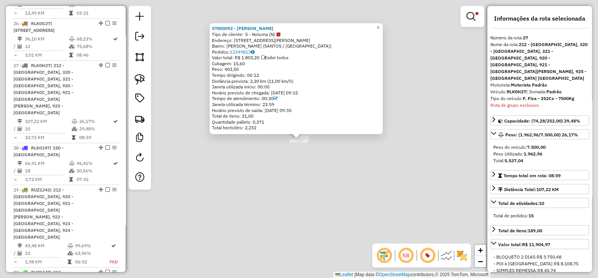
scroll to position [1339, 0]
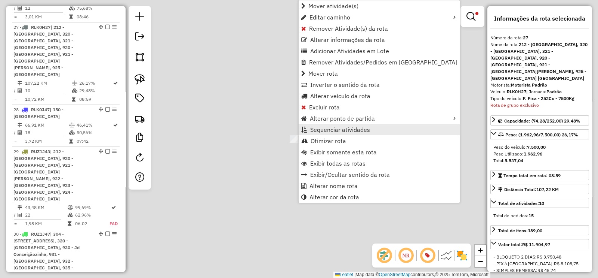
click at [336, 129] on span "Sequenciar atividades" at bounding box center [340, 129] width 60 height 6
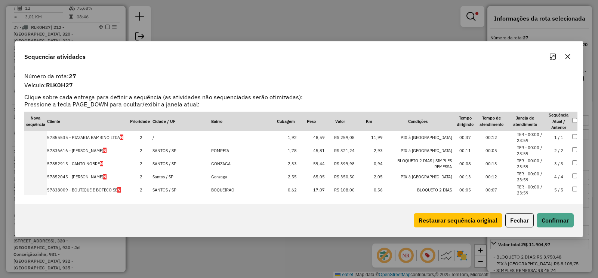
click at [569, 56] on icon "button" at bounding box center [568, 56] width 5 height 5
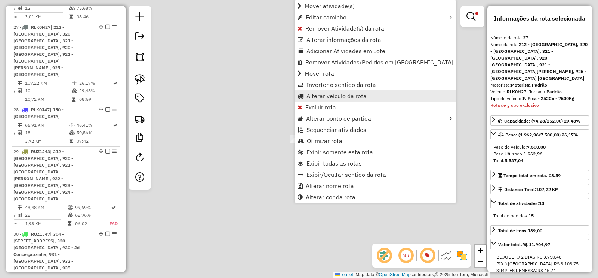
click at [346, 98] on span "Alterar veículo da rota" at bounding box center [337, 96] width 60 height 6
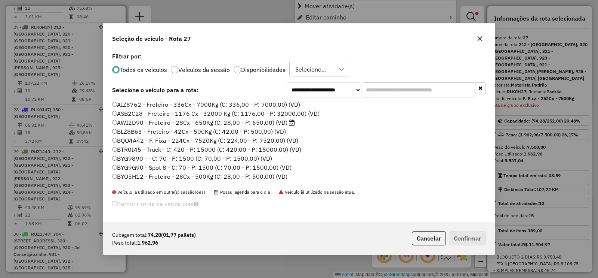
click at [399, 89] on input "text" at bounding box center [419, 89] width 112 height 15
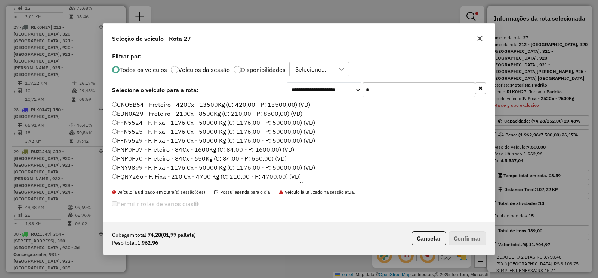
scroll to position [4, 2]
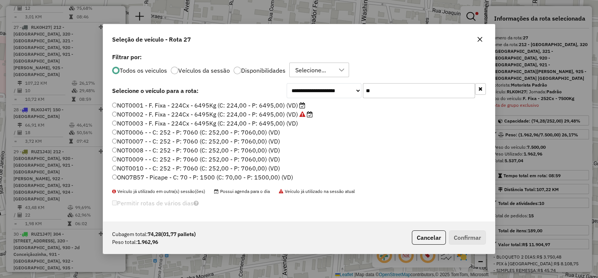
type input "**"
click at [289, 106] on label "NOT0001 - F. Fixa - 224Cx - 6495Kg (C: 224,00 - P: 6495,00) (VD)" at bounding box center [208, 105] width 193 height 9
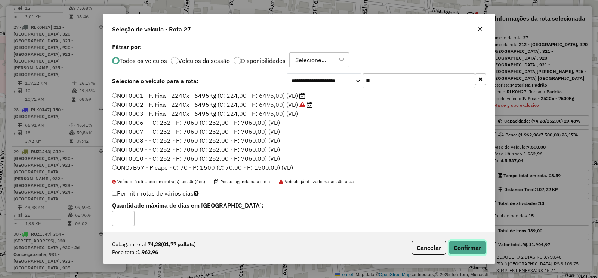
click at [466, 249] on button "Confirmar" at bounding box center [467, 247] width 37 height 14
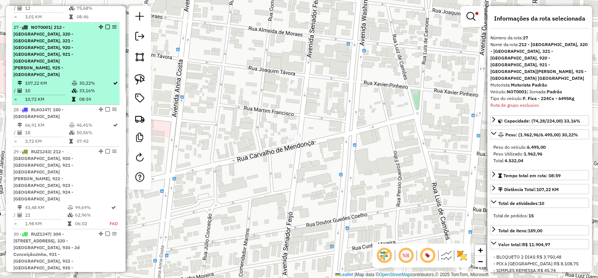
click at [105, 25] on em at bounding box center [107, 27] width 4 height 4
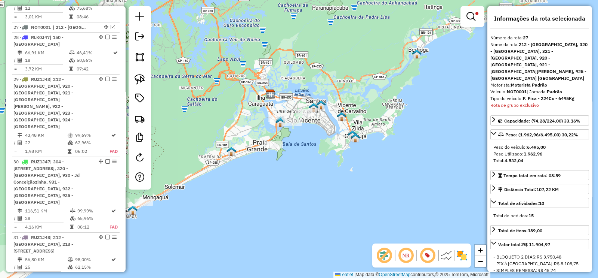
drag, startPoint x: 321, startPoint y: 143, endPoint x: 401, endPoint y: 138, distance: 80.2
click at [401, 141] on div "Limpar filtros Janela de atendimento Grade de atendimento Capacidade Transporta…" at bounding box center [299, 139] width 598 height 278
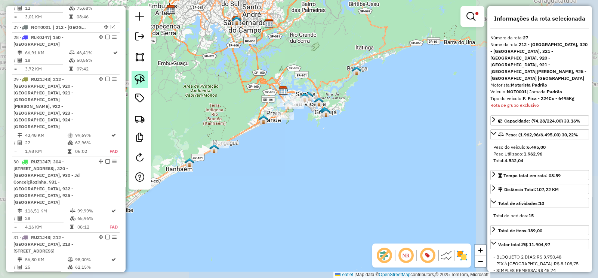
click at [141, 81] on img at bounding box center [140, 79] width 10 height 10
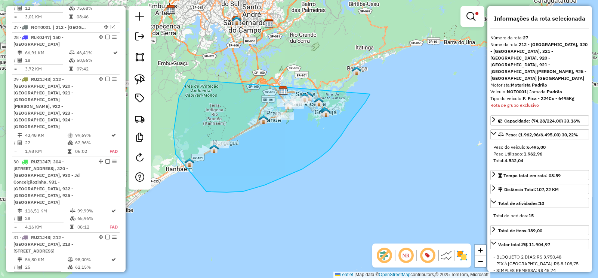
drag, startPoint x: 176, startPoint y: 154, endPoint x: 370, endPoint y: 94, distance: 203.6
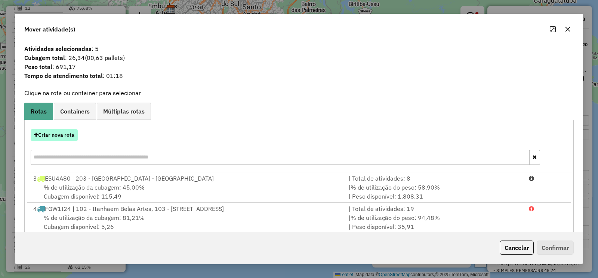
click at [73, 134] on button "Criar nova rota" at bounding box center [54, 135] width 47 height 12
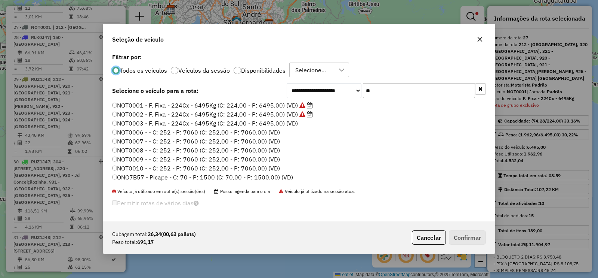
click at [294, 105] on label "NOT0001 - F. Fixa - 224Cx - 6495Kg (C: 224,00 - P: 6495,00) (VD)" at bounding box center [212, 105] width 201 height 9
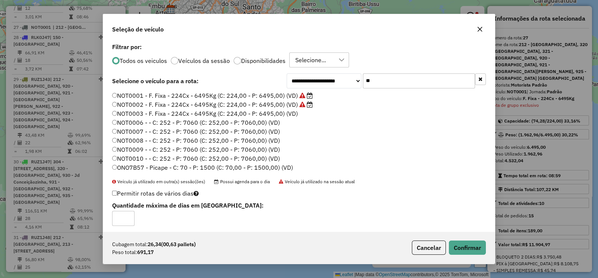
click at [273, 102] on label "NOT0002 - F. Fixa - 224Cx - 6495Kg (C: 224,00 - P: 6495,00) (VD)" at bounding box center [212, 104] width 201 height 9
click at [469, 248] on button "Confirmar" at bounding box center [467, 247] width 37 height 14
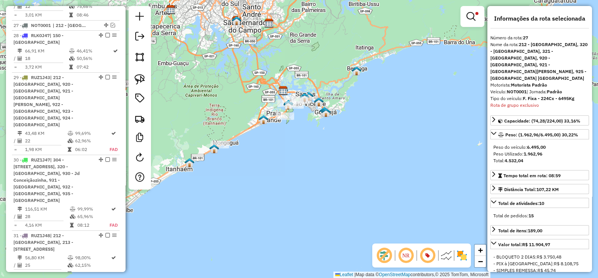
scroll to position [1339, 0]
click at [476, 22] on link at bounding box center [473, 16] width 18 height 15
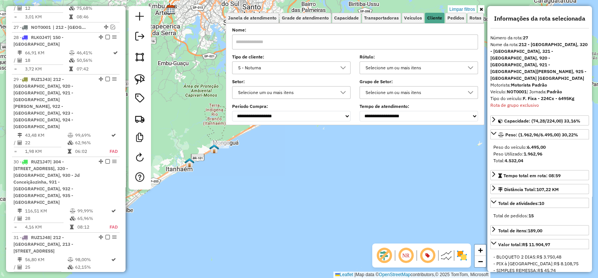
click at [307, 67] on div "5 - Noturna" at bounding box center [286, 68] width 101 height 12
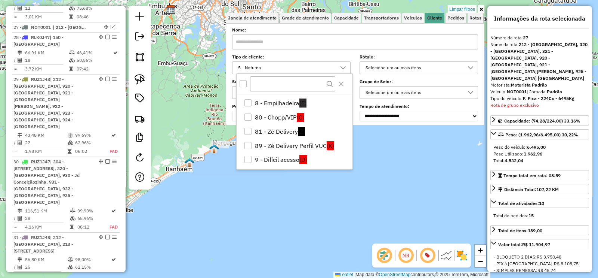
scroll to position [171, 0]
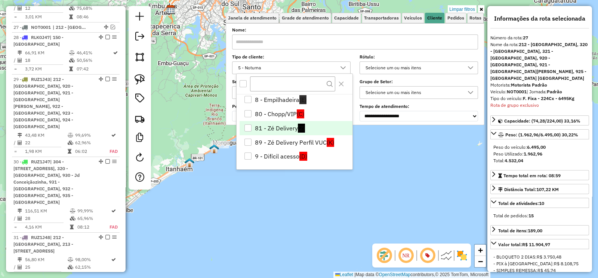
click at [271, 128] on li "81 - Zé Delivery (Z)" at bounding box center [296, 128] width 113 height 14
click at [248, 212] on div "Limpar filtros Janela de atendimento Grade de atendimento Capacidade Transporta…" at bounding box center [299, 139] width 598 height 278
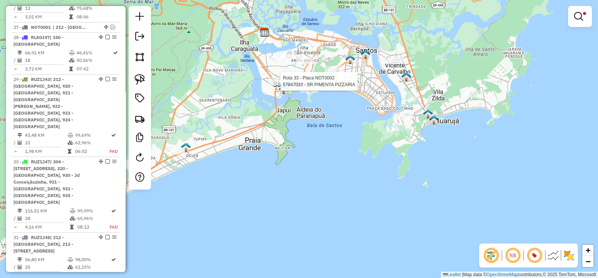
select select "**********"
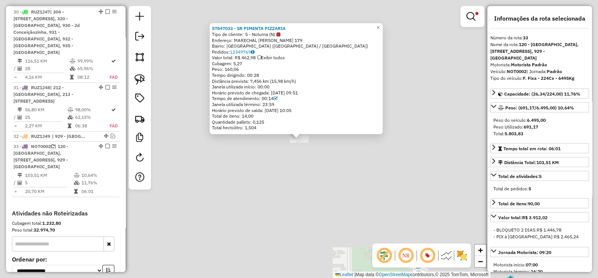
scroll to position [1545, 0]
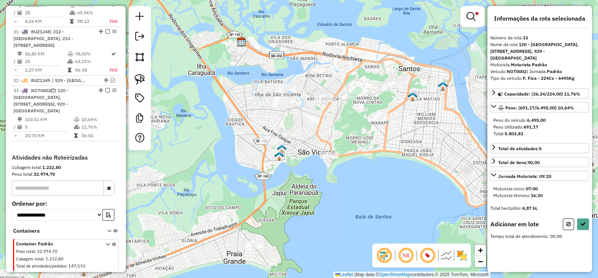
drag, startPoint x: 145, startPoint y: 82, endPoint x: 153, endPoint y: 93, distance: 13.7
click at [145, 82] on link at bounding box center [140, 79] width 16 height 16
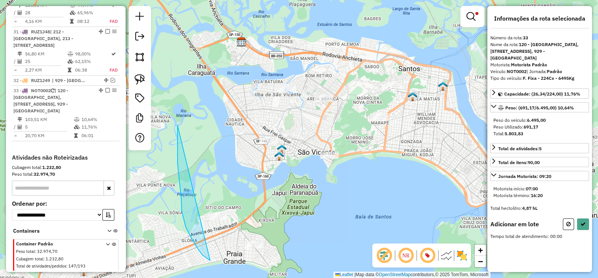
drag, startPoint x: 178, startPoint y: 163, endPoint x: 275, endPoint y: 253, distance: 132.3
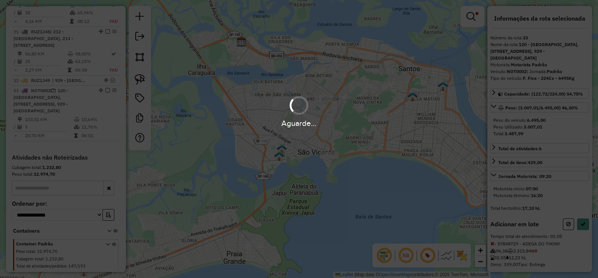
select select "**********"
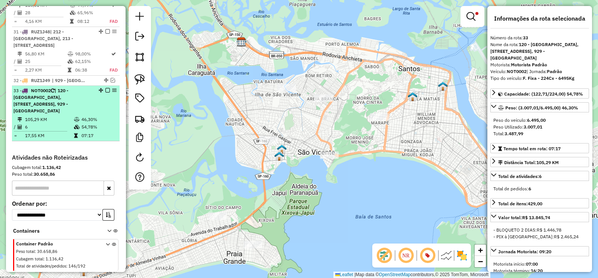
click at [105, 88] on em at bounding box center [107, 90] width 4 height 4
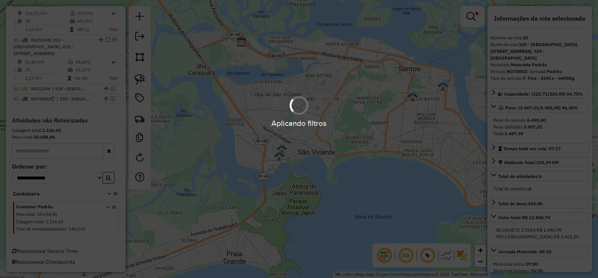
scroll to position [1499, 0]
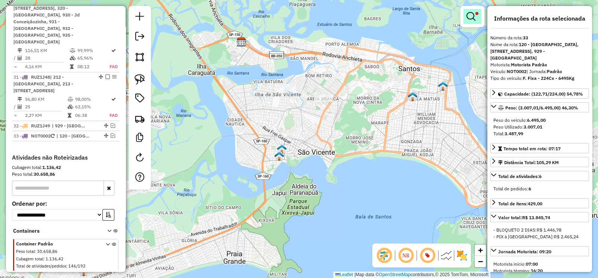
click at [466, 14] on link at bounding box center [473, 16] width 18 height 15
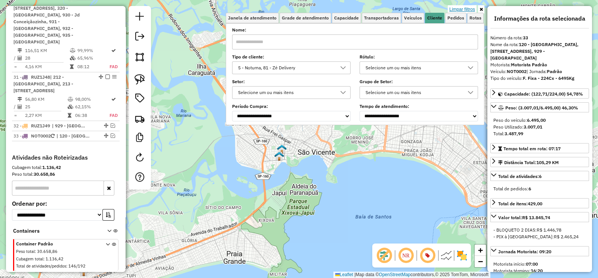
click at [466, 8] on link "Limpar filtros" at bounding box center [462, 9] width 29 height 8
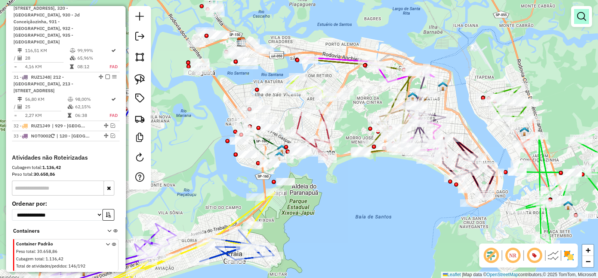
click at [585, 16] on em at bounding box center [581, 16] width 9 height 9
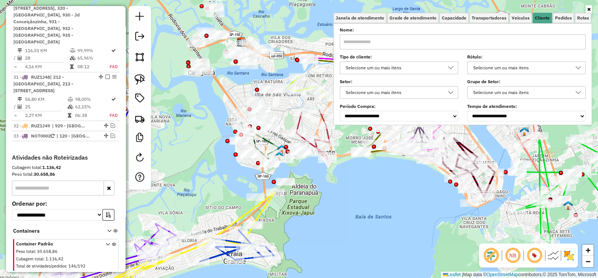
click at [367, 65] on div "Selecione um ou mais itens" at bounding box center [393, 68] width 101 height 12
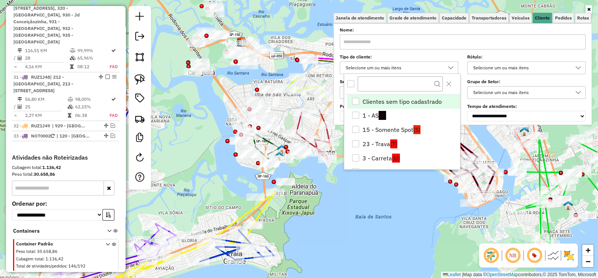
scroll to position [171, 0]
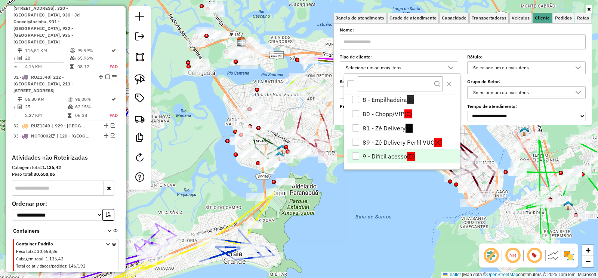
click at [380, 152] on li "9 - Difícil acesso (D)" at bounding box center [403, 156] width 113 height 14
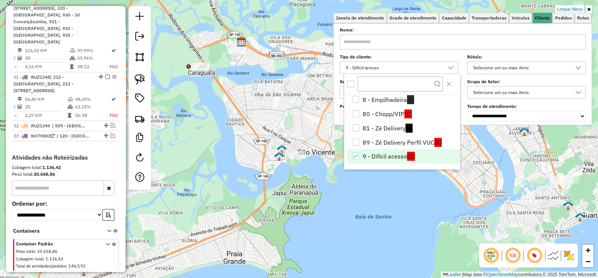
click at [590, 8] on icon at bounding box center [589, 9] width 3 height 4
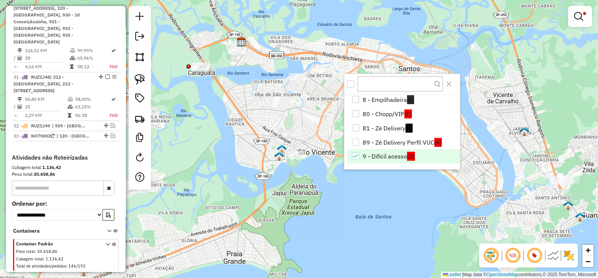
click at [307, 136] on div "Limpar filtros Janela de atendimento Grade de atendimento Capacidade Transporta…" at bounding box center [299, 139] width 598 height 278
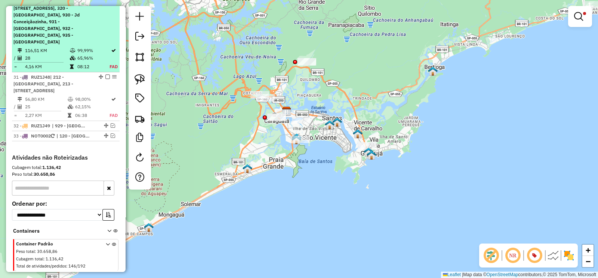
scroll to position [1453, 0]
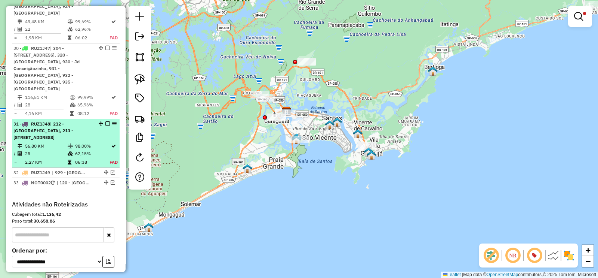
click at [73, 121] on span "| 212 - [GEOGRAPHIC_DATA], 213 - [STREET_ADDRESS]" at bounding box center [43, 130] width 60 height 19
select select "**********"
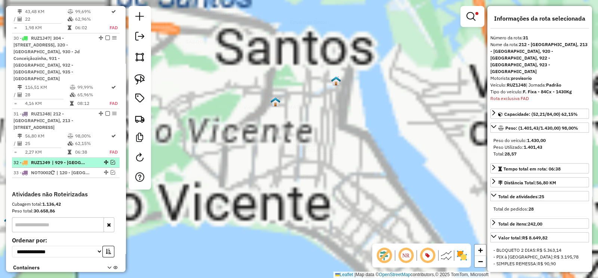
scroll to position [1499, 0]
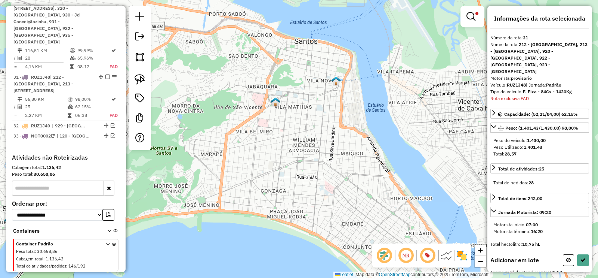
drag, startPoint x: 284, startPoint y: 143, endPoint x: 335, endPoint y: 137, distance: 50.8
click at [331, 139] on div "Limpar filtros Janela de atendimento Grade de atendimento Capacidade Transporta…" at bounding box center [299, 139] width 598 height 278
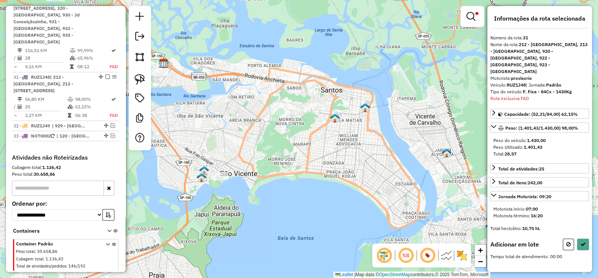
drag, startPoint x: 138, startPoint y: 76, endPoint x: 228, endPoint y: 70, distance: 89.9
click at [138, 76] on img at bounding box center [140, 79] width 10 height 10
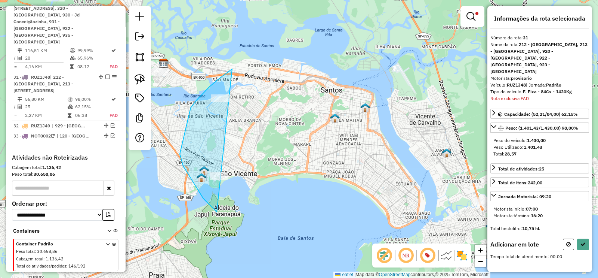
drag, startPoint x: 218, startPoint y: 80, endPoint x: 263, endPoint y: 222, distance: 149.6
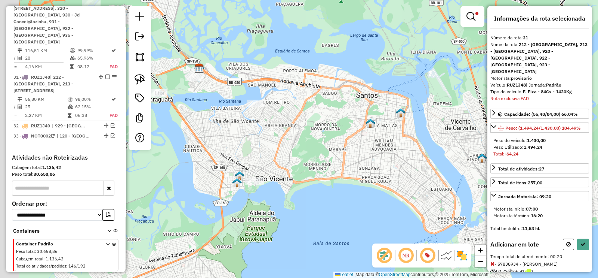
drag, startPoint x: 292, startPoint y: 153, endPoint x: 352, endPoint y: 159, distance: 60.6
click at [352, 159] on div "Limpar filtros Janela de atendimento Grade de atendimento Capacidade Transporta…" at bounding box center [299, 139] width 598 height 278
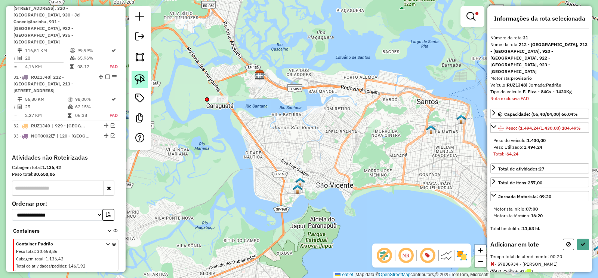
click at [138, 81] on img at bounding box center [140, 79] width 10 height 10
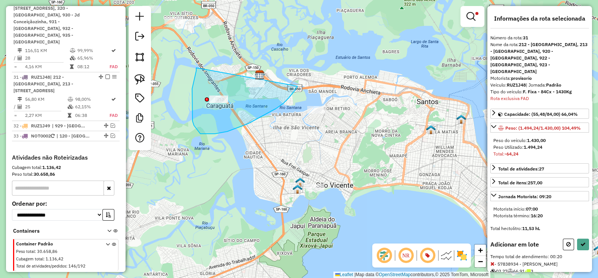
drag, startPoint x: 200, startPoint y: 134, endPoint x: 298, endPoint y: 86, distance: 108.2
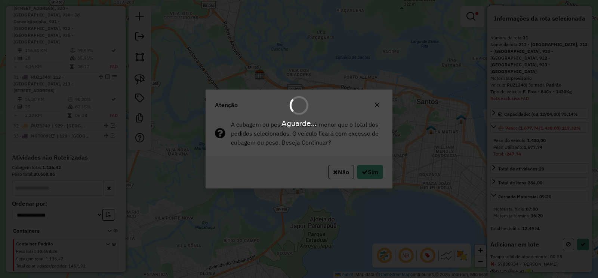
click at [374, 167] on div "Aguarde..." at bounding box center [299, 139] width 598 height 278
click at [376, 169] on button "Sim" at bounding box center [370, 172] width 26 height 14
select select "**********"
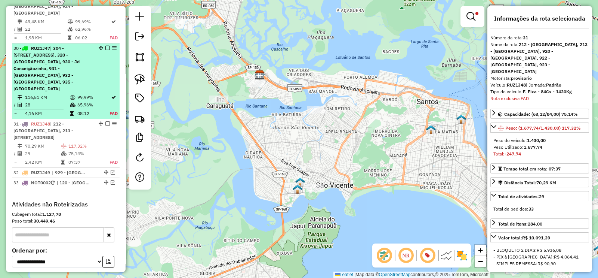
click at [86, 49] on div "30 - RUZ1J47 | 304 - Jardim Vitória, 310 - Vila Santa Rosa, 320 - Jardim Concei…" at bounding box center [52, 68] width 79 height 47
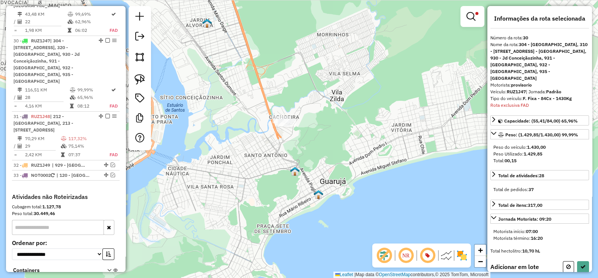
scroll to position [1460, 0]
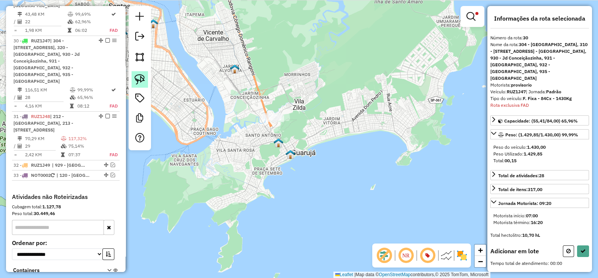
click at [142, 78] on img at bounding box center [140, 79] width 10 height 10
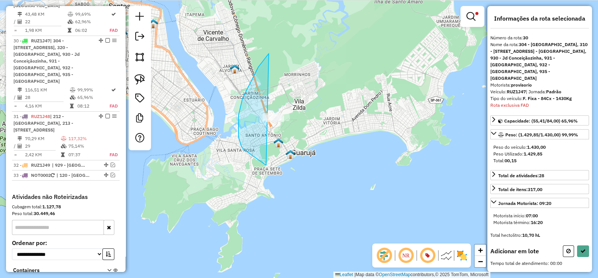
drag, startPoint x: 239, startPoint y: 134, endPoint x: 356, endPoint y: 181, distance: 126.4
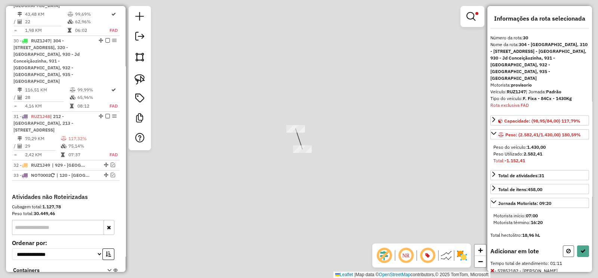
click at [563, 245] on button at bounding box center [568, 251] width 11 height 12
select select "**********"
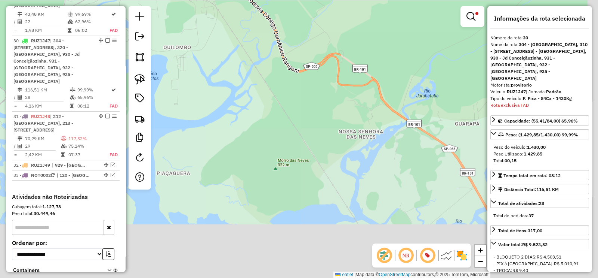
drag, startPoint x: 204, startPoint y: -29, endPoint x: 245, endPoint y: 85, distance: 120.9
click at [201, 0] on html "Aguarde... Pop-up bloqueado! Seu navegador bloqueou automáticamente a abertura …" at bounding box center [299, 139] width 598 height 278
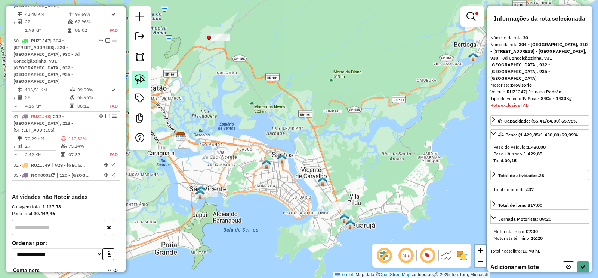
click at [143, 80] on img at bounding box center [140, 79] width 10 height 10
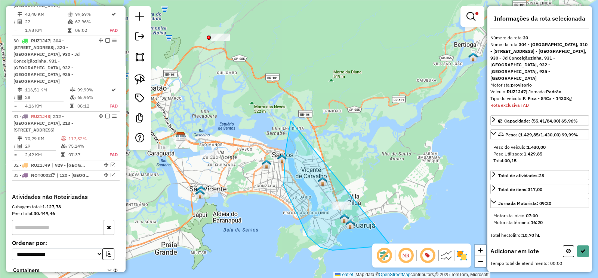
drag, startPoint x: 284, startPoint y: 185, endPoint x: 389, endPoint y: 242, distance: 119.7
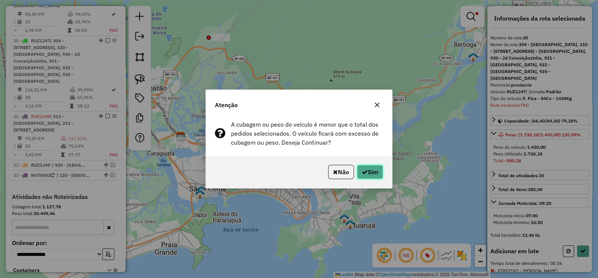
click at [372, 170] on button "Sim" at bounding box center [370, 172] width 26 height 14
select select "**********"
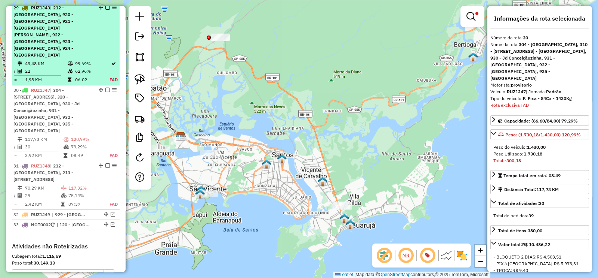
scroll to position [1398, 0]
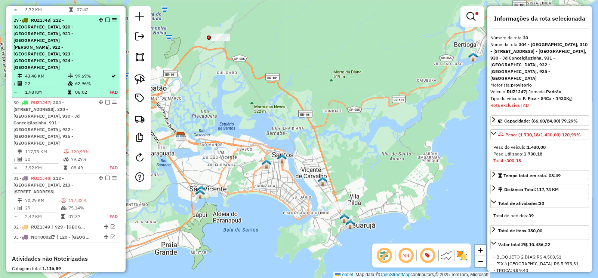
click at [83, 72] on td "99,69%" at bounding box center [92, 75] width 35 height 7
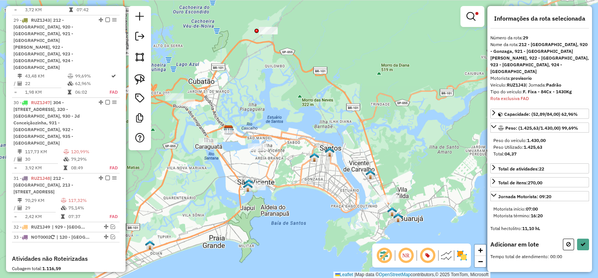
drag, startPoint x: 227, startPoint y: 160, endPoint x: 272, endPoint y: 197, distance: 57.4
click at [271, 195] on div "Limpar filtros Janela de atendimento Grade de atendimento Capacidade Transporta…" at bounding box center [299, 139] width 598 height 278
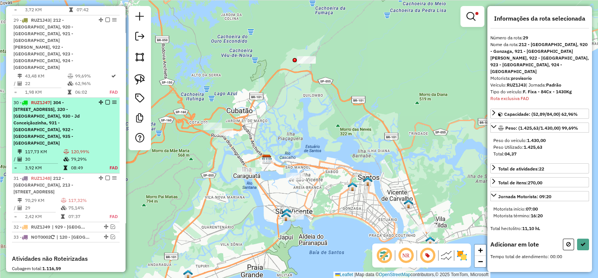
scroll to position [1352, 0]
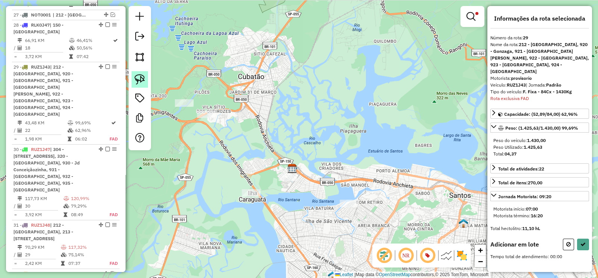
click at [139, 77] on img at bounding box center [140, 79] width 10 height 10
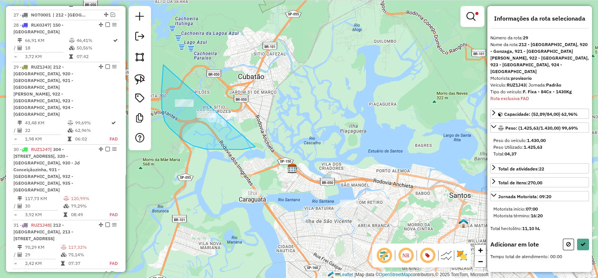
drag, startPoint x: 163, startPoint y: 68, endPoint x: 269, endPoint y: 144, distance: 129.7
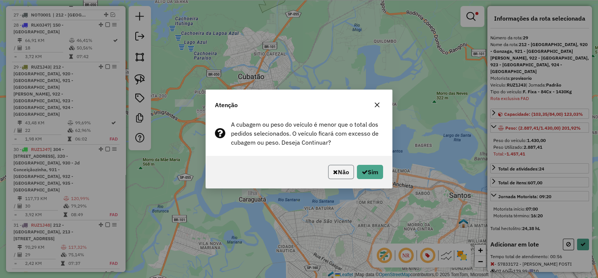
click at [339, 170] on button "Não" at bounding box center [341, 172] width 26 height 14
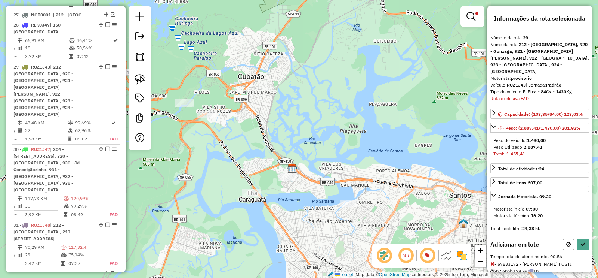
click at [563, 238] on button at bounding box center [568, 244] width 11 height 12
select select "**********"
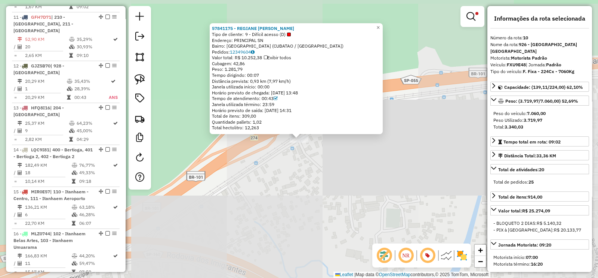
scroll to position [615, 0]
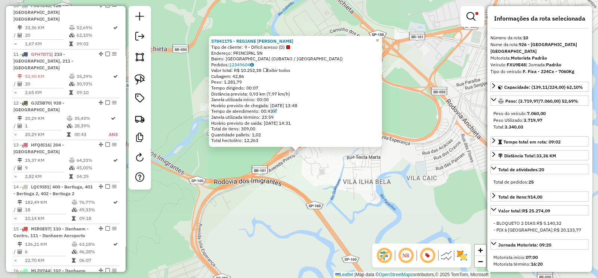
drag, startPoint x: 296, startPoint y: 170, endPoint x: 234, endPoint y: 130, distance: 73.6
click at [296, 171] on div "Rota 10 - Placa FXU9E48 57841175 - REGIANE FERREIRA DA 57841175 - REGIANE FERRE…" at bounding box center [299, 139] width 598 height 278
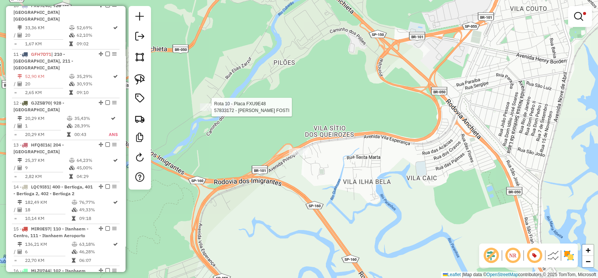
select select "**********"
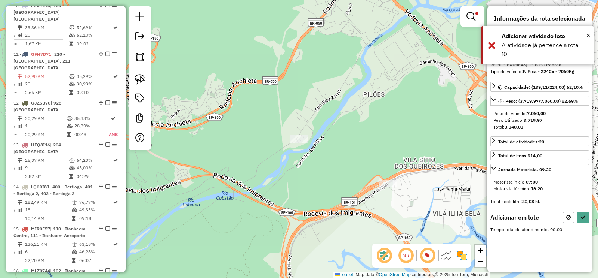
click at [567, 214] on icon at bounding box center [569, 216] width 4 height 5
select select "**********"
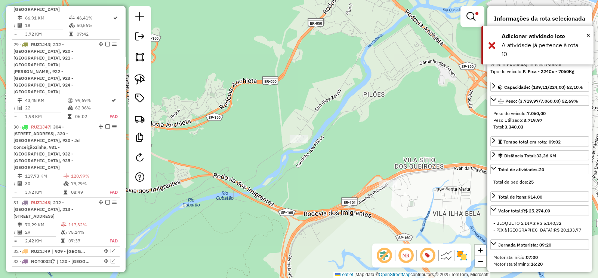
scroll to position [1457, 0]
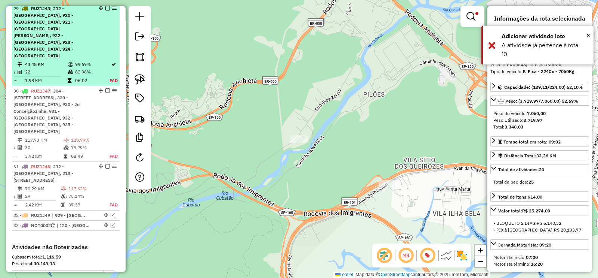
click at [89, 61] on td "99,69%" at bounding box center [92, 64] width 35 height 7
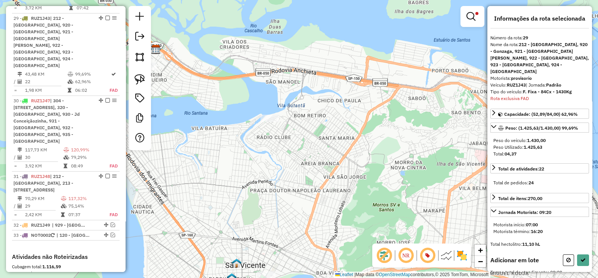
scroll to position [1398, 0]
drag, startPoint x: 331, startPoint y: 177, endPoint x: 389, endPoint y: 204, distance: 64.3
click at [389, 204] on div "Limpar filtros Janela de atendimento Grade de atendimento Capacidade Transporta…" at bounding box center [299, 139] width 598 height 278
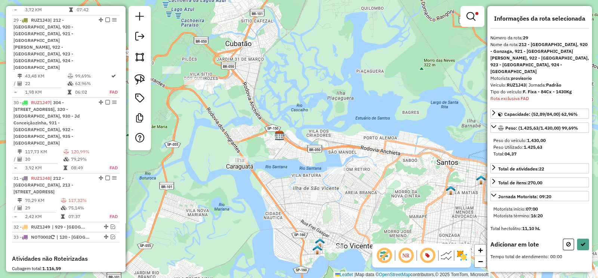
drag, startPoint x: 308, startPoint y: 150, endPoint x: 300, endPoint y: 141, distance: 12.2
click at [309, 150] on div "Limpar filtros Janela de atendimento Grade de atendimento Capacidade Transporta…" at bounding box center [299, 139] width 598 height 278
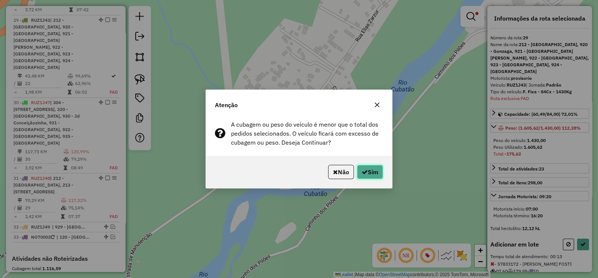
click at [368, 171] on button "Sim" at bounding box center [370, 172] width 26 height 14
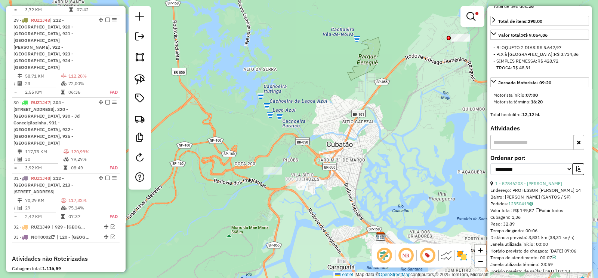
scroll to position [234, 0]
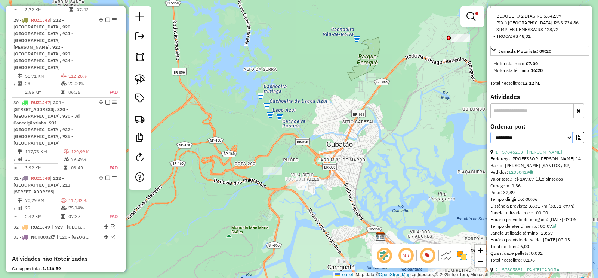
click at [514, 132] on select "**********" at bounding box center [532, 138] width 82 height 12
select select "**********"
click at [491, 132] on select "**********" at bounding box center [532, 138] width 82 height 12
click at [576, 135] on icon "button" at bounding box center [578, 137] width 5 height 5
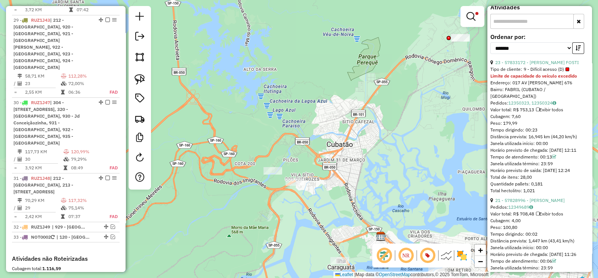
scroll to position [327, 0]
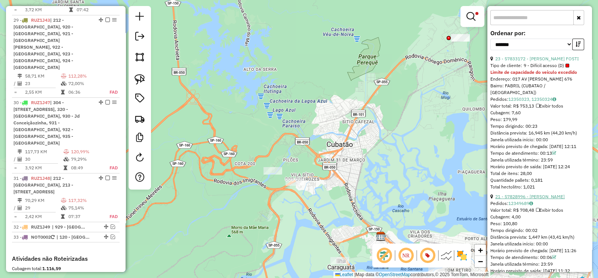
click at [563, 193] on link "21 - 57828996 - EDJANEA DOS SANTOS" at bounding box center [531, 196] width 70 height 6
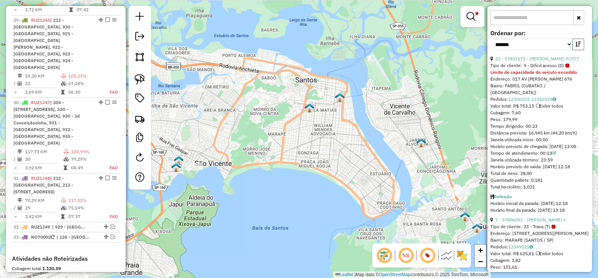
click at [579, 42] on icon "button" at bounding box center [578, 44] width 5 height 5
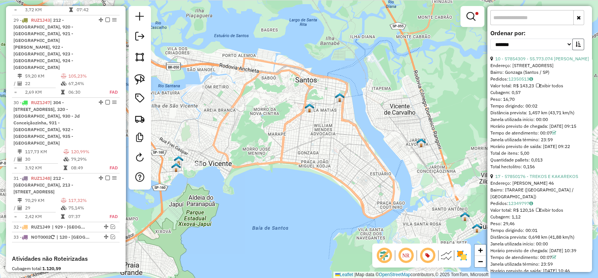
click at [579, 42] on icon "button" at bounding box center [578, 44] width 5 height 5
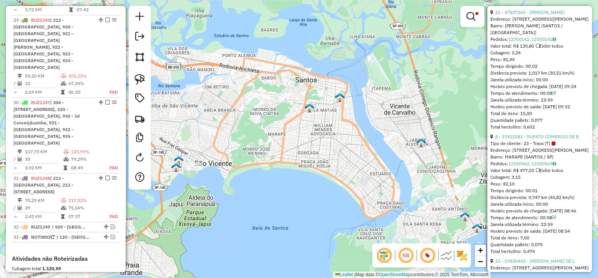
scroll to position [1029, 0]
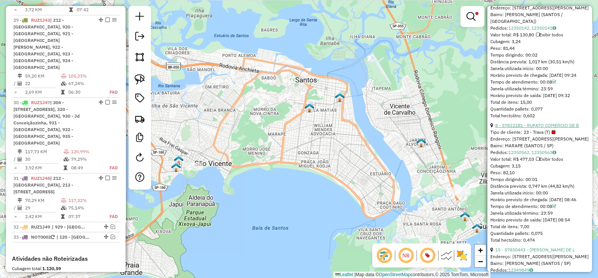
click at [551, 128] on link "8 - 57822281 - RUFATO COMERCIO DE B" at bounding box center [538, 125] width 84 height 6
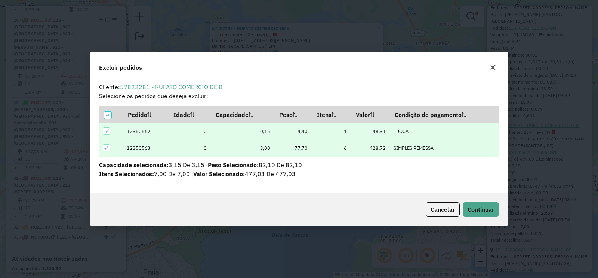
scroll to position [0, 0]
click at [491, 209] on span "Continuar" at bounding box center [481, 208] width 27 height 7
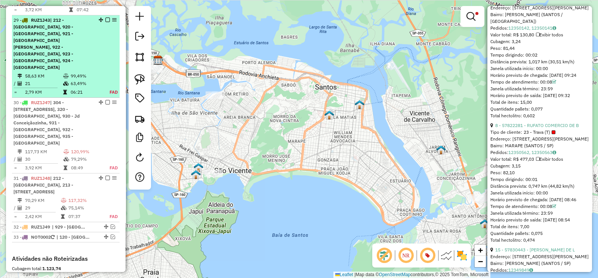
scroll to position [239, 0]
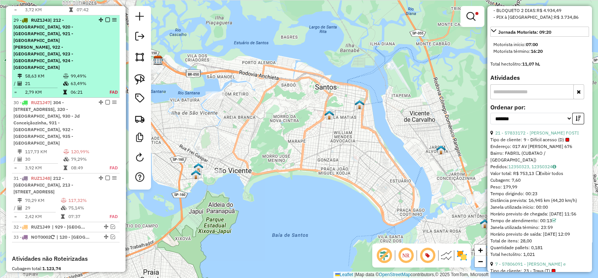
click at [105, 18] on em at bounding box center [107, 20] width 4 height 4
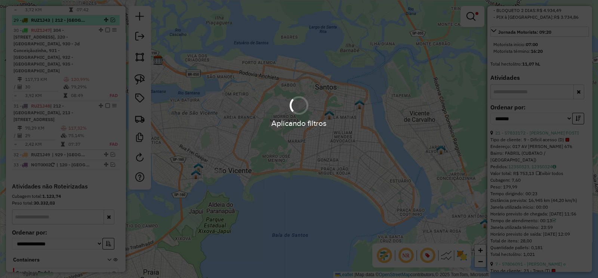
scroll to position [1402, 0]
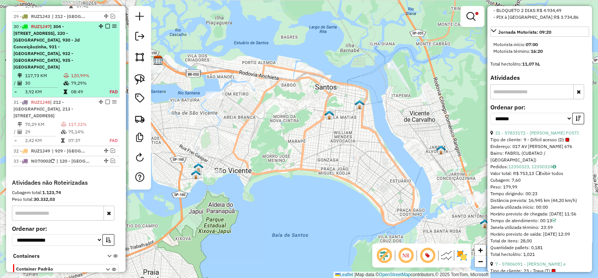
click at [86, 31] on div "30 - RUZ1J47 | 304 - Jardim Vitória, 310 - Vila Santa Rosa, 320 - Jardim Concei…" at bounding box center [52, 46] width 79 height 47
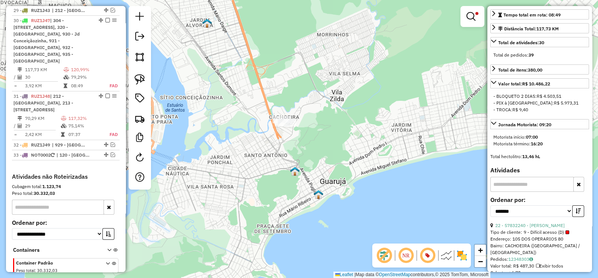
scroll to position [200, 0]
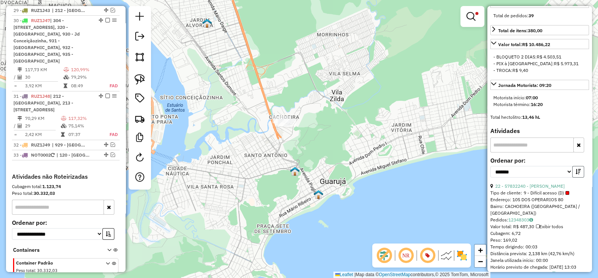
click at [576, 169] on icon "button" at bounding box center [578, 171] width 5 height 5
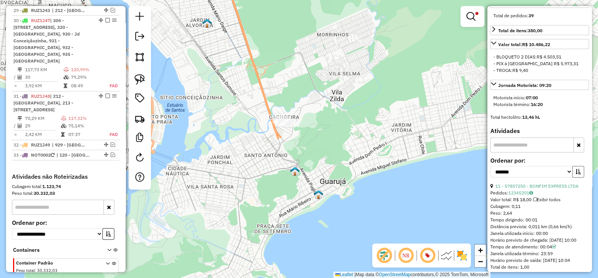
click at [576, 169] on icon "button" at bounding box center [578, 171] width 5 height 5
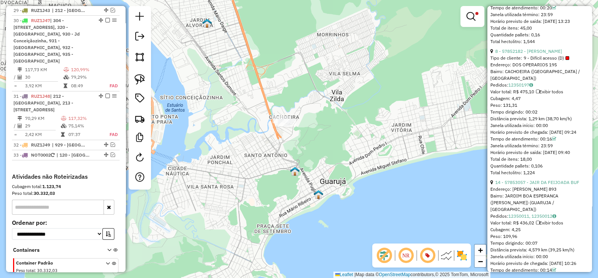
scroll to position [480, 0]
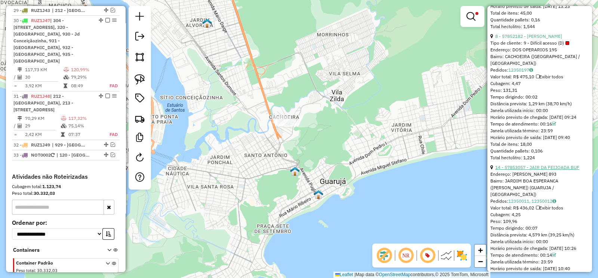
click at [559, 164] on link "14 - 57853057 - JAIR DA FEIJOADA BUF" at bounding box center [538, 167] width 84 height 6
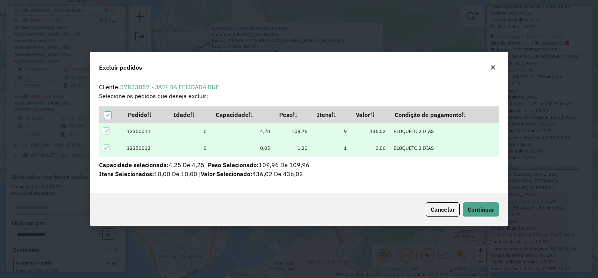
scroll to position [4, 2]
click at [481, 213] on button "Continuar" at bounding box center [481, 209] width 36 height 14
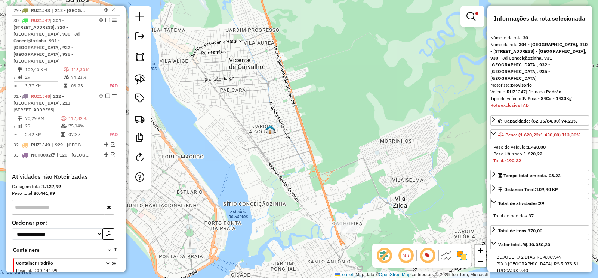
scroll to position [281, 0]
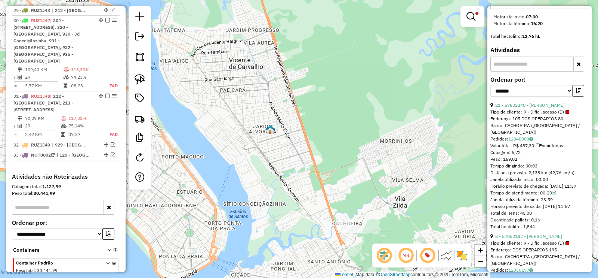
click at [576, 85] on button "button" at bounding box center [579, 91] width 12 height 12
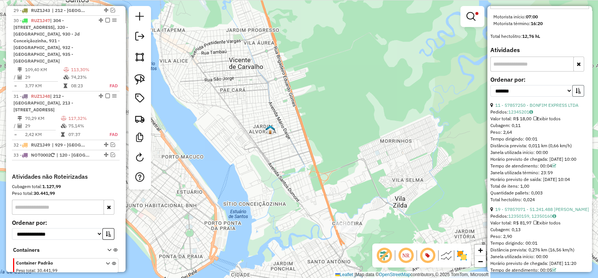
click at [576, 85] on button "button" at bounding box center [579, 91] width 12 height 12
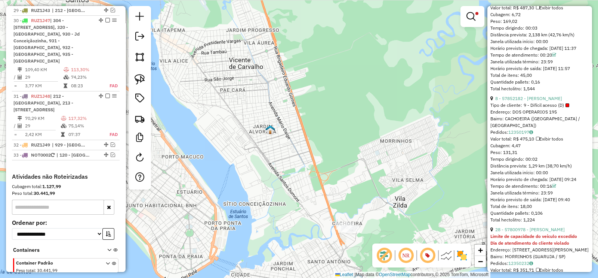
scroll to position [468, 0]
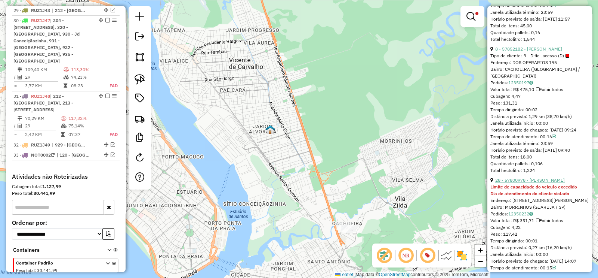
click at [554, 177] on link "28 - 57800978 - AGUINALDO SULPINO DA" at bounding box center [531, 180] width 70 height 6
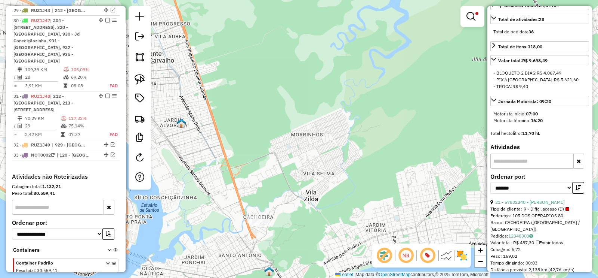
scroll to position [187, 0]
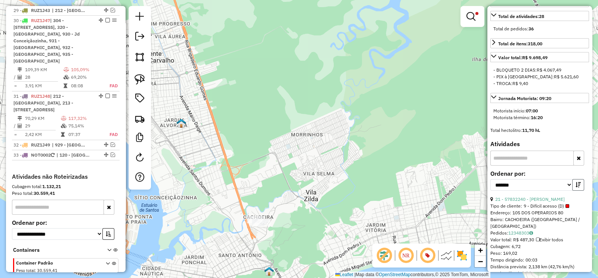
click at [578, 182] on icon "button" at bounding box center [578, 184] width 5 height 5
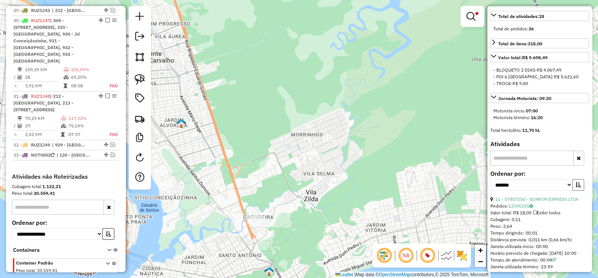
click at [578, 182] on icon "button" at bounding box center [578, 184] width 5 height 5
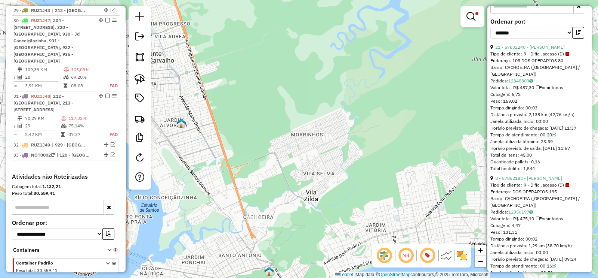
scroll to position [468, 0]
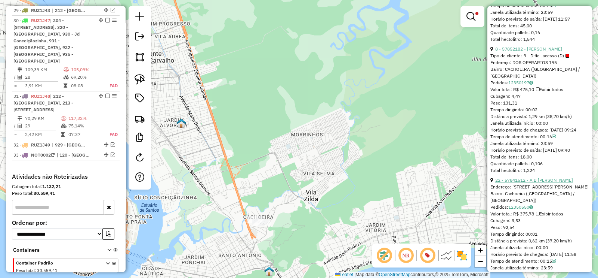
click at [554, 177] on link "22 - 57841512 - A B DE ANDRADE FILHO" at bounding box center [535, 180] width 78 height 6
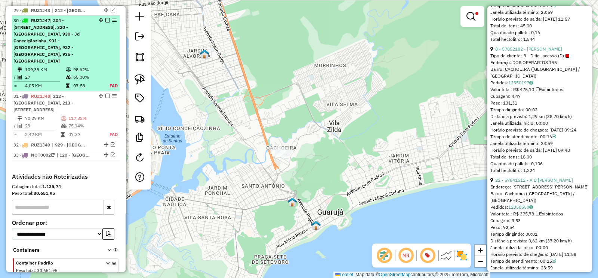
scroll to position [205, 0]
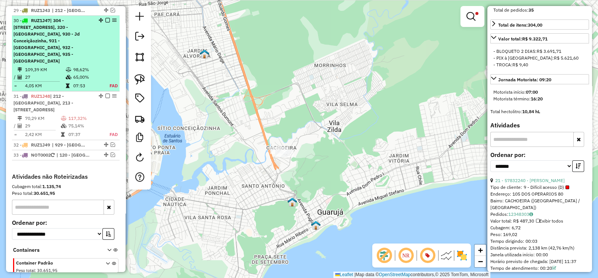
click at [105, 18] on em at bounding box center [107, 20] width 4 height 4
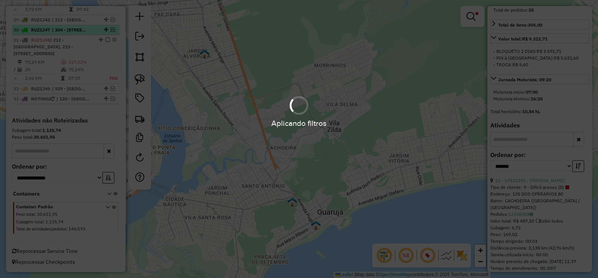
scroll to position [1356, 0]
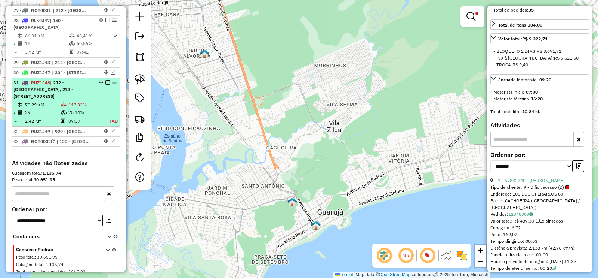
click at [73, 86] on span "| 212 - [GEOGRAPHIC_DATA], 213 - [STREET_ADDRESS]" at bounding box center [43, 89] width 60 height 19
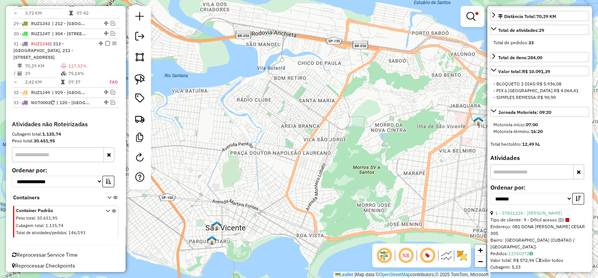
scroll to position [292, 0]
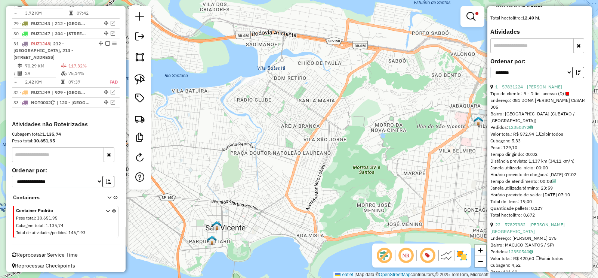
click at [577, 62] on div "**********" at bounding box center [540, 70] width 99 height 25
click at [576, 67] on button "button" at bounding box center [579, 73] width 12 height 12
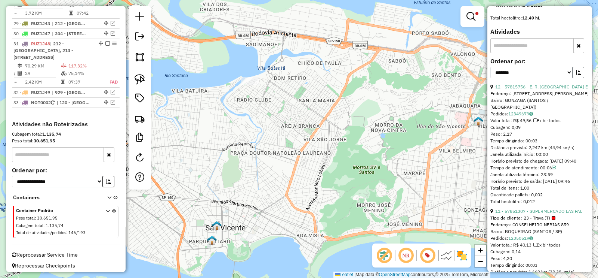
click at [576, 67] on button "button" at bounding box center [579, 73] width 12 height 12
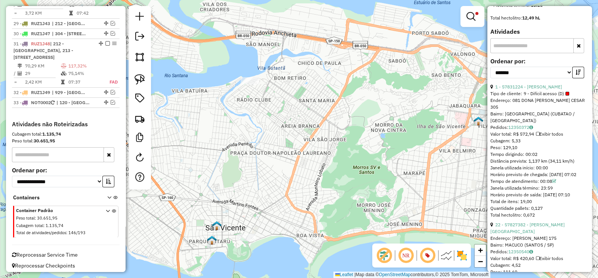
scroll to position [386, 0]
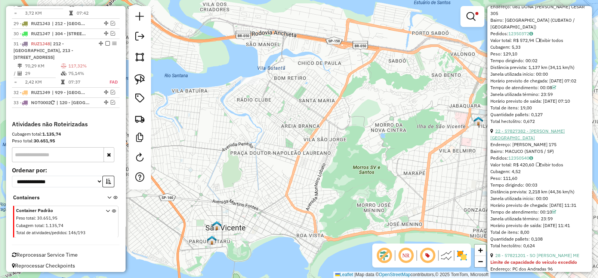
click at [559, 128] on link "22 - 57827382 - MARIA DO SOCORRO DE" at bounding box center [528, 134] width 74 height 12
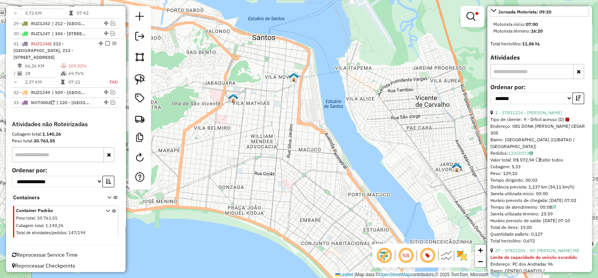
scroll to position [281, 0]
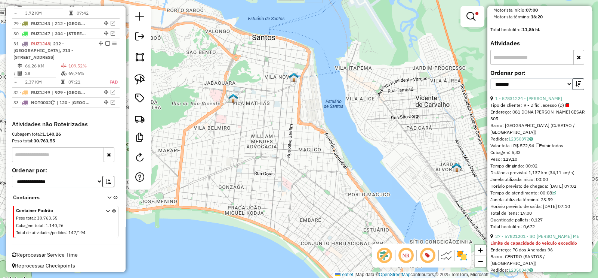
click at [573, 78] on button "button" at bounding box center [579, 84] width 12 height 12
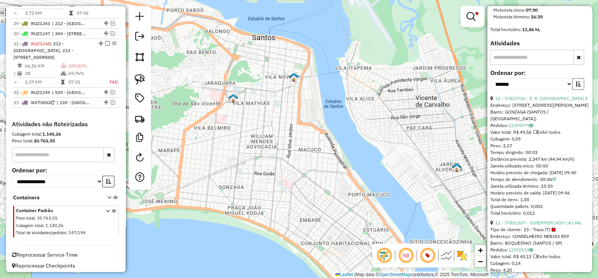
click at [573, 78] on button "button" at bounding box center [579, 84] width 12 height 12
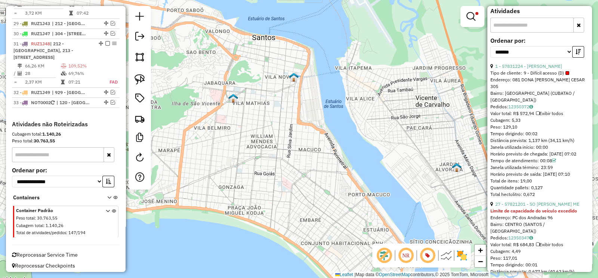
scroll to position [327, 0]
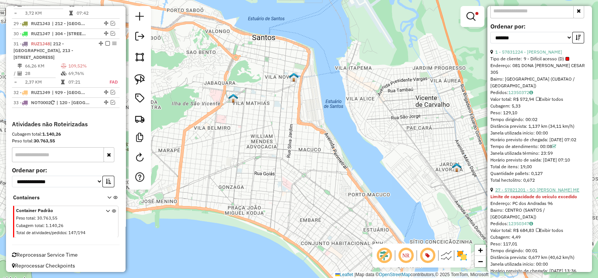
click at [554, 187] on link "27 - 57821201 - SO YING KIN ME" at bounding box center [538, 190] width 84 height 6
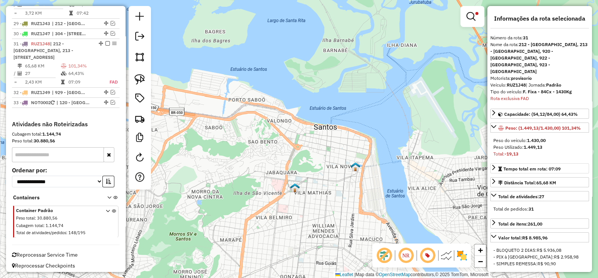
scroll to position [187, 0]
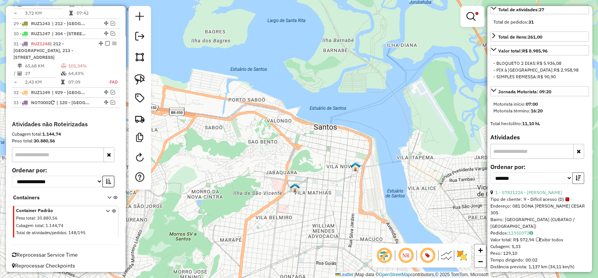
click at [573, 172] on button "button" at bounding box center [579, 178] width 12 height 12
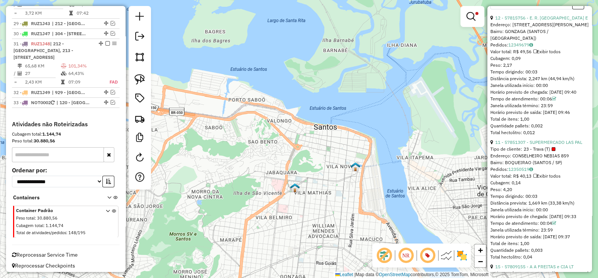
scroll to position [421, 0]
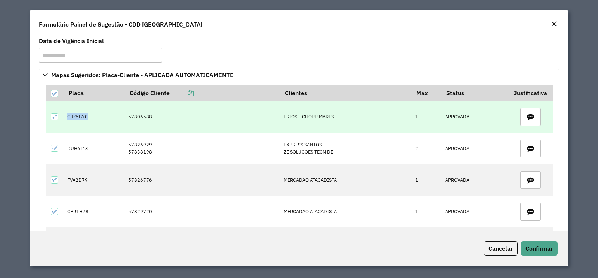
drag, startPoint x: 101, startPoint y: 119, endPoint x: 61, endPoint y: 123, distance: 40.3
click at [61, 123] on tr "GJZ5B70 57806588 FRIOS E CHOPP MARES 1 APROVADA" at bounding box center [300, 116] width 508 height 31
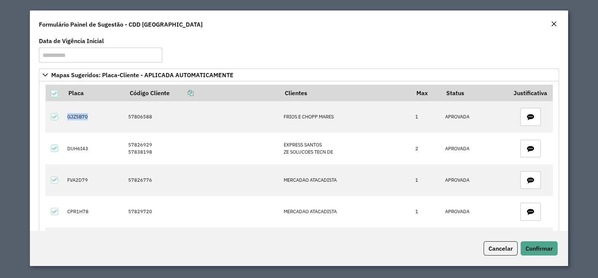
copy td "GJZ5B70"
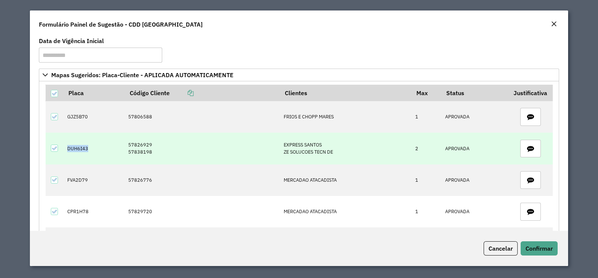
drag, startPoint x: 88, startPoint y: 150, endPoint x: 58, endPoint y: 154, distance: 29.5
click at [58, 154] on tr "DUH6I43 57826929 57838198 EXPRESS SANTOS ZE SOLUCOES TECN DE 2 APROVADA" at bounding box center [300, 147] width 508 height 31
copy td "DUH6I43"
drag, startPoint x: 141, startPoint y: 158, endPoint x: 123, endPoint y: 150, distance: 19.7
click at [125, 150] on td "57826929 57838198" at bounding box center [203, 147] width 156 height 31
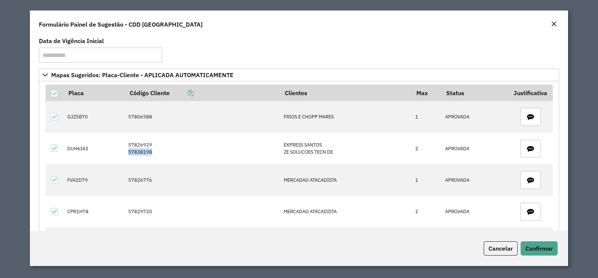
copy td "57838198"
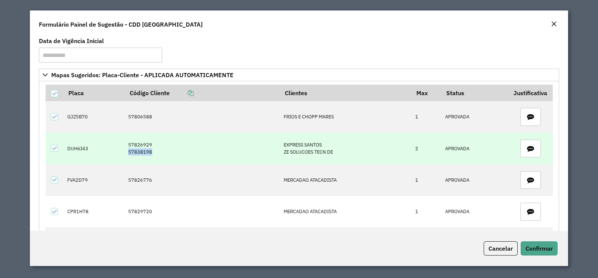
click at [202, 148] on td "57826929 57838198" at bounding box center [203, 147] width 156 height 31
click at [181, 151] on td "57826929 57838198" at bounding box center [203, 147] width 156 height 31
drag, startPoint x: 150, startPoint y: 152, endPoint x: 118, endPoint y: 146, distance: 32.4
click at [118, 147] on tr "DUH6I43 57826929 57838198 EXPRESS SANTOS ZE SOLUCOES TECN DE 2 APROVADA" at bounding box center [300, 147] width 508 height 31
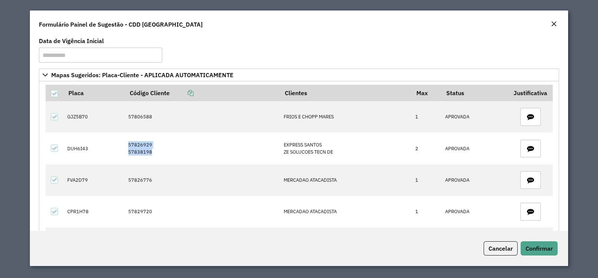
copy tr "57826929 57838198"
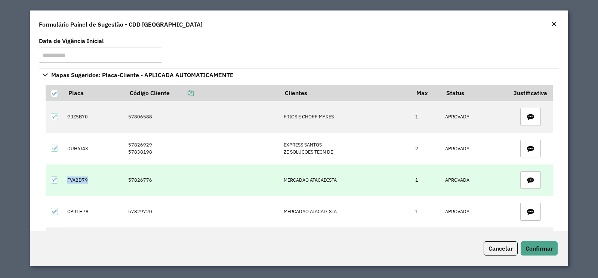
drag, startPoint x: 96, startPoint y: 179, endPoint x: 56, endPoint y: 185, distance: 40.5
click at [56, 185] on tr "FVA2D79 57826776 MERCADAO ATACADISTA 1 APROVADA" at bounding box center [300, 179] width 508 height 31
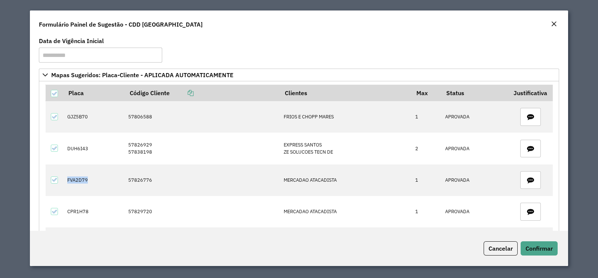
copy td "FVA2D79"
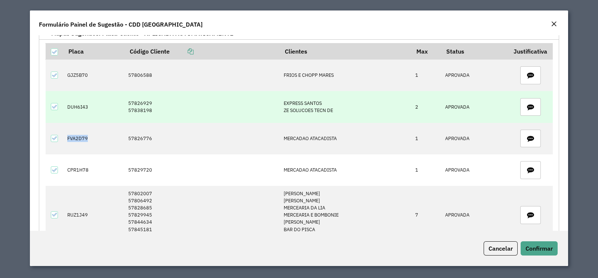
scroll to position [93, 0]
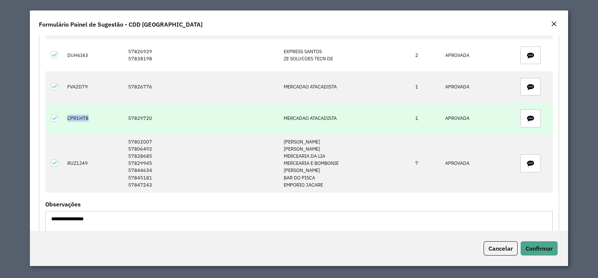
drag, startPoint x: 98, startPoint y: 116, endPoint x: 50, endPoint y: 125, distance: 49.2
click at [50, 125] on tr "CPR1H78 57829720 MERCADAO ATACADISTA 1 APROVADA" at bounding box center [300, 117] width 508 height 31
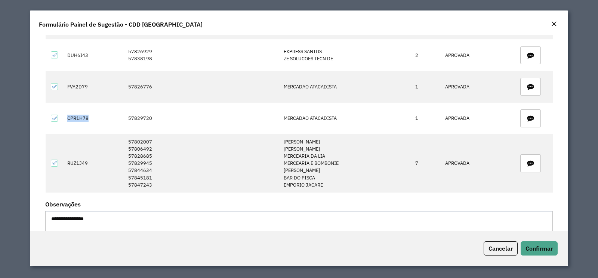
copy td "CPR1H78"
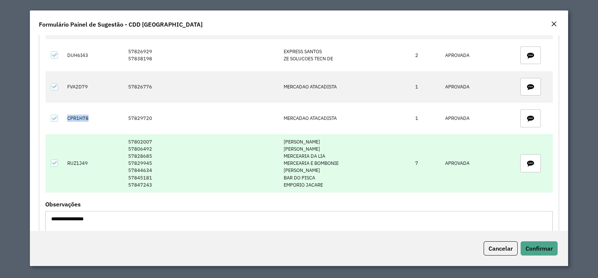
scroll to position [140, 0]
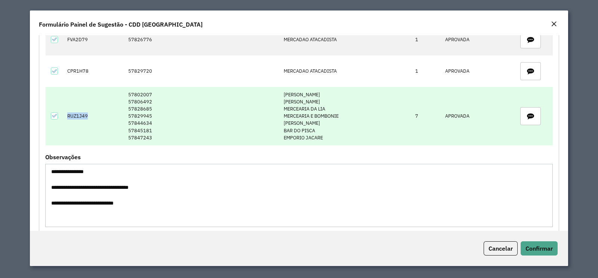
drag, startPoint x: 96, startPoint y: 117, endPoint x: 59, endPoint y: 122, distance: 37.8
click at [59, 122] on tr "RUZ1J49 57802007 57806492 57828685 57829945 57844634 57845181 57847243 [PERSON_…" at bounding box center [300, 116] width 508 height 58
copy td "RUZ1J49"
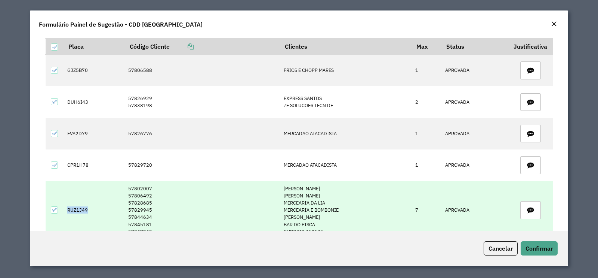
scroll to position [0, 0]
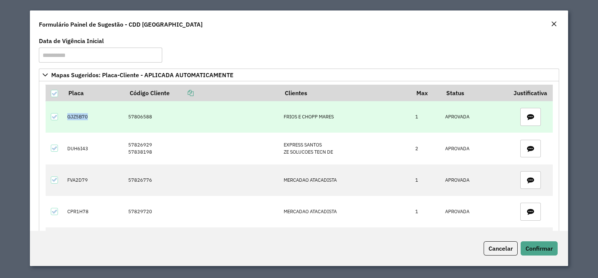
drag, startPoint x: 73, startPoint y: 119, endPoint x: 64, endPoint y: 121, distance: 9.5
click at [64, 121] on td "GJZ5B70" at bounding box center [94, 116] width 61 height 31
copy td "GJZ5B70"
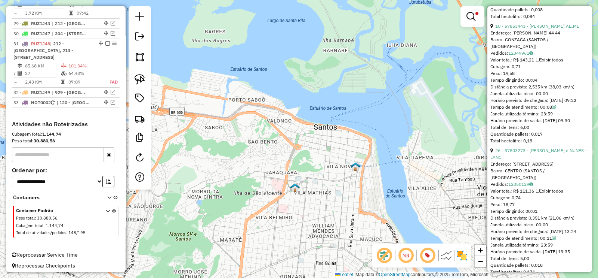
scroll to position [1075, 0]
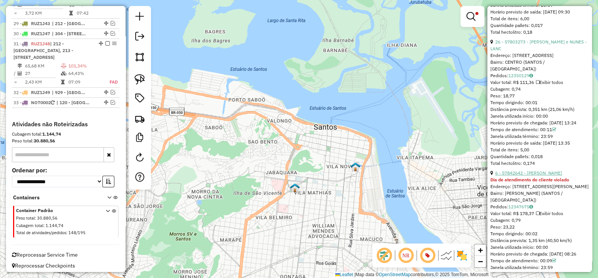
click at [542, 170] on link "6 - 57842642 - [PERSON_NAME]" at bounding box center [529, 173] width 67 height 6
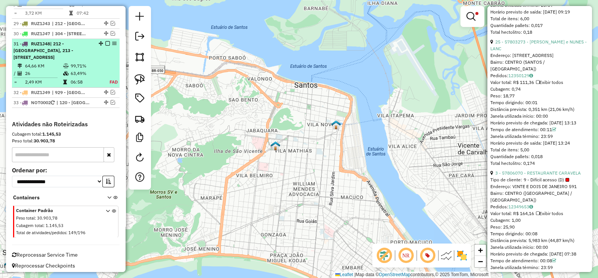
scroll to position [192, 0]
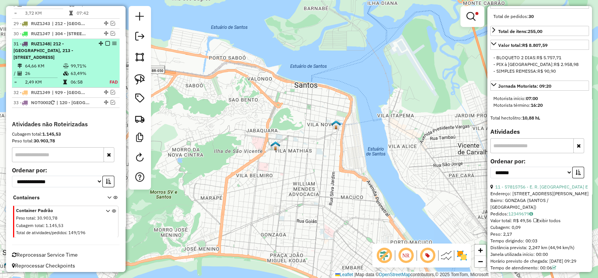
click at [105, 41] on em at bounding box center [107, 43] width 4 height 4
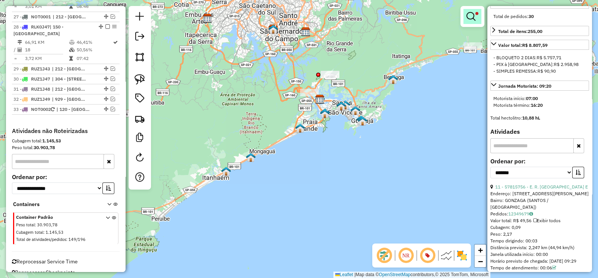
click at [477, 15] on span at bounding box center [477, 13] width 3 height 3
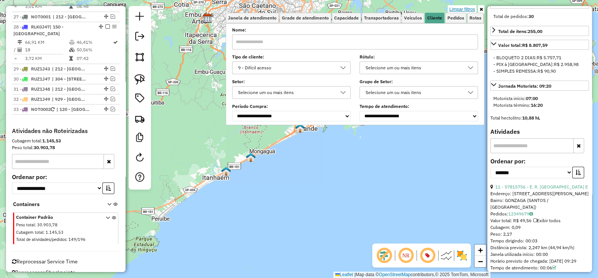
click at [460, 9] on link "Limpar filtros" at bounding box center [462, 9] width 29 height 8
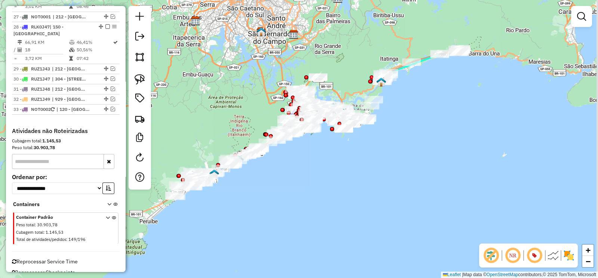
drag, startPoint x: 344, startPoint y: 163, endPoint x: 210, endPoint y: 255, distance: 161.7
click at [210, 252] on div "Janela de atendimento Grade de atendimento Capacidade Transportadoras Veículos …" at bounding box center [299, 139] width 598 height 278
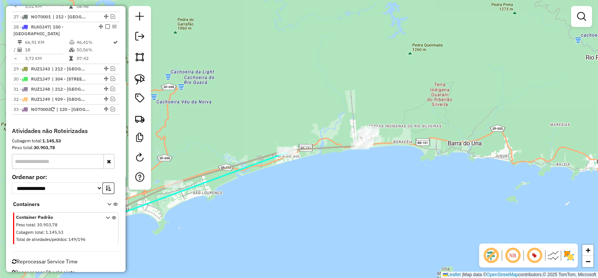
click at [328, 145] on icon at bounding box center [214, 194] width 316 height 130
click at [385, 86] on div "Janela de atendimento Grade de atendimento Capacidade Transportadoras Veículos …" at bounding box center [299, 139] width 598 height 278
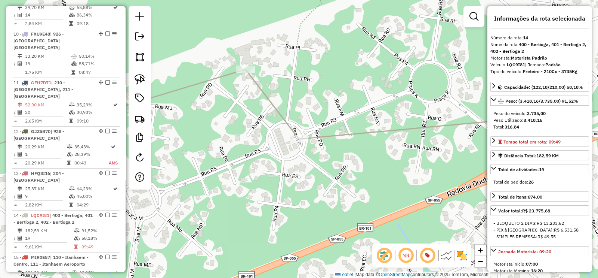
scroll to position [783, 0]
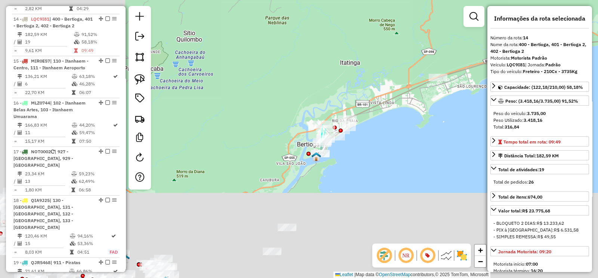
drag, startPoint x: 443, startPoint y: 93, endPoint x: 508, endPoint y: 58, distance: 74.1
click at [508, 58] on hb-router-mapa "Informações da Sessão 1228444 - 12/08/2025 Criação: 11/08/2025 19:11 Depósito: …" at bounding box center [299, 139] width 598 height 278
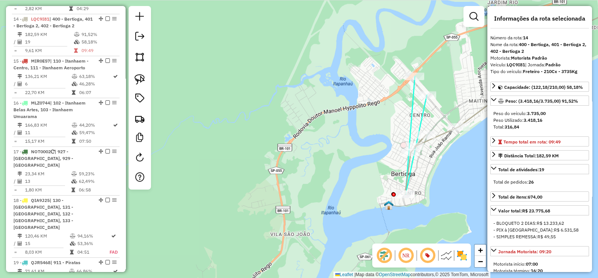
click at [423, 120] on icon at bounding box center [416, 135] width 21 height 118
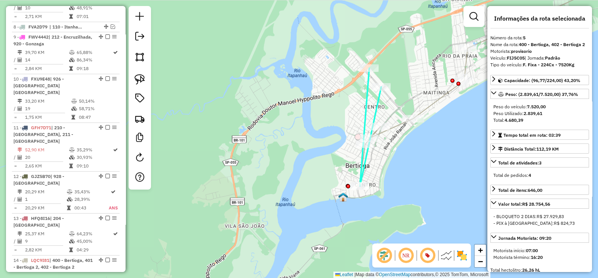
scroll to position [438, 0]
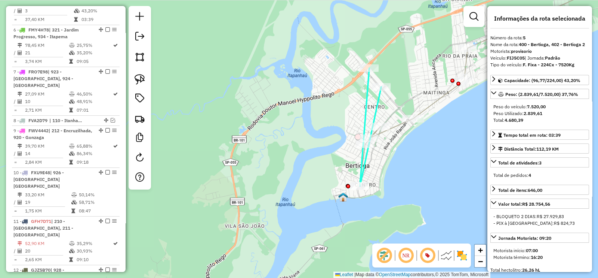
drag, startPoint x: 377, startPoint y: 108, endPoint x: 276, endPoint y: 89, distance: 102.5
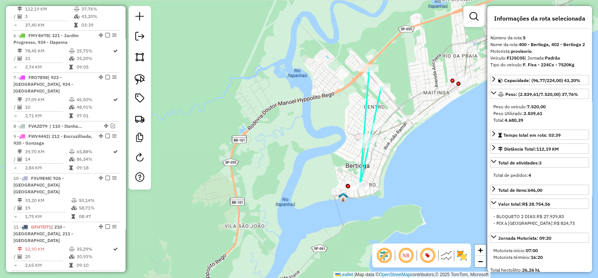
click at [360, 89] on icon at bounding box center [370, 127] width 21 height 118
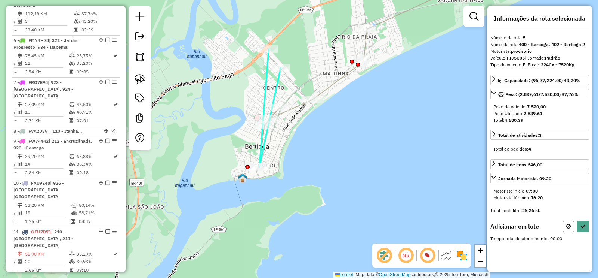
click at [138, 81] on img at bounding box center [140, 79] width 10 height 10
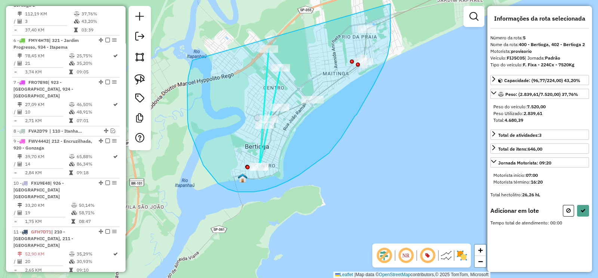
drag, startPoint x: 188, startPoint y: 120, endPoint x: 390, endPoint y: 4, distance: 233.9
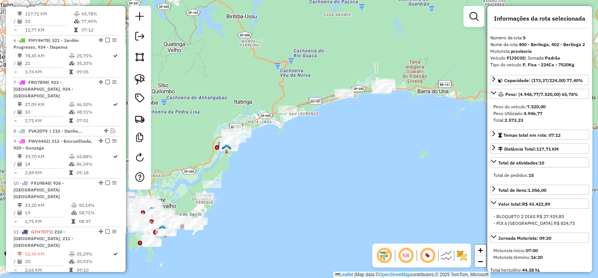
click at [311, 98] on icon at bounding box center [337, 95] width 99 height 27
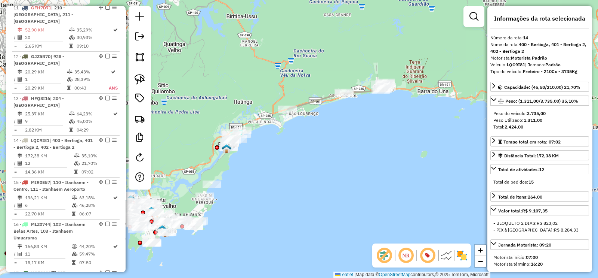
scroll to position [783, 0]
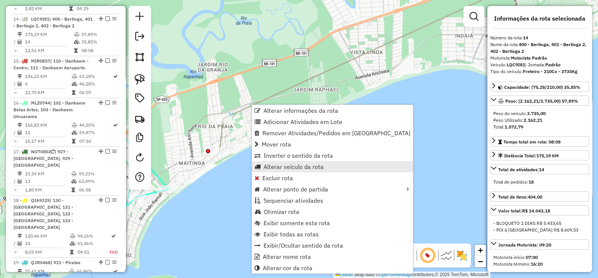
click at [314, 167] on span "Alterar veículo da rota" at bounding box center [294, 166] width 60 height 6
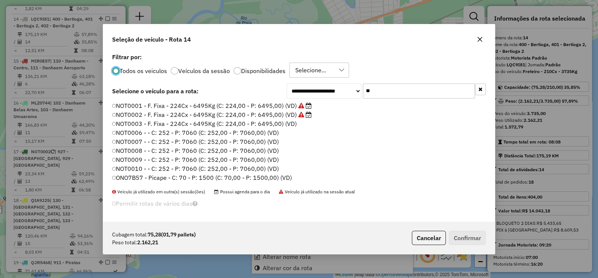
scroll to position [4, 2]
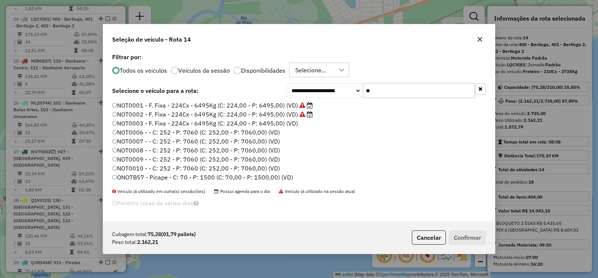
drag, startPoint x: 397, startPoint y: 94, endPoint x: 333, endPoint y: 96, distance: 64.7
click at [333, 96] on div "**********" at bounding box center [386, 90] width 199 height 15
paste input "*****"
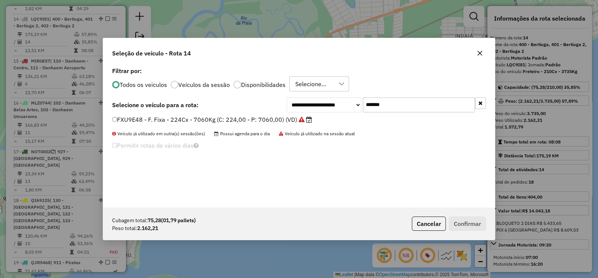
type input "*******"
click at [286, 122] on label "FXU9E48 - F. Fixa - 224Cx - 7060Kg (C: 224,00 - P: 7060,00) (VD)" at bounding box center [212, 119] width 200 height 9
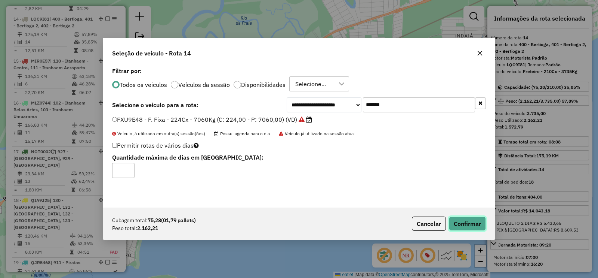
click at [466, 223] on button "Confirmar" at bounding box center [467, 223] width 37 height 14
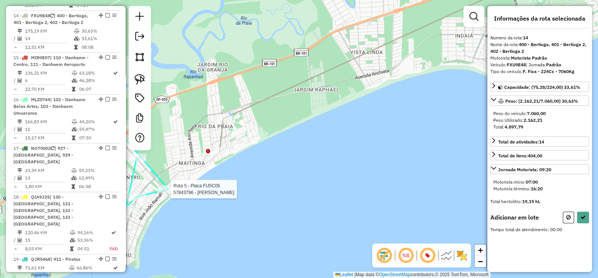
scroll to position [783, 0]
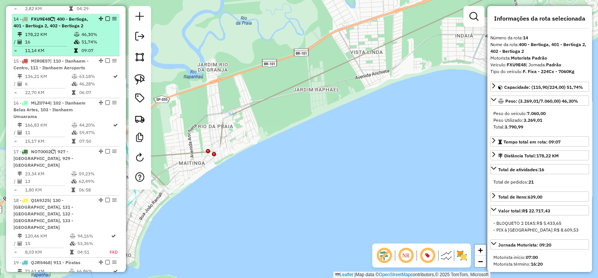
click at [107, 16] on em at bounding box center [107, 18] width 4 height 4
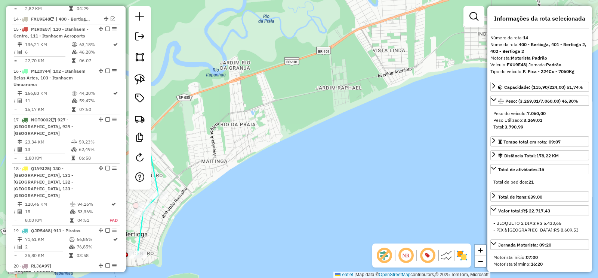
drag, startPoint x: 236, startPoint y: 115, endPoint x: 419, endPoint y: 52, distance: 194.3
click at [419, 52] on div "Janela de atendimento Grade de atendimento Capacidade Transportadoras Veículos …" at bounding box center [299, 139] width 598 height 278
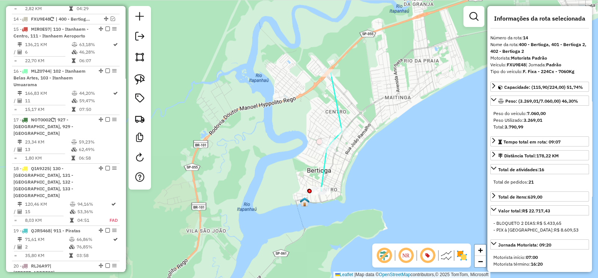
click at [342, 113] on icon at bounding box center [331, 132] width 21 height 118
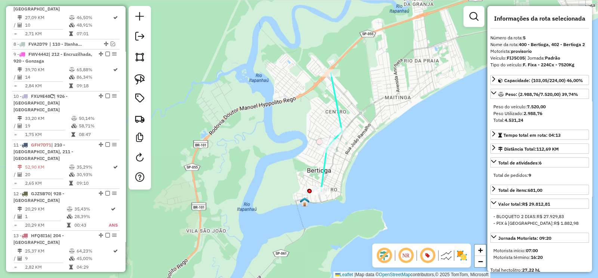
scroll to position [438, 0]
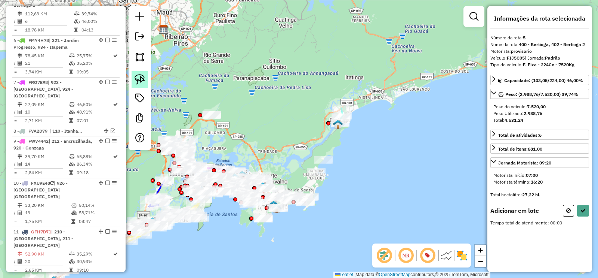
click at [143, 76] on img at bounding box center [140, 79] width 10 height 10
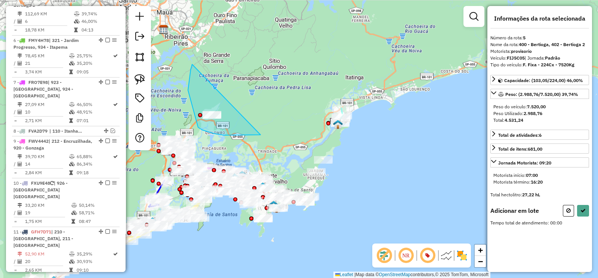
drag, startPoint x: 188, startPoint y: 90, endPoint x: 261, endPoint y: 135, distance: 85.1
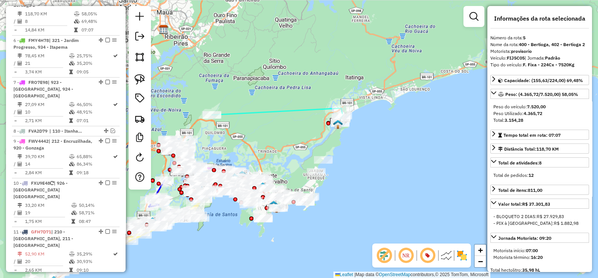
click at [237, 115] on icon at bounding box center [277, 115] width 131 height 15
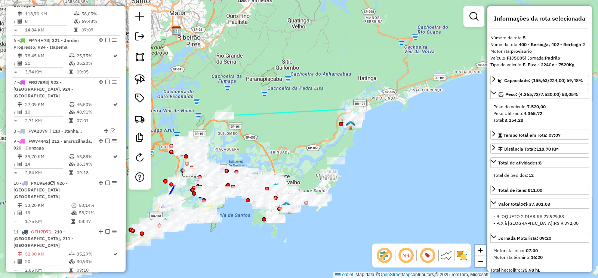
drag, startPoint x: 249, startPoint y: 125, endPoint x: 325, endPoint y: 125, distance: 75.9
click at [325, 125] on div "Janela de atendimento Grade de atendimento Capacidade Transportadoras Veículos …" at bounding box center [299, 139] width 598 height 278
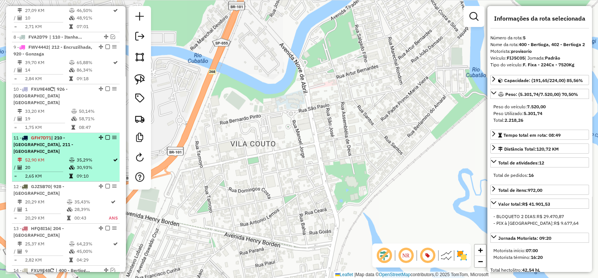
scroll to position [640, 0]
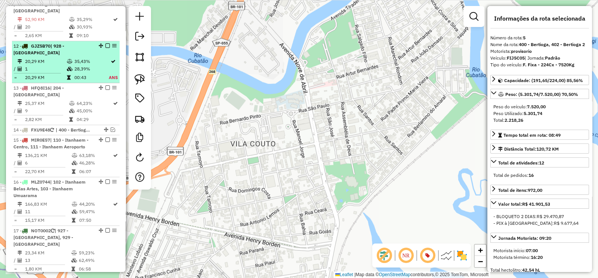
click at [86, 58] on td "35,43%" at bounding box center [91, 61] width 34 height 7
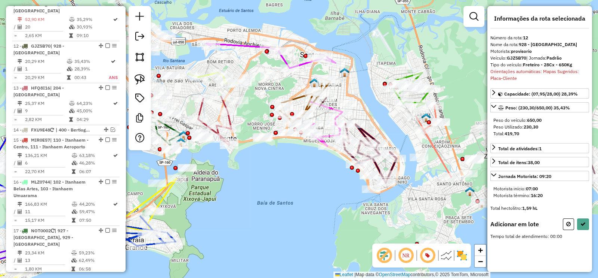
click at [572, 225] on button at bounding box center [568, 224] width 11 height 12
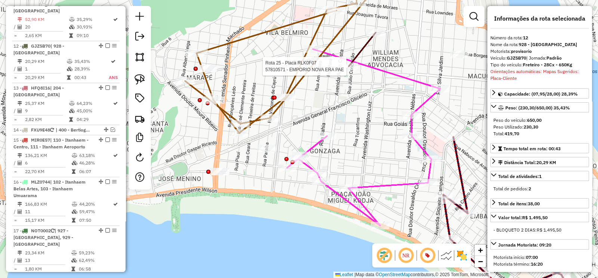
click at [350, 70] on div at bounding box center [349, 65] width 19 height 7
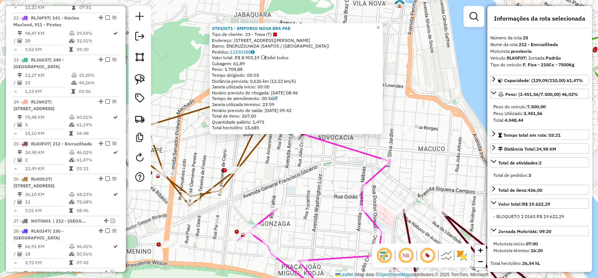
scroll to position [1193, 0]
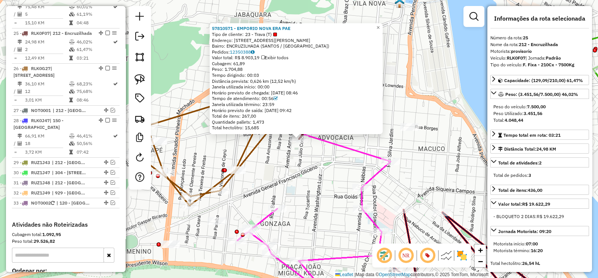
click at [316, 165] on div "57810571 - EMPORIO NOVA ERA PAE Tipo de cliente: 23 - Trava (T) Endereço: R DOU…" at bounding box center [299, 139] width 598 height 278
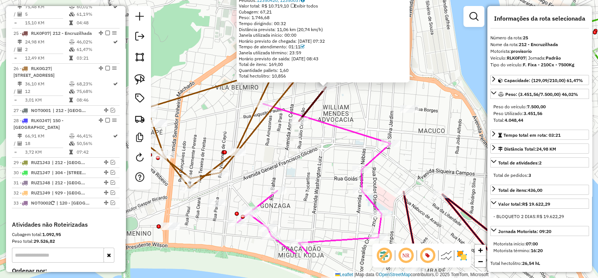
drag, startPoint x: 298, startPoint y: 190, endPoint x: 235, endPoint y: 209, distance: 66.7
click at [321, 152] on div "57801945 - ZECA S BAR E RESTAUR Tipo de cliente: 80 - Chopp/VIP (C) Endereço: A…" at bounding box center [299, 139] width 598 height 278
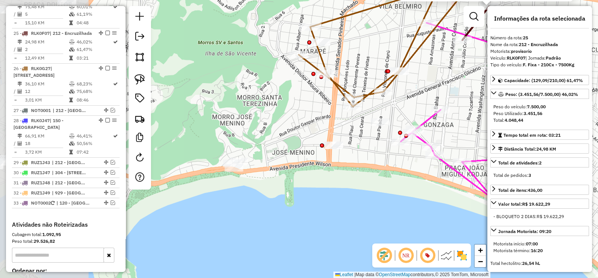
drag, startPoint x: 211, startPoint y: 200, endPoint x: 366, endPoint y: 124, distance: 172.8
click at [366, 124] on div "57801945 - ZECA S BAR E RESTAUR Tipo de cliente: 80 - Chopp/VIP (C) Endereço: A…" at bounding box center [299, 139] width 598 height 278
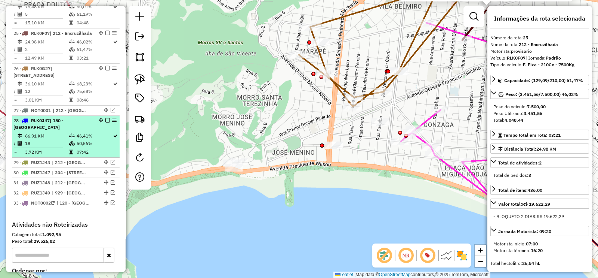
scroll to position [959, 0]
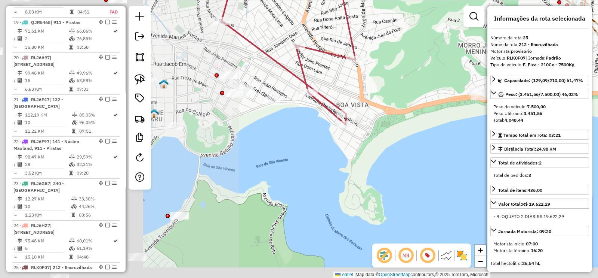
drag, startPoint x: 286, startPoint y: 126, endPoint x: 491, endPoint y: 64, distance: 214.6
click at [491, 64] on hb-router-mapa "Informações da Sessão 1228444 - 12/08/2025 Criação: 11/08/2025 19:11 Depósito: …" at bounding box center [299, 139] width 598 height 278
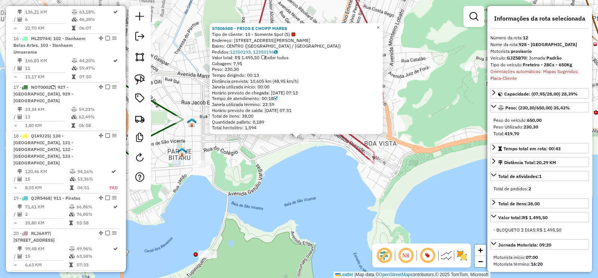
scroll to position [667, 0]
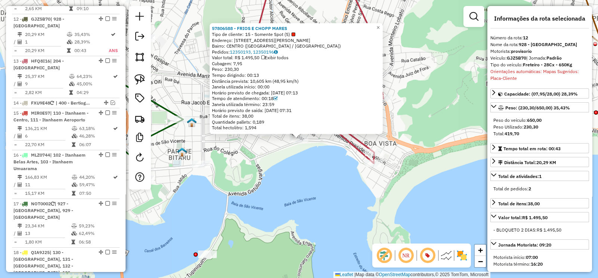
click at [364, 144] on icon at bounding box center [317, 67] width 134 height 191
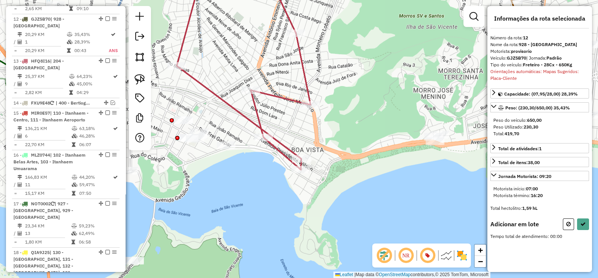
drag, startPoint x: 348, startPoint y: 107, endPoint x: 166, endPoint y: 167, distance: 191.3
click at [167, 165] on div "Janela de atendimento Grade de atendimento Capacidade Transportadoras Veículos …" at bounding box center [299, 139] width 598 height 278
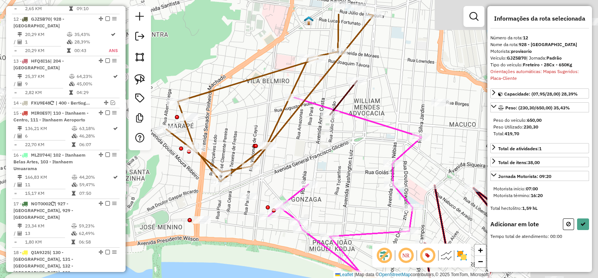
drag, startPoint x: 370, startPoint y: 95, endPoint x: 231, endPoint y: 145, distance: 147.8
click at [224, 141] on div "Janela de atendimento Grade de atendimento Capacidade Transportadoras Veículos …" at bounding box center [299, 139] width 598 height 278
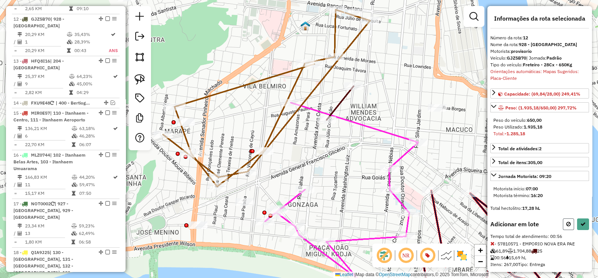
click at [566, 219] on button at bounding box center [568, 224] width 11 height 12
click at [567, 221] on icon at bounding box center [569, 223] width 4 height 5
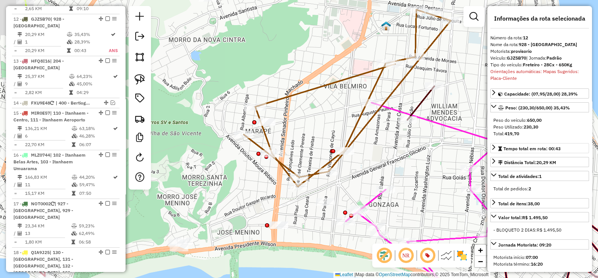
drag, startPoint x: 346, startPoint y: 148, endPoint x: 580, endPoint y: 146, distance: 233.8
click at [579, 146] on hb-router-mapa "Informações da Sessão 1228444 - 12/08/2025 Criação: 11/08/2025 19:11 Depósito: …" at bounding box center [299, 139] width 598 height 278
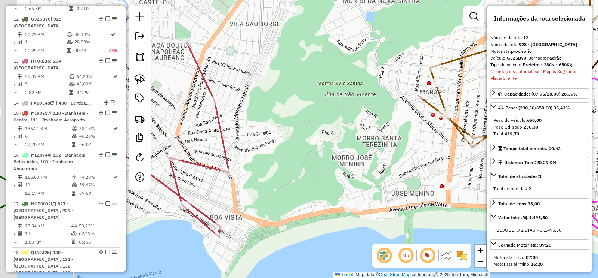
drag, startPoint x: 382, startPoint y: 171, endPoint x: 411, endPoint y: 128, distance: 51.9
click at [411, 131] on div "Janela de atendimento Grade de atendimento Capacidade Transportadoras Veículos …" at bounding box center [299, 139] width 598 height 278
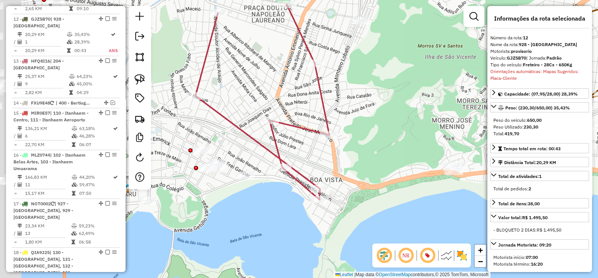
drag, startPoint x: 230, startPoint y: 184, endPoint x: 292, endPoint y: 187, distance: 62.2
click at [291, 186] on div "Janela de atendimento Grade de atendimento Capacidade Transportadoras Veículos …" at bounding box center [299, 139] width 598 height 278
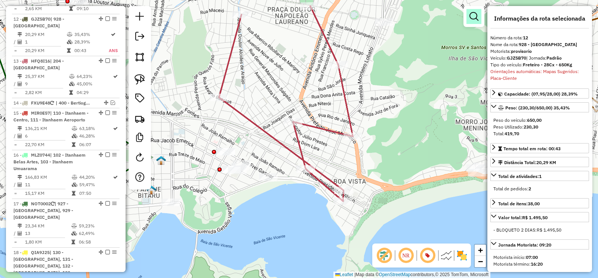
click at [469, 13] on link at bounding box center [474, 16] width 15 height 15
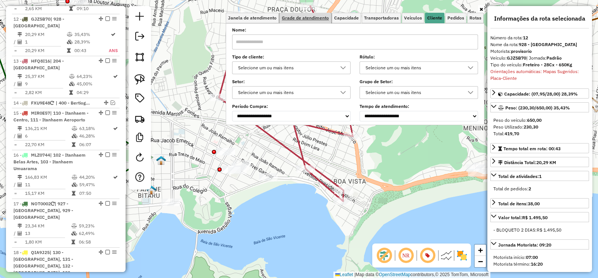
click at [331, 18] on link "Grade de atendimento" at bounding box center [306, 18] width 52 height 10
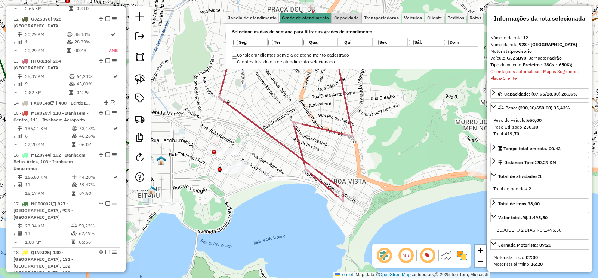
click at [353, 16] on span "Capacidade" at bounding box center [346, 18] width 25 height 4
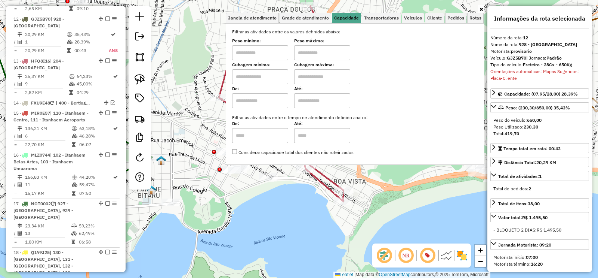
click at [276, 74] on input "text" at bounding box center [260, 76] width 56 height 15
type input "****"
click at [319, 76] on input "text" at bounding box center [322, 76] width 56 height 15
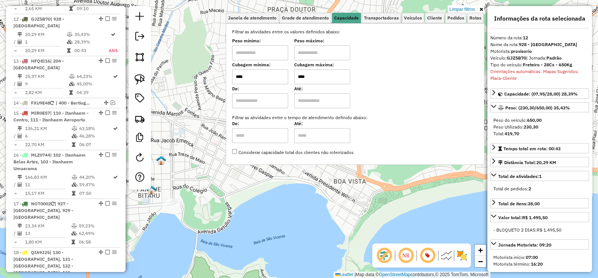
type input "****"
click at [484, 9] on link at bounding box center [481, 9] width 6 height 8
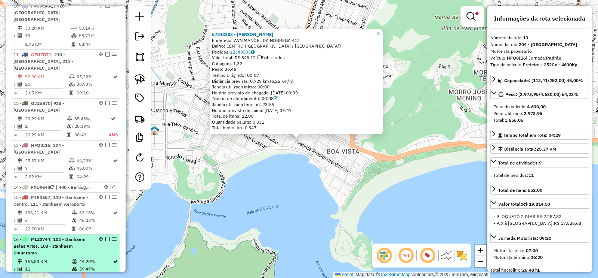
scroll to position [569, 0]
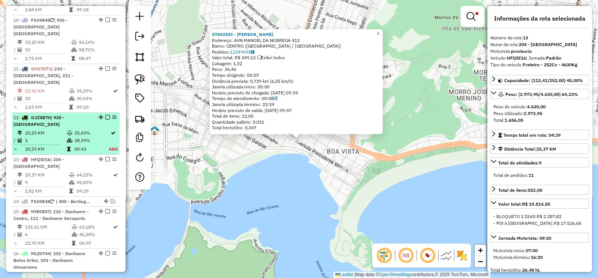
click at [89, 137] on td "28,39%" at bounding box center [91, 140] width 34 height 7
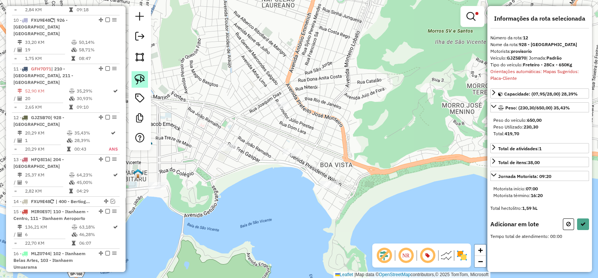
click at [137, 76] on img at bounding box center [140, 79] width 10 height 10
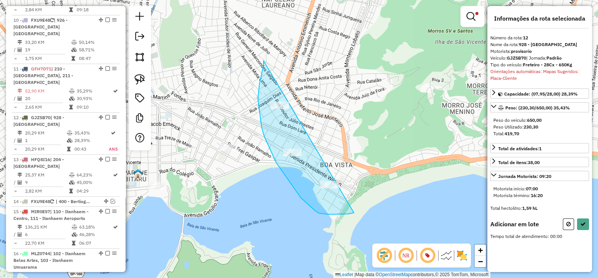
drag, startPoint x: 262, startPoint y: 73, endPoint x: 387, endPoint y: 207, distance: 184.2
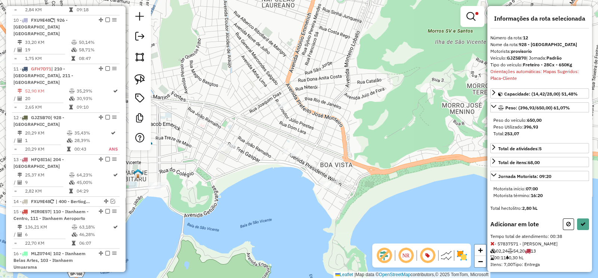
click at [277, 233] on div "Limpar filtros Janela de atendimento Grade de atendimento Capacidade Transporta…" at bounding box center [299, 139] width 598 height 278
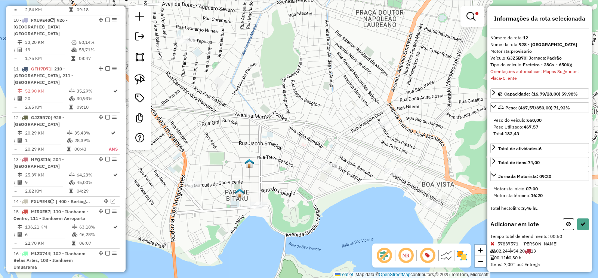
drag, startPoint x: 277, startPoint y: 156, endPoint x: 286, endPoint y: 154, distance: 9.2
click at [287, 154] on div "Limpar filtros Janela de atendimento Grade de atendimento Capacidade Transporta…" at bounding box center [299, 139] width 598 height 278
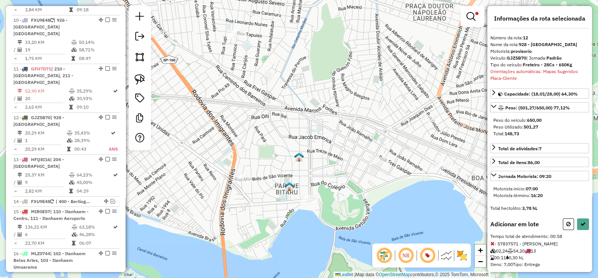
click at [271, 165] on div "Rota 17 - Placa NOT0002 57854861 - 55.767.213 RICARDO DIAS PIERRE JUNIOR Limpar…" at bounding box center [299, 139] width 598 height 278
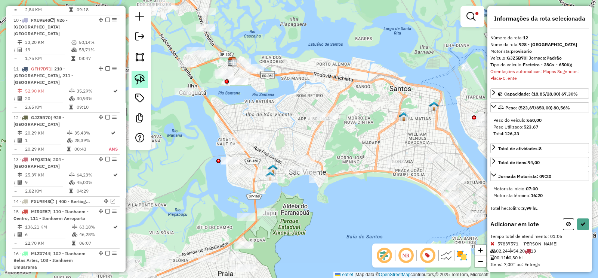
click at [137, 83] on img at bounding box center [140, 79] width 10 height 10
click at [275, 177] on div "Limpar filtros Janela de atendimento Grade de atendimento Capacidade Transporta…" at bounding box center [299, 139] width 598 height 278
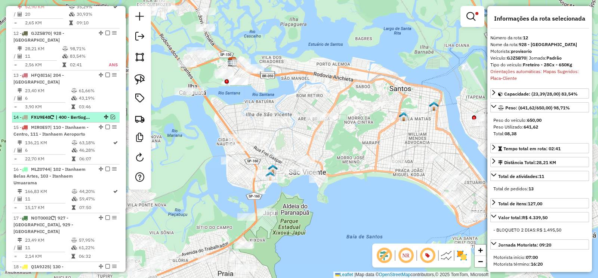
scroll to position [667, 0]
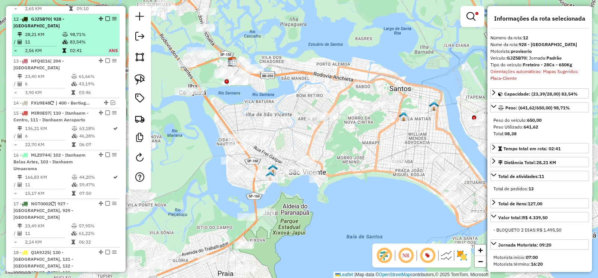
click at [106, 16] on em at bounding box center [107, 18] width 4 height 4
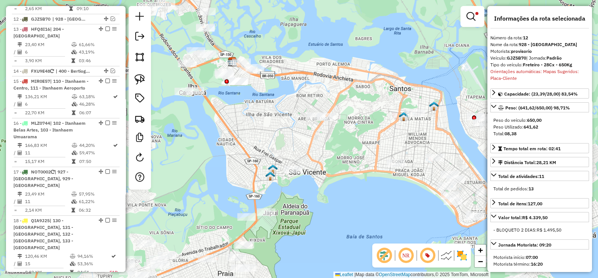
click at [470, 16] on em at bounding box center [471, 16] width 9 height 9
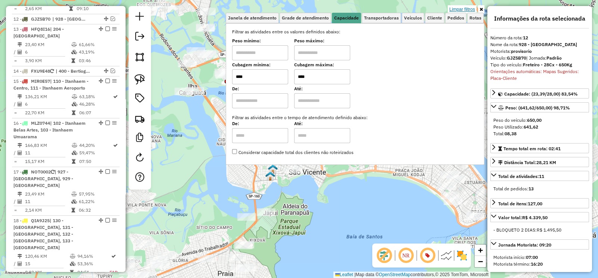
click at [459, 6] on link "Limpar filtros" at bounding box center [462, 9] width 29 height 8
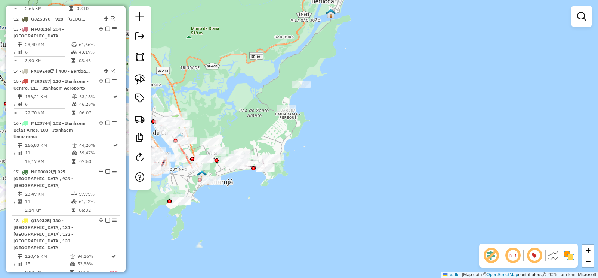
drag, startPoint x: 277, startPoint y: 157, endPoint x: 250, endPoint y: 169, distance: 29.3
click at [232, 120] on div "Janela de atendimento Grade de atendimento Capacidade Transportadoras Veículos …" at bounding box center [299, 139] width 598 height 278
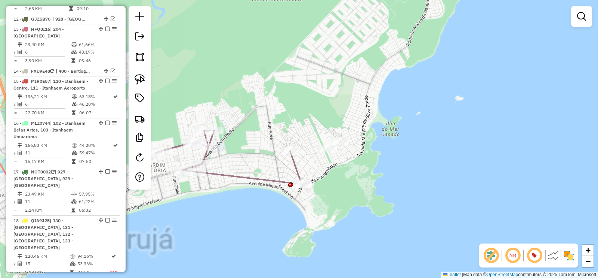
click at [247, 173] on icon at bounding box center [229, 157] width 148 height 54
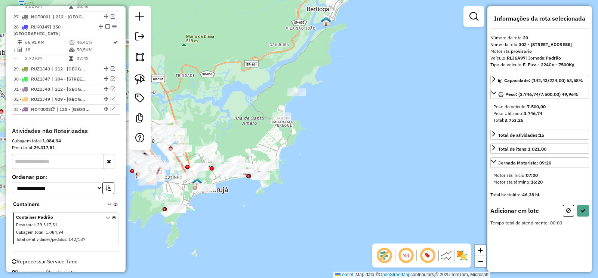
scroll to position [1254, 0]
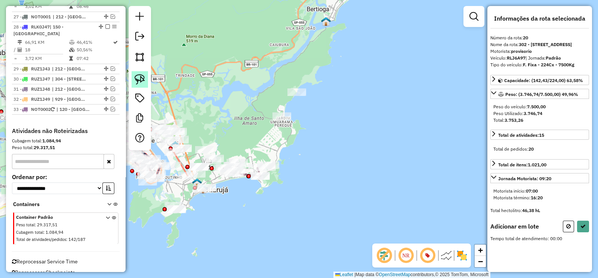
click at [140, 79] on img at bounding box center [140, 79] width 10 height 10
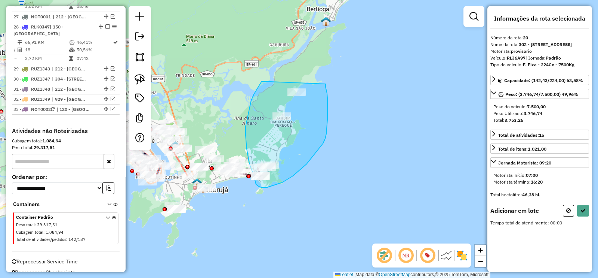
drag, startPoint x: 246, startPoint y: 126, endPoint x: 326, endPoint y: 84, distance: 90.7
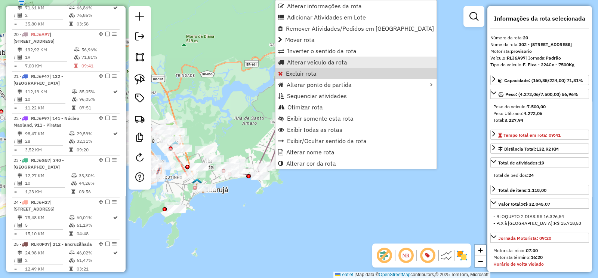
scroll to position [952, 0]
click at [344, 60] on span "Alterar veículo da rota" at bounding box center [317, 62] width 60 height 6
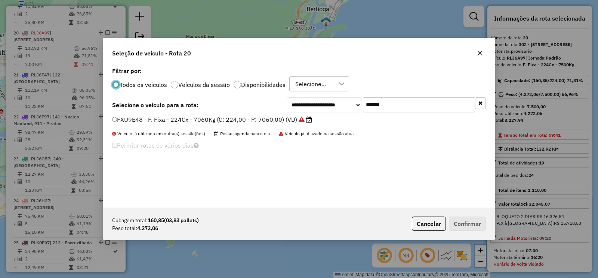
scroll to position [4, 2]
click at [344, 114] on div "**********" at bounding box center [299, 136] width 392 height 142
paste input "text"
type input "*******"
click at [288, 117] on label "FWR0H06 - F. Fixa - 252Cx - 7060Kg (C: 252,00 - P: 7060,00) (VD)" at bounding box center [209, 119] width 194 height 9
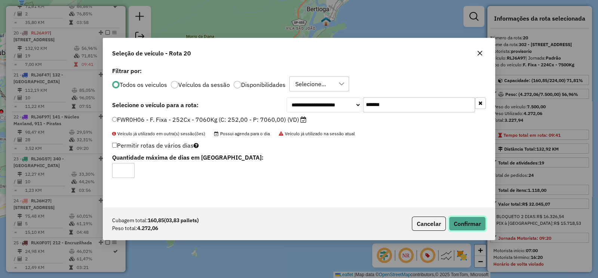
click at [461, 221] on button "Confirmar" at bounding box center [467, 223] width 37 height 14
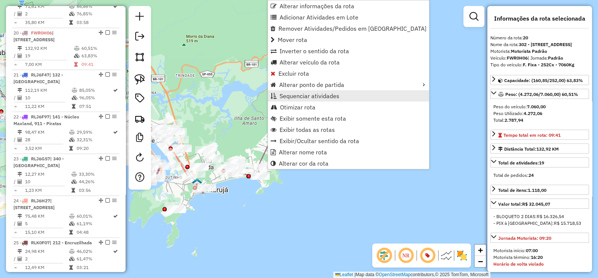
click at [324, 93] on span "Sequenciar atividades" at bounding box center [310, 96] width 60 height 6
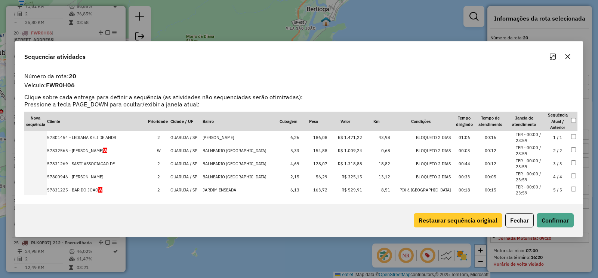
click at [428, 217] on button "Restaurar sequência original" at bounding box center [458, 220] width 89 height 14
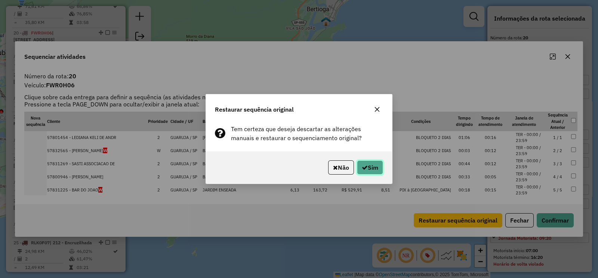
click at [365, 161] on button "Sim" at bounding box center [370, 167] width 26 height 14
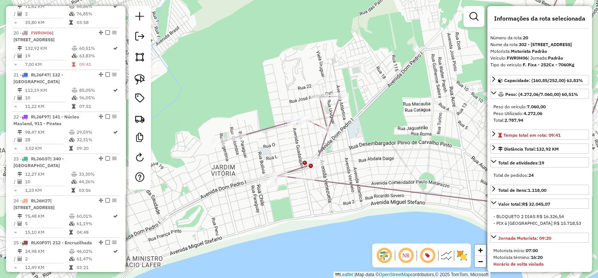
click at [277, 169] on div "Janela de atendimento Grade de atendimento Capacidade Transportadoras Veículos …" at bounding box center [299, 139] width 598 height 278
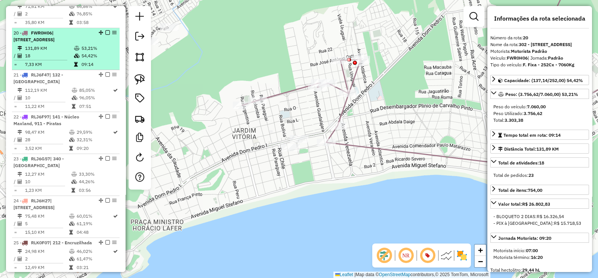
click at [105, 30] on em at bounding box center [107, 32] width 4 height 4
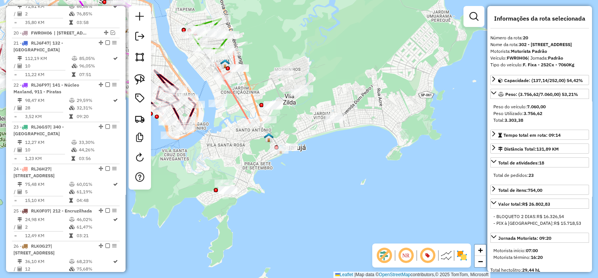
drag, startPoint x: 294, startPoint y: 132, endPoint x: 313, endPoint y: 128, distance: 18.8
click at [312, 128] on div "Janela de atendimento Grade de atendimento Capacidade Transportadoras Veículos …" at bounding box center [299, 139] width 598 height 278
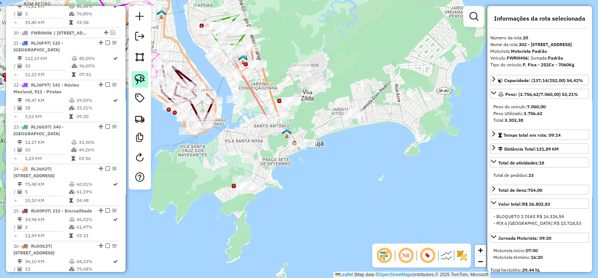
click at [133, 72] on link at bounding box center [140, 79] width 16 height 16
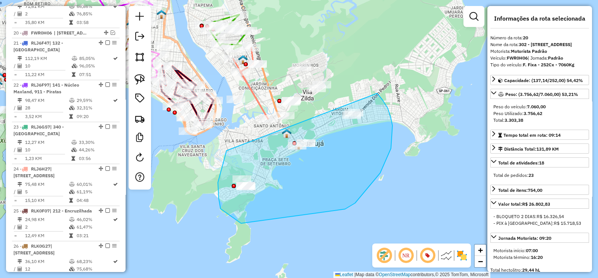
drag, startPoint x: 218, startPoint y: 193, endPoint x: 377, endPoint y: 93, distance: 187.9
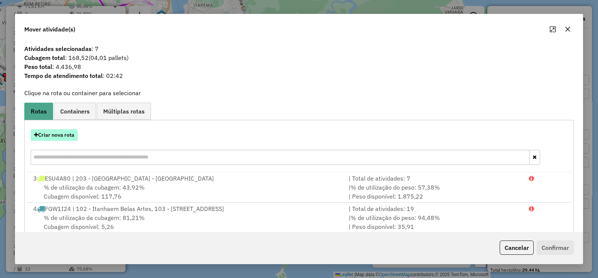
click at [69, 134] on button "Criar nova rota" at bounding box center [54, 135] width 47 height 12
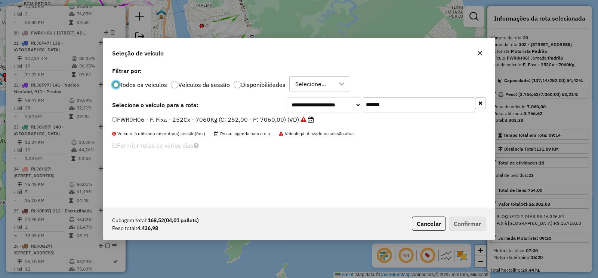
click at [329, 107] on div "**********" at bounding box center [386, 104] width 199 height 15
paste input "text"
type input "*******"
click at [294, 120] on label "RLK0C77 - F. Fixa - 224Cx - 7500Kg (C: 224,00 - P: 7500,00) (VD)" at bounding box center [208, 119] width 192 height 9
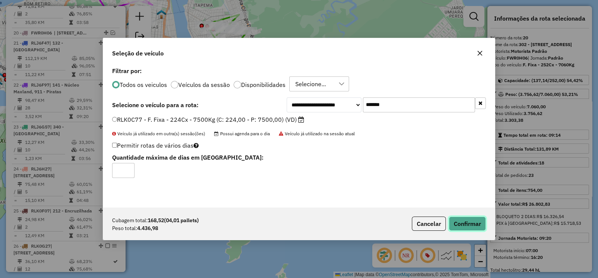
click at [470, 221] on button "Confirmar" at bounding box center [467, 223] width 37 height 14
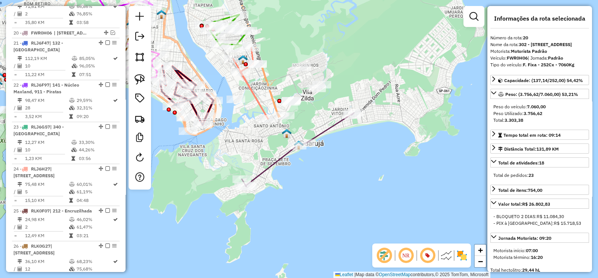
click at [325, 130] on icon at bounding box center [298, 150] width 112 height 74
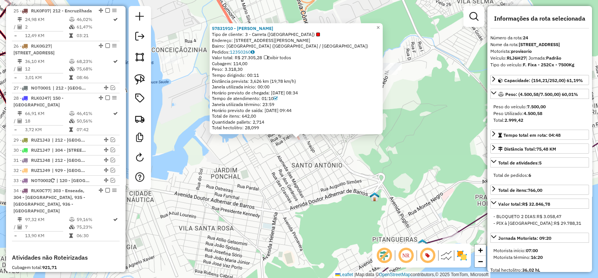
scroll to position [1087, 0]
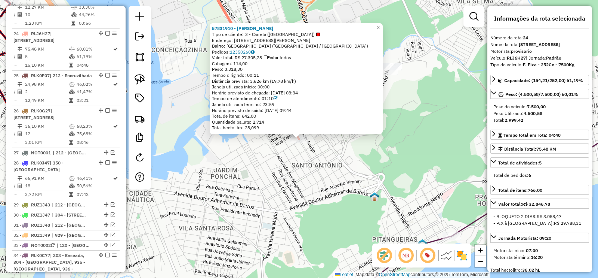
click at [470, 222] on icon at bounding box center [491, 209] width 305 height 191
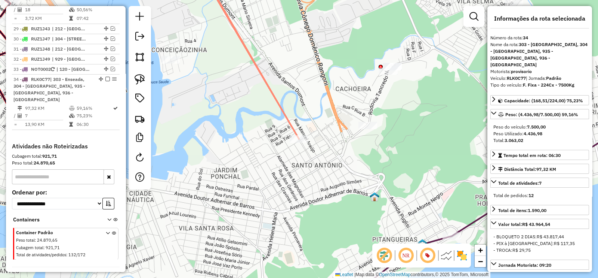
scroll to position [1271, 0]
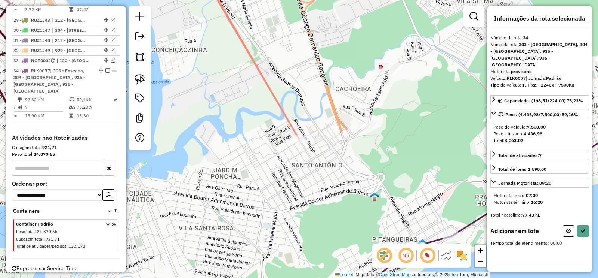
drag, startPoint x: 352, startPoint y: 141, endPoint x: 299, endPoint y: 175, distance: 62.9
click at [301, 173] on div "Janela de atendimento Grade de atendimento Capacidade Transportadoras Veículos …" at bounding box center [299, 139] width 598 height 278
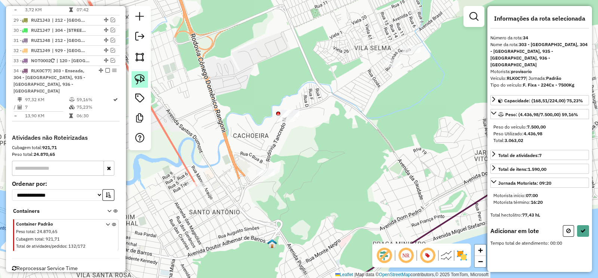
click at [141, 77] on img at bounding box center [140, 79] width 10 height 10
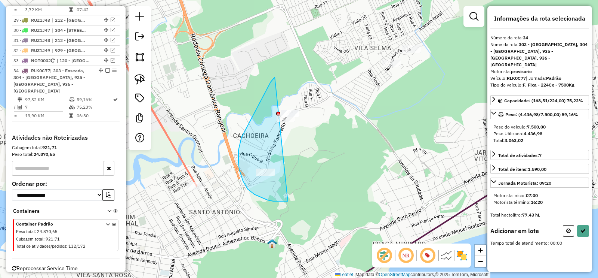
drag, startPoint x: 271, startPoint y: 82, endPoint x: 382, endPoint y: 184, distance: 150.9
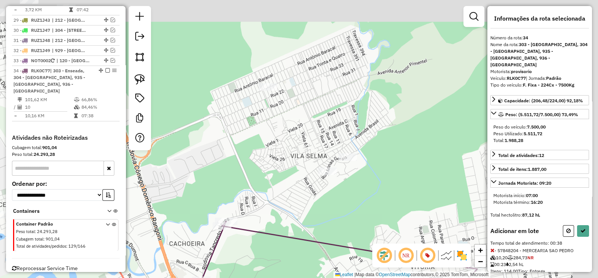
drag, startPoint x: 365, startPoint y: 175, endPoint x: 355, endPoint y: 200, distance: 27.1
click at [356, 199] on div "Janela de atendimento Grade de atendimento Capacidade Transportadoras Veículos …" at bounding box center [299, 139] width 598 height 278
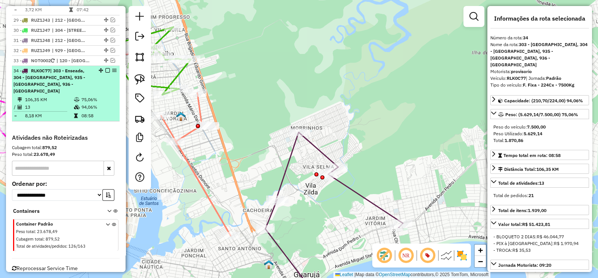
click at [105, 68] on em at bounding box center [107, 70] width 4 height 4
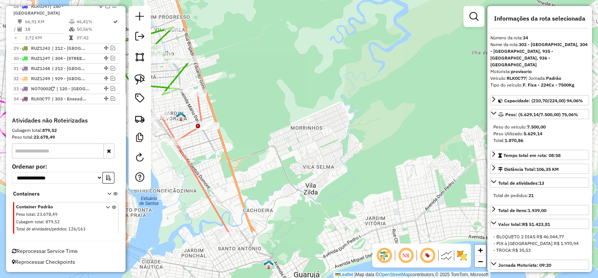
scroll to position [1233, 0]
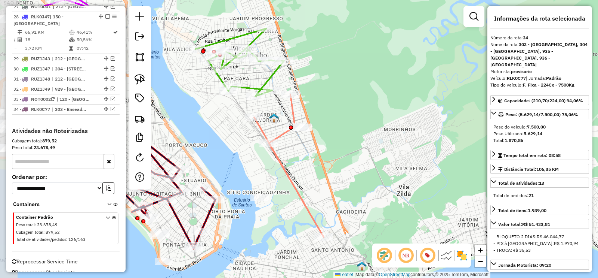
drag, startPoint x: 267, startPoint y: 159, endPoint x: 319, endPoint y: 174, distance: 54.2
click at [361, 160] on div "Janela de atendimento Grade de atendimento Capacidade Transportadoras Veículos …" at bounding box center [299, 139] width 598 height 278
click at [284, 172] on icon at bounding box center [290, 165] width 70 height 143
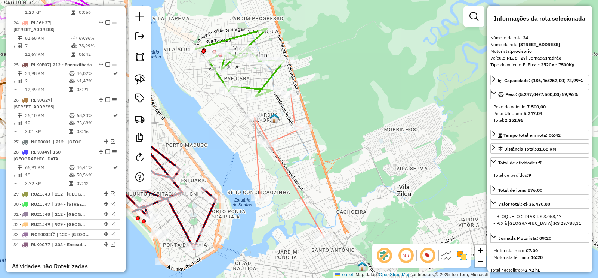
scroll to position [1087, 0]
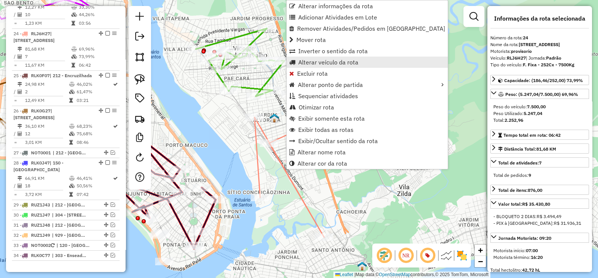
click at [356, 62] on span "Alterar veículo da rota" at bounding box center [328, 62] width 60 height 6
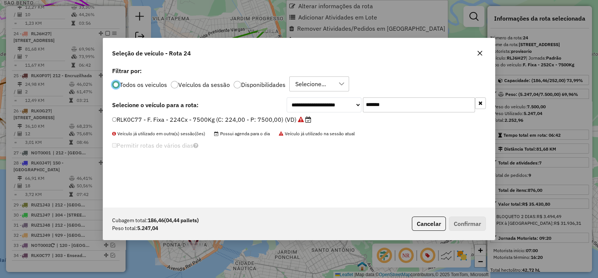
scroll to position [4, 2]
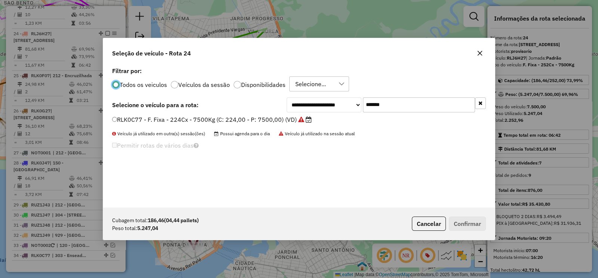
drag, startPoint x: 313, startPoint y: 113, endPoint x: 303, endPoint y: 115, distance: 10.3
click at [303, 115] on div "**********" at bounding box center [299, 136] width 392 height 142
paste input "text"
type input "*******"
click at [280, 117] on label "RLJ6H27 - F. Fixa - 252Cx - 7500Kg (C: 252,00 - P: 7500,00) (VD)" at bounding box center [211, 119] width 199 height 9
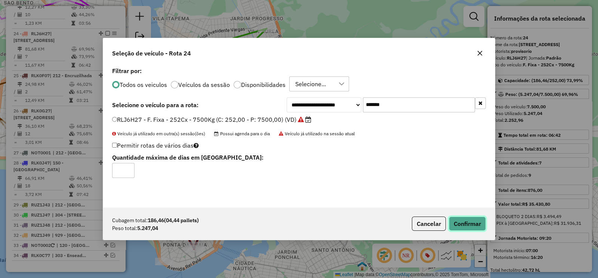
click at [450, 228] on button "Confirmar" at bounding box center [467, 223] width 37 height 14
click at [0, 0] on div "Aguarde..." at bounding box center [0, 0] width 0 height 0
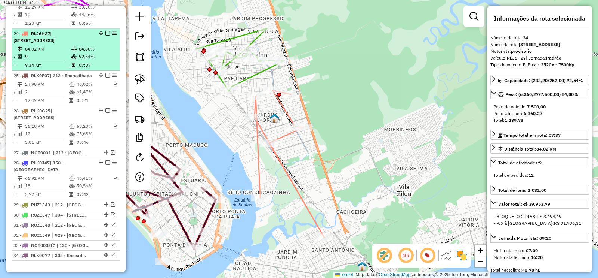
click at [106, 31] on em at bounding box center [107, 33] width 4 height 4
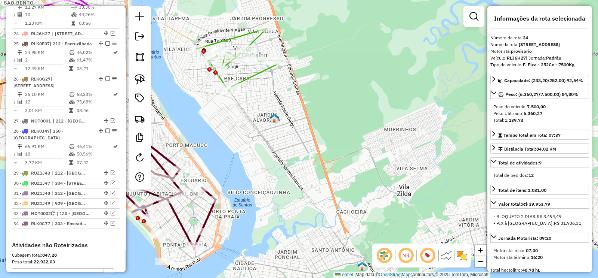
click at [227, 36] on icon at bounding box center [240, 59] width 89 height 62
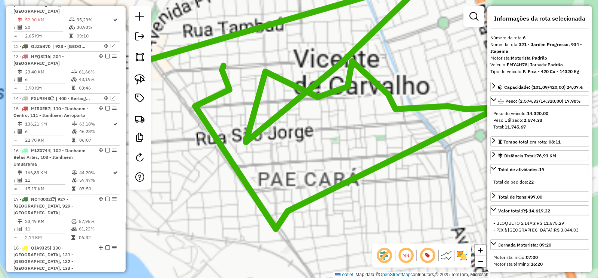
scroll to position [448, 0]
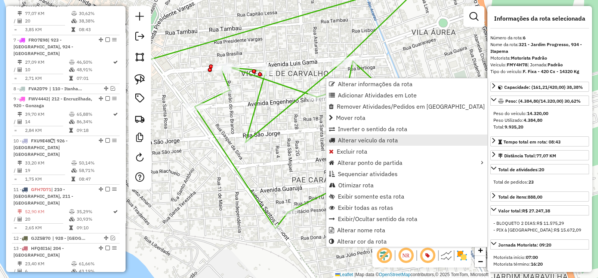
click at [385, 141] on span "Alterar veículo da rota" at bounding box center [368, 140] width 60 height 6
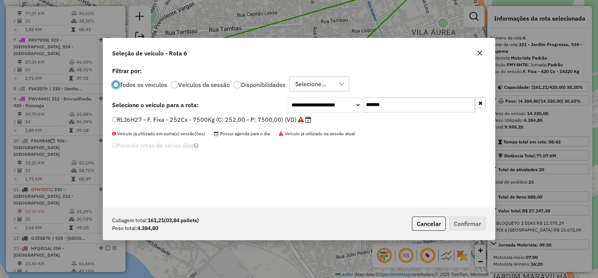
scroll to position [4, 2]
drag, startPoint x: 384, startPoint y: 107, endPoint x: 307, endPoint y: 117, distance: 77.3
click at [326, 113] on div "**********" at bounding box center [299, 136] width 392 height 142
paste input "text"
type input "*******"
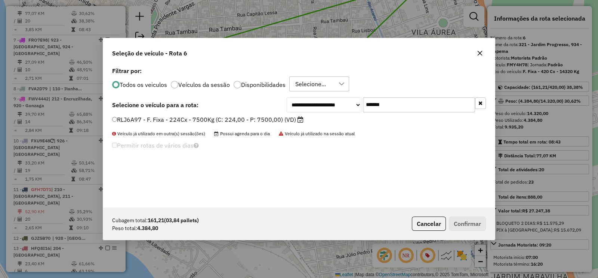
click at [284, 119] on label "RLJ6A97 - F. Fixa - 224Cx - 7500Kg (C: 224,00 - P: 7500,00) (VD)" at bounding box center [207, 119] width 191 height 9
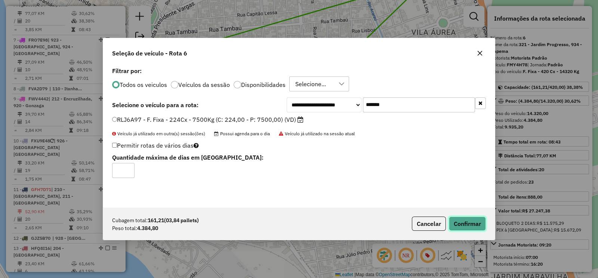
click at [471, 224] on button "Confirmar" at bounding box center [467, 223] width 37 height 14
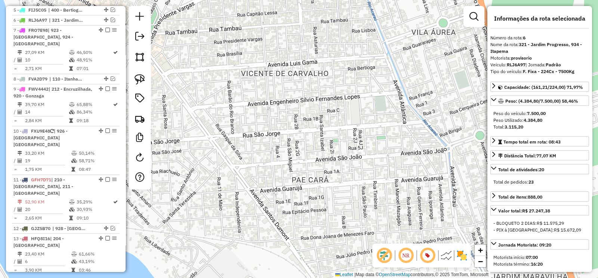
scroll to position [448, 0]
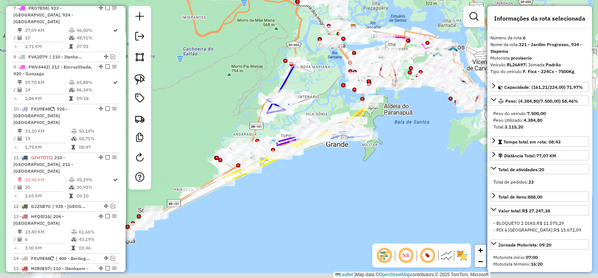
drag, startPoint x: 341, startPoint y: 197, endPoint x: 274, endPoint y: 135, distance: 91.9
click at [269, 126] on div "Janela de atendimento Grade de atendimento Capacidade Transportadoras Veículos …" at bounding box center [299, 139] width 598 height 278
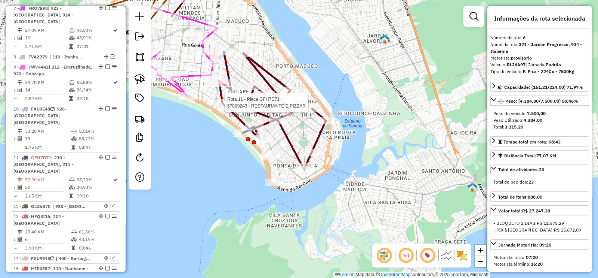
click at [318, 140] on icon at bounding box center [272, 111] width 107 height 118
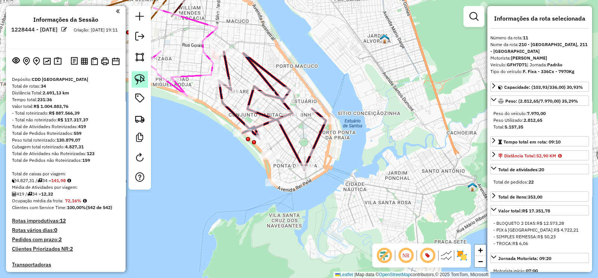
scroll to position [894, 0]
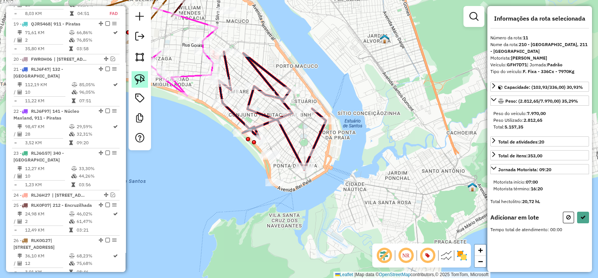
click at [140, 81] on img at bounding box center [140, 79] width 10 height 10
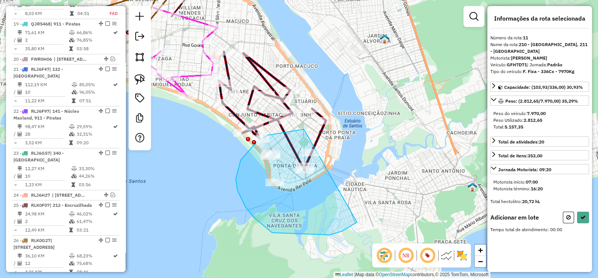
drag, startPoint x: 295, startPoint y: 130, endPoint x: 380, endPoint y: 207, distance: 114.4
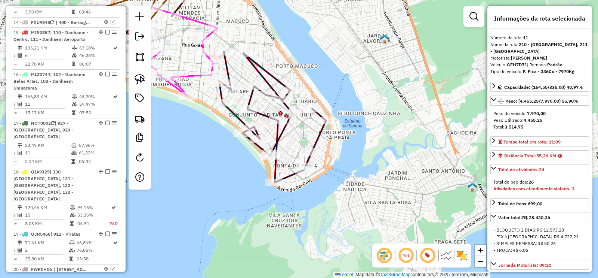
scroll to position [594, 0]
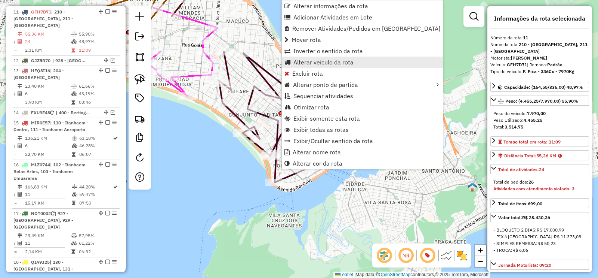
click at [347, 65] on span "Alterar veículo da rota" at bounding box center [324, 62] width 60 height 6
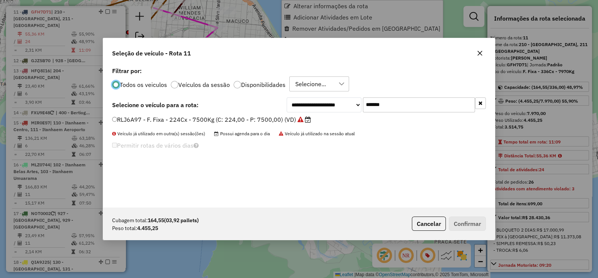
scroll to position [4, 2]
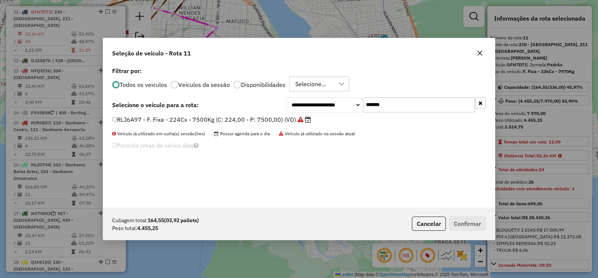
drag, startPoint x: 402, startPoint y: 107, endPoint x: 331, endPoint y: 119, distance: 72.4
click at [333, 117] on div "**********" at bounding box center [299, 136] width 392 height 142
paste input "text"
type input "*******"
click at [289, 123] on label "RLJ6F87 - F. Fixa - 224Cx - 7500Kg (C: 224,00 - P: 7500,00) (VD)" at bounding box center [207, 119] width 191 height 9
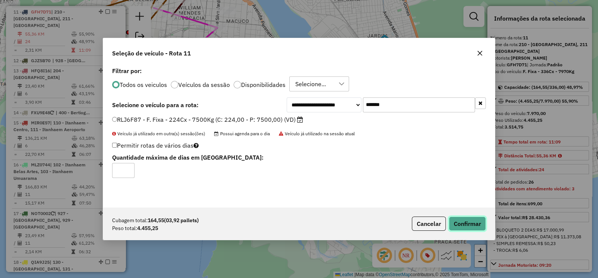
click at [464, 218] on button "Confirmar" at bounding box center [467, 223] width 37 height 14
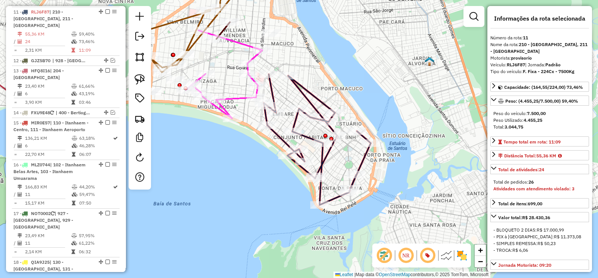
drag, startPoint x: 322, startPoint y: 86, endPoint x: 331, endPoint y: 92, distance: 11.4
click at [331, 92] on div "Janela de atendimento Grade de atendimento Capacidade Transportadoras Veículos …" at bounding box center [299, 139] width 598 height 278
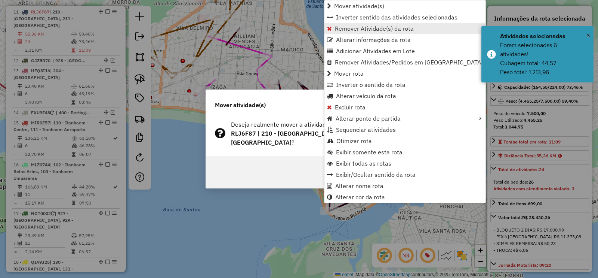
click at [375, 28] on span "Remover Atividade(s) da rota" at bounding box center [374, 28] width 79 height 6
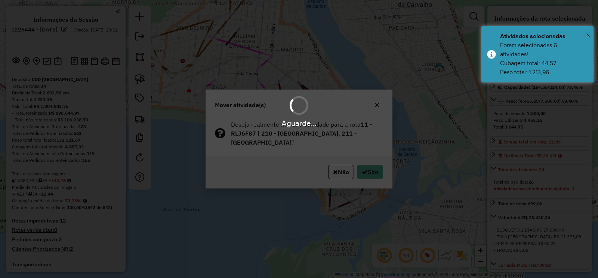
scroll to position [594, 0]
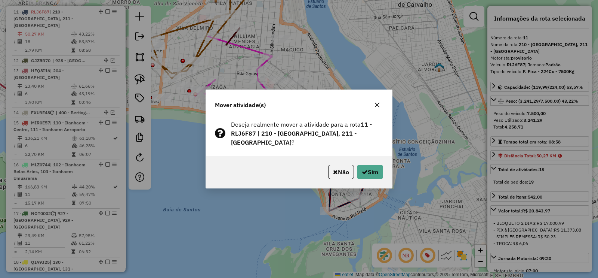
click at [374, 108] on icon "button" at bounding box center [377, 105] width 6 height 6
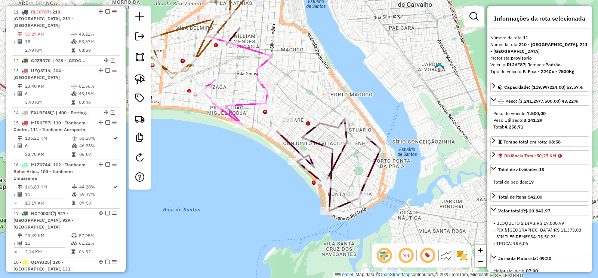
click at [382, 131] on div "Janela de atendimento Grade de atendimento Capacidade Transportadoras Veículos …" at bounding box center [299, 139] width 598 height 278
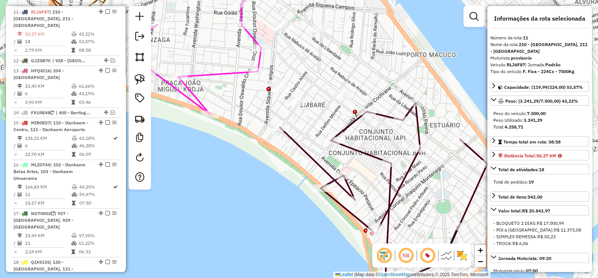
click at [362, 143] on div "Janela de atendimento Grade de atendimento Capacidade Transportadoras Veículos …" at bounding box center [299, 139] width 598 height 278
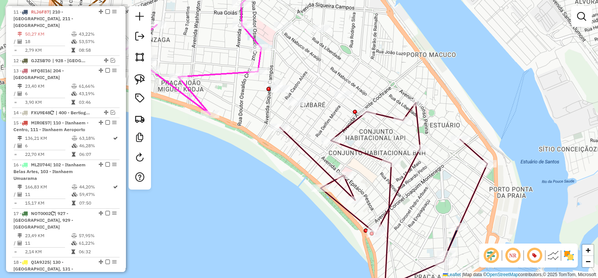
click at [361, 145] on div "Janela de atendimento Grade de atendimento Capacidade Transportadoras Veículos …" at bounding box center [299, 139] width 598 height 278
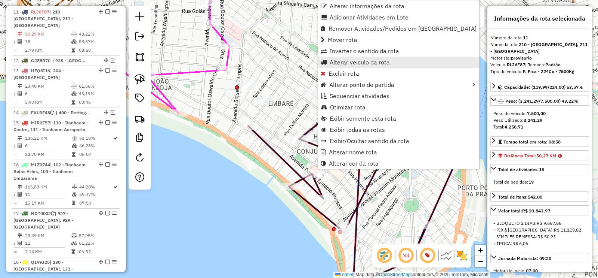
click at [378, 61] on span "Alterar veículo da rota" at bounding box center [360, 62] width 60 height 6
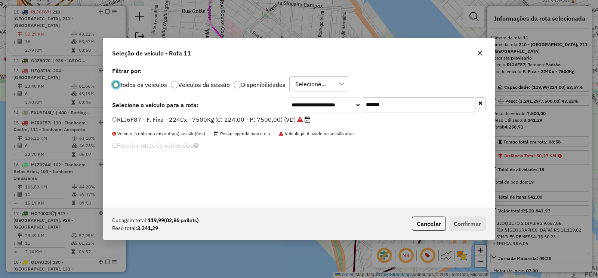
scroll to position [4, 2]
drag, startPoint x: 358, startPoint y: 105, endPoint x: 326, endPoint y: 114, distance: 33.5
click at [351, 107] on div "**********" at bounding box center [386, 104] width 199 height 15
paste input "text"
type input "*******"
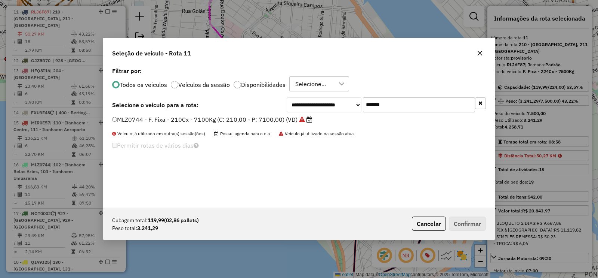
click at [292, 120] on label "MLZ0744 - F. Fixa - 210Cx - 7100Kg (C: 210,00 - P: 7100,00) (VD)" at bounding box center [212, 119] width 200 height 9
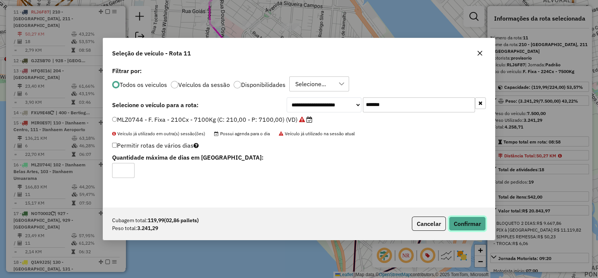
click at [464, 221] on button "Confirmar" at bounding box center [467, 223] width 37 height 14
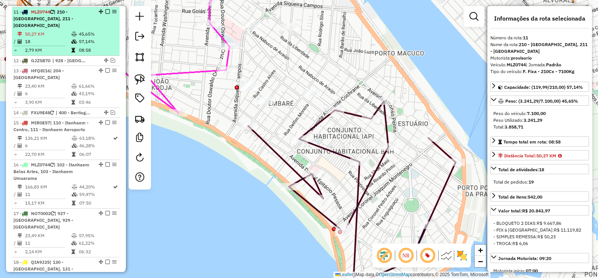
click at [105, 10] on em at bounding box center [107, 11] width 4 height 4
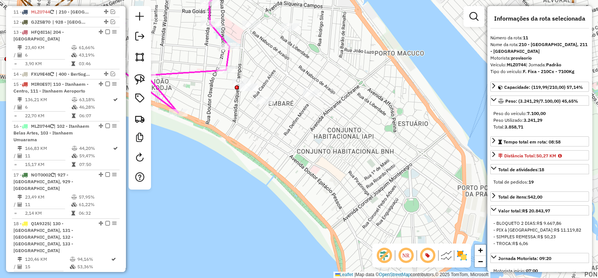
scroll to position [594, 0]
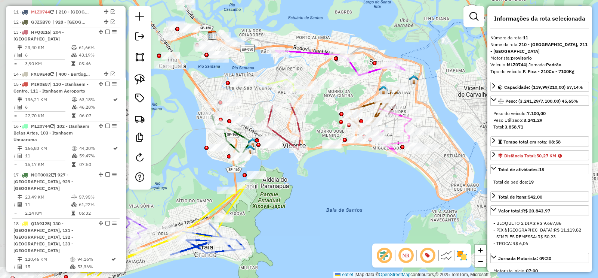
drag, startPoint x: 265, startPoint y: 169, endPoint x: 385, endPoint y: 178, distance: 120.4
click at [385, 178] on div "Janela de atendimento Grade de atendimento Capacidade Transportadoras Veículos …" at bounding box center [299, 139] width 598 height 278
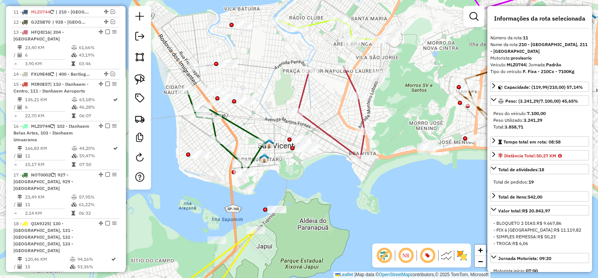
click at [242, 129] on icon at bounding box center [225, 132] width 77 height 82
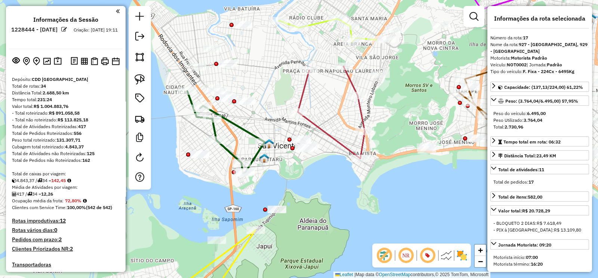
scroll to position [1138, 0]
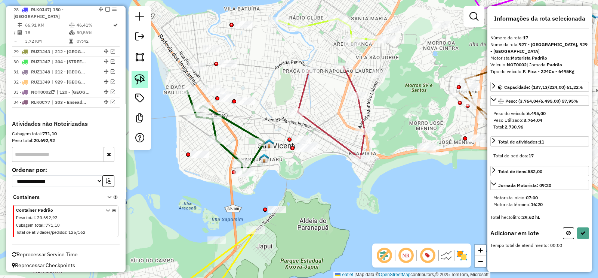
click at [137, 82] on img at bounding box center [140, 79] width 10 height 10
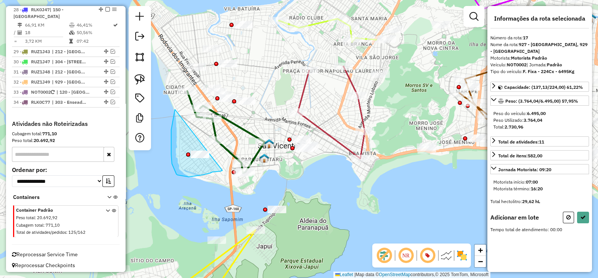
drag, startPoint x: 175, startPoint y: 109, endPoint x: 223, endPoint y: 170, distance: 77.3
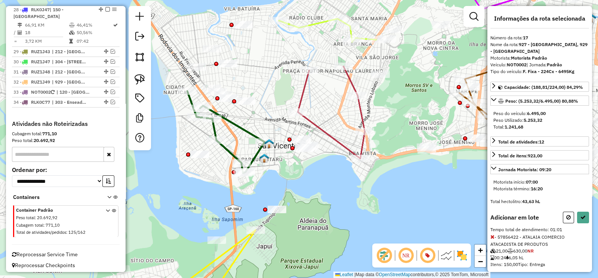
click at [140, 77] on img at bounding box center [140, 79] width 10 height 10
drag, startPoint x: 276, startPoint y: 123, endPoint x: 332, endPoint y: 150, distance: 61.2
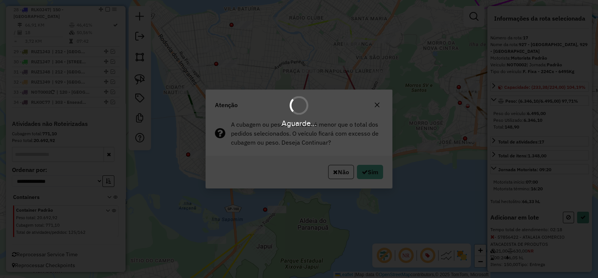
click at [377, 170] on div "Aguarde..." at bounding box center [299, 139] width 598 height 278
click at [376, 170] on div "Aguarde..." at bounding box center [299, 139] width 598 height 278
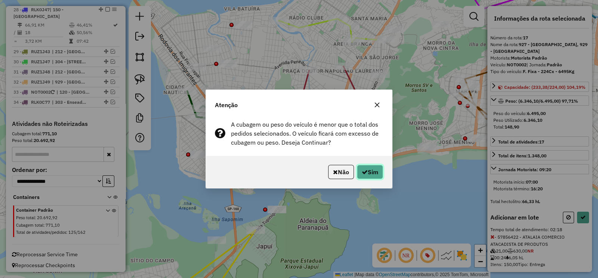
click at [374, 171] on button "Sim" at bounding box center [370, 172] width 26 height 14
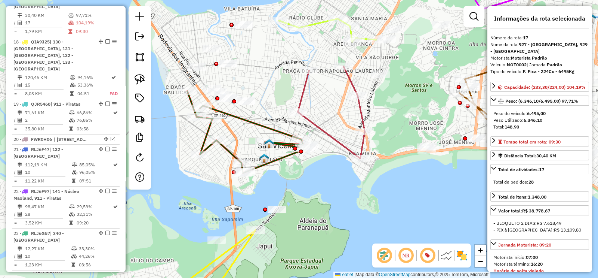
scroll to position [756, 0]
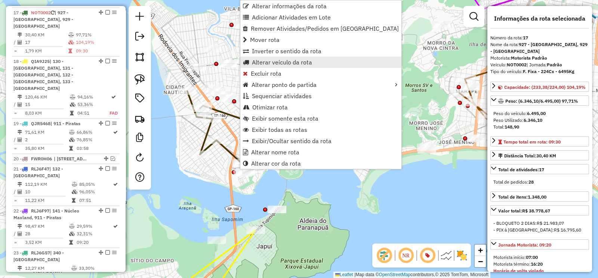
click at [301, 65] on span "Alterar veículo da rota" at bounding box center [282, 62] width 60 height 6
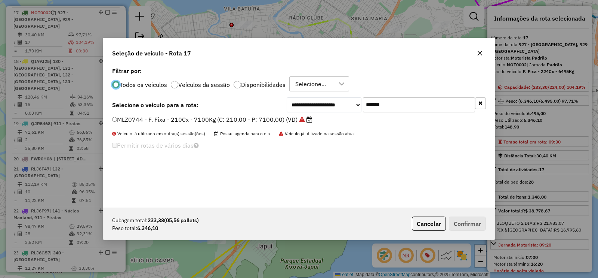
scroll to position [4, 2]
drag, startPoint x: 396, startPoint y: 104, endPoint x: 337, endPoint y: 114, distance: 60.3
click at [348, 109] on div "**********" at bounding box center [386, 104] width 199 height 15
paste input "text"
type input "*******"
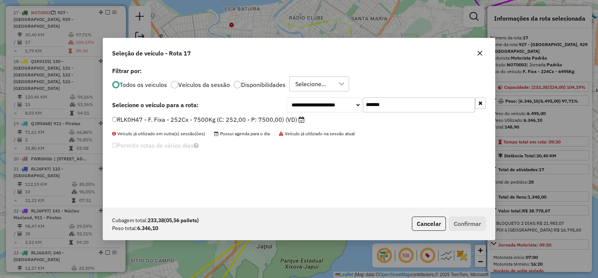
drag, startPoint x: 285, startPoint y: 119, endPoint x: 306, endPoint y: 137, distance: 27.9
click at [285, 119] on label "RLK0H47 - F. Fixa - 252Cx - 7500Kg (C: 252,00 - P: 7500,00) (VD)" at bounding box center [208, 119] width 193 height 9
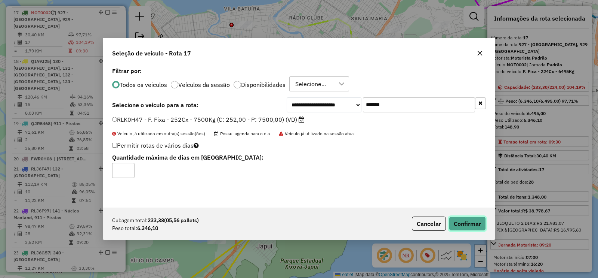
click at [469, 225] on button "Confirmar" at bounding box center [467, 223] width 37 height 14
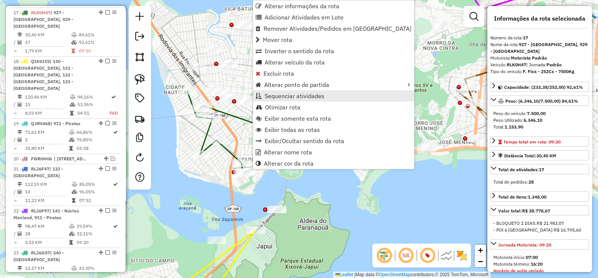
click at [304, 96] on span "Sequenciar atividades" at bounding box center [295, 96] width 60 height 6
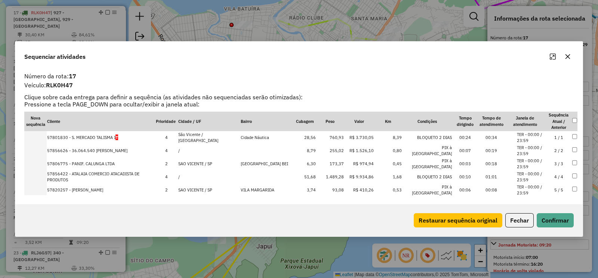
click at [426, 219] on button "Restaurar sequência original" at bounding box center [458, 220] width 89 height 14
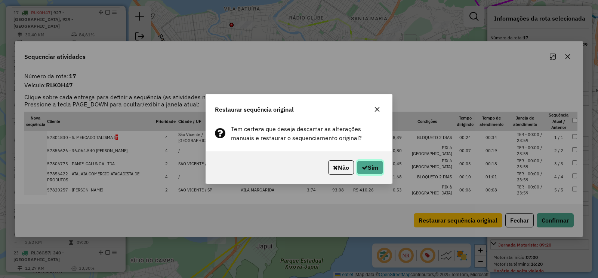
click at [374, 165] on button "Sim" at bounding box center [370, 167] width 26 height 14
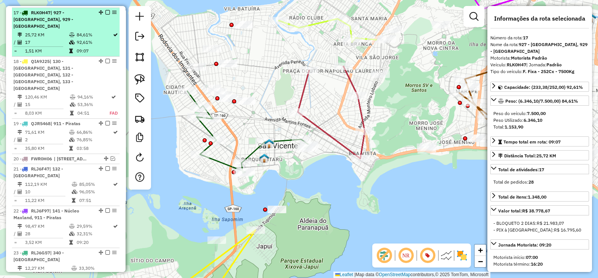
click at [105, 11] on em at bounding box center [107, 12] width 4 height 4
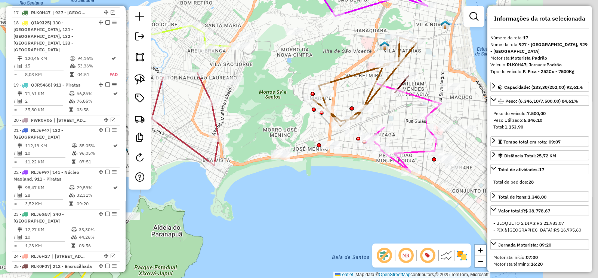
drag, startPoint x: 223, startPoint y: 149, endPoint x: 163, endPoint y: 153, distance: 59.9
click at [162, 150] on div "Janela de atendimento Grade de atendimento Capacidade Transportadoras Veículos …" at bounding box center [299, 139] width 598 height 278
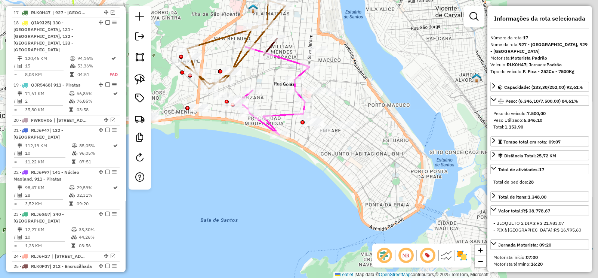
drag, startPoint x: 200, startPoint y: 165, endPoint x: 268, endPoint y: 134, distance: 75.0
click at [200, 164] on div "Rota 13 - Placa HFQ8I16 57830486 - BK BRASIL OPERACAO E Janela de atendimento G…" at bounding box center [299, 139] width 598 height 278
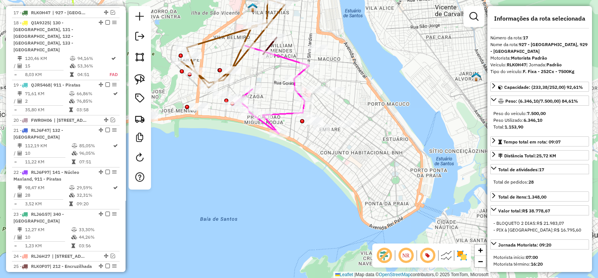
click at [277, 112] on icon at bounding box center [271, 90] width 77 height 88
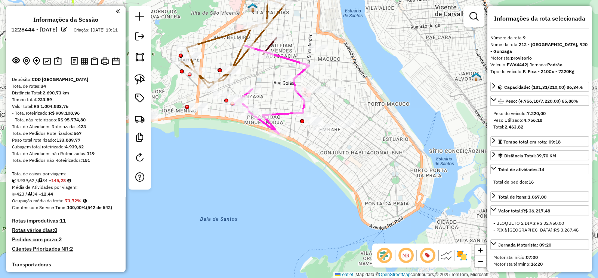
scroll to position [0, 0]
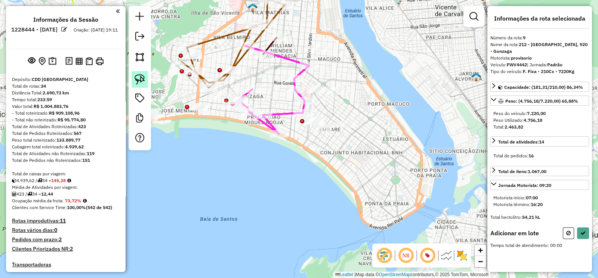
click at [139, 78] on img at bounding box center [140, 79] width 10 height 10
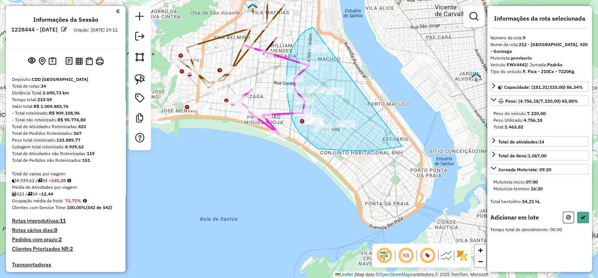
drag, startPoint x: 307, startPoint y: 30, endPoint x: 403, endPoint y: 146, distance: 150.9
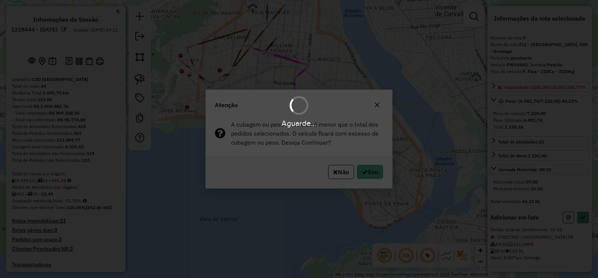
click at [374, 166] on div "Aguarde..." at bounding box center [299, 139] width 598 height 278
click at [370, 169] on button "Sim" at bounding box center [370, 172] width 26 height 14
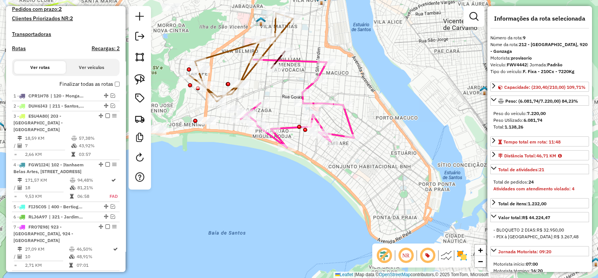
scroll to position [511, 0]
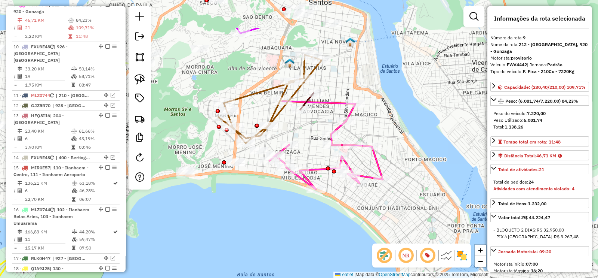
drag, startPoint x: 290, startPoint y: 167, endPoint x: 319, endPoint y: 209, distance: 50.5
click at [319, 209] on div "Janela de atendimento Grade de atendimento Capacidade Transportadoras Veículos …" at bounding box center [299, 139] width 598 height 278
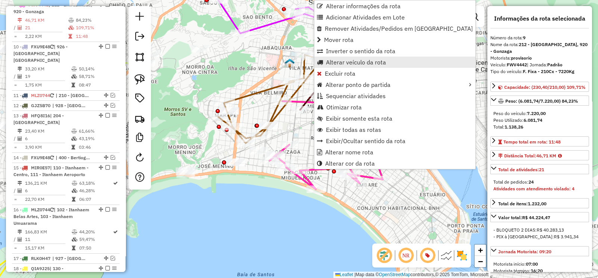
click at [376, 60] on span "Alterar veículo da rota" at bounding box center [356, 62] width 60 height 6
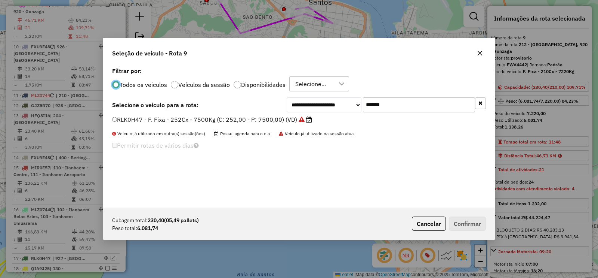
scroll to position [4, 2]
drag, startPoint x: 391, startPoint y: 105, endPoint x: 355, endPoint y: 109, distance: 36.2
click at [355, 109] on div "**********" at bounding box center [386, 104] width 199 height 15
paste input "text"
type input "*******"
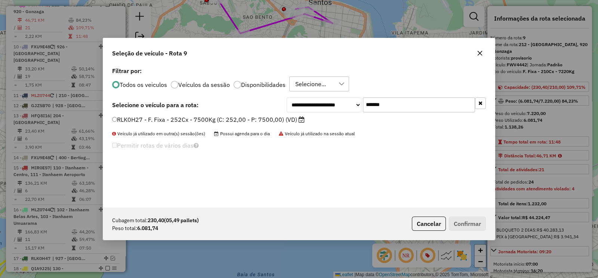
click at [293, 116] on label "RLK0H27 - F. Fixa - 252Cx - 7500Kg (C: 252,00 - P: 7500,00) (VD)" at bounding box center [208, 119] width 193 height 9
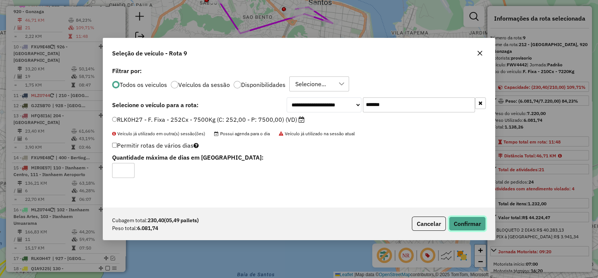
click at [459, 221] on button "Confirmar" at bounding box center [467, 223] width 37 height 14
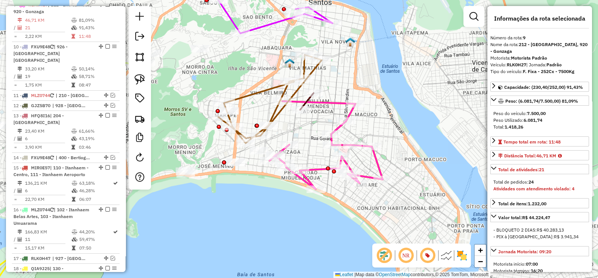
click at [333, 105] on icon at bounding box center [326, 145] width 113 height 88
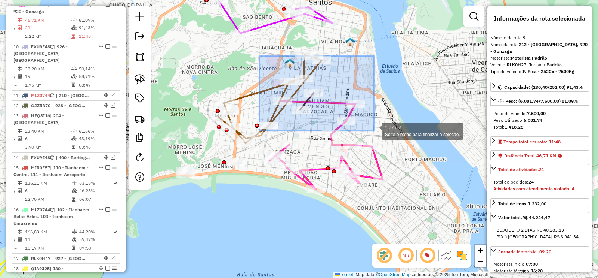
drag, startPoint x: 355, startPoint y: 113, endPoint x: 374, endPoint y: 130, distance: 25.7
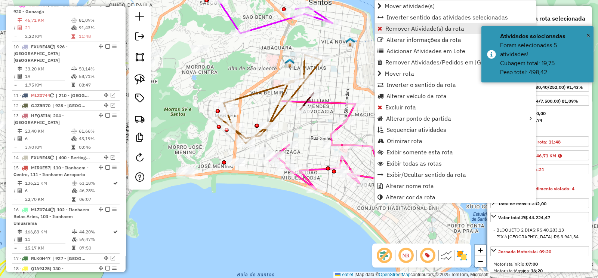
click at [392, 28] on span "Remover Atividade(s) da rota" at bounding box center [425, 28] width 79 height 6
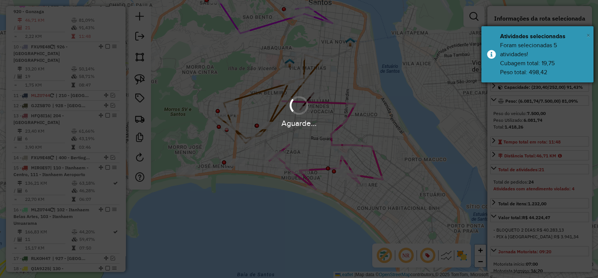
click at [590, 33] on span "×" at bounding box center [589, 35] width 4 height 8
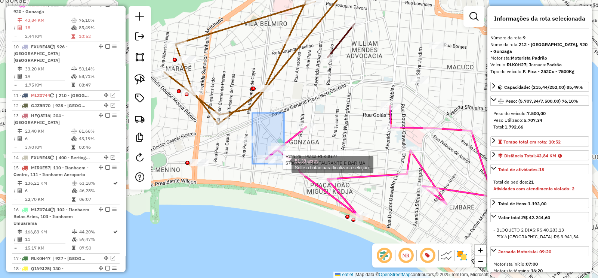
drag, startPoint x: 252, startPoint y: 113, endPoint x: 288, endPoint y: 169, distance: 66.7
click at [377, 65] on div at bounding box center [377, 65] width 0 height 0
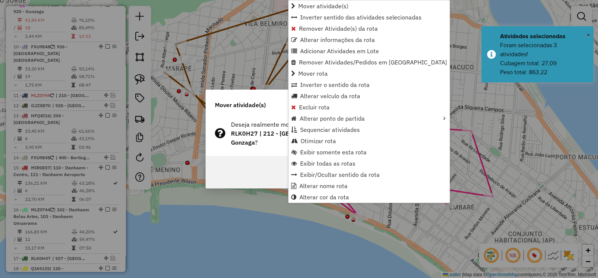
drag, startPoint x: 320, startPoint y: 30, endPoint x: 320, endPoint y: 37, distance: 6.7
click at [320, 30] on span "Remover Atividade(s) da rota" at bounding box center [338, 28] width 79 height 6
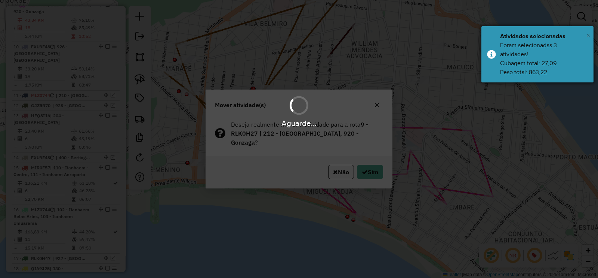
click at [589, 31] on span "×" at bounding box center [589, 35] width 4 height 8
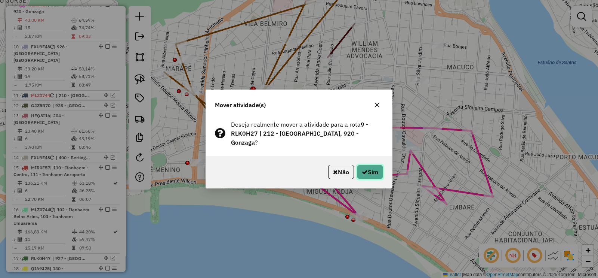
click at [367, 171] on button "Sim" at bounding box center [370, 172] width 26 height 14
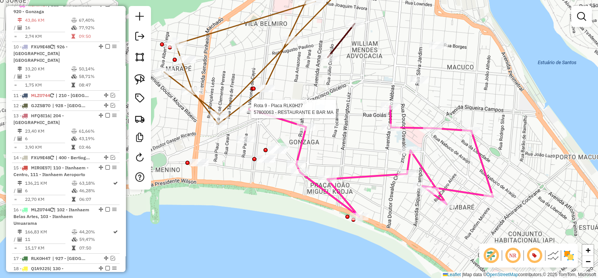
click at [247, 113] on div at bounding box center [249, 108] width 19 height 7
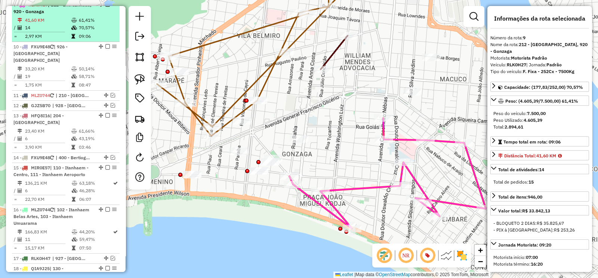
click at [105, 7] on em at bounding box center [107, 4] width 4 height 4
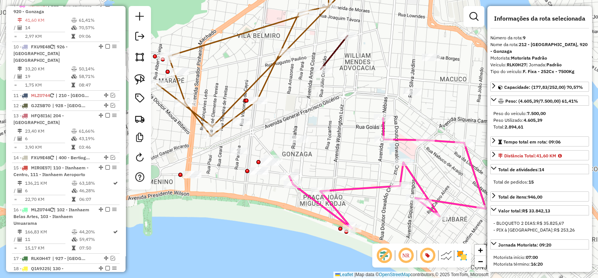
scroll to position [479, 0]
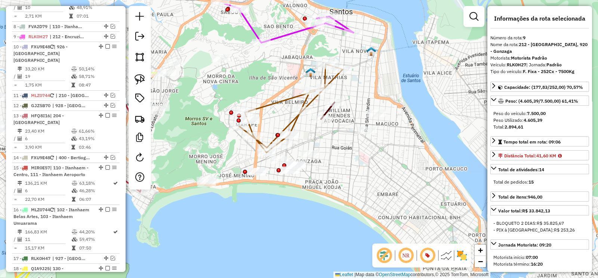
drag, startPoint x: 333, startPoint y: 102, endPoint x: 333, endPoint y: 153, distance: 51.6
click at [333, 153] on div "Janela de atendimento Grade de atendimento Capacidade Transportadoras Veículos …" at bounding box center [299, 139] width 598 height 278
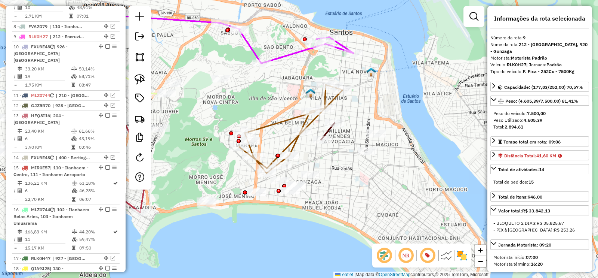
click at [288, 54] on icon at bounding box center [224, 38] width 259 height 49
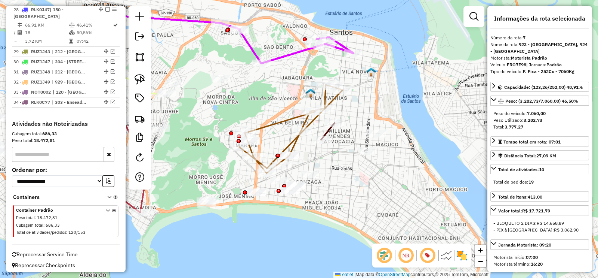
scroll to position [0, 0]
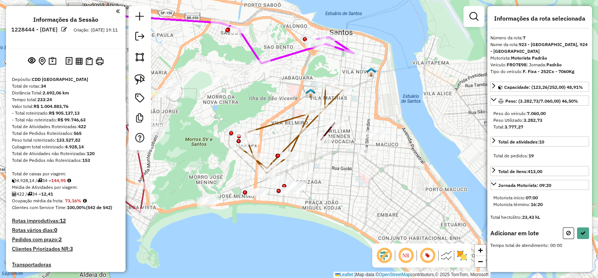
drag, startPoint x: 144, startPoint y: 78, endPoint x: 175, endPoint y: 69, distance: 32.1
click at [144, 78] on img at bounding box center [140, 79] width 10 height 10
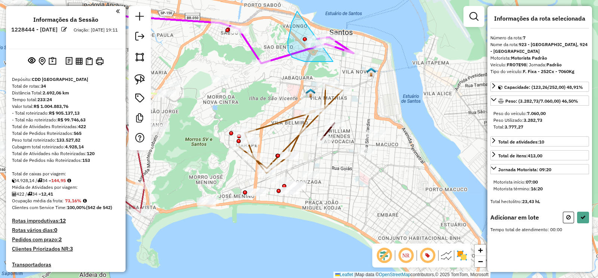
drag, startPoint x: 288, startPoint y: 41, endPoint x: 333, endPoint y: 61, distance: 49.6
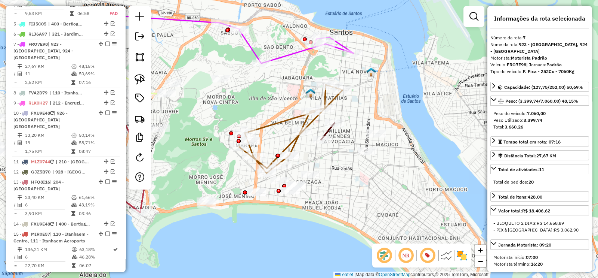
scroll to position [458, 0]
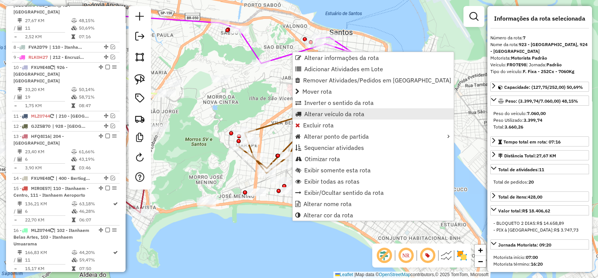
click at [355, 116] on span "Alterar veículo da rota" at bounding box center [334, 114] width 60 height 6
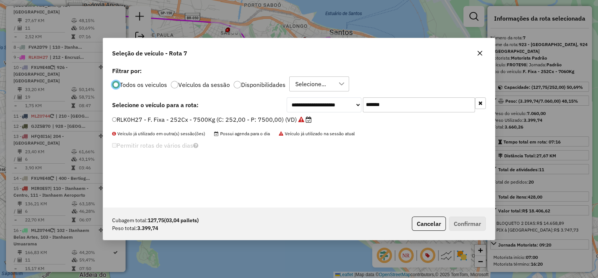
scroll to position [4, 2]
drag, startPoint x: 391, startPoint y: 103, endPoint x: 316, endPoint y: 111, distance: 75.3
click at [338, 109] on div "**********" at bounding box center [386, 104] width 199 height 15
paste input "text"
type input "*******"
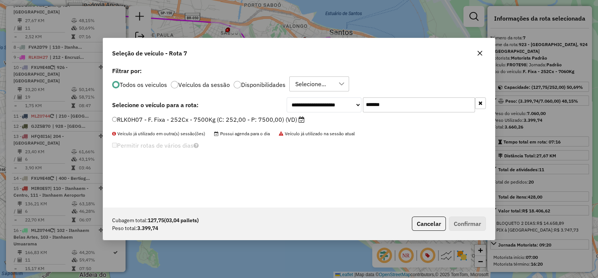
drag, startPoint x: 284, startPoint y: 123, endPoint x: 296, endPoint y: 130, distance: 14.8
click at [283, 123] on label "RLK0H07 - F. Fixa - 252Cx - 7500Kg (C: 252,00 - P: 7500,00) (VD)" at bounding box center [208, 119] width 193 height 9
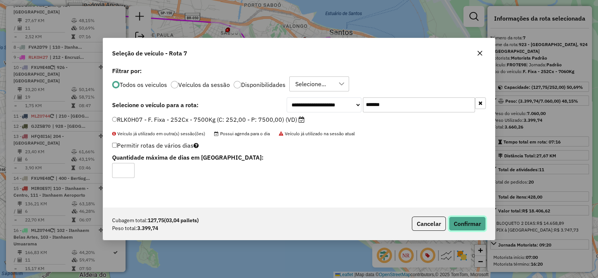
click at [477, 221] on button "Confirmar" at bounding box center [467, 223] width 37 height 14
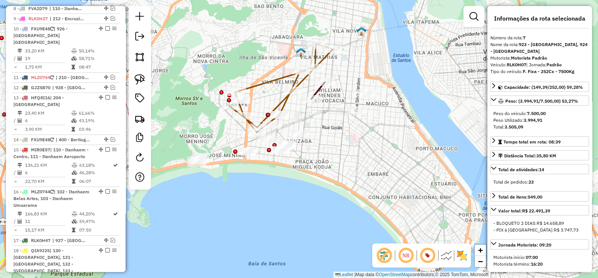
drag, startPoint x: 247, startPoint y: 73, endPoint x: 241, endPoint y: 37, distance: 36.0
click at [241, 37] on div "Janela de atendimento Grade de atendimento Capacidade Transportadoras Veículos …" at bounding box center [299, 139] width 598 height 278
click at [319, 89] on icon at bounding box center [318, 89] width 13 height 17
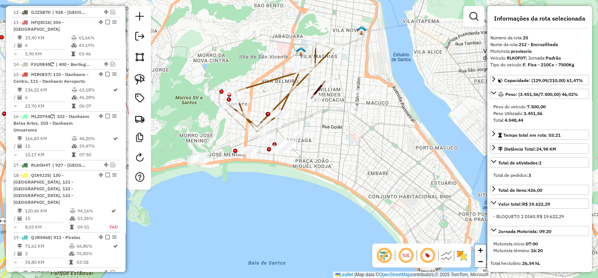
scroll to position [1036, 0]
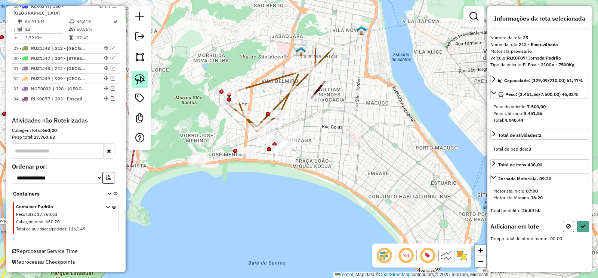
click at [141, 74] on img at bounding box center [140, 79] width 10 height 10
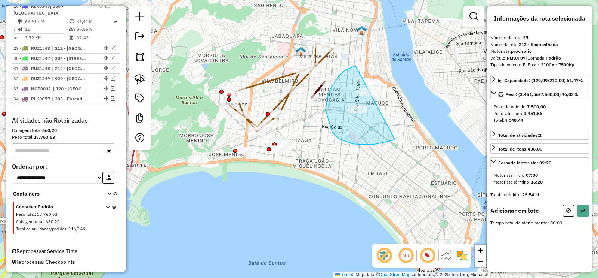
drag, startPoint x: 339, startPoint y: 76, endPoint x: 398, endPoint y: 139, distance: 86.3
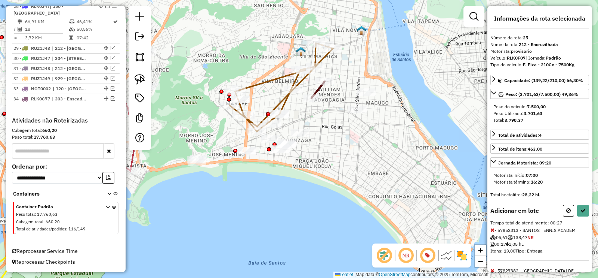
click at [140, 79] on img at bounding box center [140, 79] width 10 height 10
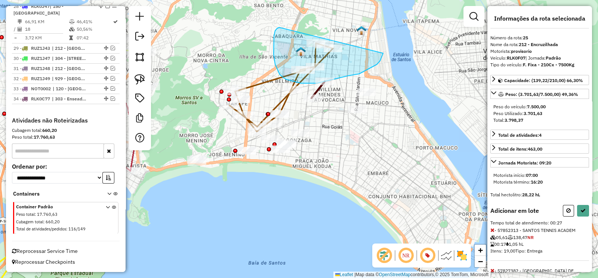
drag, startPoint x: 277, startPoint y: 28, endPoint x: 383, endPoint y: 53, distance: 109.1
click at [383, 53] on div "Janela de atendimento Grade de atendimento Capacidade Transportadoras Veículos …" at bounding box center [299, 139] width 598 height 278
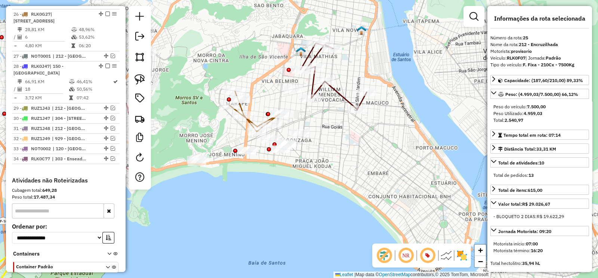
scroll to position [931, 0]
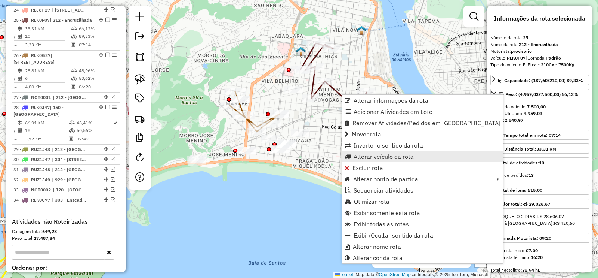
click at [400, 154] on span "Alterar veículo da rota" at bounding box center [384, 156] width 60 height 6
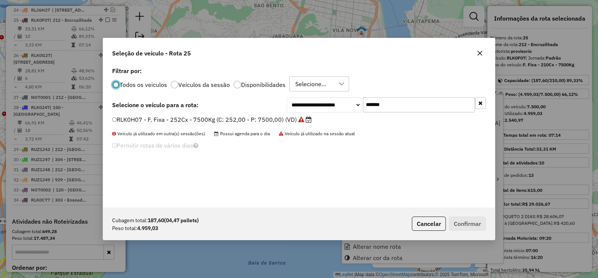
scroll to position [4, 2]
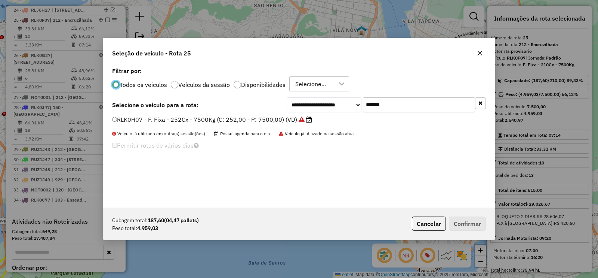
drag, startPoint x: 408, startPoint y: 104, endPoint x: 326, endPoint y: 113, distance: 83.2
click at [327, 113] on div "**********" at bounding box center [299, 136] width 392 height 142
paste input "text"
type input "*******"
click at [286, 120] on label "RLK0G27 - F. Fixa - 252Cx - 7500Kg (C: 252,00 - P: 7500,00) (VD)" at bounding box center [212, 119] width 200 height 9
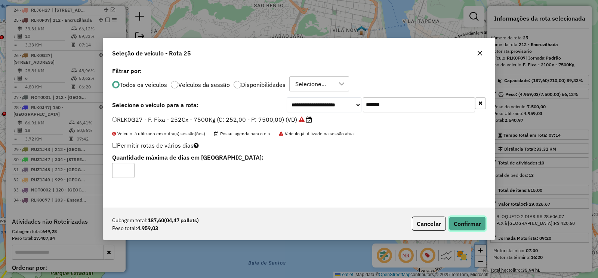
click at [475, 222] on button "Confirmar" at bounding box center [467, 223] width 37 height 14
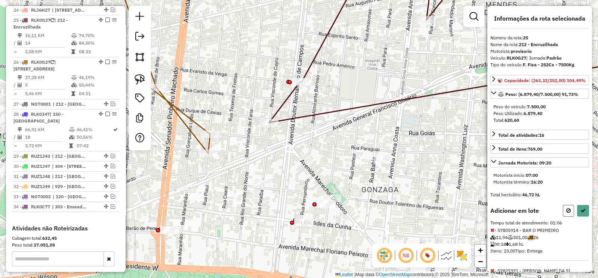
click at [567, 213] on icon at bounding box center [569, 210] width 4 height 5
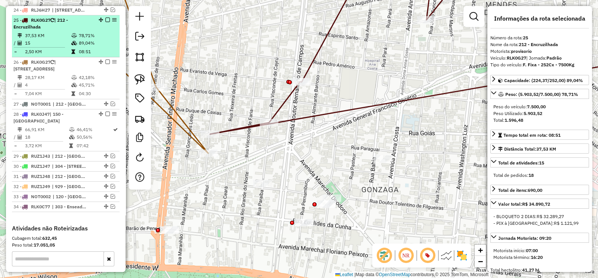
click at [105, 18] on em at bounding box center [107, 20] width 4 height 4
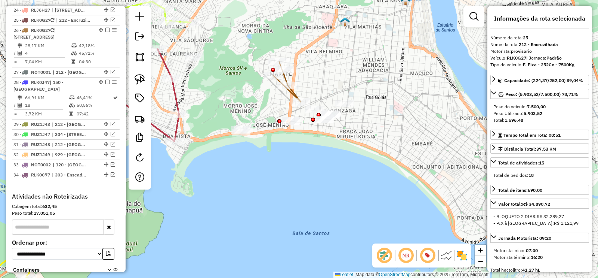
click at [285, 79] on icon at bounding box center [287, 82] width 27 height 40
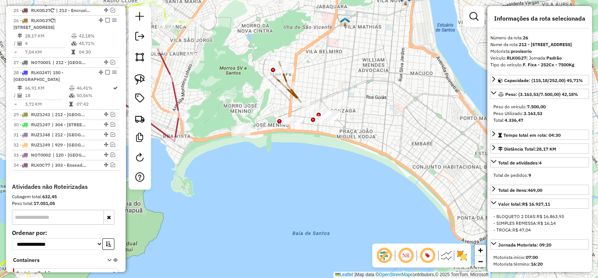
scroll to position [942, 0]
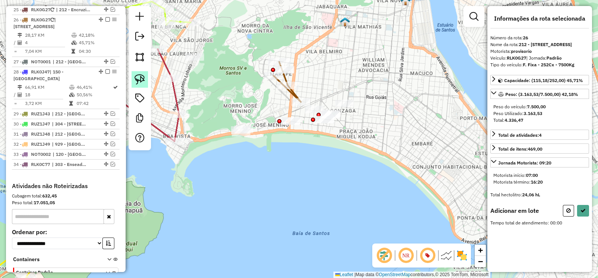
click at [140, 79] on img at bounding box center [140, 79] width 10 height 10
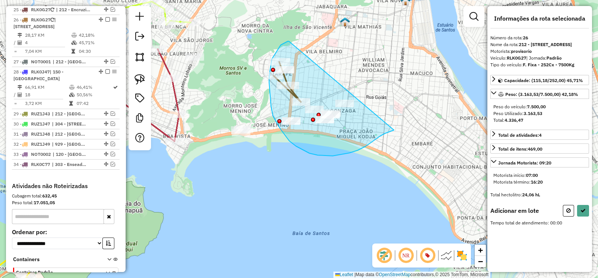
drag, startPoint x: 289, startPoint y: 41, endPoint x: 394, endPoint y: 130, distance: 137.5
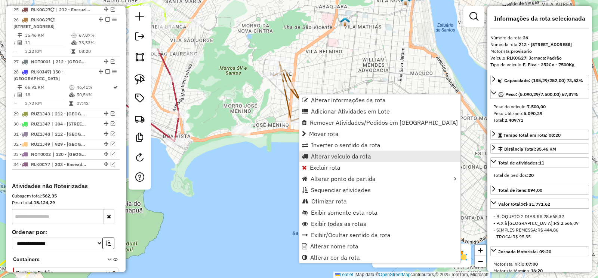
click at [349, 155] on span "Alterar veículo da rota" at bounding box center [341, 156] width 60 height 6
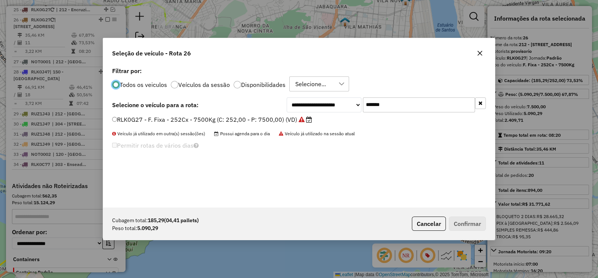
scroll to position [4, 2]
drag, startPoint x: 362, startPoint y: 108, endPoint x: 325, endPoint y: 114, distance: 36.7
click at [329, 111] on div "**********" at bounding box center [386, 104] width 199 height 15
paste input "text"
type input "*******"
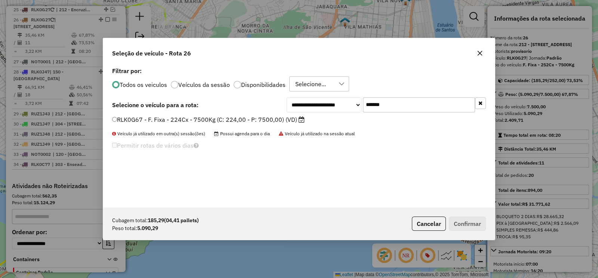
click at [293, 122] on label "RLK0G67 - F. Fixa - 224Cx - 7500Kg (C: 224,00 - P: 7500,00) (VD)" at bounding box center [208, 119] width 193 height 9
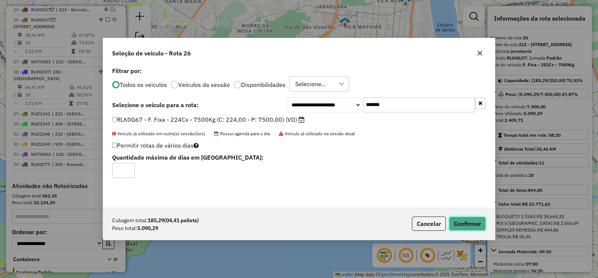
click at [471, 224] on button "Confirmar" at bounding box center [467, 223] width 37 height 14
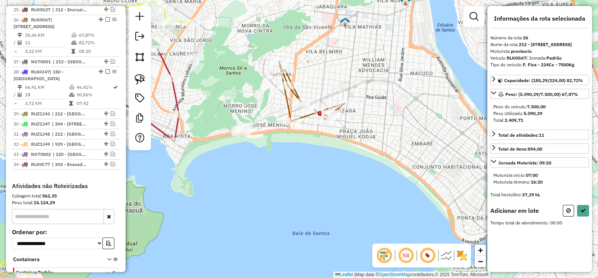
click at [141, 80] on img at bounding box center [140, 79] width 10 height 10
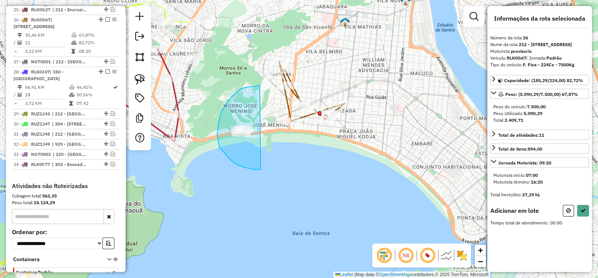
drag, startPoint x: 259, startPoint y: 85, endPoint x: 261, endPoint y: 169, distance: 84.2
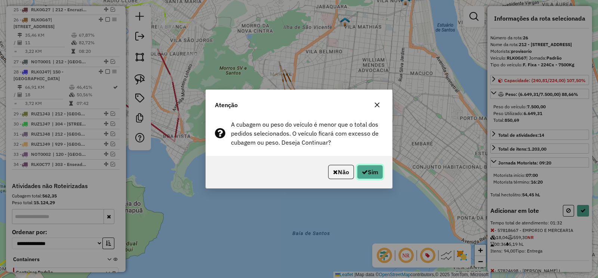
click at [368, 172] on button "Sim" at bounding box center [370, 172] width 26 height 14
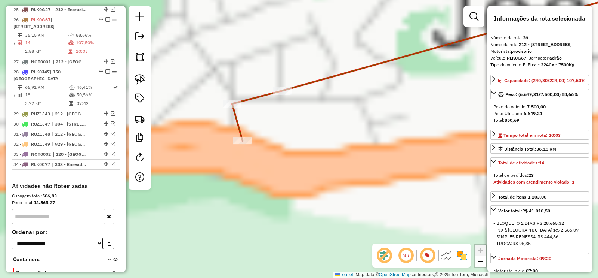
click at [232, 100] on icon at bounding box center [445, 63] width 426 height 155
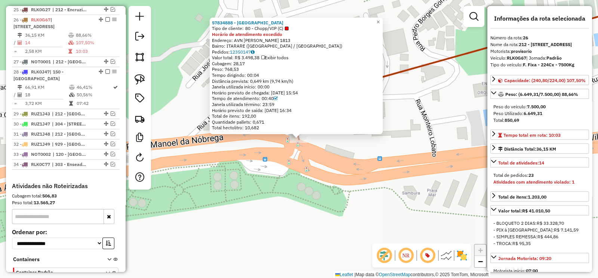
click at [285, 178] on div "57834888 - SAO VICENTE II POINT Tipo de cliente: 80 - Chopp/VIP (C) Horário de …" at bounding box center [299, 139] width 598 height 278
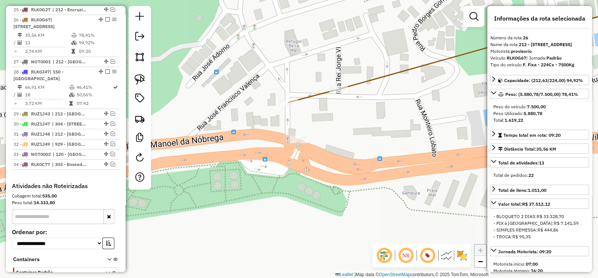
drag, startPoint x: 107, startPoint y: 11, endPoint x: 258, endPoint y: 85, distance: 168.4
click at [107, 17] on em at bounding box center [107, 19] width 4 height 4
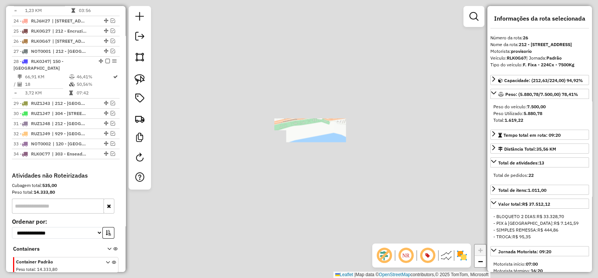
scroll to position [933, 0]
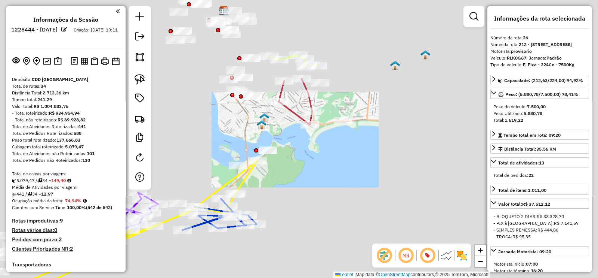
scroll to position [942, 0]
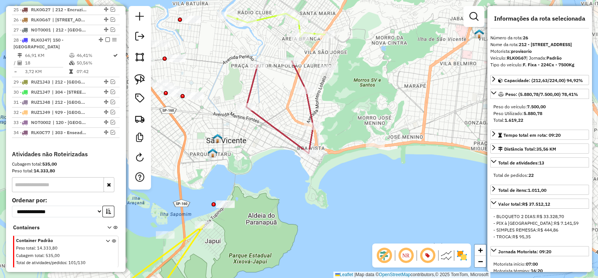
click at [308, 101] on icon at bounding box center [279, 107] width 67 height 92
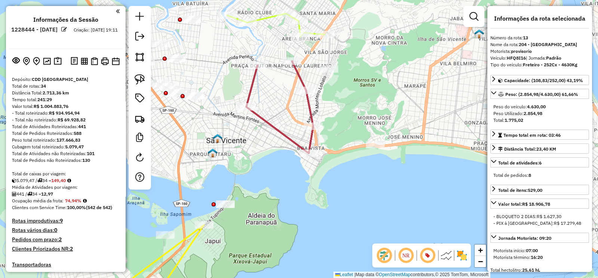
scroll to position [0, 0]
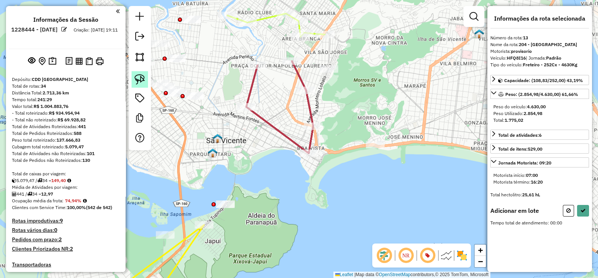
click at [133, 76] on link at bounding box center [140, 79] width 16 height 16
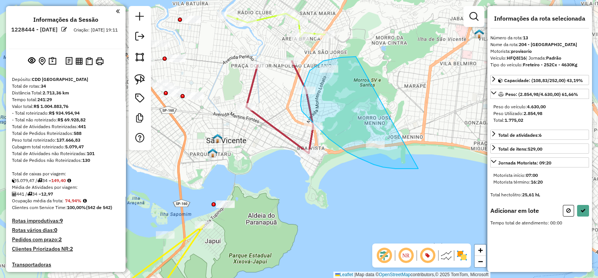
drag, startPoint x: 355, startPoint y: 56, endPoint x: 422, endPoint y: 168, distance: 130.2
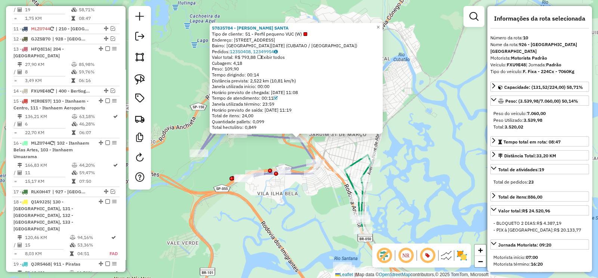
scroll to position [488, 0]
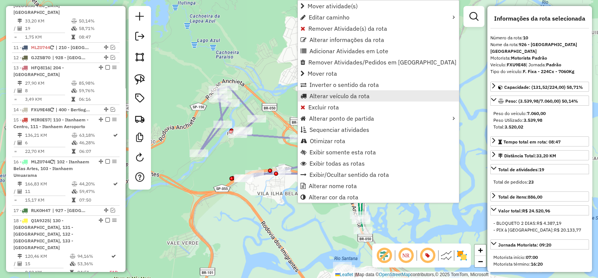
click at [360, 93] on span "Alterar veículo da rota" at bounding box center [340, 96] width 60 height 6
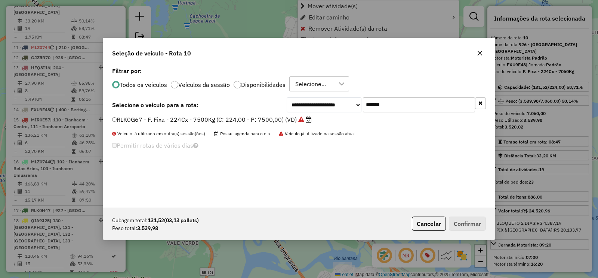
scroll to position [4, 2]
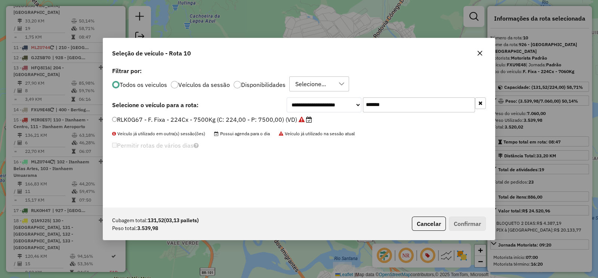
drag, startPoint x: 411, startPoint y: 106, endPoint x: 318, endPoint y: 114, distance: 93.4
click at [324, 112] on div "**********" at bounding box center [299, 136] width 392 height 142
paste input "text"
type input "*******"
drag, startPoint x: 280, startPoint y: 120, endPoint x: 305, endPoint y: 135, distance: 29.2
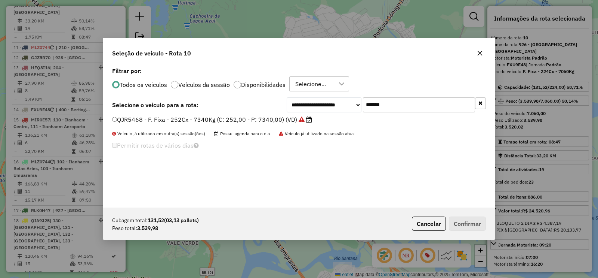
click at [280, 120] on label "QJR5468 - F. Fixa - 252Cx - 7340Kg (C: 252,00 - P: 7340,00) (VD)" at bounding box center [212, 119] width 200 height 9
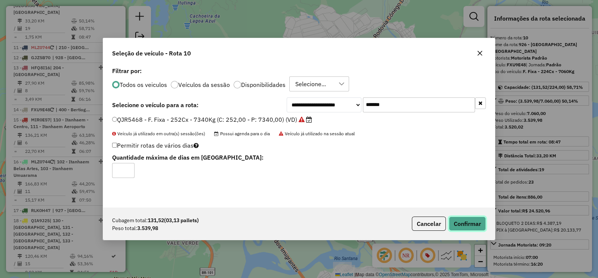
click at [466, 219] on button "Confirmar" at bounding box center [467, 223] width 37 height 14
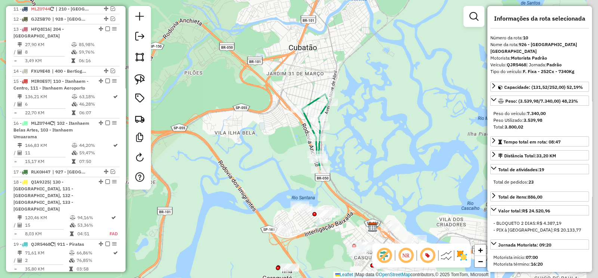
drag, startPoint x: 230, startPoint y: 71, endPoint x: 298, endPoint y: 74, distance: 68.1
click at [212, 35] on div "Janela de atendimento Grade de atendimento Capacidade Transportadoras Veículos …" at bounding box center [299, 139] width 598 height 278
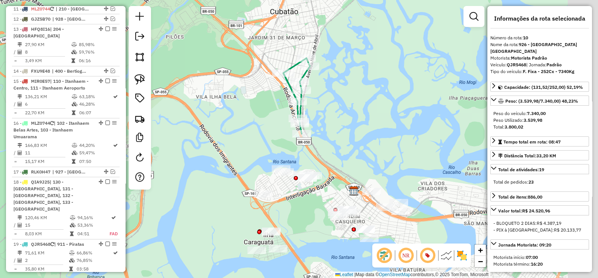
click at [296, 64] on icon at bounding box center [297, 96] width 27 height 76
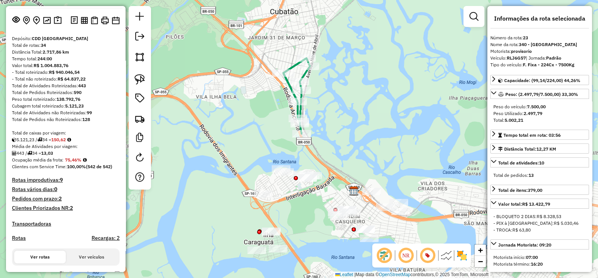
scroll to position [934, 0]
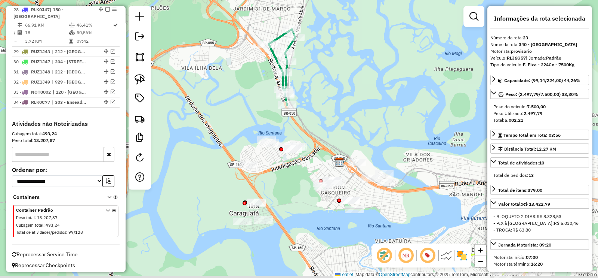
drag, startPoint x: 322, startPoint y: 76, endPoint x: 308, endPoint y: 49, distance: 30.3
click at [309, 48] on div "Janela de atendimento Grade de atendimento Capacidade Transportadoras Veículos …" at bounding box center [299, 139] width 598 height 278
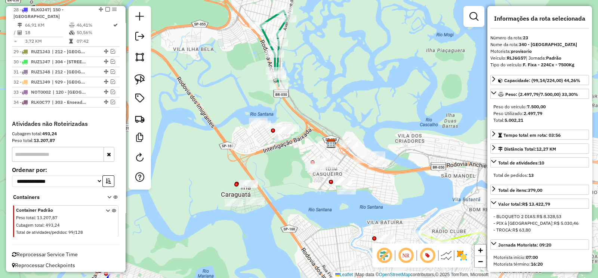
drag, startPoint x: 321, startPoint y: 113, endPoint x: 288, endPoint y: 92, distance: 38.7
click at [310, 93] on div "Janela de atendimento Grade de atendimento Capacidade Transportadoras Veículos …" at bounding box center [299, 139] width 598 height 278
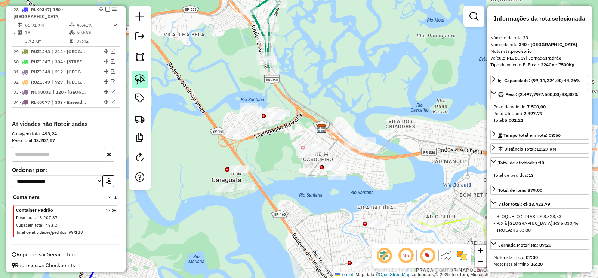
click at [140, 79] on img at bounding box center [140, 79] width 10 height 10
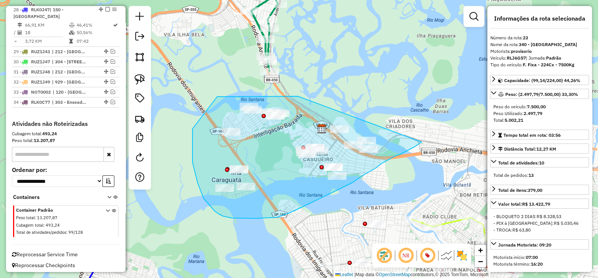
drag, startPoint x: 296, startPoint y: 96, endPoint x: 422, endPoint y: 142, distance: 134.1
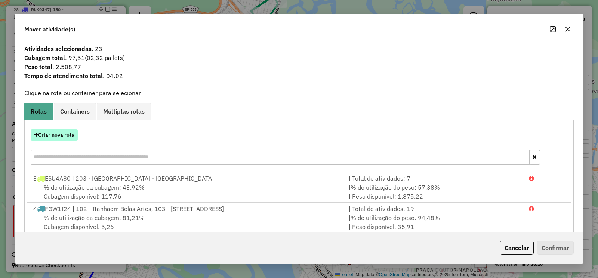
click at [59, 135] on button "Criar nova rota" at bounding box center [54, 135] width 47 height 12
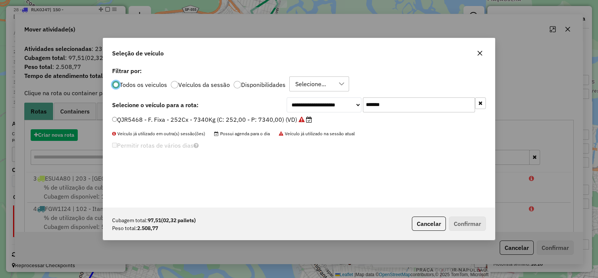
click at [321, 104] on div "**********" at bounding box center [386, 104] width 199 height 15
paste input "text"
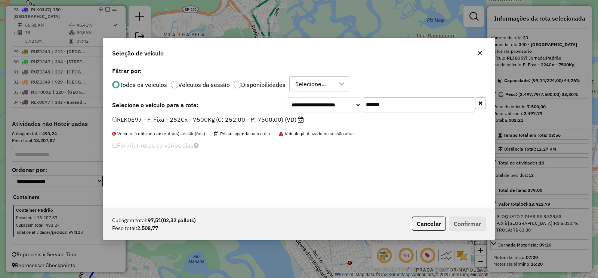
type input "*******"
drag, startPoint x: 302, startPoint y: 114, endPoint x: 280, endPoint y: 120, distance: 23.0
click at [278, 119] on label "RLK0E97 - F. Fixa - 252Cx - 7500Kg (C: 252,00 - P: 7500,00) (VD)" at bounding box center [208, 119] width 192 height 9
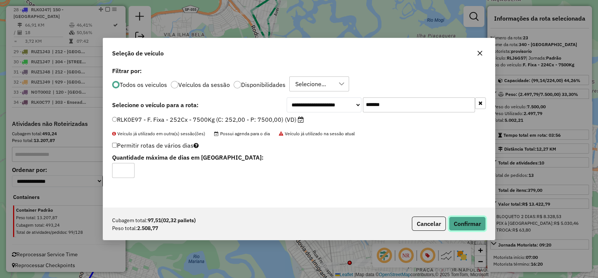
click at [479, 221] on button "Confirmar" at bounding box center [467, 223] width 37 height 14
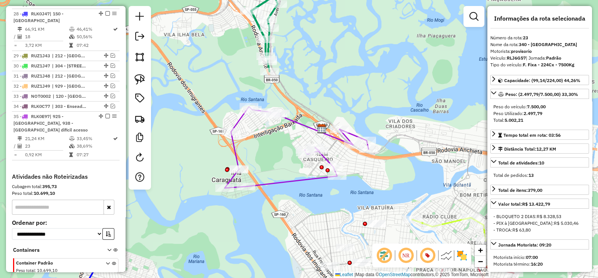
scroll to position [912, 0]
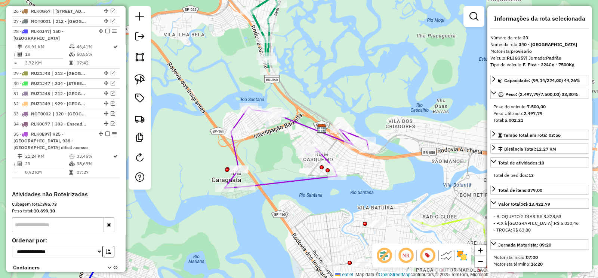
click at [303, 124] on icon at bounding box center [297, 147] width 144 height 81
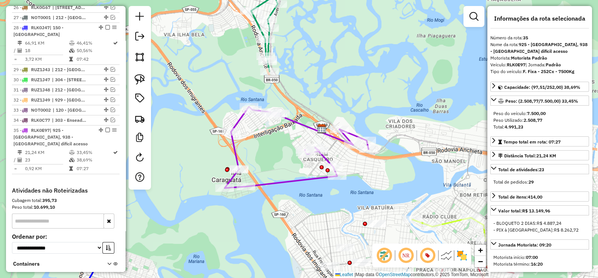
scroll to position [982, 0]
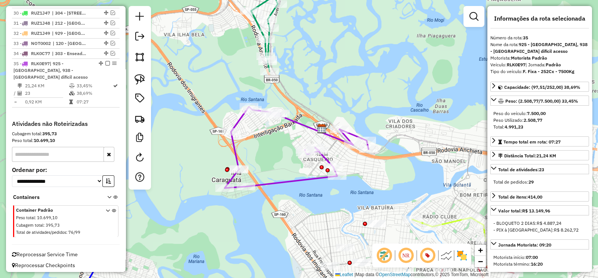
click at [299, 125] on icon at bounding box center [297, 147] width 144 height 81
click at [341, 123] on div "Rota 35 - Placa RLK0E97 57844235 - TATIANE DA SILVA Janela de atendimento Grade…" at bounding box center [299, 139] width 598 height 278
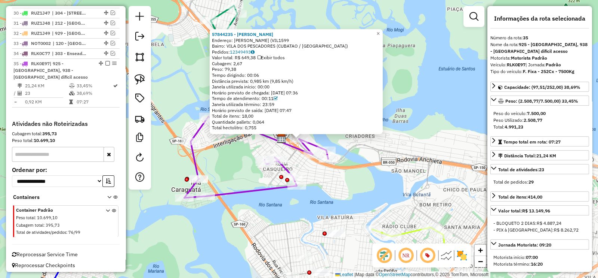
click at [221, 12] on icon at bounding box center [224, 44] width 27 height 76
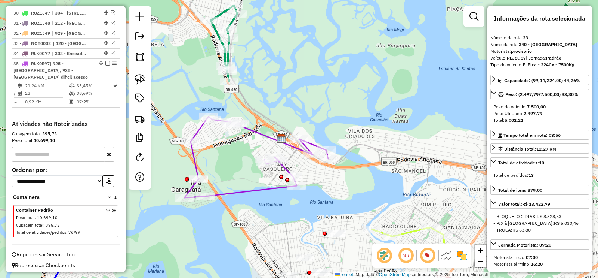
click at [263, 135] on icon at bounding box center [256, 156] width 144 height 81
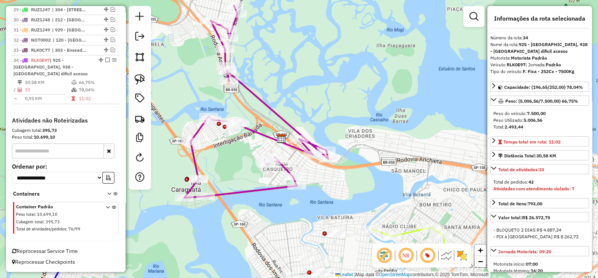
scroll to position [941, 0]
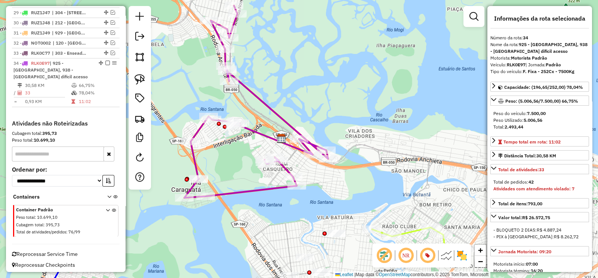
click at [194, 163] on icon at bounding box center [256, 102] width 144 height 192
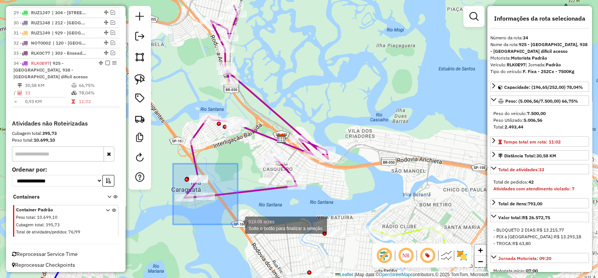
drag, startPoint x: 173, startPoint y: 163, endPoint x: 238, endPoint y: 224, distance: 88.6
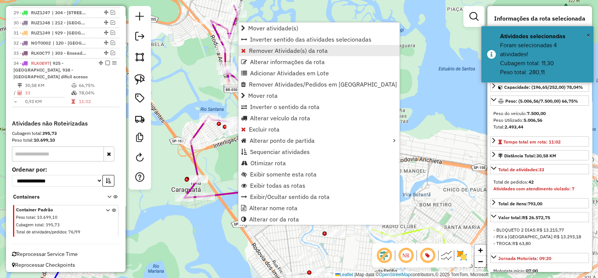
click at [269, 50] on span "Remover Atividade(s) da rota" at bounding box center [288, 51] width 79 height 6
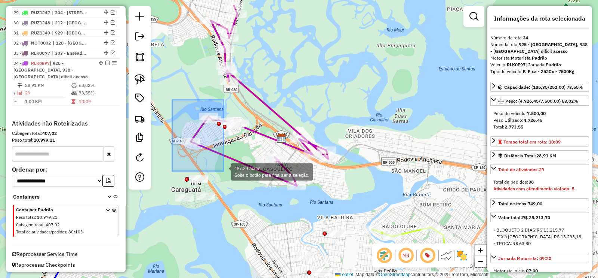
drag, startPoint x: 202, startPoint y: 151, endPoint x: 224, endPoint y: 171, distance: 29.7
click at [224, 171] on div "Rota 34 - Placa RLK0E97 57854095 - 56.128.534 KELTNNER CHRISTIAN FORTUNATO 487.…" at bounding box center [299, 139] width 598 height 278
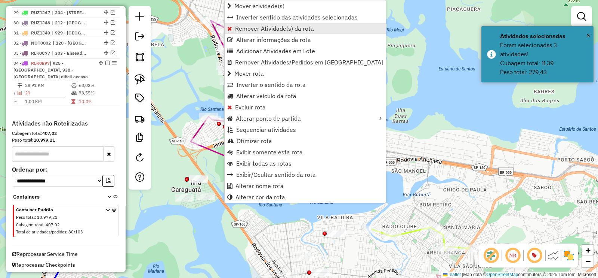
click at [257, 28] on span "Remover Atividade(s) da rota" at bounding box center [274, 28] width 79 height 6
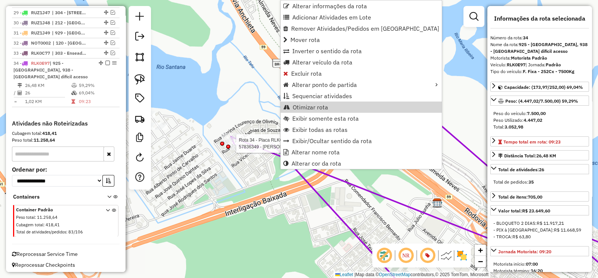
click at [227, 144] on div at bounding box center [228, 146] width 4 height 4
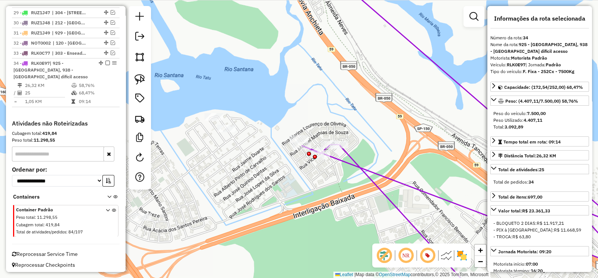
click at [343, 162] on icon at bounding box center [476, 138] width 364 height 333
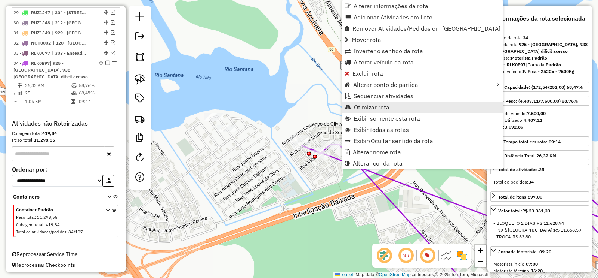
click at [379, 107] on span "Otimizar rota" at bounding box center [372, 107] width 36 height 6
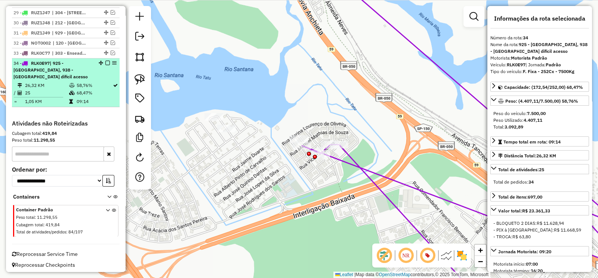
click at [105, 61] on em at bounding box center [107, 63] width 4 height 4
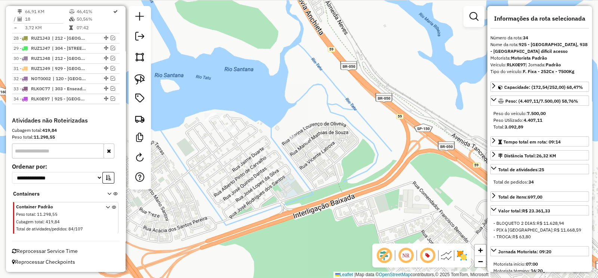
scroll to position [902, 0]
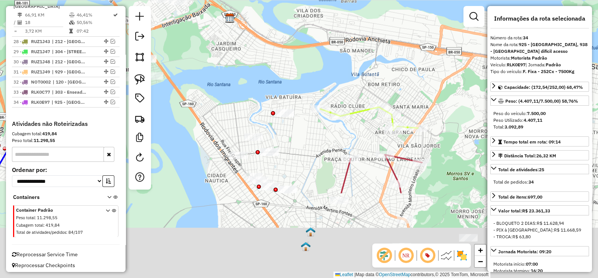
drag, startPoint x: 281, startPoint y: 134, endPoint x: 222, endPoint y: 32, distance: 117.5
click at [223, 34] on div "Janela de atendimento Grade de atendimento Capacidade Transportadoras Veículos …" at bounding box center [299, 139] width 598 height 278
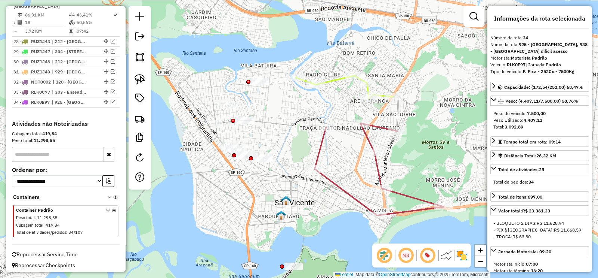
click at [373, 143] on icon at bounding box center [379, 169] width 129 height 92
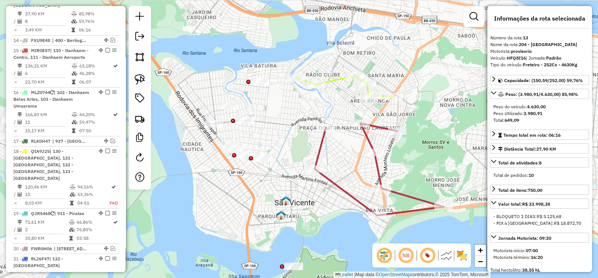
scroll to position [516, 0]
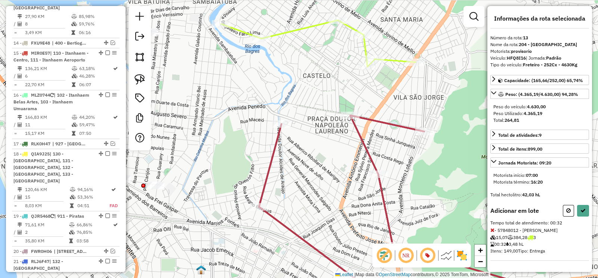
click at [372, 52] on div "Rota 3 - Placa ESU4A80 57848012 - DANILO SILVA Rota 3 - Placa ESU4A80 57834842 …" at bounding box center [299, 139] width 598 height 278
click at [337, 24] on div at bounding box center [338, 19] width 19 height 7
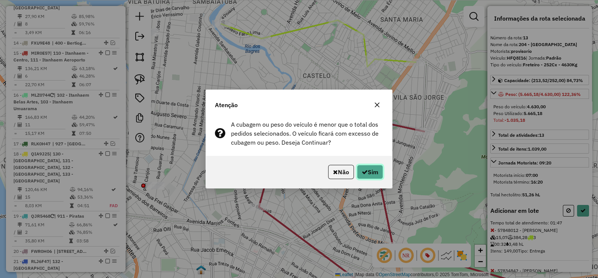
click at [362, 172] on icon "button" at bounding box center [365, 172] width 6 height 6
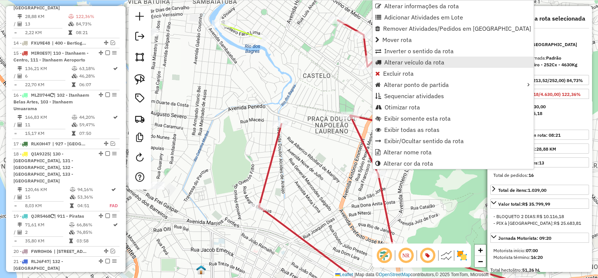
click at [423, 61] on span "Alterar veículo da rota" at bounding box center [414, 62] width 60 height 6
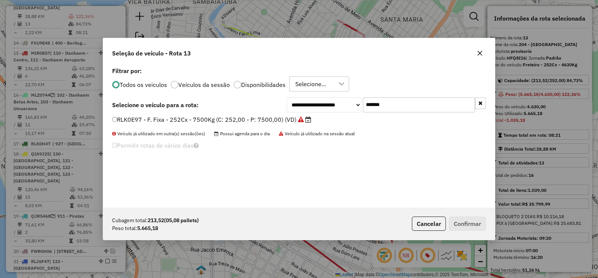
drag, startPoint x: 359, startPoint y: 107, endPoint x: 335, endPoint y: 112, distance: 24.2
click at [337, 110] on div "**********" at bounding box center [386, 104] width 199 height 15
paste input "text"
click at [285, 122] on label "FWV4442 - F. Fixa - 210Cx - 7220Kg (C: 210,00 - P: 7220,00) (VD)" at bounding box center [209, 119] width 194 height 9
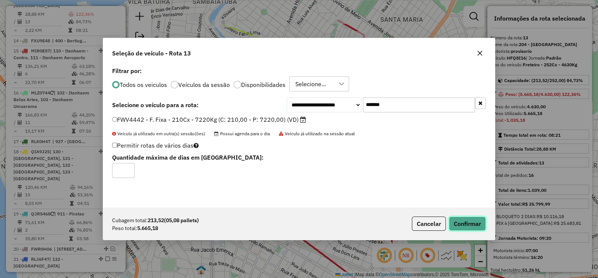
click at [468, 225] on button "Confirmar" at bounding box center [467, 223] width 37 height 14
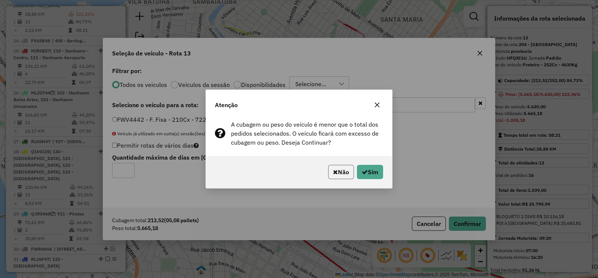
click at [339, 171] on button "Não" at bounding box center [341, 172] width 26 height 14
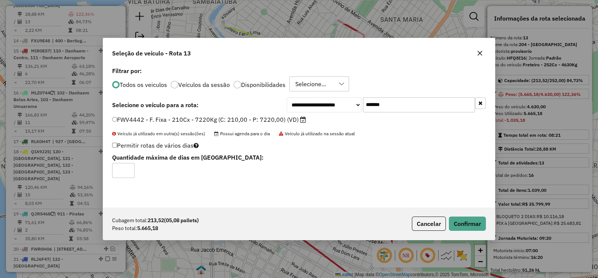
drag, startPoint x: 392, startPoint y: 102, endPoint x: 341, endPoint y: 108, distance: 51.6
click at [341, 108] on div "**********" at bounding box center [386, 104] width 199 height 15
paste input "text"
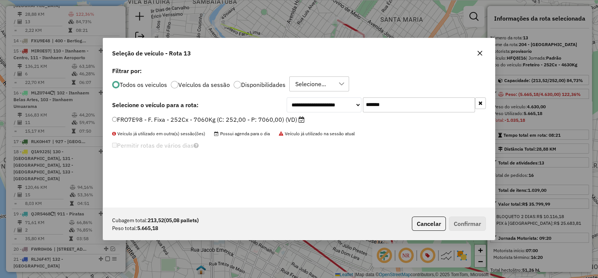
type input "*******"
click at [279, 119] on label "FRO7E98 - F. Fixa - 252Cx - 7060Kg (C: 252,00 - P: 7060,00) (VD)" at bounding box center [208, 119] width 193 height 9
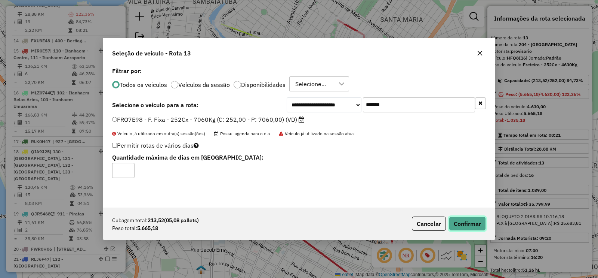
click at [465, 226] on button "Confirmar" at bounding box center [467, 223] width 37 height 14
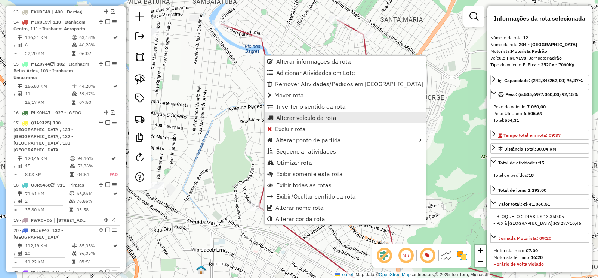
scroll to position [477, 0]
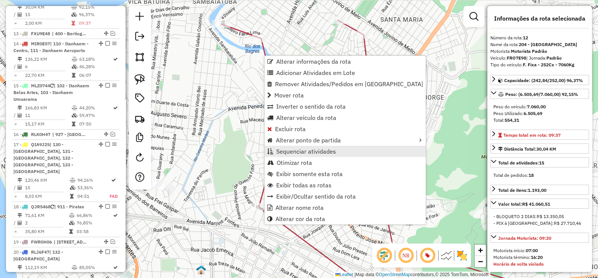
click at [320, 149] on span "Sequenciar atividades" at bounding box center [306, 151] width 60 height 6
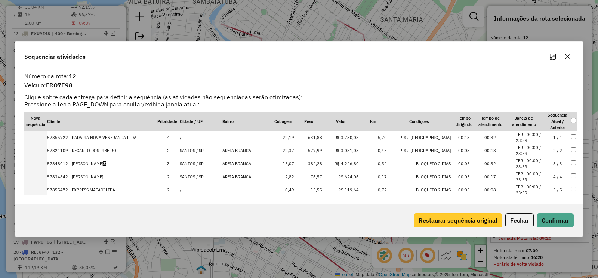
click at [437, 215] on button "Restaurar sequência original" at bounding box center [458, 220] width 89 height 14
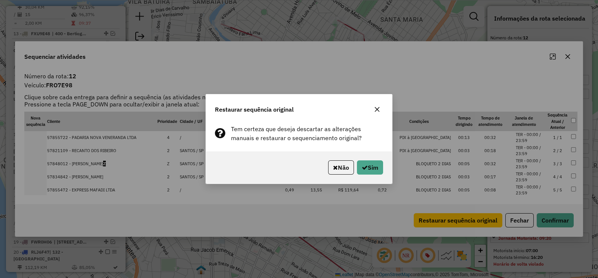
click at [364, 158] on div "Não Sim" at bounding box center [299, 167] width 186 height 32
click at [373, 166] on button "Sim" at bounding box center [370, 167] width 26 height 14
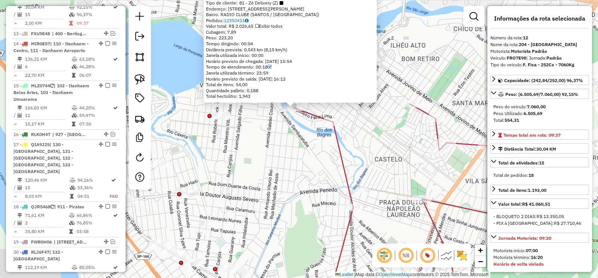
drag, startPoint x: 304, startPoint y: 162, endPoint x: 331, endPoint y: 212, distance: 57.2
click at [304, 104] on div "Rota 12 - Placa FRO7E98 57833906 - ANGELICA GUEDES DA S 57833906 - ANGELICA GUE…" at bounding box center [299, 139] width 598 height 278
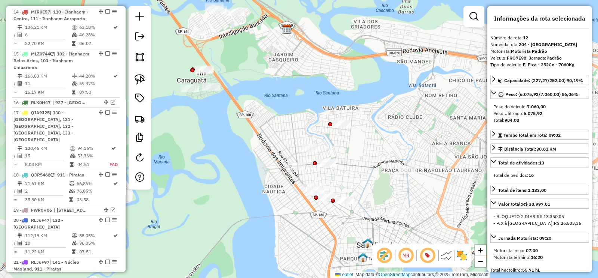
drag, startPoint x: 252, startPoint y: 98, endPoint x: 356, endPoint y: 150, distance: 115.7
click at [368, 151] on div "Janela de atendimento Grade de atendimento Capacidade Transportadoras Veículos …" at bounding box center [299, 139] width 598 height 278
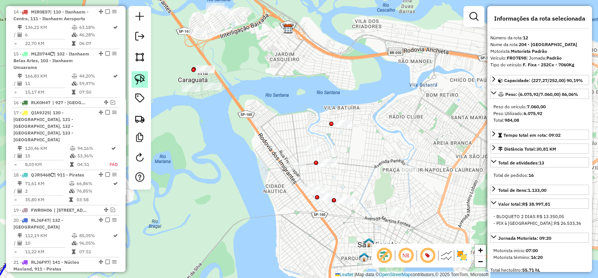
click at [140, 79] on img at bounding box center [140, 79] width 10 height 10
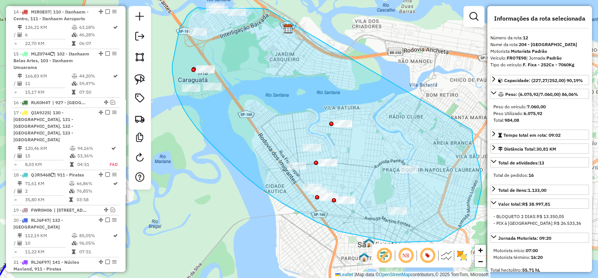
drag, startPoint x: 268, startPoint y: 9, endPoint x: 472, endPoint y: 130, distance: 237.1
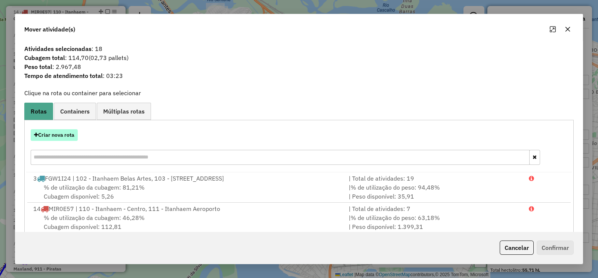
click at [65, 134] on button "Criar nova rota" at bounding box center [54, 135] width 47 height 12
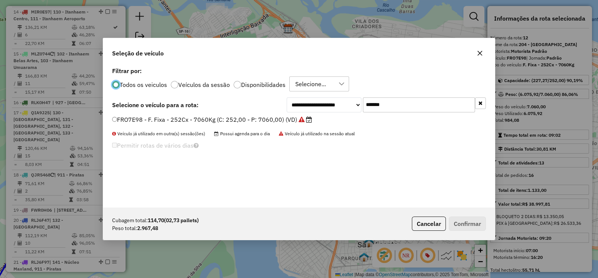
scroll to position [4, 2]
drag, startPoint x: 380, startPoint y: 105, endPoint x: 356, endPoint y: 109, distance: 24.6
click at [356, 109] on div "**********" at bounding box center [386, 104] width 199 height 15
drag, startPoint x: 396, startPoint y: 102, endPoint x: 340, endPoint y: 104, distance: 56.1
click at [340, 104] on div "**********" at bounding box center [386, 104] width 199 height 15
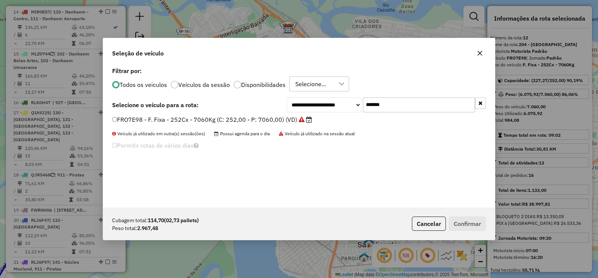
paste input "text"
type input "*******"
click at [284, 120] on label "FWV4442 - F. Fixa - 210Cx - 7220Kg (C: 210,00 - P: 7220,00) (VD)" at bounding box center [209, 119] width 194 height 9
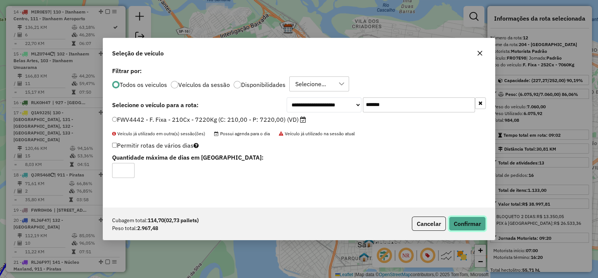
click at [455, 224] on button "Confirmar" at bounding box center [467, 223] width 37 height 14
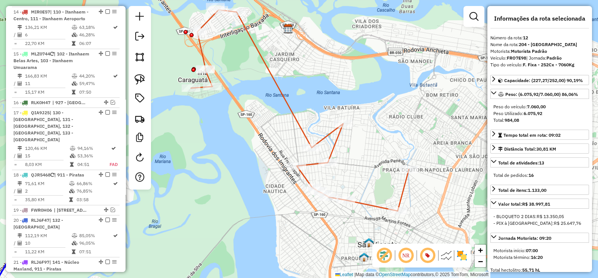
click at [291, 113] on icon at bounding box center [300, 110] width 218 height 201
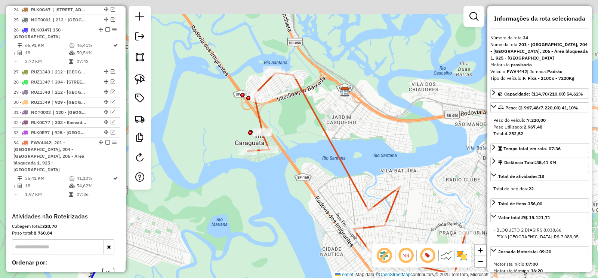
scroll to position [883, 0]
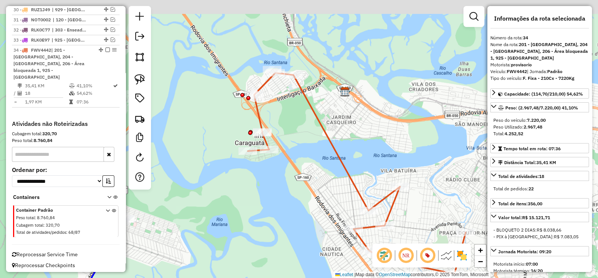
drag, startPoint x: 339, startPoint y: 163, endPoint x: 274, endPoint y: 102, distance: 90.0
click at [346, 172] on icon at bounding box center [357, 173] width 218 height 201
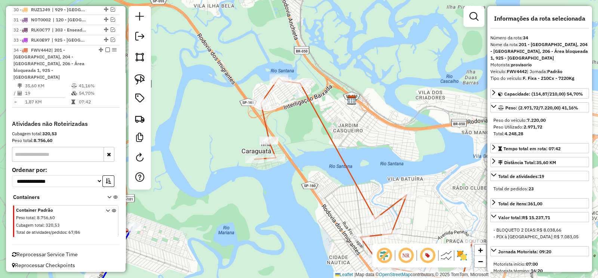
click at [105, 52] on em at bounding box center [107, 50] width 4 height 4
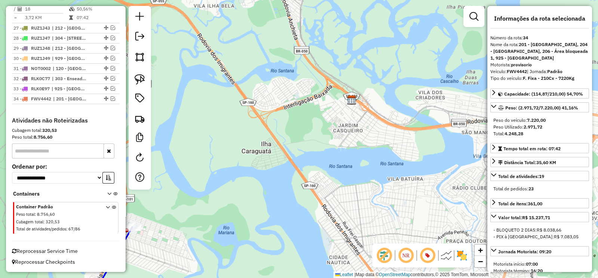
scroll to position [838, 0]
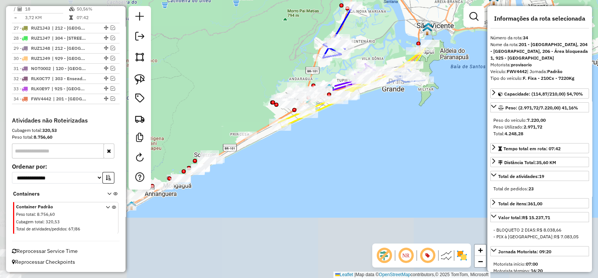
drag, startPoint x: 255, startPoint y: 132, endPoint x: 404, endPoint y: 1, distance: 197.7
click at [404, 1] on div "Janela de atendimento Grade de atendimento Capacidade Transportadoras Veículos …" at bounding box center [299, 139] width 598 height 278
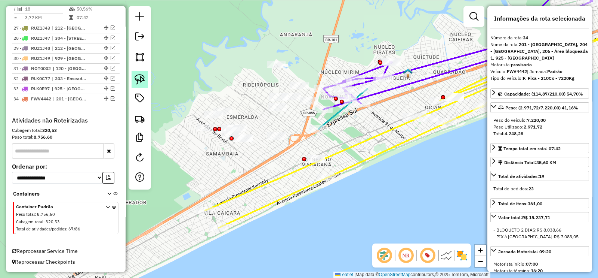
click at [138, 80] on img at bounding box center [140, 79] width 10 height 10
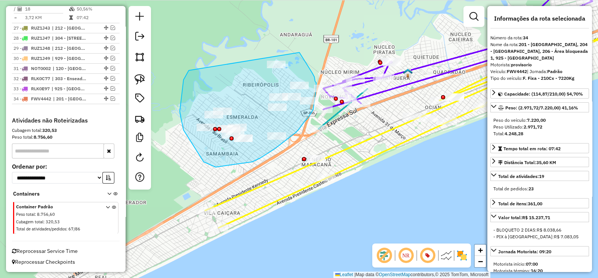
drag, startPoint x: 184, startPoint y: 130, endPoint x: 300, endPoint y: 52, distance: 139.4
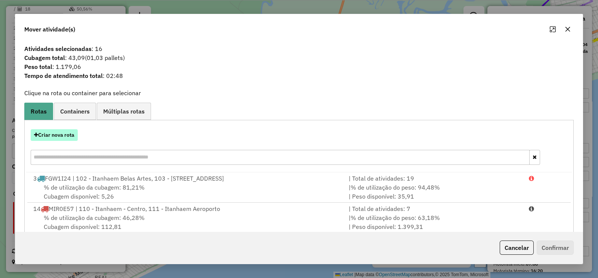
click at [67, 133] on button "Criar nova rota" at bounding box center [54, 135] width 47 height 12
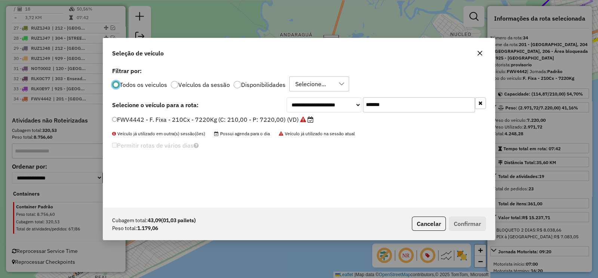
scroll to position [4, 2]
drag, startPoint x: 348, startPoint y: 107, endPoint x: 344, endPoint y: 111, distance: 5.8
click at [348, 107] on div "**********" at bounding box center [386, 104] width 199 height 15
paste input "text"
type input "*******"
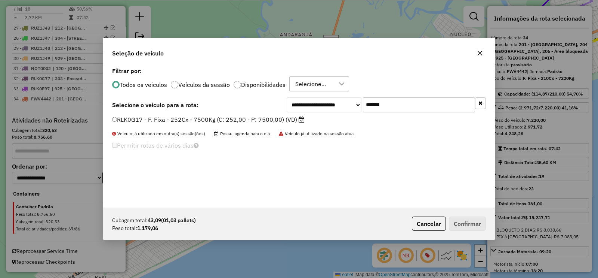
click at [284, 121] on label "RLK0G17 - F. Fixa - 252Cx - 7500Kg (C: 252,00 - P: 7500,00) (VD)" at bounding box center [208, 119] width 193 height 9
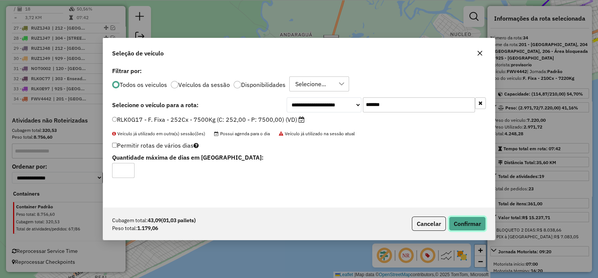
click at [472, 226] on button "Confirmar" at bounding box center [467, 223] width 37 height 14
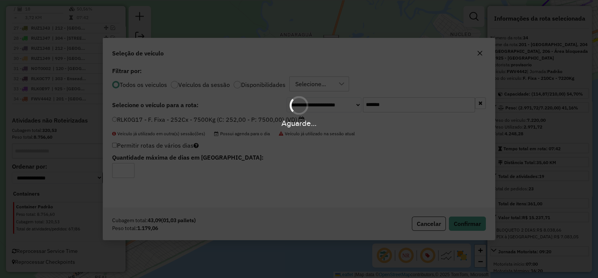
click at [472, 225] on div "Aguarde..." at bounding box center [299, 139] width 598 height 278
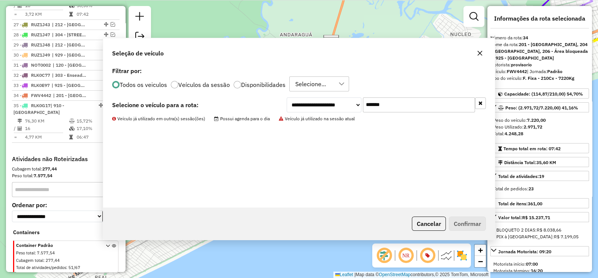
scroll to position [873, 0]
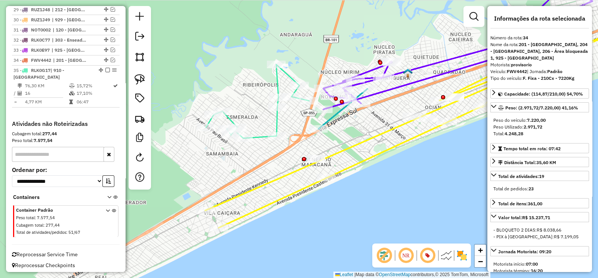
click at [278, 122] on icon at bounding box center [257, 101] width 103 height 74
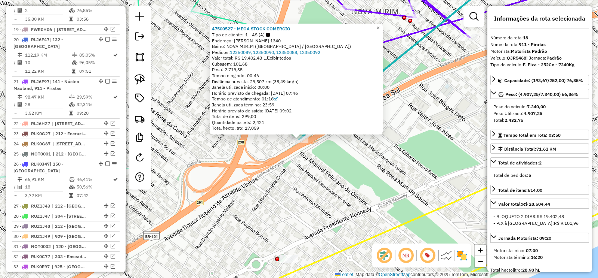
scroll to position [646, 0]
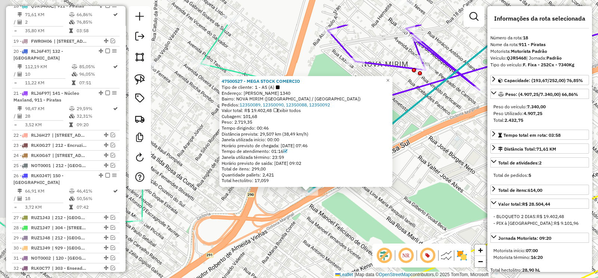
drag, startPoint x: 272, startPoint y: 177, endPoint x: 282, endPoint y: 230, distance: 54.9
click at [282, 230] on div "47500527 - MEGA STOCK COMERCIO Tipo de cliente: 1 - AS (A) Endereço: MANOEL FEL…" at bounding box center [299, 139] width 598 height 278
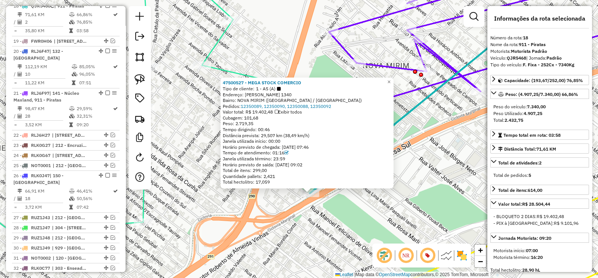
click at [232, 70] on icon at bounding box center [106, 101] width 332 height 258
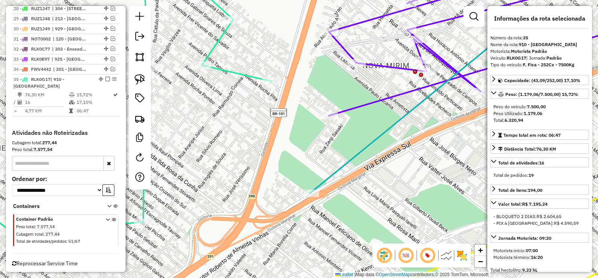
scroll to position [873, 0]
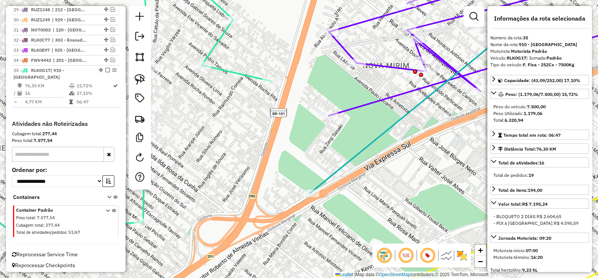
click at [232, 70] on icon at bounding box center [106, 101] width 332 height 258
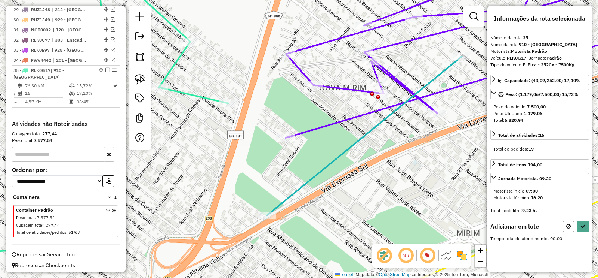
drag, startPoint x: 255, startPoint y: 67, endPoint x: 218, endPoint y: 98, distance: 48.8
click at [219, 98] on div "Janela de atendimento Grade de atendimento Capacidade Transportadoras Veículos …" at bounding box center [299, 139] width 598 height 278
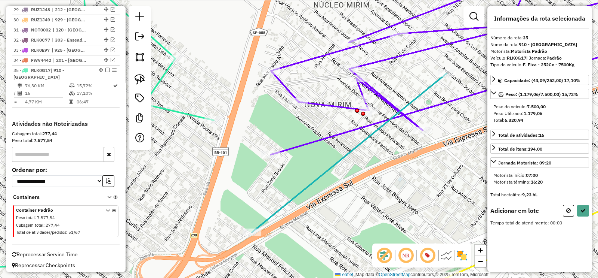
drag, startPoint x: 138, startPoint y: 80, endPoint x: 234, endPoint y: 52, distance: 99.4
click at [138, 80] on img at bounding box center [140, 79] width 10 height 10
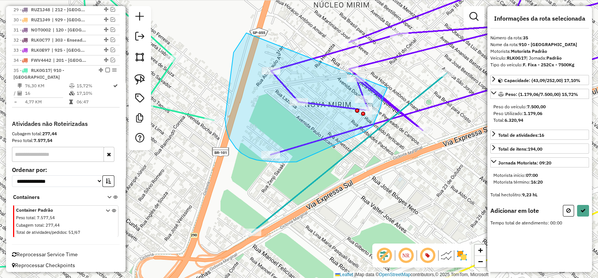
drag, startPoint x: 234, startPoint y: 52, endPoint x: 388, endPoint y: 87, distance: 158.3
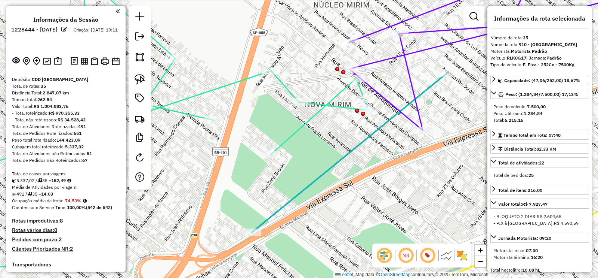
scroll to position [873, 0]
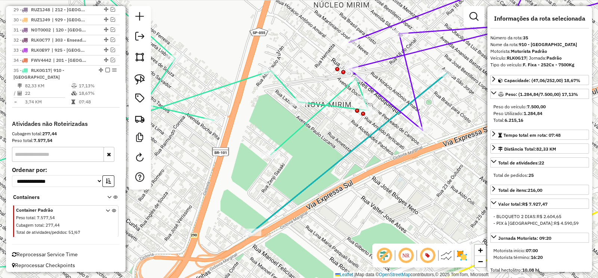
click at [345, 106] on icon at bounding box center [154, 122] width 429 height 295
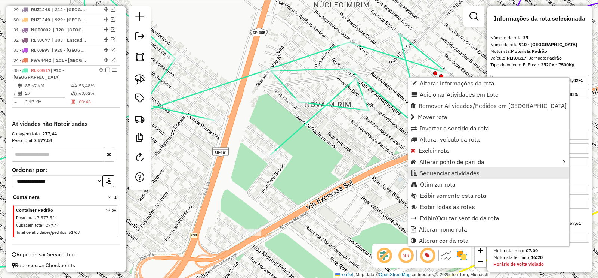
click at [451, 170] on span "Sequenciar atividades" at bounding box center [450, 173] width 60 height 6
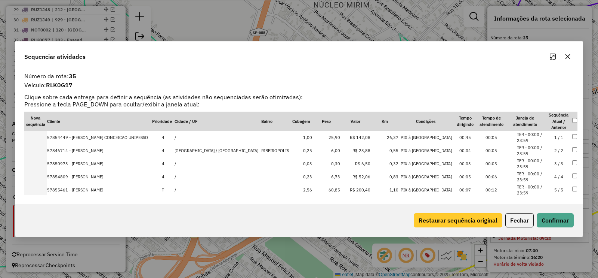
click at [434, 216] on button "Restaurar sequência original" at bounding box center [458, 220] width 89 height 14
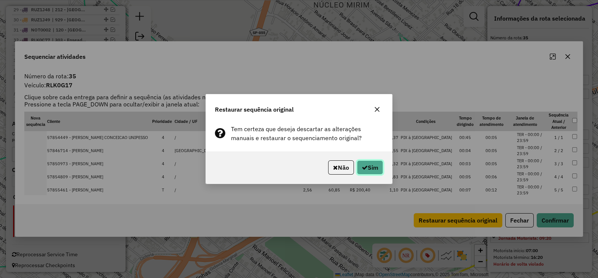
click at [372, 166] on button "Sim" at bounding box center [370, 167] width 26 height 14
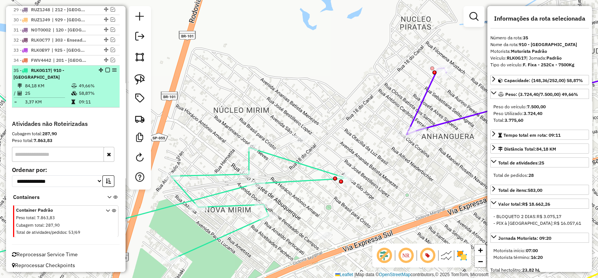
click at [105, 72] on em at bounding box center [107, 70] width 4 height 4
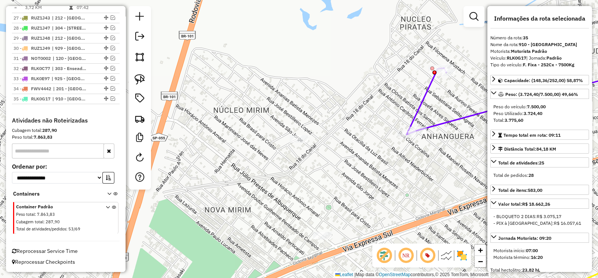
scroll to position [848, 0]
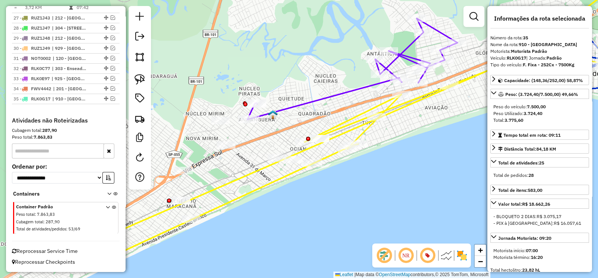
click at [320, 101] on icon at bounding box center [353, 68] width 210 height 101
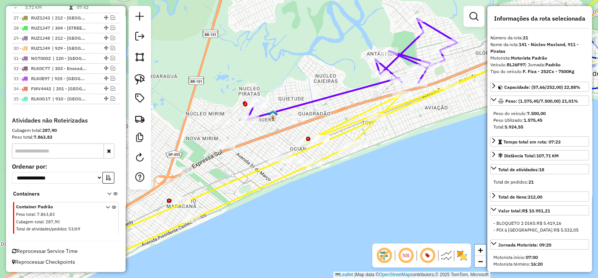
click at [316, 100] on icon at bounding box center [353, 68] width 210 height 101
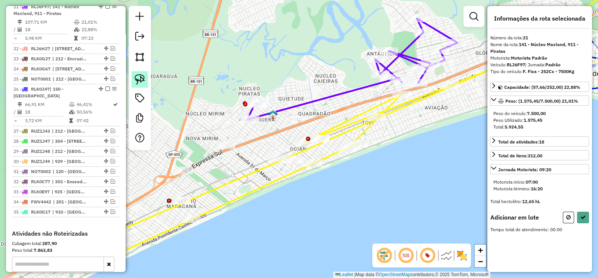
scroll to position [740, 0]
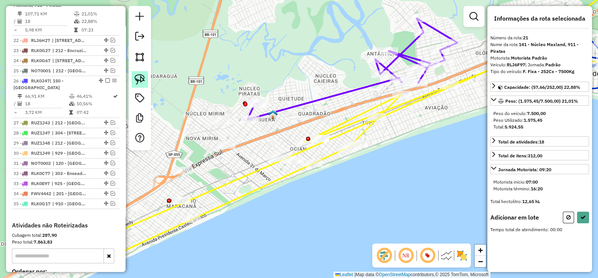
click at [138, 79] on img at bounding box center [140, 79] width 10 height 10
drag, startPoint x: 217, startPoint y: 156, endPoint x: 230, endPoint y: 156, distance: 12.3
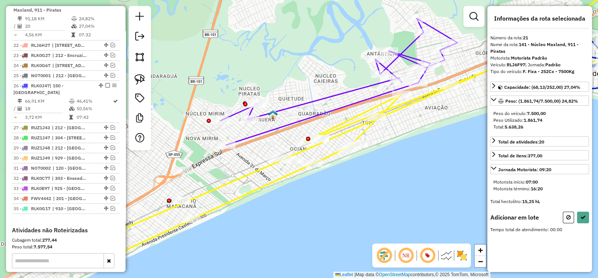
scroll to position [733, 0]
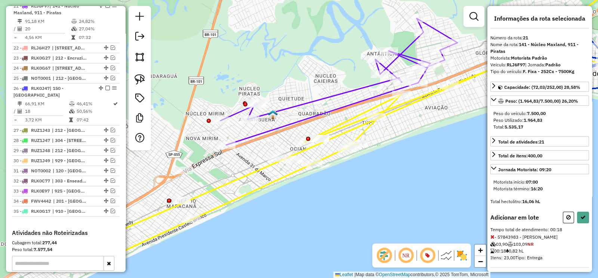
drag, startPoint x: 378, startPoint y: 45, endPoint x: 249, endPoint y: 74, distance: 132.2
click at [250, 72] on div "Rota 21 - Placa RLJ6F97 57856042 - [PERSON_NAME] de atendimento Grade de atendi…" at bounding box center [299, 139] width 598 height 278
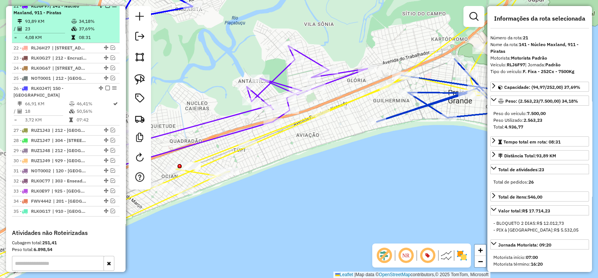
click at [106, 8] on em at bounding box center [107, 5] width 4 height 4
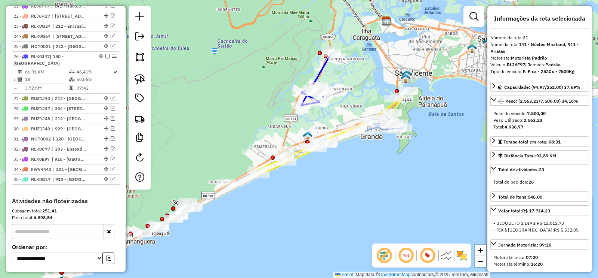
drag, startPoint x: 256, startPoint y: 138, endPoint x: 324, endPoint y: 190, distance: 85.2
click at [324, 190] on div "Janela de atendimento Grade de atendimento Capacidade Transportadoras Veículos …" at bounding box center [299, 139] width 598 height 278
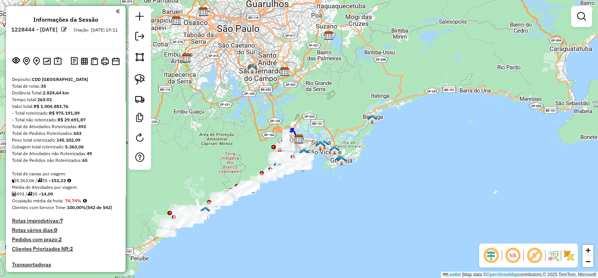
click at [531, 254] on em at bounding box center [535, 255] width 18 height 18
click at [486, 255] on em at bounding box center [491, 255] width 18 height 18
click at [553, 257] on img at bounding box center [554, 255] width 12 height 12
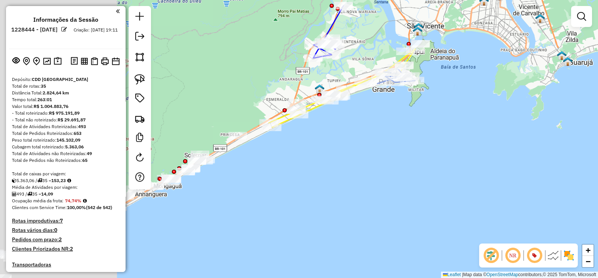
drag, startPoint x: 376, startPoint y: 133, endPoint x: 484, endPoint y: 104, distance: 112.5
click at [484, 104] on div "Janela de atendimento Grade de atendimento Capacidade Transportadoras Veículos …" at bounding box center [299, 139] width 598 height 278
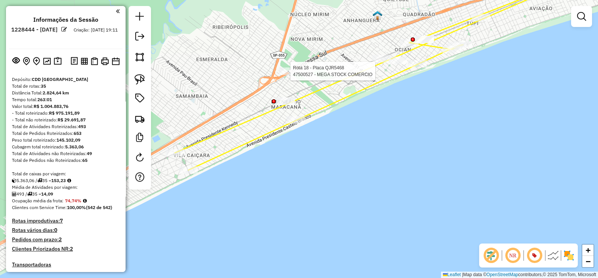
select select "**********"
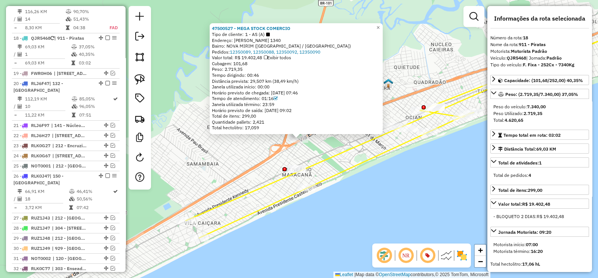
scroll to position [646, 0]
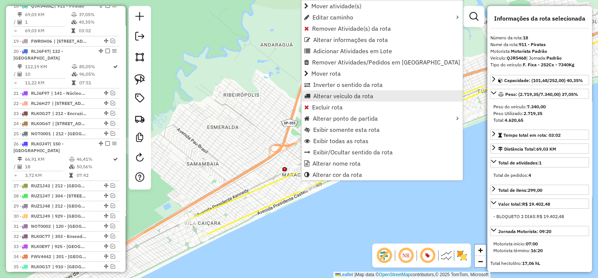
click at [359, 95] on span "Alterar veículo da rota" at bounding box center [343, 96] width 60 height 6
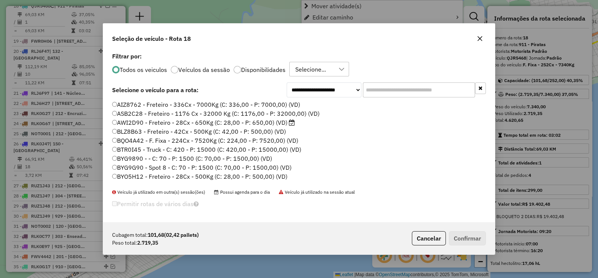
click at [313, 70] on div "Selecione..." at bounding box center [311, 69] width 36 height 14
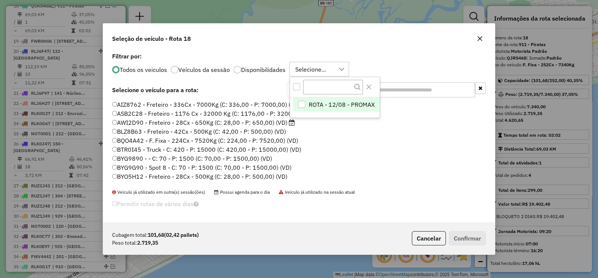
scroll to position [5, 34]
click at [301, 103] on div "ROTA - 12/08 - PROMAX" at bounding box center [301, 104] width 7 height 7
click at [406, 118] on li "AWI2D90 - Freteiro - 28Cx - 650Kg (C: 28,00 - P: 650,00) (VD)" at bounding box center [299, 122] width 374 height 9
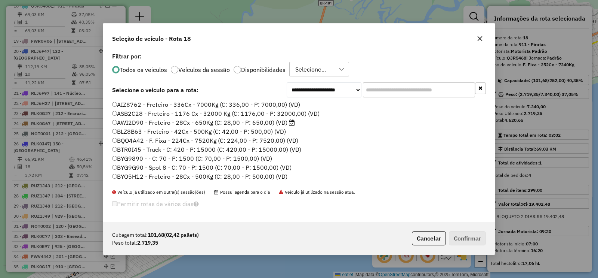
click at [406, 93] on input "text" at bounding box center [419, 89] width 112 height 15
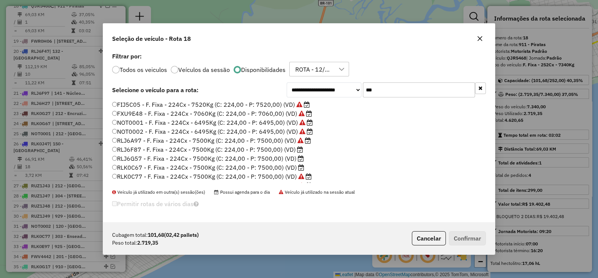
type input "***"
click at [290, 145] on label "RLJ6F87 - F. Fixa - 224Cx - 7500Kg (C: 224,00 - P: 7500,00) (VD)" at bounding box center [207, 149] width 191 height 9
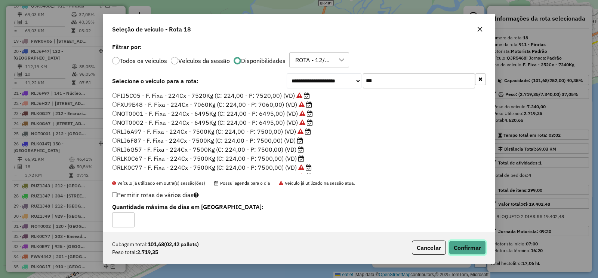
click at [464, 249] on button "Confirmar" at bounding box center [467, 247] width 37 height 14
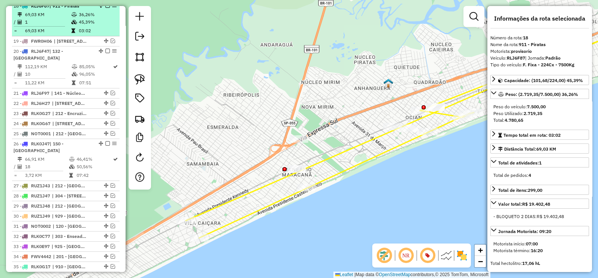
click at [107, 8] on em at bounding box center [107, 5] width 4 height 4
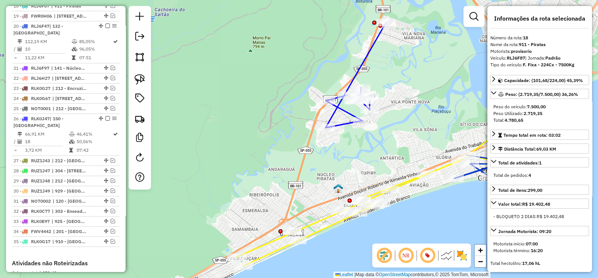
click at [361, 71] on icon at bounding box center [356, 74] width 61 height 105
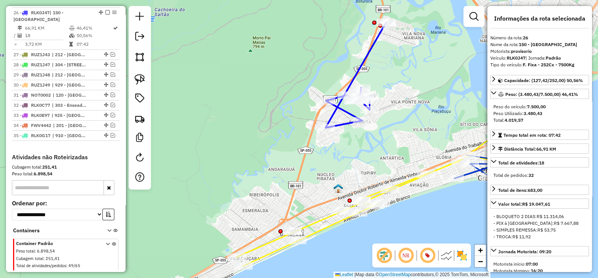
scroll to position [758, 0]
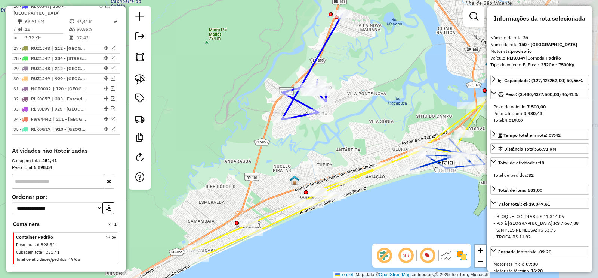
drag, startPoint x: 347, startPoint y: 65, endPoint x: 275, endPoint y: 57, distance: 72.6
click at [282, 57] on icon at bounding box center [312, 66] width 61 height 105
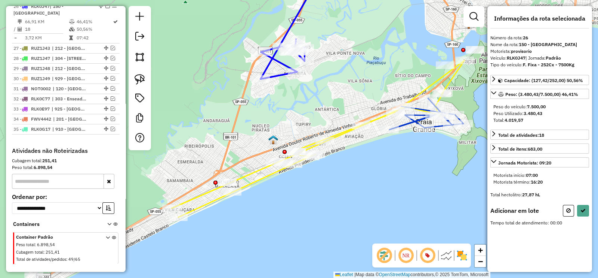
drag, startPoint x: 295, startPoint y: 104, endPoint x: 285, endPoint y: 111, distance: 12.3
click at [296, 101] on div "Janela de atendimento Grade de atendimento Capacidade Transportadoras Veículos …" at bounding box center [299, 139] width 598 height 278
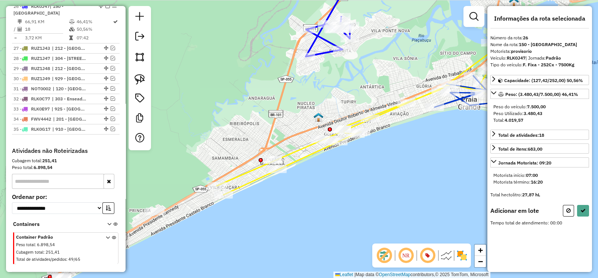
drag, startPoint x: 193, startPoint y: 132, endPoint x: 239, endPoint y: 105, distance: 53.3
click at [239, 105] on div "Janela de atendimento Grade de atendimento Capacidade Transportadoras Veículos …" at bounding box center [299, 139] width 598 height 278
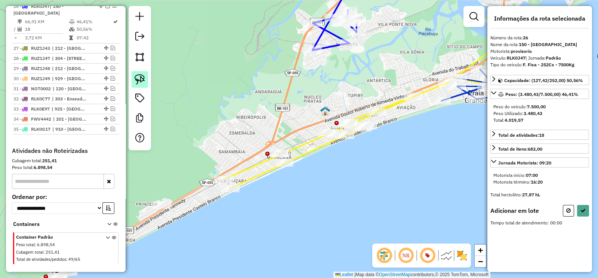
click at [140, 76] on img at bounding box center [140, 79] width 10 height 10
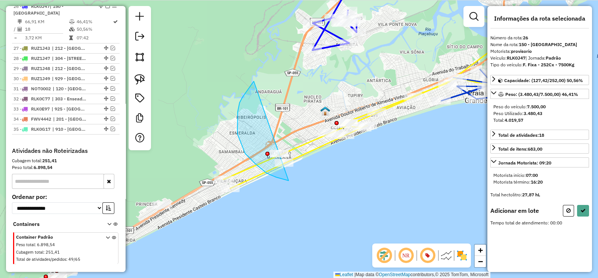
drag, startPoint x: 251, startPoint y: 85, endPoint x: 320, endPoint y: 180, distance: 117.7
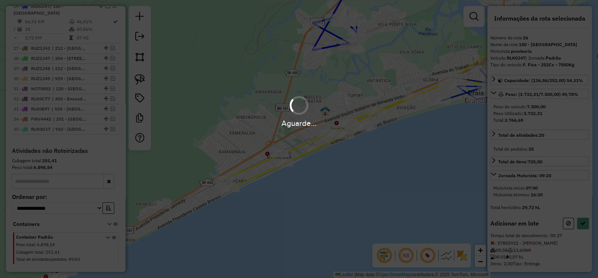
select select "**********"
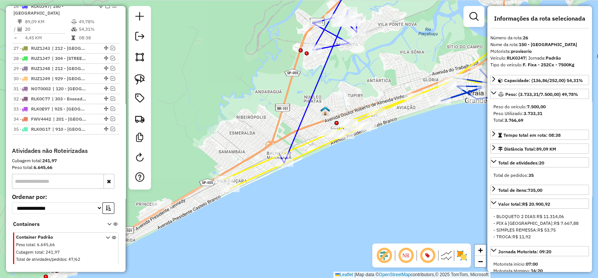
drag, startPoint x: 105, startPoint y: 9, endPoint x: 120, endPoint y: 22, distance: 19.4
click at [105, 8] on em at bounding box center [107, 6] width 4 height 4
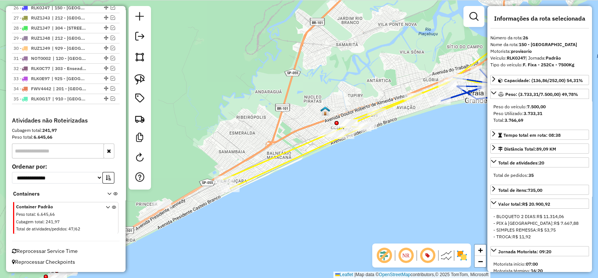
scroll to position [726, 0]
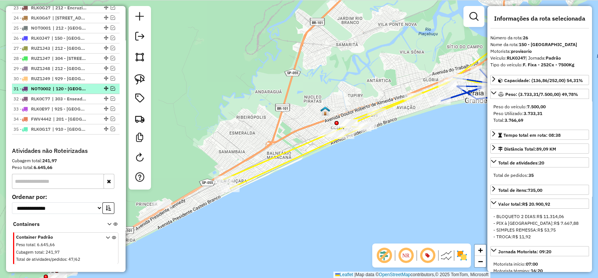
drag, startPoint x: 269, startPoint y: 57, endPoint x: 117, endPoint y: 94, distance: 156.9
click at [119, 91] on hb-router-mapa "Informações da Sessão 1228444 - 12/08/2025 Criação: 11/08/2025 19:11 Depósito: …" at bounding box center [299, 139] width 598 height 278
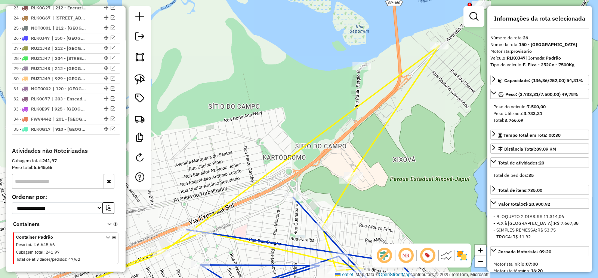
click at [304, 209] on icon at bounding box center [311, 251] width 248 height 108
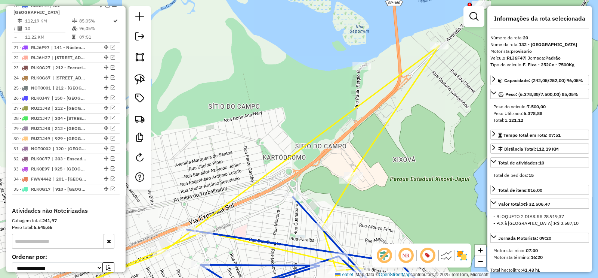
scroll to position [665, 0]
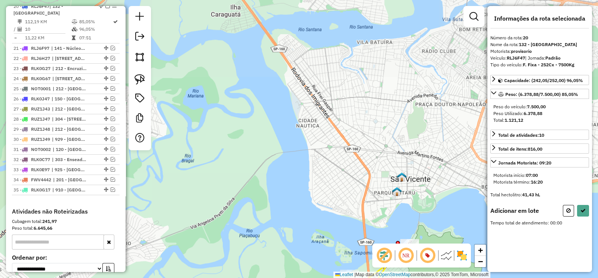
drag, startPoint x: 275, startPoint y: 74, endPoint x: 282, endPoint y: 63, distance: 12.6
click at [282, 63] on div "Janela de atendimento Grade de atendimento Capacidade Transportadoras Veículos …" at bounding box center [299, 139] width 598 height 278
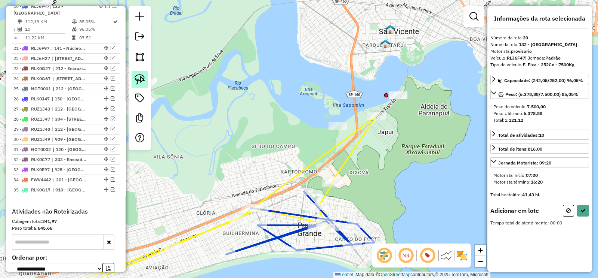
click at [141, 78] on img at bounding box center [140, 79] width 10 height 10
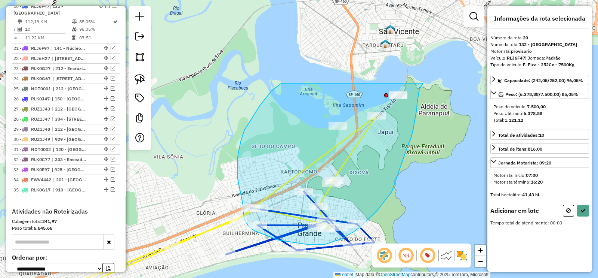
drag, startPoint x: 260, startPoint y: 105, endPoint x: 425, endPoint y: 82, distance: 166.3
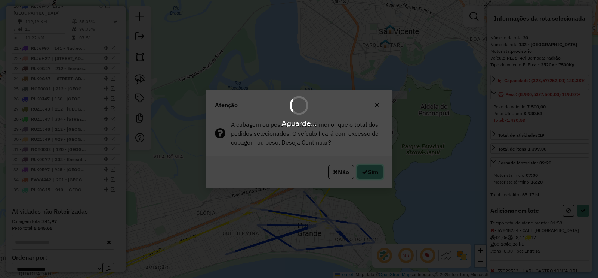
click at [370, 170] on button "Sim" at bounding box center [370, 172] width 26 height 14
select select "**********"
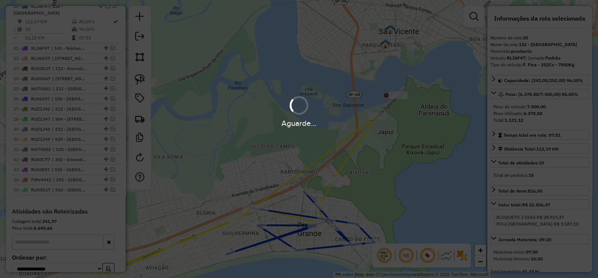
click at [370, 170] on div "Aguarde..." at bounding box center [299, 139] width 598 height 278
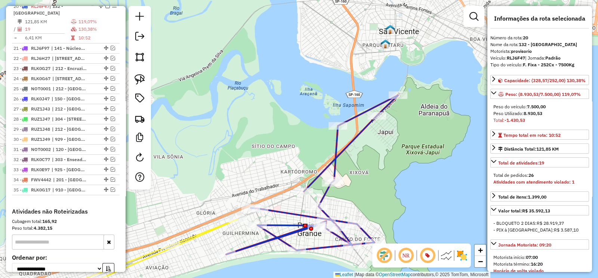
scroll to position [666, 0]
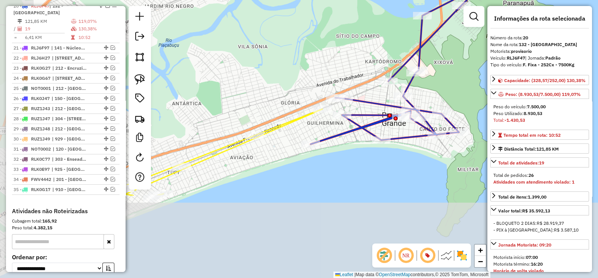
drag, startPoint x: 368, startPoint y: 196, endPoint x: 451, endPoint y: 86, distance: 137.6
click at [451, 86] on div "Janela de atendimento Grade de atendimento Capacidade Transportadoras Veículos …" at bounding box center [299, 139] width 598 height 278
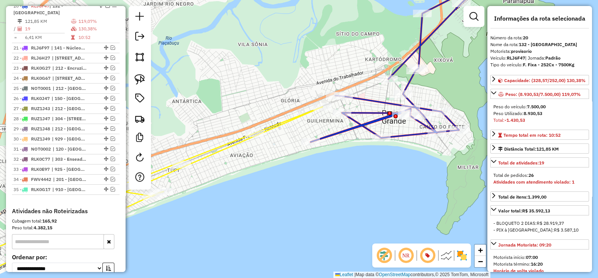
click at [372, 98] on icon at bounding box center [397, 62] width 172 height 159
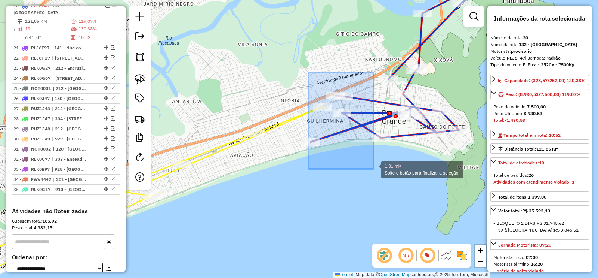
drag, startPoint x: 309, startPoint y: 73, endPoint x: 374, endPoint y: 169, distance: 116.1
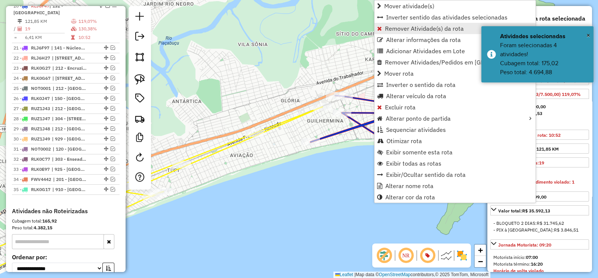
click at [385, 27] on span "Remover Atividade(s) da rota" at bounding box center [424, 28] width 79 height 6
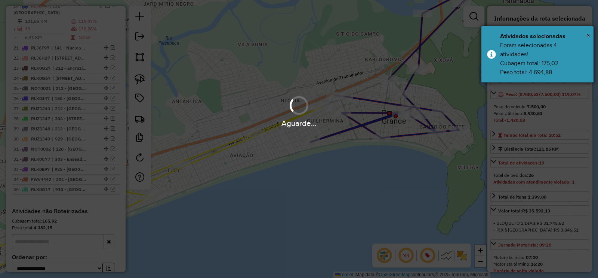
click at [591, 36] on div "× Atividades selecionadas Foram selecionadas 4 atividades! Cubagem total: 175,0…" at bounding box center [538, 54] width 112 height 56
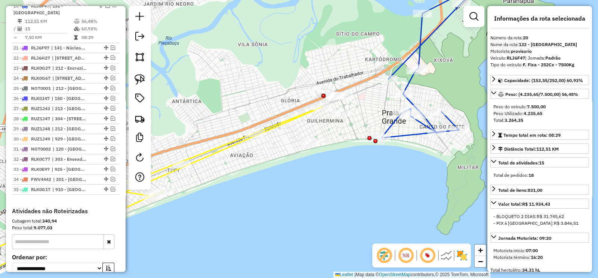
click at [389, 123] on icon at bounding box center [432, 60] width 101 height 155
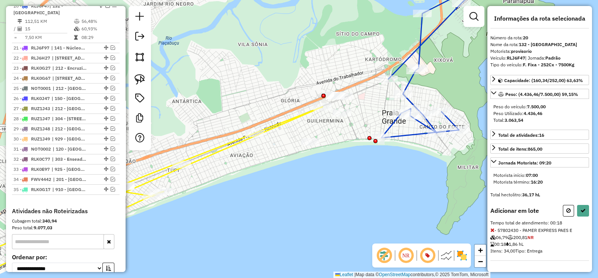
select select "**********"
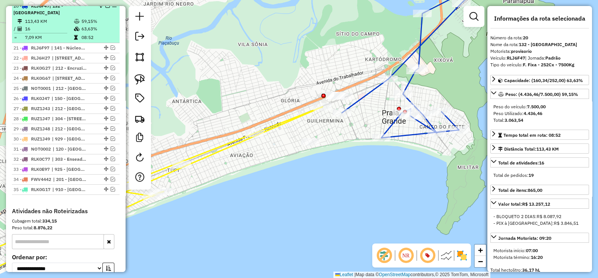
click at [106, 8] on em at bounding box center [107, 5] width 4 height 4
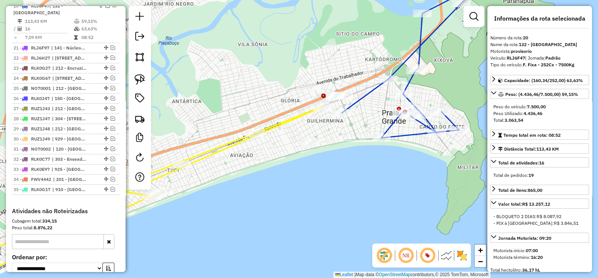
scroll to position [634, 0]
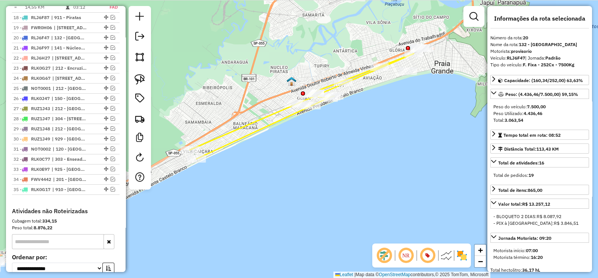
click at [278, 112] on icon at bounding box center [302, 105] width 224 height 105
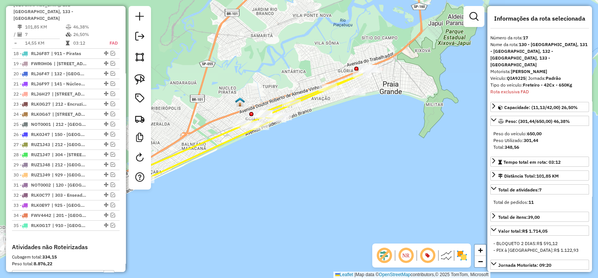
scroll to position [597, 0]
drag, startPoint x: 254, startPoint y: 80, endPoint x: 212, endPoint y: 100, distance: 46.8
click at [212, 100] on div "Janela de atendimento Grade de atendimento Capacidade Transportadoras Veículos …" at bounding box center [299, 139] width 598 height 278
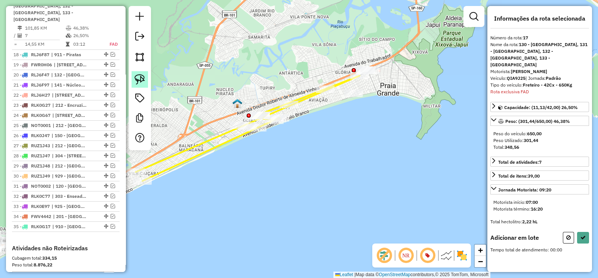
click at [140, 71] on link at bounding box center [140, 79] width 16 height 16
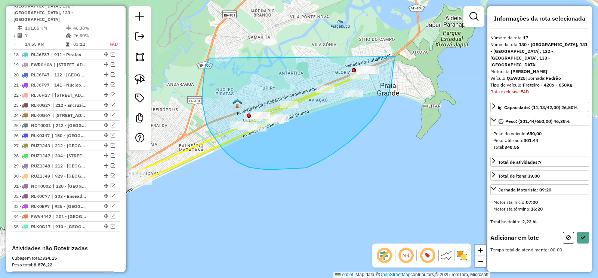
drag, startPoint x: 205, startPoint y: 68, endPoint x: 395, endPoint y: 56, distance: 190.0
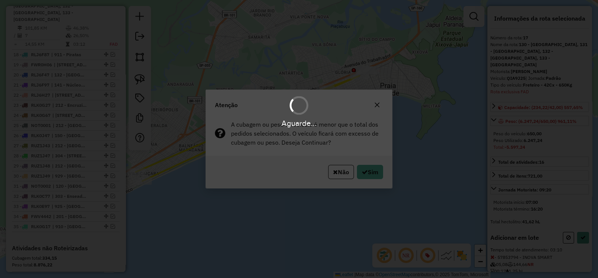
click at [370, 169] on div "Aguarde..." at bounding box center [299, 139] width 598 height 278
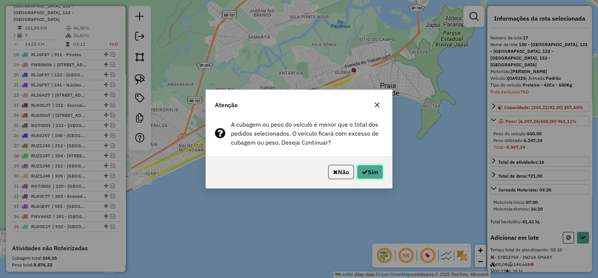
click at [370, 171] on button "Sim" at bounding box center [370, 172] width 26 height 14
select select "**********"
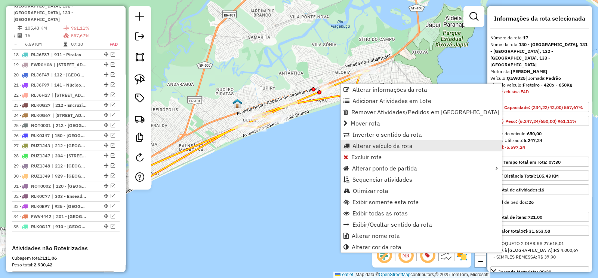
click at [397, 143] on span "Alterar veículo da rota" at bounding box center [383, 146] width 60 height 6
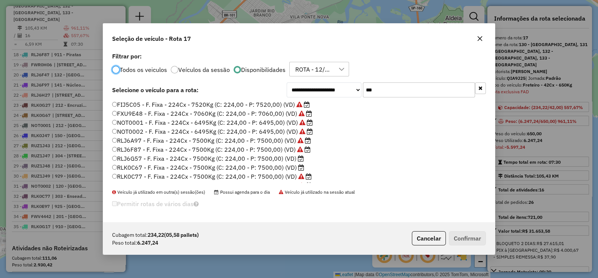
scroll to position [4, 2]
drag, startPoint x: 385, startPoint y: 92, endPoint x: 355, endPoint y: 88, distance: 30.9
click at [355, 88] on div "**********" at bounding box center [386, 89] width 199 height 15
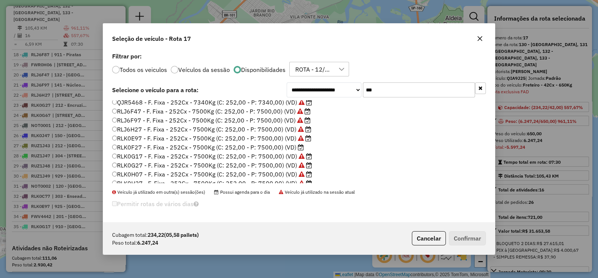
scroll to position [52, 0]
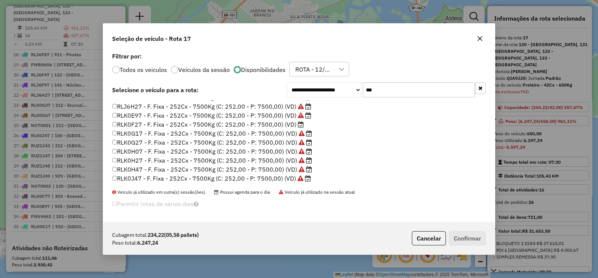
type input "***"
click at [286, 125] on label "RLK0F27 - F. Fixa - 252Cx - 7500Kg (C: 252,00 - P: 7500,00) (VD)" at bounding box center [208, 124] width 192 height 9
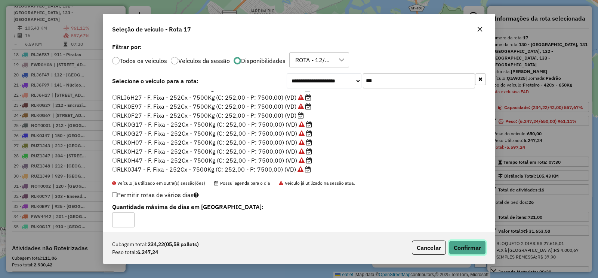
click at [464, 248] on button "Confirmar" at bounding box center [467, 247] width 37 height 14
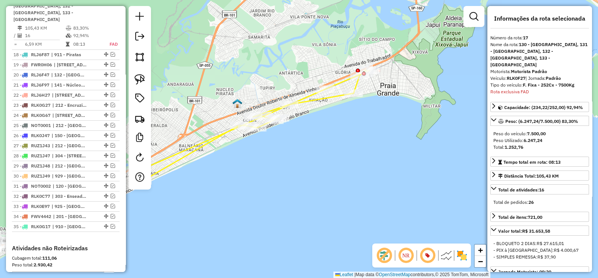
drag, startPoint x: 108, startPoint y: 11, endPoint x: 123, endPoint y: 23, distance: 19.7
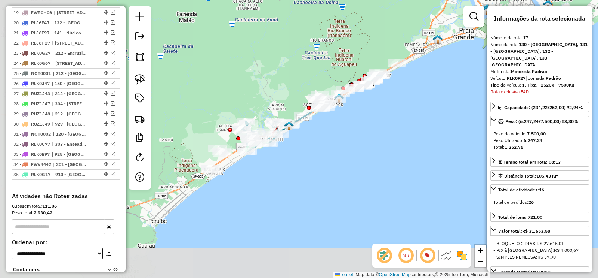
drag, startPoint x: 281, startPoint y: 143, endPoint x: 423, endPoint y: 89, distance: 152.3
click at [423, 89] on div "Janela de atendimento Grade de atendimento Capacidade Transportadoras Veículos …" at bounding box center [299, 139] width 598 height 278
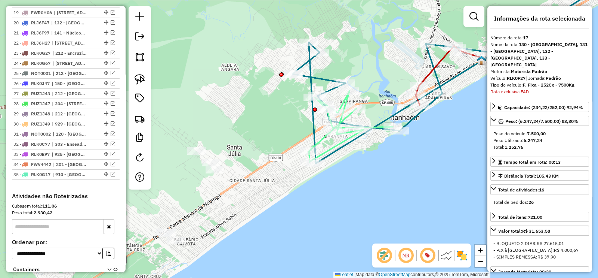
click at [315, 128] on icon at bounding box center [445, 76] width 305 height 174
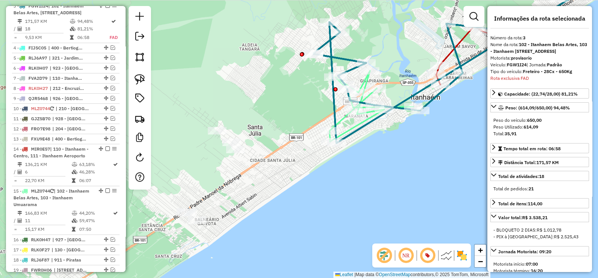
drag, startPoint x: 306, startPoint y: 113, endPoint x: 311, endPoint y: 107, distance: 8.2
click at [311, 107] on div "Janela de atendimento Grade de atendimento Capacidade Transportadoras Veículos …" at bounding box center [299, 139] width 598 height 278
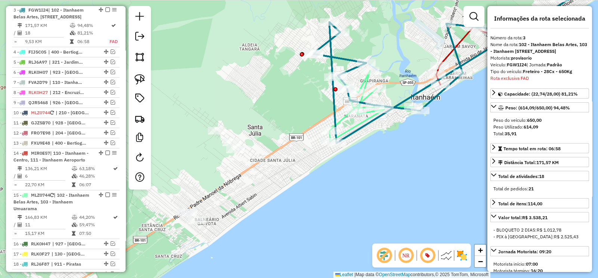
scroll to position [344, 0]
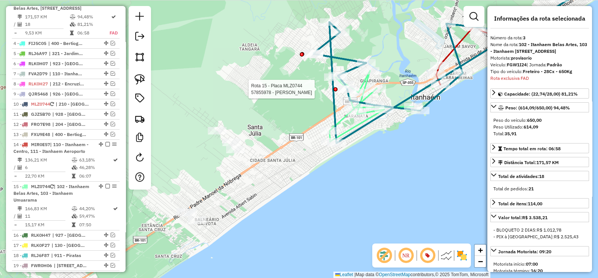
click at [335, 91] on div at bounding box center [336, 89] width 4 height 4
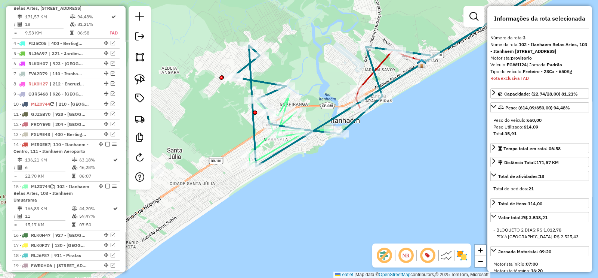
click at [263, 78] on icon at bounding box center [385, 79] width 305 height 174
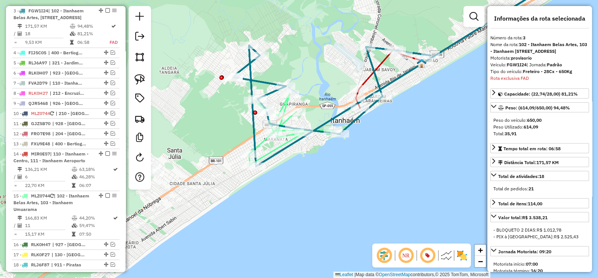
drag, startPoint x: 282, startPoint y: 73, endPoint x: 215, endPoint y: 116, distance: 80.2
click at [215, 116] on div "Janela de atendimento Grade de atendimento Capacidade Transportadoras Veículos …" at bounding box center [299, 139] width 598 height 278
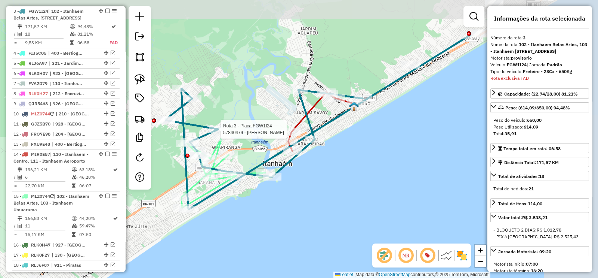
scroll to position [334, 0]
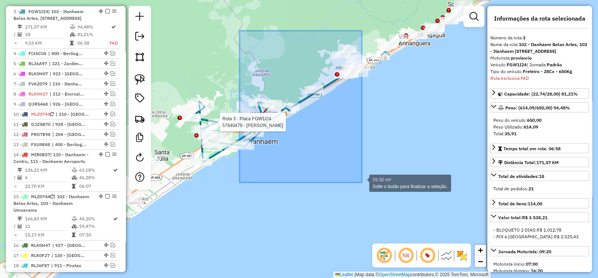
drag, startPoint x: 240, startPoint y: 31, endPoint x: 362, endPoint y: 182, distance: 194.7
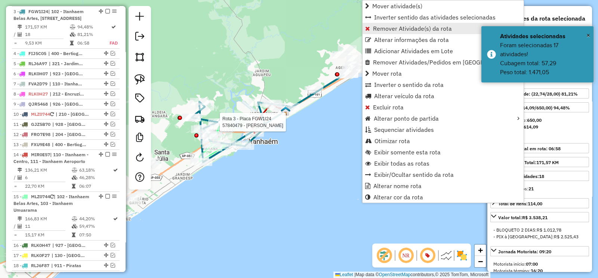
click at [395, 27] on span "Remover Atividade(s) da rota" at bounding box center [412, 28] width 79 height 6
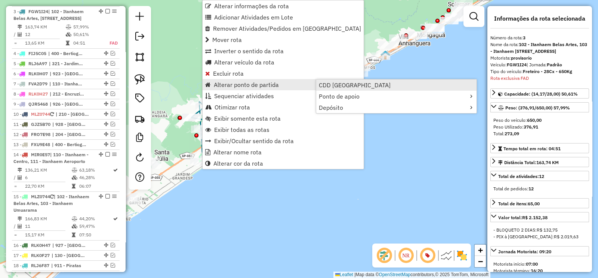
click at [338, 87] on span "CDD Praia Grande" at bounding box center [355, 85] width 72 height 6
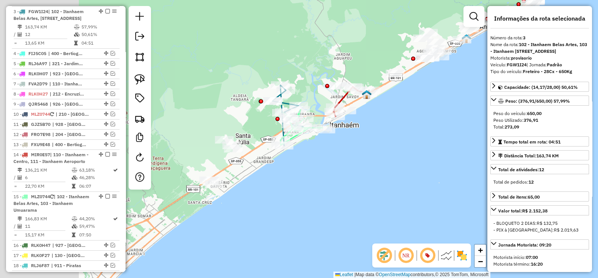
drag, startPoint x: 247, startPoint y: 193, endPoint x: 154, endPoint y: 94, distance: 136.3
click at [327, 177] on div "Janela de atendimento Grade de atendimento Capacidade Transportadoras Veículos …" at bounding box center [299, 139] width 598 height 278
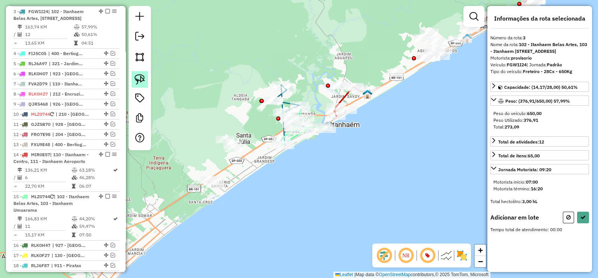
click at [140, 73] on link at bounding box center [140, 79] width 16 height 16
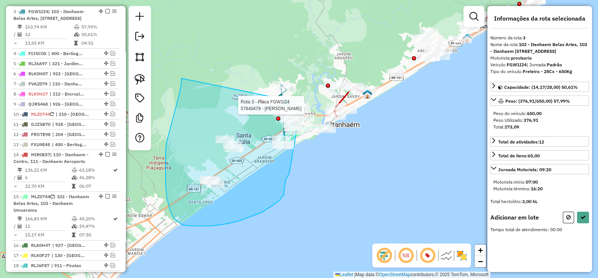
click at [297, 102] on div "Rota 15 - Placa MLZ0744 57824502 - ROSEVALDO OLIVEIRA A Rota 15 - Placa MLZ0744…" at bounding box center [299, 139] width 598 height 278
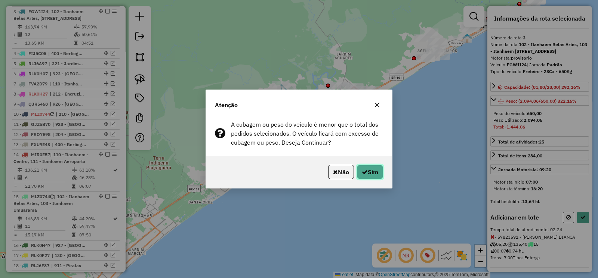
click at [370, 177] on button "Sim" at bounding box center [370, 172] width 26 height 14
select select "**********"
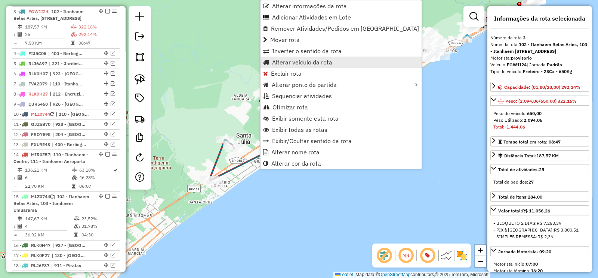
click at [316, 66] on link "Alterar veículo da rota" at bounding box center [341, 61] width 161 height 11
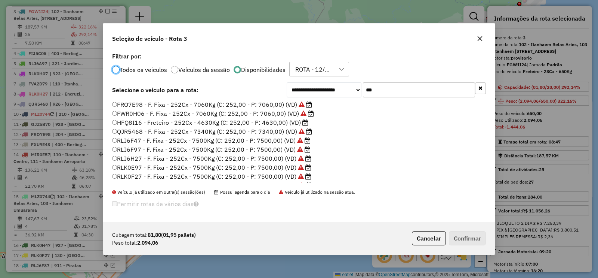
scroll to position [4, 2]
drag, startPoint x: 359, startPoint y: 92, endPoint x: 354, endPoint y: 92, distance: 5.2
click at [354, 92] on div "**********" at bounding box center [386, 89] width 199 height 15
type input "***"
click at [295, 156] on label "RLJ6G57 - F. Fixa - 224Cx - 7500Kg (C: 224,00 - P: 7500,00) (VD)" at bounding box center [208, 158] width 192 height 9
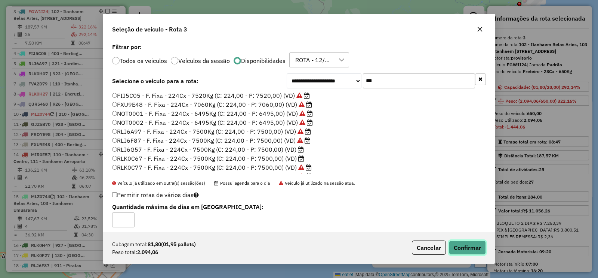
click at [458, 246] on button "Confirmar" at bounding box center [467, 247] width 37 height 14
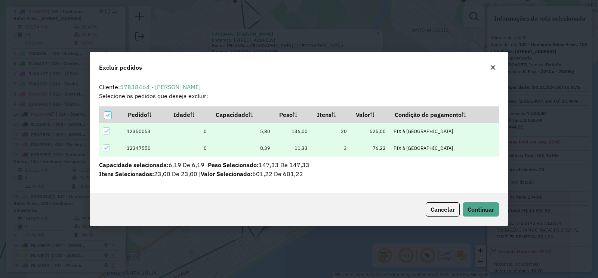
scroll to position [0, 0]
click at [486, 208] on span "Continuar" at bounding box center [481, 208] width 27 height 7
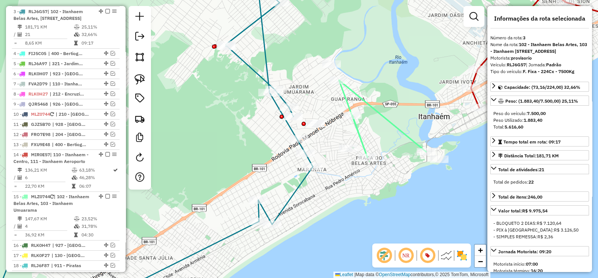
drag, startPoint x: 106, startPoint y: 9, endPoint x: 119, endPoint y: 19, distance: 16.5
click at [106, 9] on em at bounding box center [107, 11] width 4 height 4
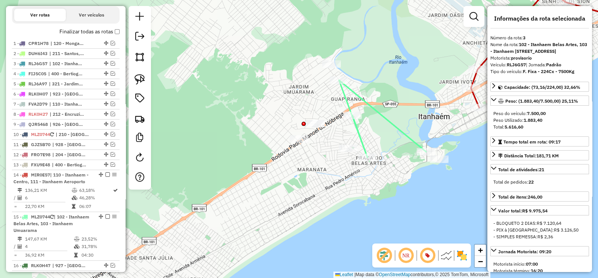
click at [347, 96] on icon at bounding box center [382, 118] width 87 height 77
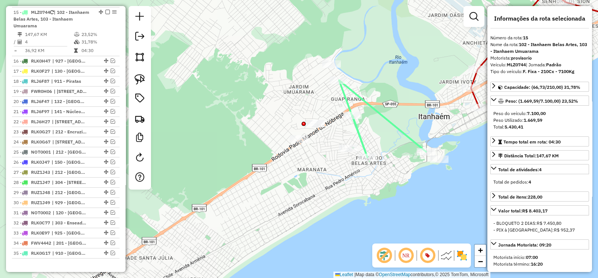
scroll to position [487, 0]
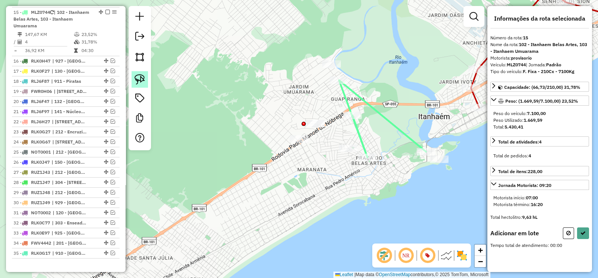
click at [144, 79] on img at bounding box center [140, 79] width 10 height 10
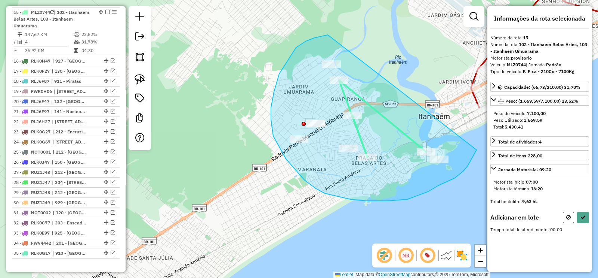
drag, startPoint x: 306, startPoint y: 41, endPoint x: 477, endPoint y: 150, distance: 202.4
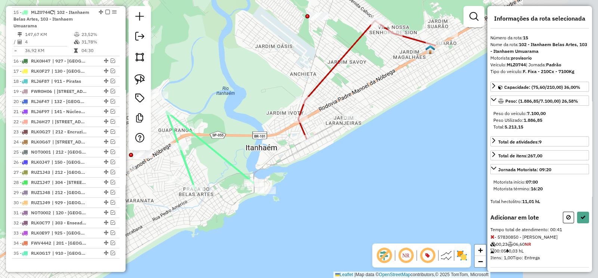
drag, startPoint x: 413, startPoint y: 83, endPoint x: 217, endPoint y: 112, distance: 198.6
click at [235, 117] on div "Janela de atendimento Grade de atendimento Capacidade Transportadoras Veículos …" at bounding box center [299, 139] width 598 height 278
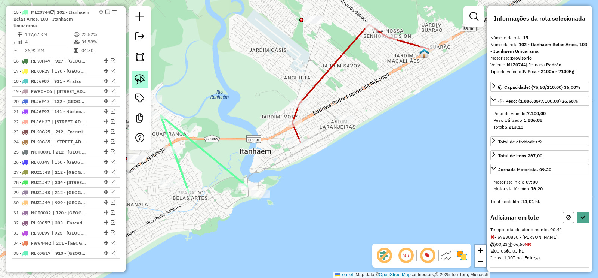
click at [140, 77] on img at bounding box center [140, 79] width 10 height 10
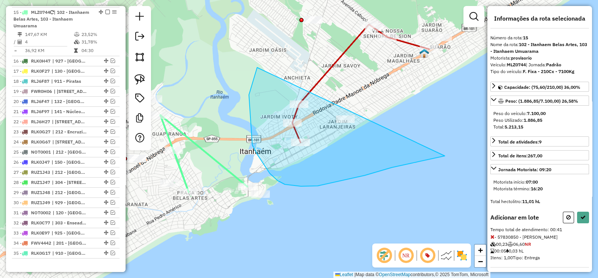
drag, startPoint x: 267, startPoint y: 169, endPoint x: 445, endPoint y: 156, distance: 178.9
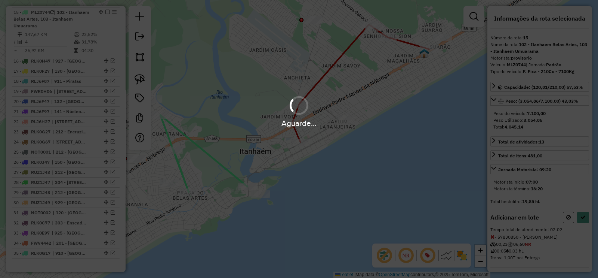
select select "**********"
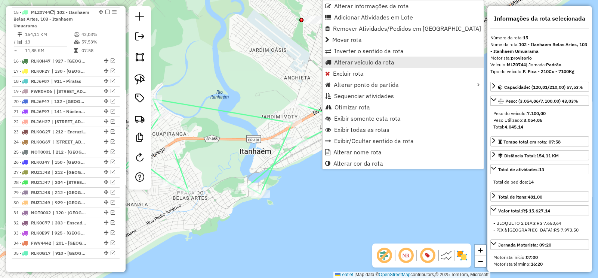
click at [378, 61] on span "Alterar veículo da rota" at bounding box center [364, 62] width 60 height 6
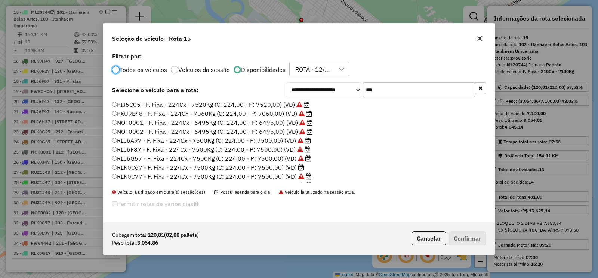
scroll to position [4, 2]
click at [288, 165] on label "RLK0C67 - F. Fixa - 224Cx - 7500Kg (C: 224,00 - P: 7500,00) (VD)" at bounding box center [208, 167] width 192 height 9
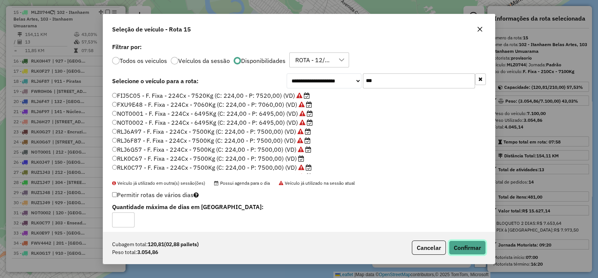
click at [482, 252] on button "Confirmar" at bounding box center [467, 247] width 37 height 14
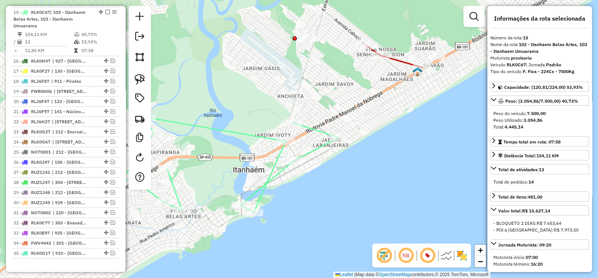
drag, startPoint x: 358, startPoint y: 92, endPoint x: 319, endPoint y: 174, distance: 91.0
click at [319, 173] on div "Janela de atendimento Grade de atendimento Capacidade Transportadoras Veículos …" at bounding box center [299, 139] width 598 height 278
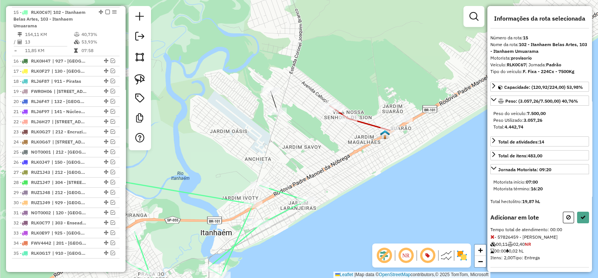
click at [266, 85] on div "Janela de atendimento Grade de atendimento Capacidade Transportadoras Veículos …" at bounding box center [299, 139] width 598 height 278
select select "**********"
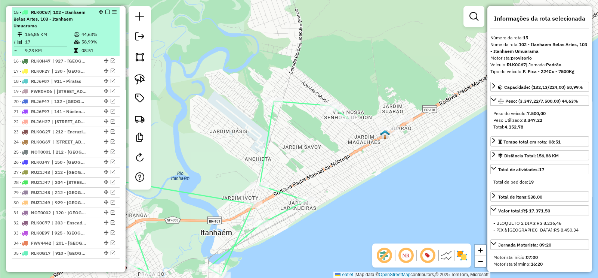
click at [105, 10] on em at bounding box center [107, 12] width 4 height 4
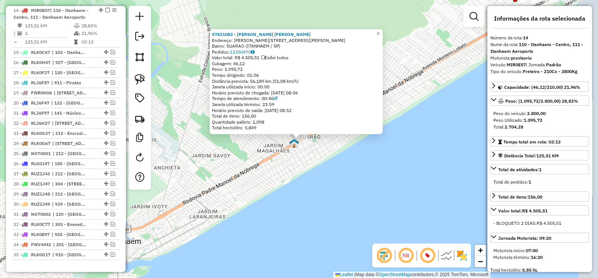
scroll to position [445, 0]
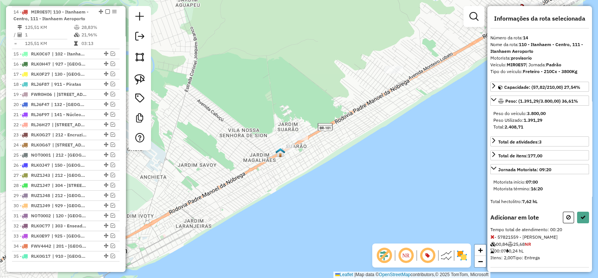
drag, startPoint x: 425, startPoint y: 92, endPoint x: 258, endPoint y: 200, distance: 198.4
click at [258, 199] on div "Janela de atendimento Grade de atendimento Capacidade Transportadoras Veículos …" at bounding box center [299, 139] width 598 height 278
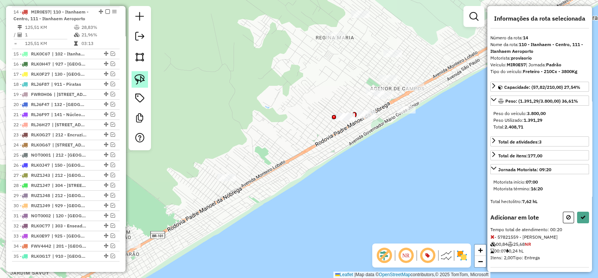
drag, startPoint x: 136, startPoint y: 79, endPoint x: 214, endPoint y: 37, distance: 88.7
click at [137, 79] on img at bounding box center [140, 79] width 10 height 10
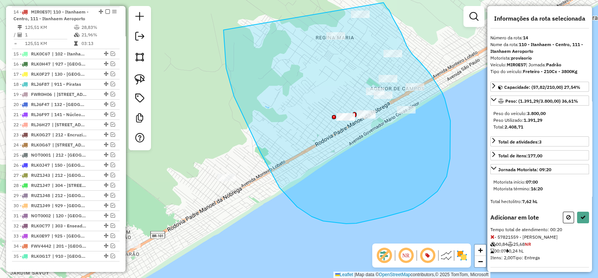
drag, startPoint x: 234, startPoint y: 96, endPoint x: 384, endPoint y: 3, distance: 176.4
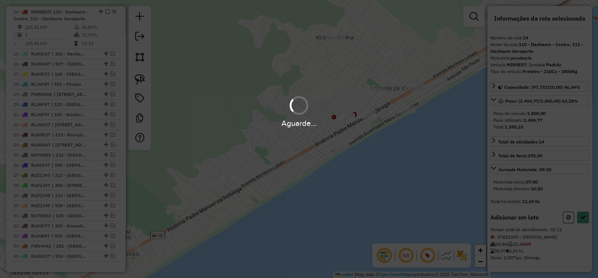
select select "**********"
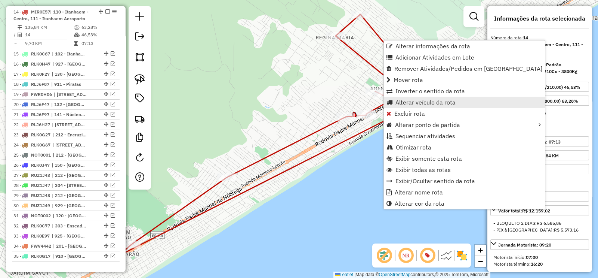
click at [444, 104] on span "Alterar veículo da rota" at bounding box center [426, 102] width 60 height 6
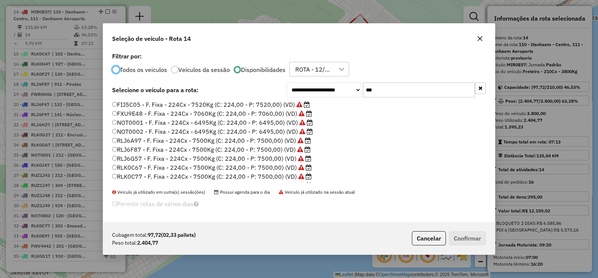
scroll to position [7, 0]
drag, startPoint x: 386, startPoint y: 89, endPoint x: 348, endPoint y: 89, distance: 37.8
click at [348, 89] on div "**********" at bounding box center [386, 89] width 199 height 15
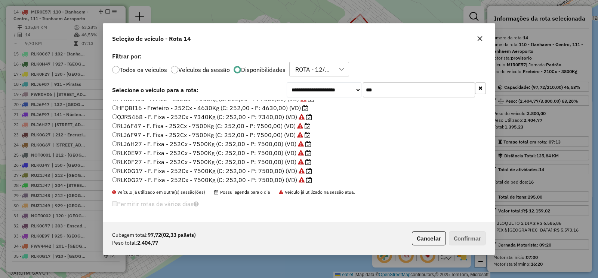
scroll to position [0, 0]
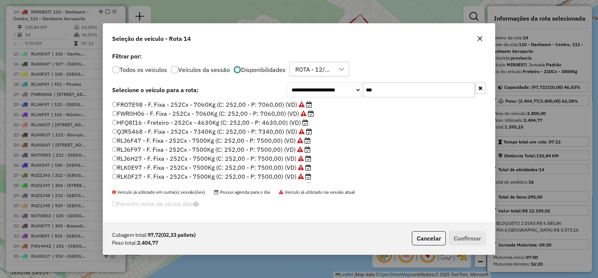
type input "***"
click at [288, 122] on label "HFQ8I16 - Freteiro - 252Cx - 4630Kg (C: 252,00 - P: 4630,00) (VD)" at bounding box center [210, 122] width 196 height 9
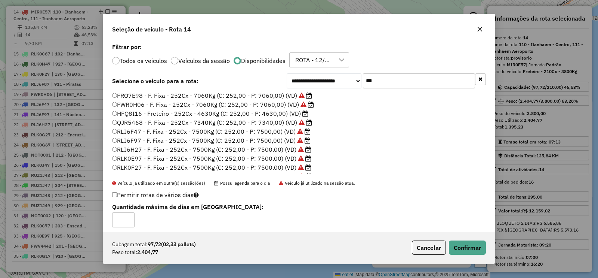
click at [482, 26] on icon "button" at bounding box center [480, 29] width 6 height 6
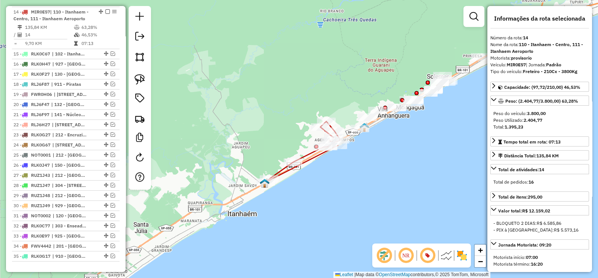
drag, startPoint x: 309, startPoint y: 178, endPoint x: 274, endPoint y: 187, distance: 35.6
click at [276, 186] on div "Rota 14 - Placa MIR0E57 57825700 - VALTER DE OLIVEIRA 0 Janela de atendimento G…" at bounding box center [299, 139] width 598 height 278
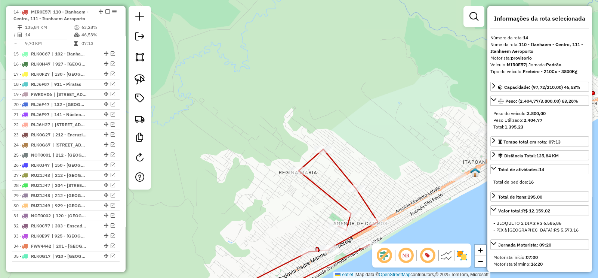
click at [338, 170] on icon at bounding box center [290, 227] width 175 height 156
drag, startPoint x: 239, startPoint y: 140, endPoint x: 232, endPoint y: 140, distance: 7.1
click at [232, 149] on icon at bounding box center [290, 227] width 175 height 156
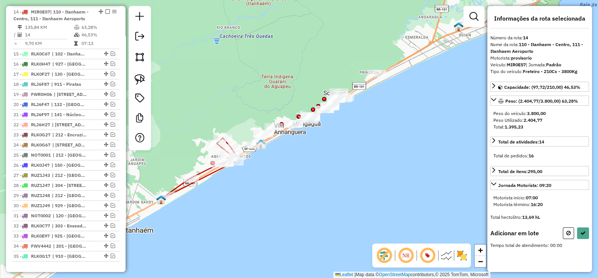
drag, startPoint x: 137, startPoint y: 76, endPoint x: 166, endPoint y: 85, distance: 31.3
click at [137, 75] on img at bounding box center [140, 79] width 10 height 10
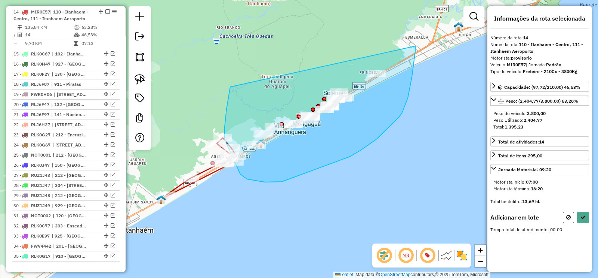
drag, startPoint x: 225, startPoint y: 133, endPoint x: 416, endPoint y: 46, distance: 209.7
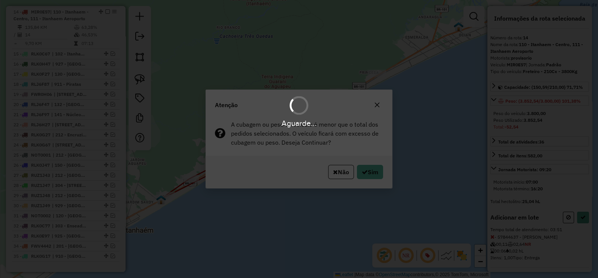
click at [369, 174] on div "Aguarde..." at bounding box center [299, 139] width 598 height 278
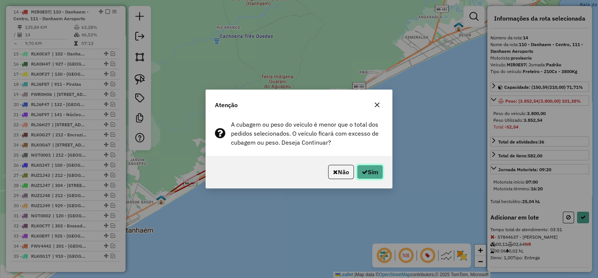
click at [369, 174] on button "Sim" at bounding box center [370, 172] width 26 height 14
select select "**********"
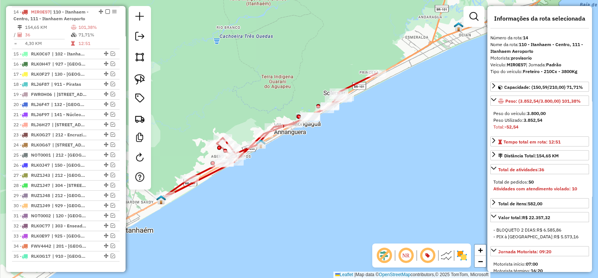
drag, startPoint x: 140, startPoint y: 77, endPoint x: 180, endPoint y: 77, distance: 40.0
click at [140, 77] on img at bounding box center [140, 79] width 10 height 10
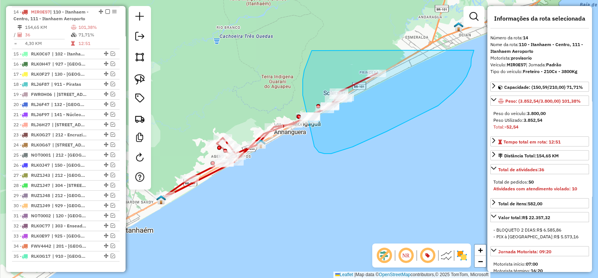
drag, startPoint x: 312, startPoint y: 50, endPoint x: 474, endPoint y: 50, distance: 162.3
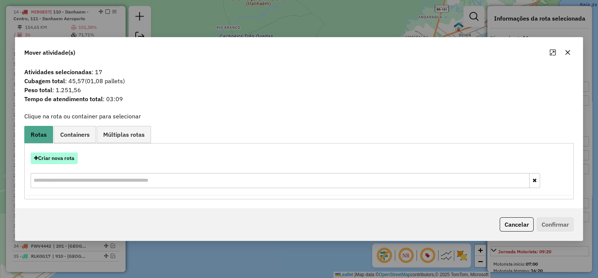
click at [71, 162] on button "Criar nova rota" at bounding box center [54, 158] width 47 height 12
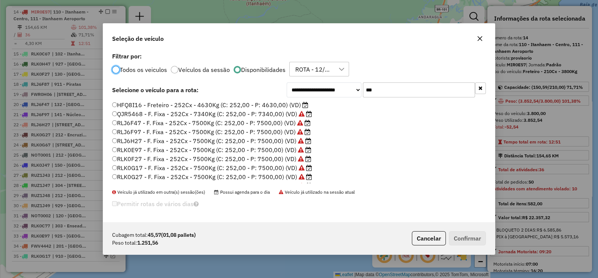
scroll to position [52, 0]
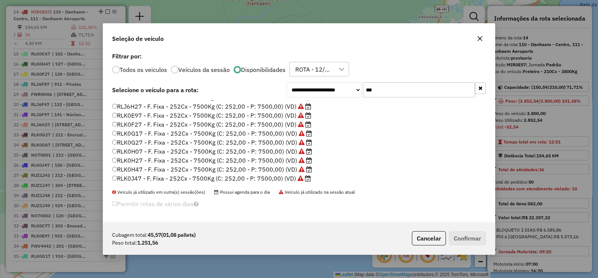
drag, startPoint x: 369, startPoint y: 87, endPoint x: 356, endPoint y: 88, distance: 12.7
click at [356, 88] on div "**********" at bounding box center [386, 89] width 199 height 15
type input "*"
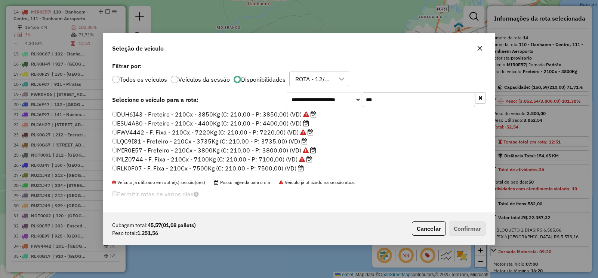
type input "***"
click at [272, 170] on label "RLK0F07 - F. Fixa - 210Cx - 7500Kg (C: 210,00 - P: 7500,00) (VD)" at bounding box center [208, 167] width 192 height 9
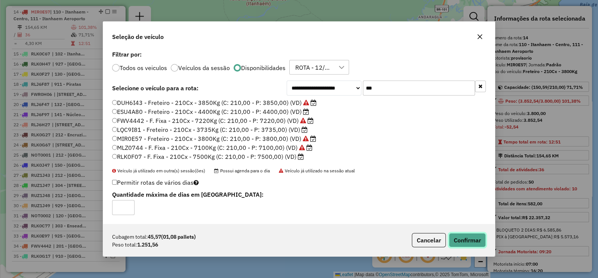
click at [465, 239] on button "Confirmar" at bounding box center [467, 240] width 37 height 14
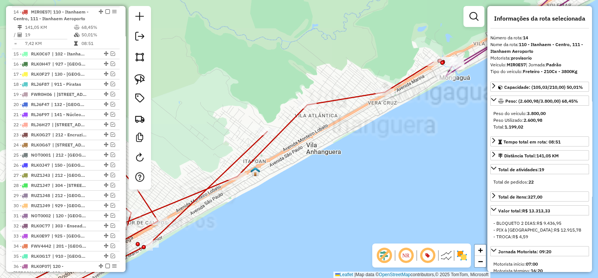
click at [255, 155] on icon at bounding box center [208, 183] width 452 height 243
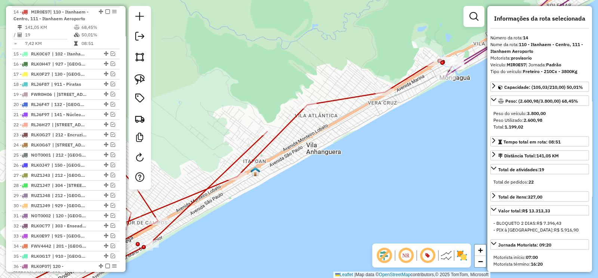
click at [252, 157] on div "Janela de atendimento Grade de atendimento Capacidade Transportadoras Veículos …" at bounding box center [299, 139] width 598 height 278
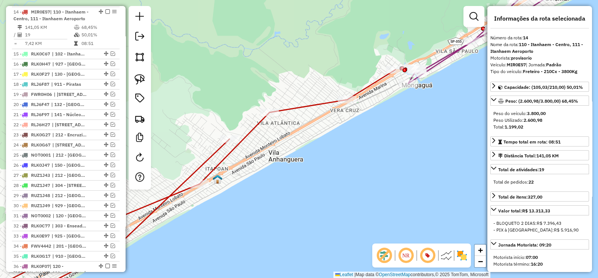
click at [304, 105] on icon at bounding box center [176, 188] width 437 height 236
click at [439, 64] on icon at bounding box center [480, 27] width 144 height 111
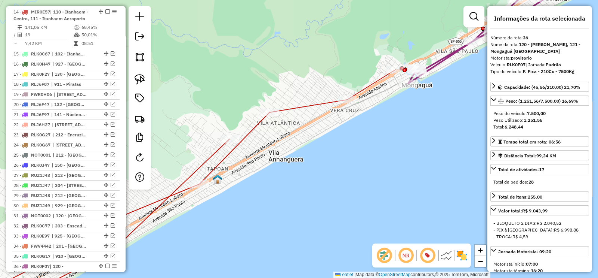
scroll to position [530, 0]
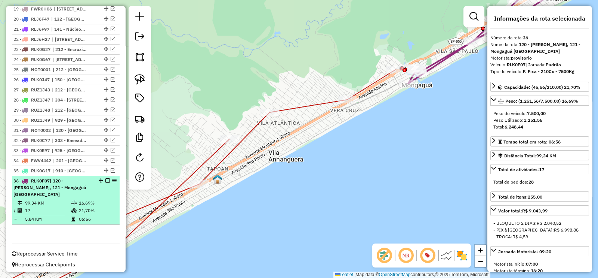
click at [105, 178] on em at bounding box center [107, 180] width 4 height 4
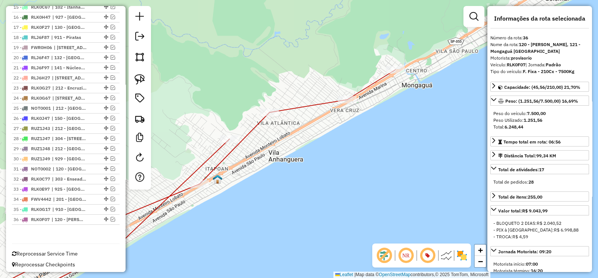
click at [291, 107] on icon at bounding box center [176, 188] width 437 height 236
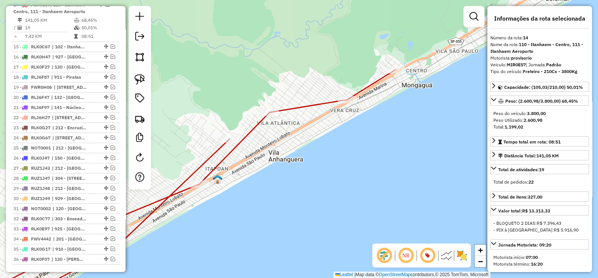
scroll to position [445, 0]
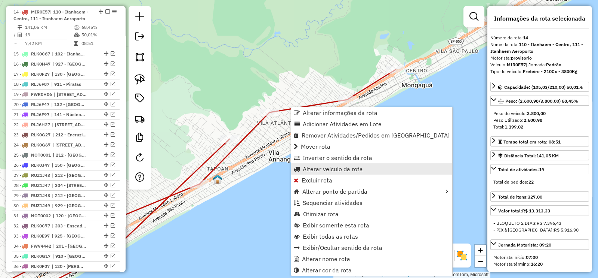
click at [358, 169] on span "Alterar veículo da rota" at bounding box center [333, 169] width 60 height 6
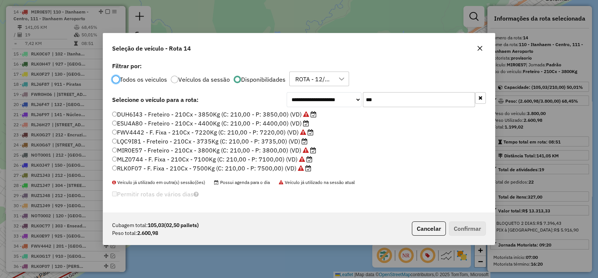
scroll to position [4, 2]
drag, startPoint x: 379, startPoint y: 98, endPoint x: 356, endPoint y: 98, distance: 22.8
click at [356, 98] on div "**********" at bounding box center [386, 99] width 199 height 15
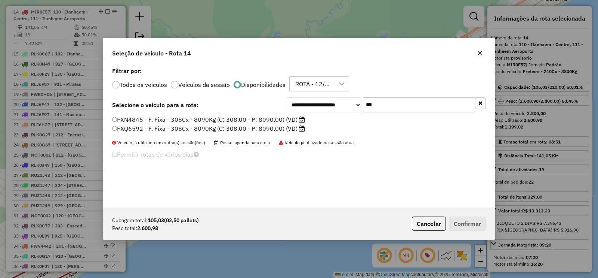
type input "***"
click at [242, 119] on label "FXN4845 - F. Fixa - 308Cx - 8090Kg (C: 308,00 - P: 8090,00) (VD)" at bounding box center [208, 119] width 193 height 9
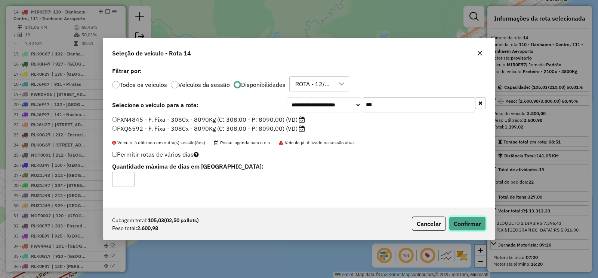
click at [459, 225] on button "Confirmar" at bounding box center [467, 223] width 37 height 14
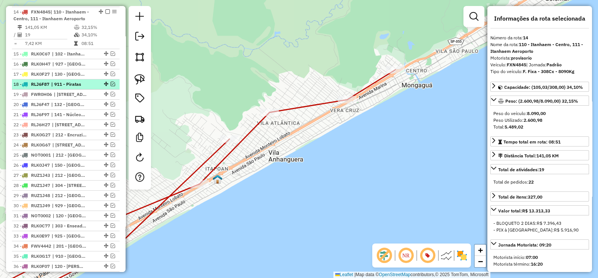
click at [106, 9] on em at bounding box center [107, 11] width 4 height 4
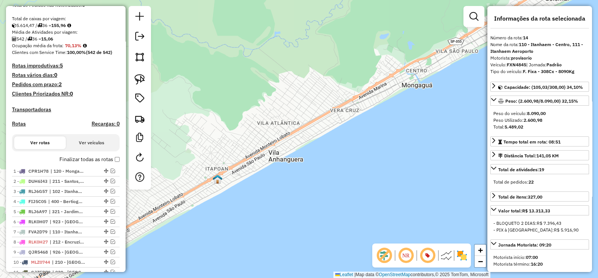
scroll to position [0, 0]
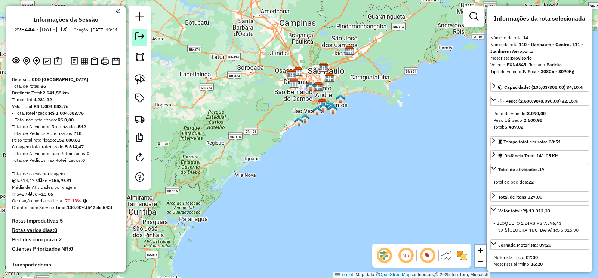
click at [138, 38] on em at bounding box center [139, 36] width 9 height 9
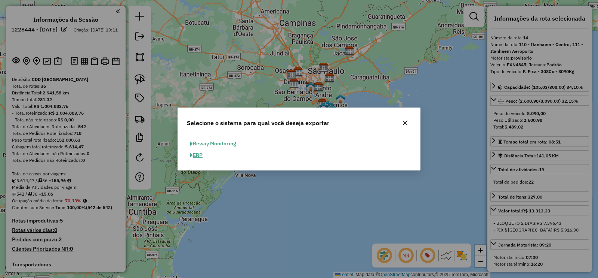
click at [406, 121] on icon "button" at bounding box center [405, 123] width 6 height 6
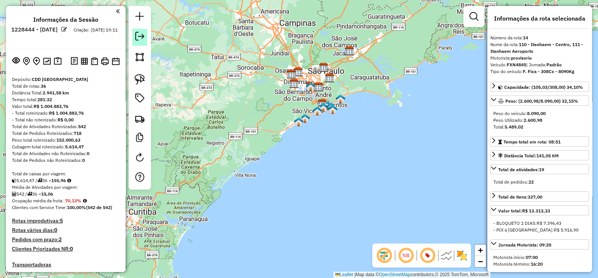
click at [138, 34] on em at bounding box center [139, 36] width 9 height 9
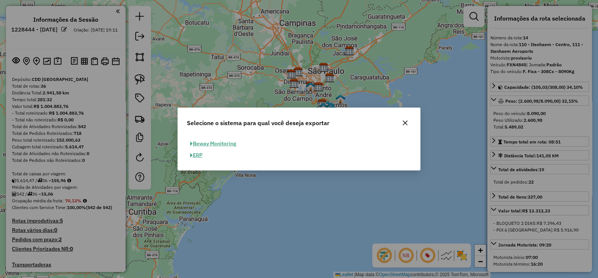
click at [406, 122] on icon "button" at bounding box center [405, 122] width 5 height 5
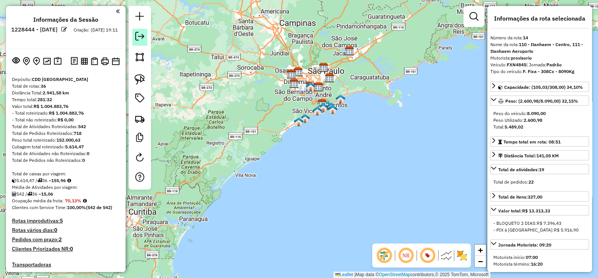
click at [144, 40] on em at bounding box center [139, 36] width 9 height 9
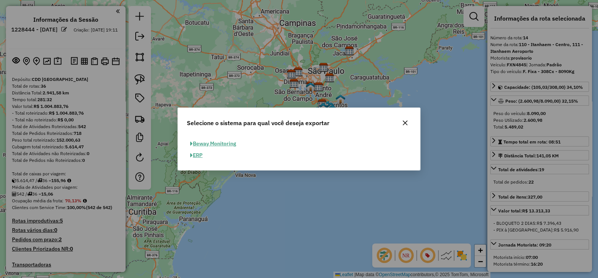
click at [199, 157] on button "ERP" at bounding box center [196, 155] width 19 height 12
select select "**"
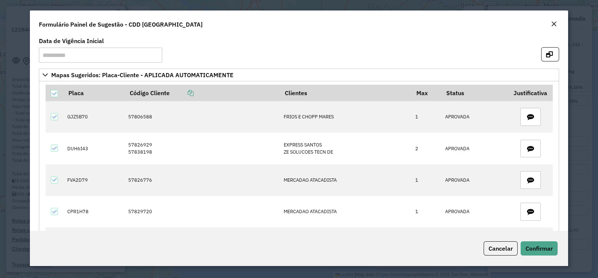
click at [556, 24] on em "Close" at bounding box center [554, 24] width 6 height 6
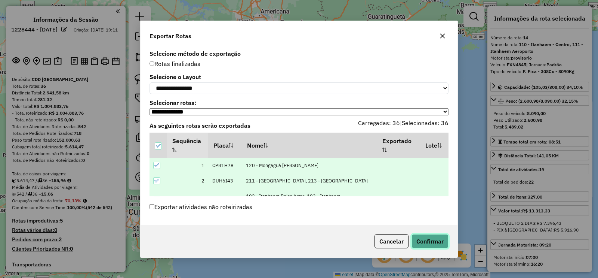
click at [428, 236] on button "Confirmar" at bounding box center [430, 241] width 37 height 14
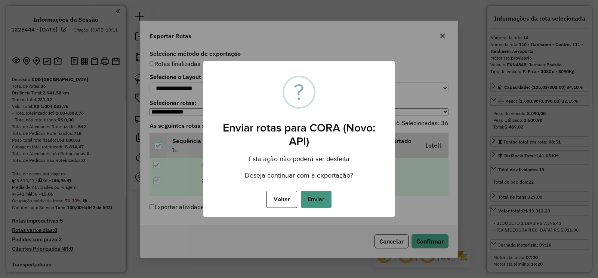
click at [318, 195] on button "Enviar" at bounding box center [316, 198] width 31 height 17
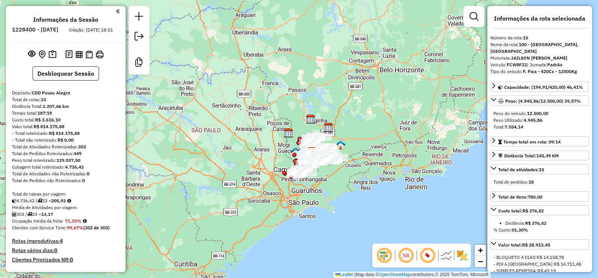
select select "**********"
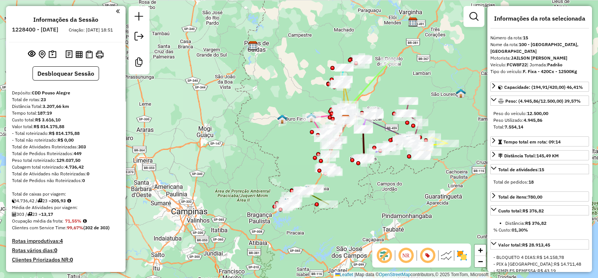
drag, startPoint x: 247, startPoint y: 98, endPoint x: 286, endPoint y: 89, distance: 40.3
click at [285, 86] on div "Janela de atendimento Grade de atendimento Capacidade Transportadoras Veículos …" at bounding box center [299, 139] width 598 height 278
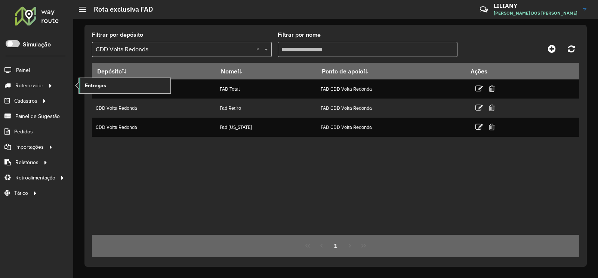
click at [101, 89] on span "Entregas" at bounding box center [95, 86] width 21 height 8
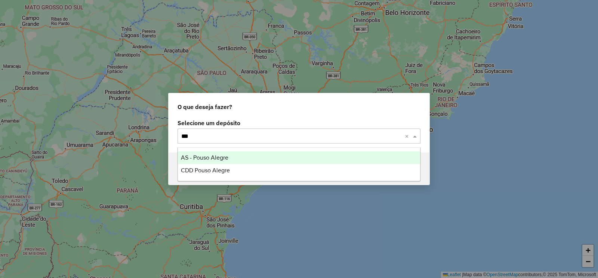
type input "****"
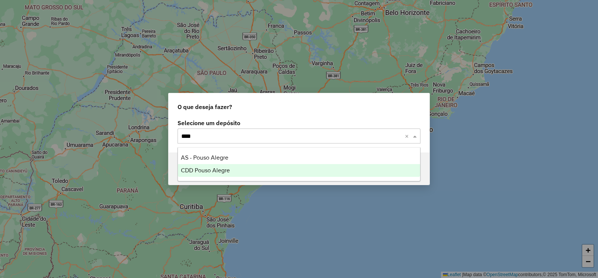
click at [211, 167] on span "CDD Pouso Alegre" at bounding box center [205, 170] width 49 height 6
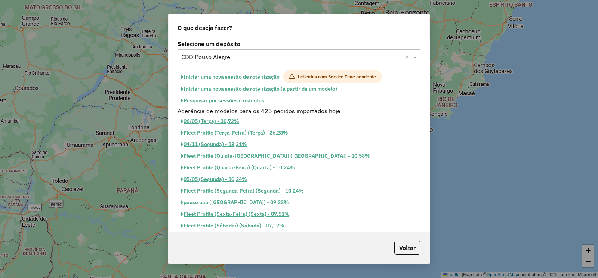
click at [256, 71] on button "Iniciar uma nova sessão de roteirização" at bounding box center [230, 76] width 105 height 13
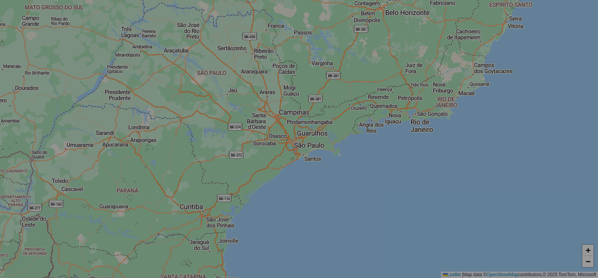
select select "*"
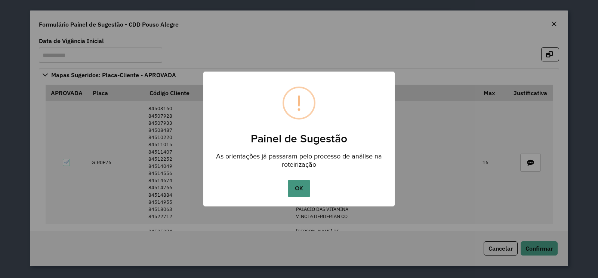
click at [295, 186] on button "OK" at bounding box center [299, 188] width 22 height 17
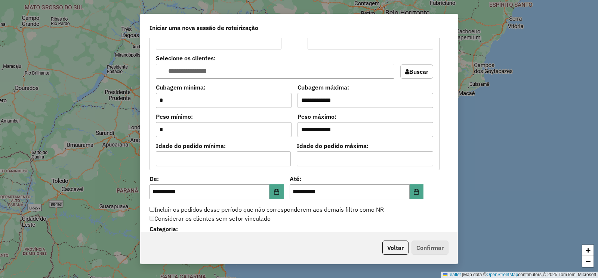
scroll to position [838, 0]
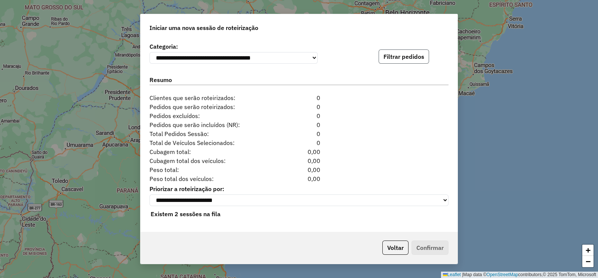
click at [402, 55] on button "Filtrar pedidos" at bounding box center [404, 56] width 50 height 14
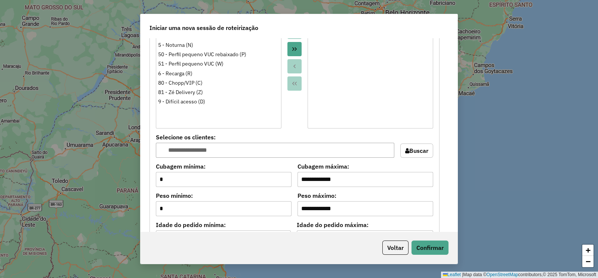
scroll to position [570, 0]
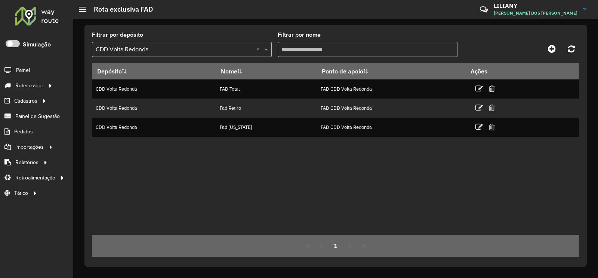
click at [0, 0] on span "Entregas" at bounding box center [0, 0] width 0 height 0
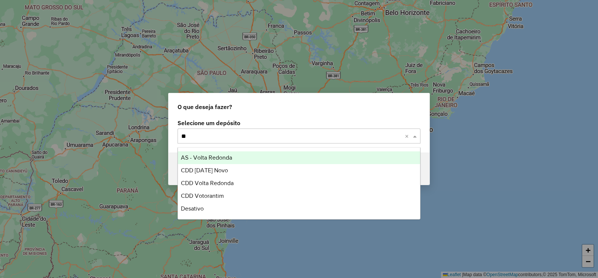
type input "***"
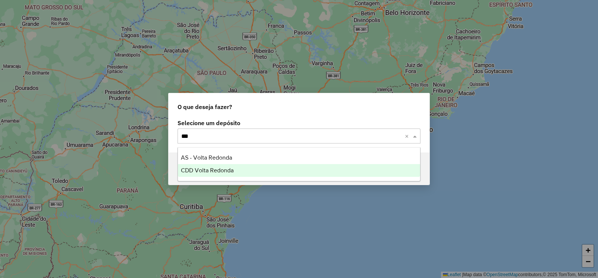
click at [220, 172] on span "CDD Volta Redonda" at bounding box center [207, 170] width 53 height 6
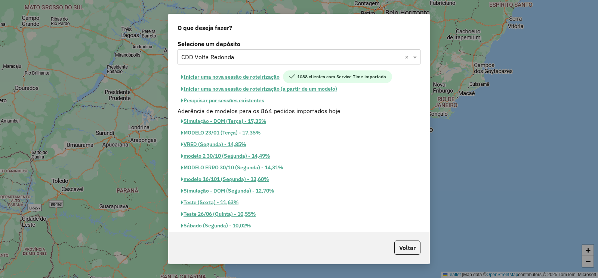
click at [254, 76] on button "Iniciar uma nova sessão de roteirização" at bounding box center [230, 76] width 105 height 13
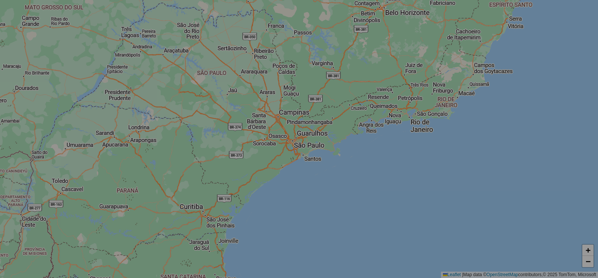
select select "*"
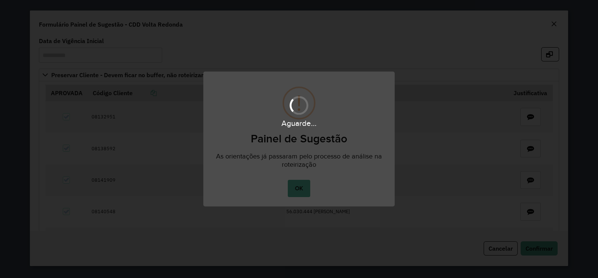
click at [298, 182] on div "Aguarde..." at bounding box center [299, 139] width 598 height 278
click at [299, 186] on div "Aguarde..." at bounding box center [299, 139] width 598 height 278
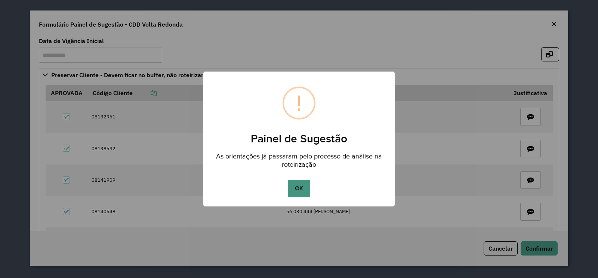
drag, startPoint x: 295, startPoint y: 184, endPoint x: 301, endPoint y: 180, distance: 7.2
click at [296, 184] on button "OK" at bounding box center [299, 188] width 22 height 17
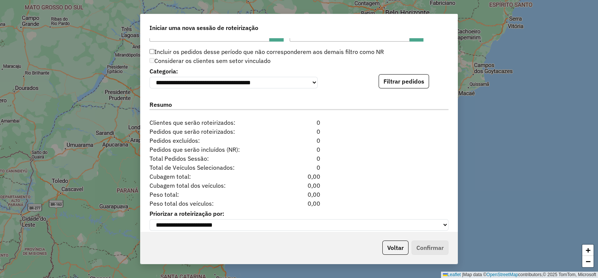
scroll to position [838, 0]
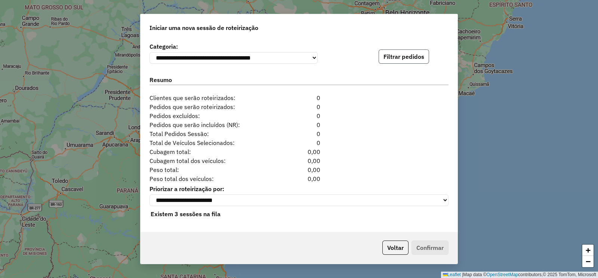
click at [404, 58] on button "Filtrar pedidos" at bounding box center [404, 56] width 50 height 14
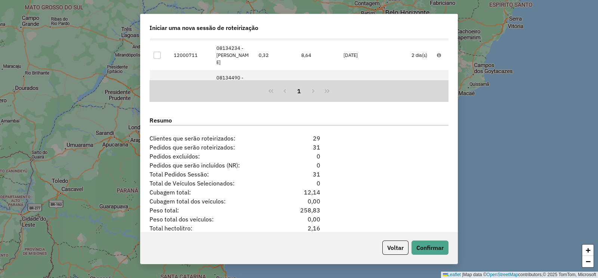
scroll to position [978, 0]
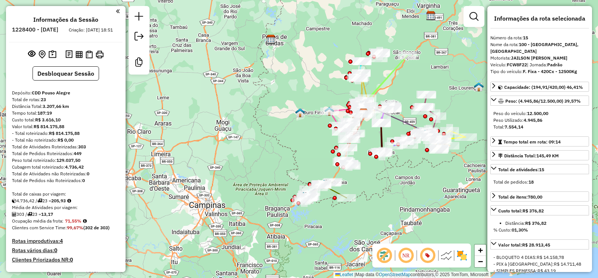
select select "**********"
